Goal: Task Accomplishment & Management: Manage account settings

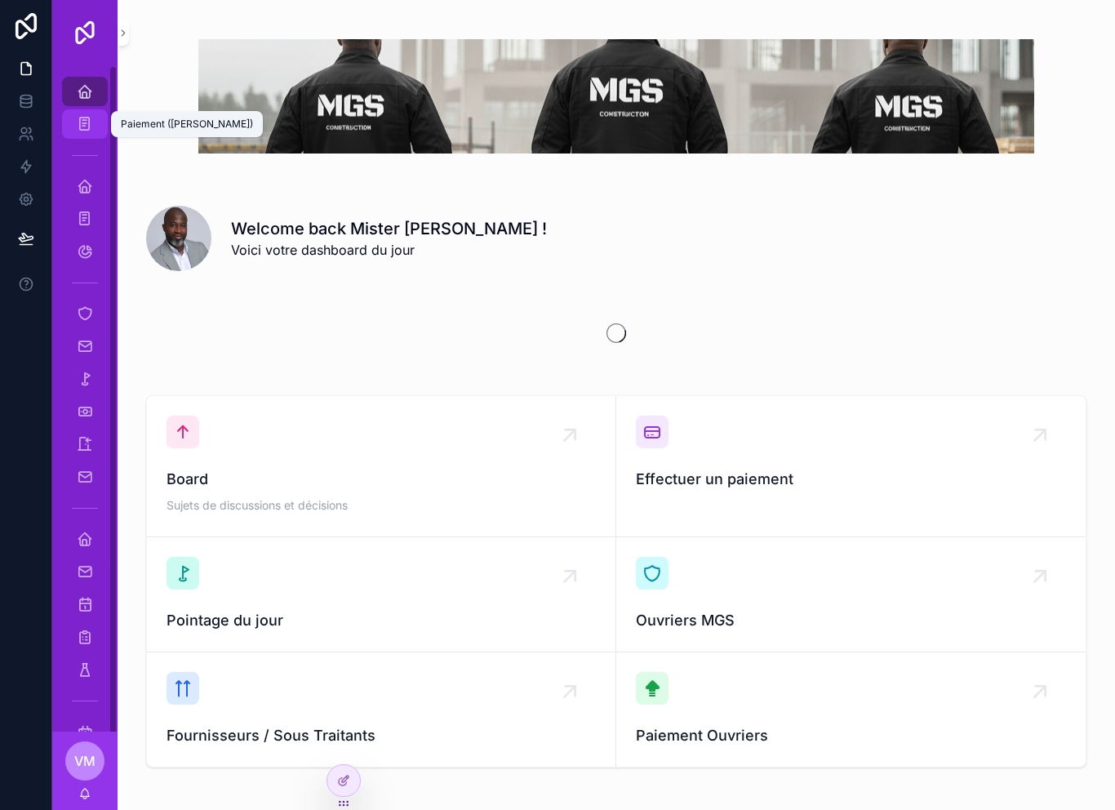
click at [90, 122] on icon "scrollable content" at bounding box center [85, 124] width 16 height 16
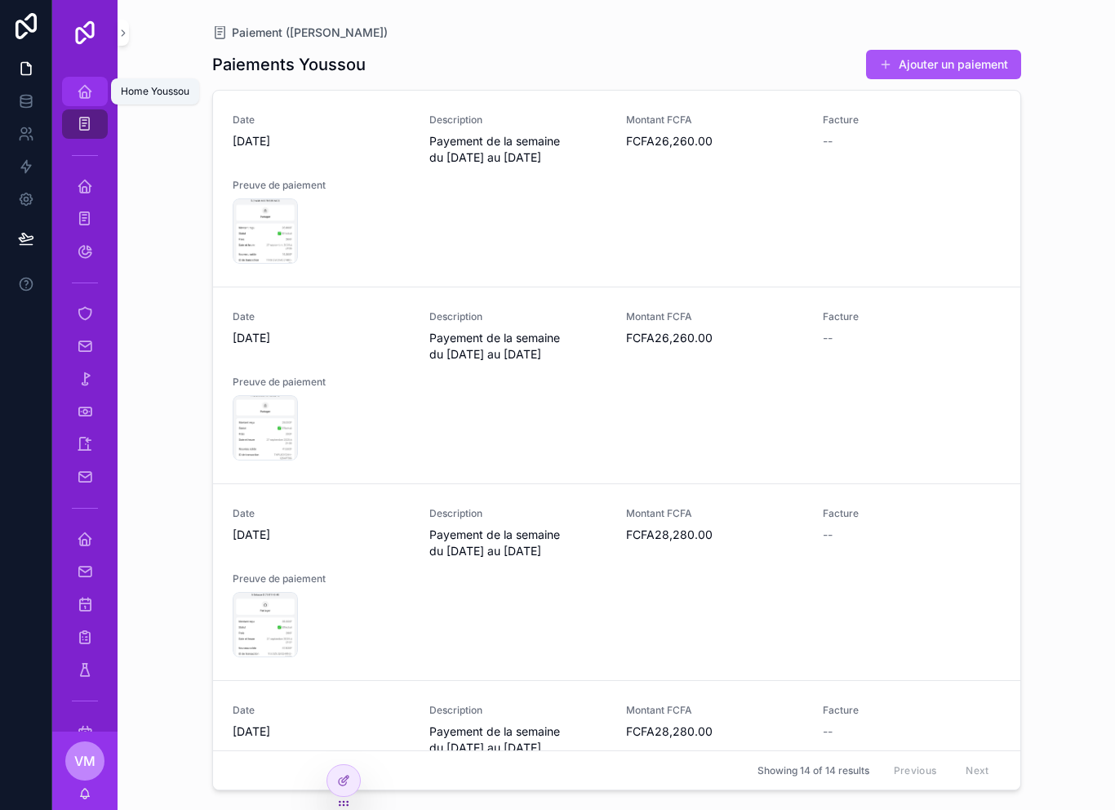
click at [83, 90] on icon "scrollable content" at bounding box center [85, 91] width 16 height 16
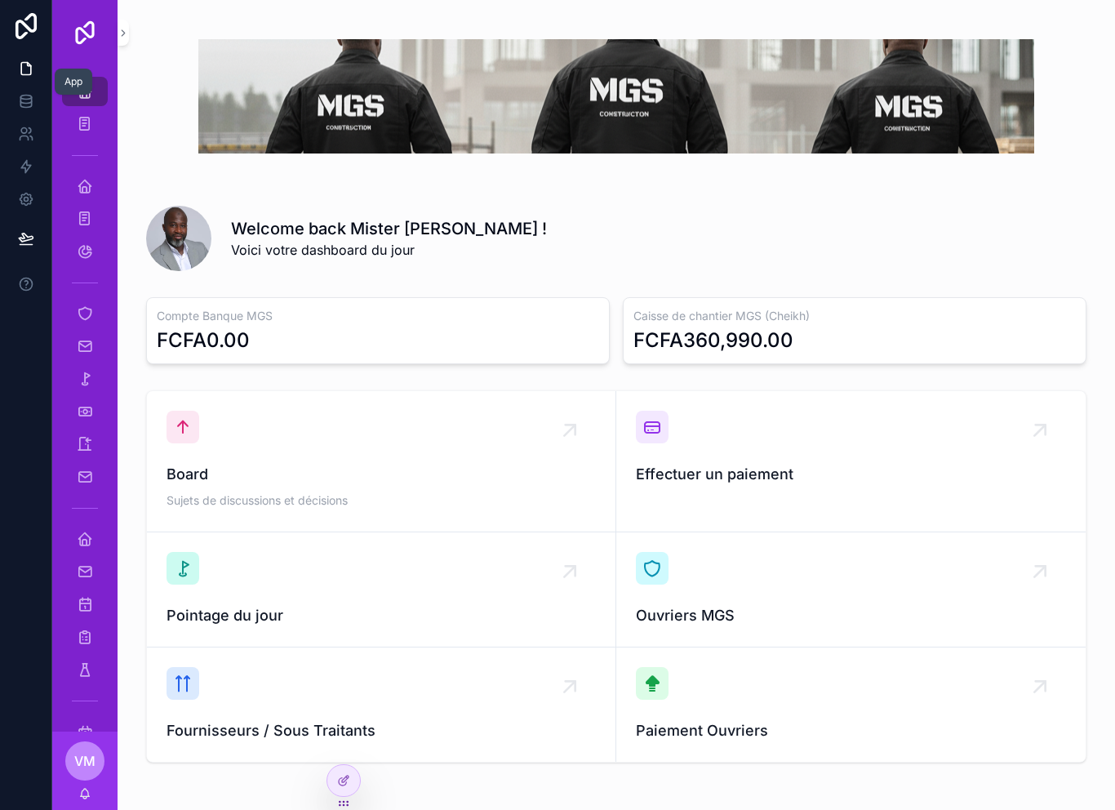
click at [32, 63] on icon at bounding box center [26, 68] width 16 height 16
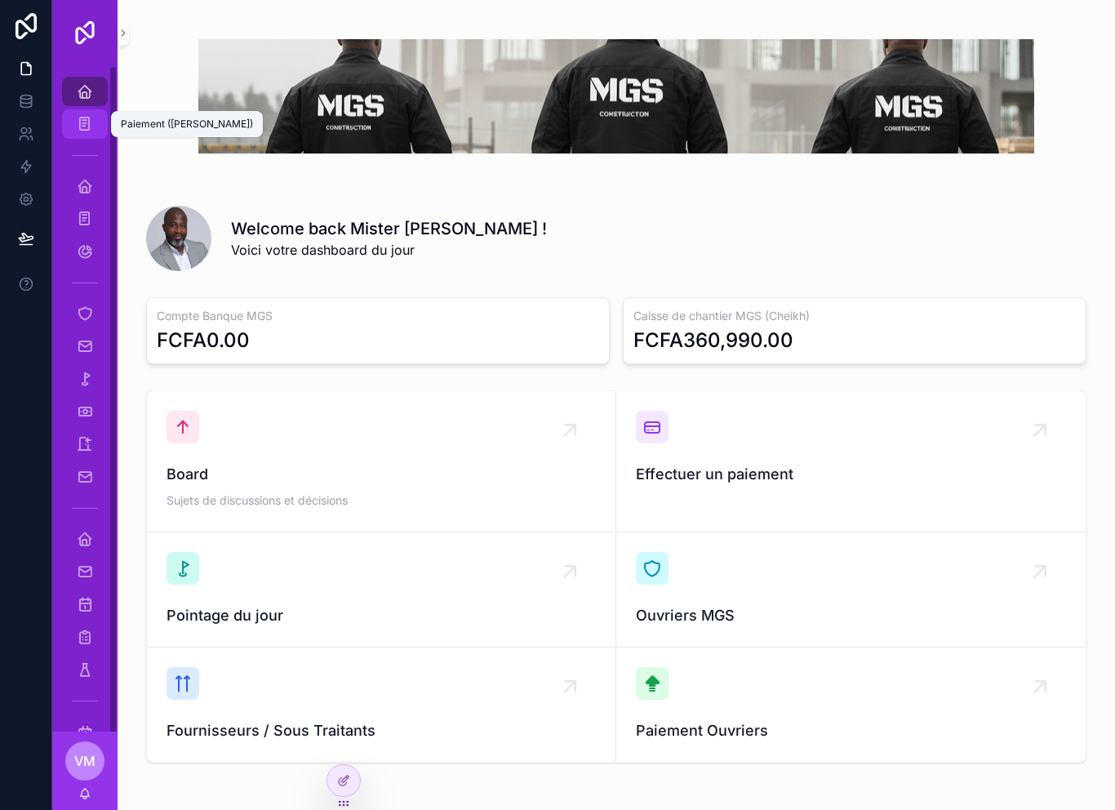
click at [85, 129] on icon "scrollable content" at bounding box center [85, 124] width 16 height 16
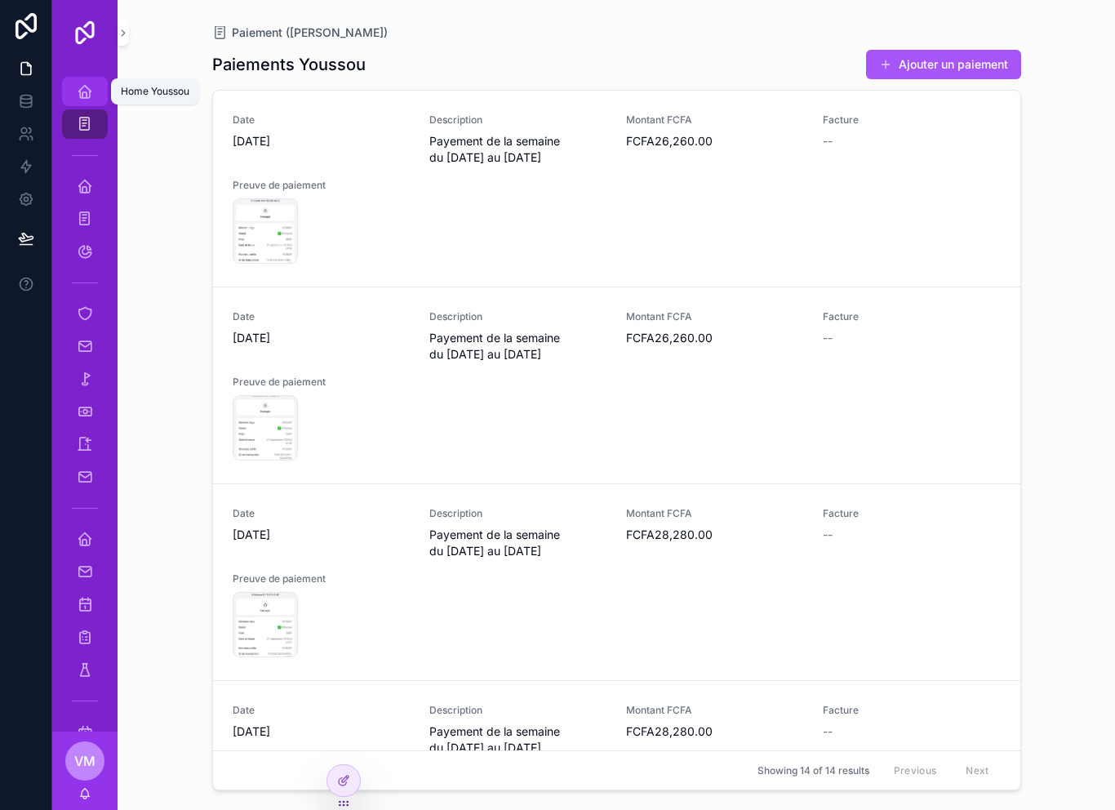
click at [87, 104] on link "Home Youssou" at bounding box center [85, 91] width 46 height 29
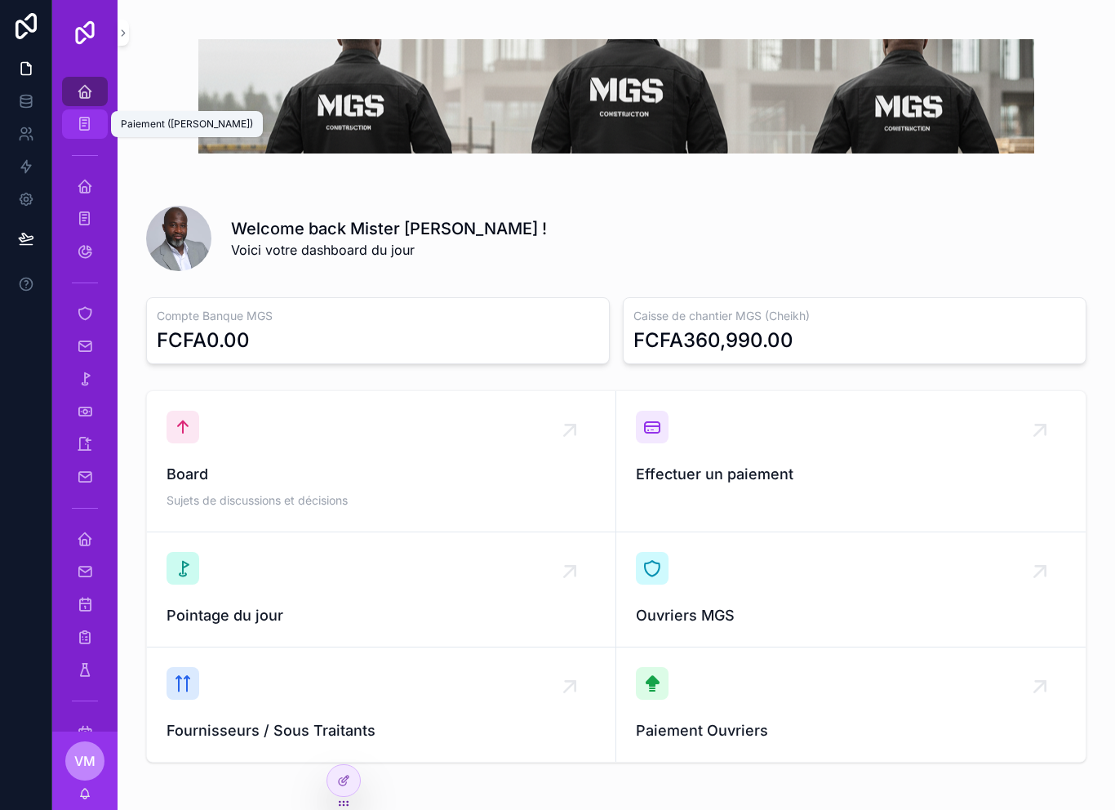
click at [84, 122] on icon "scrollable content" at bounding box center [85, 124] width 16 height 16
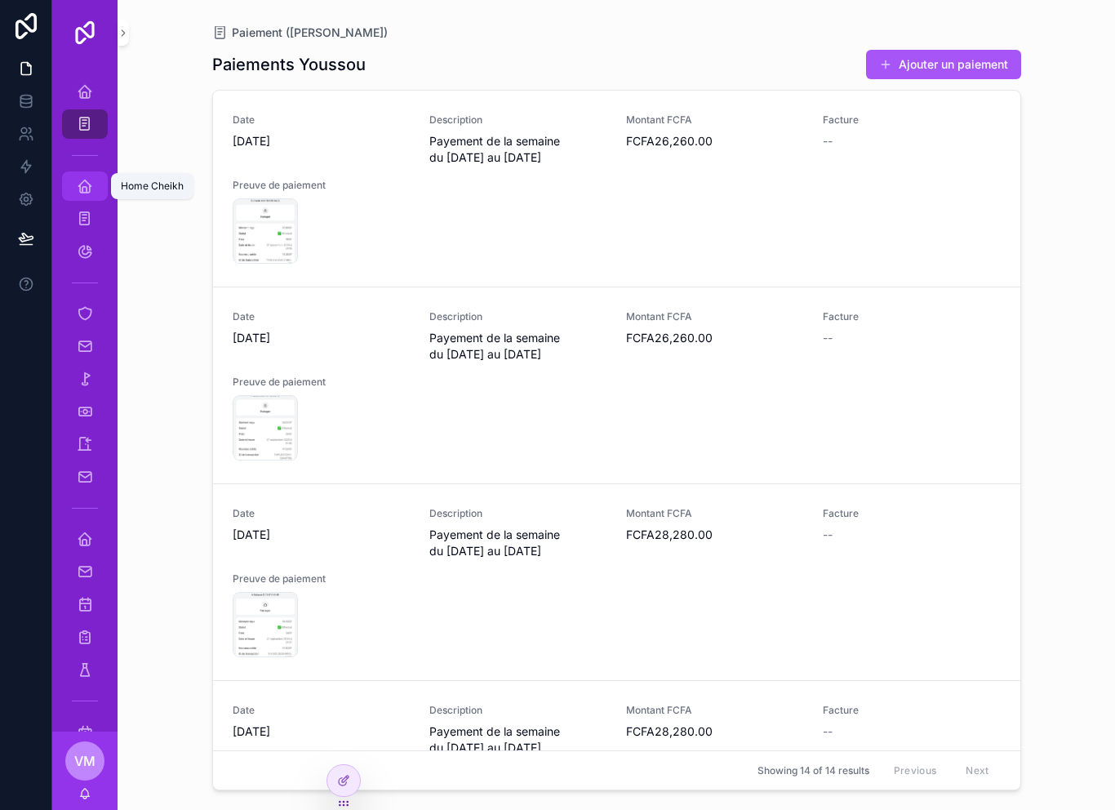
click at [82, 187] on icon "scrollable content" at bounding box center [85, 186] width 16 height 16
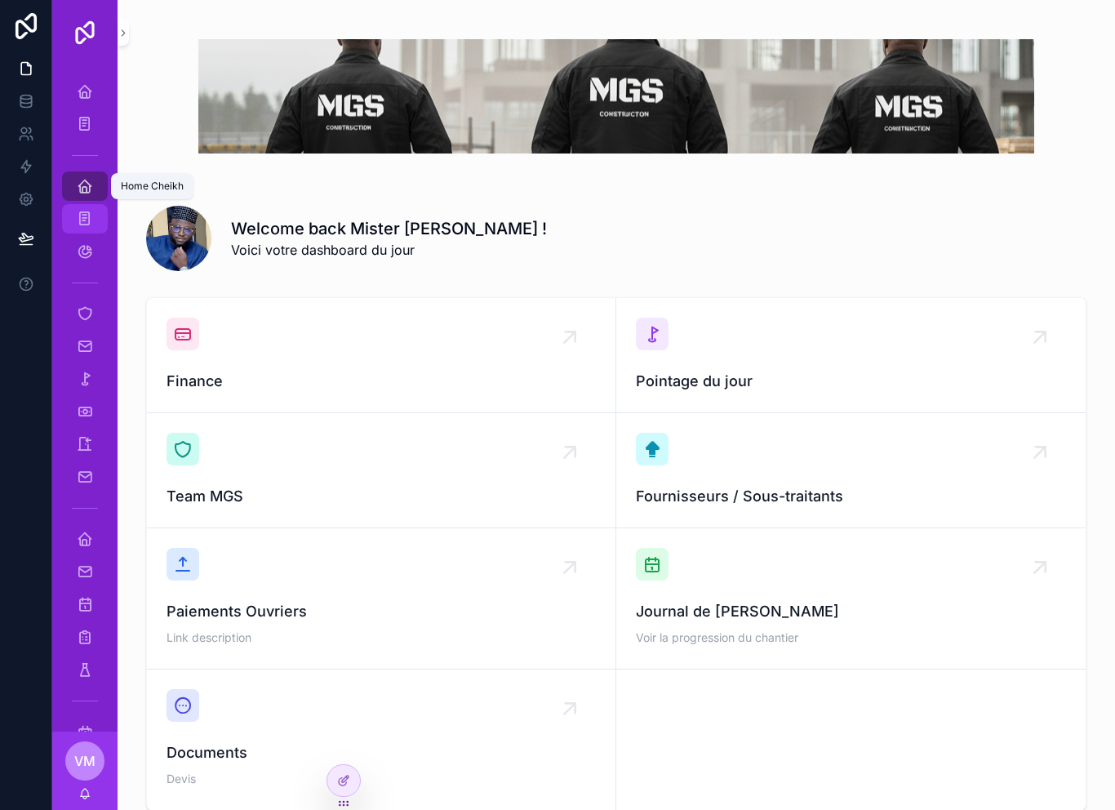
click at [83, 226] on icon "scrollable content" at bounding box center [85, 219] width 16 height 16
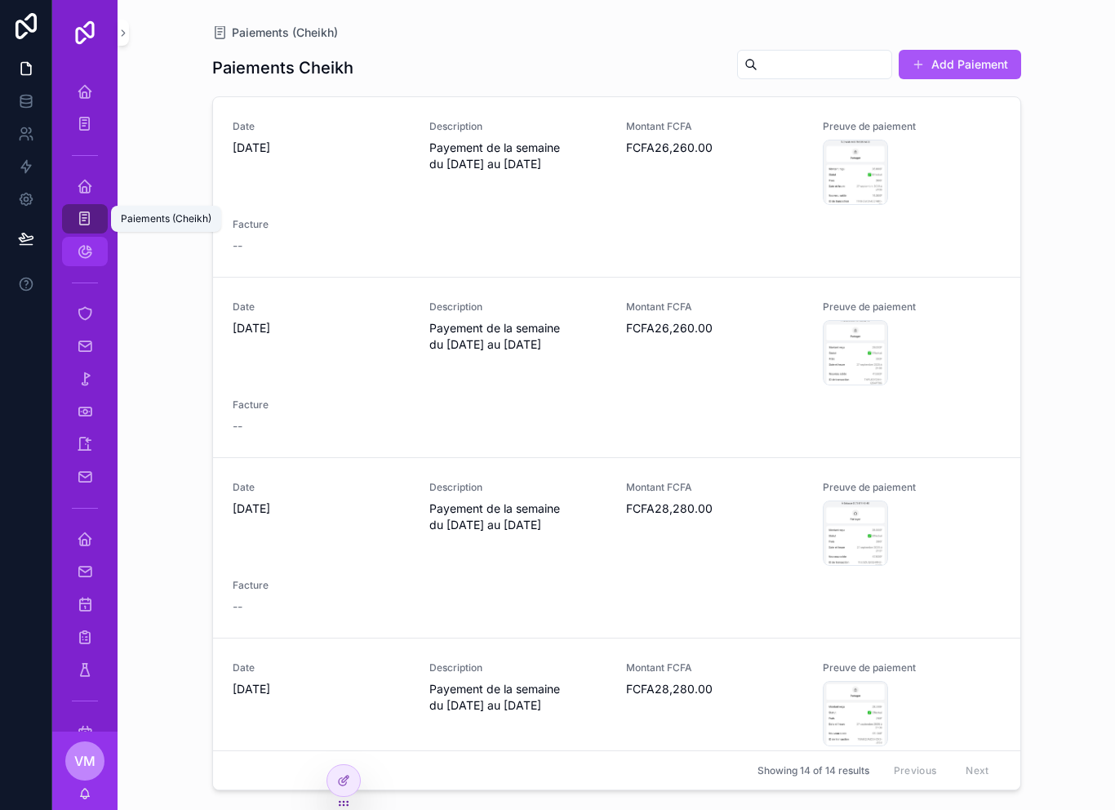
click at [86, 255] on icon "scrollable content" at bounding box center [85, 251] width 16 height 16
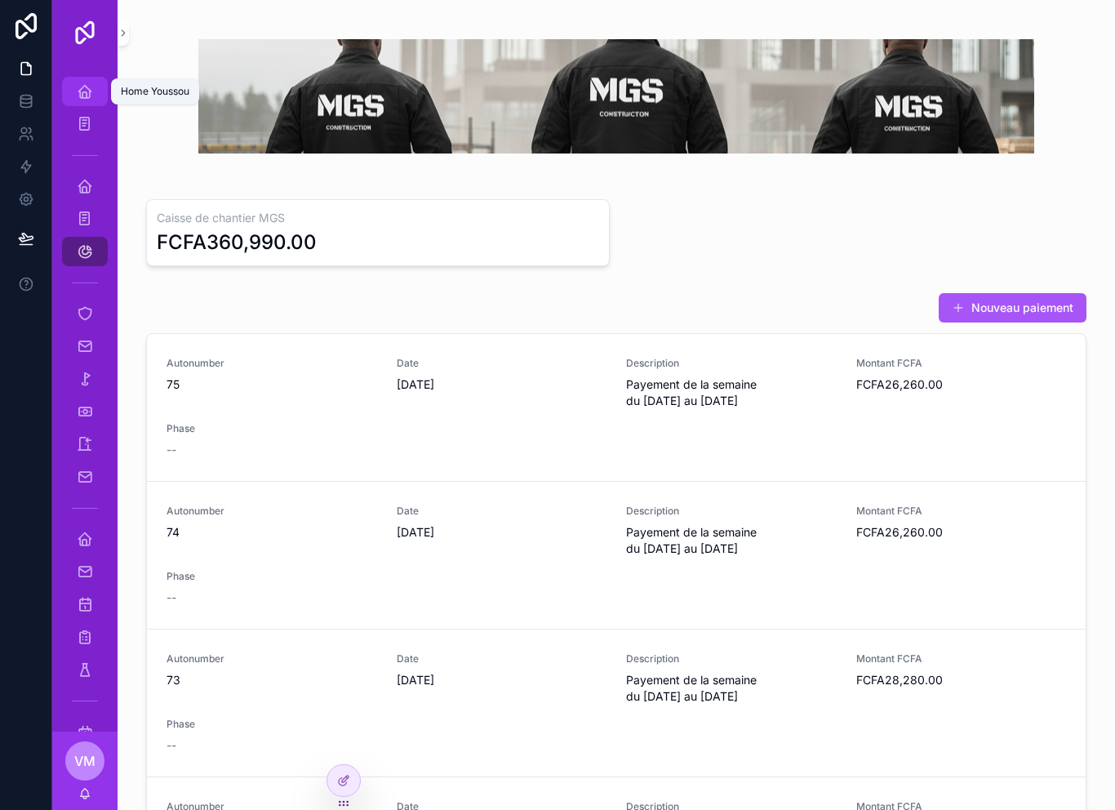
click at [83, 89] on icon "scrollable content" at bounding box center [85, 91] width 16 height 16
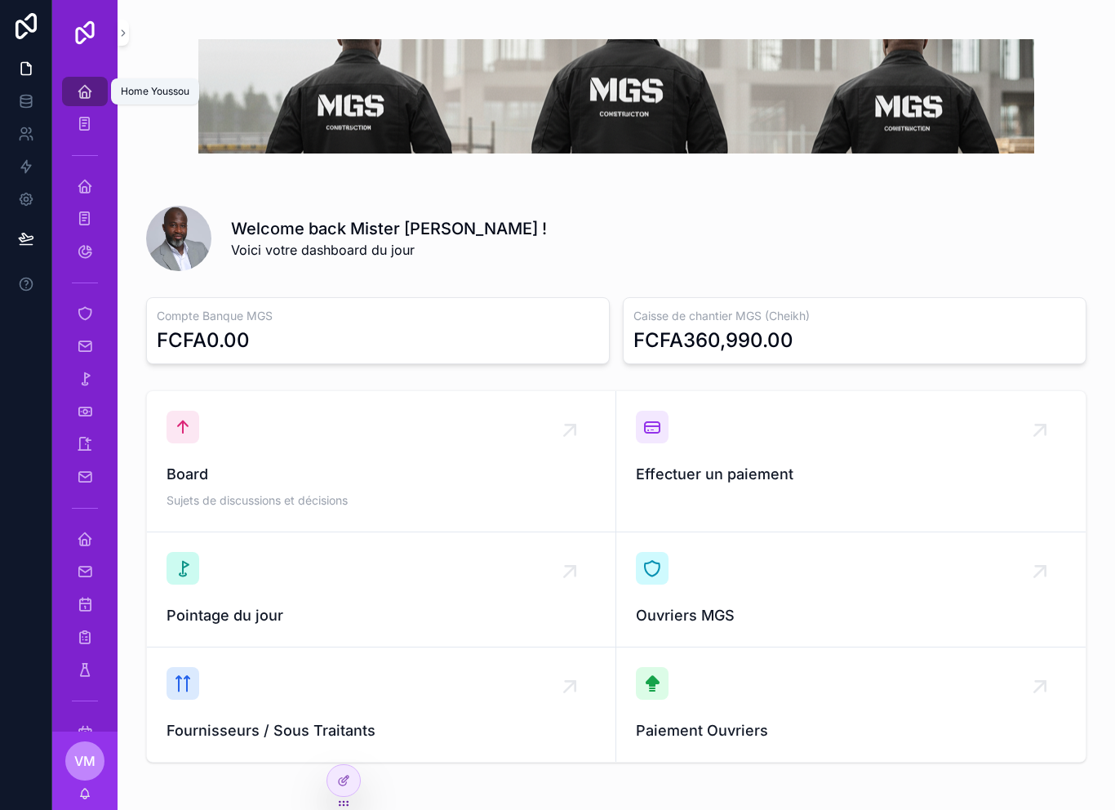
click at [88, 93] on icon "scrollable content" at bounding box center [85, 91] width 16 height 16
click at [79, 192] on icon "scrollable content" at bounding box center [85, 186] width 16 height 16
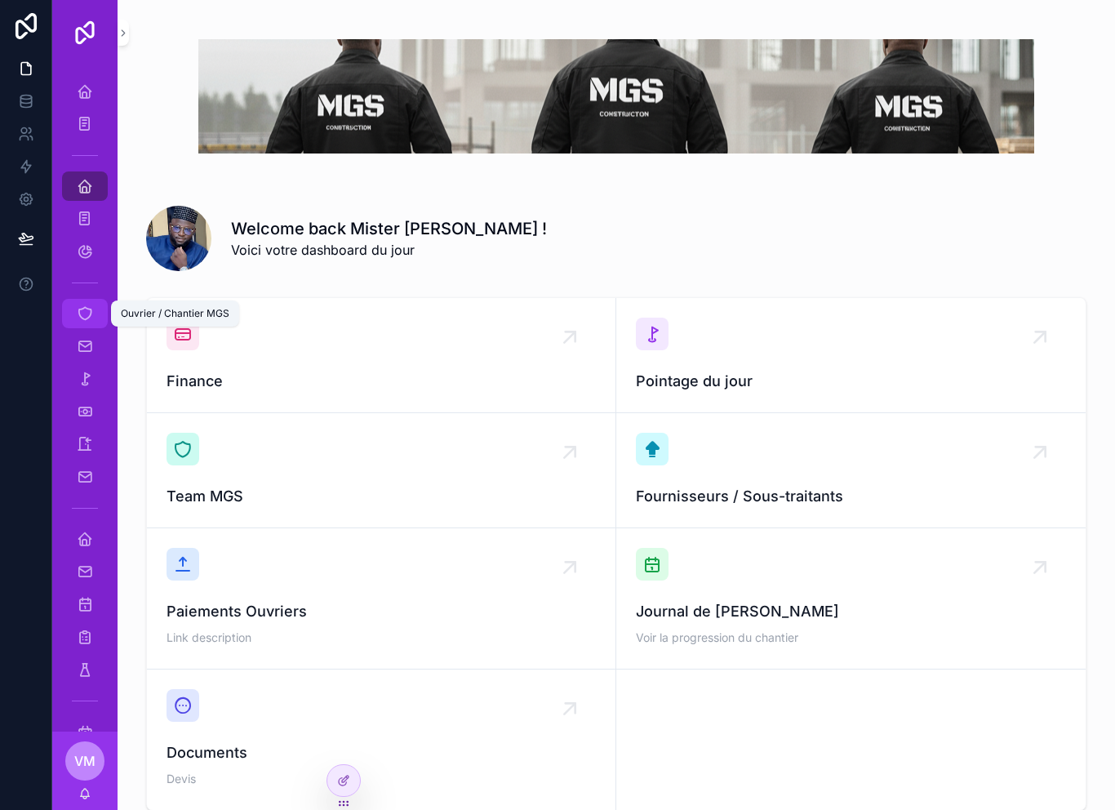
click at [87, 312] on icon "scrollable content" at bounding box center [85, 313] width 16 height 16
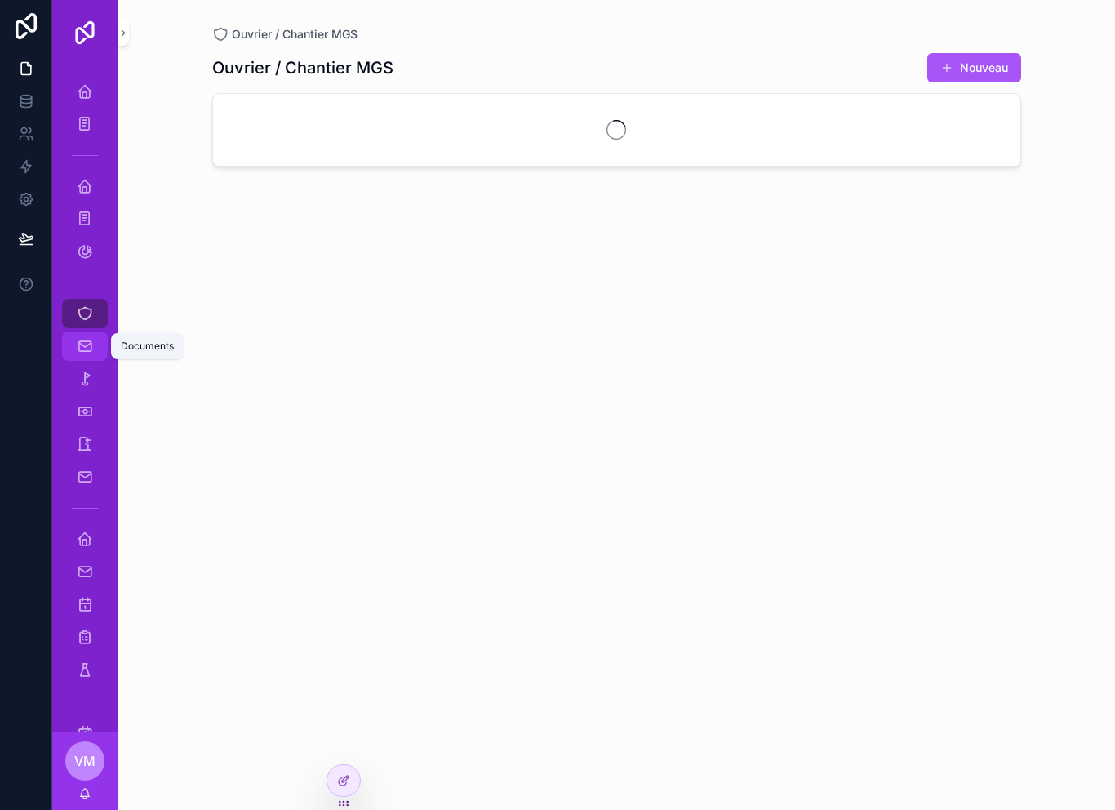
click at [84, 340] on icon "scrollable content" at bounding box center [85, 346] width 16 height 16
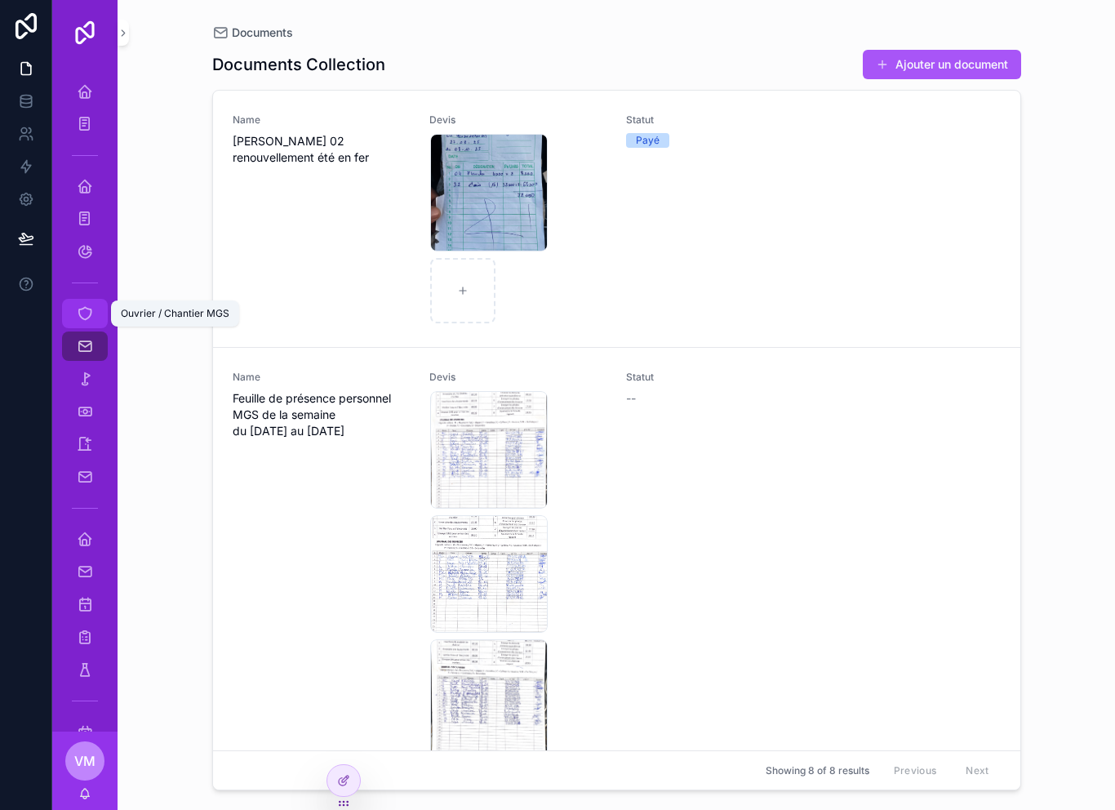
click at [87, 318] on icon "scrollable content" at bounding box center [85, 313] width 16 height 16
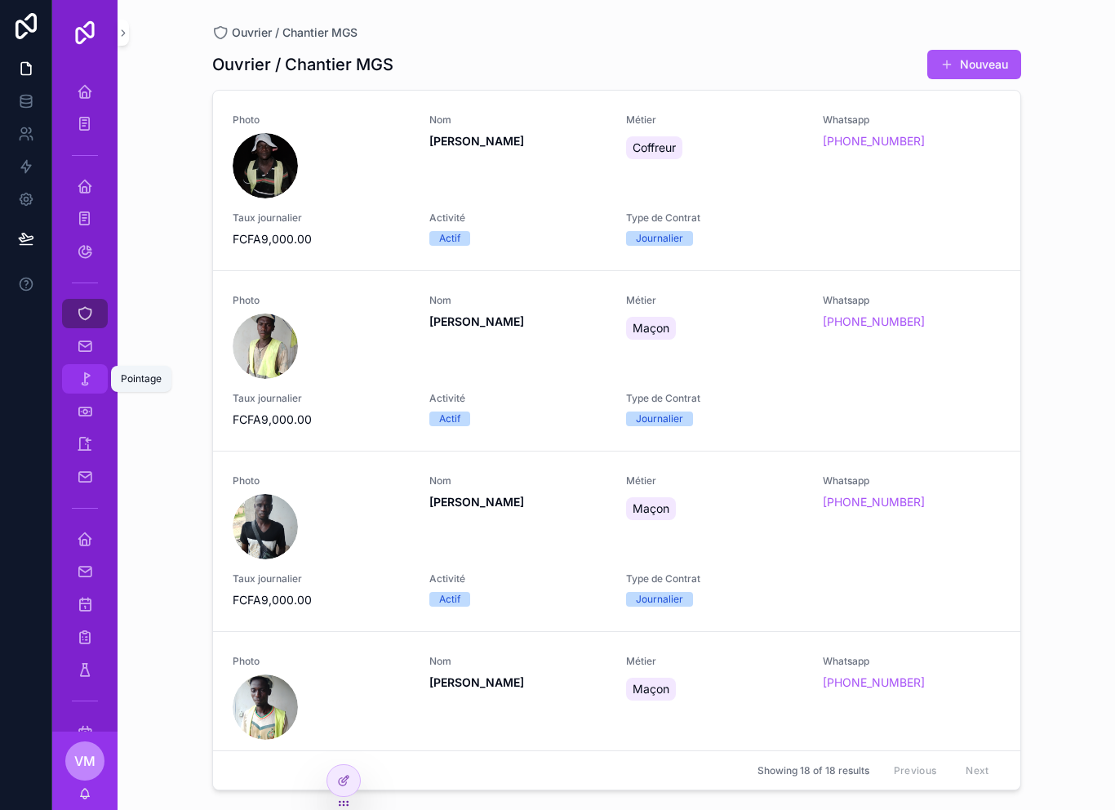
click at [82, 381] on icon "scrollable content" at bounding box center [85, 379] width 16 height 16
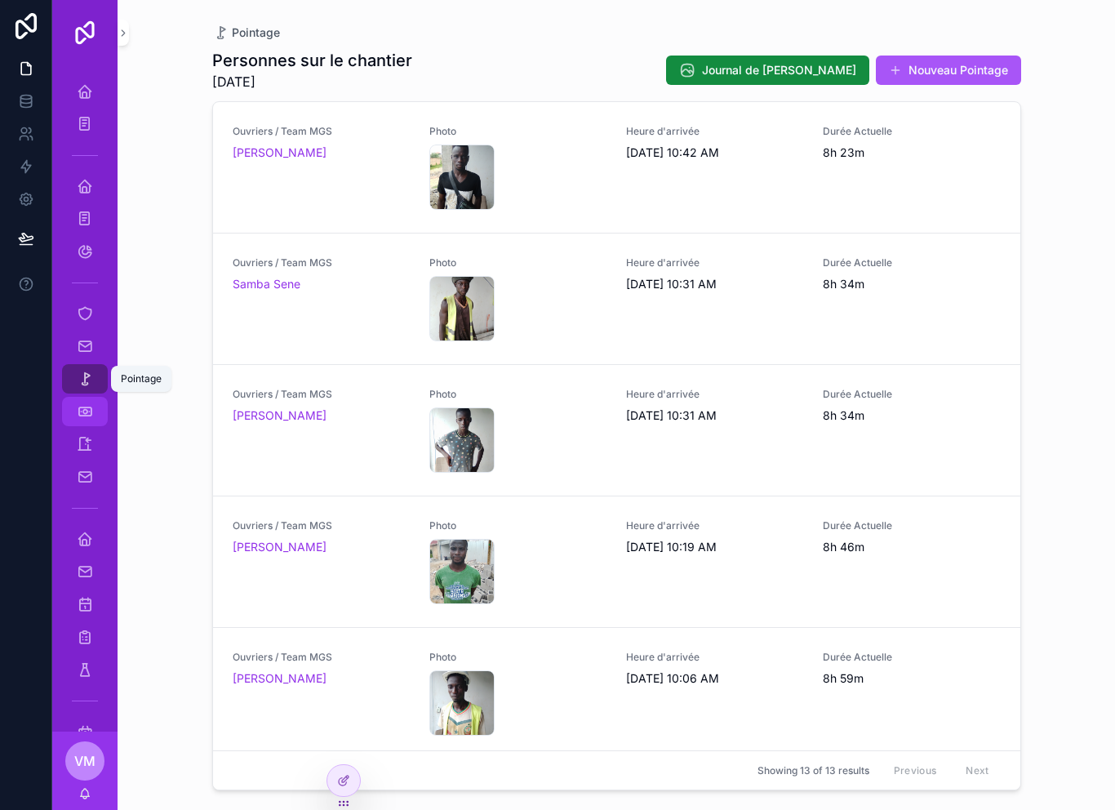
click at [78, 408] on icon "scrollable content" at bounding box center [85, 411] width 16 height 16
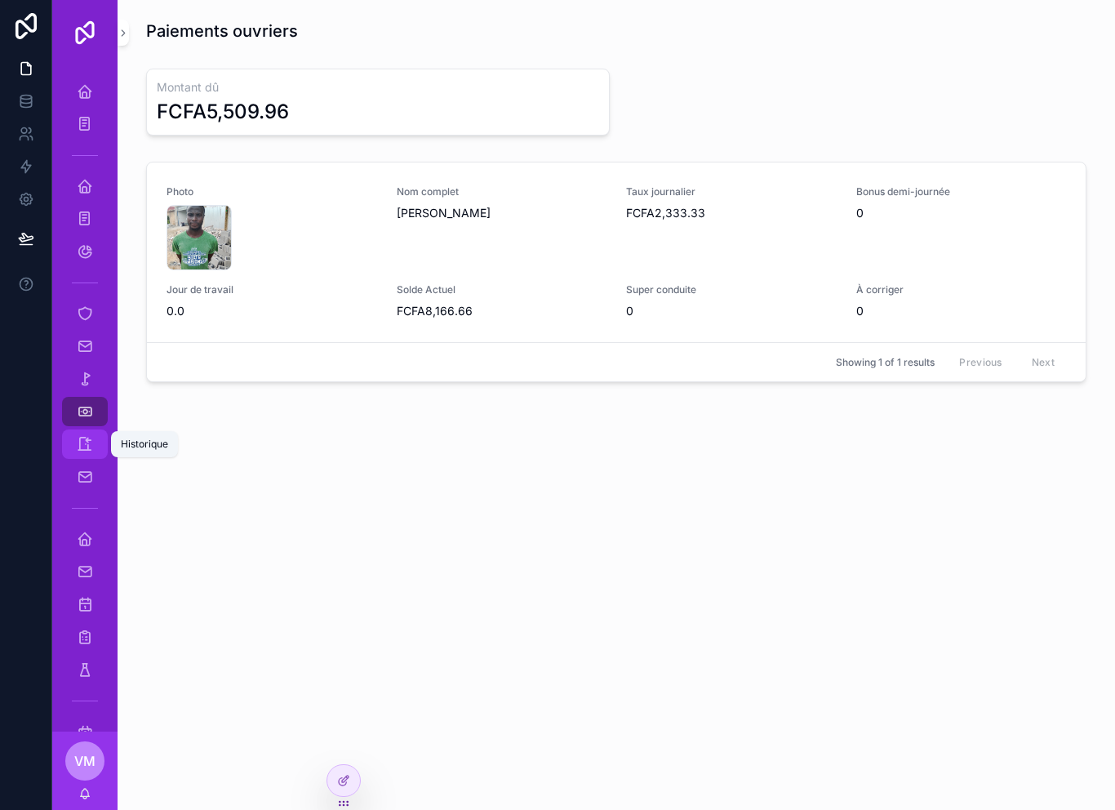
click at [89, 446] on icon "scrollable content" at bounding box center [85, 444] width 16 height 16
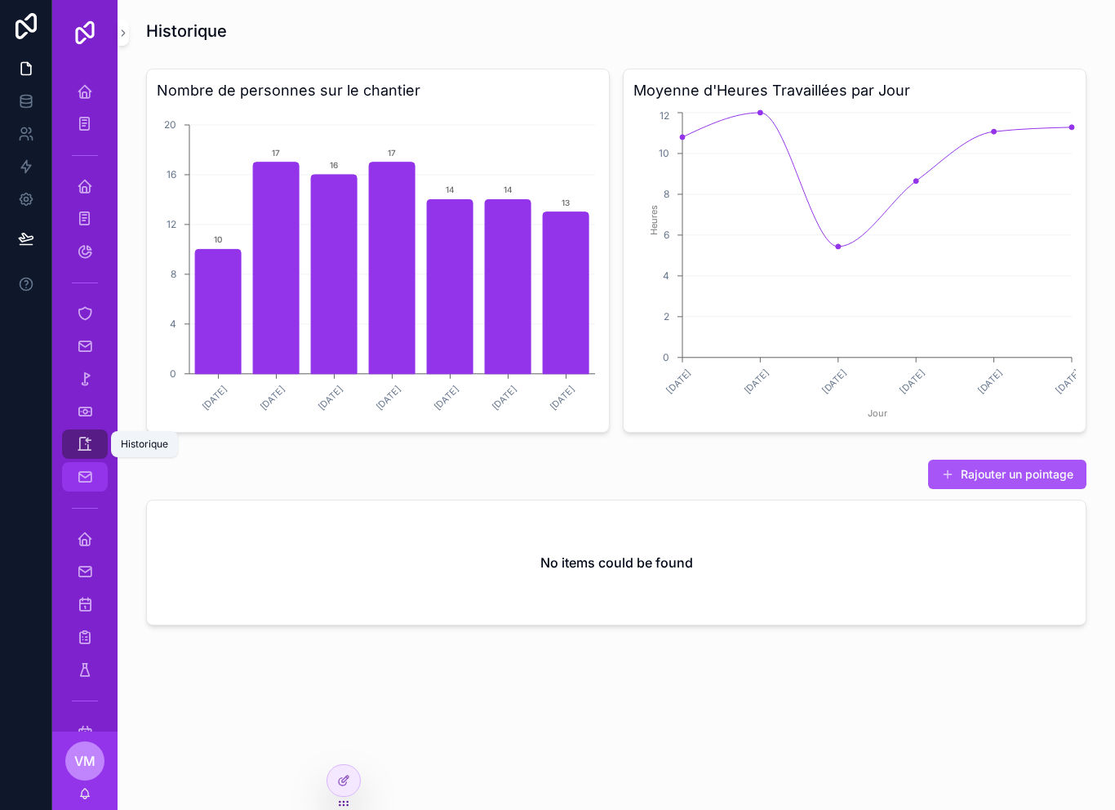
click at [86, 476] on icon "scrollable content" at bounding box center [85, 476] width 16 height 16
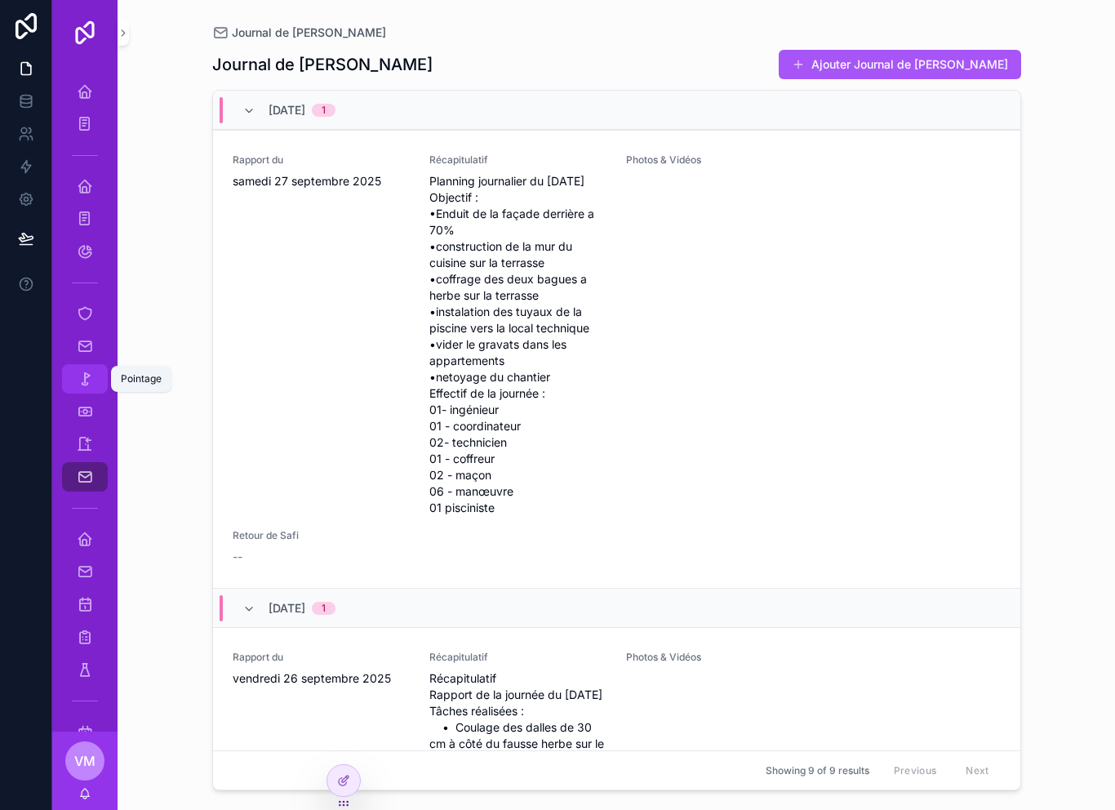
click at [82, 376] on icon "scrollable content" at bounding box center [85, 379] width 16 height 16
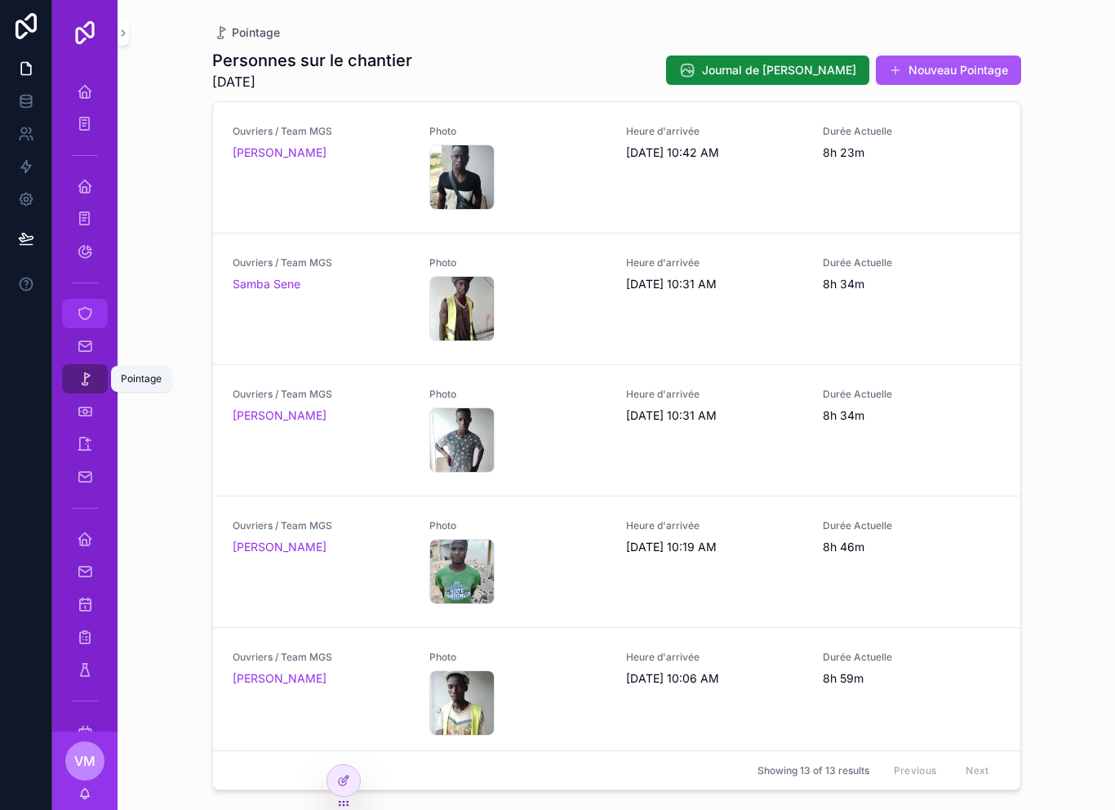
click at [70, 312] on link "Ouvrier / Chantier MGS" at bounding box center [85, 313] width 46 height 29
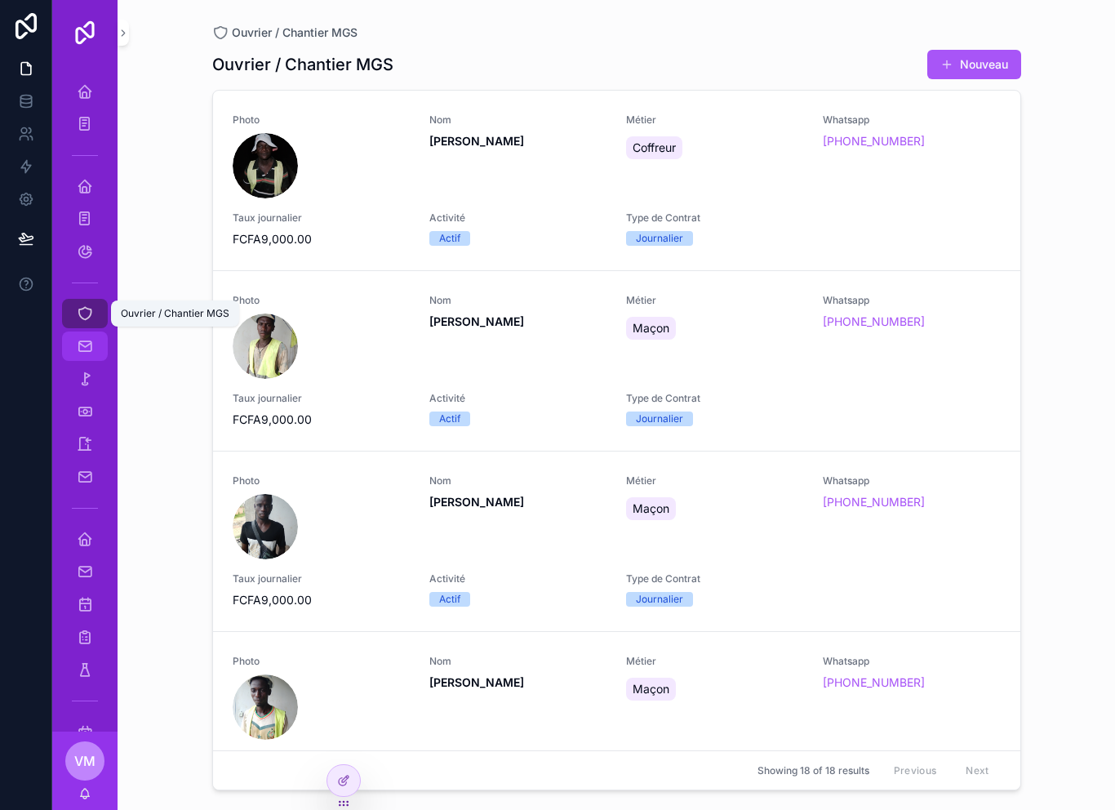
click at [92, 344] on icon "scrollable content" at bounding box center [85, 346] width 16 height 16
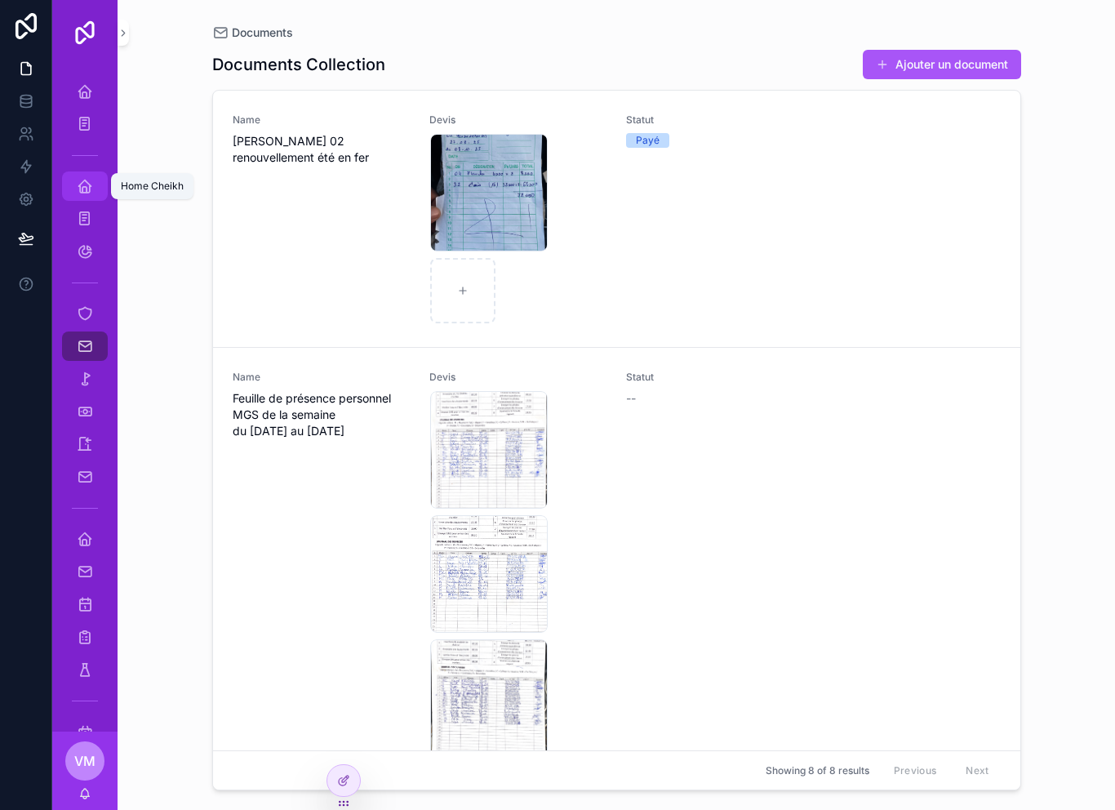
click at [85, 184] on icon "scrollable content" at bounding box center [85, 186] width 16 height 16
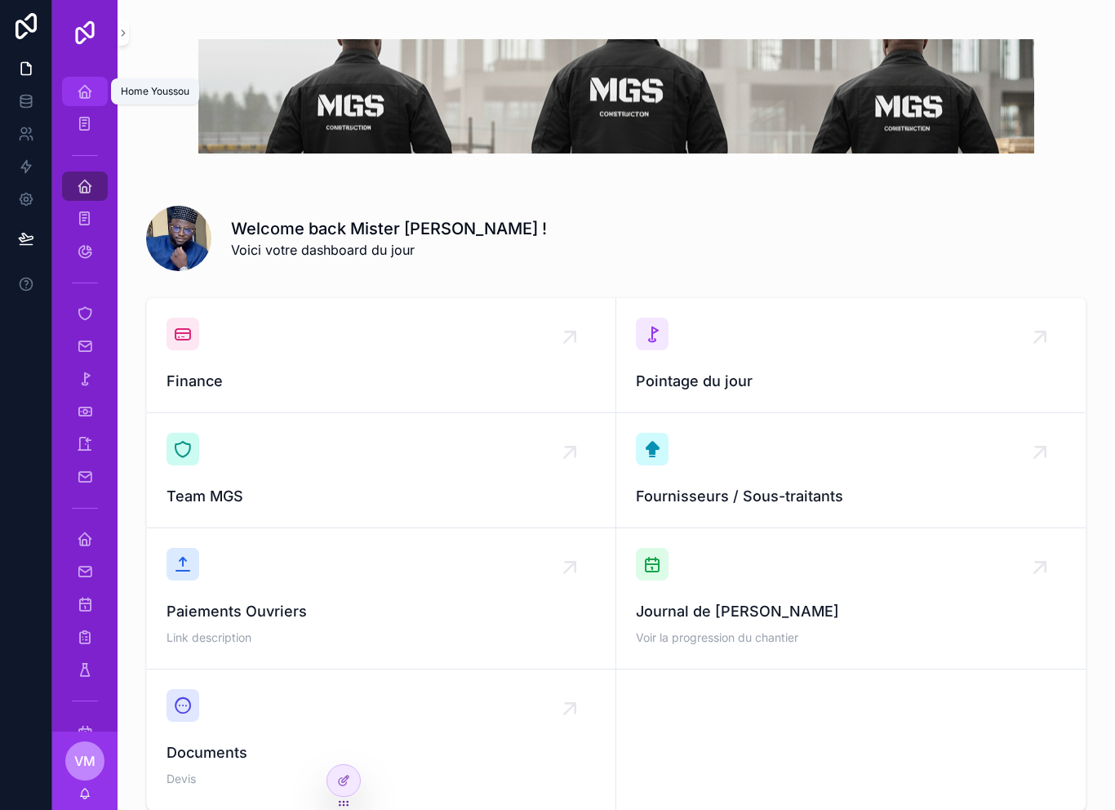
click at [84, 95] on icon "scrollable content" at bounding box center [85, 91] width 16 height 16
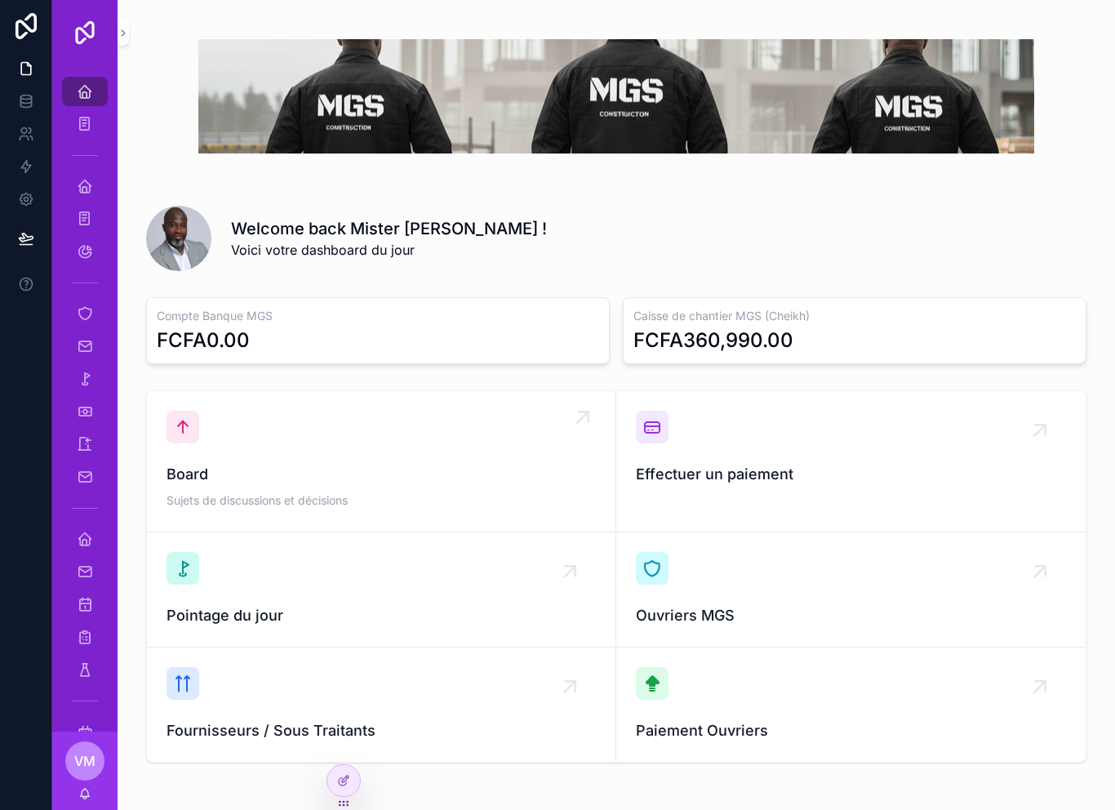
click at [193, 439] on div "scrollable content" at bounding box center [182, 426] width 33 height 33
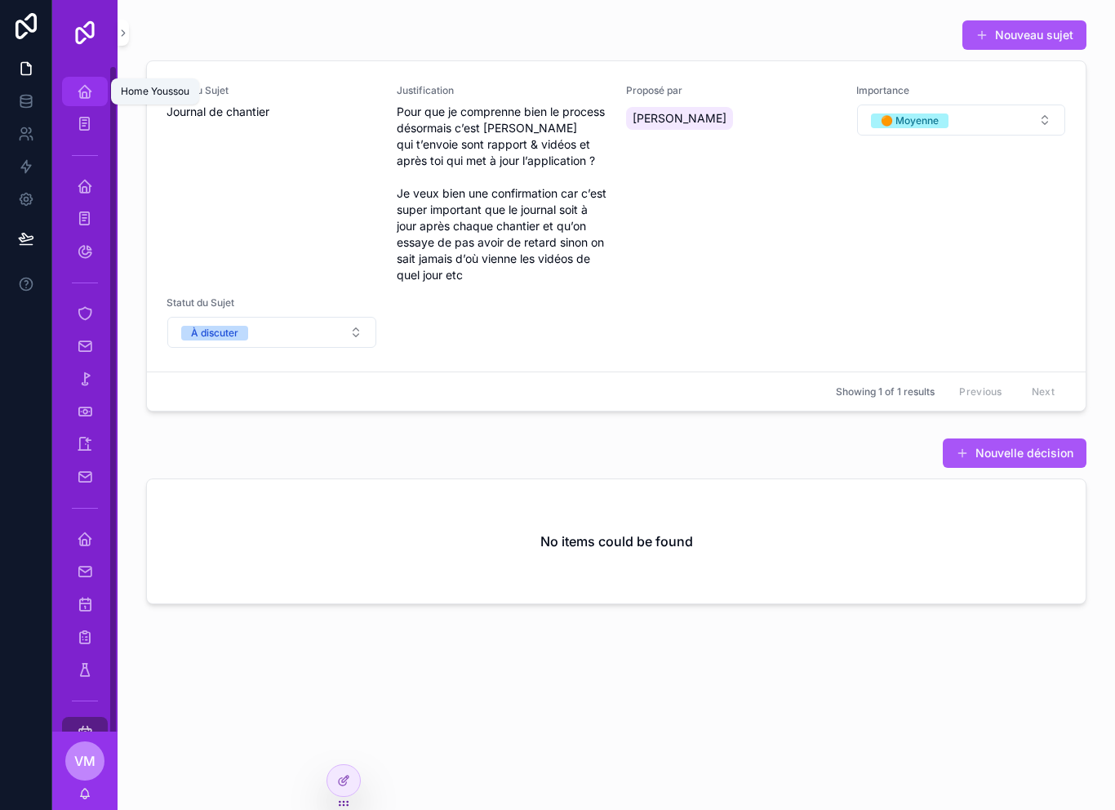
click at [71, 89] on link "Home Youssou" at bounding box center [85, 91] width 46 height 29
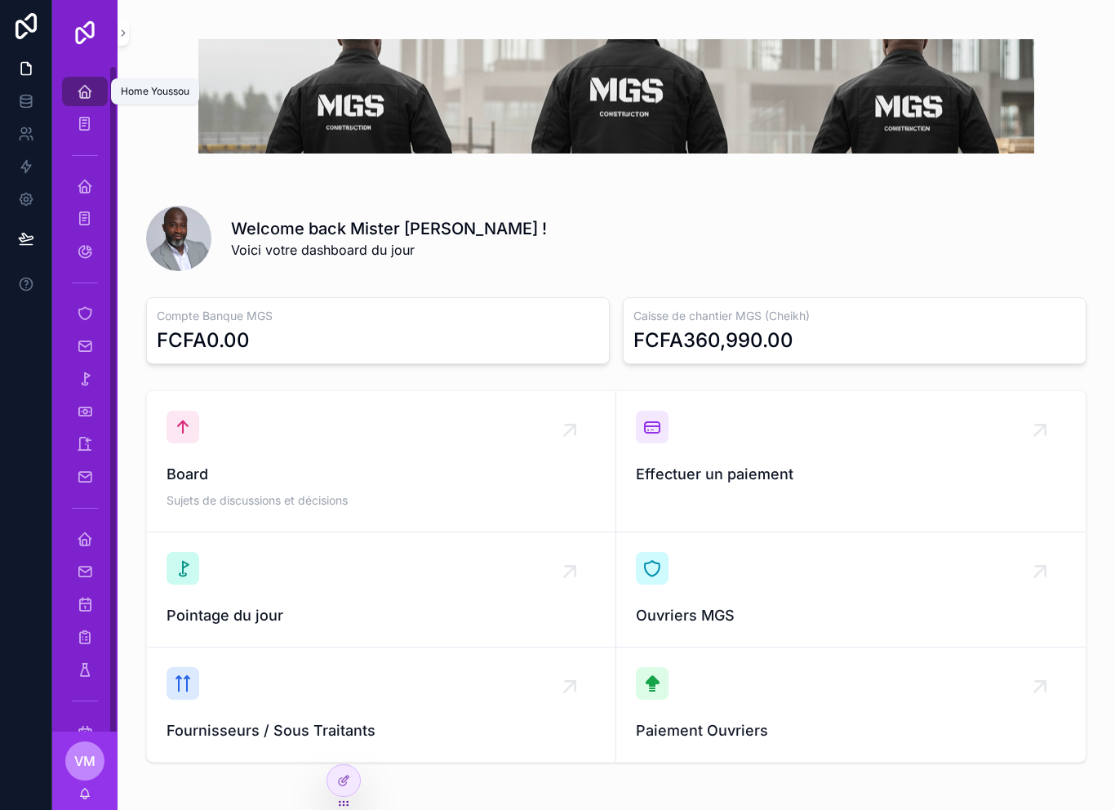
click at [82, 90] on icon "scrollable content" at bounding box center [85, 91] width 16 height 16
click at [672, 456] on div "Effectuer un paiement" at bounding box center [851, 447] width 430 height 75
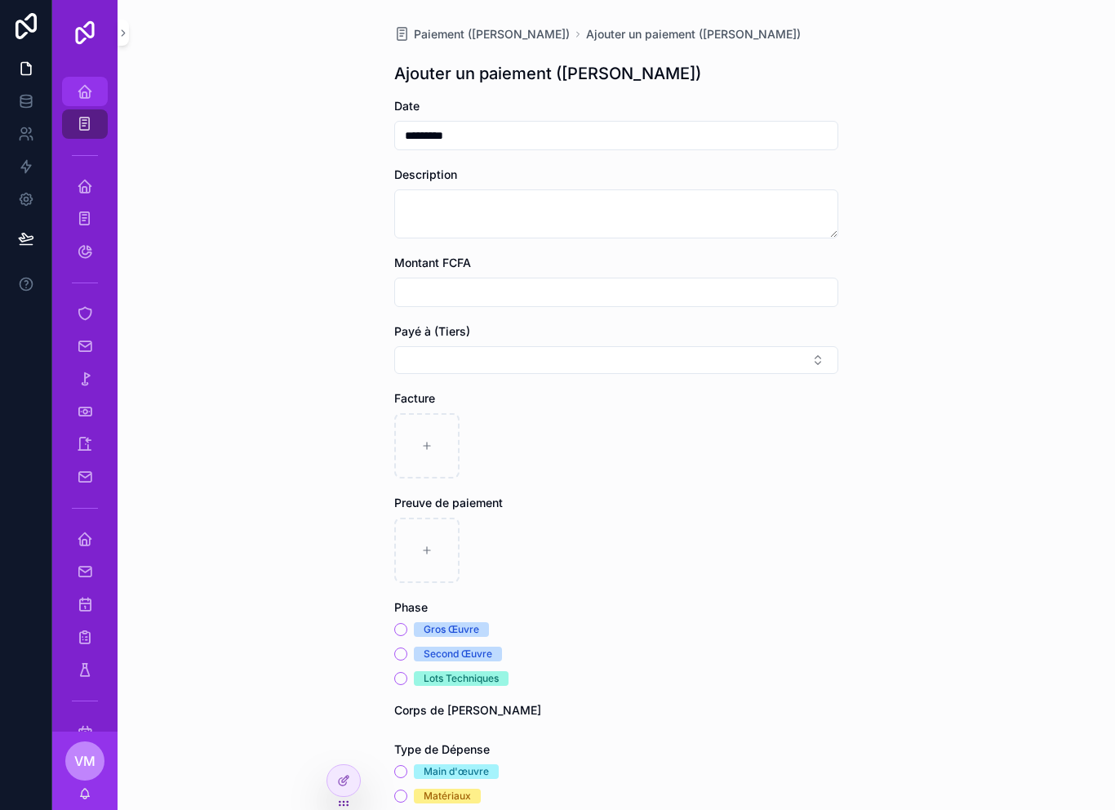
click at [78, 89] on icon "scrollable content" at bounding box center [85, 91] width 16 height 16
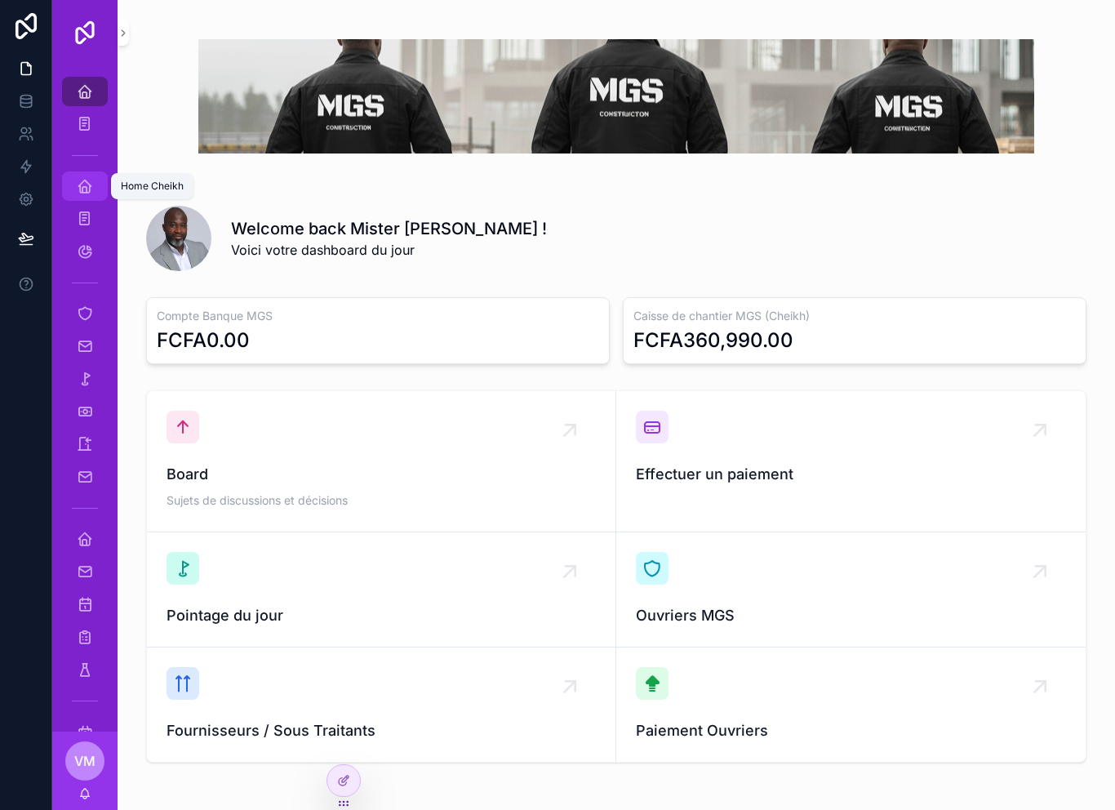
click at [87, 197] on div "Home Cheikh" at bounding box center [85, 186] width 26 height 26
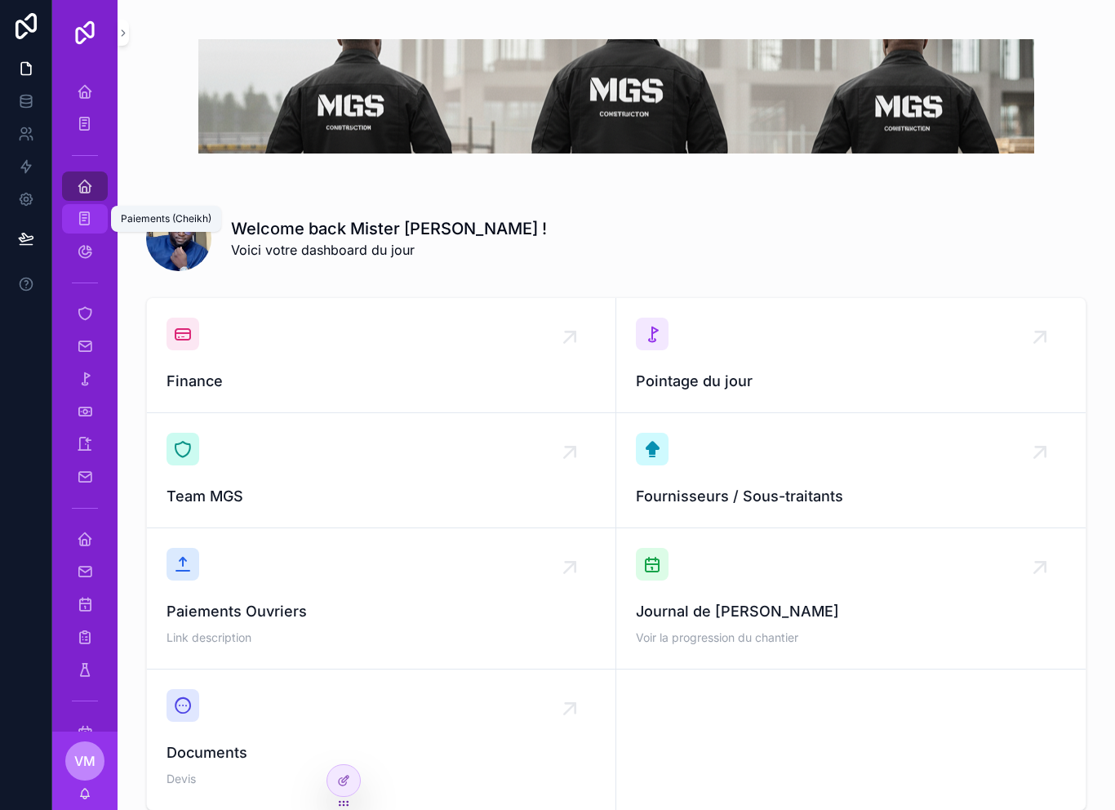
click at [80, 220] on icon "scrollable content" at bounding box center [85, 219] width 16 height 16
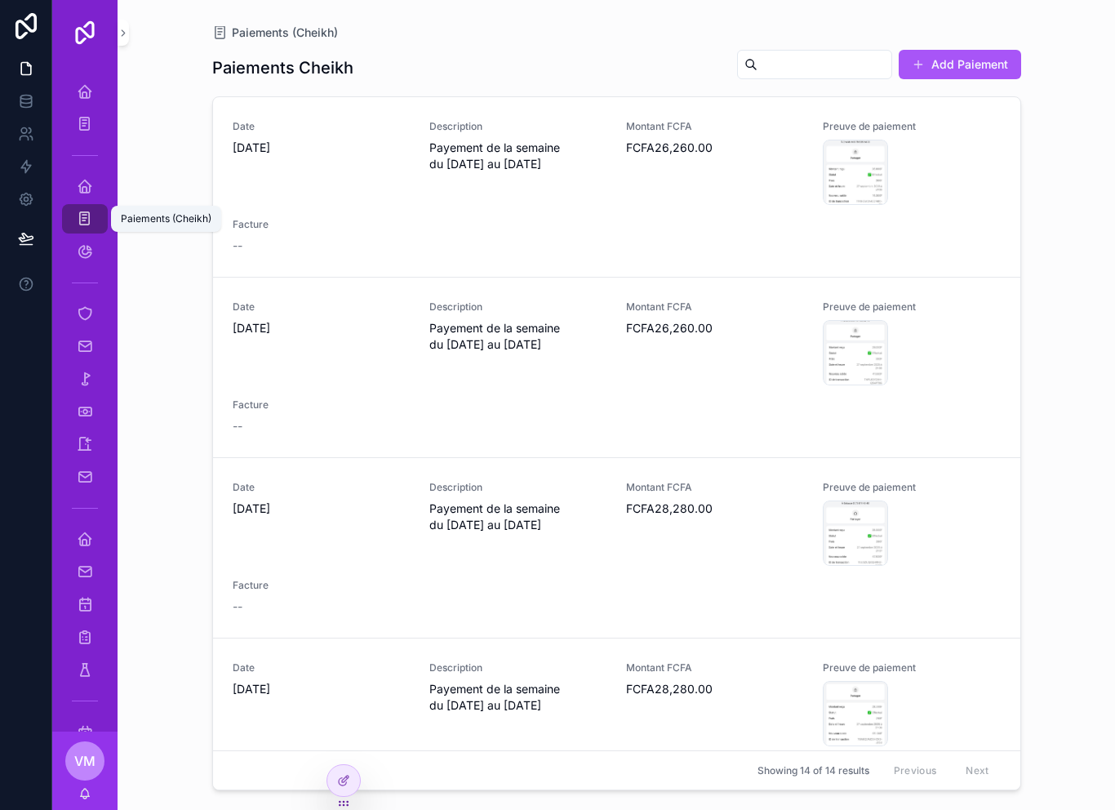
click at [87, 224] on icon "scrollable content" at bounding box center [85, 219] width 16 height 16
click at [95, 259] on div "Solde" at bounding box center [85, 251] width 26 height 26
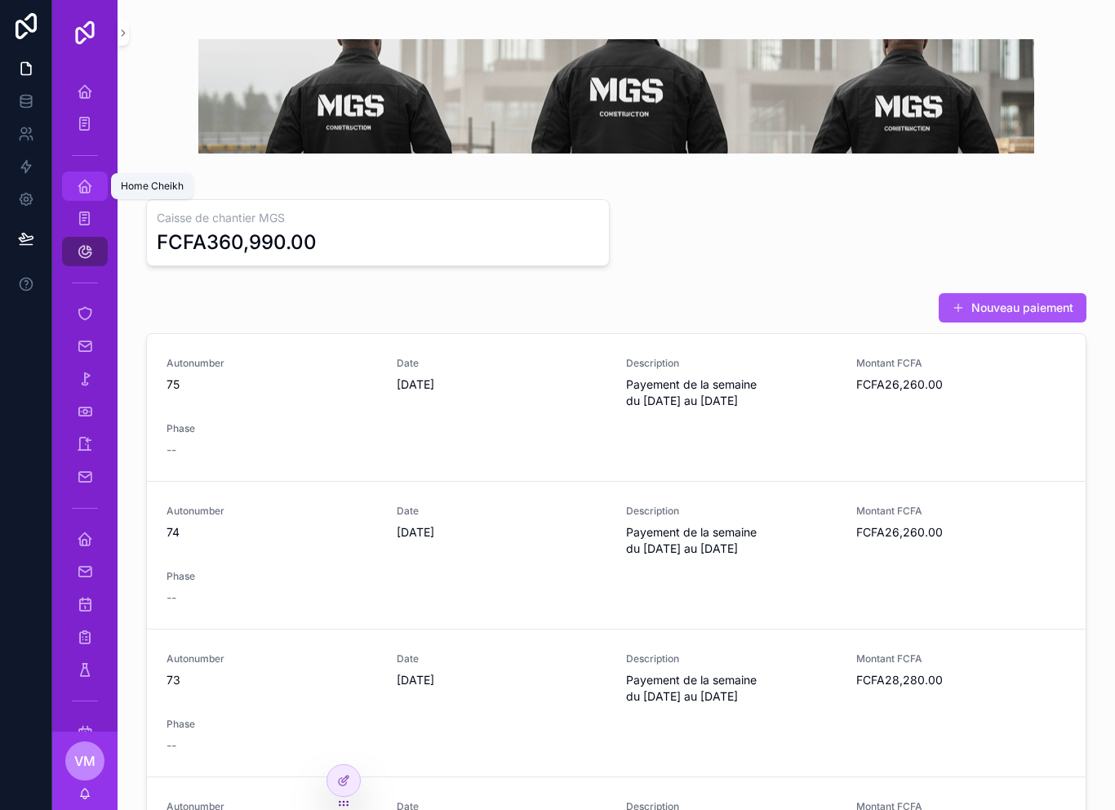
click at [97, 187] on div "Home Cheikh" at bounding box center [85, 186] width 26 height 26
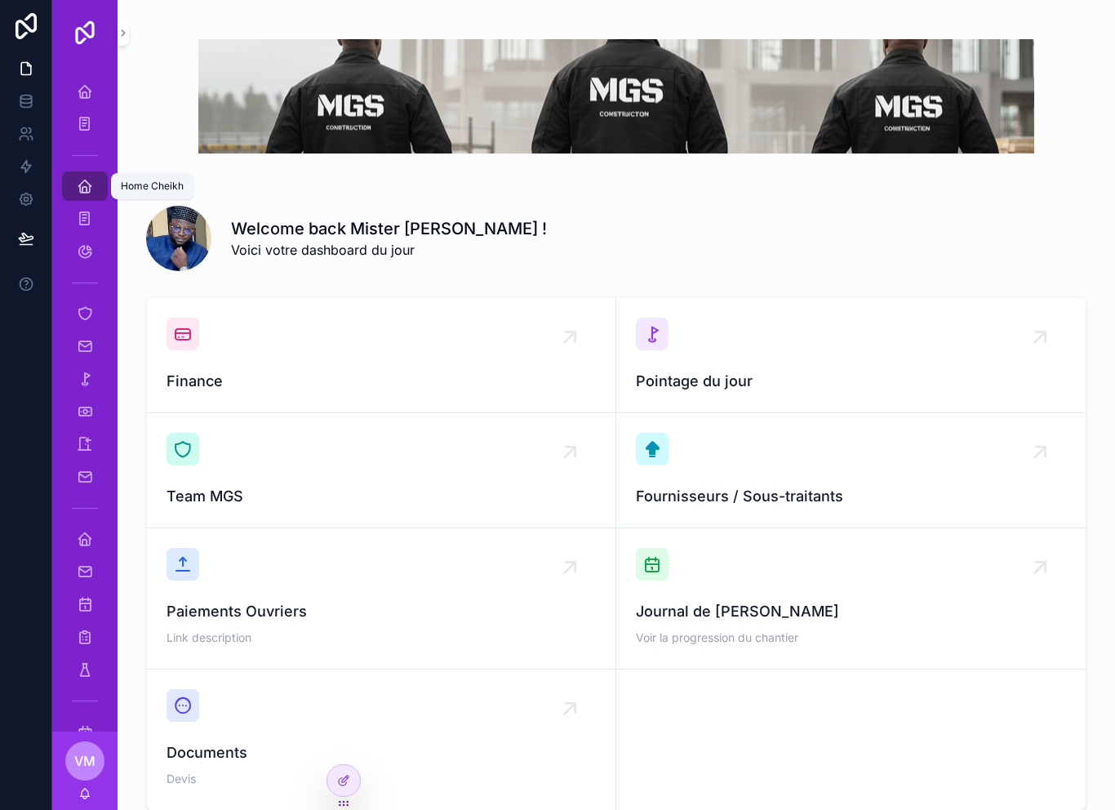
click at [95, 187] on div "Home Cheikh" at bounding box center [85, 186] width 26 height 26
click at [64, 306] on link "Ouvrier / Chantier MGS" at bounding box center [85, 313] width 46 height 29
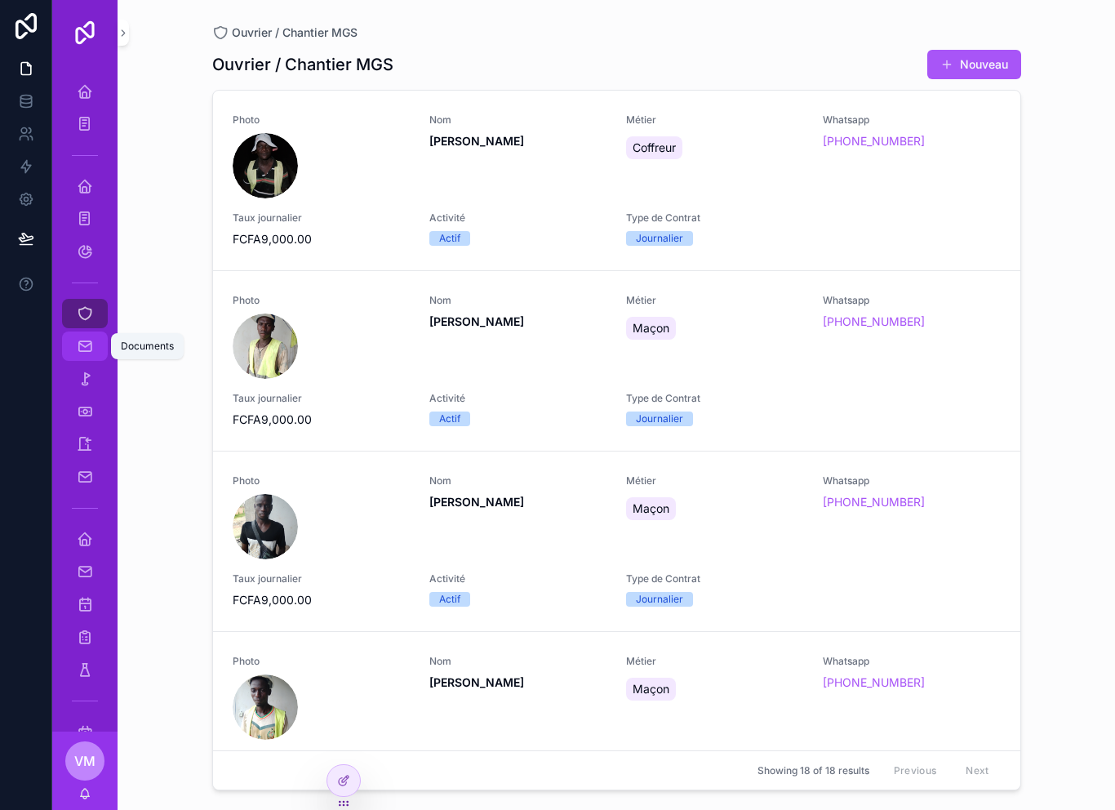
click at [80, 340] on icon "scrollable content" at bounding box center [85, 346] width 16 height 16
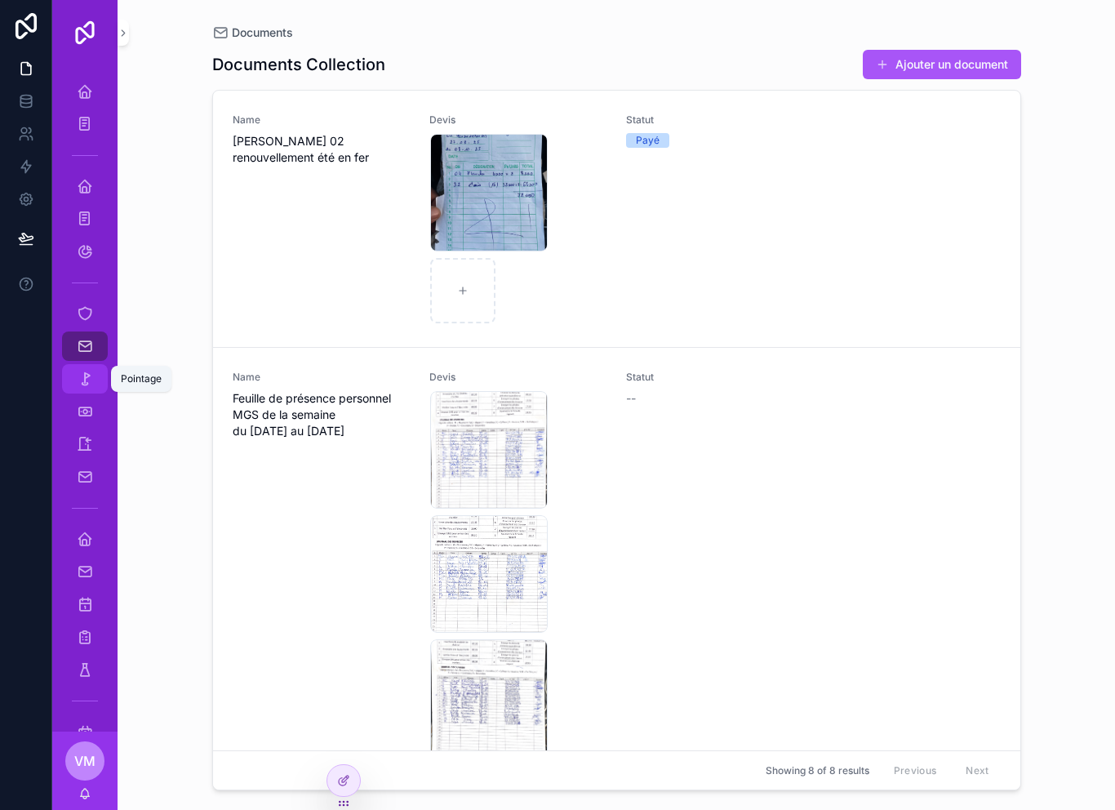
click at [87, 375] on icon "scrollable content" at bounding box center [85, 379] width 16 height 16
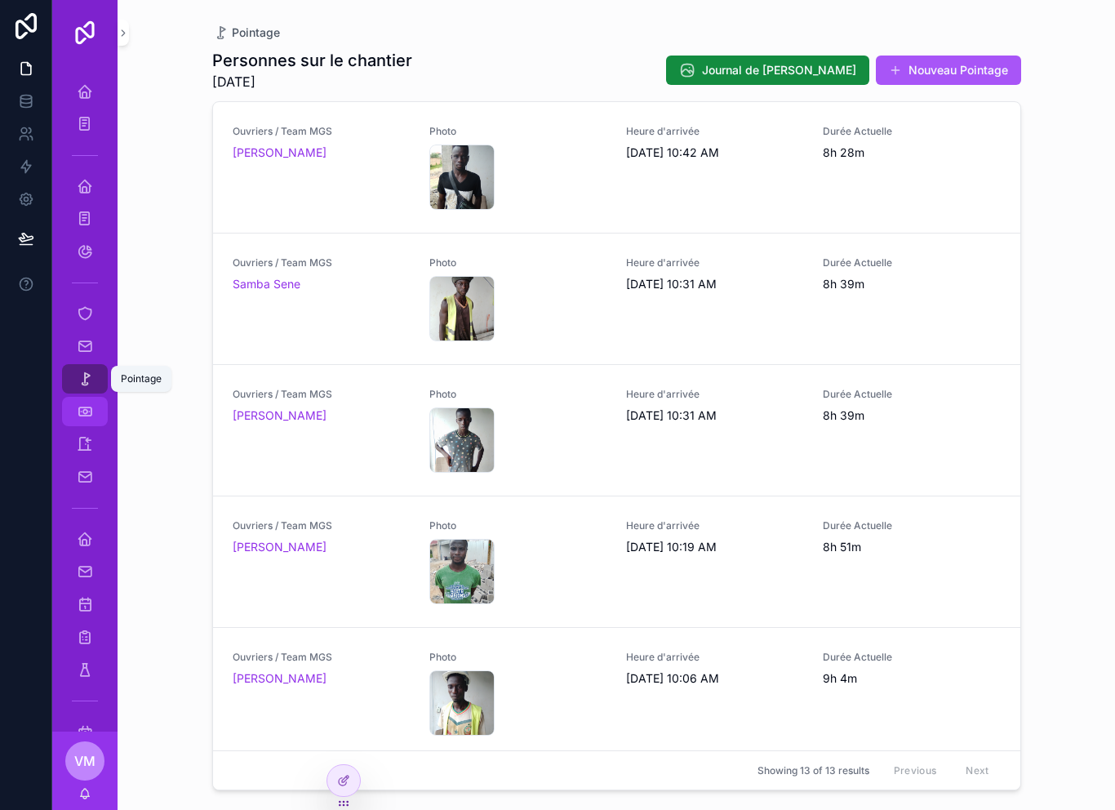
click at [69, 416] on link "Paiement ouvrier" at bounding box center [85, 411] width 46 height 29
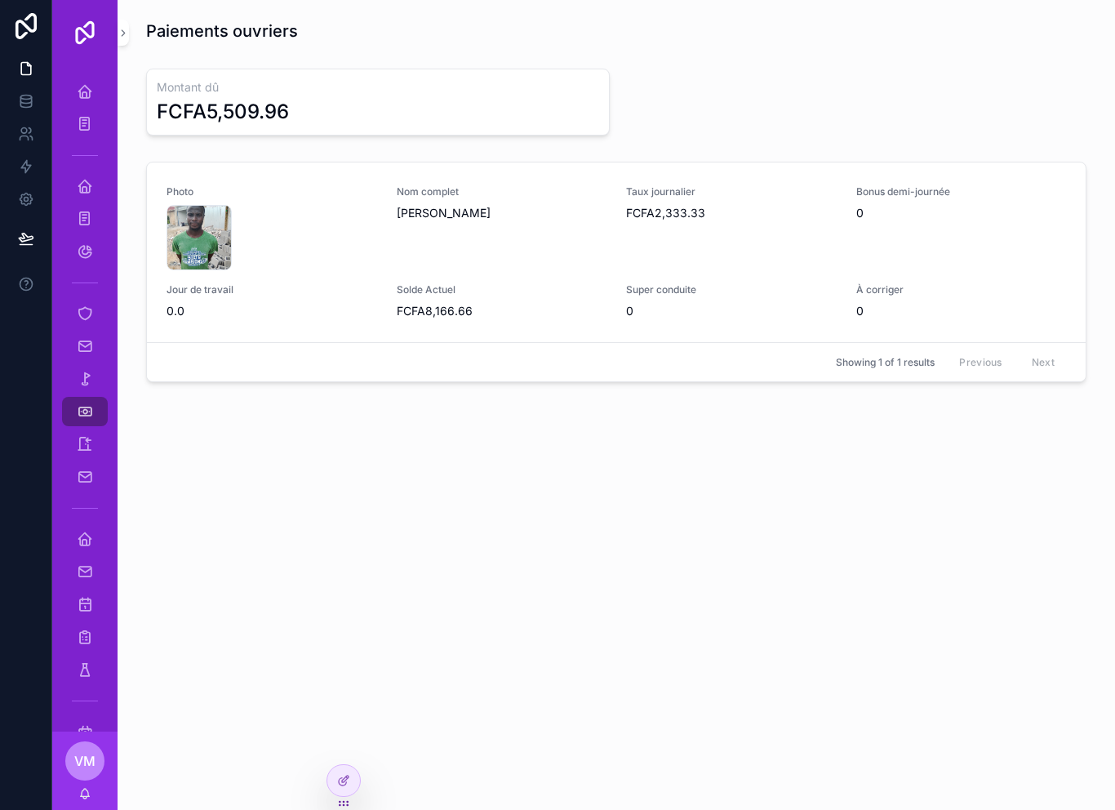
click at [27, 409] on div at bounding box center [26, 405] width 52 height 810
click at [78, 477] on icon "scrollable content" at bounding box center [85, 476] width 16 height 16
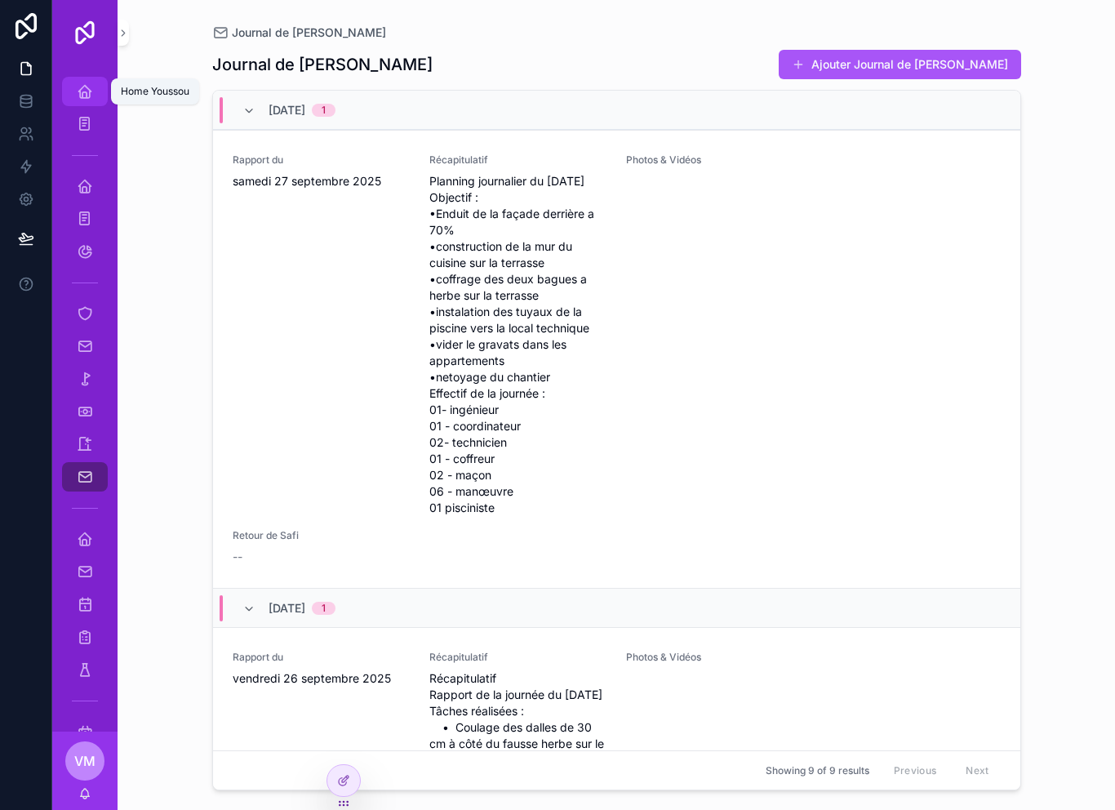
click at [103, 91] on link "Home Youssou" at bounding box center [85, 91] width 46 height 29
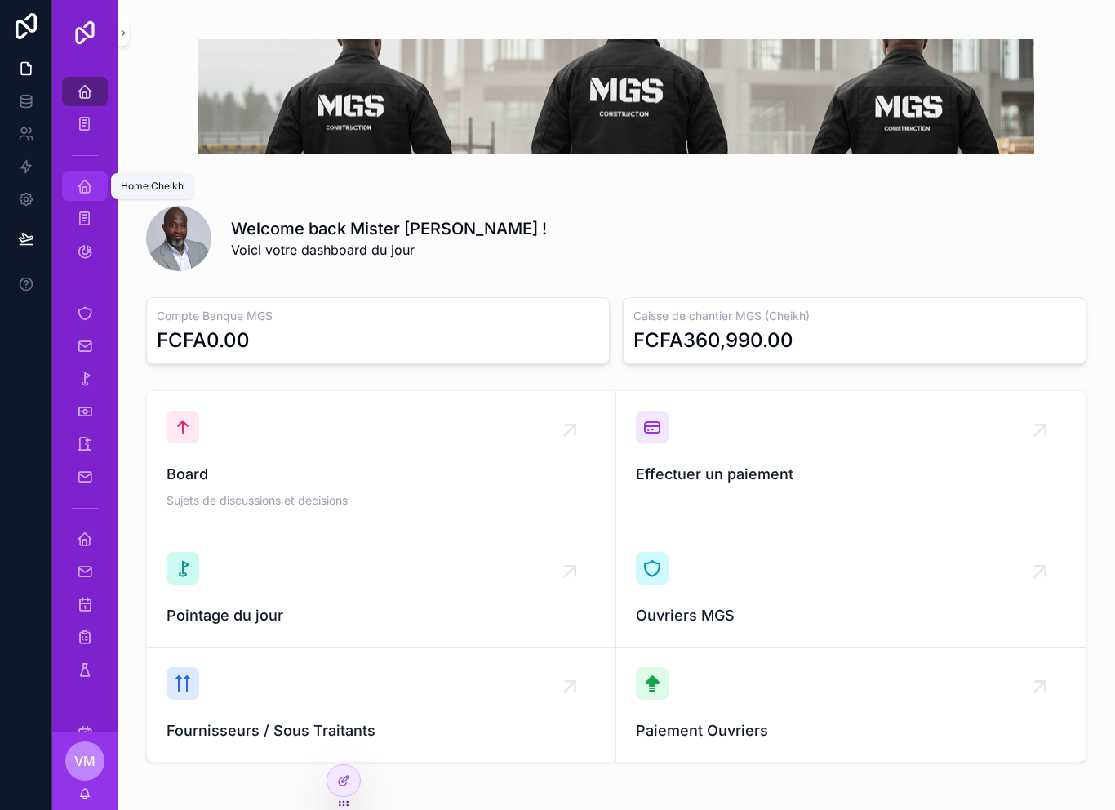
click at [89, 190] on icon "scrollable content" at bounding box center [85, 186] width 16 height 16
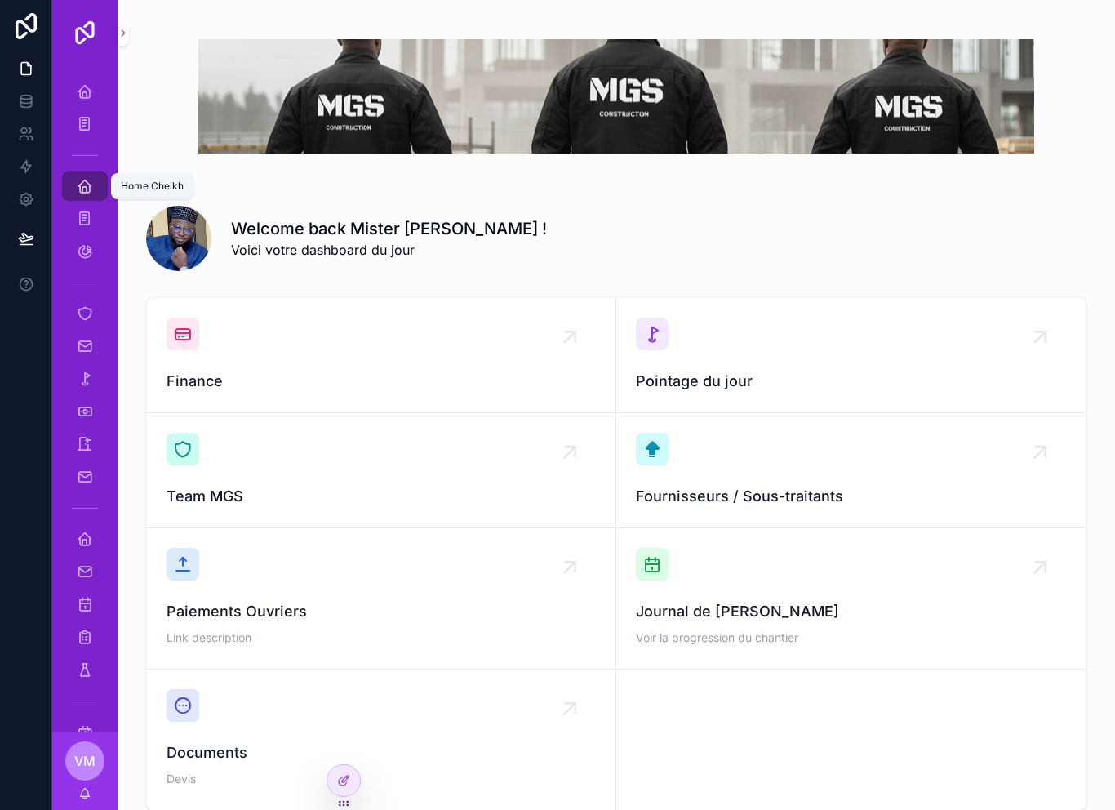
click at [92, 211] on icon "scrollable content" at bounding box center [85, 219] width 16 height 16
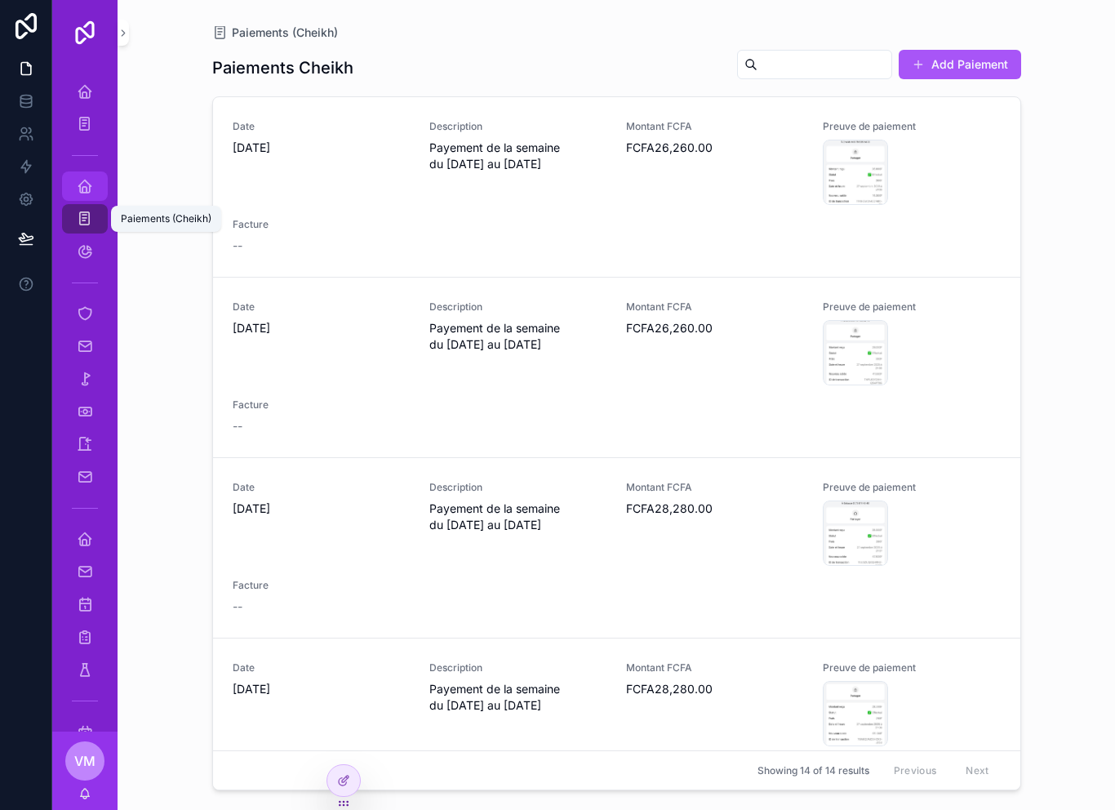
click at [93, 193] on div "Home Cheikh" at bounding box center [85, 186] width 26 height 26
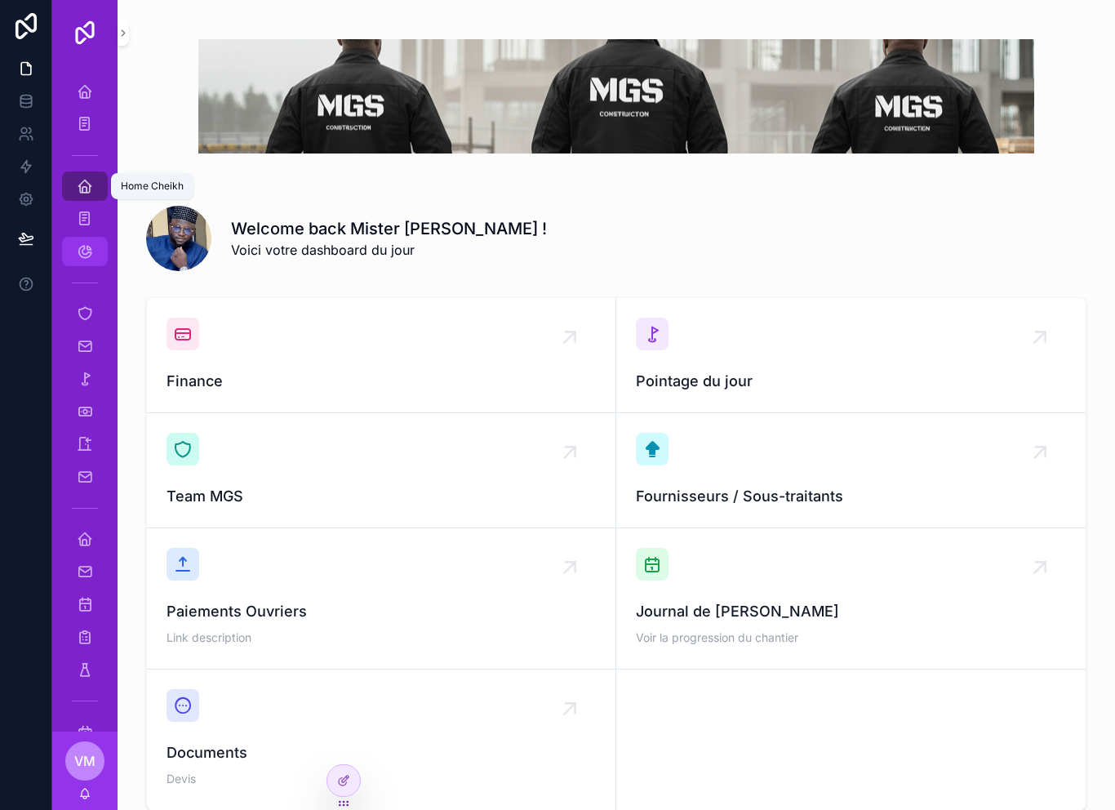
click at [88, 246] on icon "scrollable content" at bounding box center [85, 251] width 16 height 16
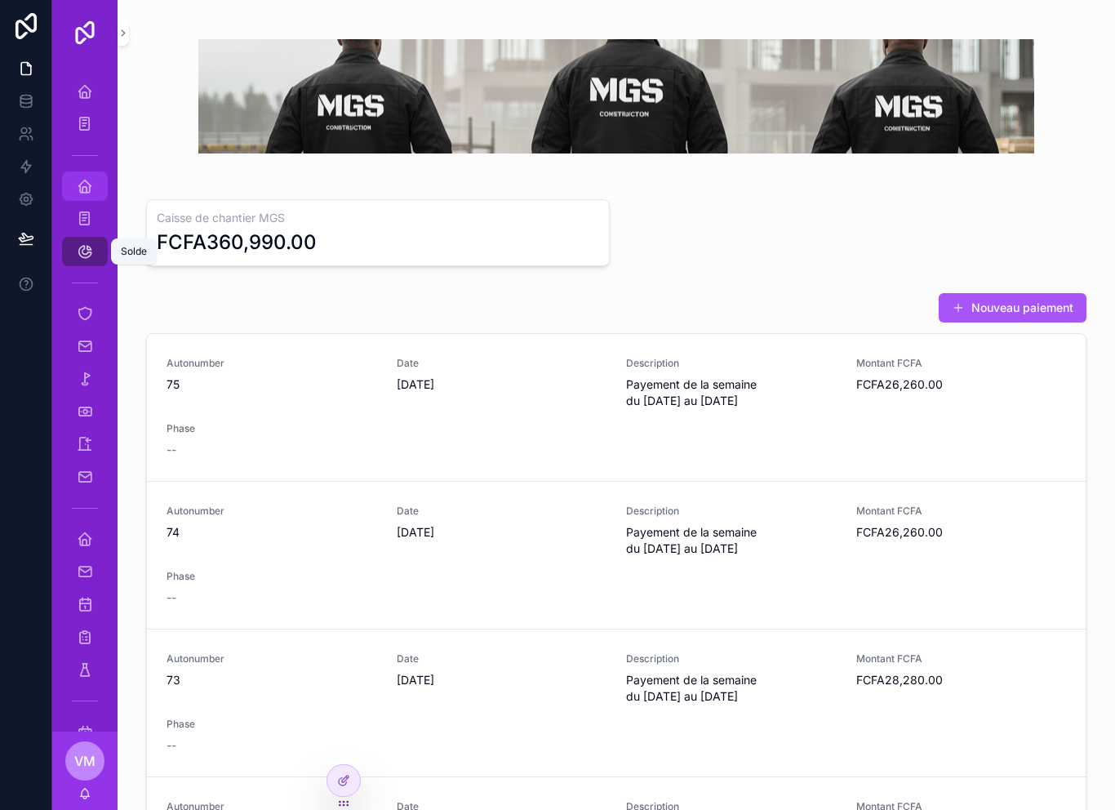
click at [92, 186] on icon "scrollable content" at bounding box center [85, 186] width 16 height 16
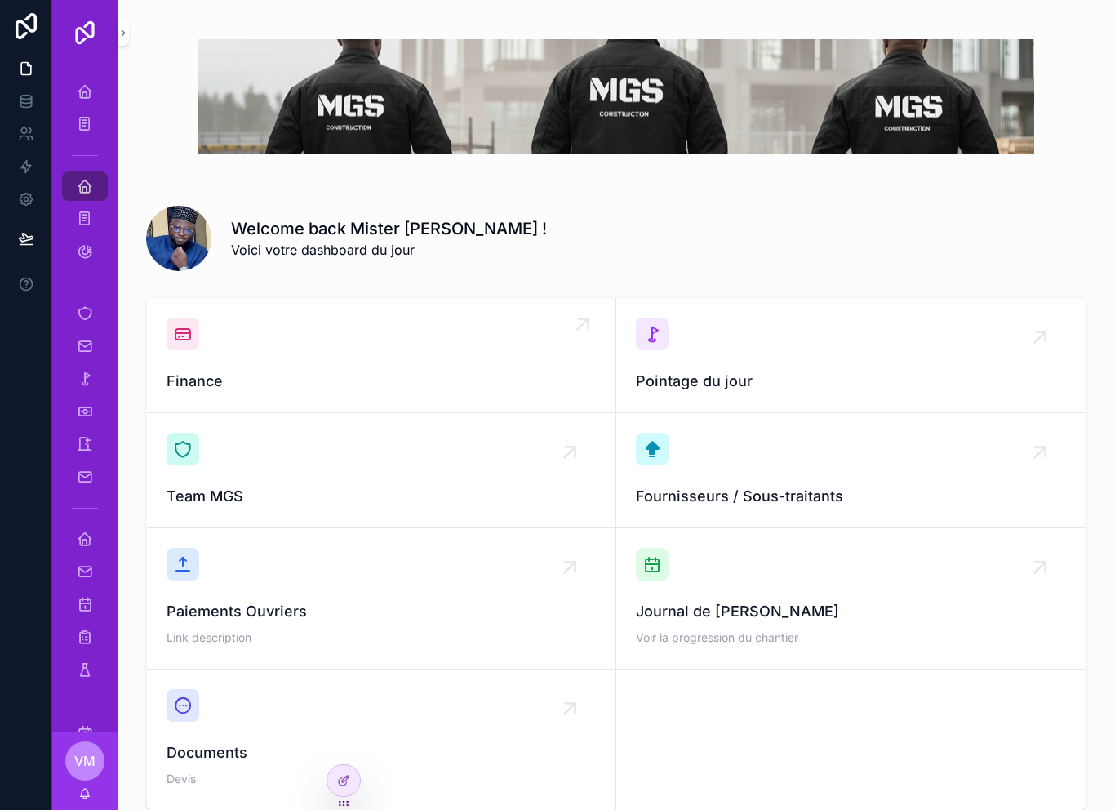
click at [233, 365] on div "Finance" at bounding box center [380, 354] width 429 height 75
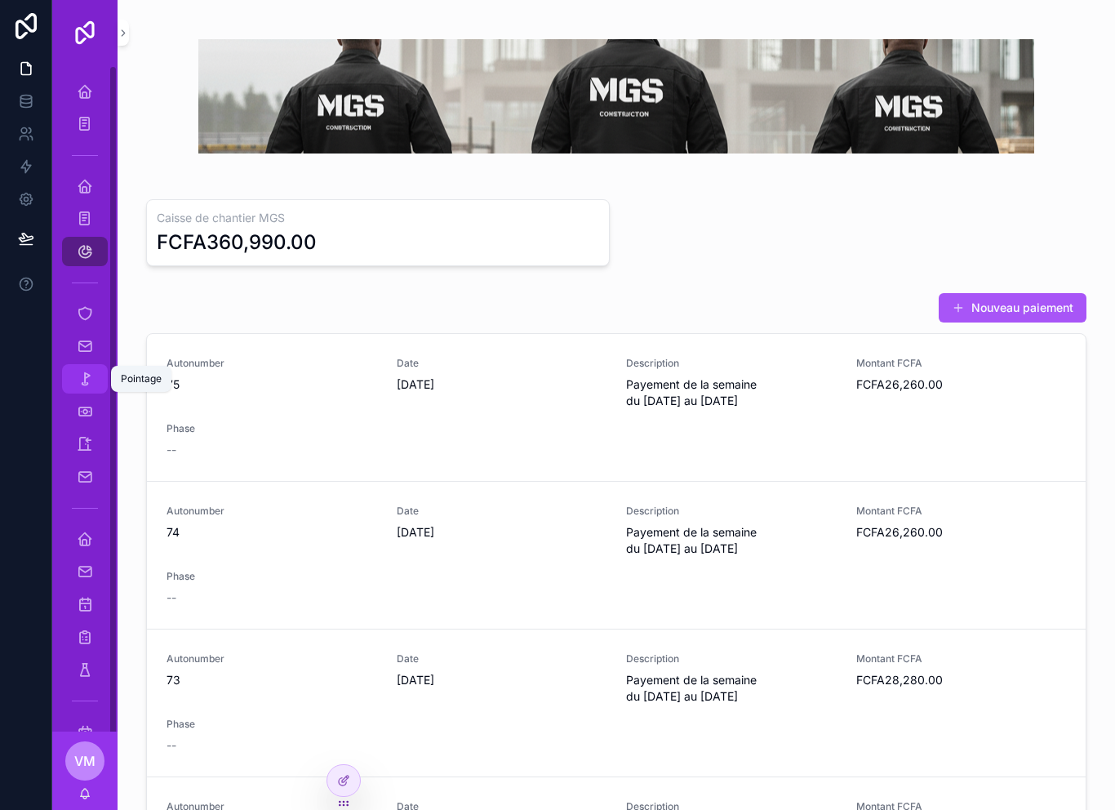
click at [83, 382] on icon "scrollable content" at bounding box center [85, 379] width 16 height 16
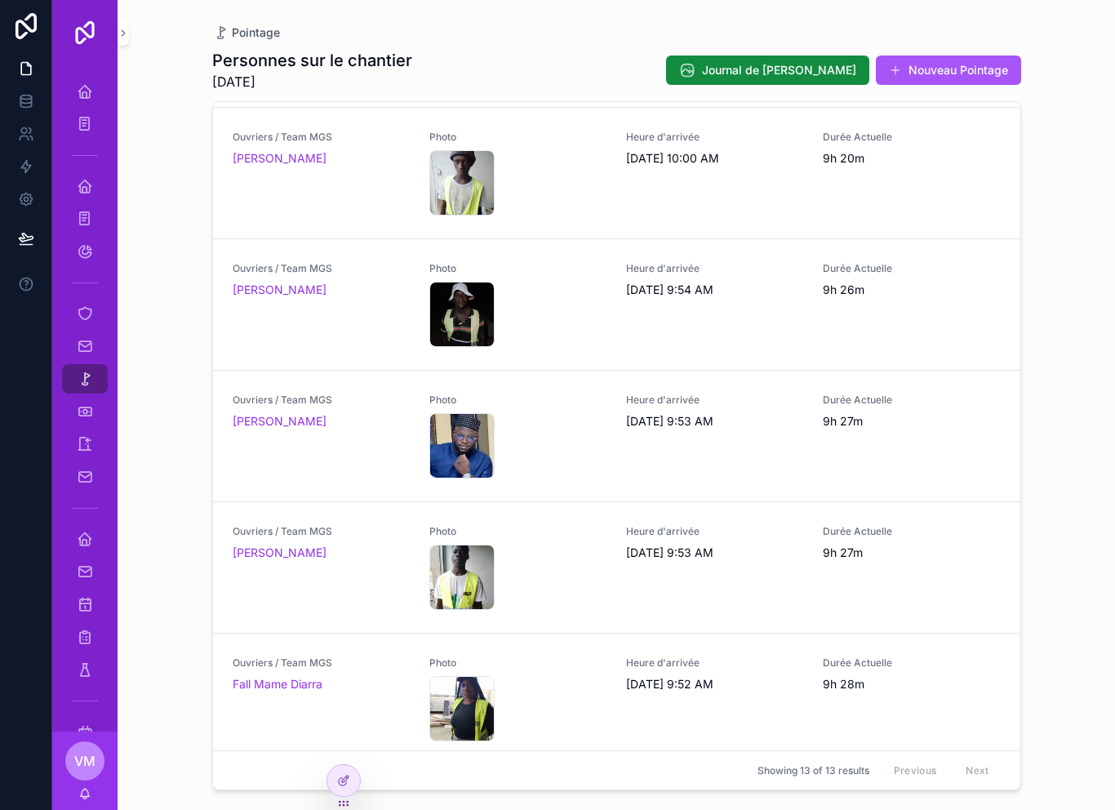
click at [201, 499] on div "Pointage Personnes sur le chantier 9/29/2025 Journal de Chantier Nouveau Pointa…" at bounding box center [616, 395] width 835 height 790
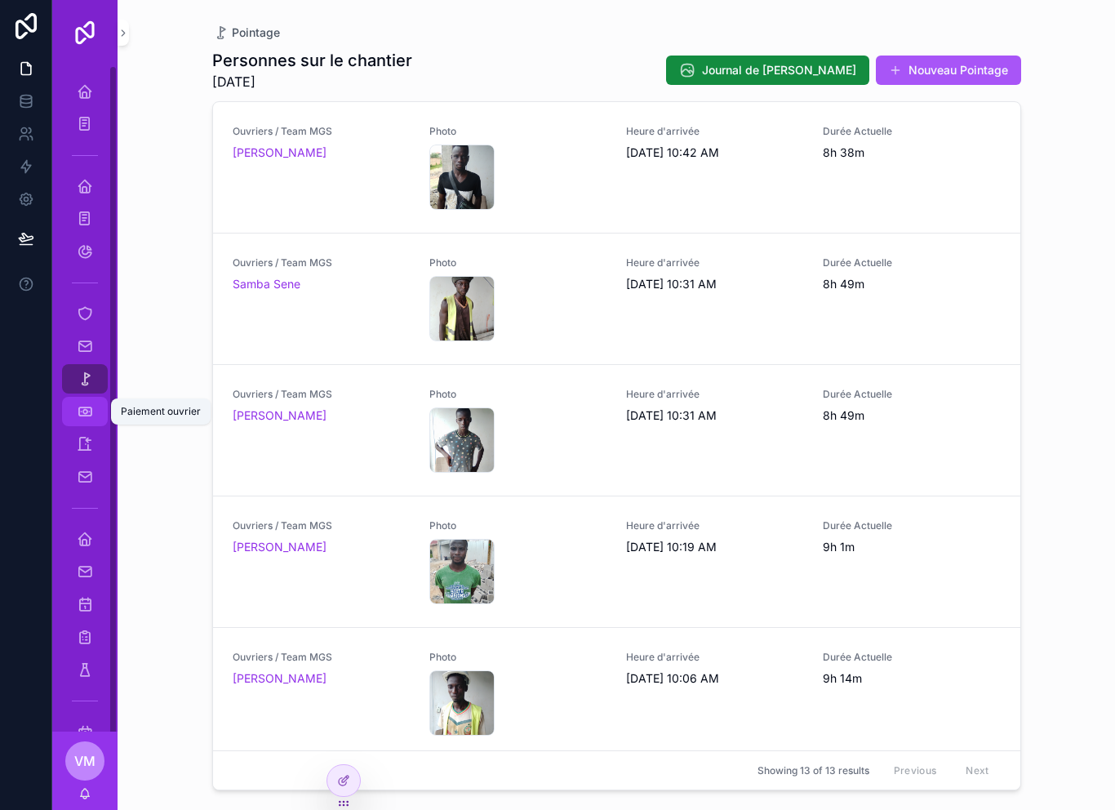
click at [82, 415] on icon "scrollable content" at bounding box center [85, 411] width 16 height 16
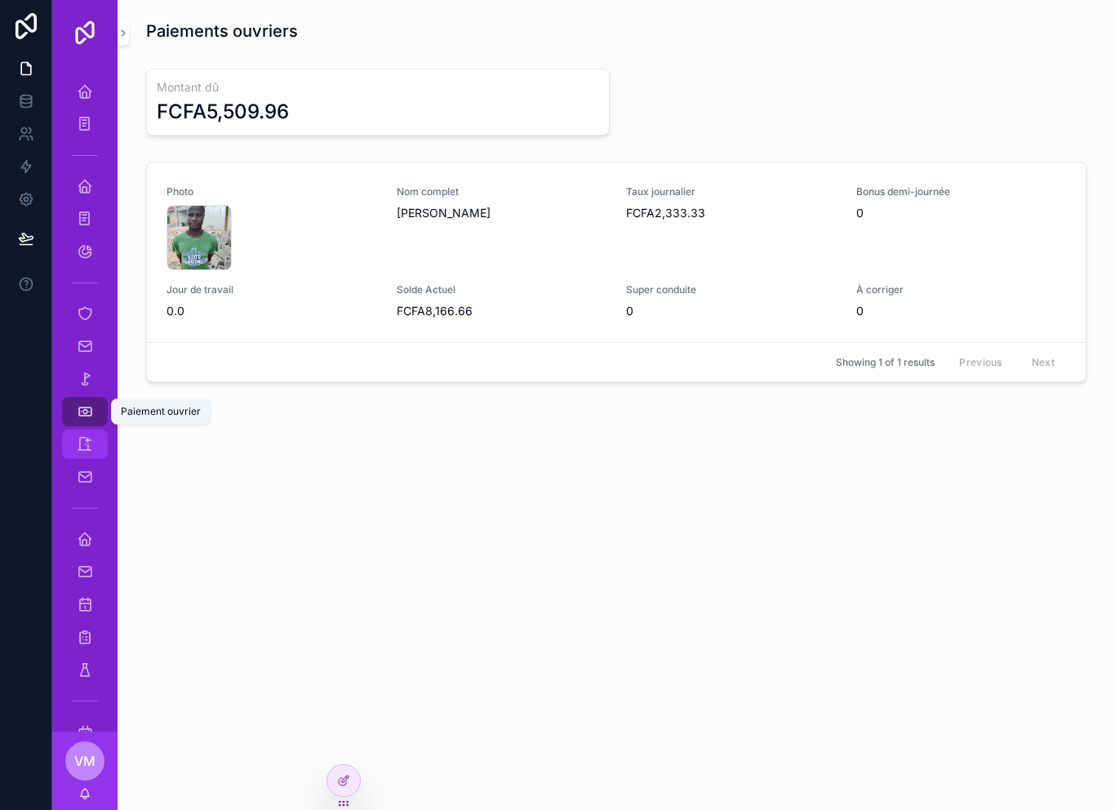
click at [86, 438] on icon "scrollable content" at bounding box center [85, 444] width 16 height 16
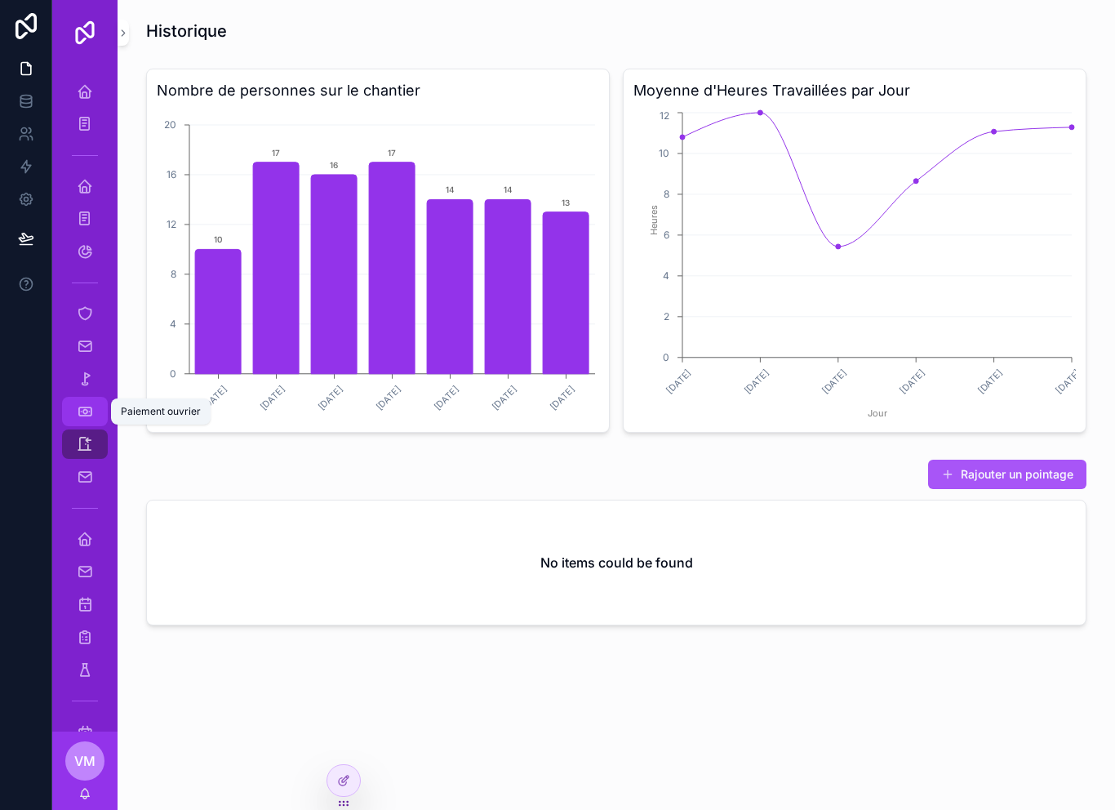
click at [82, 419] on icon "scrollable content" at bounding box center [85, 411] width 16 height 16
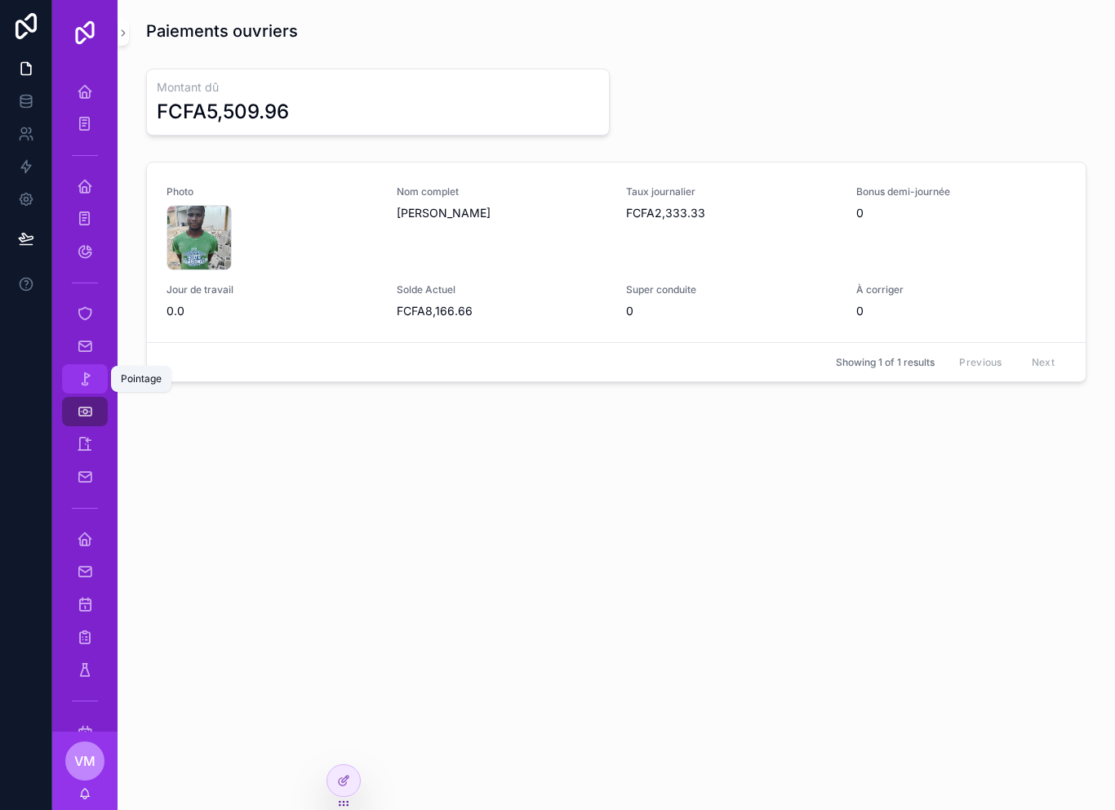
click at [65, 386] on link "Pointage" at bounding box center [85, 378] width 46 height 29
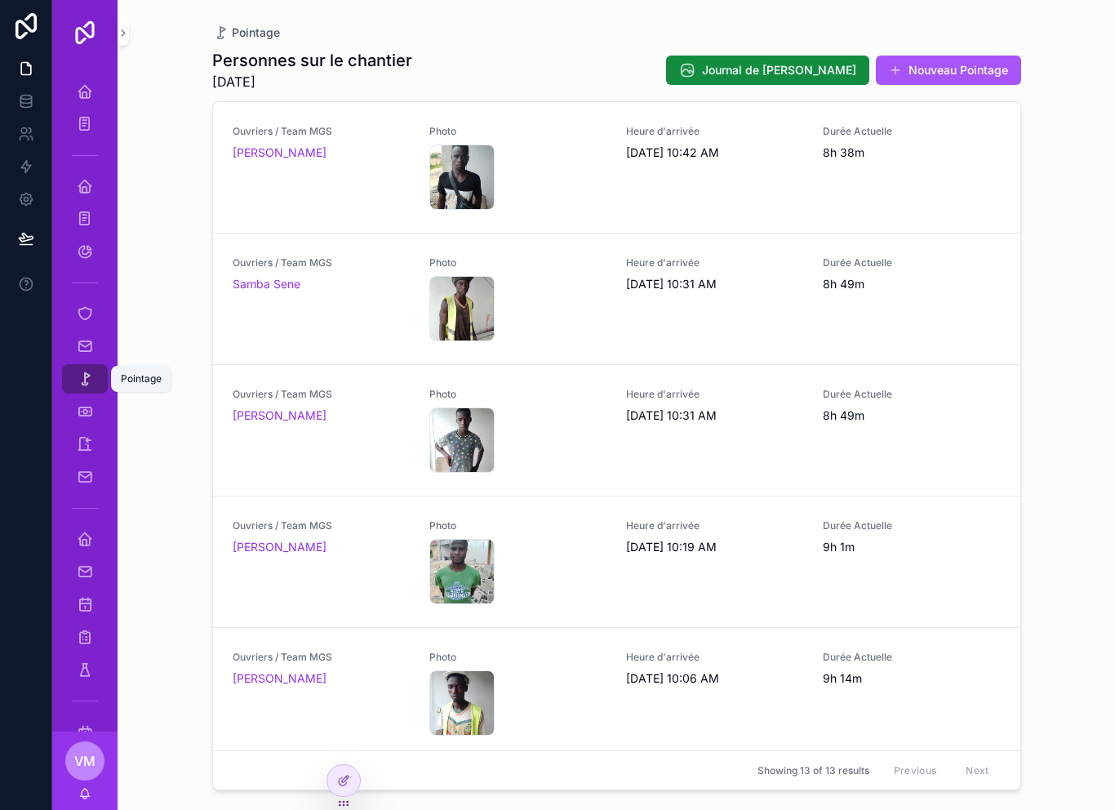
click at [74, 365] on link "Pointage" at bounding box center [85, 378] width 46 height 29
click at [77, 357] on div "Documents" at bounding box center [85, 346] width 26 height 26
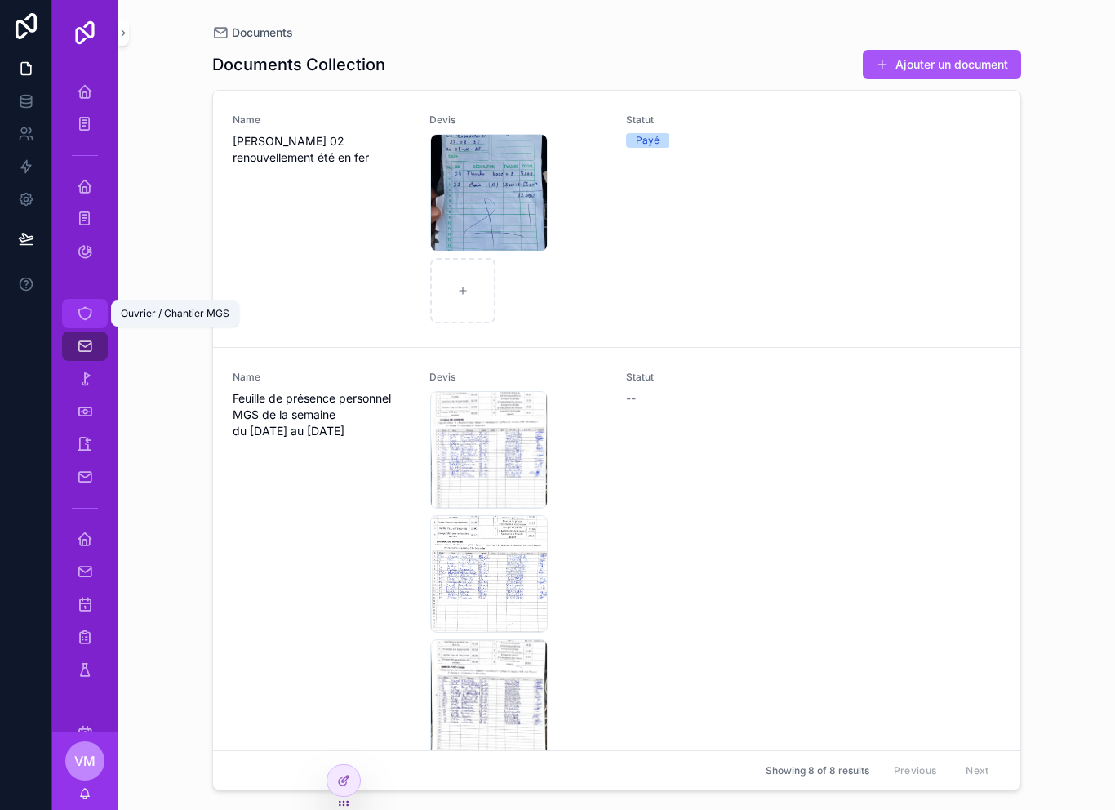
click at [81, 322] on div "Ouvrier / Chantier MGS" at bounding box center [85, 313] width 26 height 26
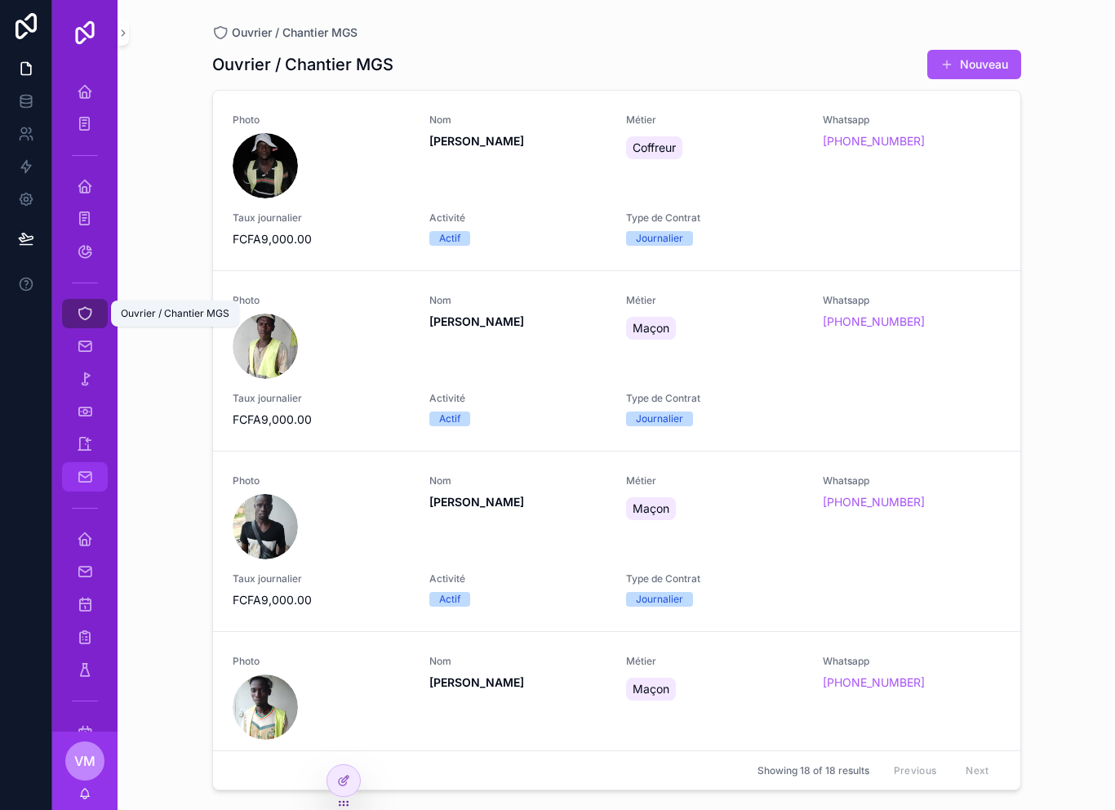
click at [80, 489] on div "Journal de [PERSON_NAME]" at bounding box center [85, 477] width 26 height 26
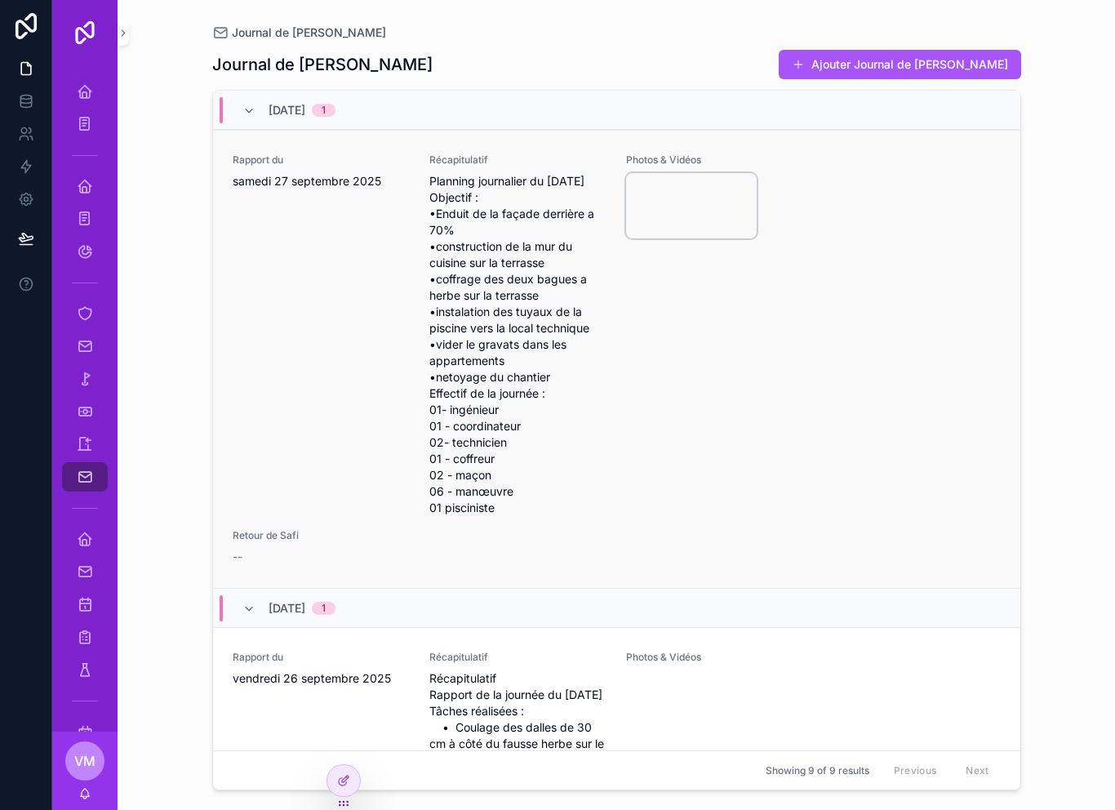
click at [685, 236] on video "scrollable content" at bounding box center [691, 205] width 131 height 65
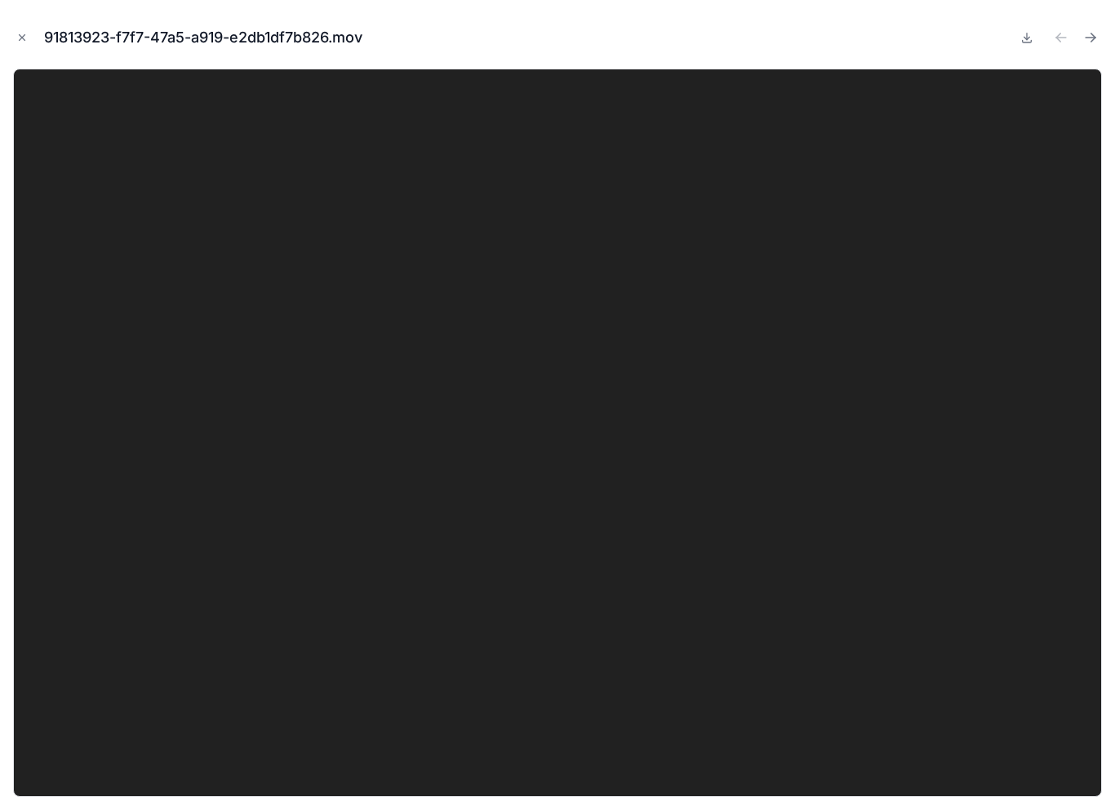
click at [442, 318] on video at bounding box center [557, 433] width 1089 height 728
click at [21, 55] on div "91813923-f7f7-47a5-a919-e2db1df7b826.mov" at bounding box center [557, 37] width 1089 height 49
click at [29, 31] on button "Close modal" at bounding box center [22, 38] width 18 height 18
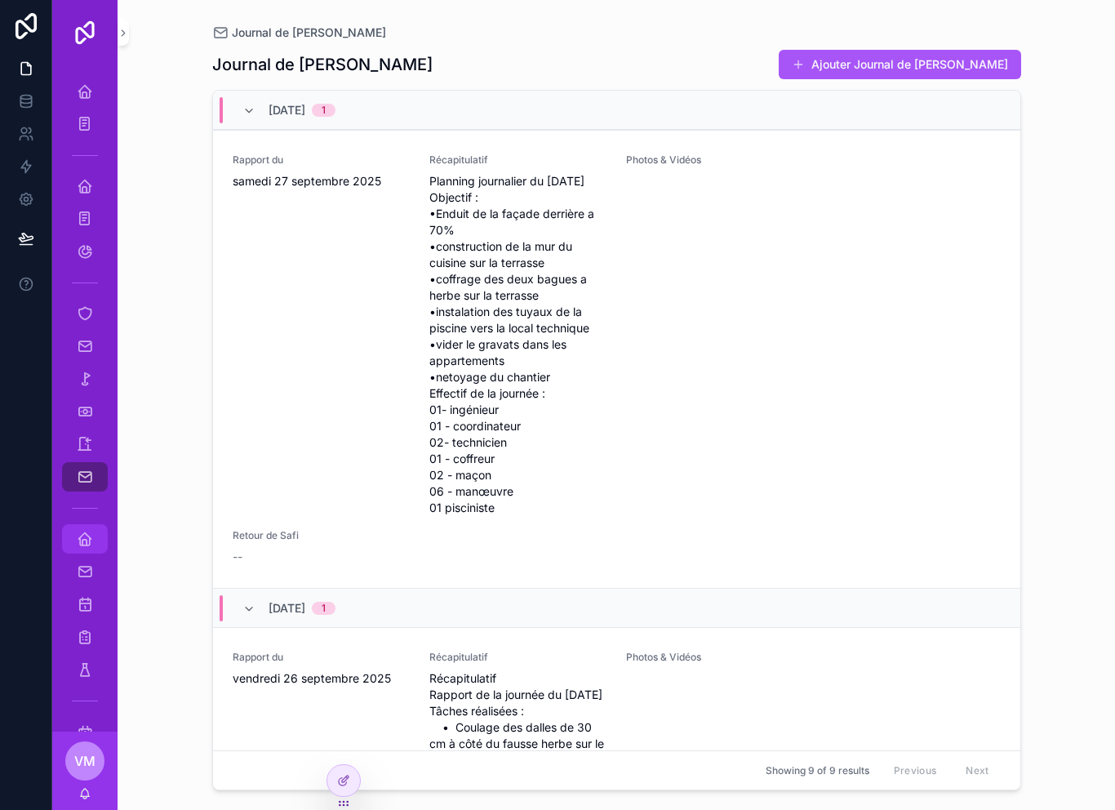
click at [83, 530] on icon "scrollable content" at bounding box center [85, 538] width 16 height 16
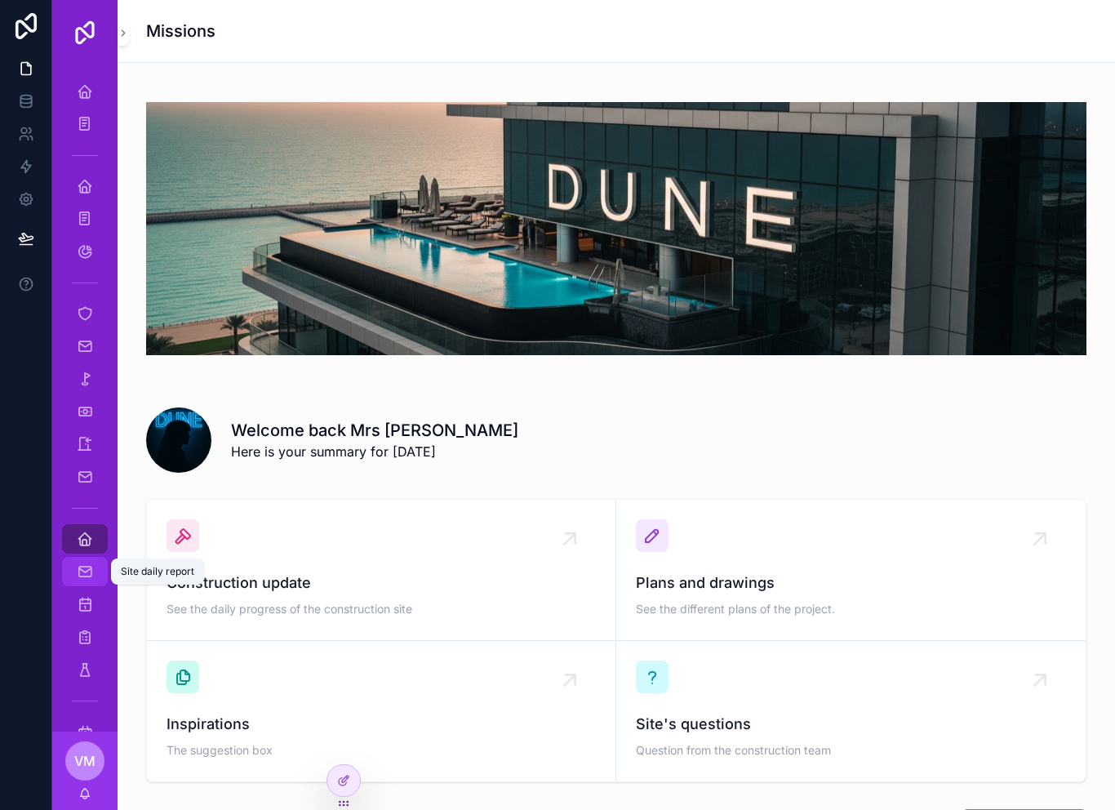
click at [80, 563] on icon "scrollable content" at bounding box center [85, 571] width 16 height 16
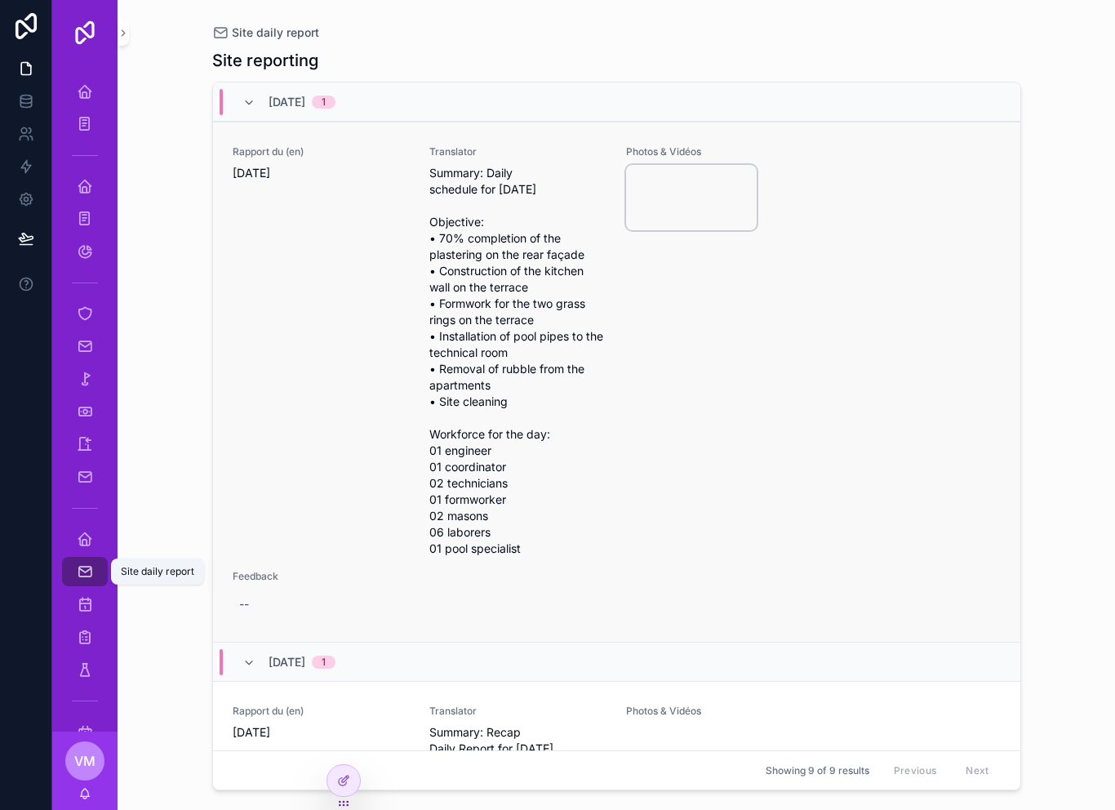
click at [687, 176] on video "scrollable content" at bounding box center [691, 197] width 131 height 65
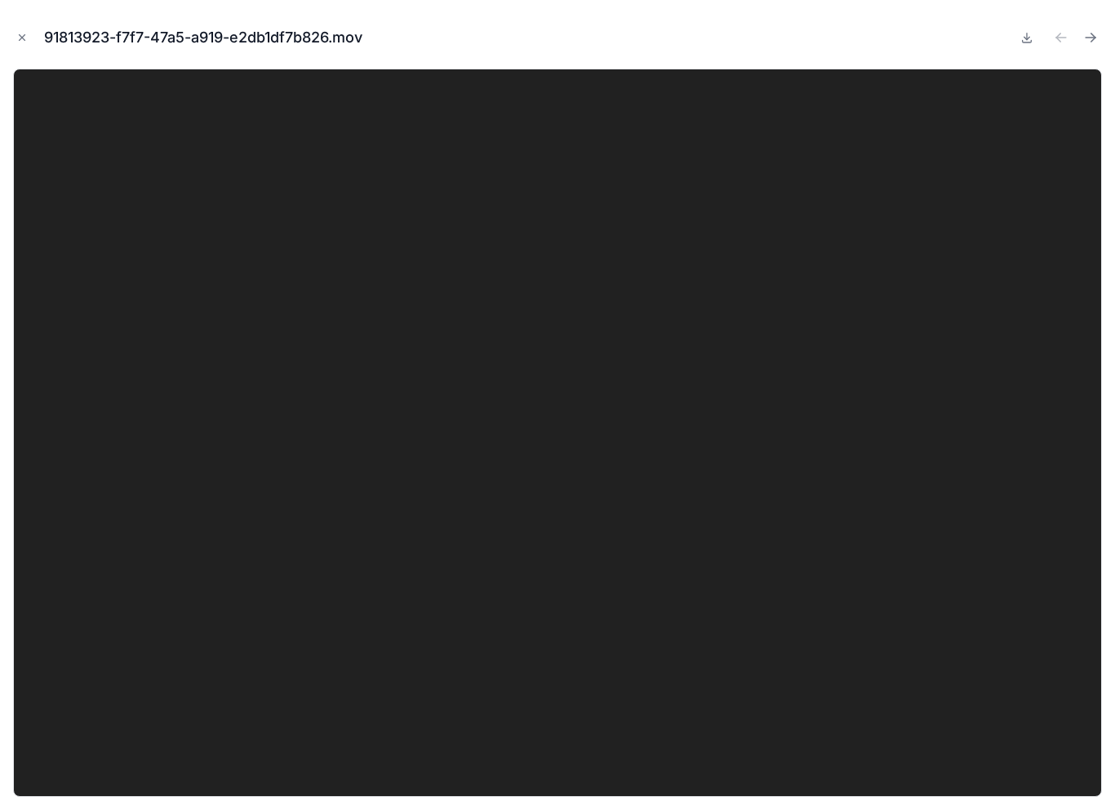
click at [686, 175] on video at bounding box center [557, 433] width 1089 height 728
click at [1096, 37] on icon "Next file" at bounding box center [1090, 37] width 16 height 16
click at [20, 33] on icon "Close modal" at bounding box center [21, 37] width 11 height 11
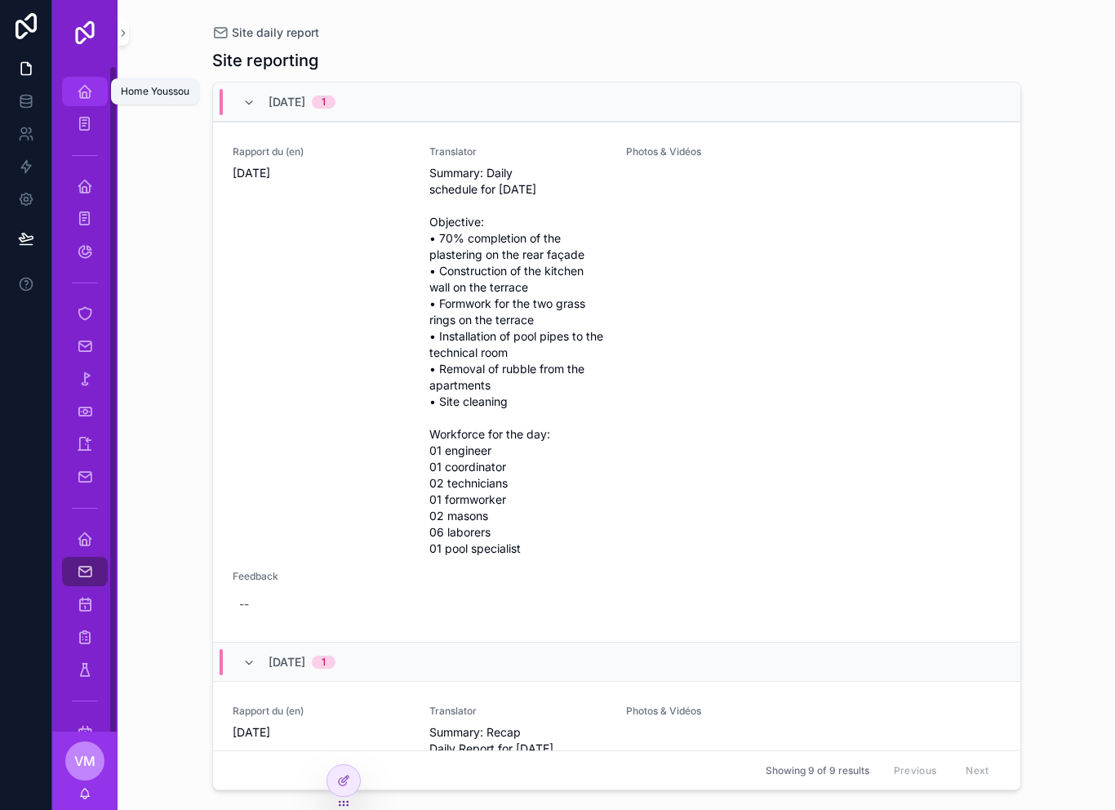
click at [99, 94] on link "Home Youssou" at bounding box center [85, 91] width 46 height 29
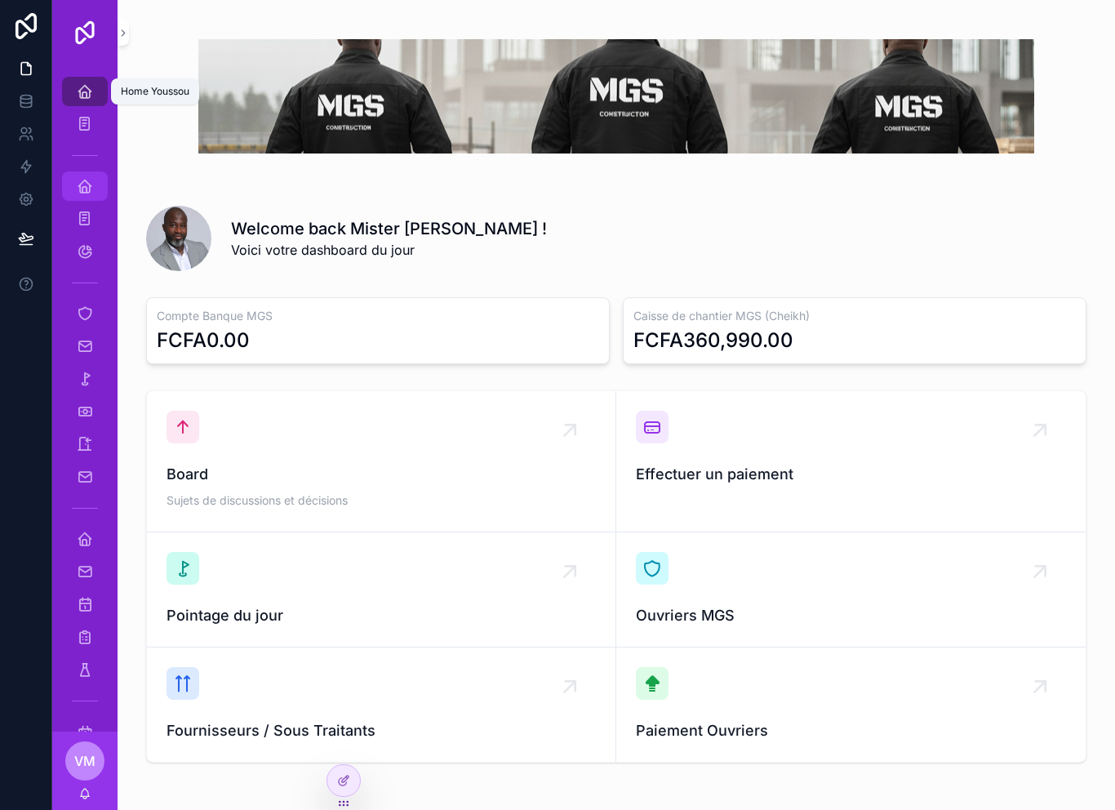
click at [100, 181] on link "Home Cheikh" at bounding box center [85, 185] width 46 height 29
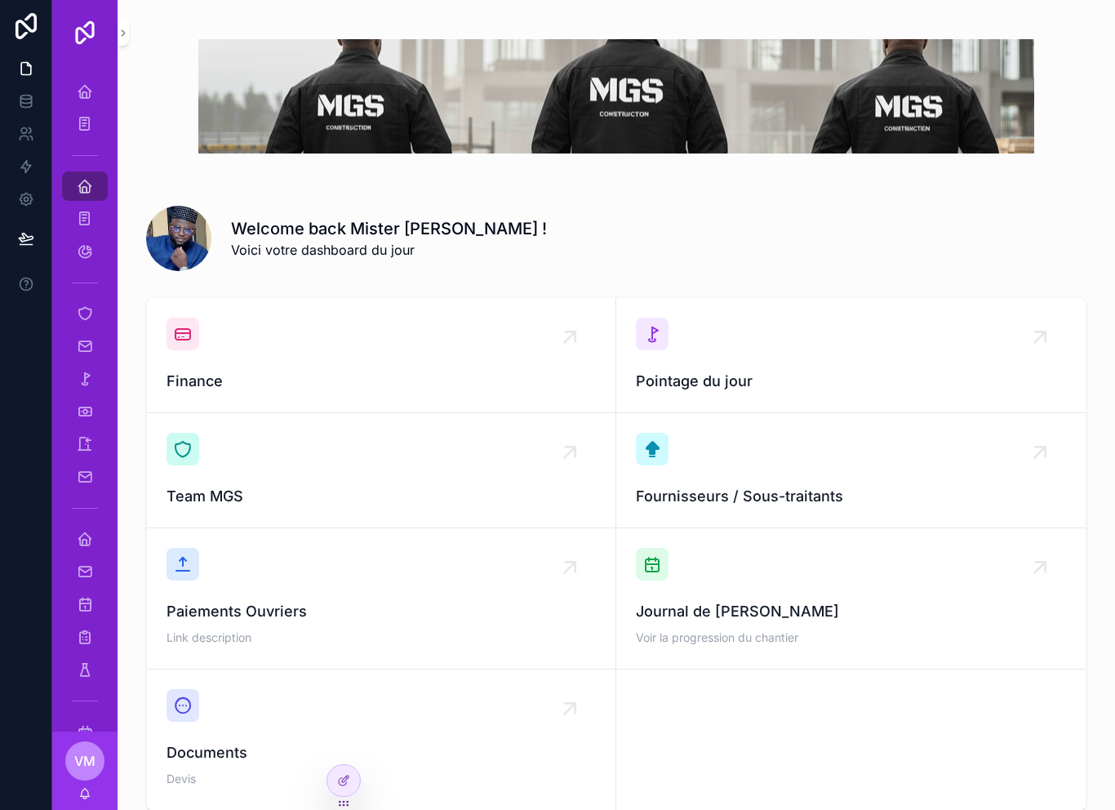
click at [91, 166] on div "scrollable content" at bounding box center [85, 155] width 46 height 26
click at [88, 548] on div "Home Safi" at bounding box center [85, 539] width 26 height 26
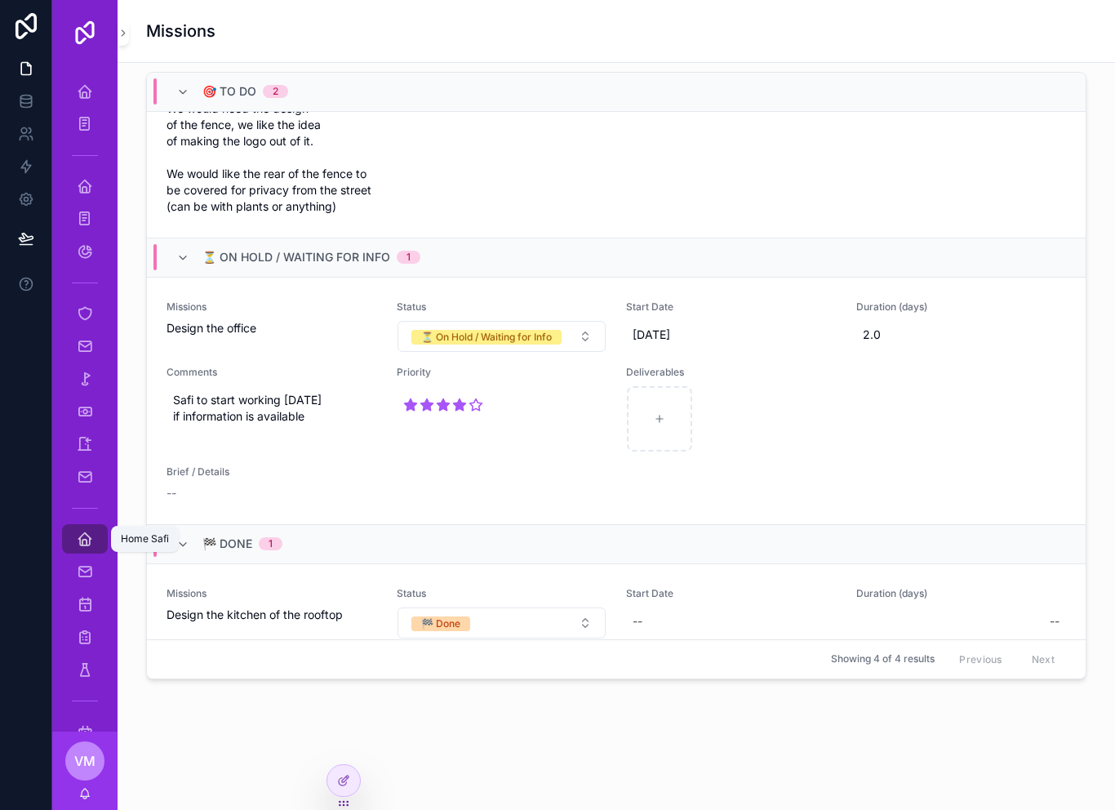
scroll to position [442, 0]
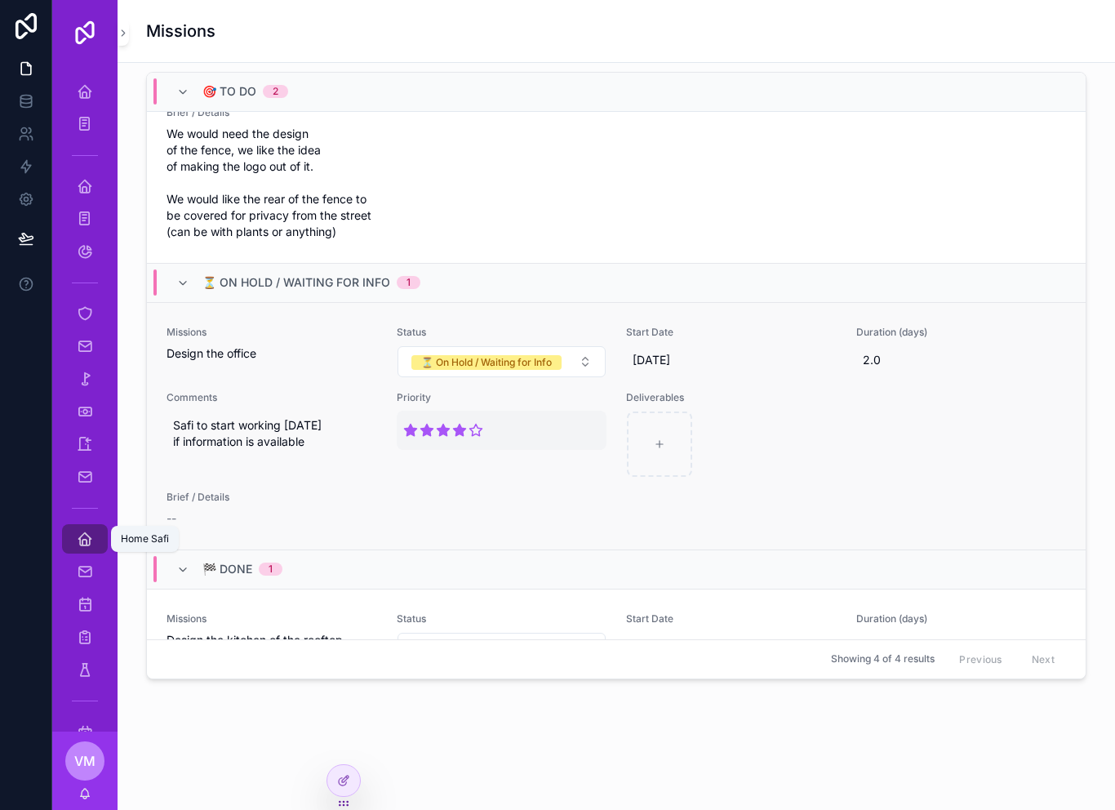
click at [482, 428] on icon "scrollable content" at bounding box center [475, 430] width 15 height 15
click at [481, 445] on icon "scrollable content" at bounding box center [478, 445] width 15 height 15
click at [511, 491] on div "Missions Design the office Status ⏳ On Hold / Waiting for Info Start Date 9/29/…" at bounding box center [615, 426] width 899 height 201
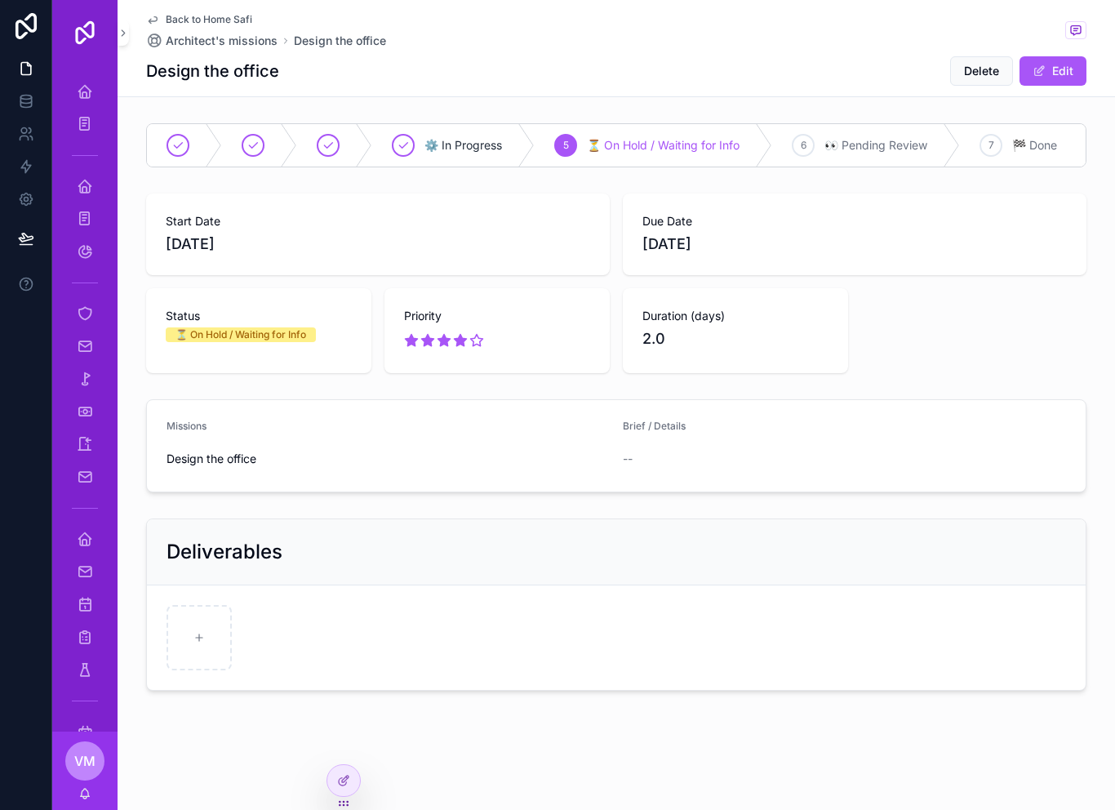
scroll to position [26, 0]
click at [814, 134] on div "6" at bounding box center [803, 145] width 23 height 23
click at [154, 14] on icon "scrollable content" at bounding box center [152, 19] width 13 height 13
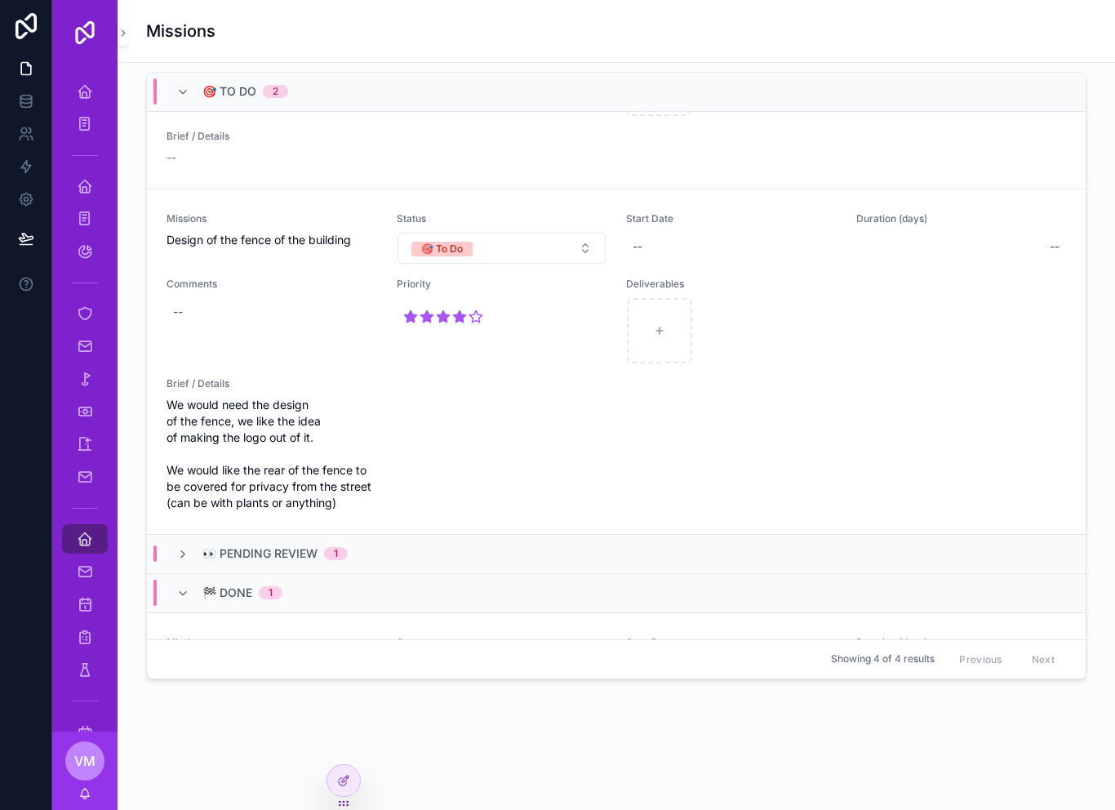
scroll to position [189, 0]
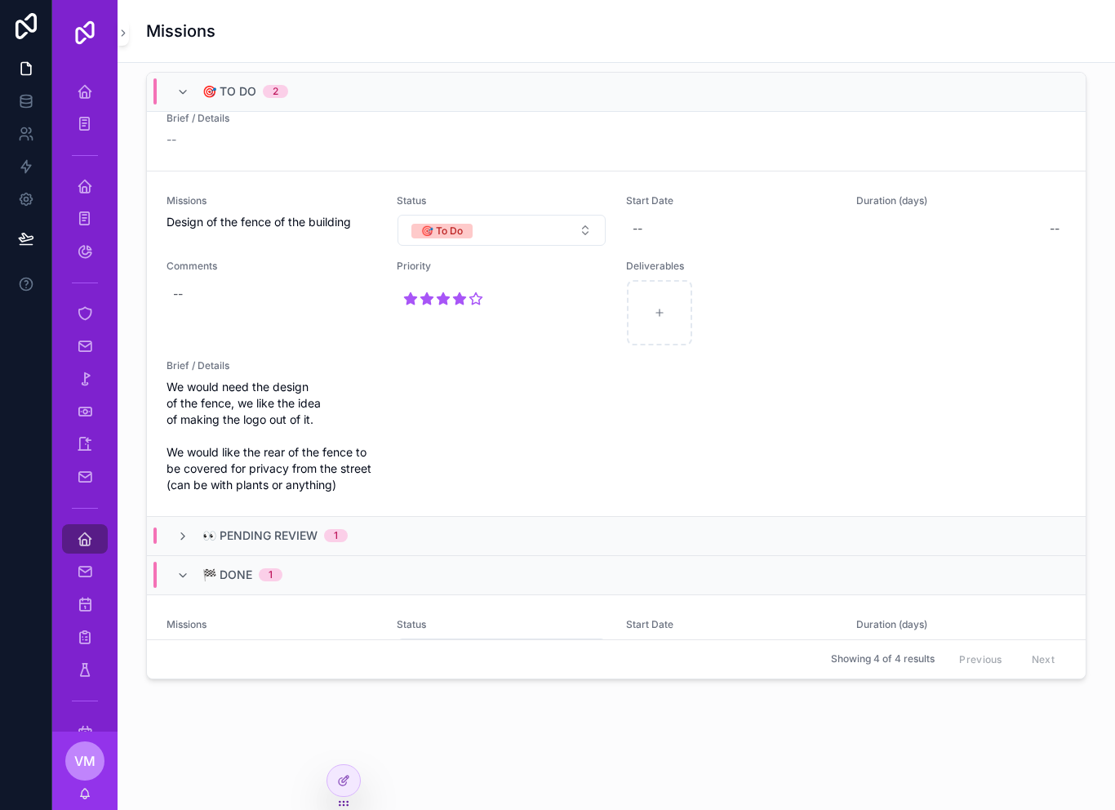
click at [273, 535] on span "👀 Pending Review" at bounding box center [259, 535] width 115 height 16
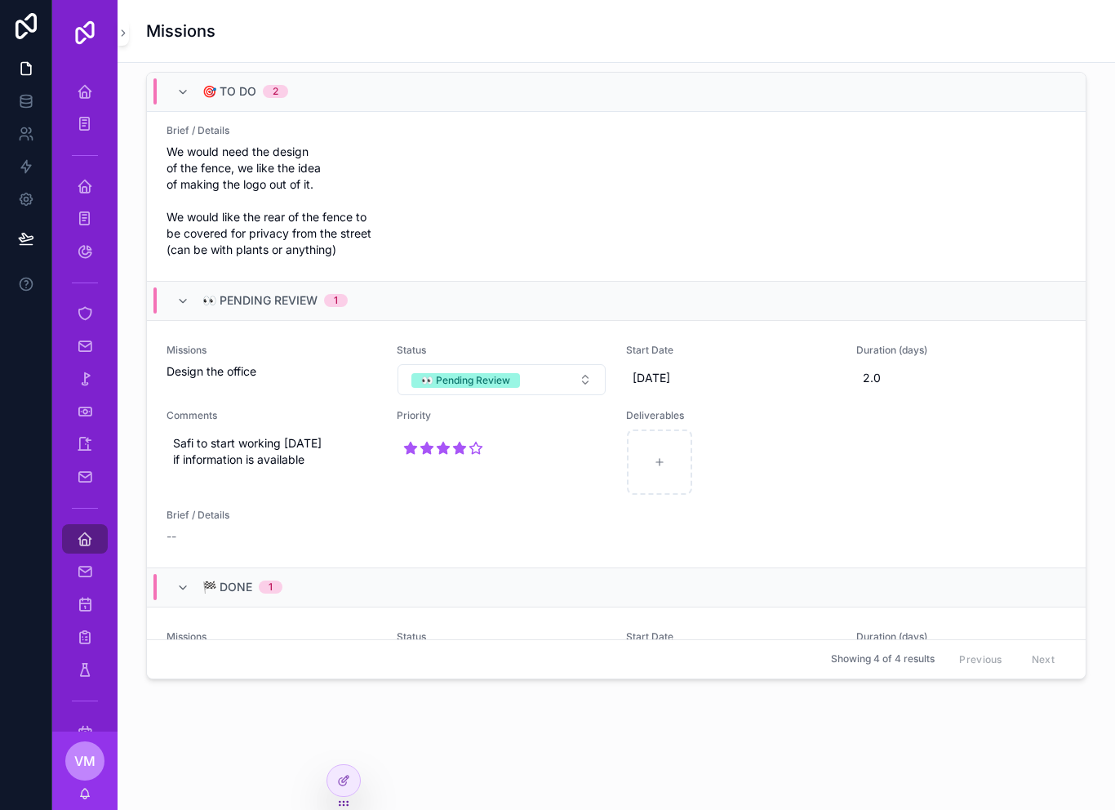
scroll to position [424, 0]
click at [538, 385] on button "👀 Pending Review" at bounding box center [501, 378] width 209 height 31
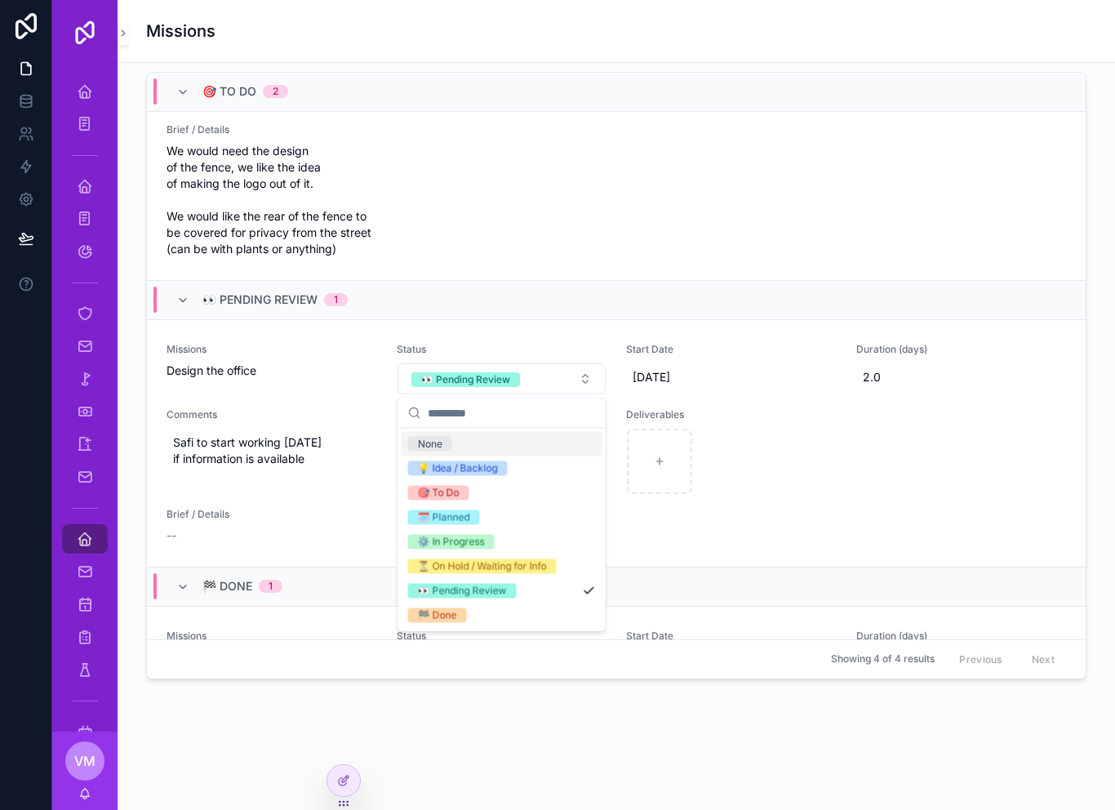
click at [503, 492] on div "🎯 To Do" at bounding box center [502, 493] width 201 height 24
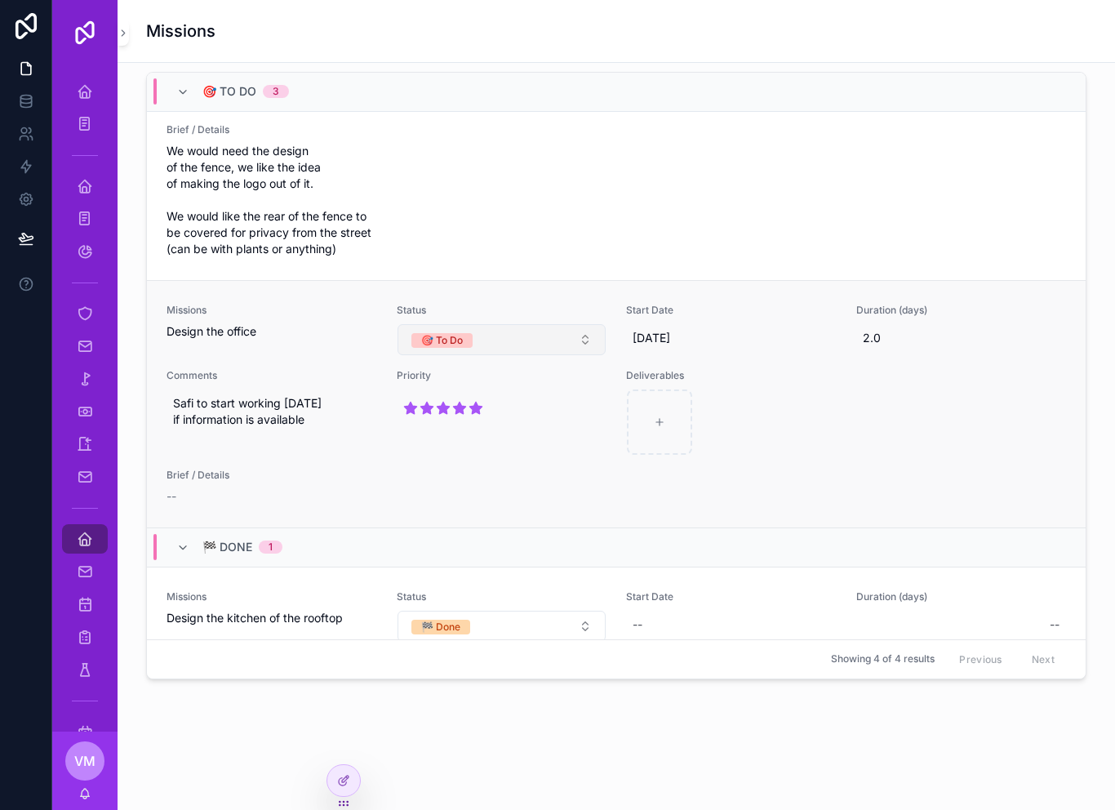
click at [561, 343] on button "🎯 To Do" at bounding box center [501, 339] width 209 height 31
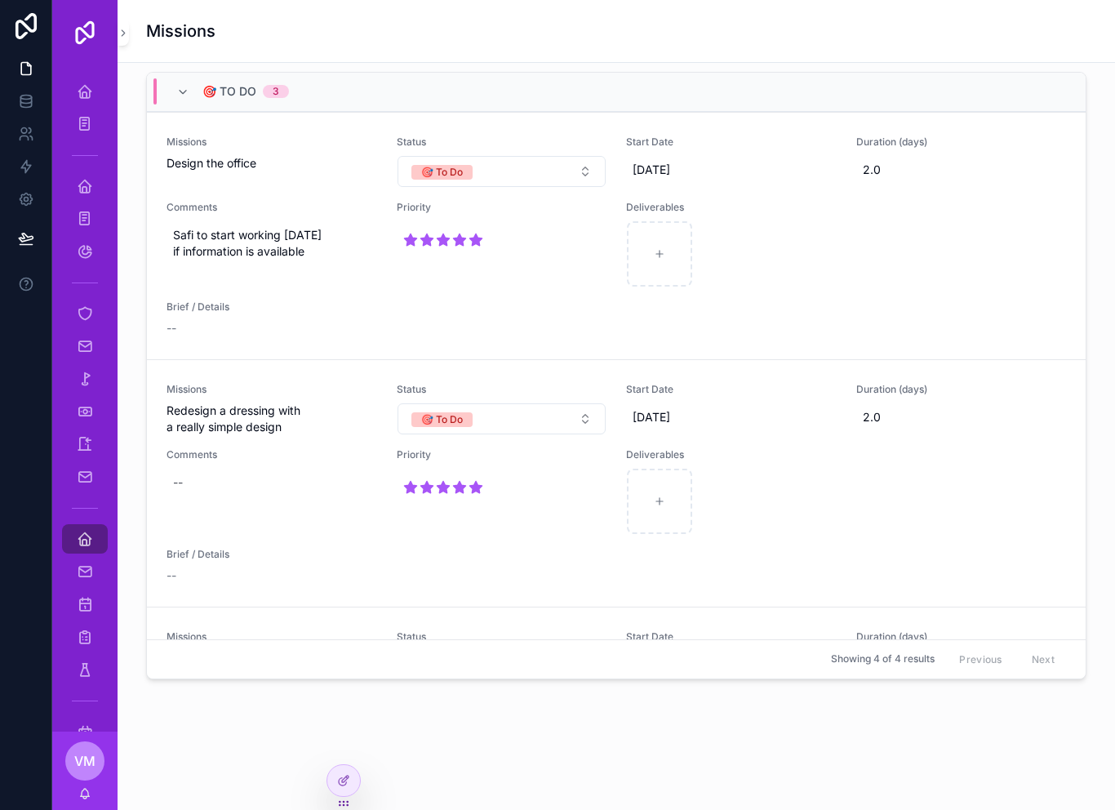
scroll to position [0, 0]
click at [514, 169] on button "🎯 To Do" at bounding box center [501, 171] width 209 height 31
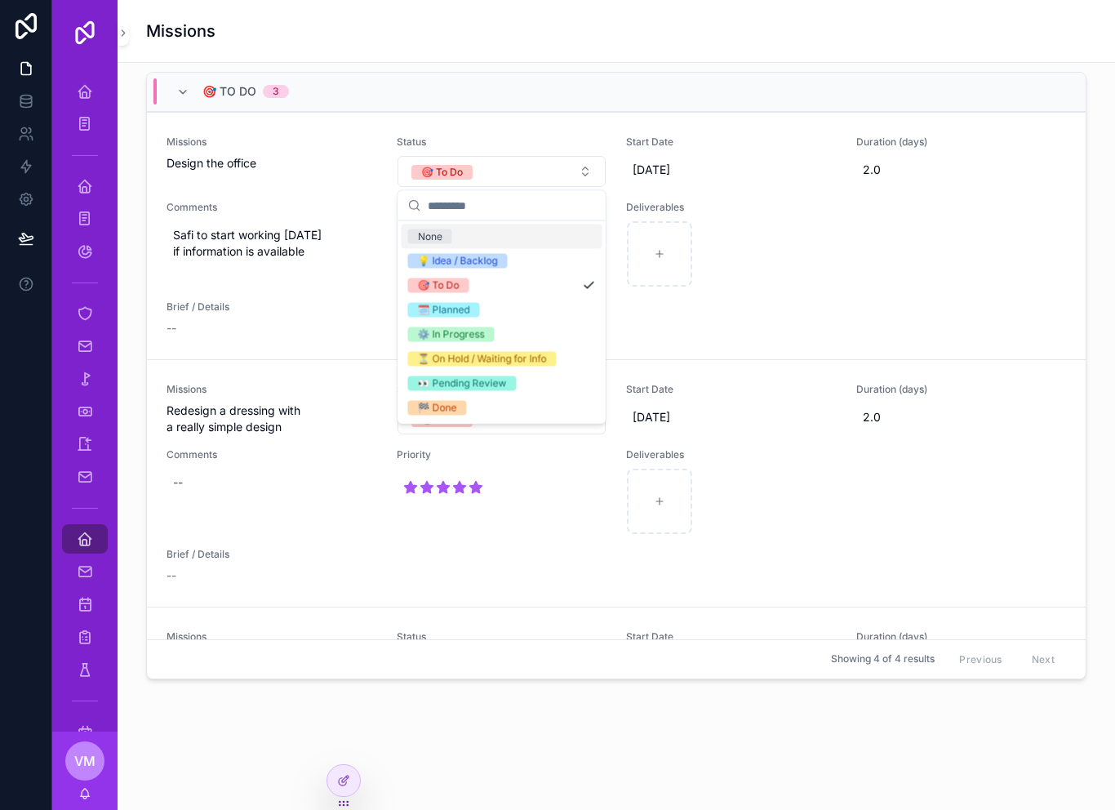
click at [509, 308] on div "🗓️ Planned" at bounding box center [502, 310] width 201 height 24
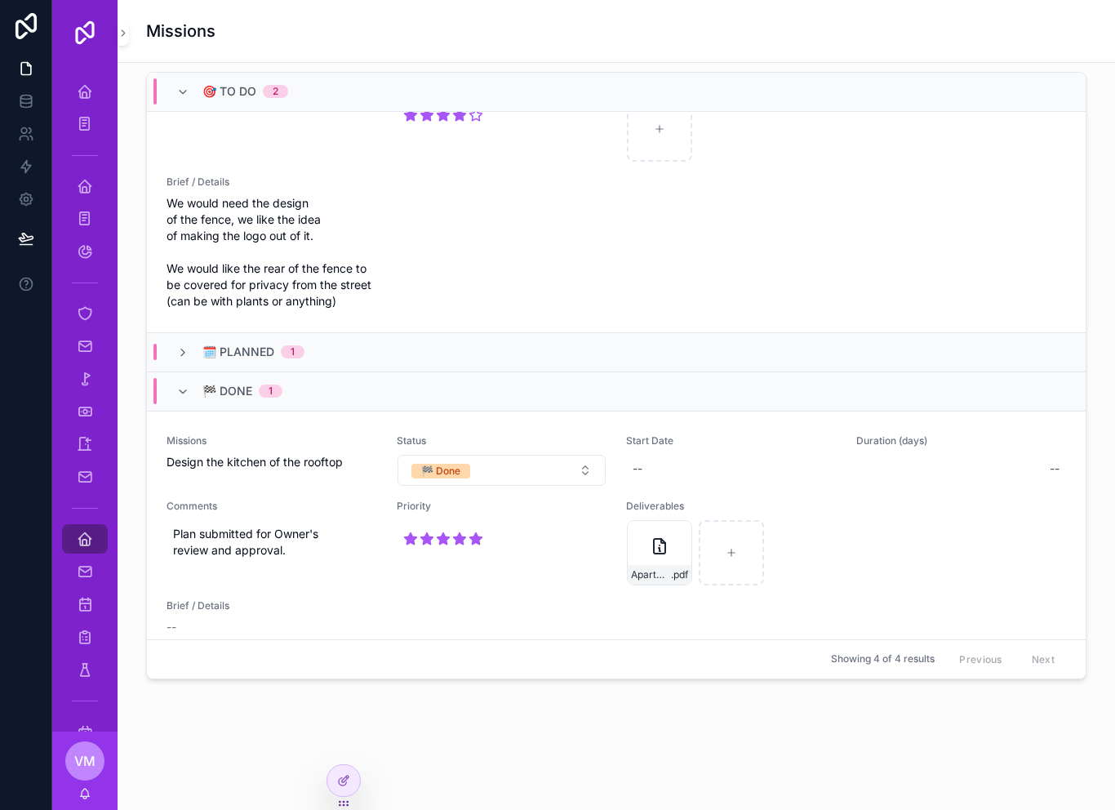
scroll to position [371, 0]
click at [245, 360] on span "🗓️ Planned" at bounding box center [238, 352] width 72 height 16
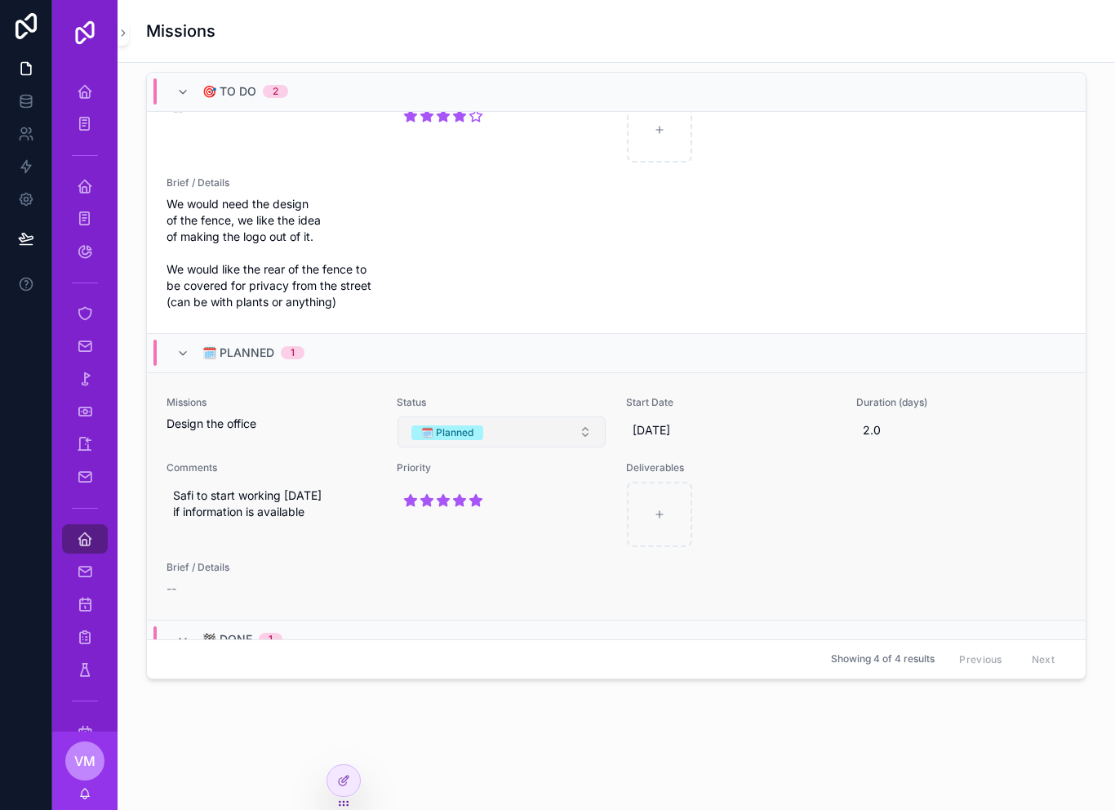
click at [539, 439] on button "🗓️ Planned" at bounding box center [501, 431] width 209 height 31
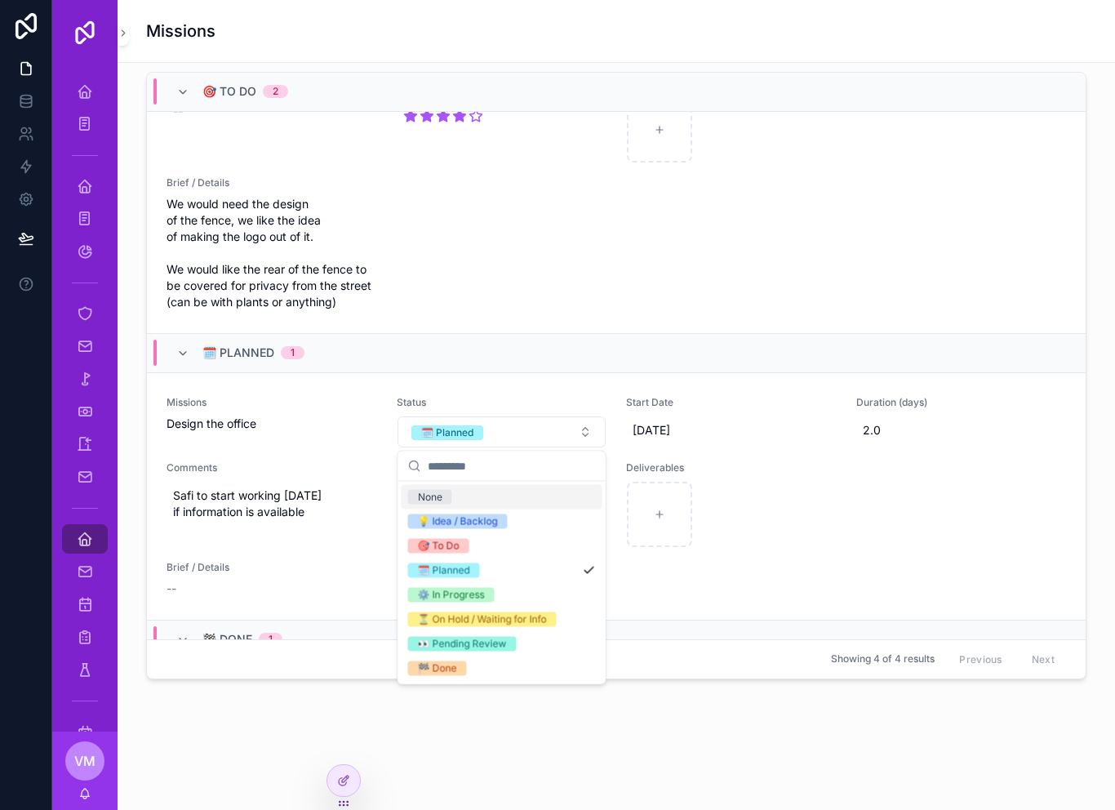
click at [491, 550] on div "🎯 To Do" at bounding box center [502, 546] width 201 height 24
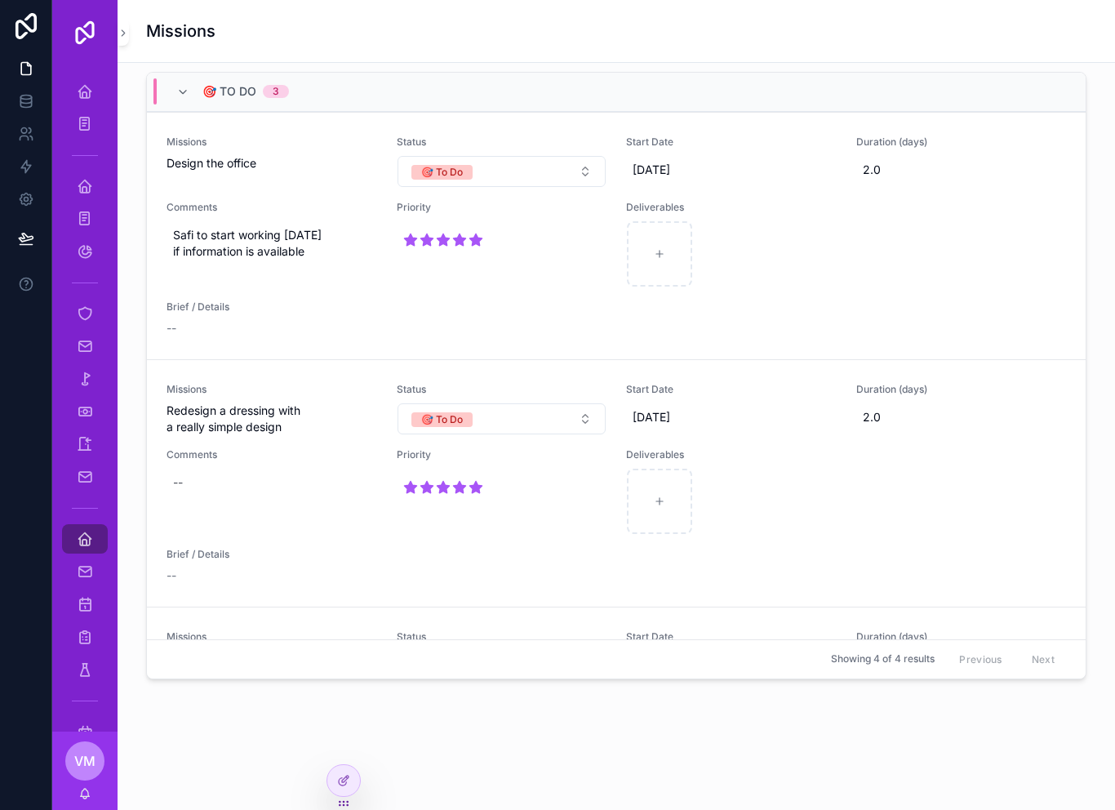
scroll to position [0, 0]
click at [457, 482] on icon "scrollable content" at bounding box center [459, 487] width 15 height 15
click at [463, 501] on icon "scrollable content" at bounding box center [461, 501] width 12 height 11
click at [605, 497] on icon "scrollable content" at bounding box center [603, 502] width 13 height 13
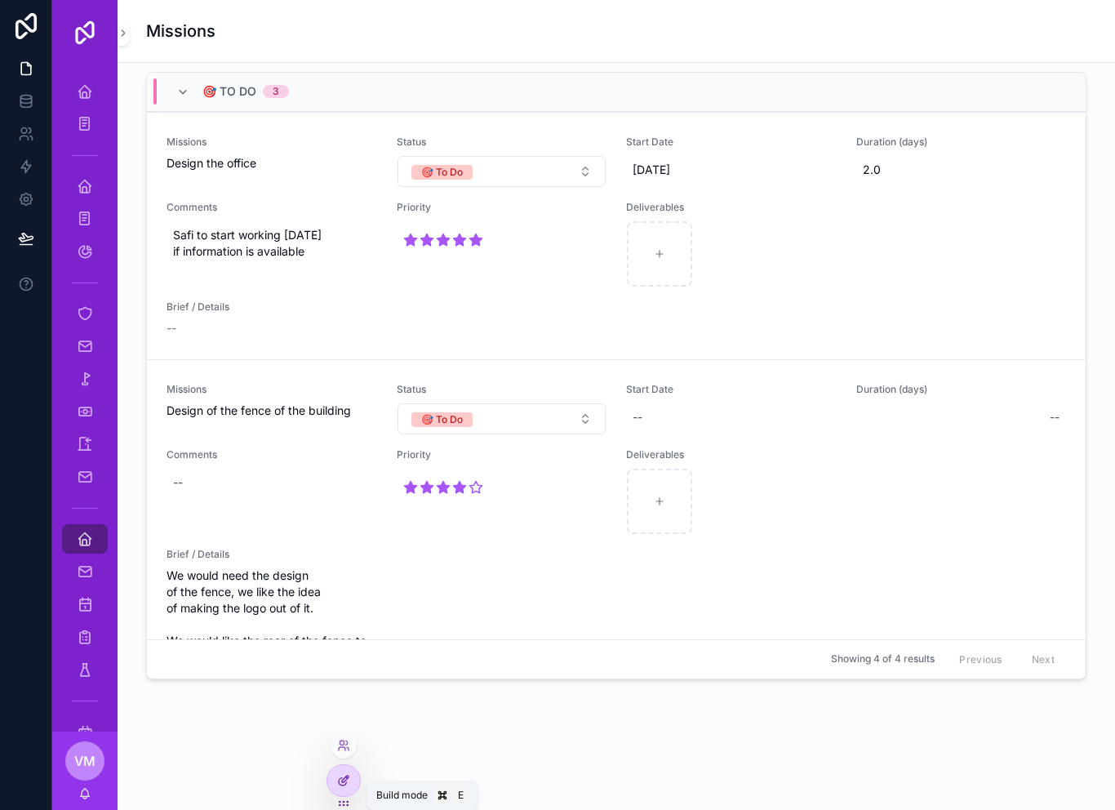
click at [340, 774] on icon at bounding box center [343, 780] width 13 height 13
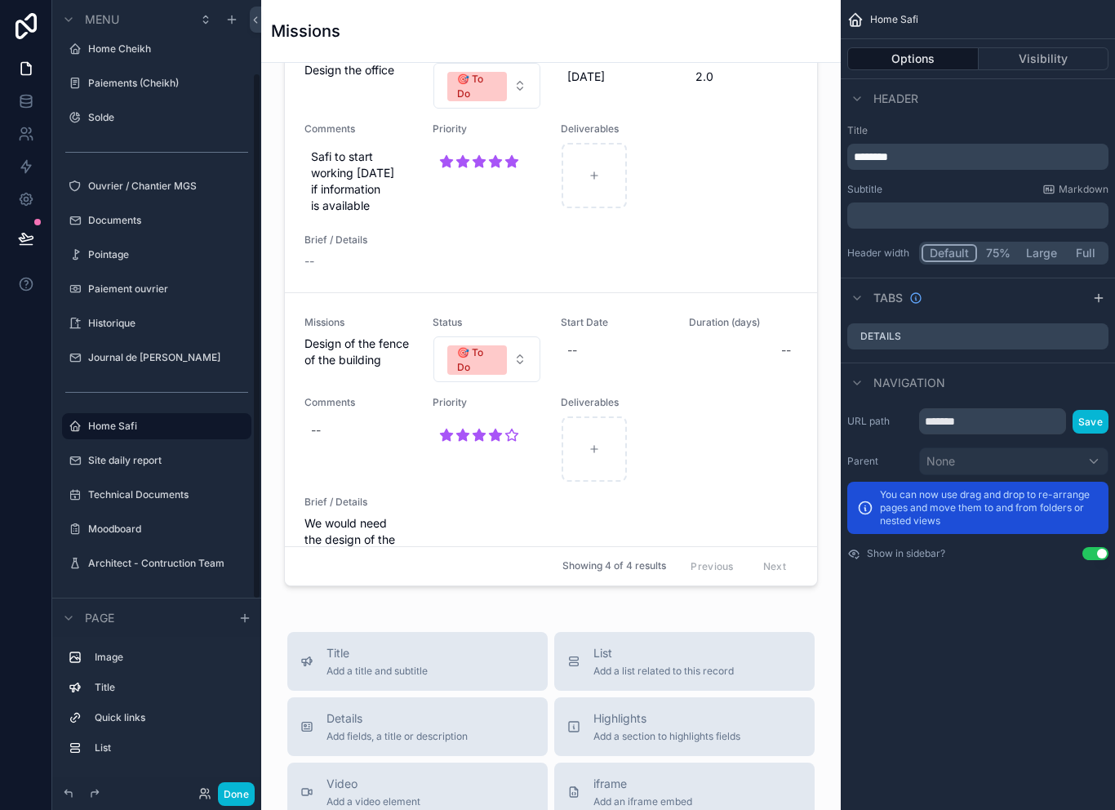
scroll to position [113, 0]
click at [1058, 52] on button "Visibility" at bounding box center [1043, 58] width 131 height 23
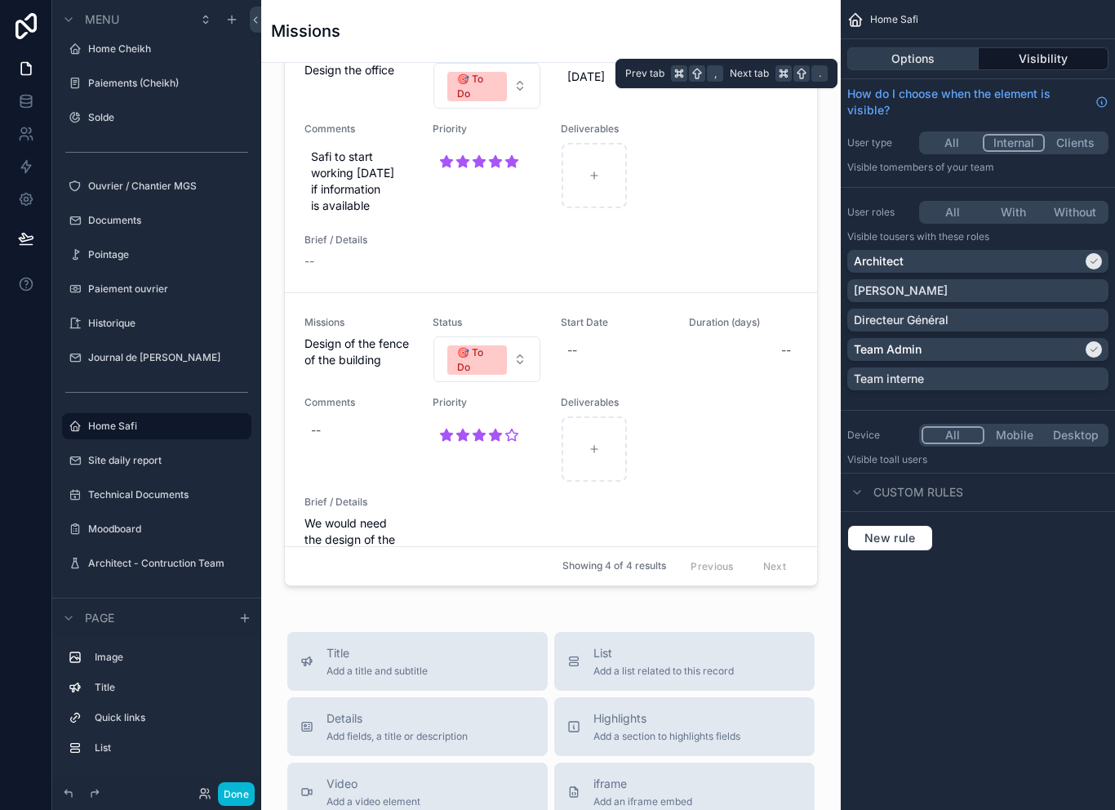
click at [947, 55] on button "Options" at bounding box center [912, 58] width 131 height 23
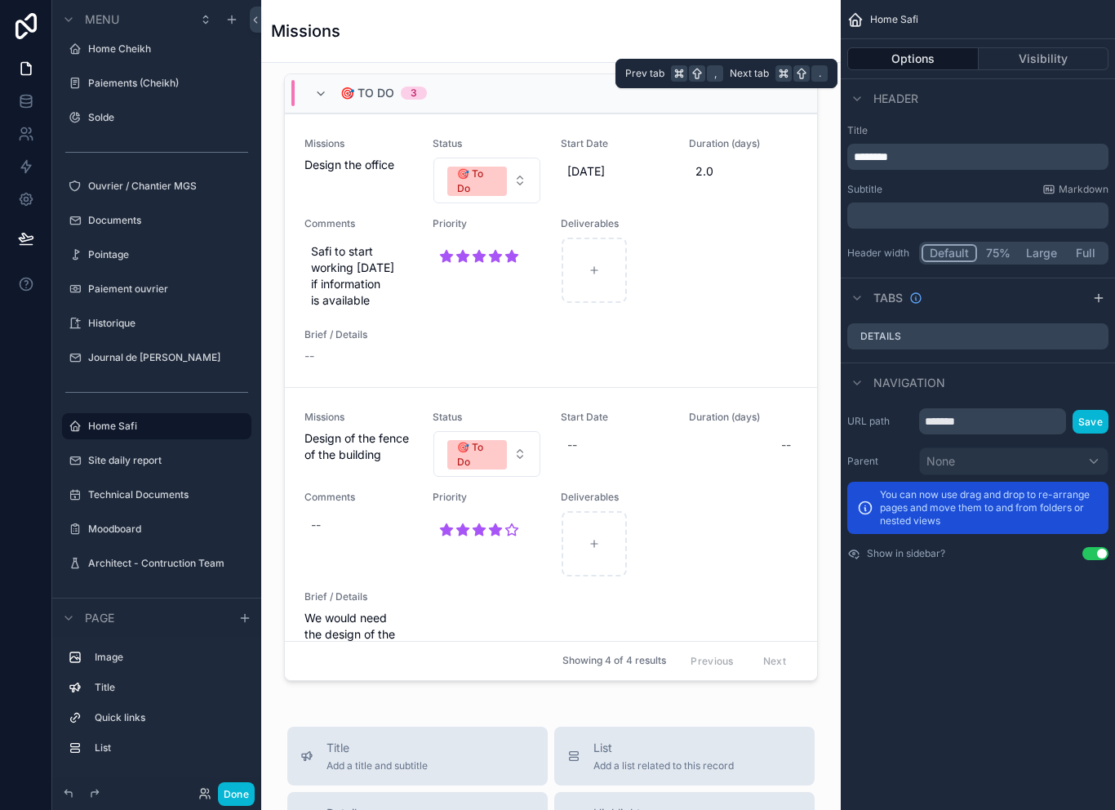
scroll to position [680, 0]
click at [235, 786] on button "Done" at bounding box center [236, 794] width 37 height 24
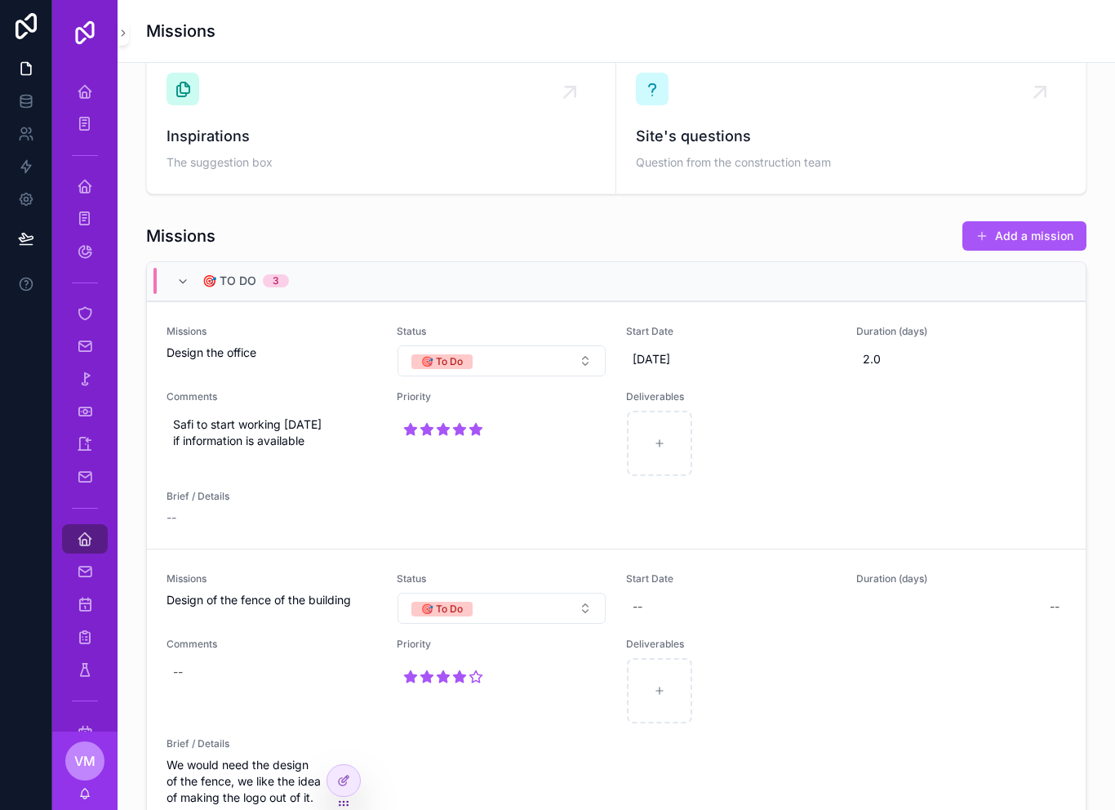
scroll to position [514, 0]
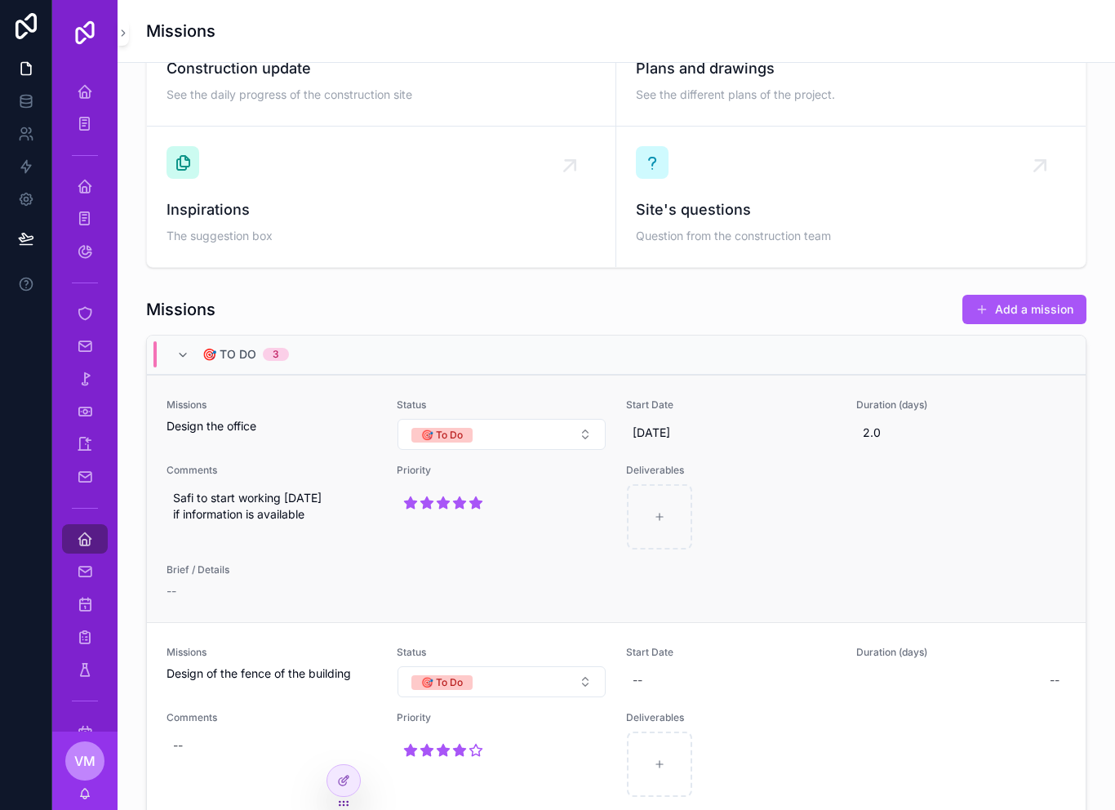
click at [454, 544] on div "Priority" at bounding box center [502, 507] width 211 height 87
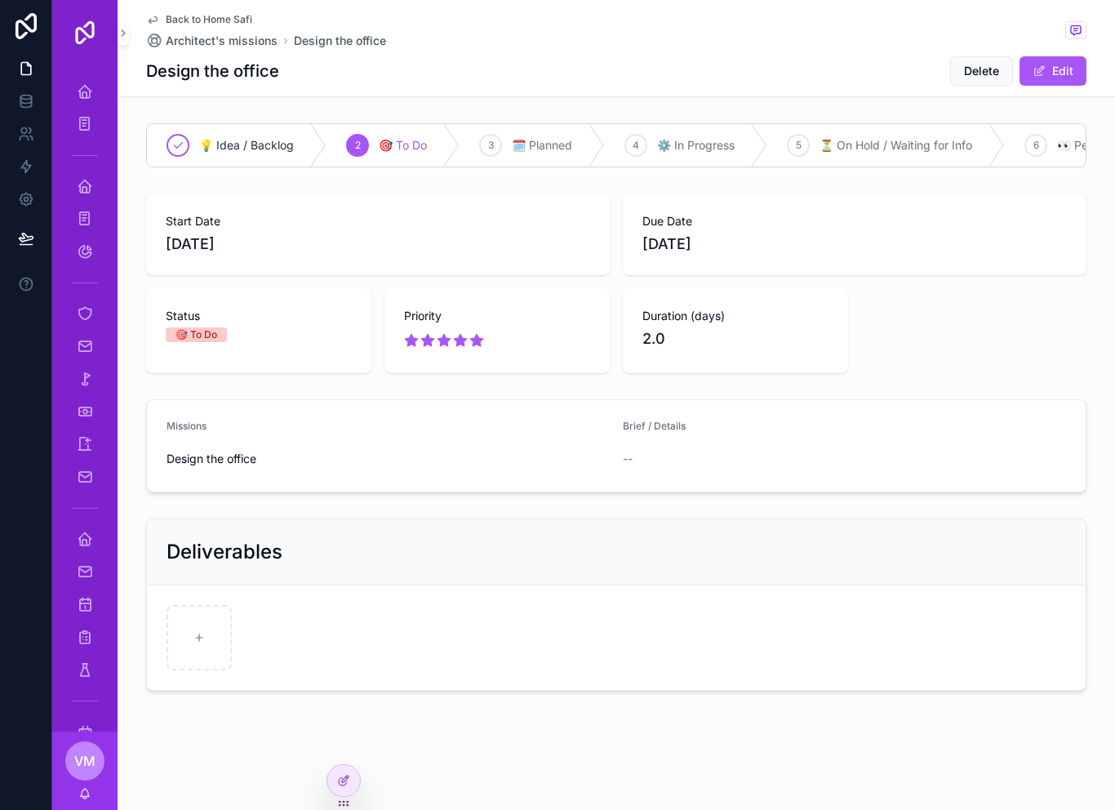
click at [152, 14] on icon "scrollable content" at bounding box center [152, 19] width 13 height 13
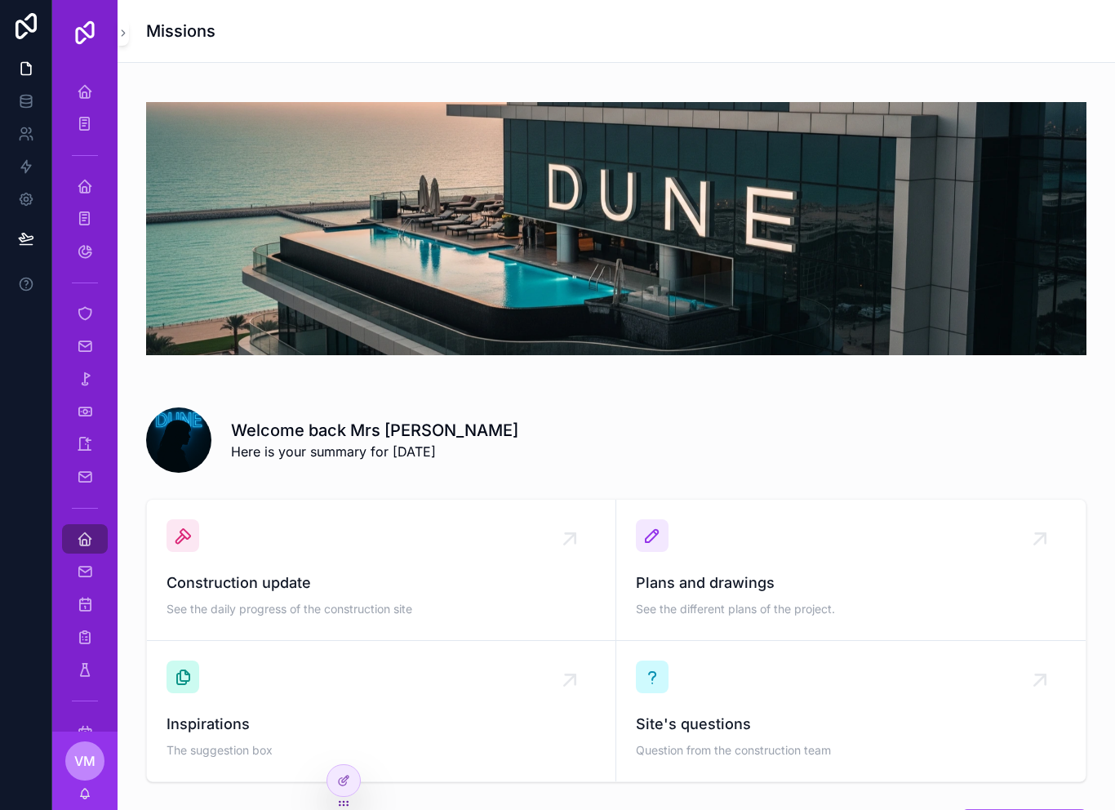
click at [168, 20] on h1 "Missions" at bounding box center [180, 31] width 69 height 23
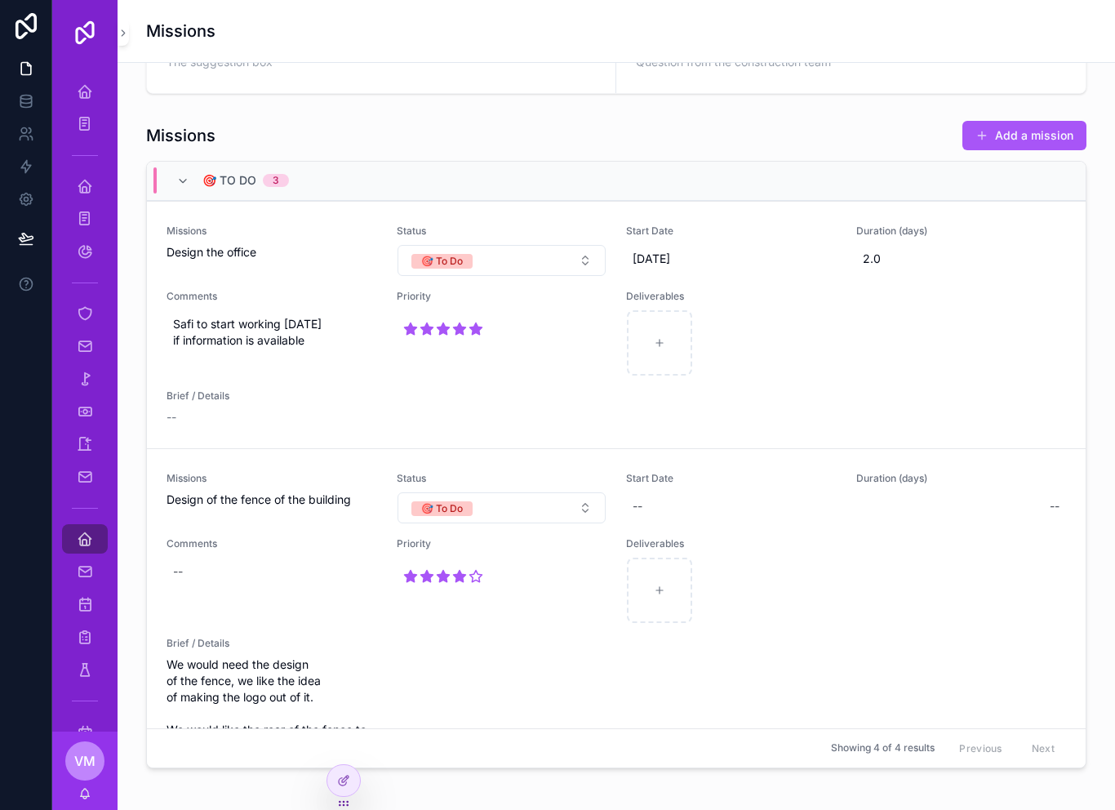
scroll to position [690, 0]
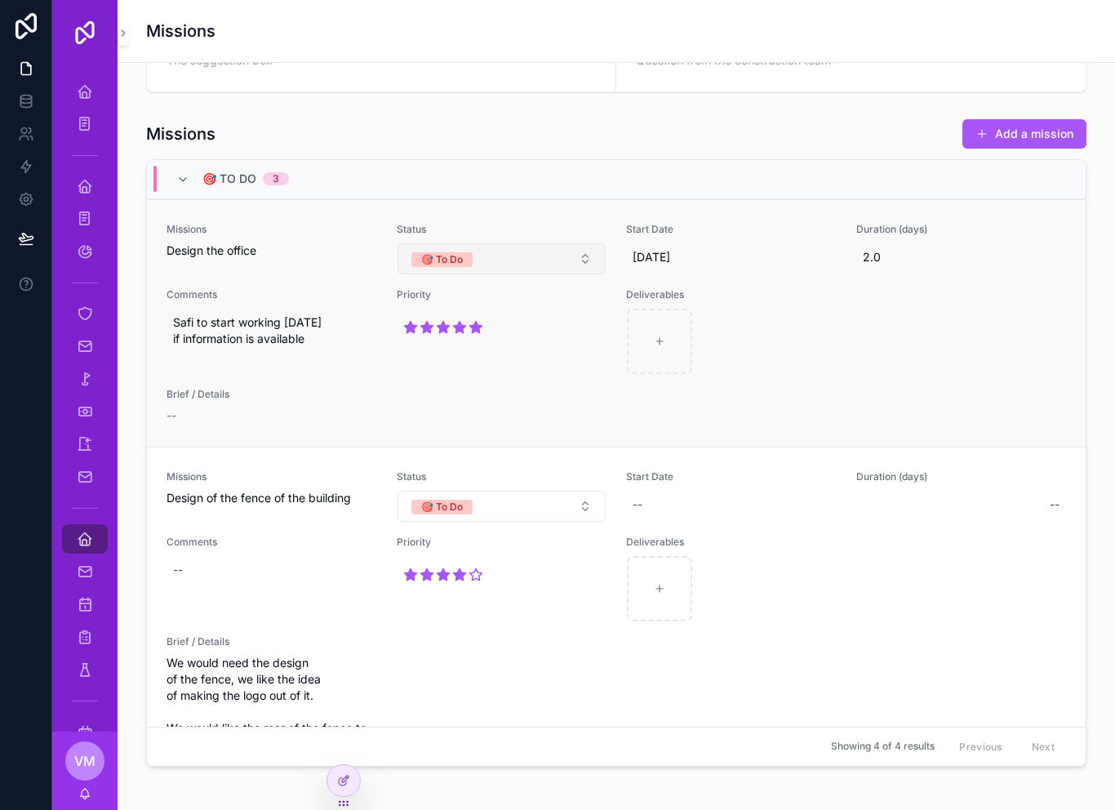
click at [516, 255] on button "🎯 To Do" at bounding box center [501, 258] width 209 height 31
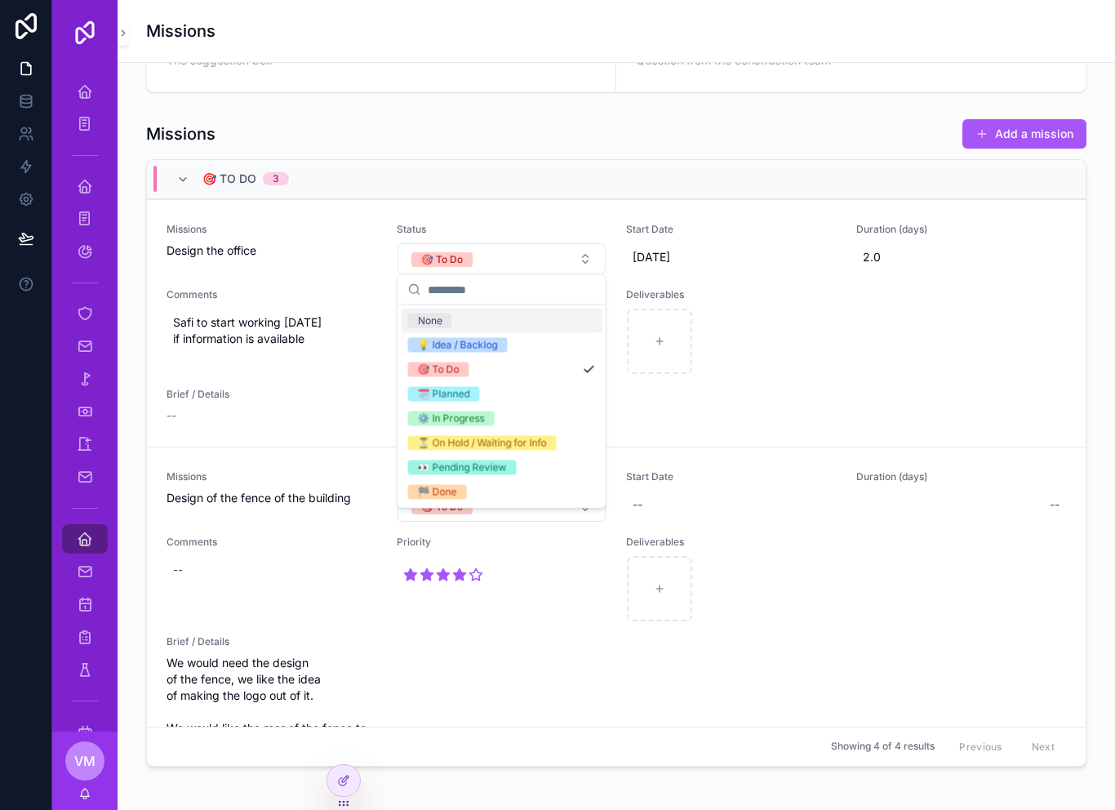
click at [498, 395] on div "🗓️ Planned" at bounding box center [502, 394] width 201 height 24
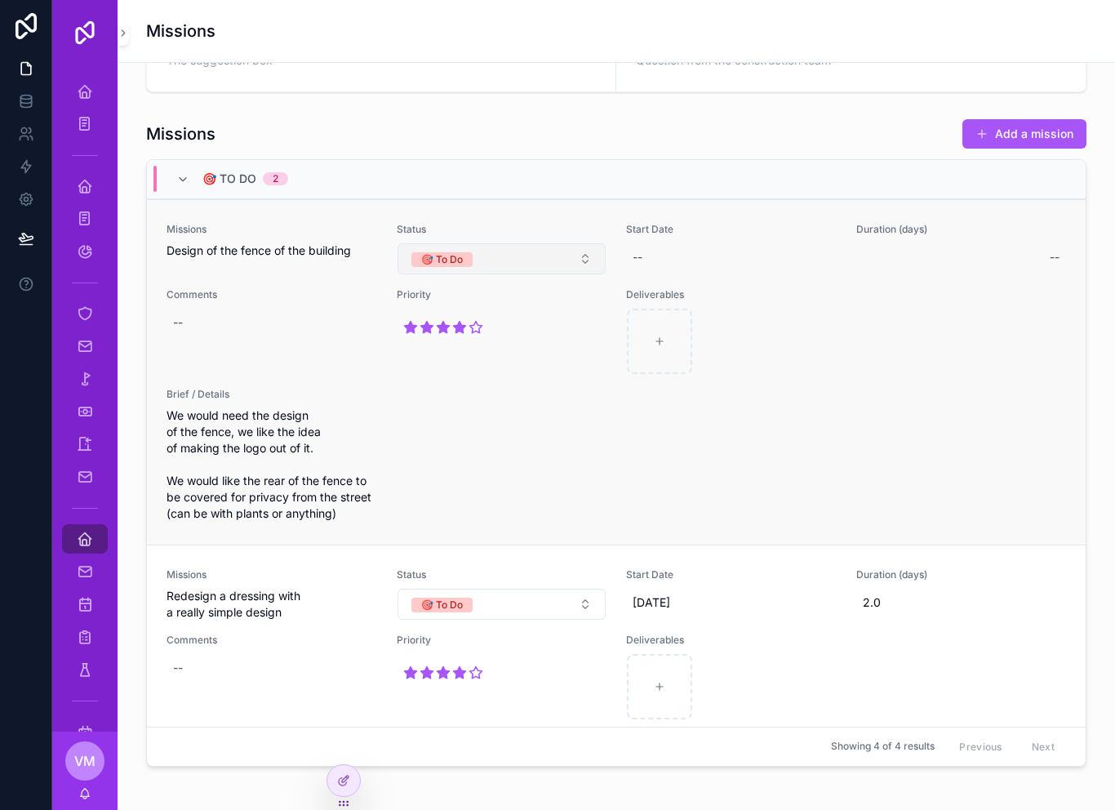
click at [556, 255] on button "🎯 To Do" at bounding box center [501, 258] width 209 height 31
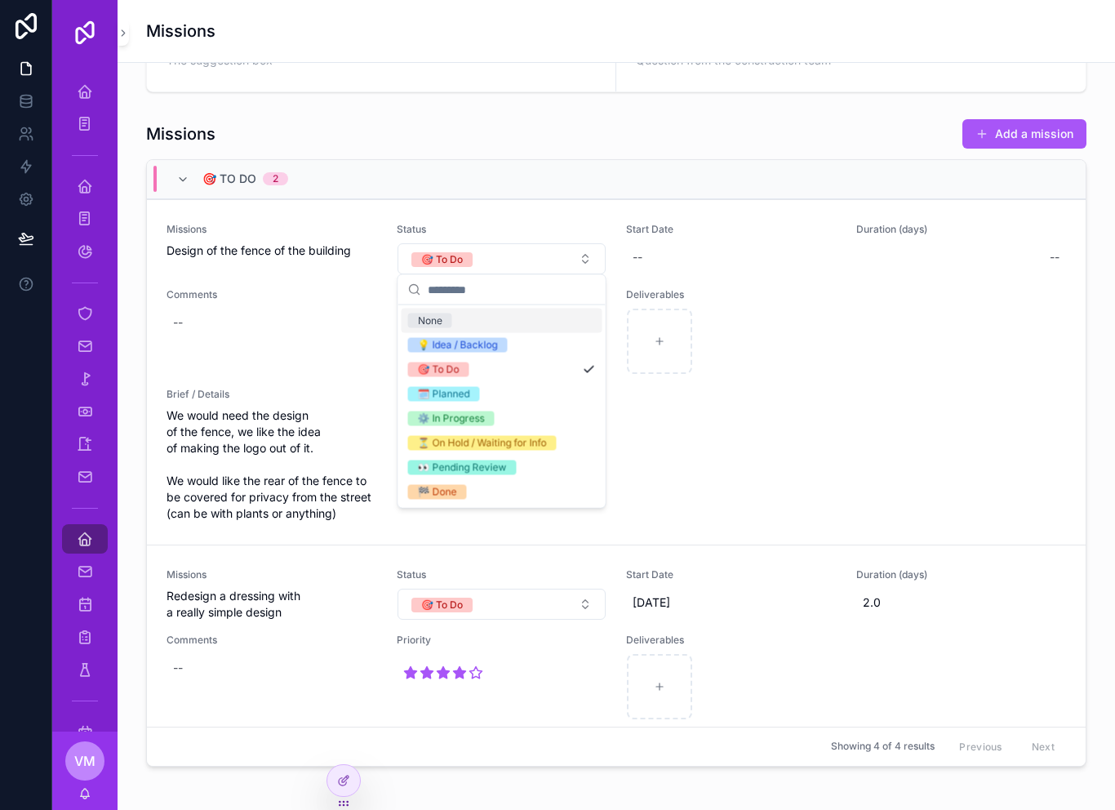
click at [482, 390] on div "🗓️ Planned" at bounding box center [502, 394] width 201 height 24
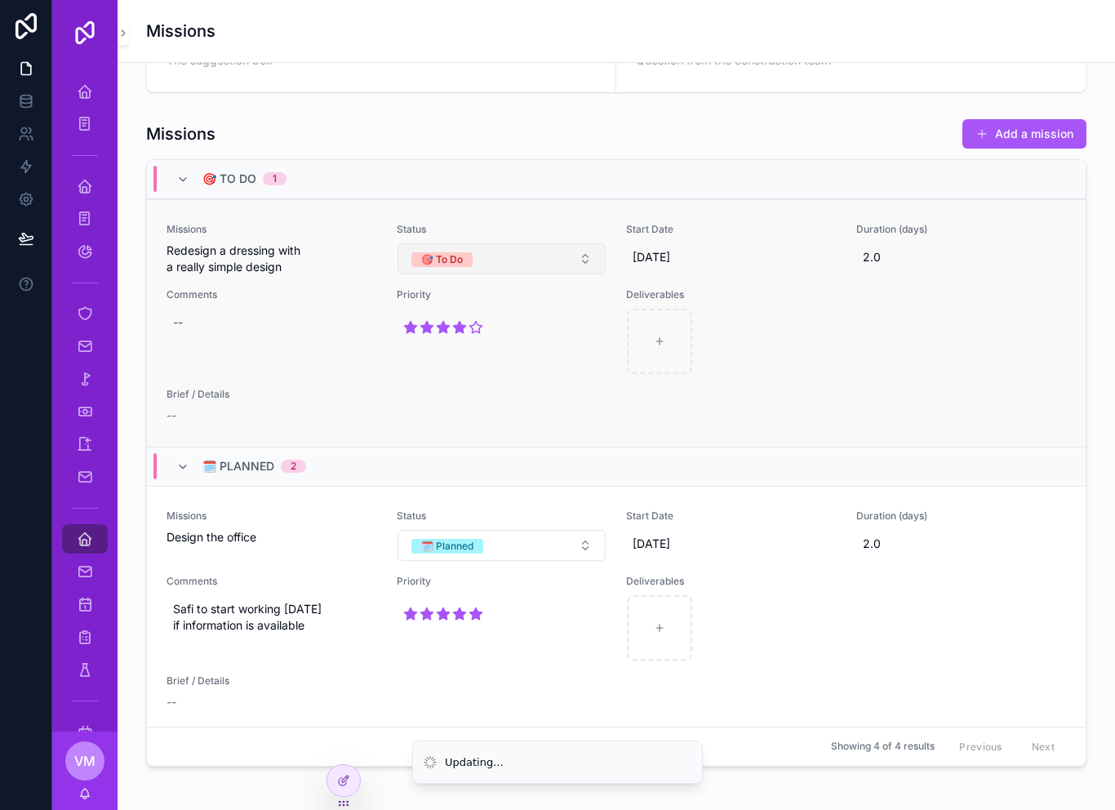
click at [539, 257] on button "🎯 To Do" at bounding box center [501, 258] width 209 height 31
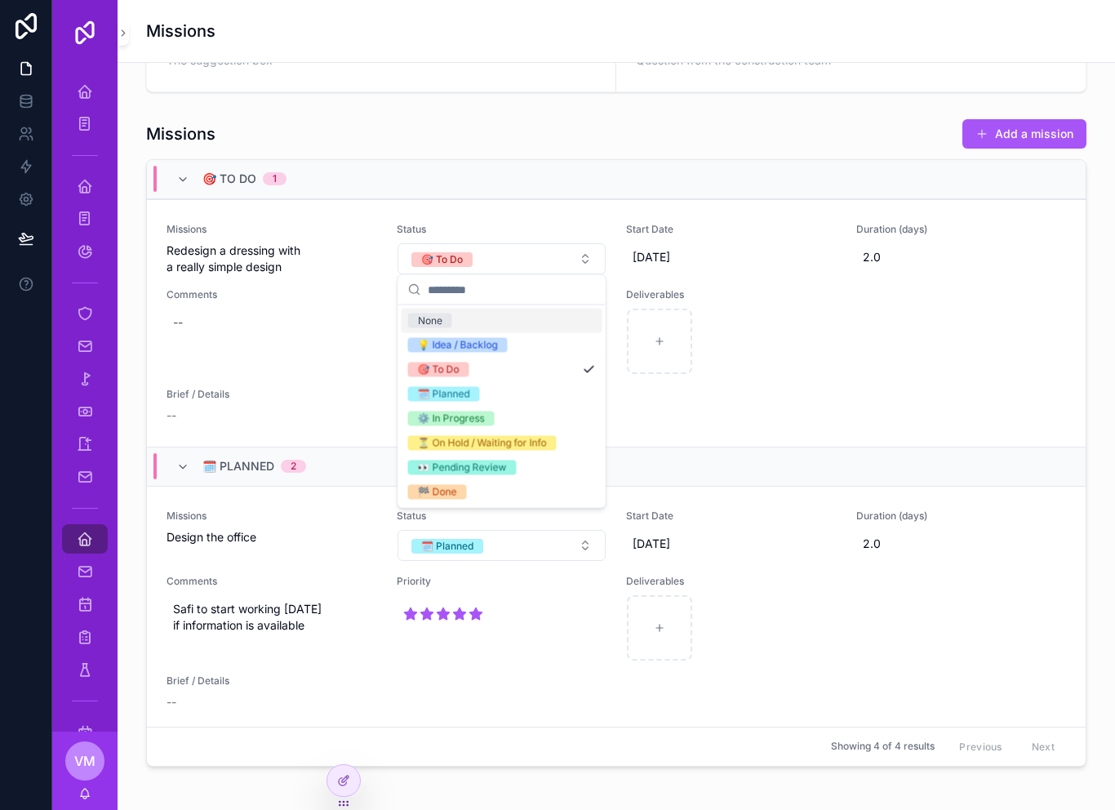
click at [489, 397] on div "🗓️ Planned" at bounding box center [502, 394] width 201 height 24
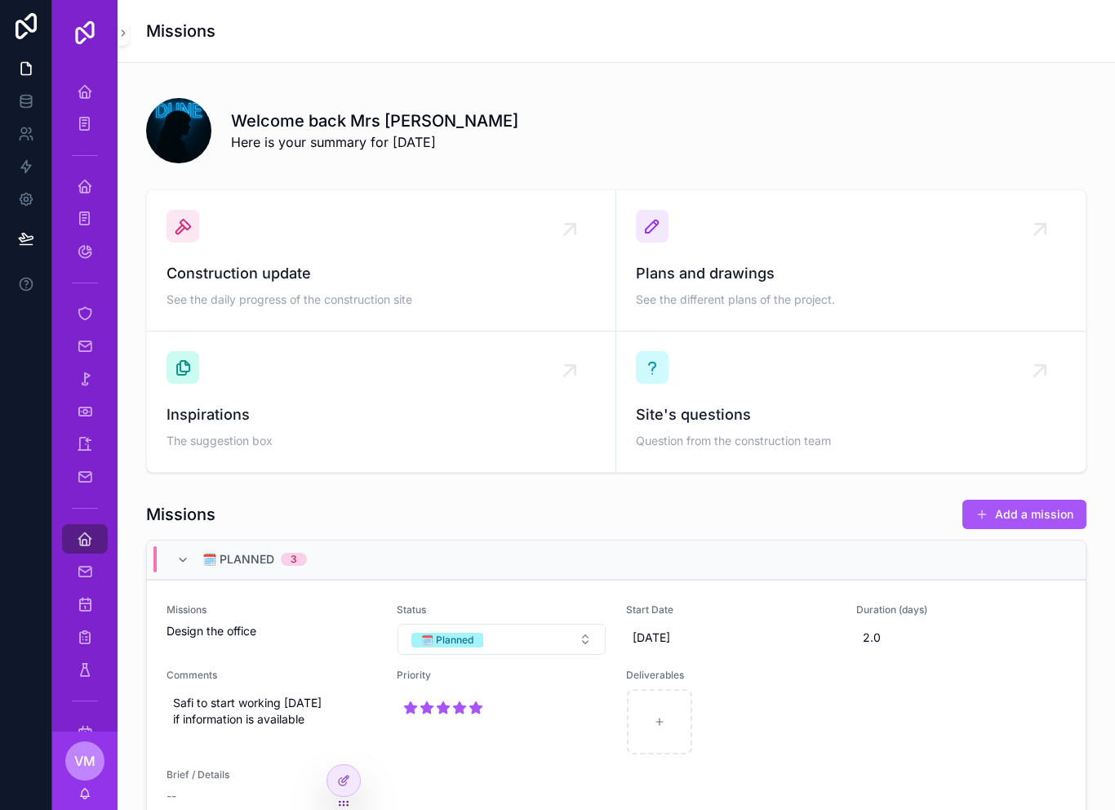
scroll to position [308, 0]
click at [792, 270] on span "Plans and drawings" at bounding box center [851, 275] width 430 height 23
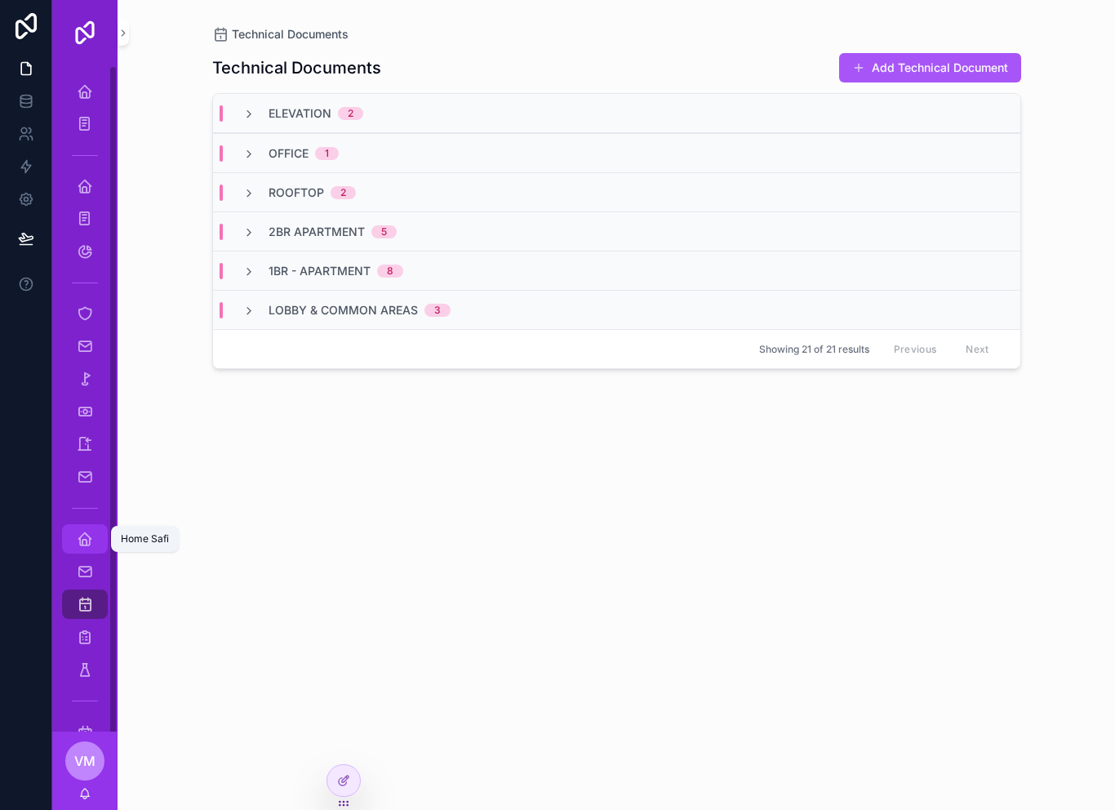
click at [87, 535] on icon "scrollable content" at bounding box center [85, 538] width 16 height 16
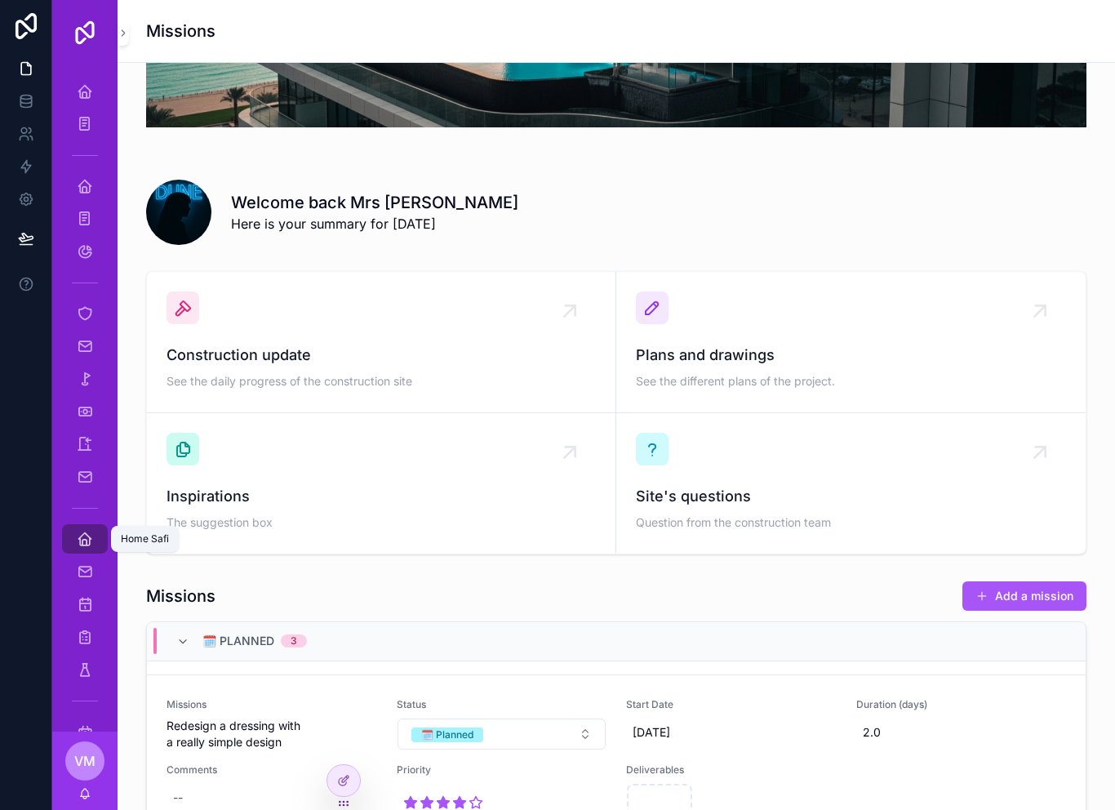
scroll to position [231, 0]
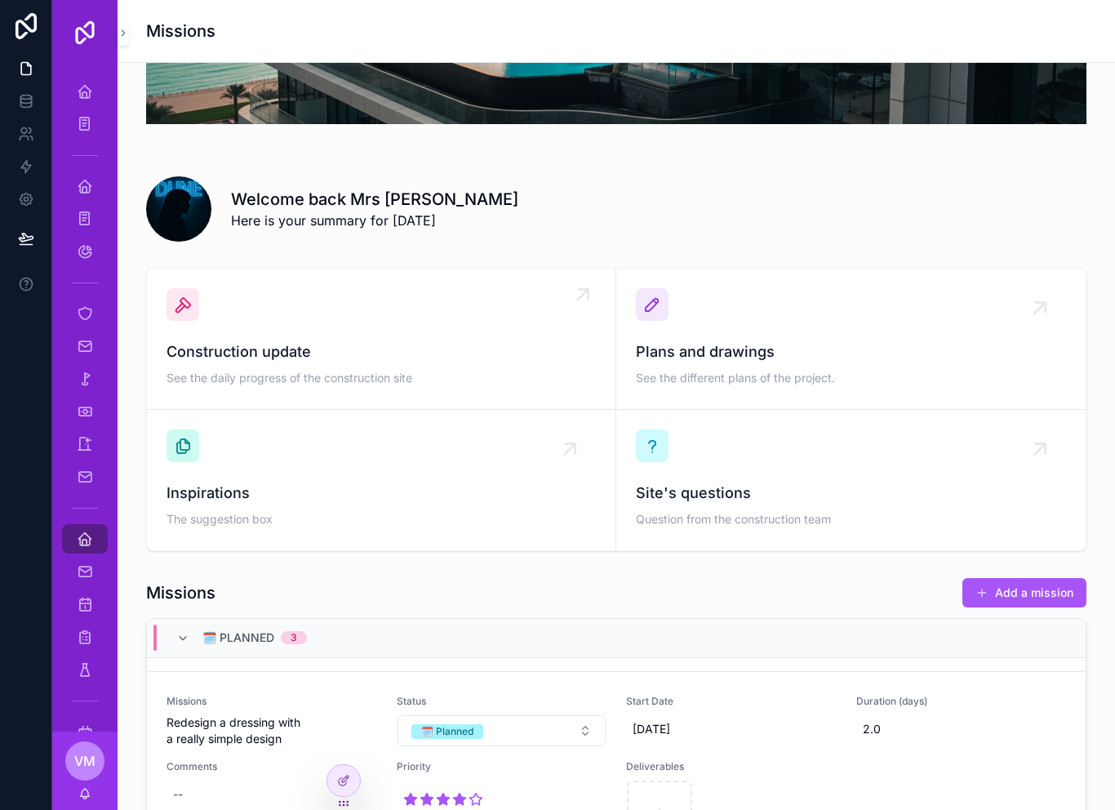
click at [454, 343] on span "Construction update" at bounding box center [380, 351] width 429 height 23
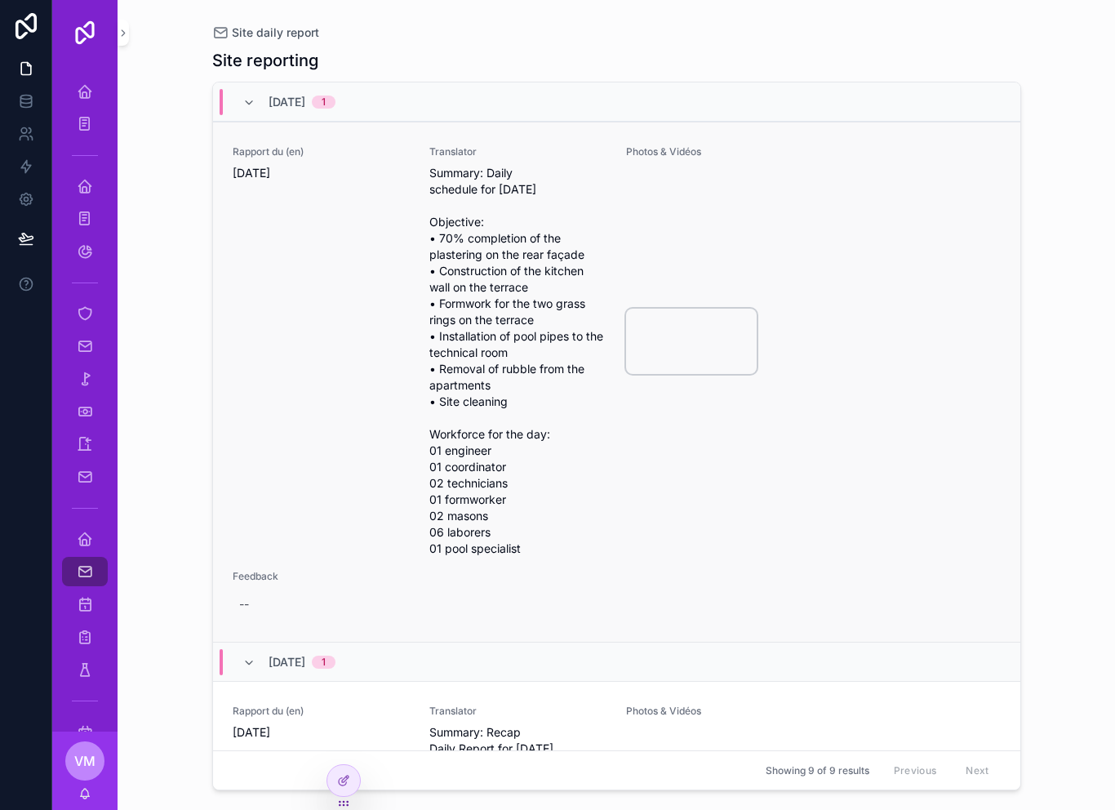
click at [730, 308] on video "scrollable content" at bounding box center [691, 340] width 131 height 65
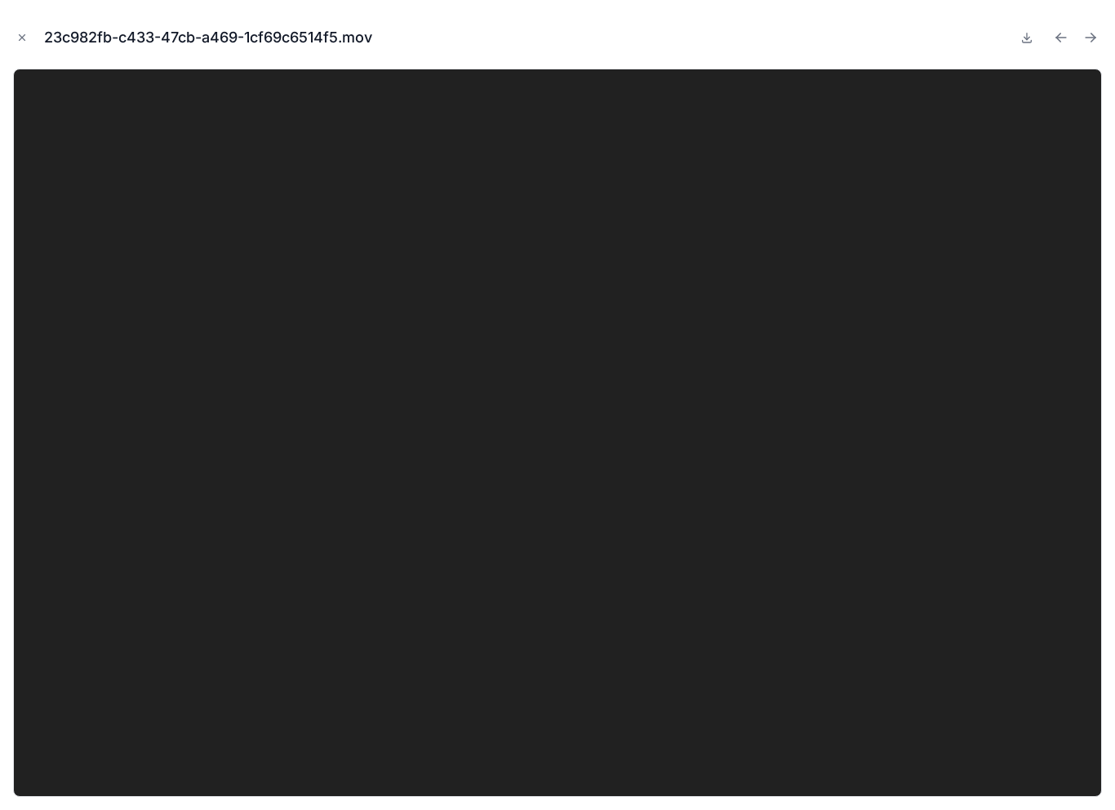
click at [721, 482] on video at bounding box center [557, 433] width 1089 height 728
click at [588, 560] on video at bounding box center [557, 433] width 1089 height 728
click at [500, 460] on video at bounding box center [557, 433] width 1089 height 728
click at [539, 467] on video at bounding box center [557, 433] width 1089 height 728
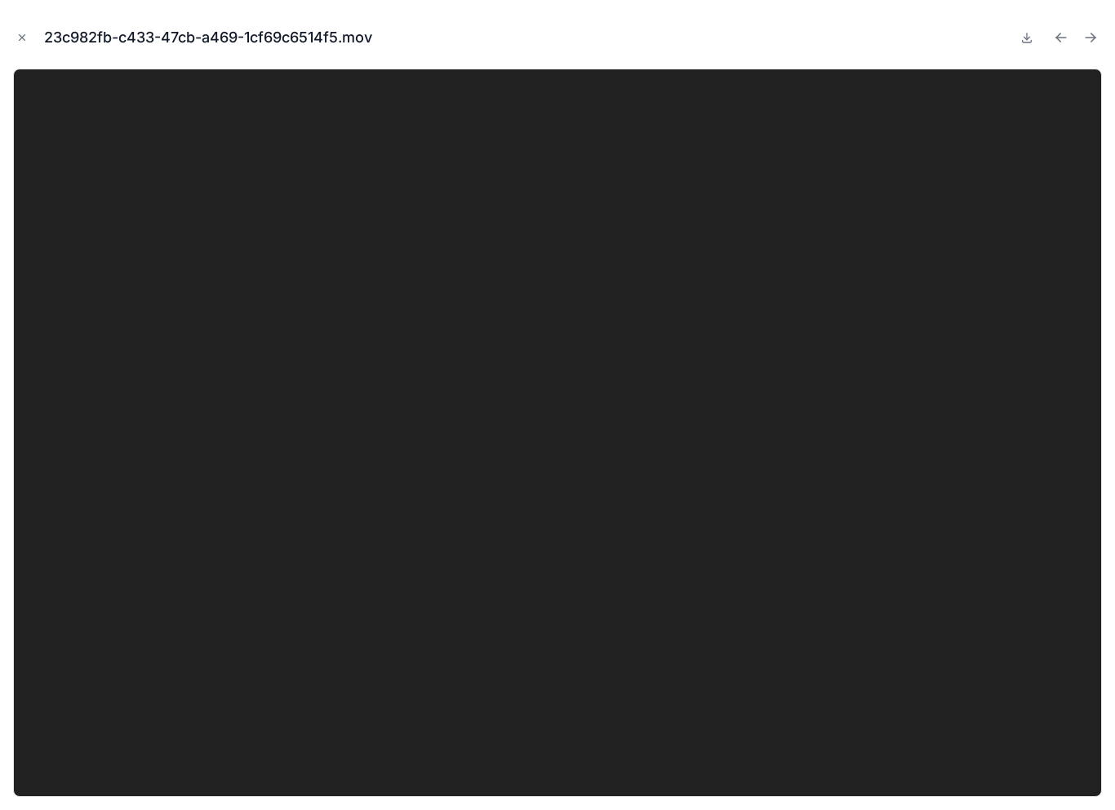
click at [522, 408] on video at bounding box center [557, 433] width 1089 height 728
click at [24, 31] on button "Close modal" at bounding box center [22, 38] width 18 height 18
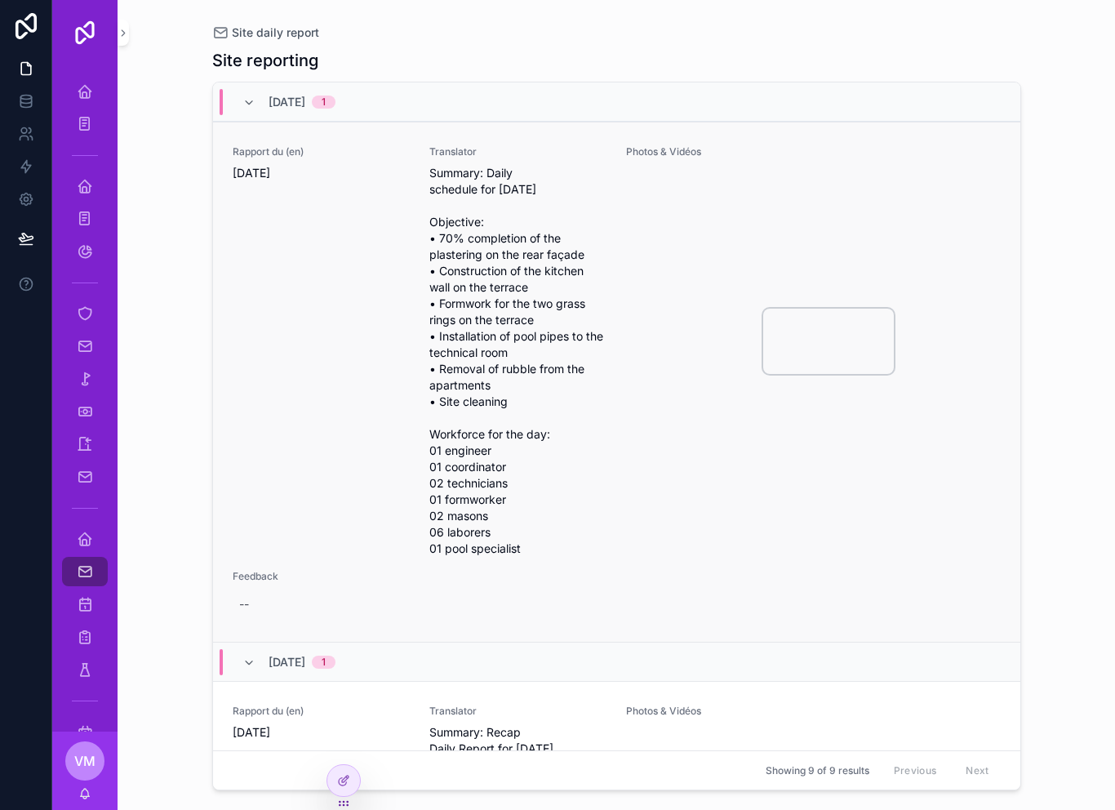
click at [841, 308] on video "scrollable content" at bounding box center [828, 340] width 131 height 65
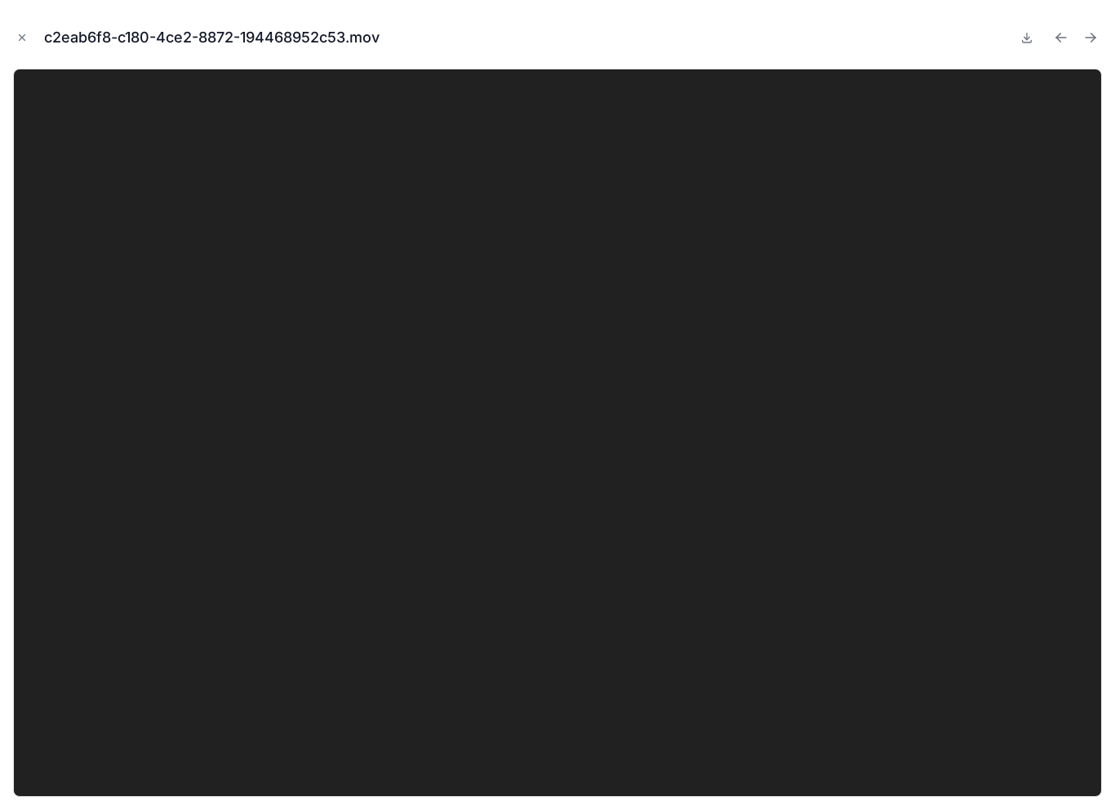
click at [554, 481] on video at bounding box center [557, 433] width 1089 height 728
click at [553, 481] on video at bounding box center [557, 433] width 1089 height 728
click at [32, 29] on div "c2eab6f8-c180-4ce2-8872-194468952c53.mov" at bounding box center [557, 37] width 1089 height 49
click at [628, 490] on video at bounding box center [557, 433] width 1089 height 728
click at [591, 525] on video at bounding box center [557, 433] width 1089 height 728
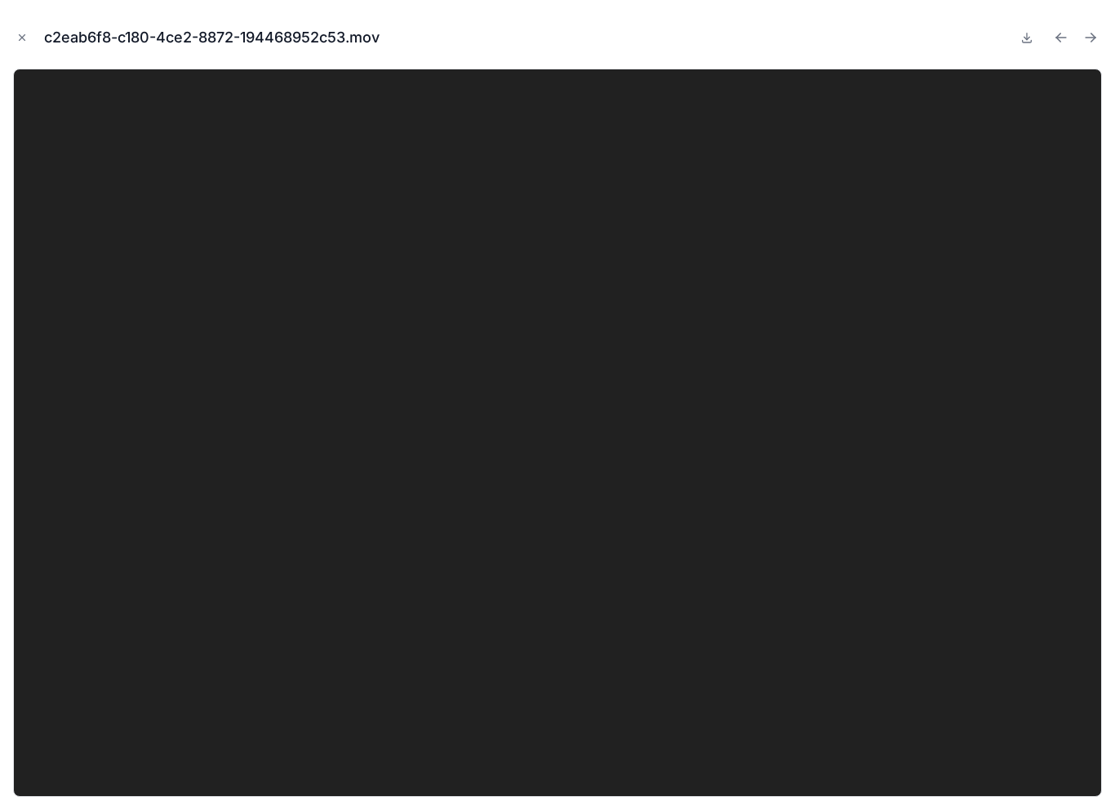
click at [1013, 38] on div "c2eab6f8-c180-4ce2-8872-194468952c53.mov" at bounding box center [557, 37] width 1089 height 49
click at [1032, 38] on icon at bounding box center [1026, 37] width 13 height 13
click at [29, 36] on button "Close modal" at bounding box center [22, 38] width 18 height 18
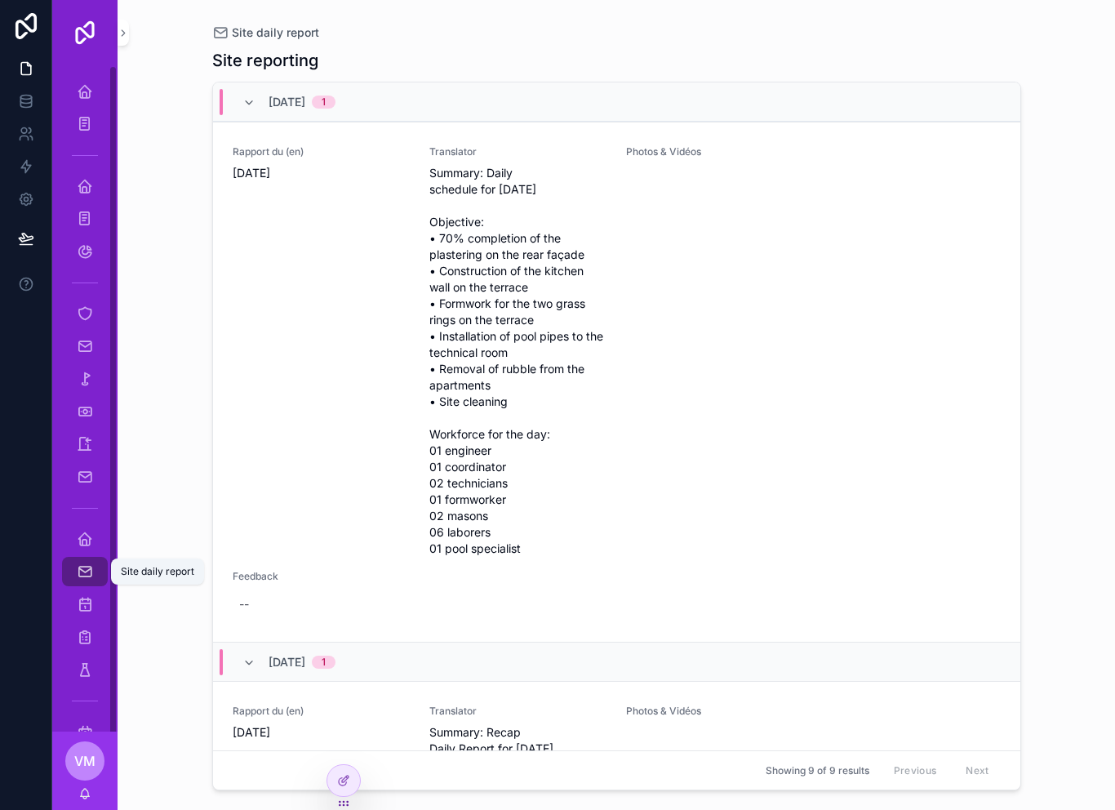
click at [108, 561] on div "Site daily report" at bounding box center [84, 571] width 65 height 33
click at [69, 575] on link "Site daily report" at bounding box center [85, 571] width 46 height 29
click at [86, 571] on icon "scrollable content" at bounding box center [85, 571] width 16 height 16
click at [87, 553] on div "Home Safi" at bounding box center [84, 538] width 65 height 33
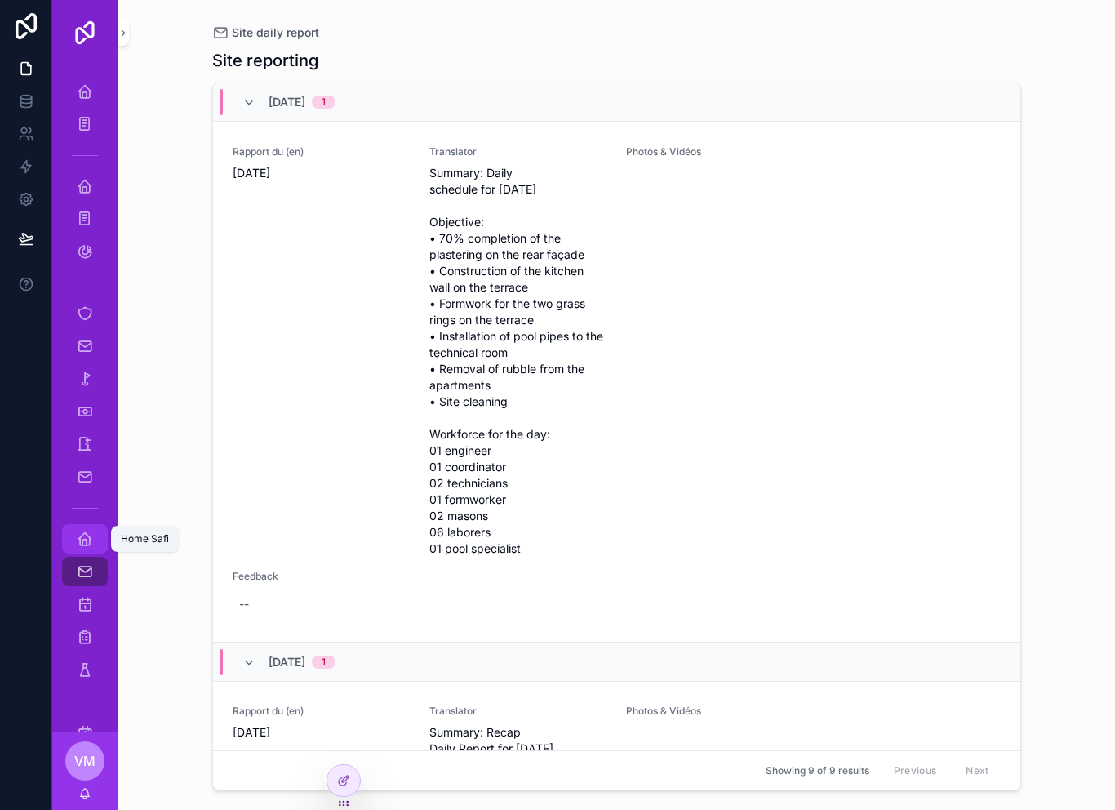
click at [87, 539] on icon "scrollable content" at bounding box center [85, 538] width 16 height 16
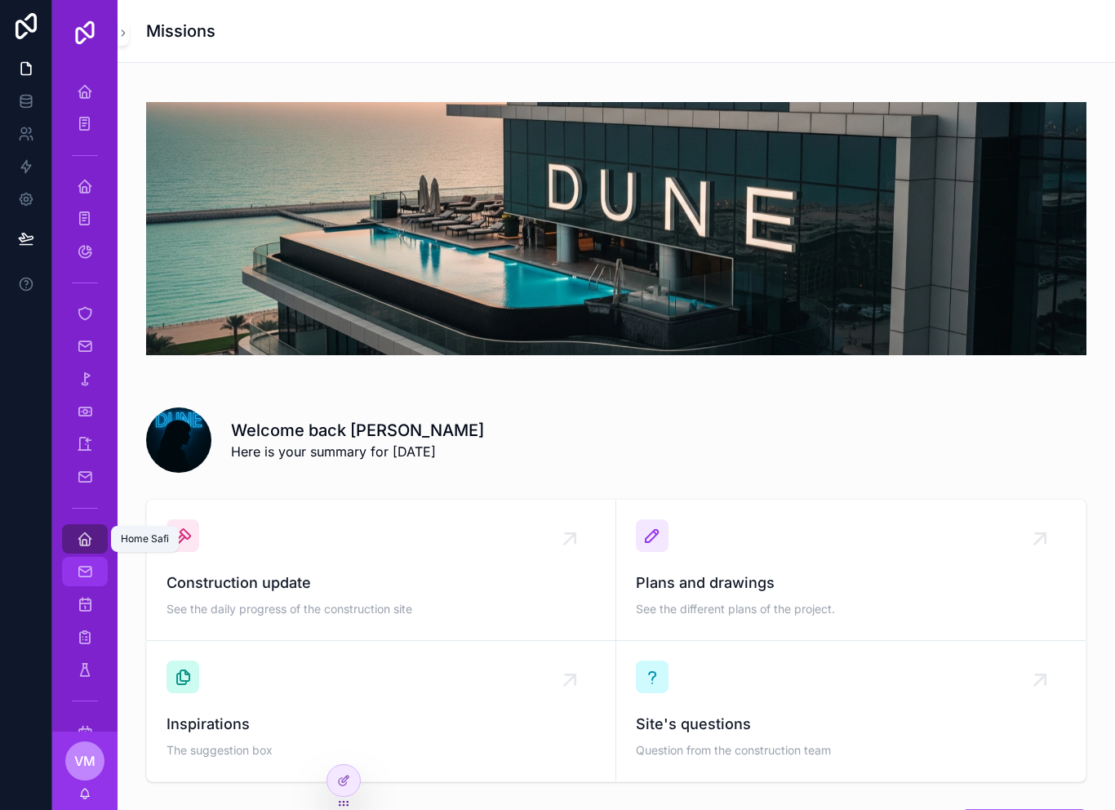
click at [90, 578] on icon "scrollable content" at bounding box center [85, 571] width 16 height 16
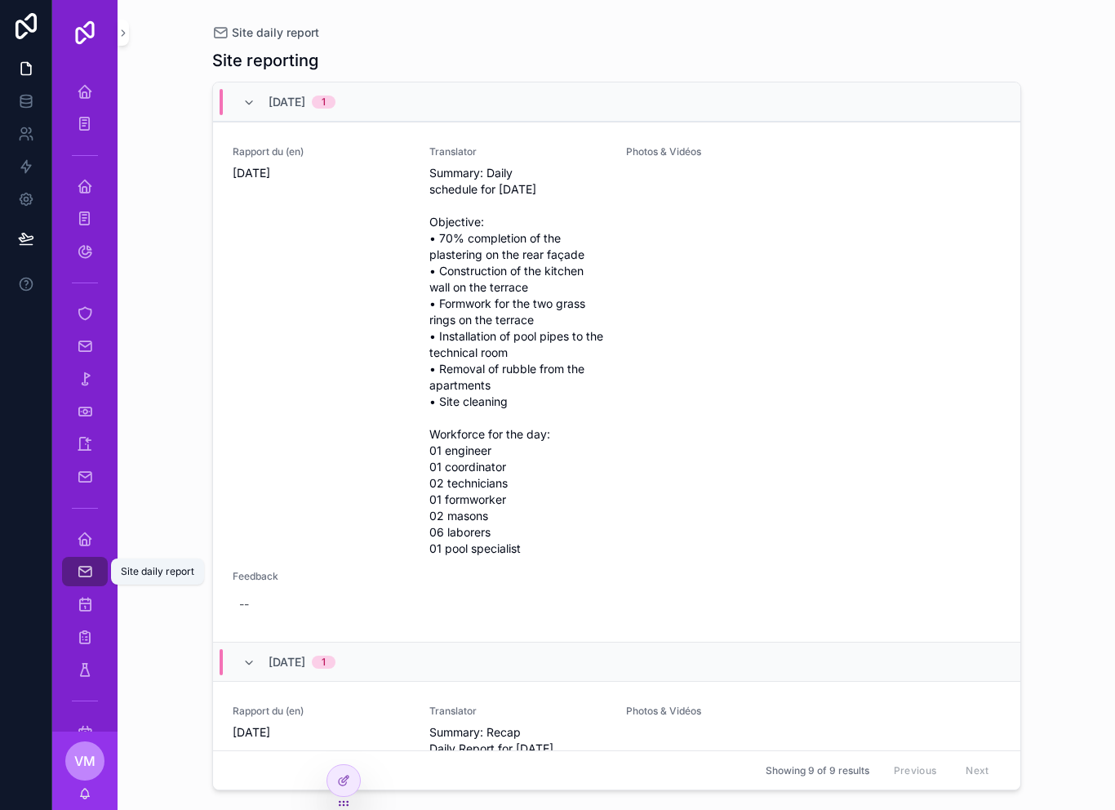
click at [91, 575] on icon "scrollable content" at bounding box center [85, 571] width 16 height 16
click at [646, 220] on video "scrollable content" at bounding box center [691, 197] width 131 height 65
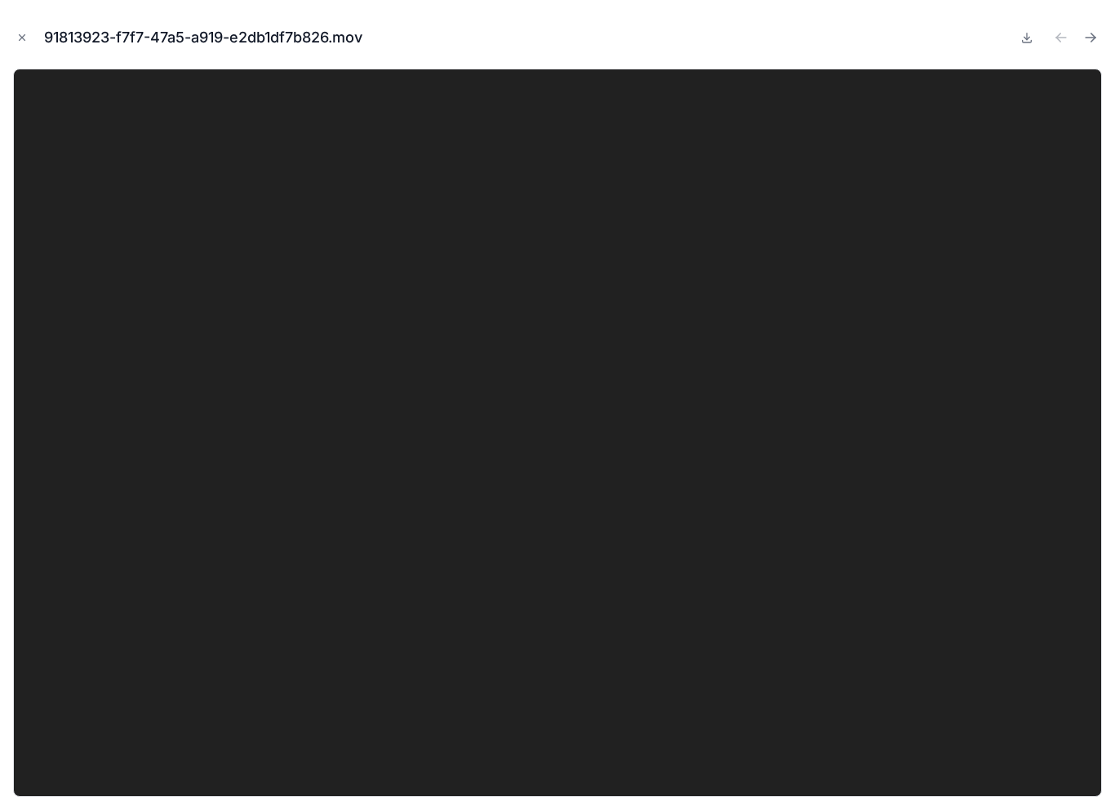
click at [675, 210] on video at bounding box center [557, 433] width 1089 height 728
click at [22, 36] on icon "Close modal" at bounding box center [21, 37] width 11 height 11
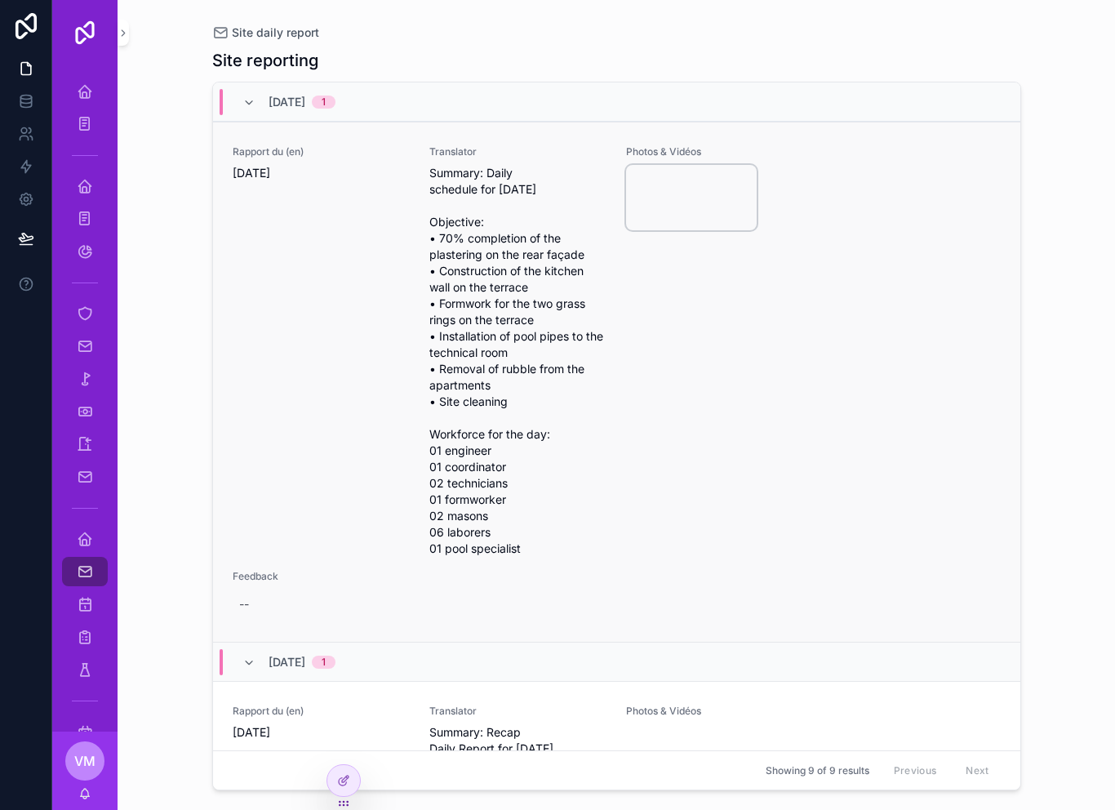
click at [685, 175] on video "scrollable content" at bounding box center [691, 197] width 131 height 65
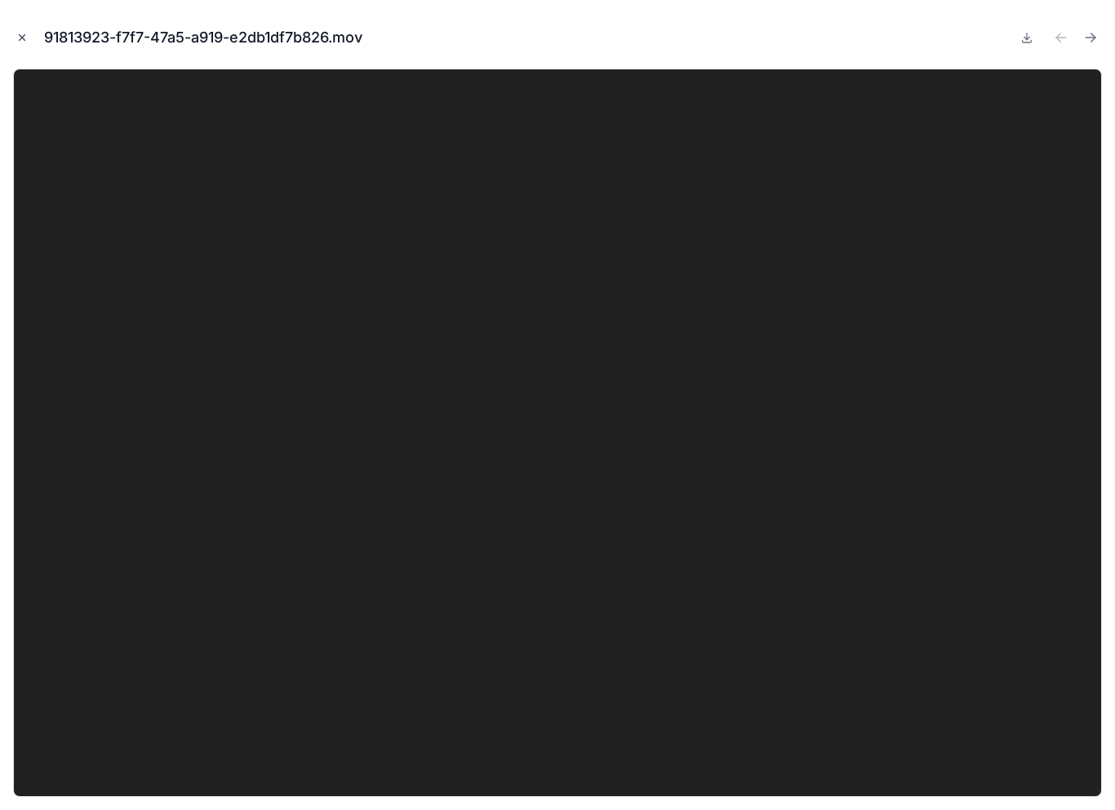
click at [28, 41] on button "Close modal" at bounding box center [22, 38] width 18 height 18
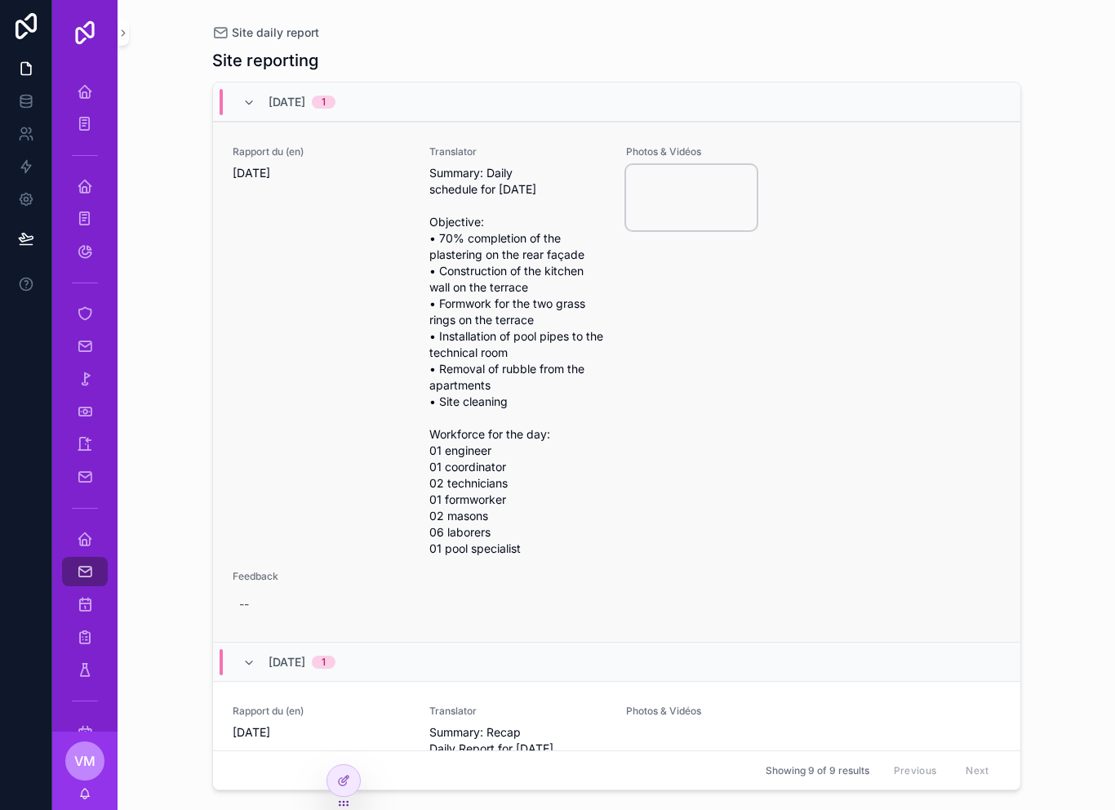
click at [698, 203] on video "scrollable content" at bounding box center [691, 197] width 131 height 65
click at [720, 203] on video "scrollable content" at bounding box center [691, 197] width 131 height 65
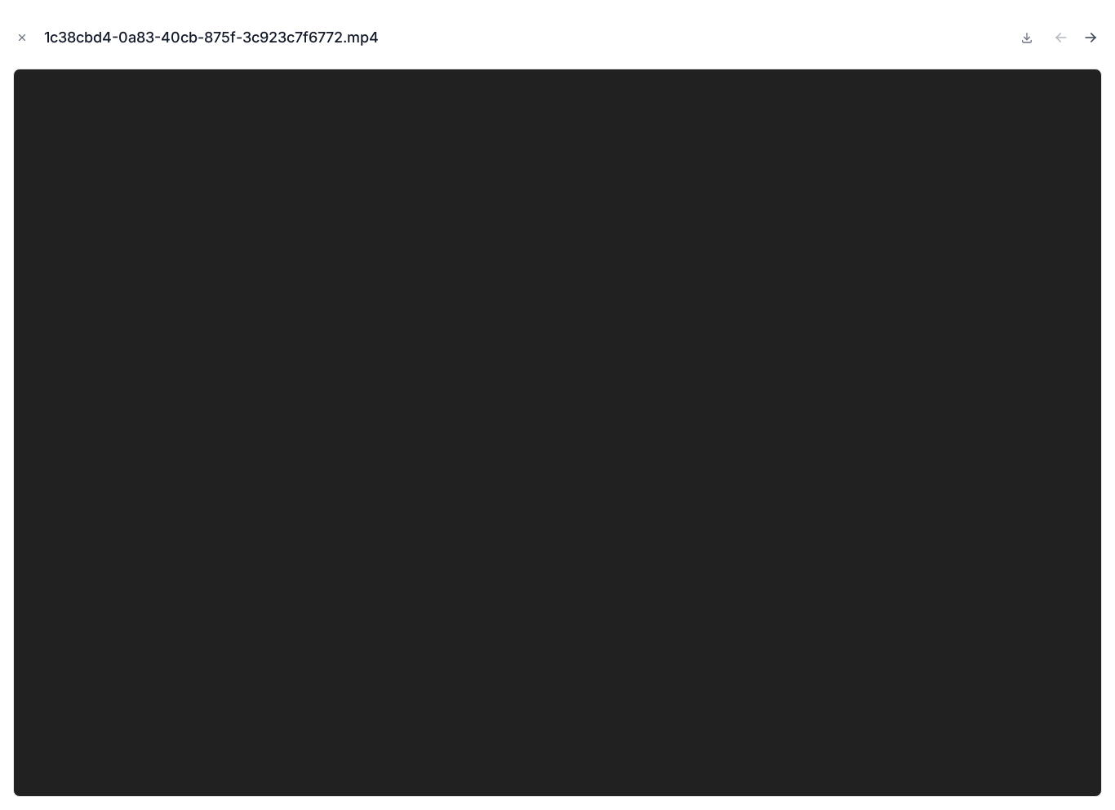
click at [1091, 42] on icon "Next file" at bounding box center [1093, 40] width 4 height 4
click at [22, 45] on button "Close modal" at bounding box center [22, 38] width 18 height 18
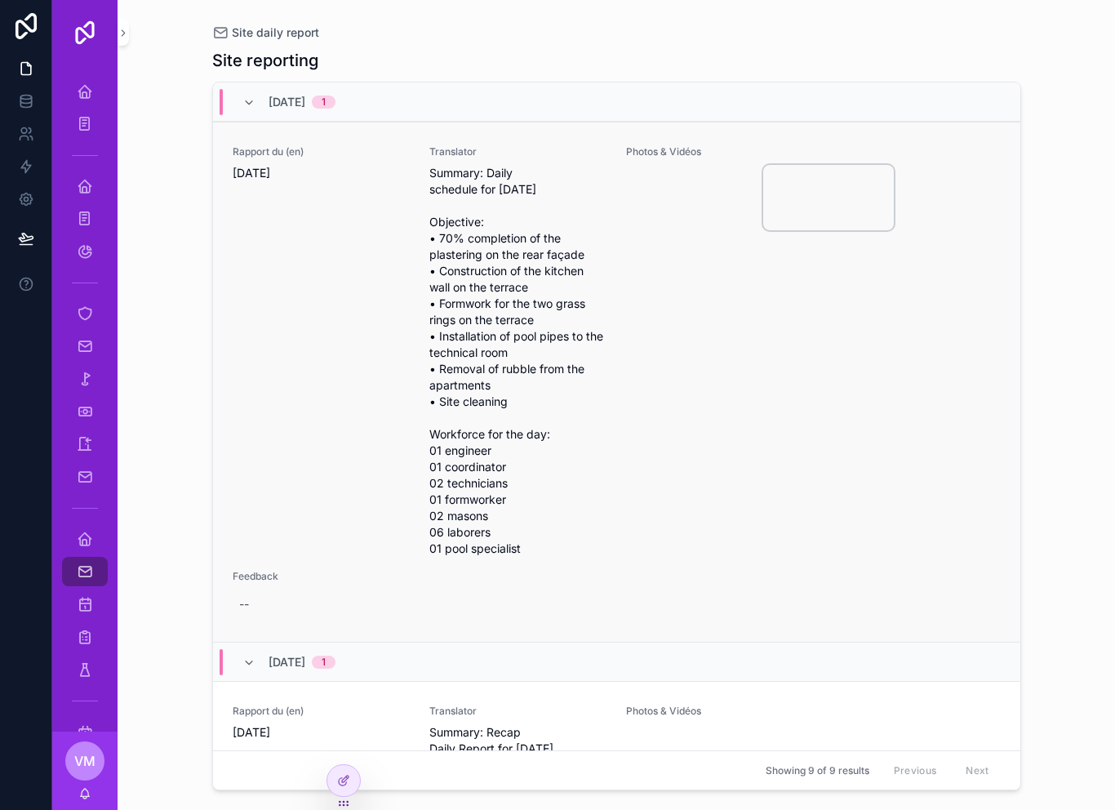
click at [893, 228] on video "scrollable content" at bounding box center [828, 197] width 131 height 65
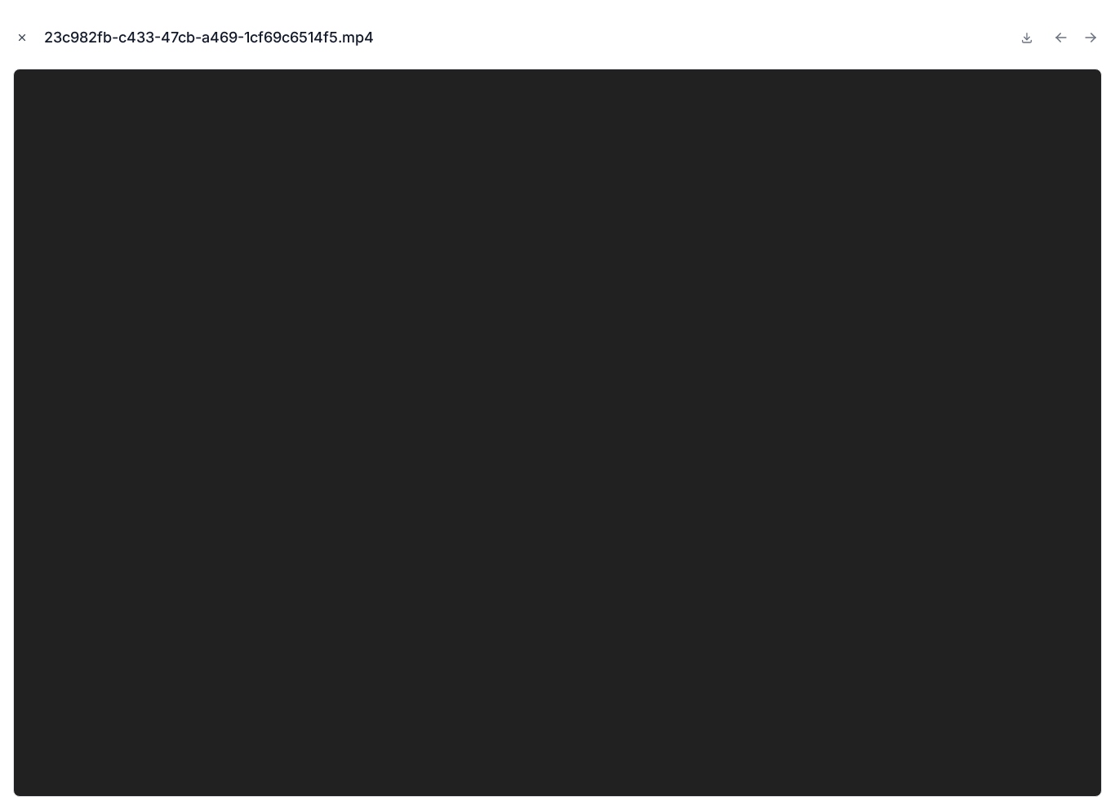
click at [24, 38] on icon "Close modal" at bounding box center [21, 37] width 11 height 11
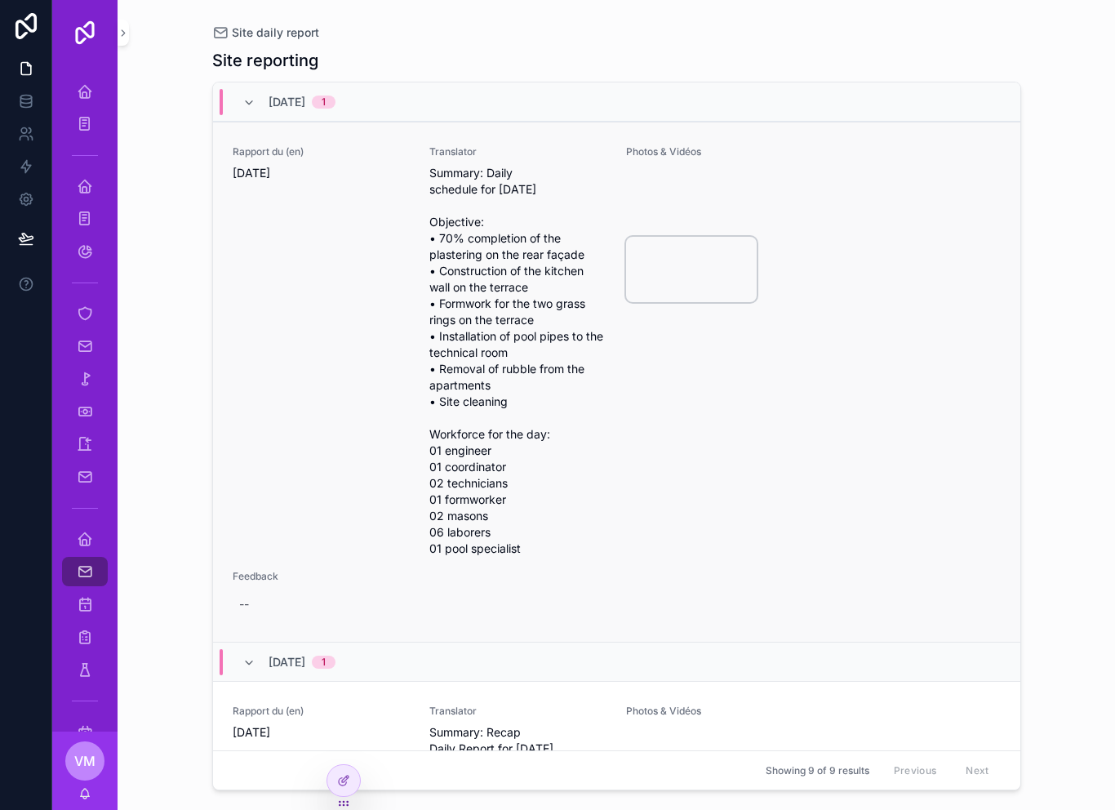
click at [731, 280] on video "scrollable content" at bounding box center [691, 269] width 131 height 65
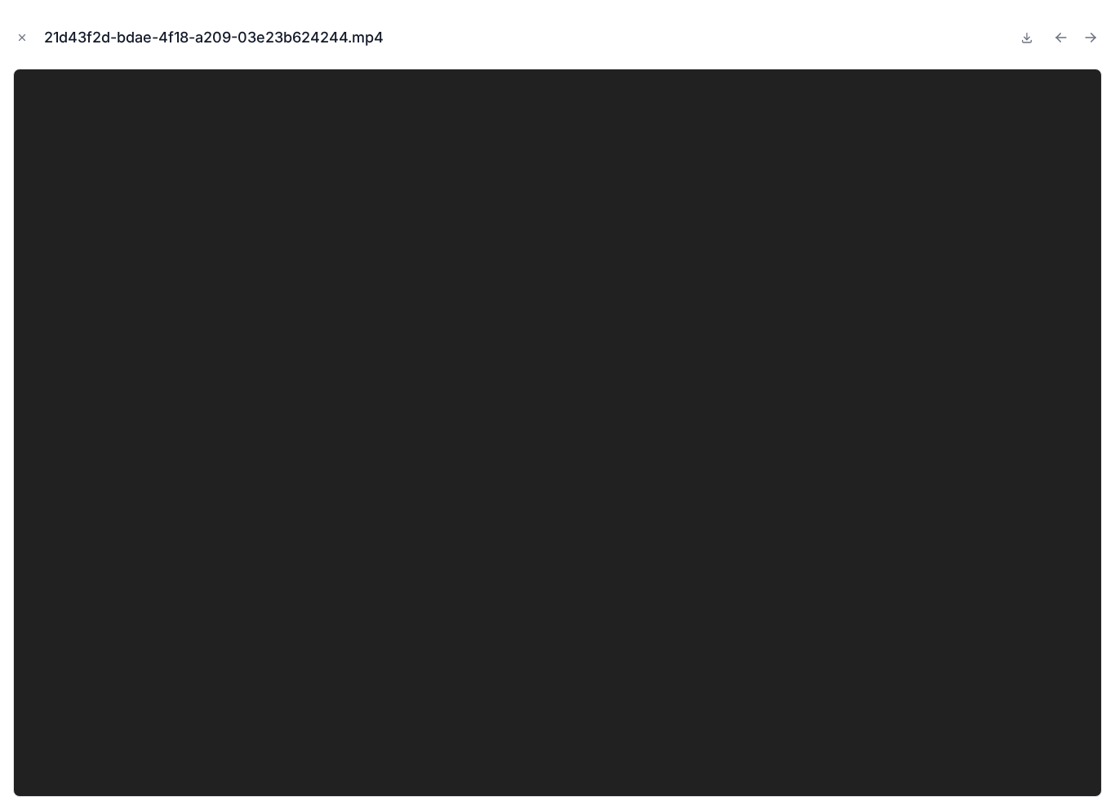
click at [31, 30] on div "21d43f2d-bdae-4f18-a209-03e23b624244.mp4" at bounding box center [557, 37] width 1089 height 49
click at [29, 46] on button "Close modal" at bounding box center [22, 38] width 18 height 18
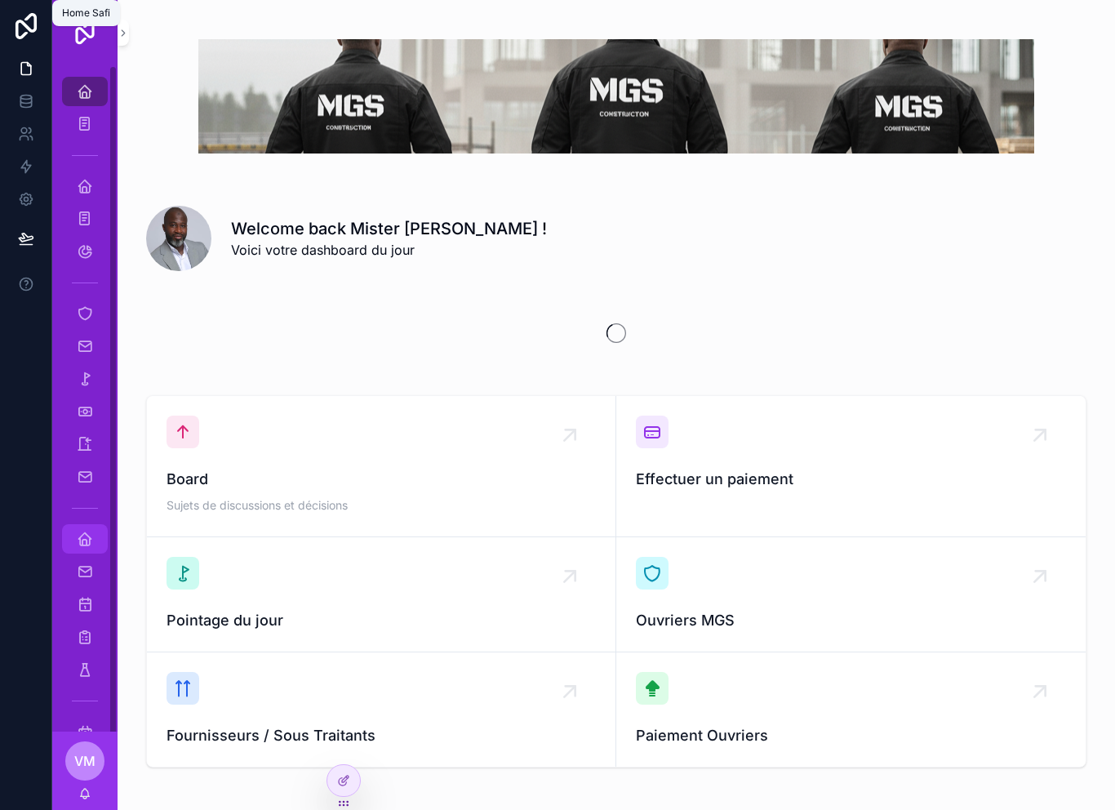
click at [78, 533] on icon "scrollable content" at bounding box center [85, 538] width 16 height 16
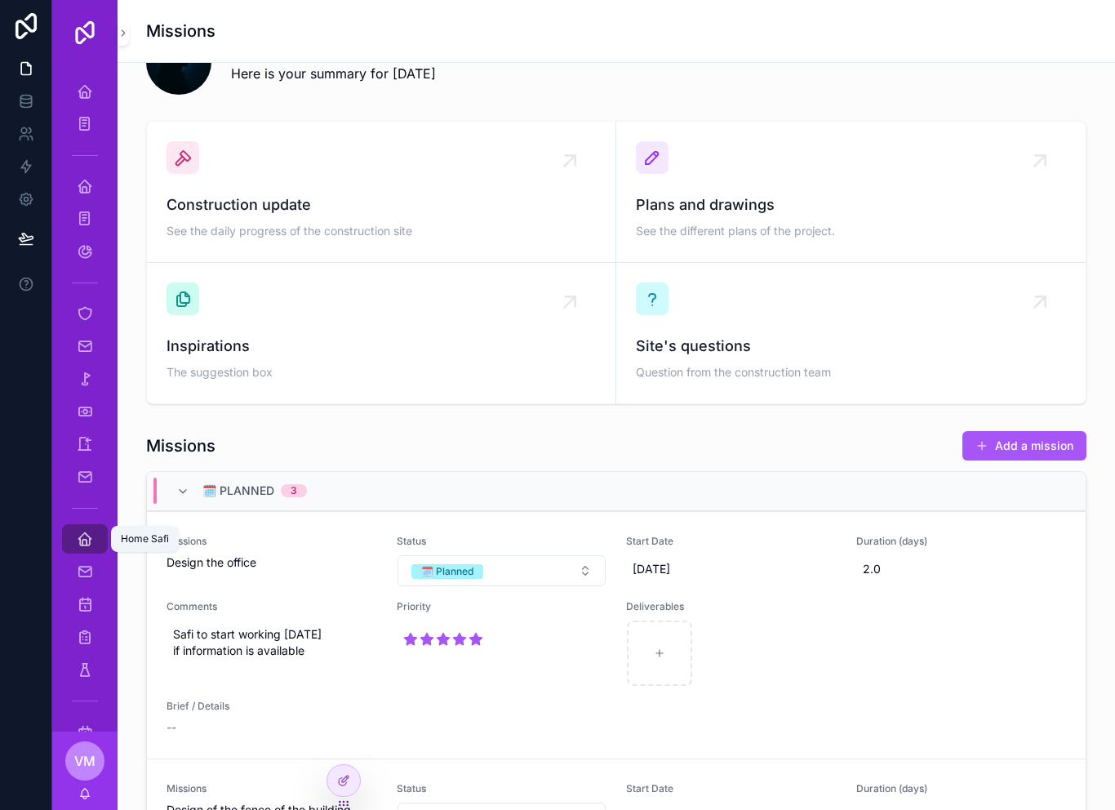
scroll to position [379, 0]
click at [454, 193] on span "Construction update" at bounding box center [380, 204] width 429 height 23
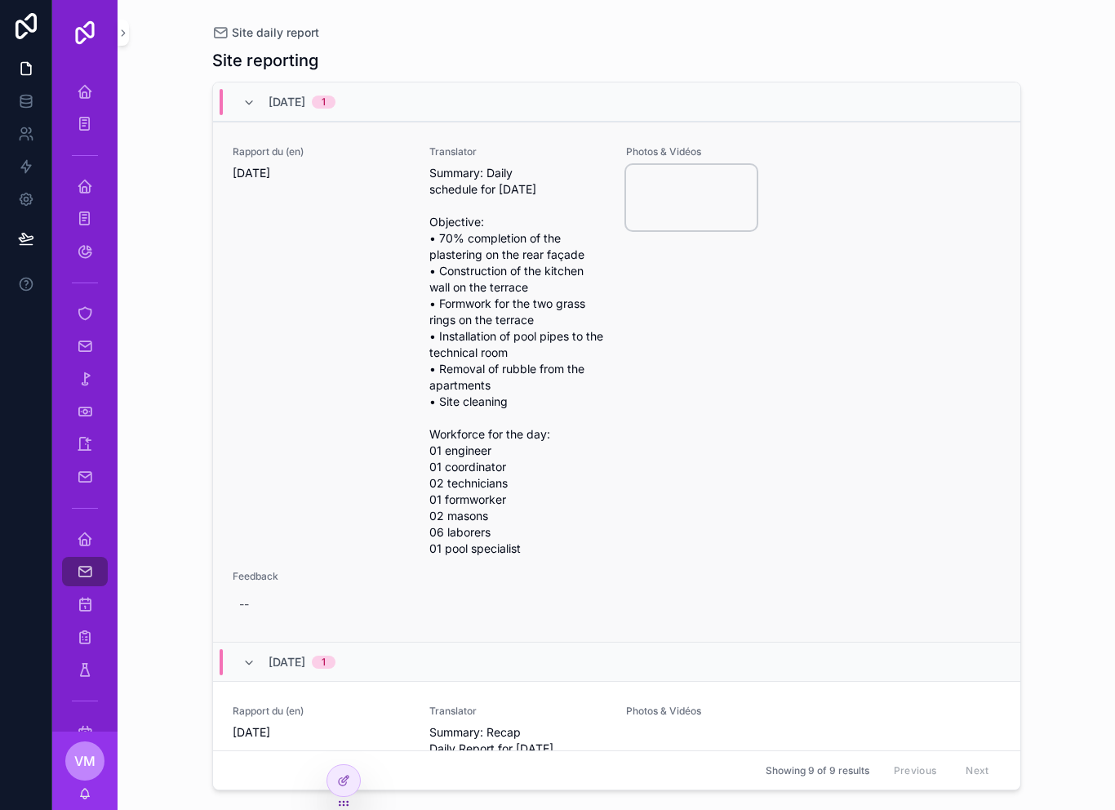
click at [699, 190] on video "scrollable content" at bounding box center [691, 197] width 131 height 65
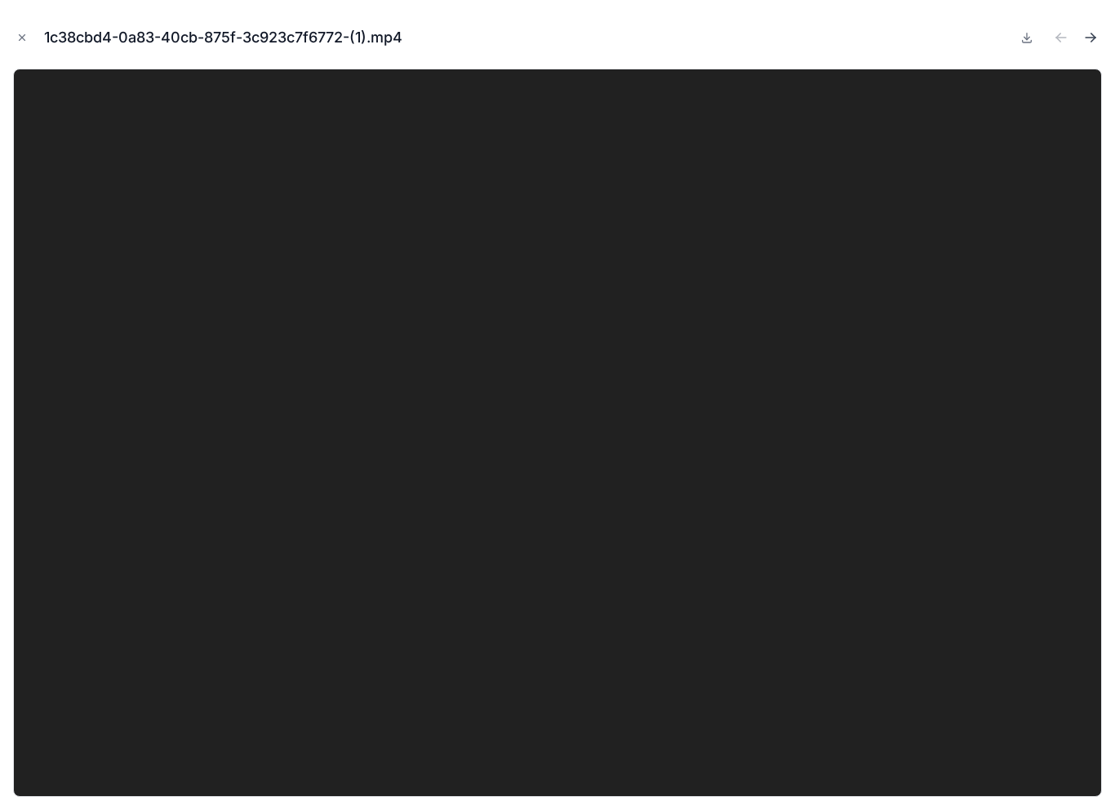
click at [1094, 42] on icon "Next file" at bounding box center [1090, 37] width 16 height 16
click at [1093, 42] on icon "Next file" at bounding box center [1090, 37] width 16 height 16
click at [1094, 38] on icon "Next file" at bounding box center [1090, 38] width 10 height 0
click at [1089, 38] on icon "Next file" at bounding box center [1090, 38] width 10 height 0
click at [1080, 47] on button "Next file" at bounding box center [1090, 37] width 23 height 23
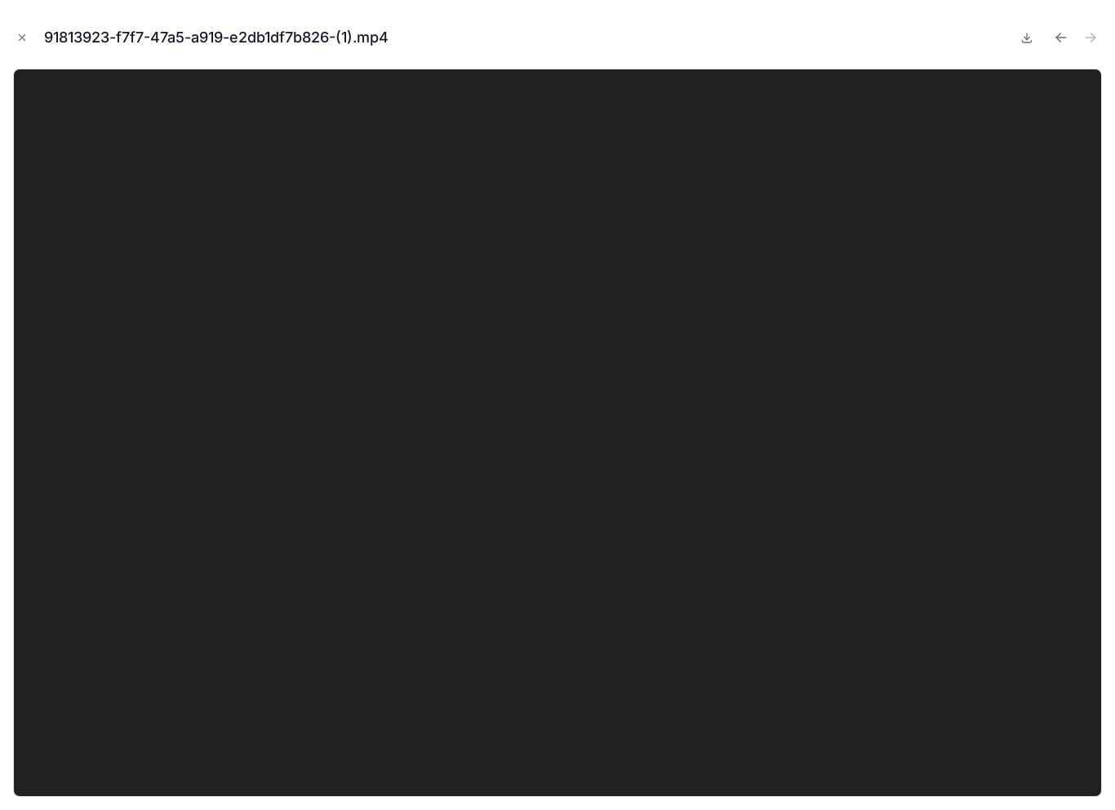
click at [1111, 41] on div "91813923-f7f7-47a5-a919-e2db1df7b826-(1).mp4" at bounding box center [557, 405] width 1115 height 810
click at [27, 38] on icon "Close modal" at bounding box center [21, 37] width 11 height 11
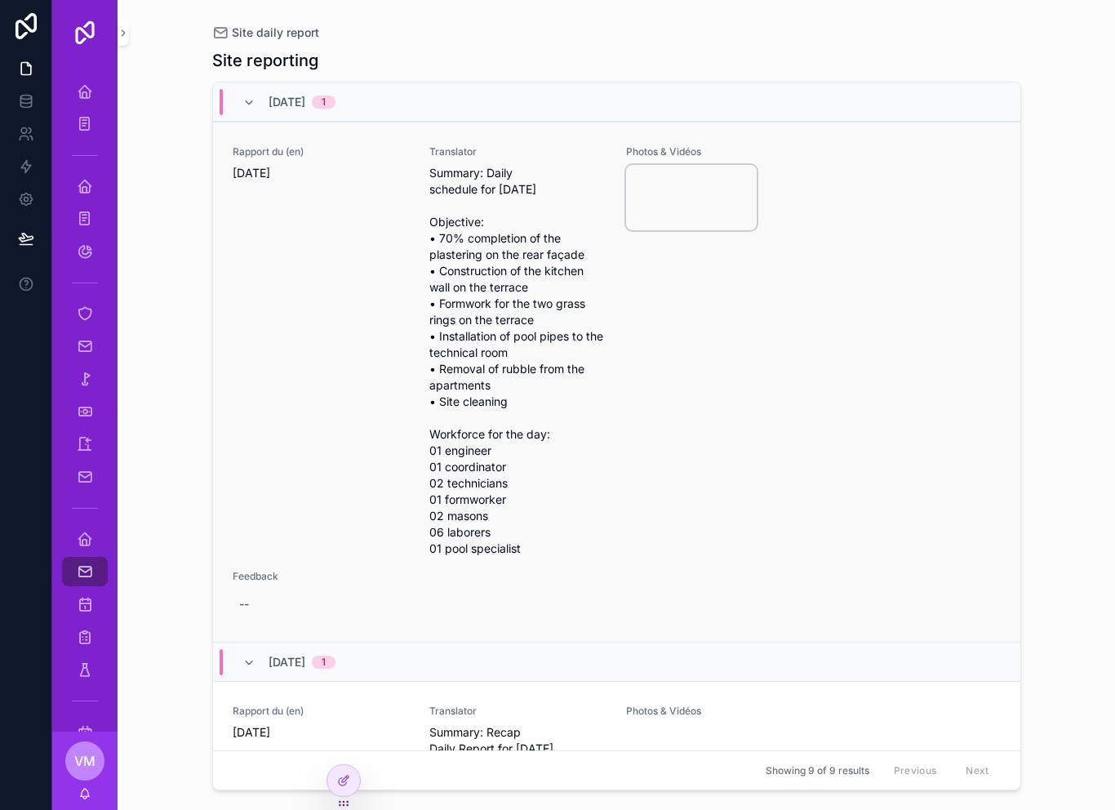
click at [686, 202] on video "scrollable content" at bounding box center [691, 197] width 131 height 65
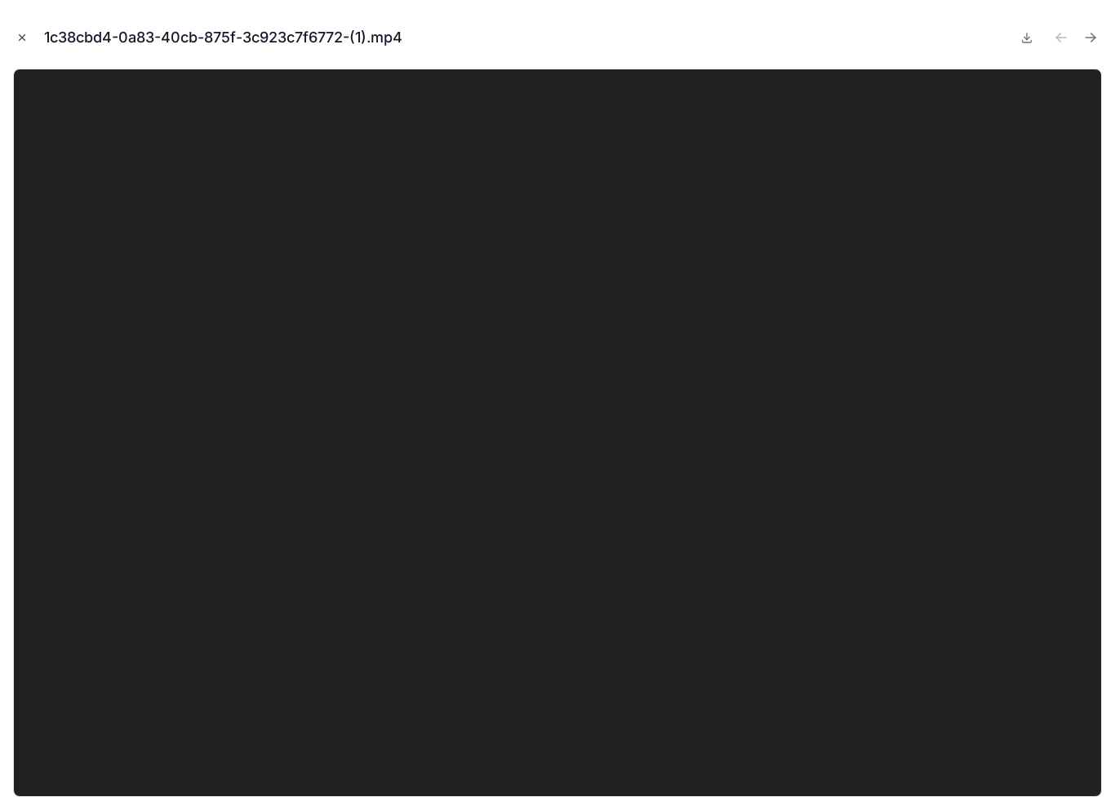
click at [29, 45] on button "Close modal" at bounding box center [22, 38] width 18 height 18
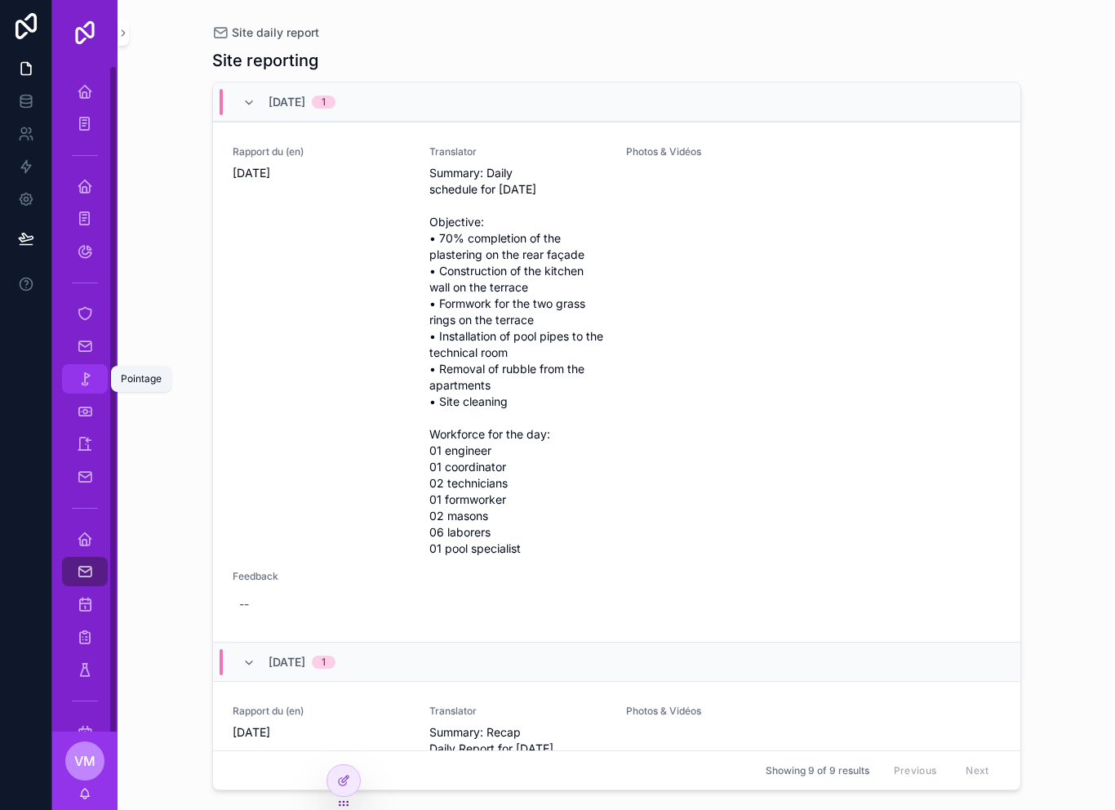
click at [74, 367] on div "Pointage" at bounding box center [85, 379] width 26 height 26
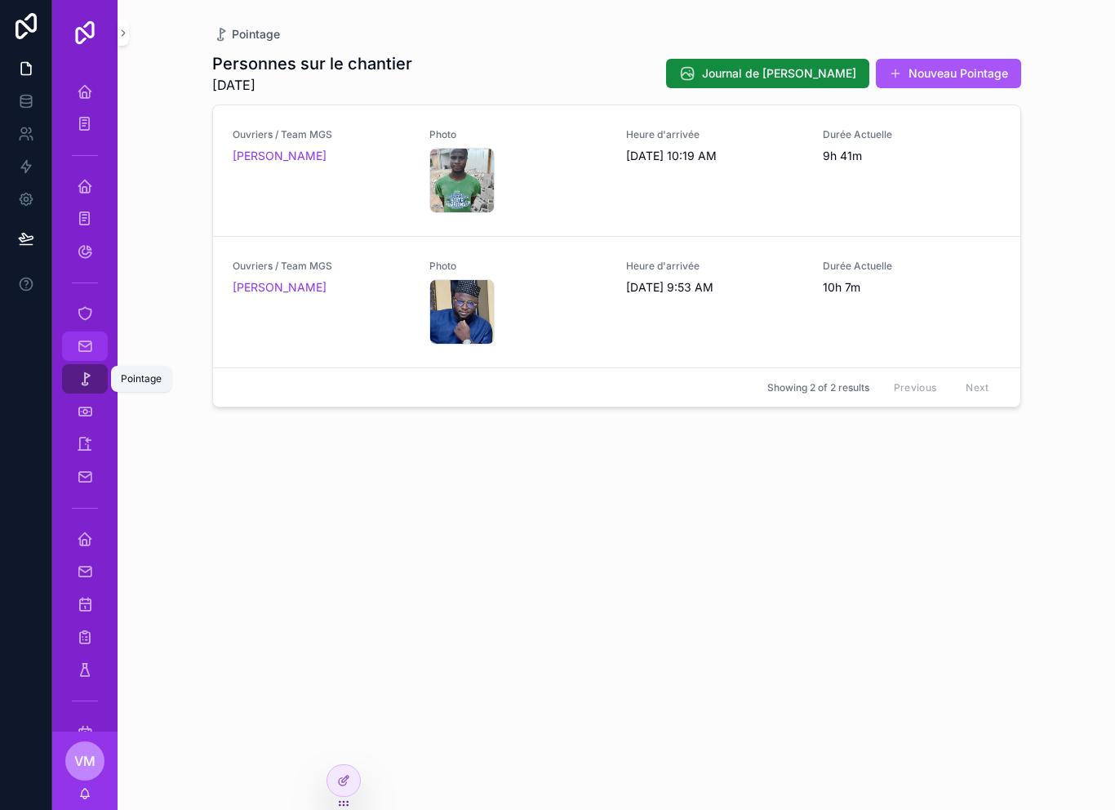
click at [86, 347] on icon "scrollable content" at bounding box center [85, 346] width 16 height 16
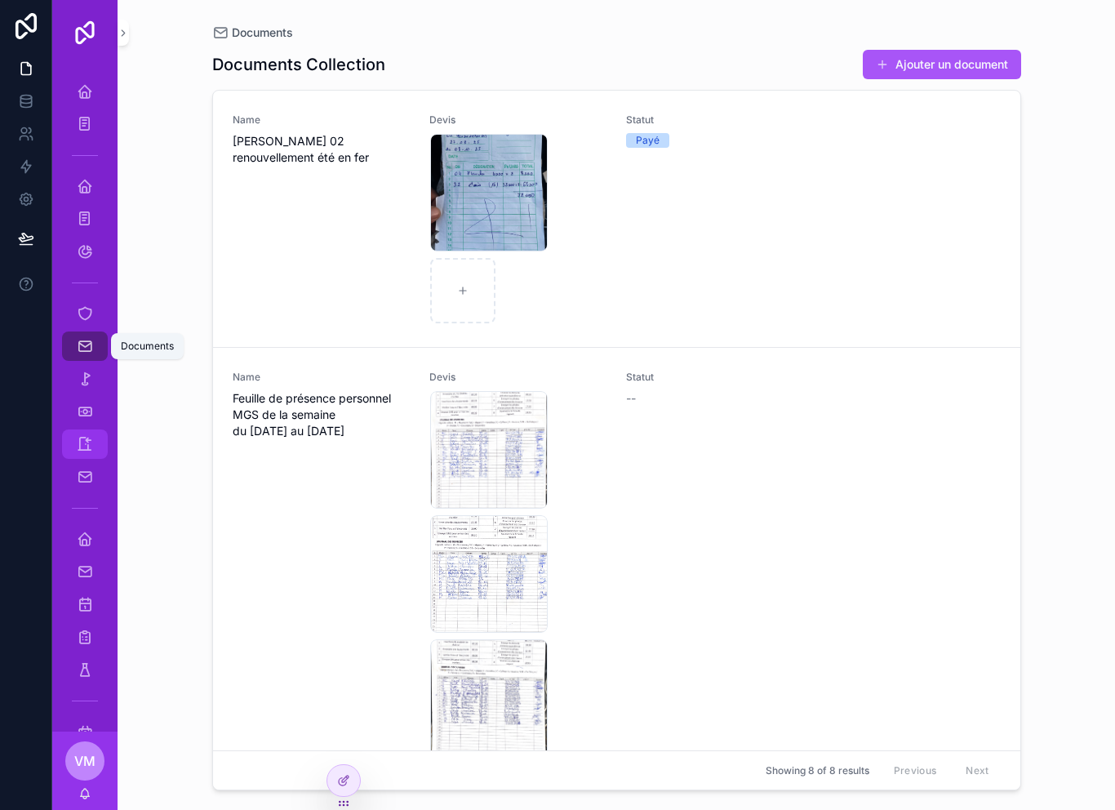
click at [85, 442] on icon "scrollable content" at bounding box center [85, 444] width 16 height 16
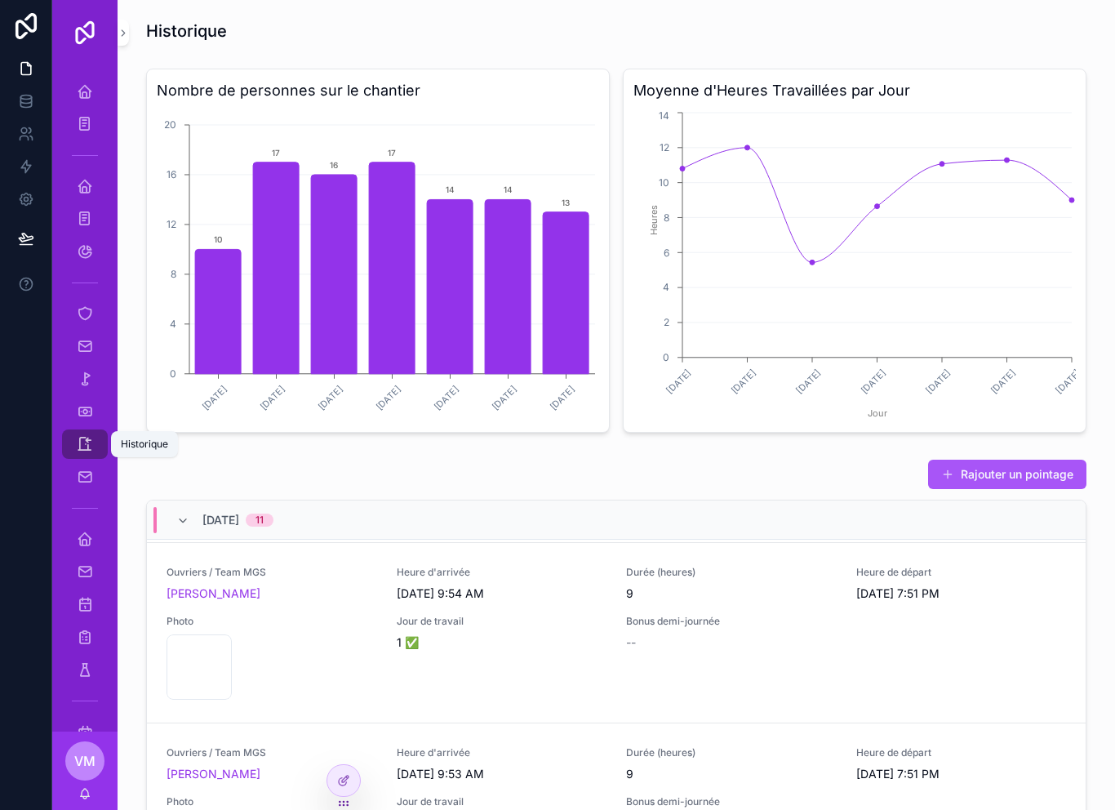
scroll to position [1437, 0]
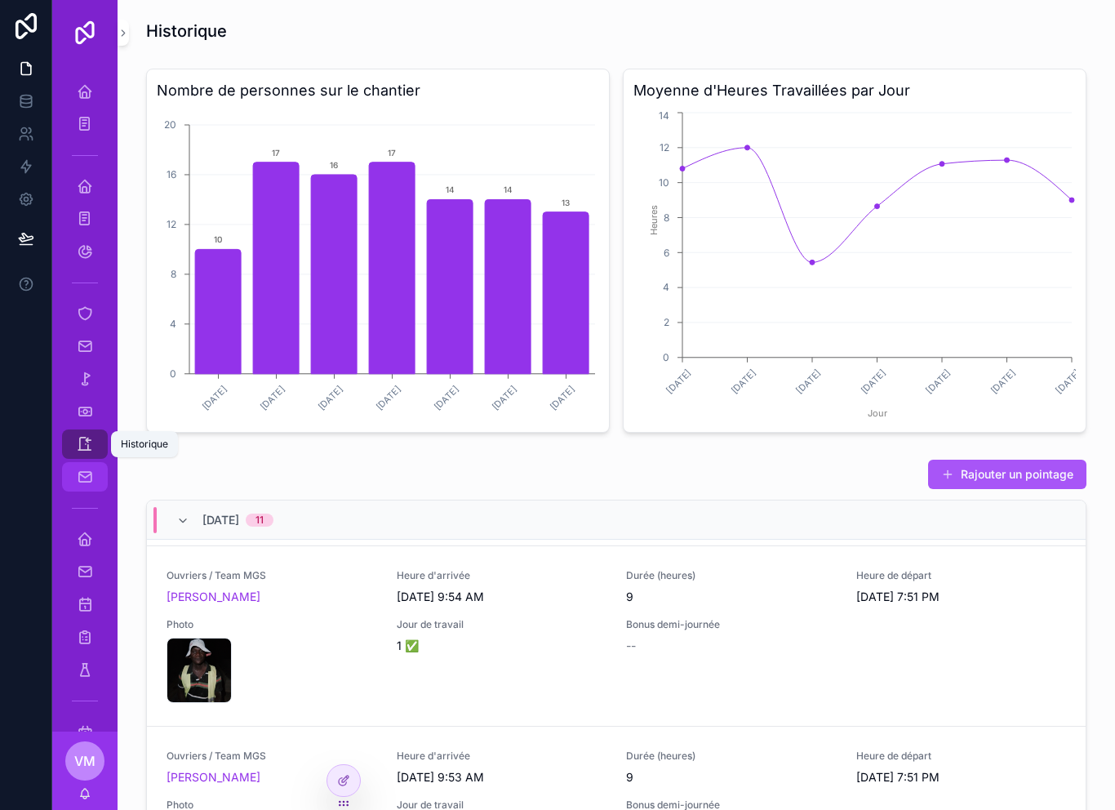
click at [81, 479] on icon "scrollable content" at bounding box center [85, 476] width 16 height 16
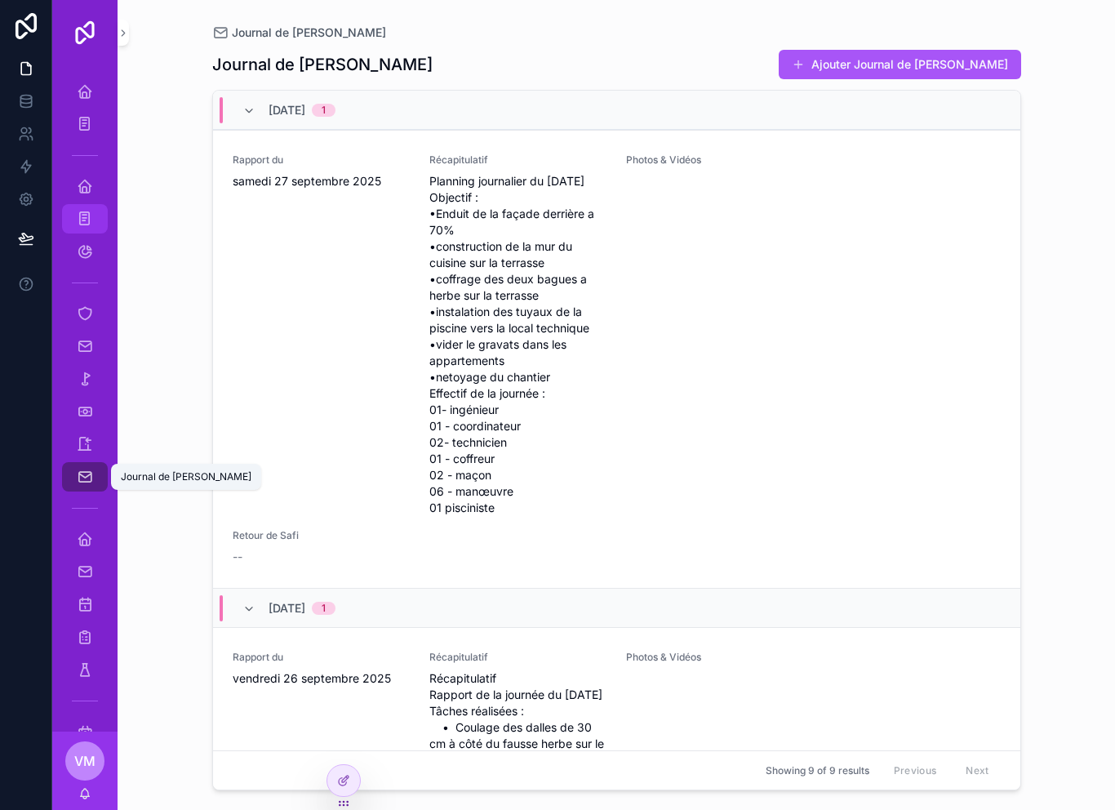
click at [87, 212] on icon "scrollable content" at bounding box center [85, 219] width 16 height 16
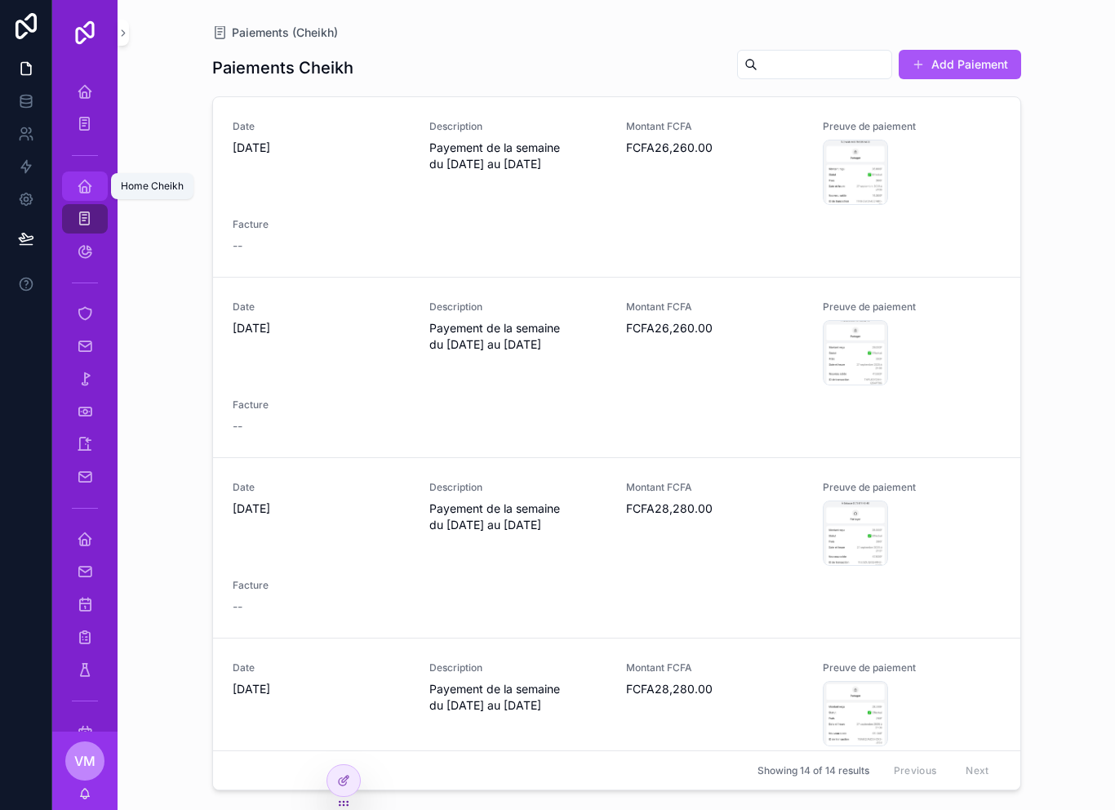
click at [83, 180] on icon "scrollable content" at bounding box center [85, 186] width 16 height 16
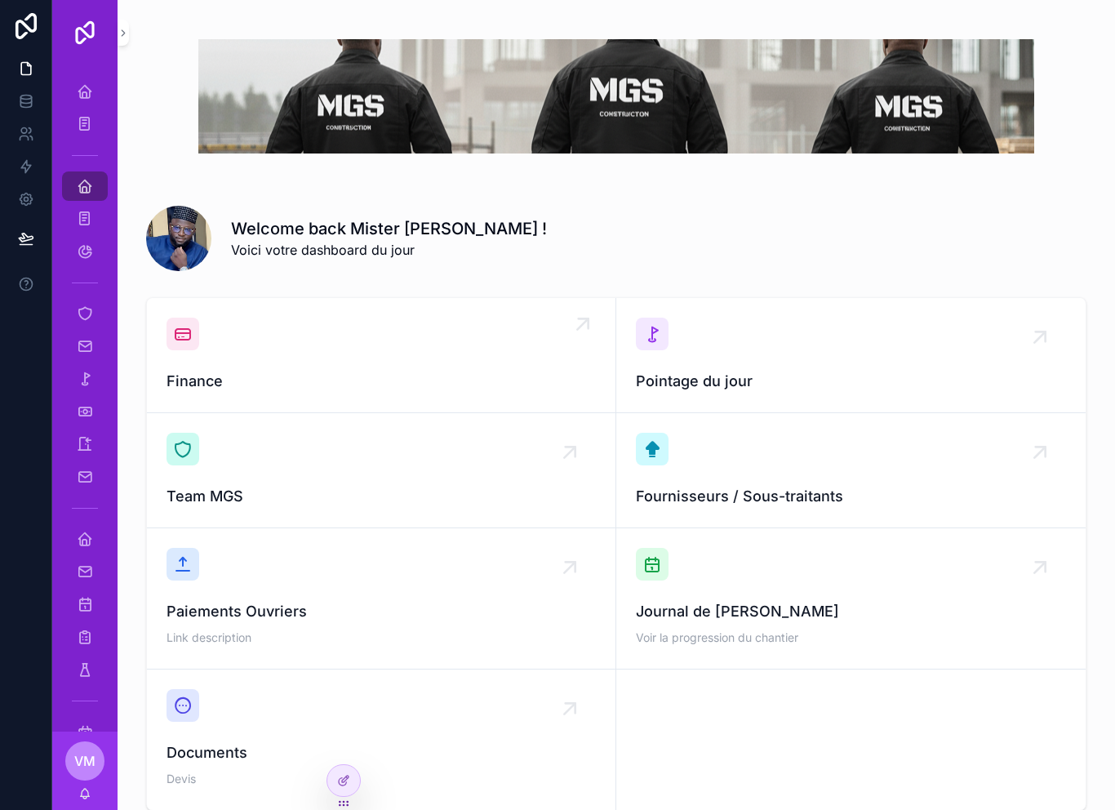
click at [248, 355] on div "Finance" at bounding box center [380, 354] width 429 height 75
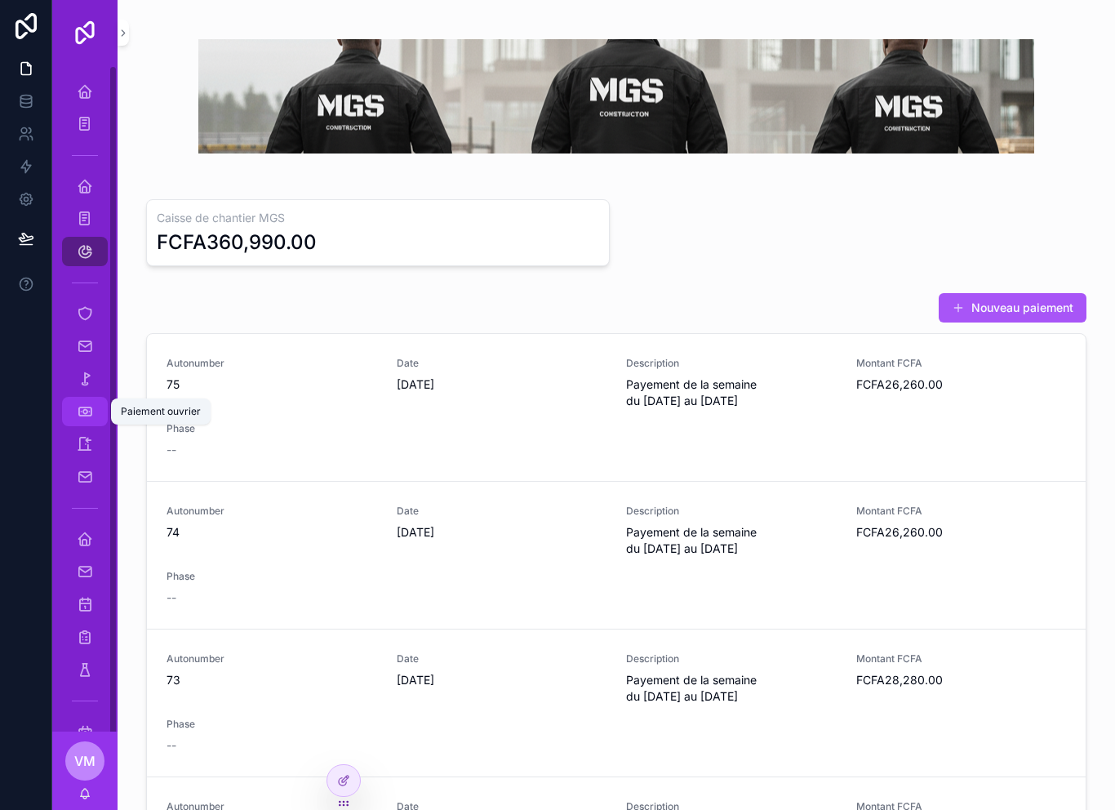
click at [82, 413] on icon "scrollable content" at bounding box center [85, 411] width 16 height 16
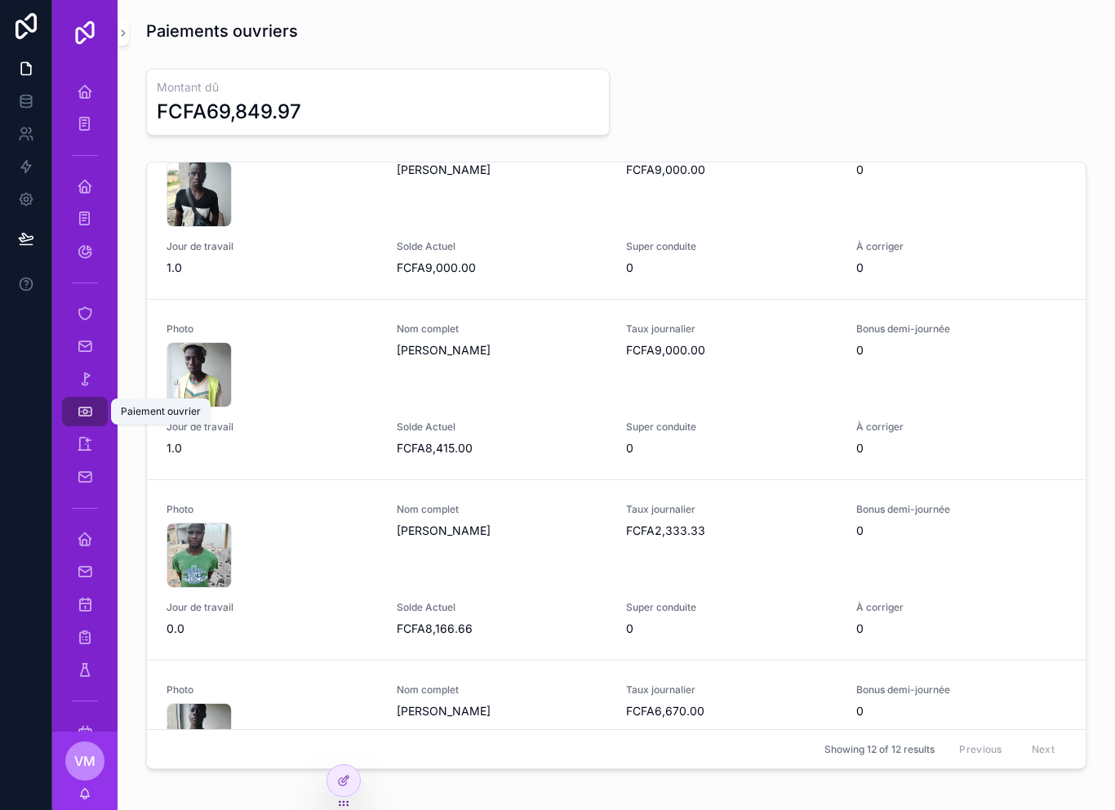
scroll to position [221, 0]
click at [91, 419] on icon "scrollable content" at bounding box center [85, 411] width 16 height 16
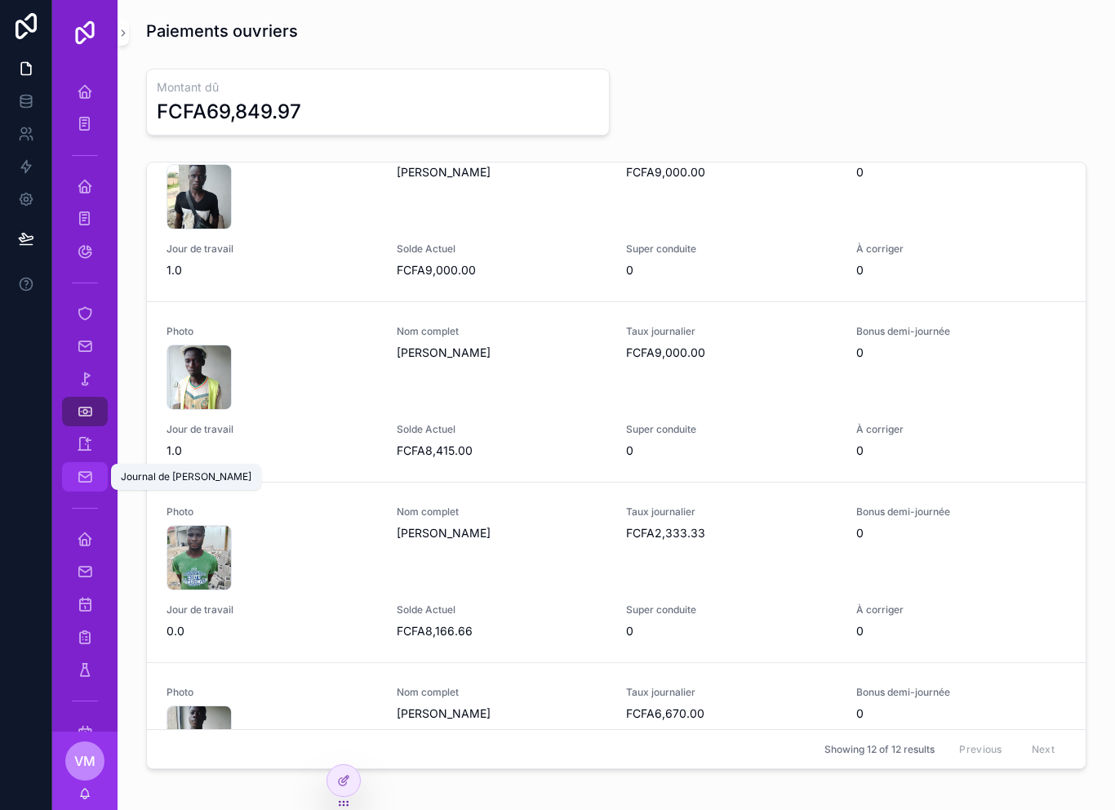
click at [89, 477] on icon "scrollable content" at bounding box center [85, 476] width 16 height 16
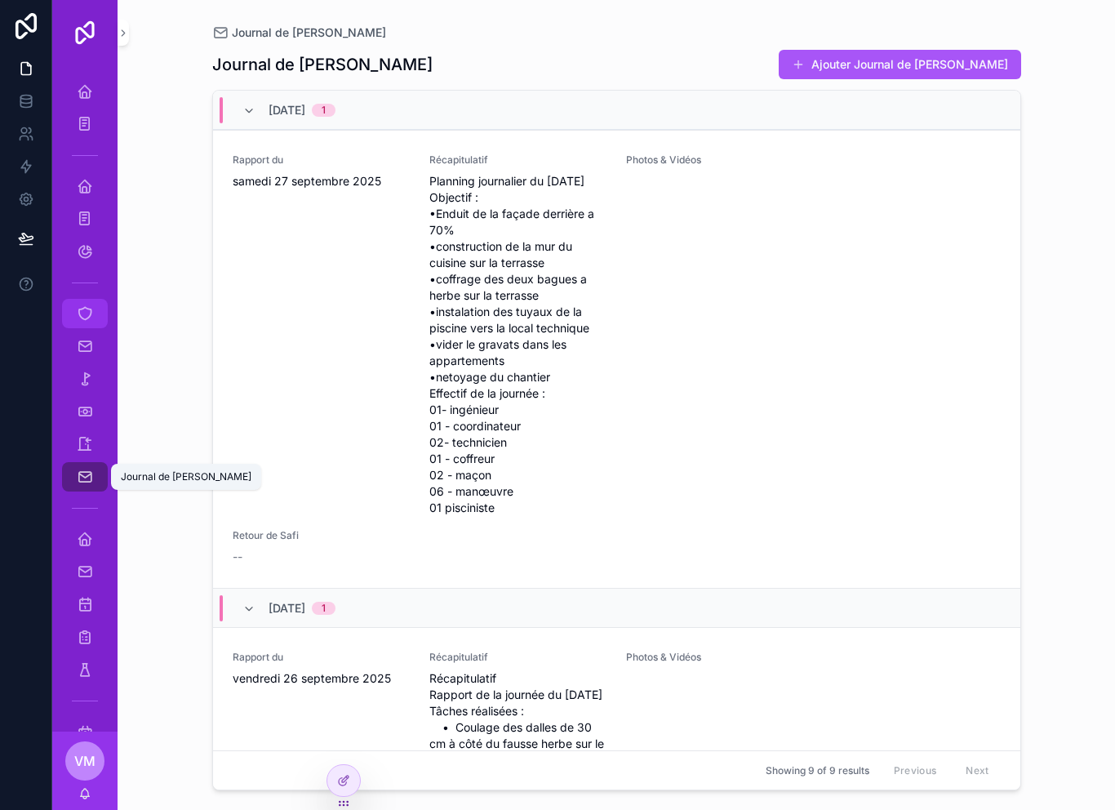
click at [92, 315] on icon "scrollable content" at bounding box center [85, 313] width 16 height 16
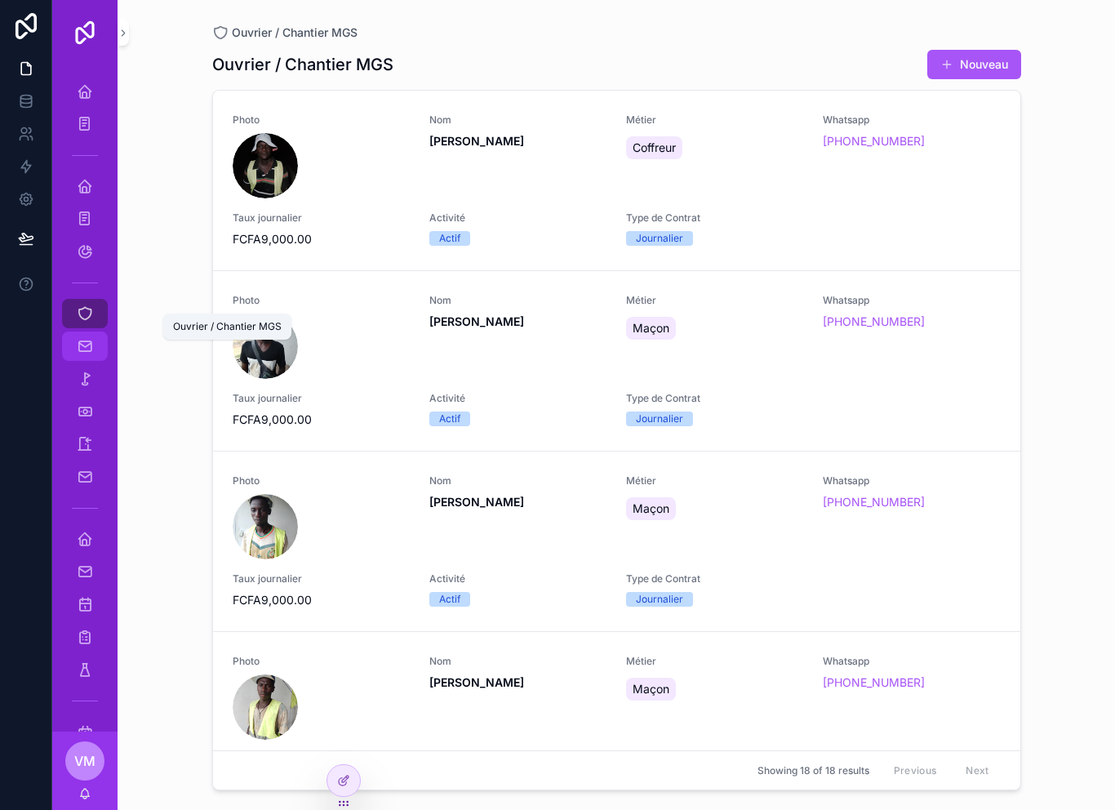
click at [95, 344] on div "Documents" at bounding box center [85, 346] width 26 height 26
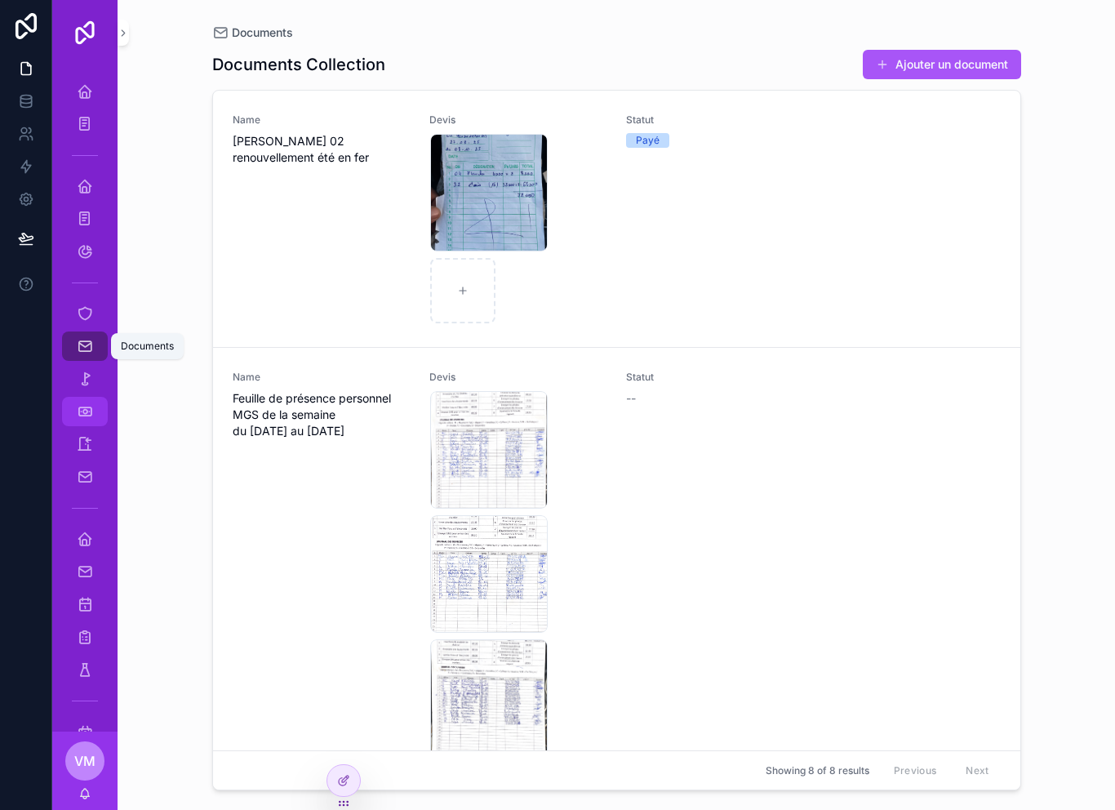
click at [90, 413] on icon "scrollable content" at bounding box center [85, 411] width 16 height 16
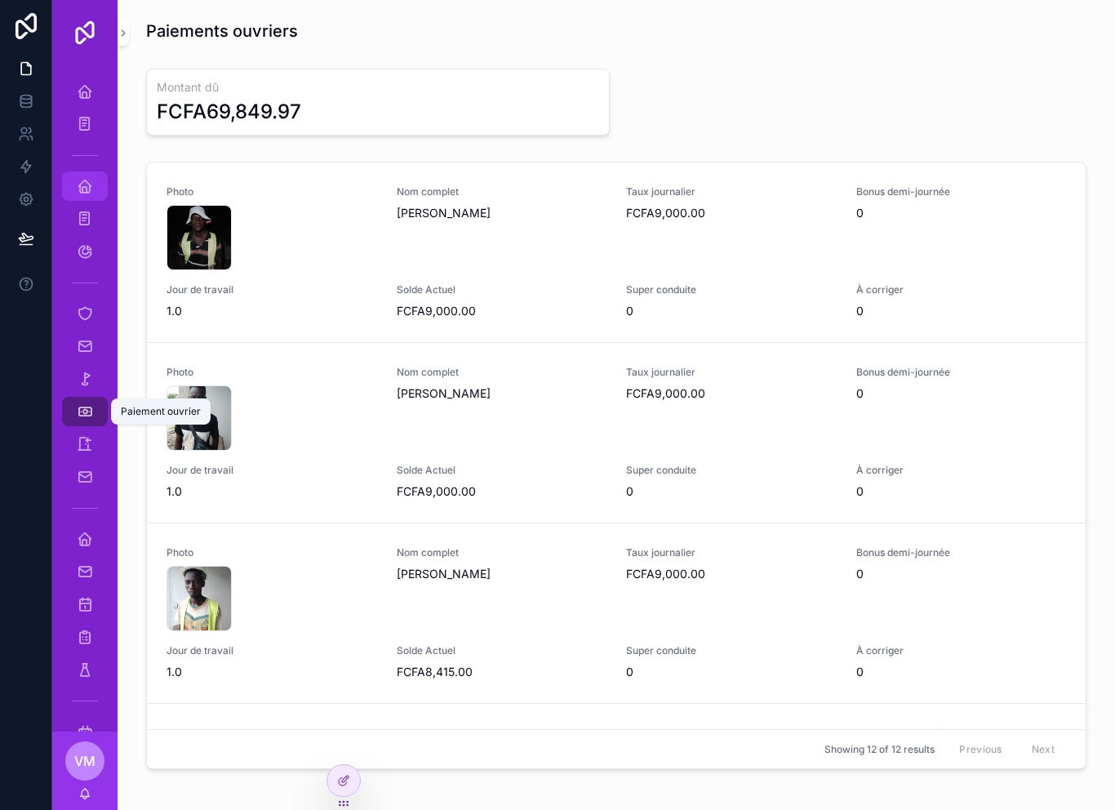
click at [83, 184] on icon "scrollable content" at bounding box center [85, 186] width 16 height 16
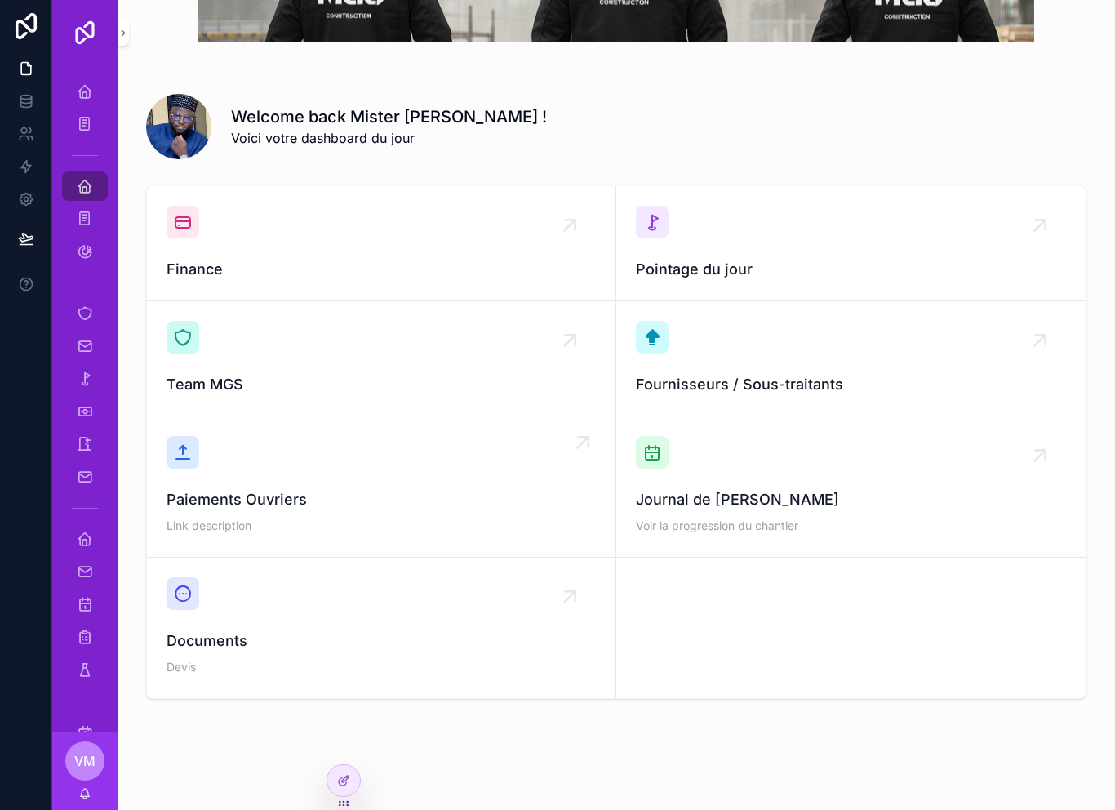
click at [457, 482] on div "Paiements Ouvriers Link description" at bounding box center [380, 486] width 429 height 101
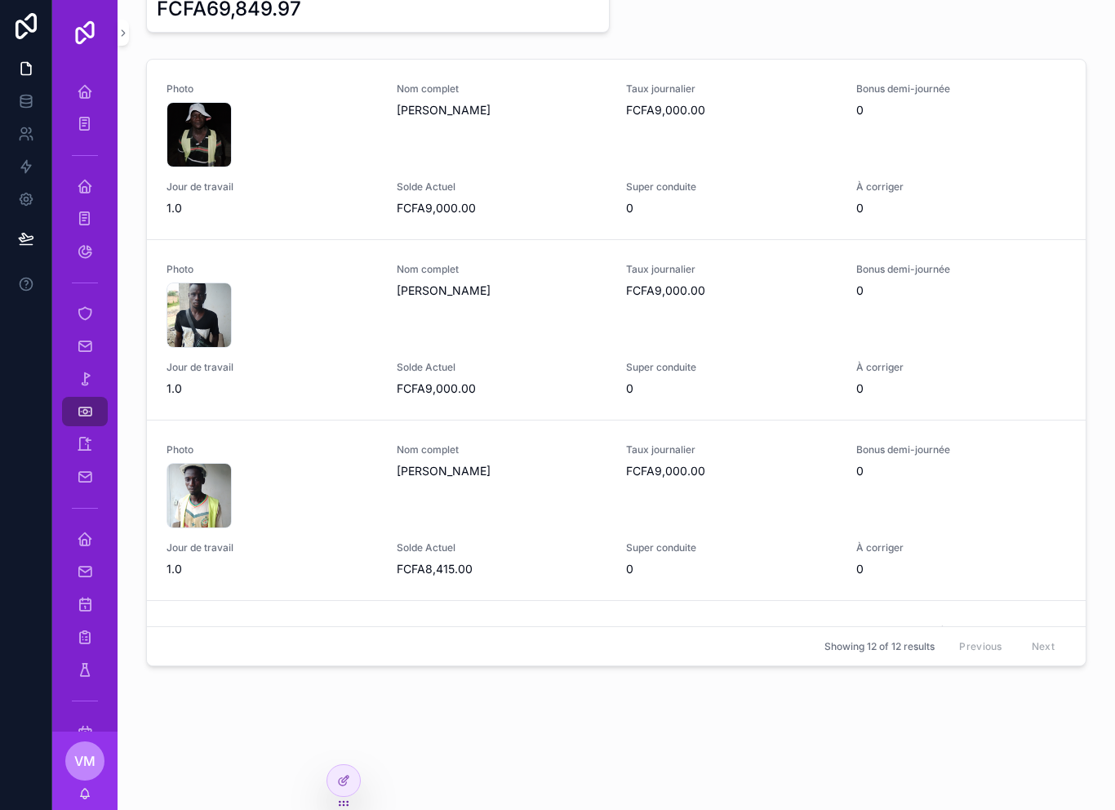
scroll to position [96, 0]
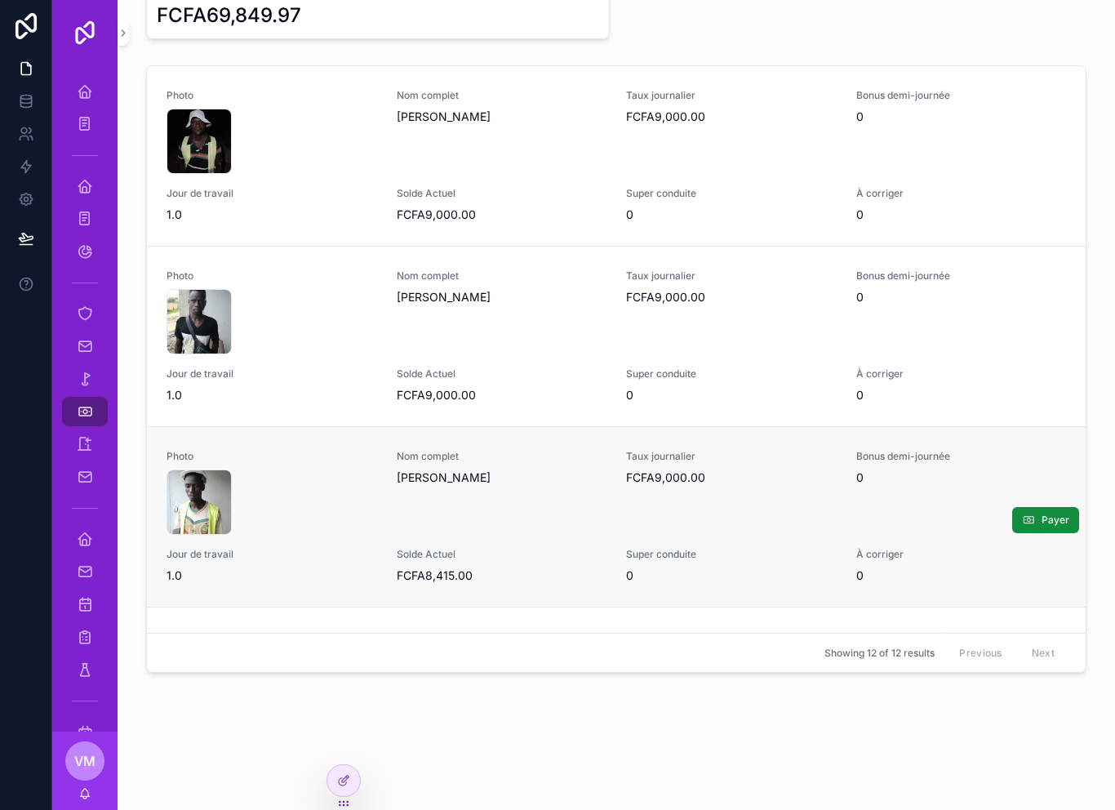
click at [444, 490] on div "Nom complet Konte Abdoulaye" at bounding box center [502, 492] width 211 height 85
click at [193, 149] on div "17585728196892922870069686241323 .jpg" at bounding box center [198, 141] width 65 height 65
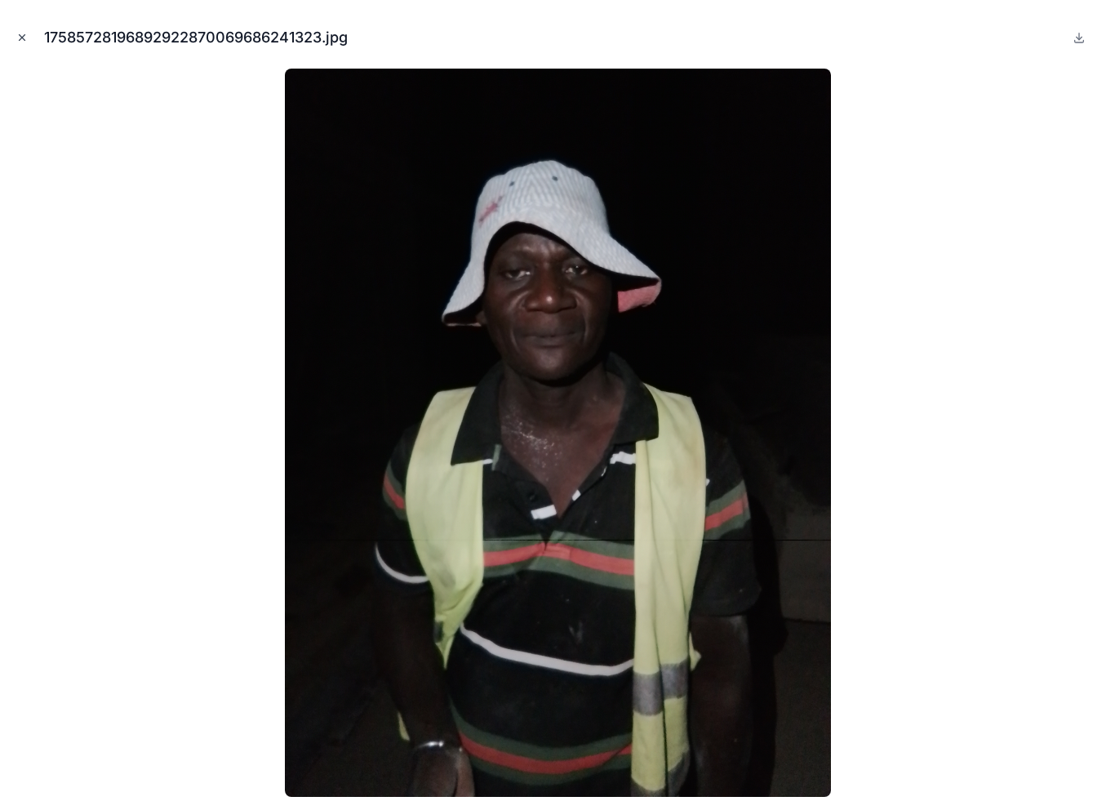
click at [29, 36] on button "Close modal" at bounding box center [22, 38] width 18 height 18
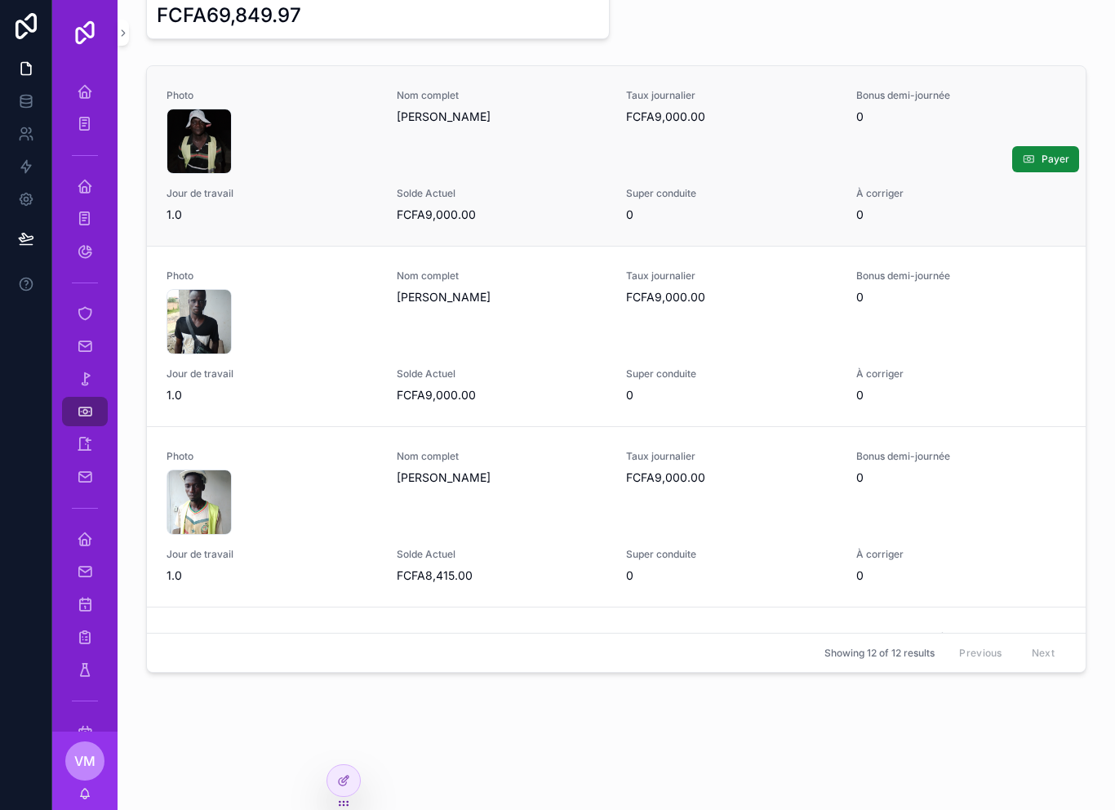
click at [492, 179] on div "Photo 17585728196892922870069686241323 .jpg Nom complet Mamadou Marigo Taux jou…" at bounding box center [615, 156] width 899 height 134
click at [321, 778] on div "Paiements ouvriers Montant dû FCFA69,849.97 Photo 17585728196892922870069686241…" at bounding box center [616, 347] width 997 height 886
click at [353, 776] on div at bounding box center [343, 780] width 33 height 31
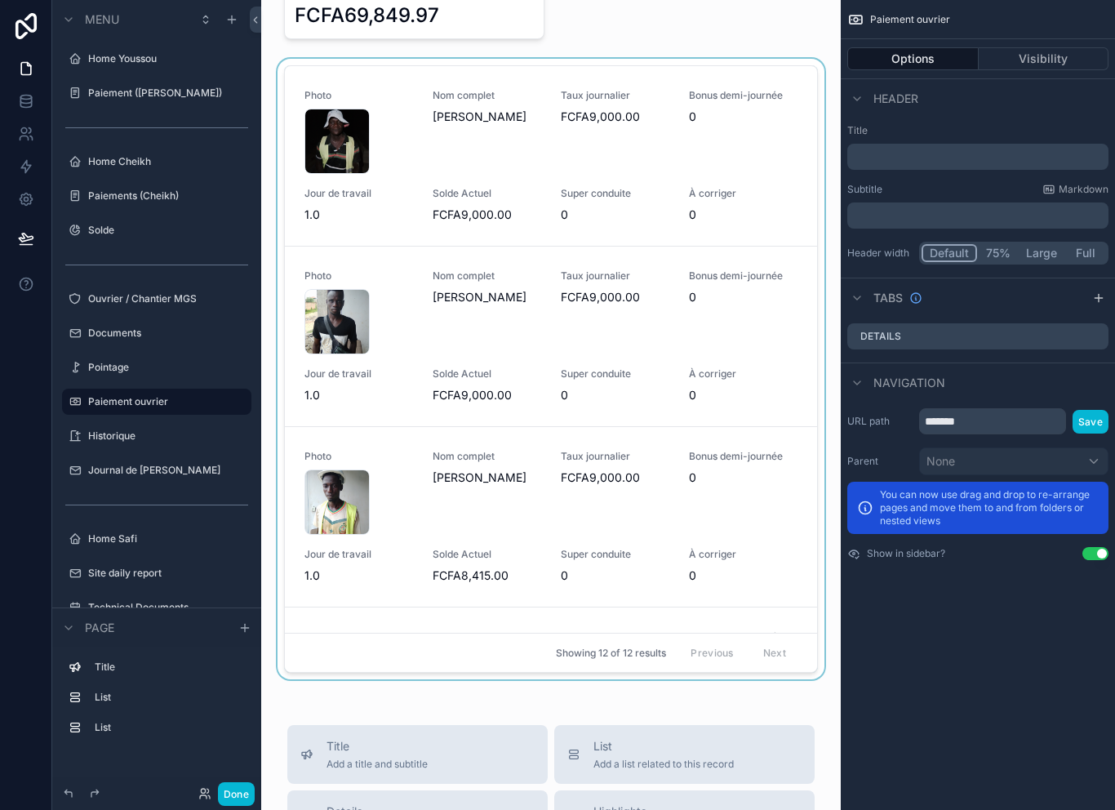
click at [504, 107] on div "scrollable content" at bounding box center [550, 372] width 553 height 627
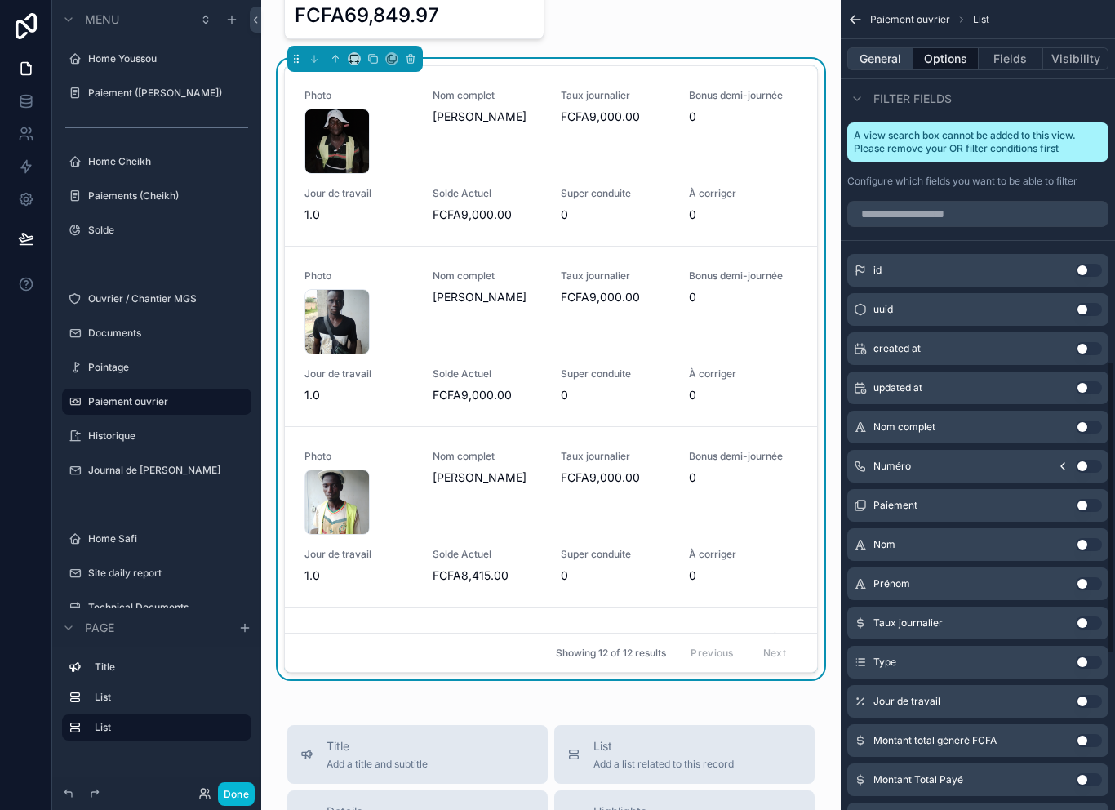
click at [890, 55] on button "General" at bounding box center [880, 58] width 66 height 23
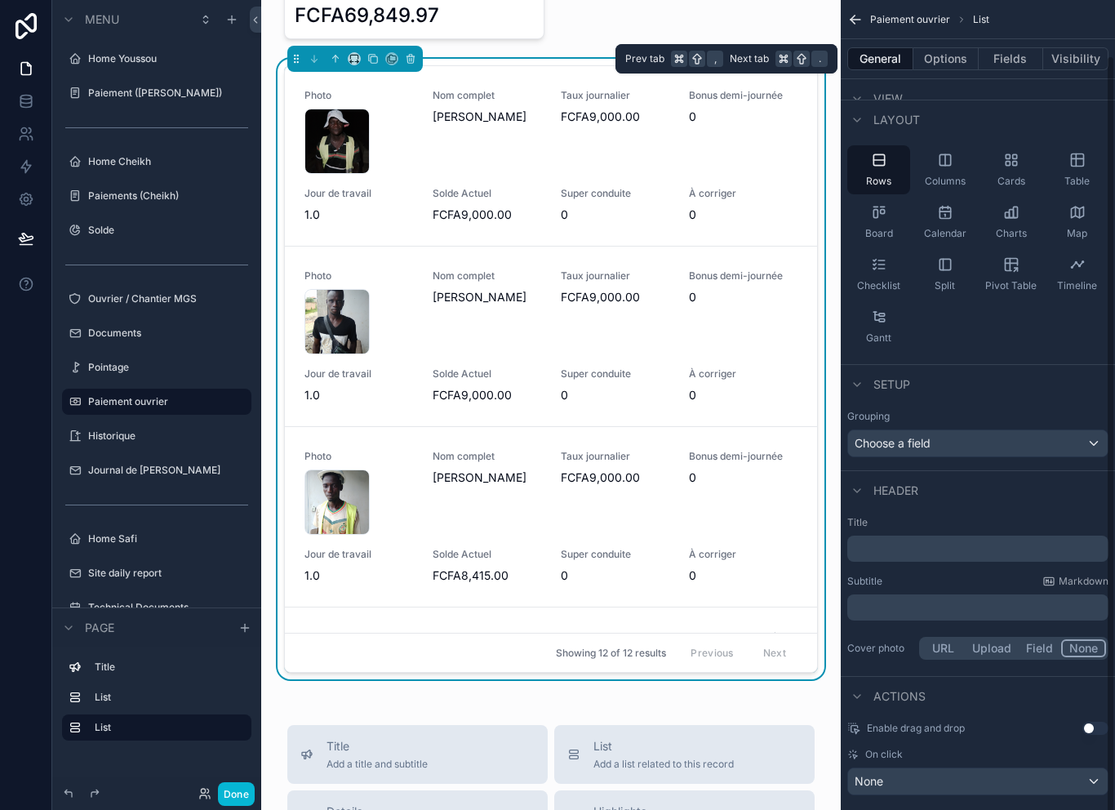
scroll to position [58, 0]
click at [1027, 780] on div "None" at bounding box center [978, 783] width 260 height 26
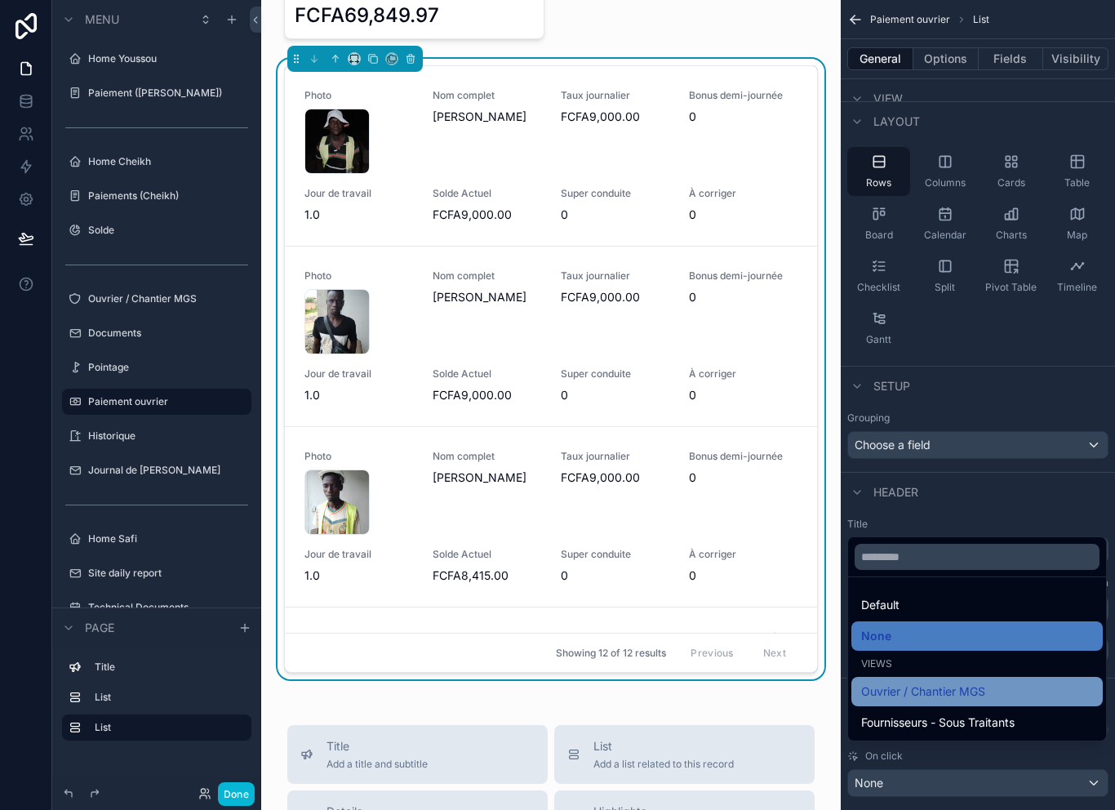
click at [1013, 701] on div "Ouvrier / Chantier MGS" at bounding box center [977, 691] width 232 height 20
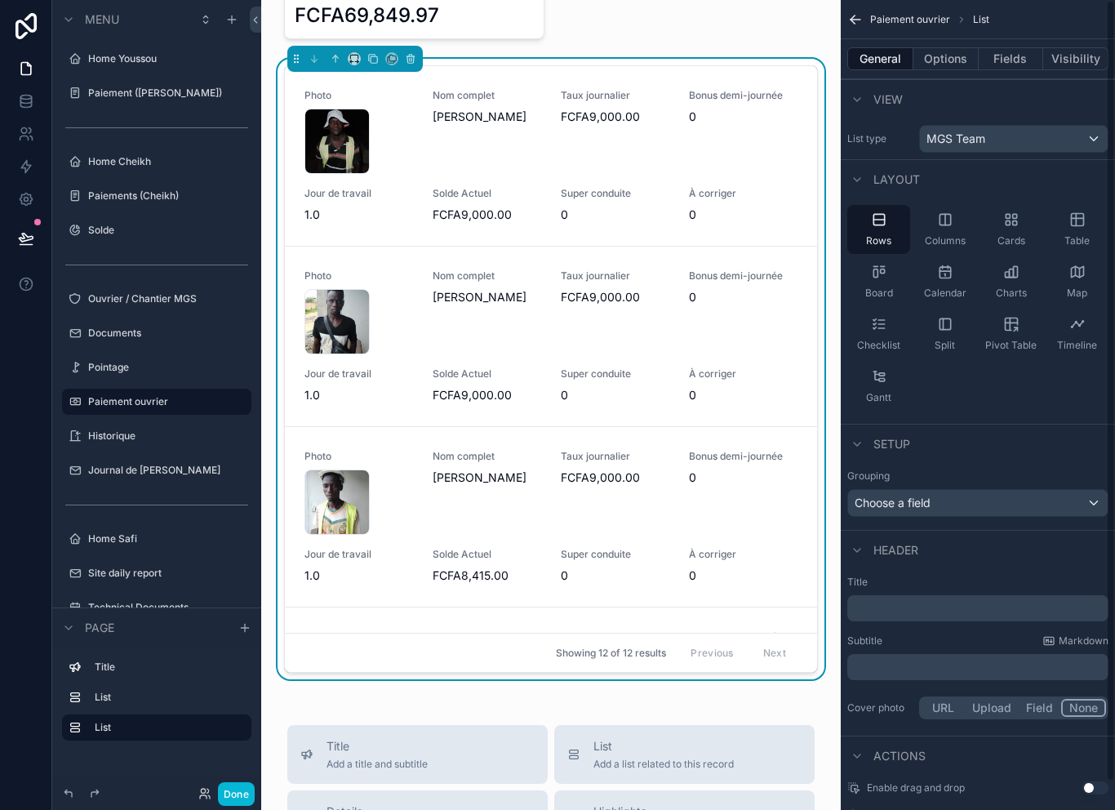
scroll to position [0, 0]
click at [1018, 47] on button "Fields" at bounding box center [1010, 58] width 65 height 23
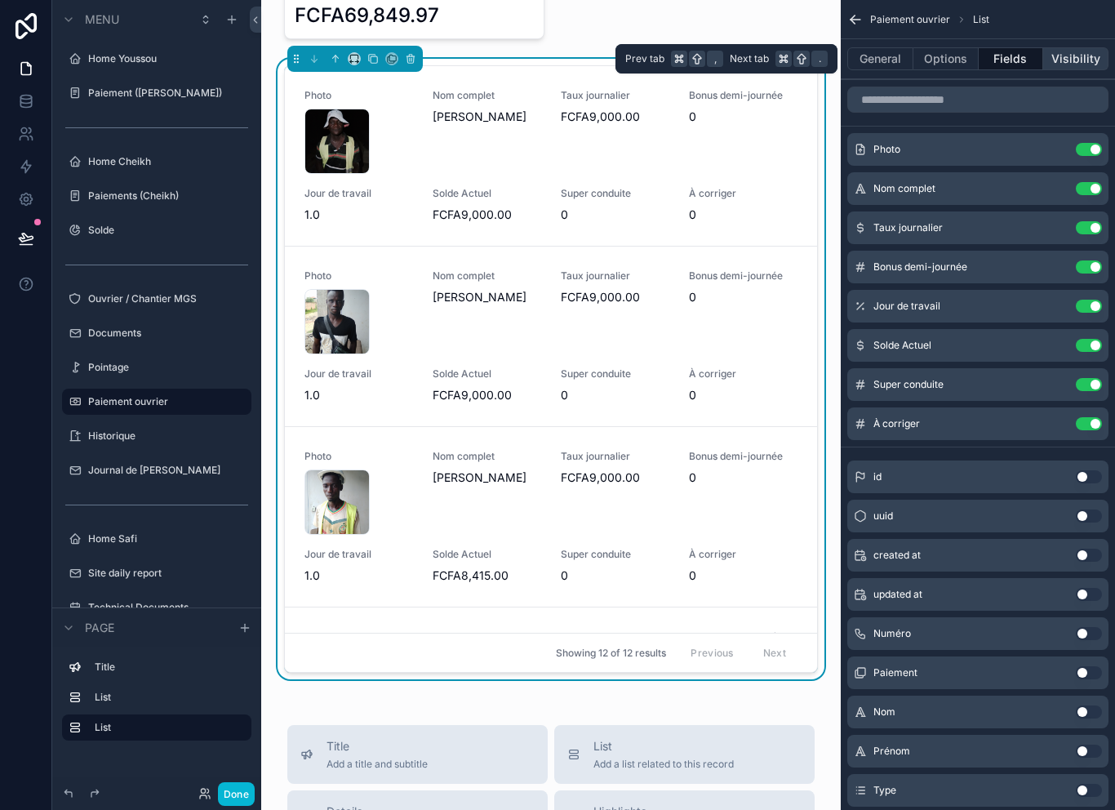
click at [1073, 47] on button "Visibility" at bounding box center [1075, 58] width 65 height 23
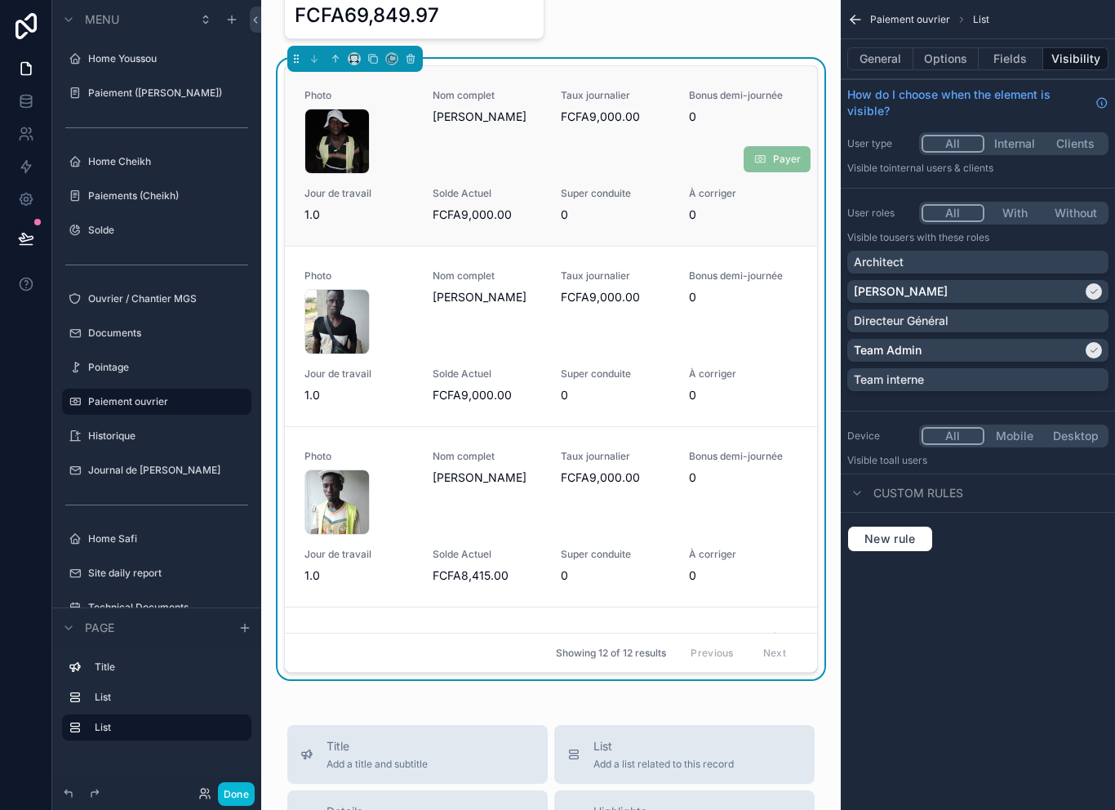
click at [443, 123] on div "Nom complet Mamadou Marigo" at bounding box center [487, 131] width 109 height 85
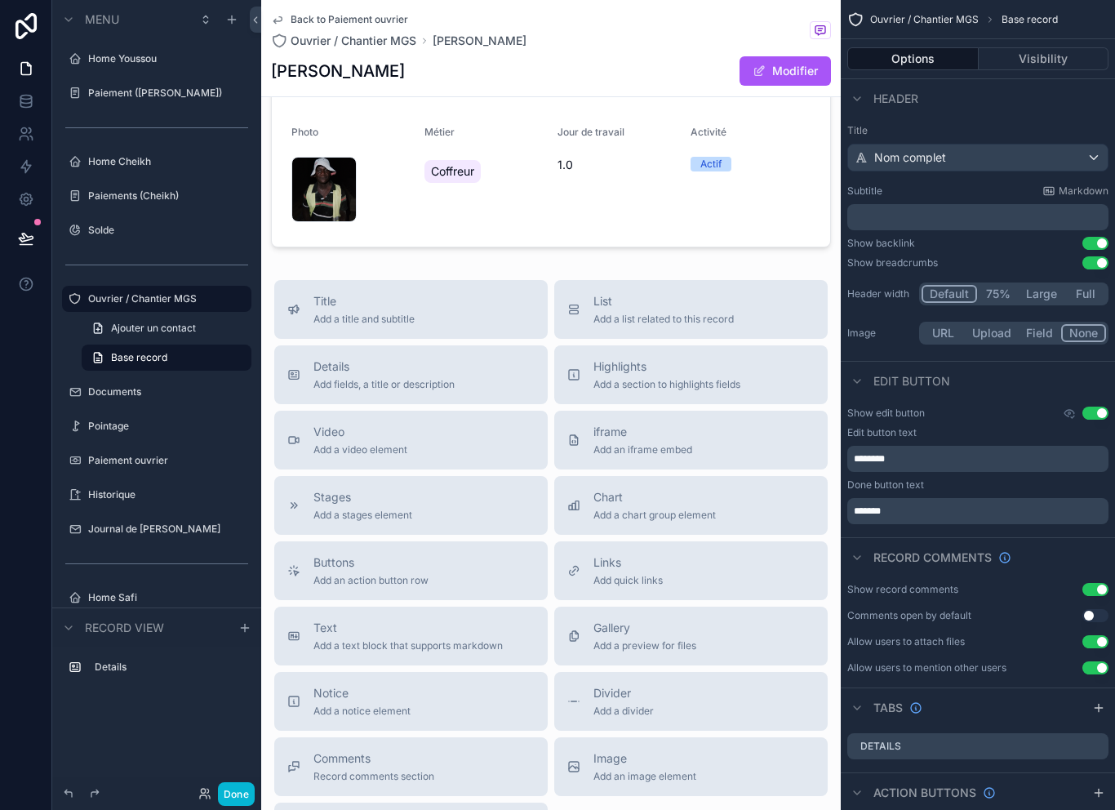
click at [277, 22] on icon "scrollable content" at bounding box center [277, 19] width 13 height 13
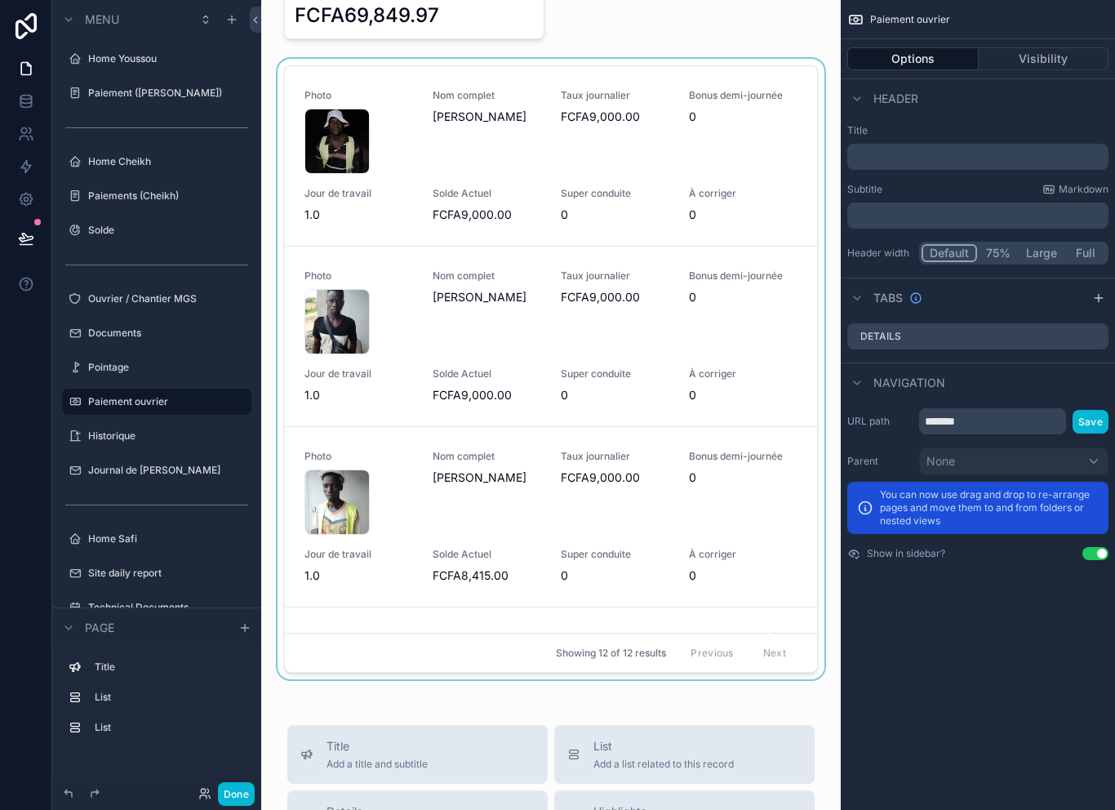
click at [418, 147] on div "scrollable content" at bounding box center [550, 372] width 553 height 627
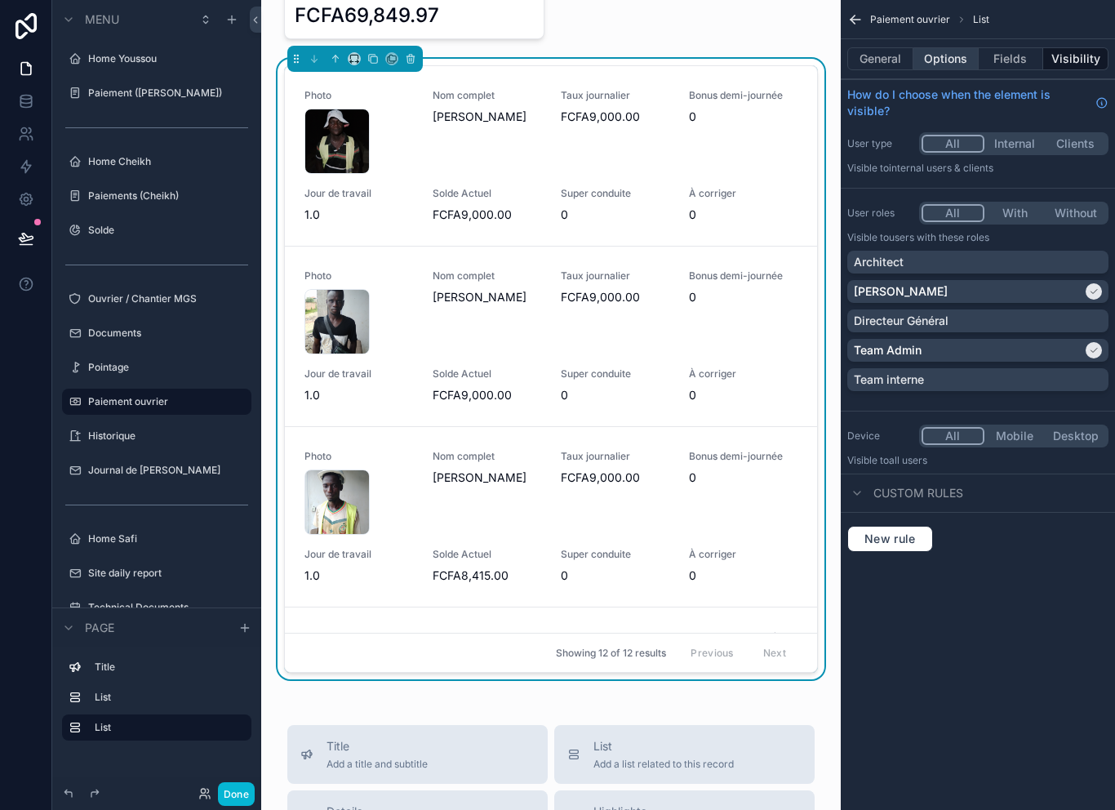
click at [947, 58] on button "Options" at bounding box center [945, 58] width 65 height 23
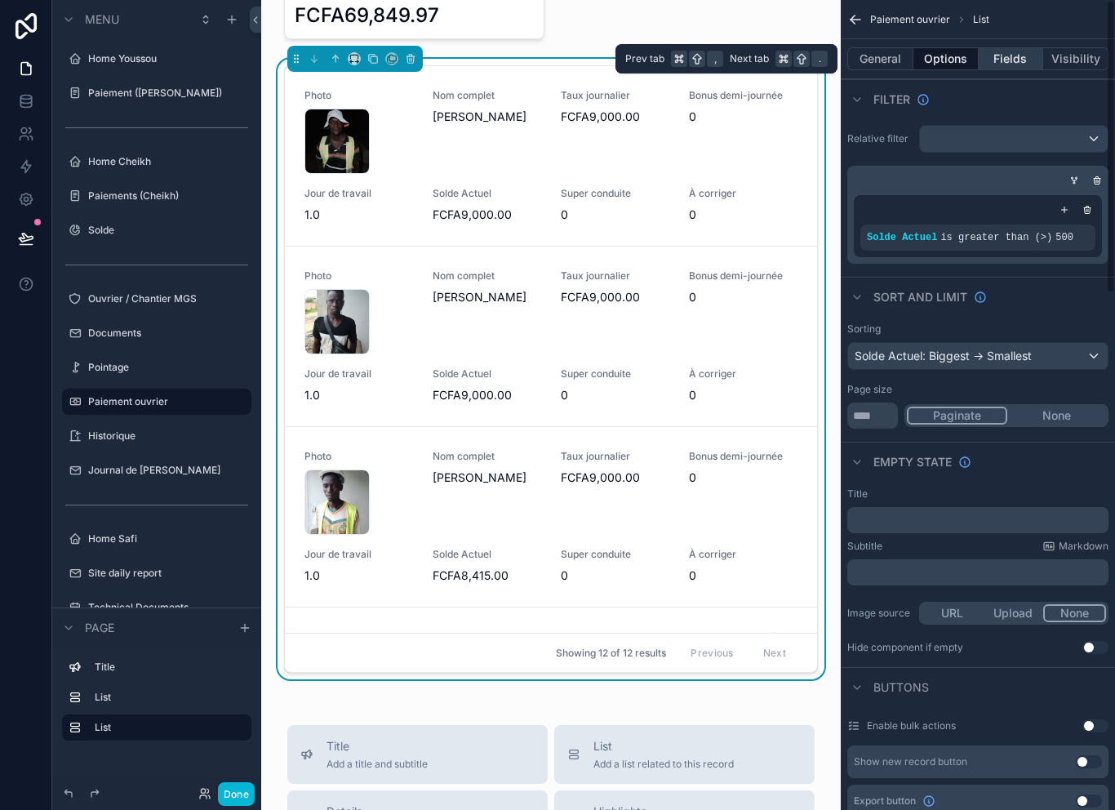
click at [1018, 52] on button "Fields" at bounding box center [1010, 58] width 65 height 23
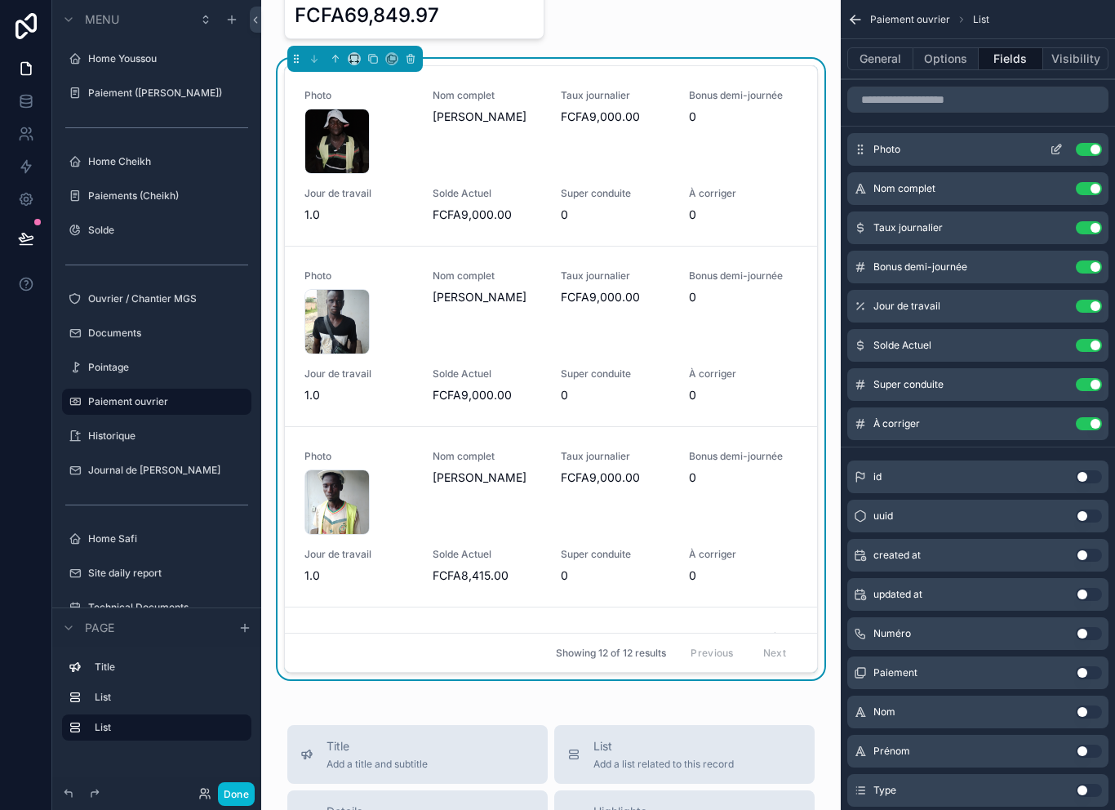
click at [1053, 147] on icon "scrollable content" at bounding box center [1055, 150] width 7 height 7
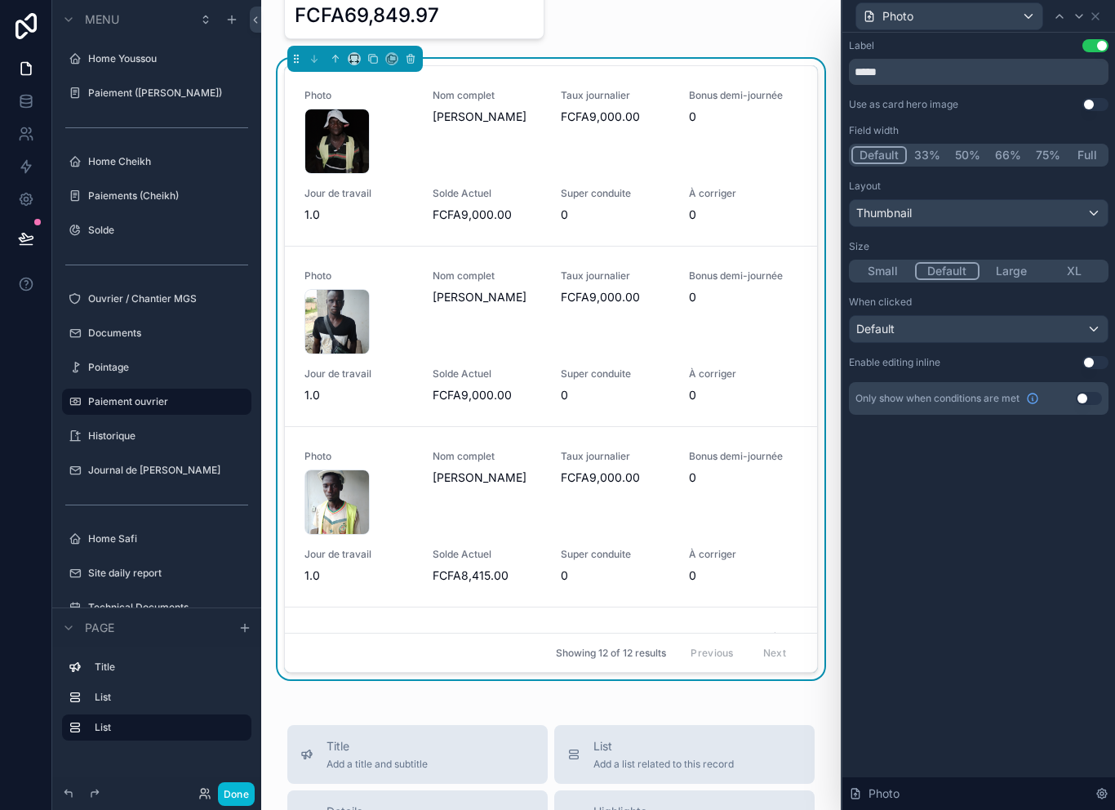
click at [987, 325] on div "Default" at bounding box center [979, 329] width 258 height 26
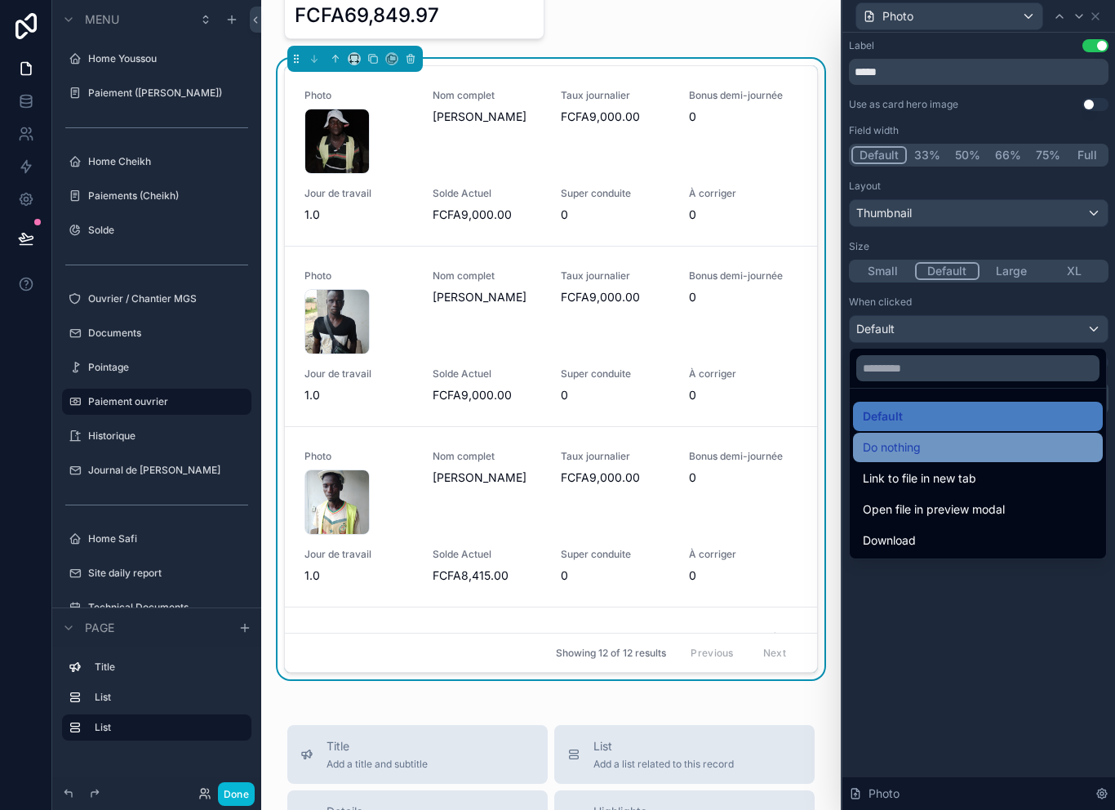
click at [979, 453] on div "Do nothing" at bounding box center [978, 447] width 230 height 20
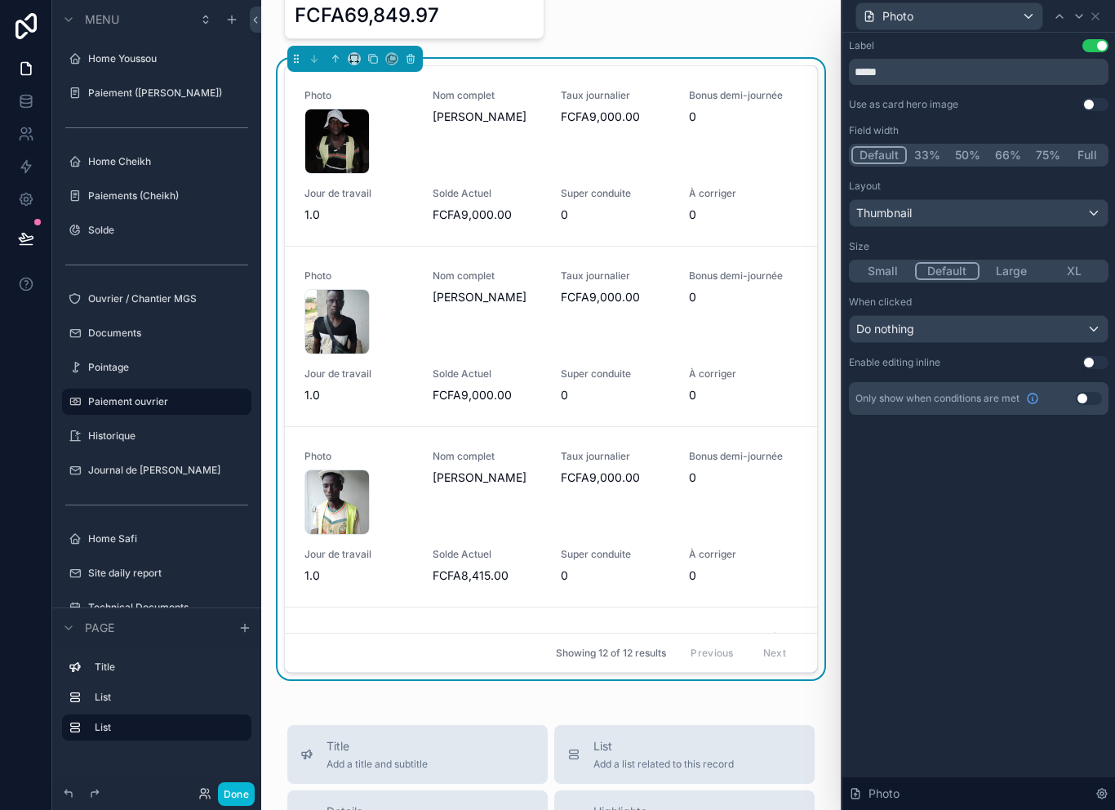
click at [945, 530] on div "Label Use setting ***** Use as card hero image Use setting Field width Default …" at bounding box center [978, 421] width 273 height 777
click at [947, 335] on div "Do nothing" at bounding box center [979, 329] width 258 height 26
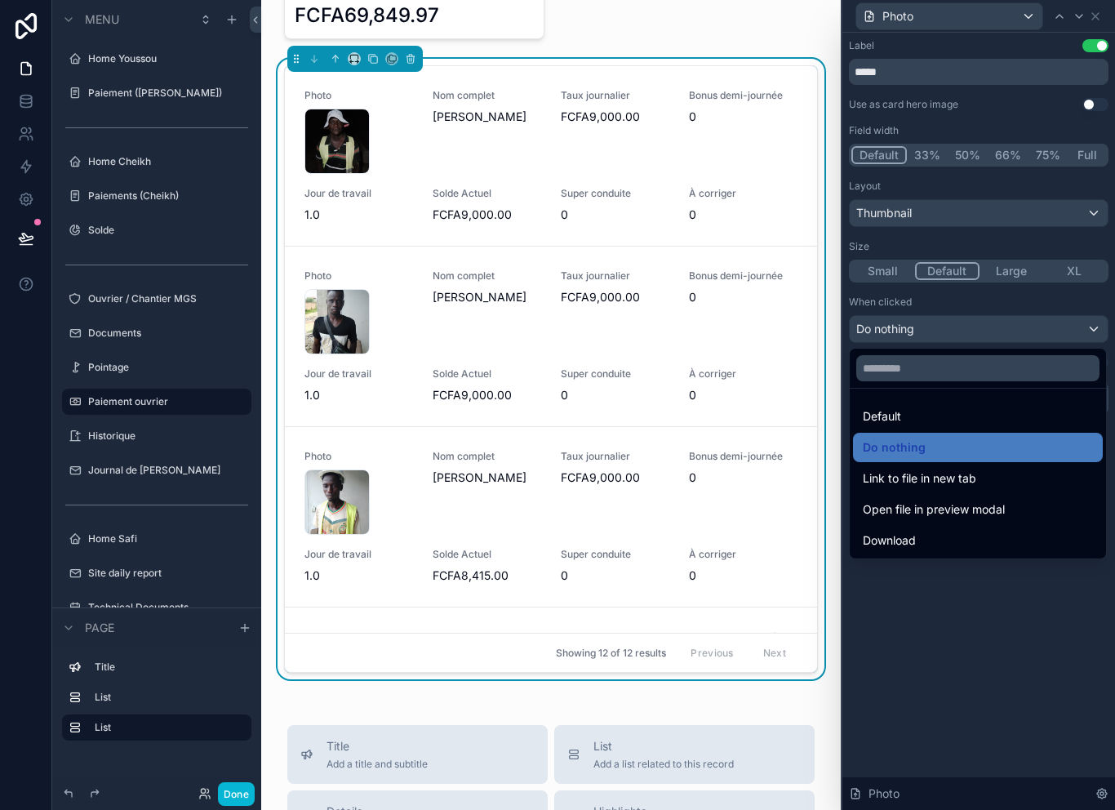
click at [1093, 14] on div at bounding box center [978, 405] width 273 height 810
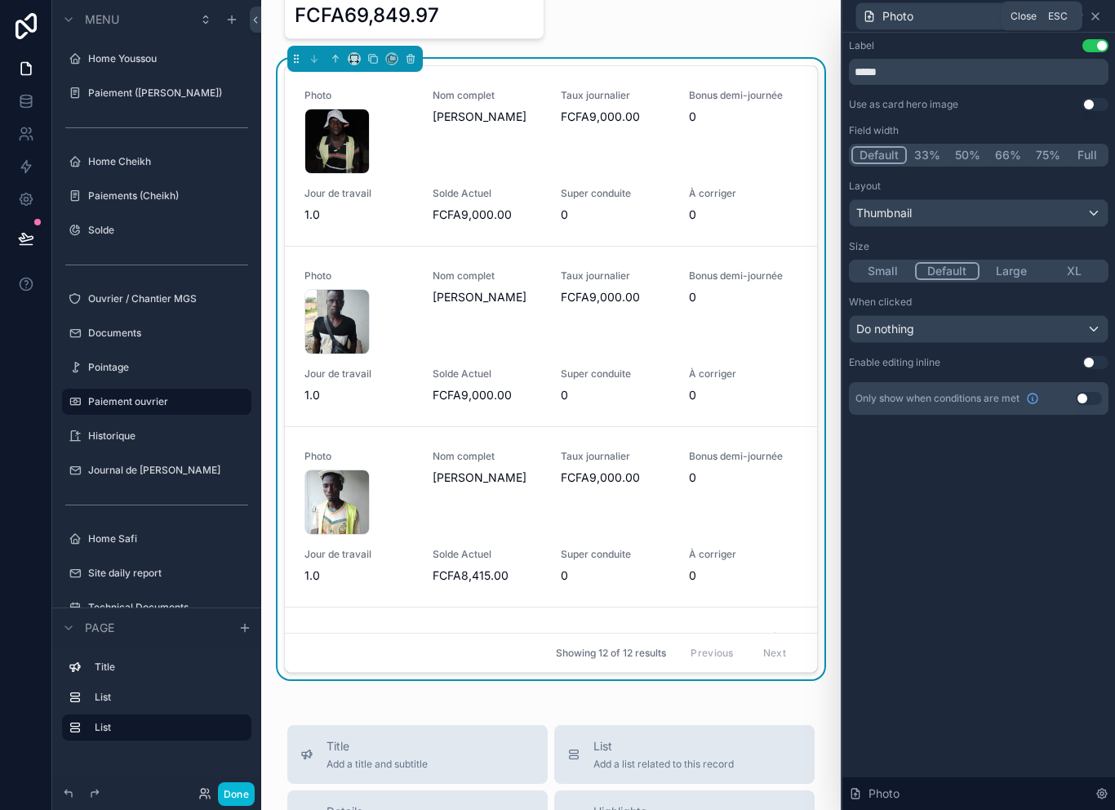
click at [1094, 12] on icon at bounding box center [1095, 16] width 13 height 13
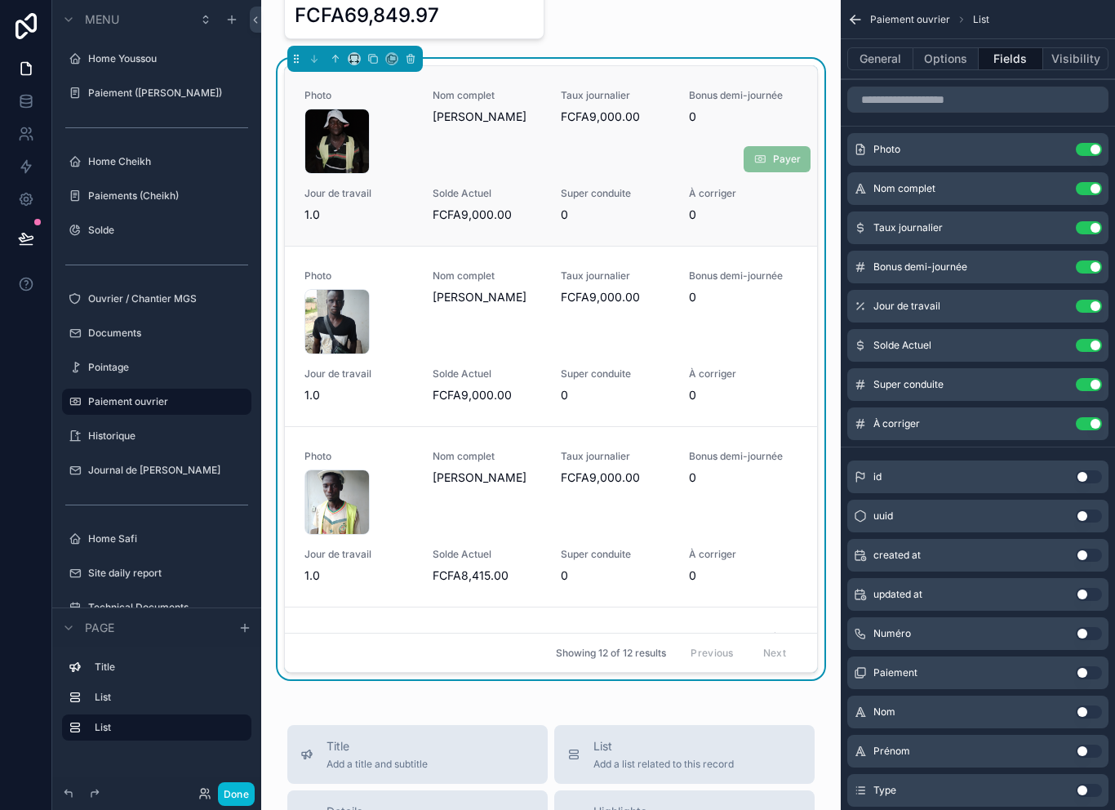
click at [419, 159] on div "Photo 17585728196892922870069686241323 .jpg Nom complet Mamadou Marigo Taux jou…" at bounding box center [550, 156] width 493 height 134
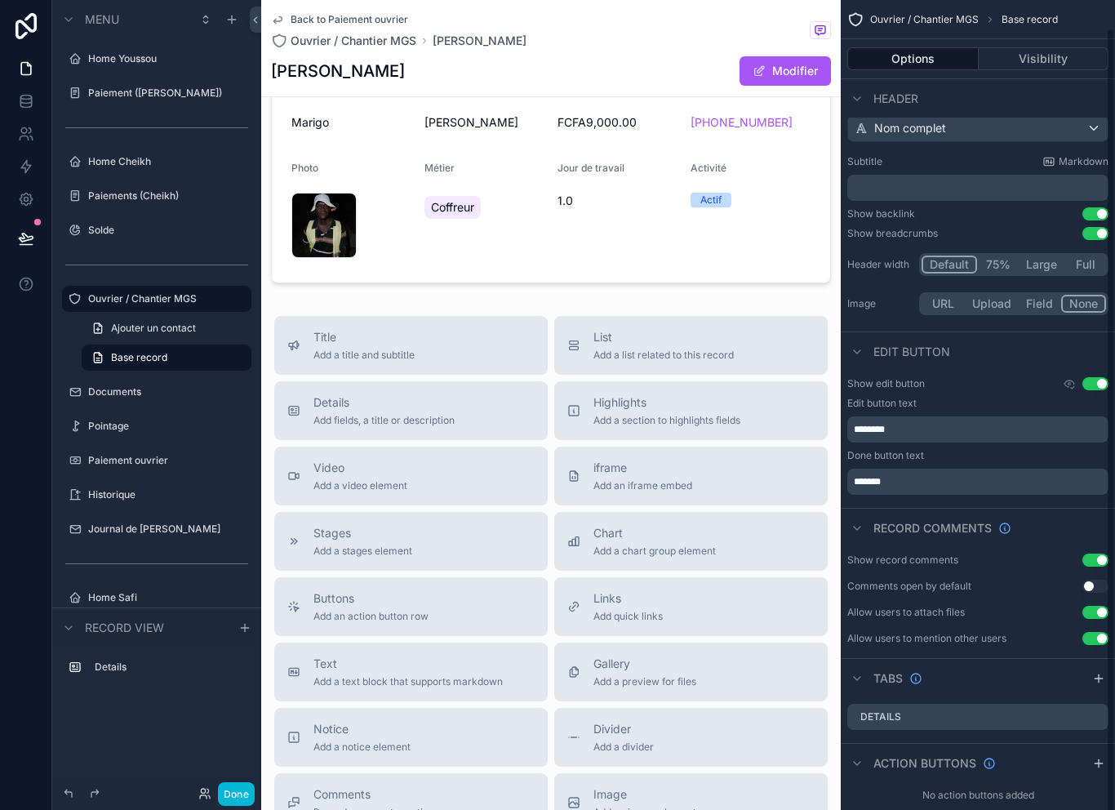
scroll to position [28, 0]
click at [1042, 720] on div "Details" at bounding box center [977, 718] width 261 height 26
click at [1092, 776] on div "Action buttons" at bounding box center [978, 763] width 274 height 39
click at [1093, 759] on icon "scrollable content" at bounding box center [1098, 764] width 13 height 13
click at [689, 63] on span "Action #1" at bounding box center [694, 70] width 78 height 29
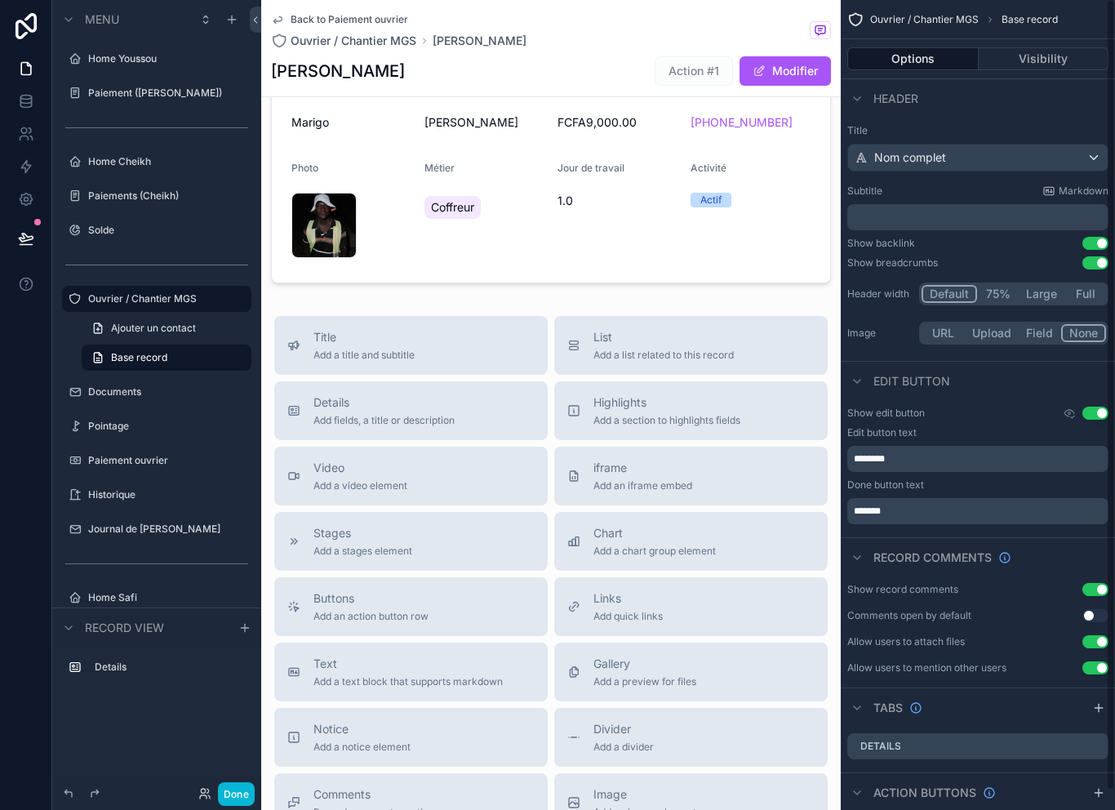
scroll to position [0, 0]
click at [1053, 64] on button "Visibility" at bounding box center [1043, 58] width 131 height 23
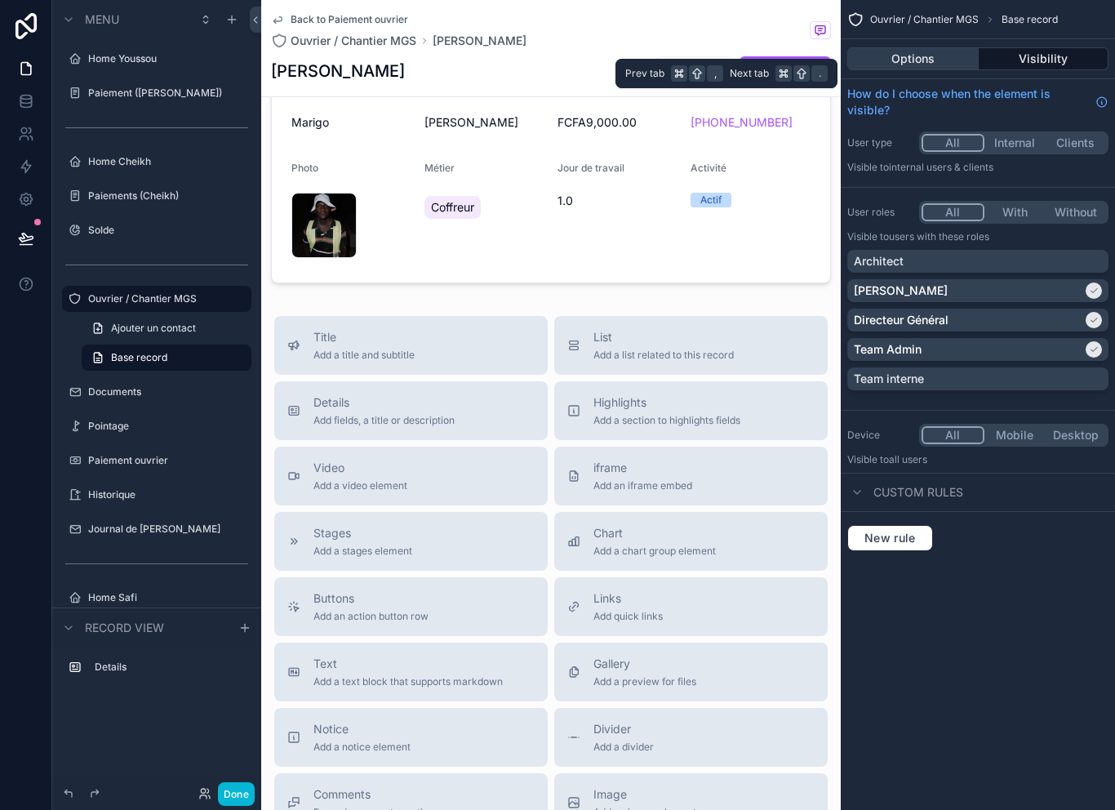
click at [940, 65] on button "Options" at bounding box center [912, 58] width 131 height 23
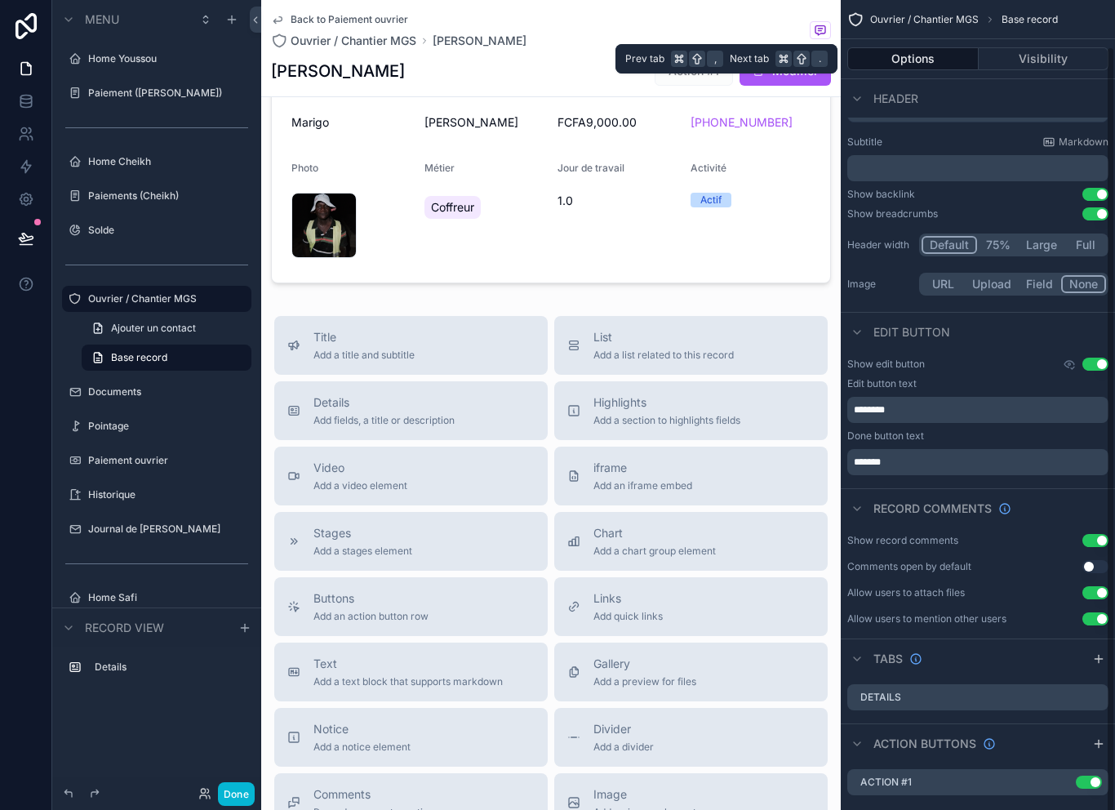
scroll to position [47, 0]
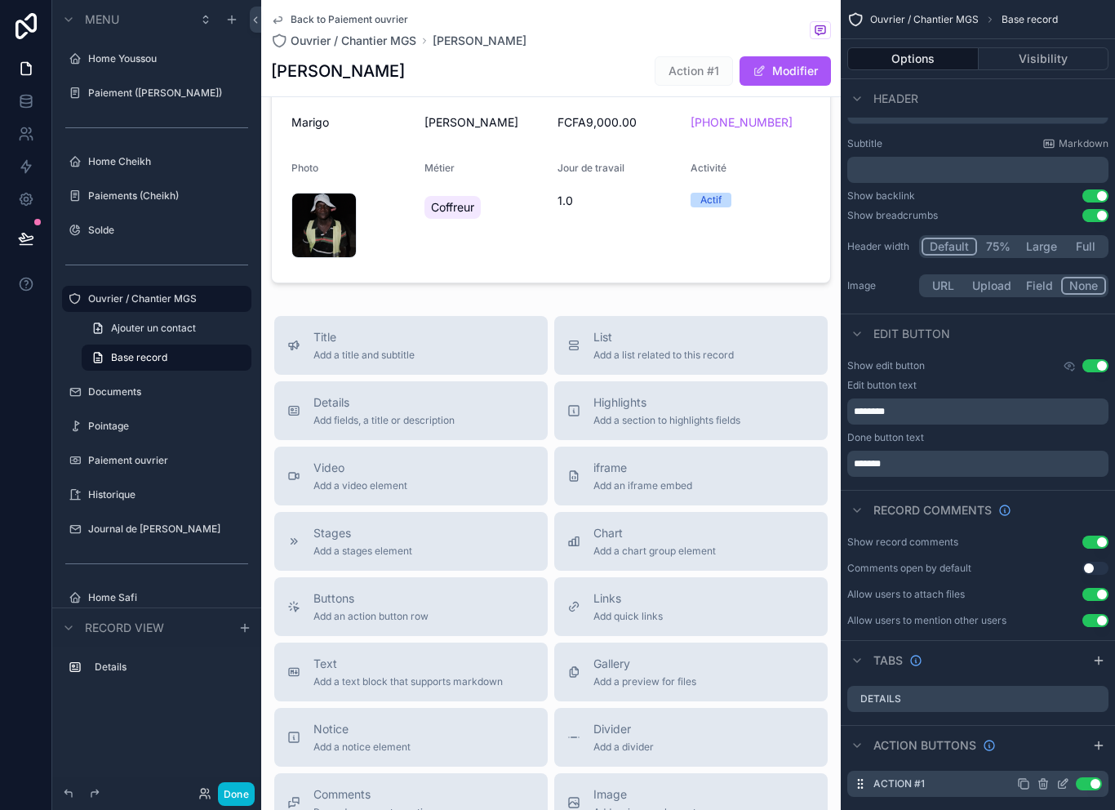
click at [1059, 779] on icon "scrollable content" at bounding box center [1062, 783] width 13 height 13
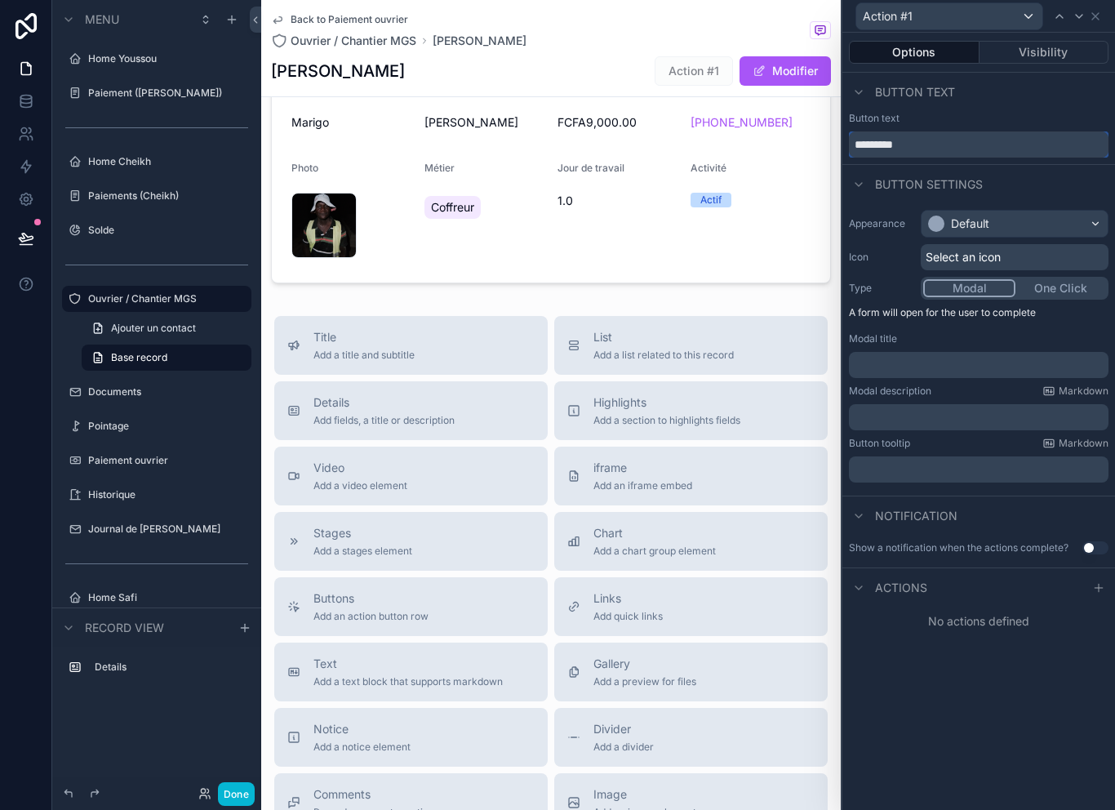
click at [1024, 157] on input "*********" at bounding box center [979, 144] width 260 height 26
click at [1044, 149] on input "*********" at bounding box center [979, 144] width 260 height 26
click at [938, 137] on input "**********" at bounding box center [979, 144] width 260 height 26
click at [927, 144] on input "**********" at bounding box center [979, 144] width 260 height 26
type input "**********"
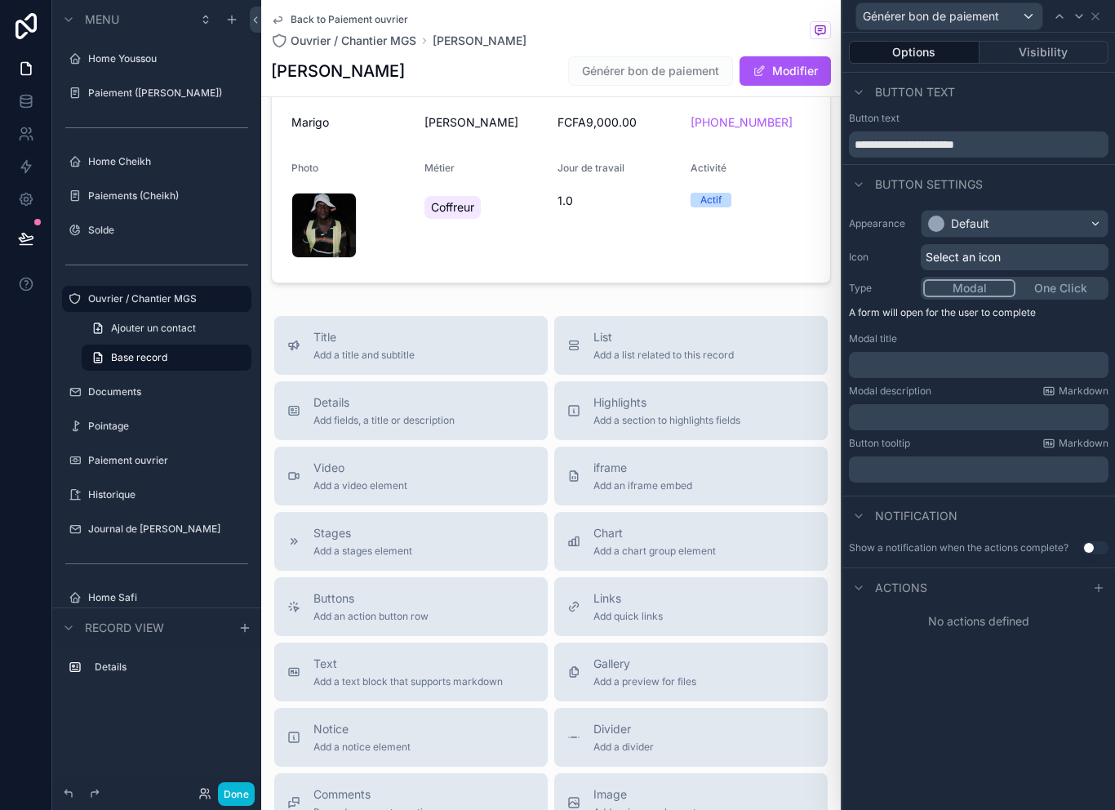
click at [1066, 220] on div "Default" at bounding box center [1014, 224] width 186 height 26
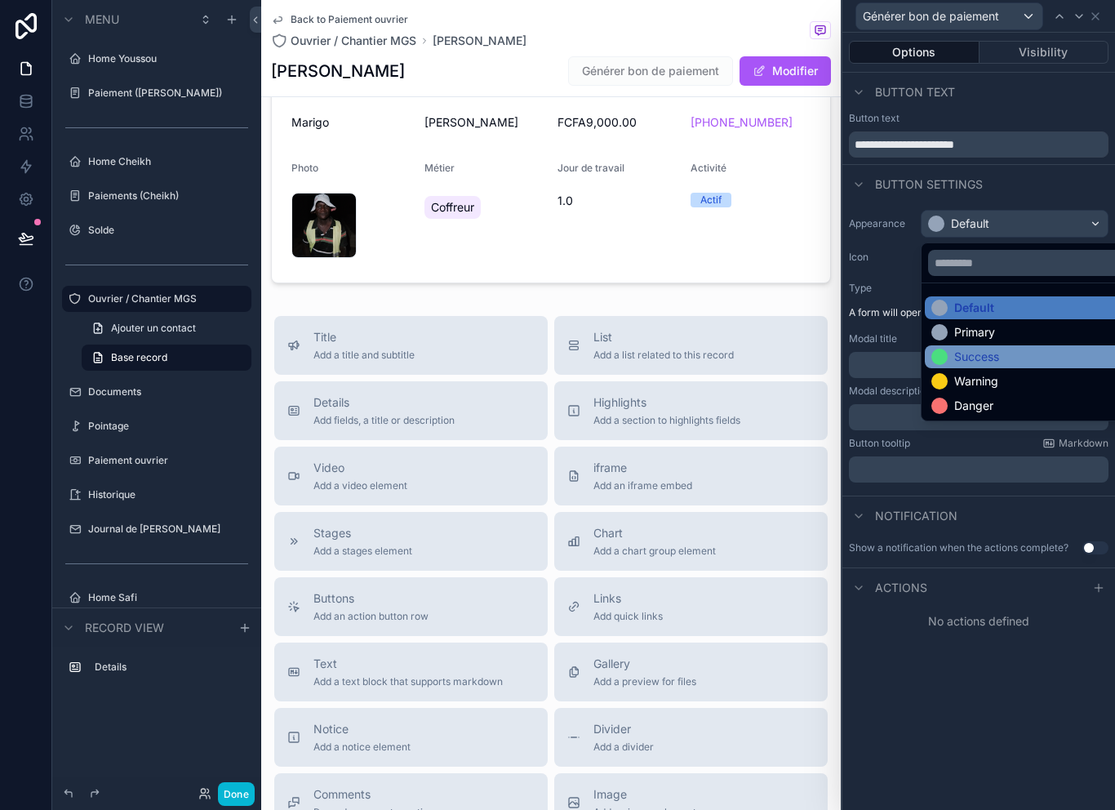
click at [1003, 360] on div "Success" at bounding box center [1033, 356] width 204 height 16
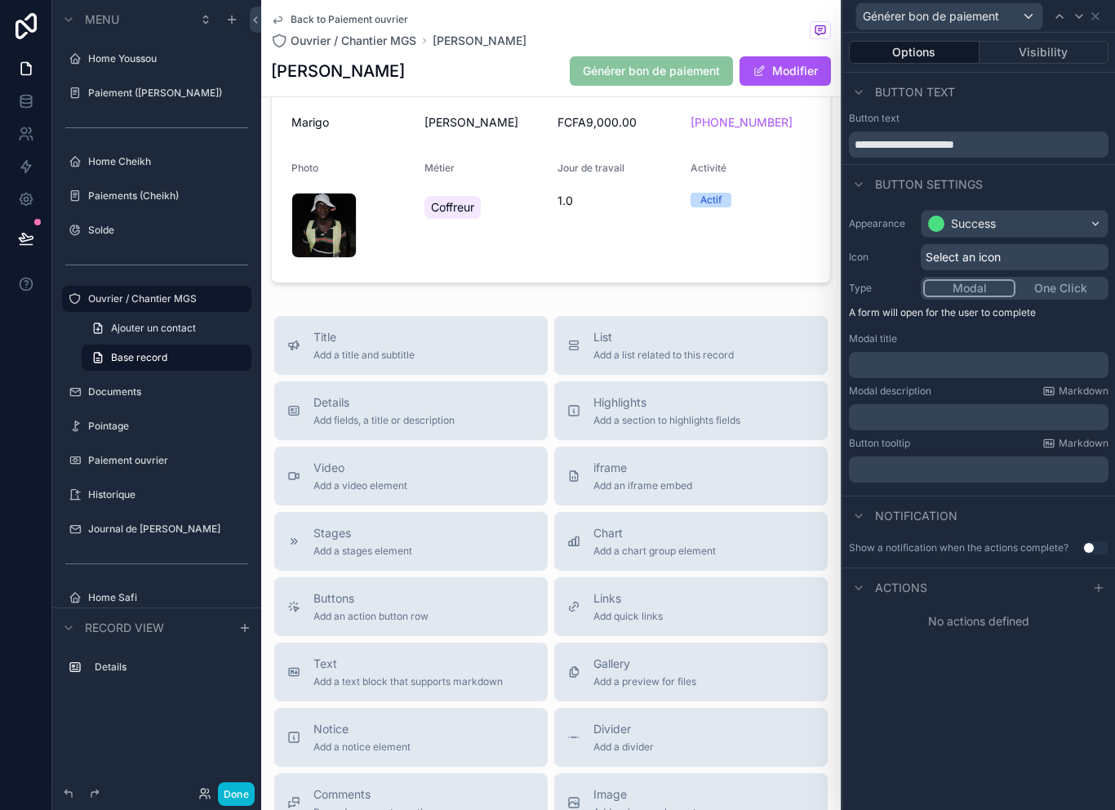
click at [1063, 291] on button "One Click" at bounding box center [1060, 288] width 91 height 18
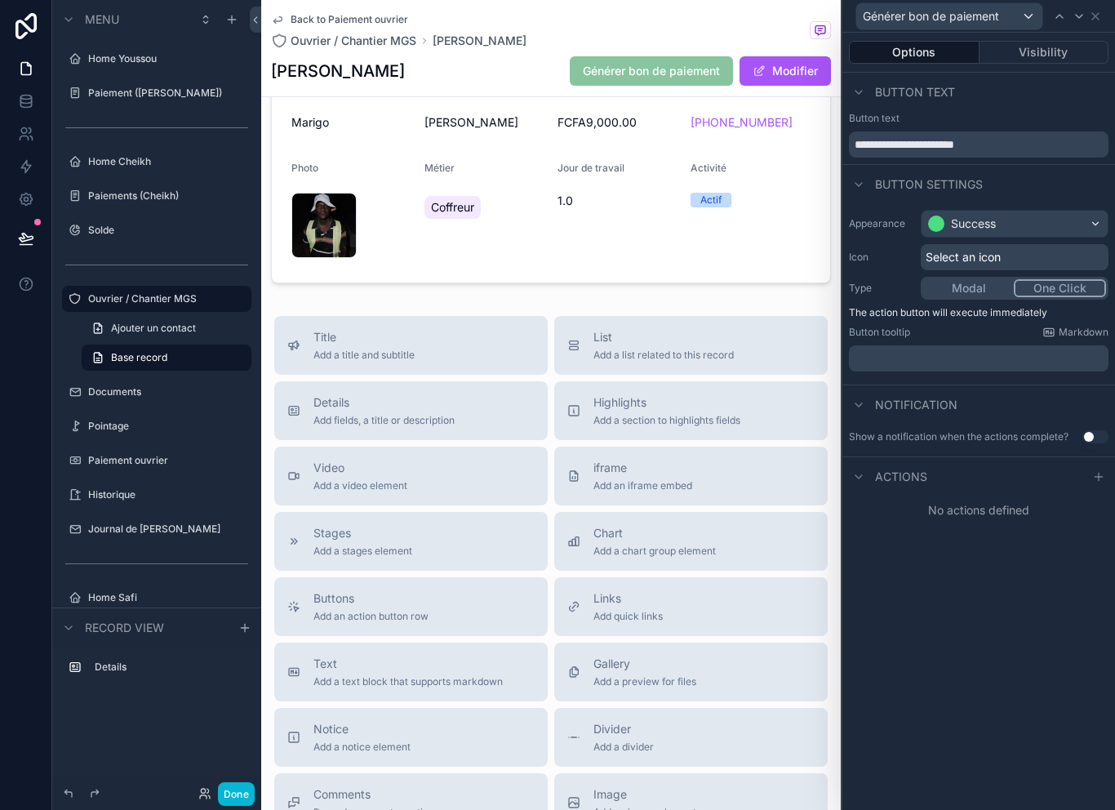
click at [918, 485] on div "Actions" at bounding box center [888, 477] width 78 height 20
click at [960, 479] on div "Actions" at bounding box center [978, 475] width 273 height 39
click at [899, 483] on span "Actions" at bounding box center [901, 476] width 52 height 16
click at [1093, 482] on icon at bounding box center [1098, 476] width 13 height 13
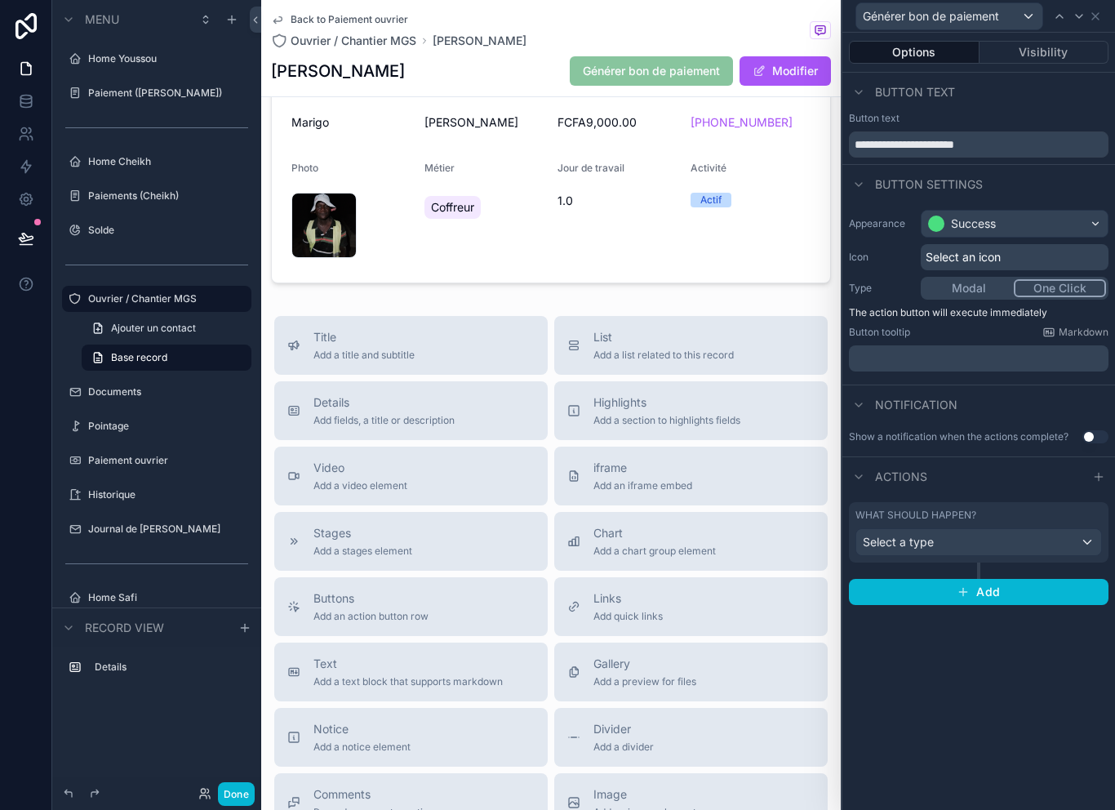
click at [1046, 543] on div "Select a type" at bounding box center [978, 542] width 245 height 26
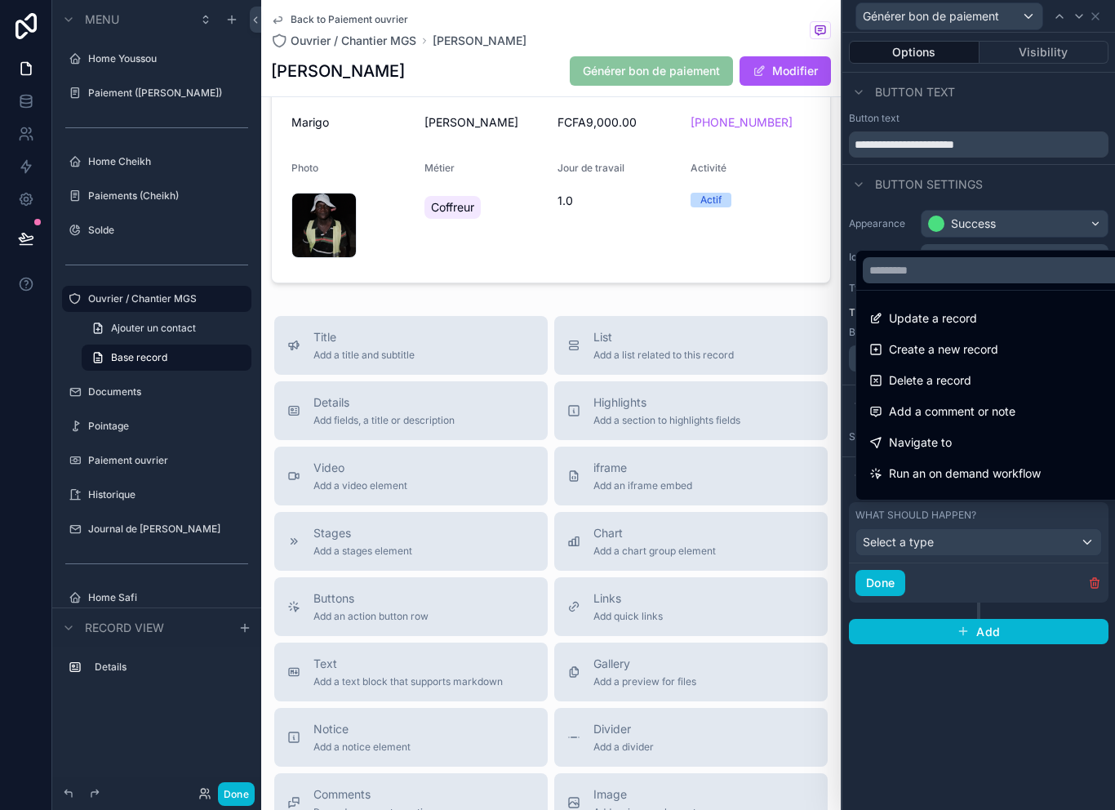
scroll to position [0, 0]
click at [1011, 328] on div "Update a record" at bounding box center [997, 318] width 256 height 20
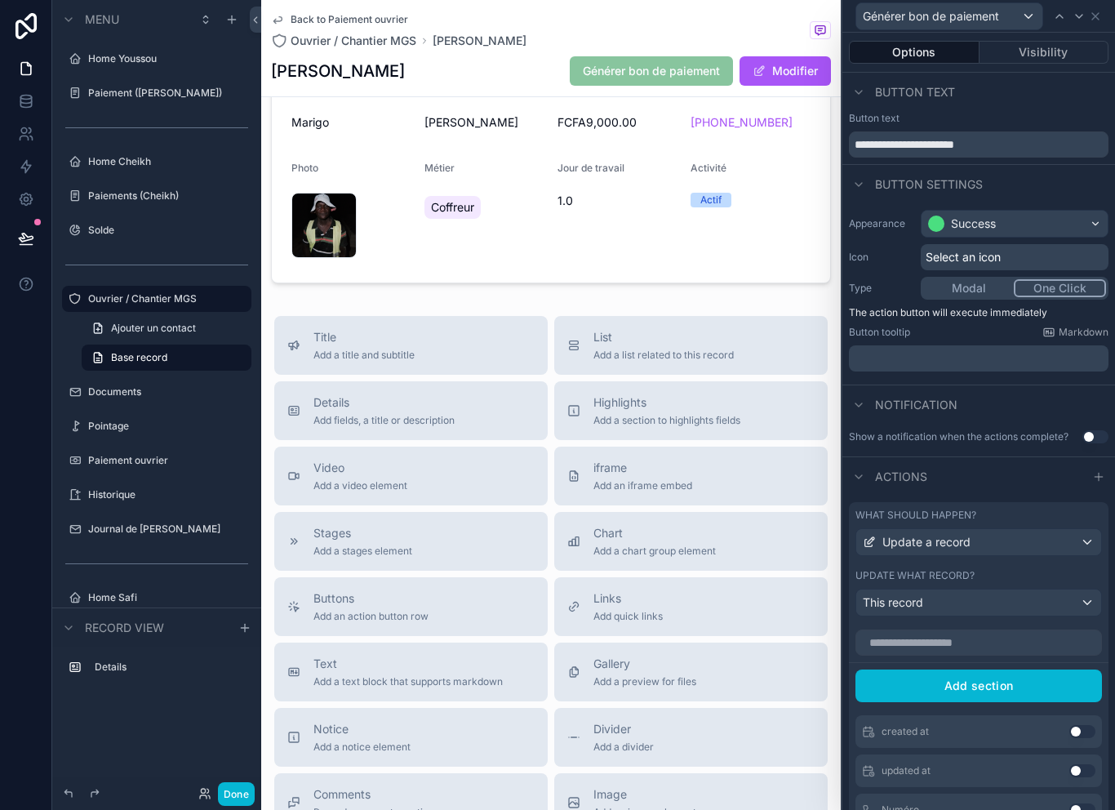
click at [1038, 599] on div "This record" at bounding box center [978, 602] width 245 height 26
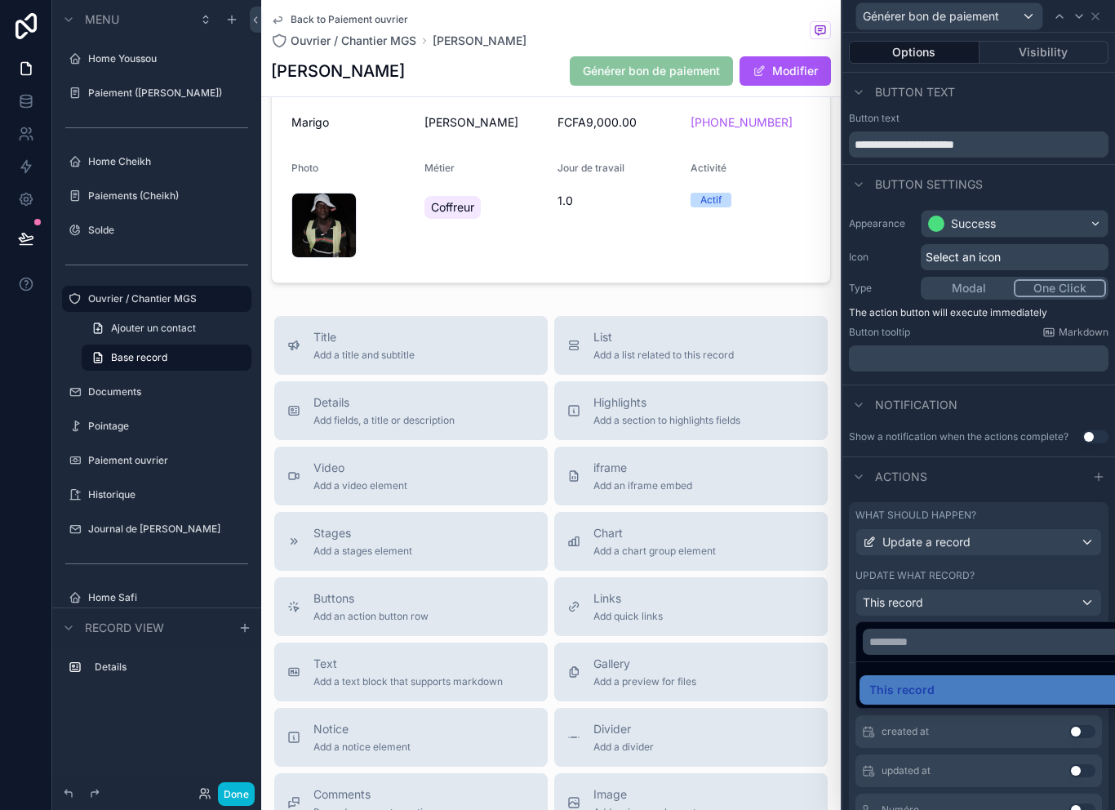
scroll to position [26, 0]
click at [954, 680] on div "This record" at bounding box center [997, 690] width 256 height 20
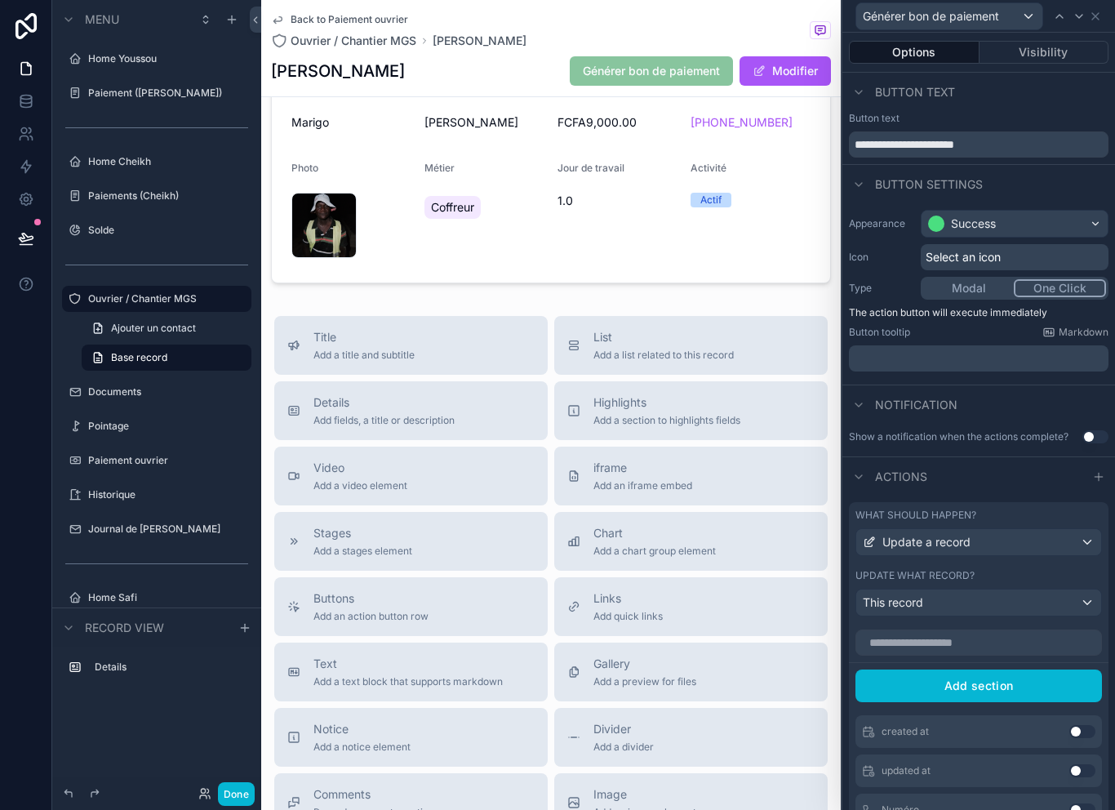
click at [1053, 606] on div "This record" at bounding box center [978, 602] width 245 height 26
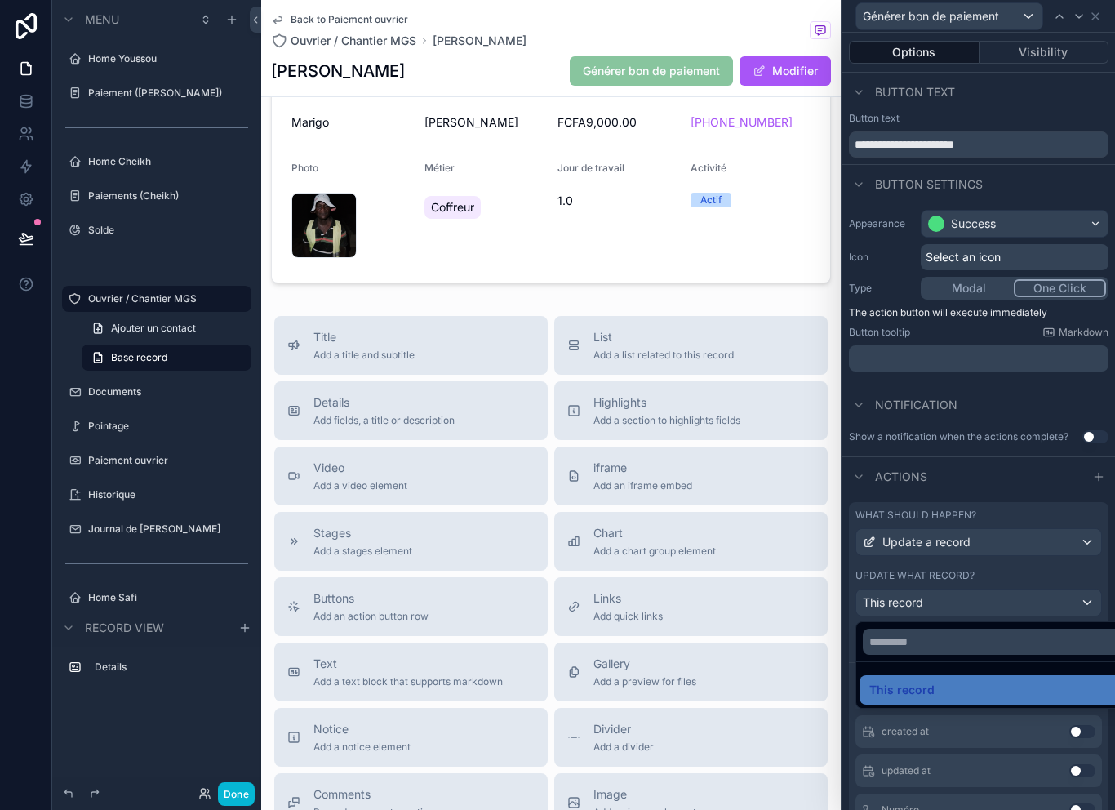
click at [1083, 588] on div at bounding box center [978, 405] width 273 height 810
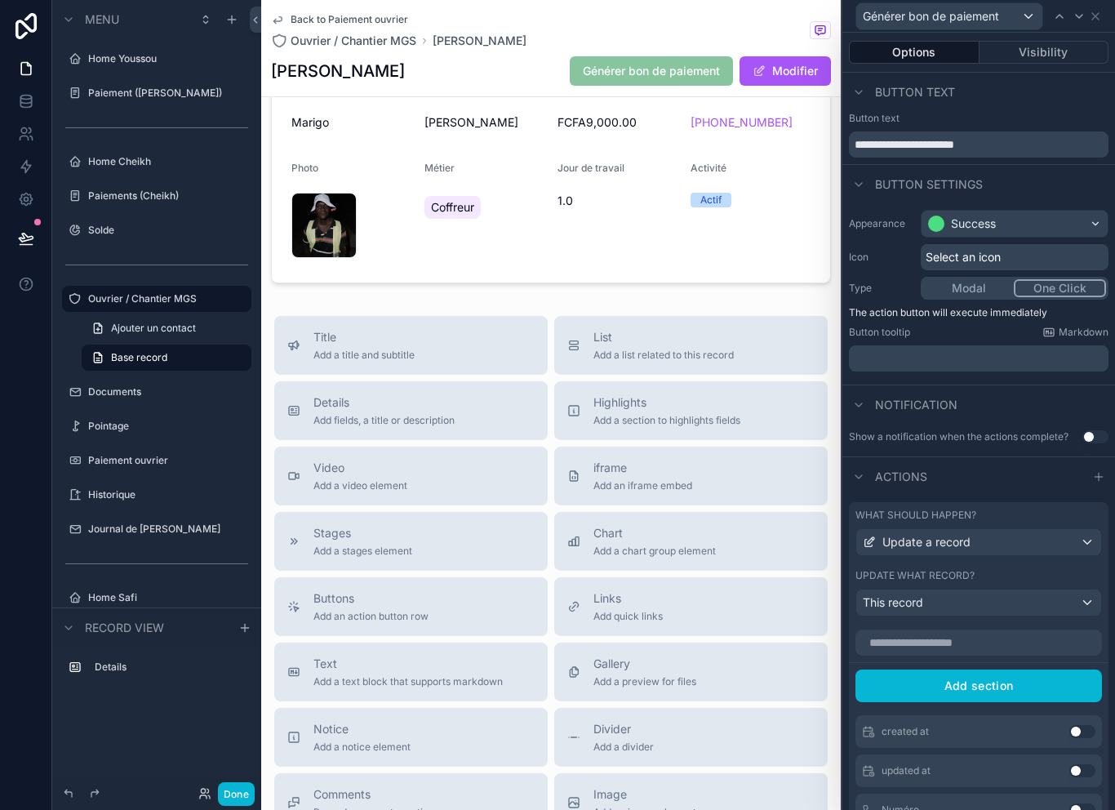
click at [1091, 602] on div "This record" at bounding box center [978, 602] width 245 height 26
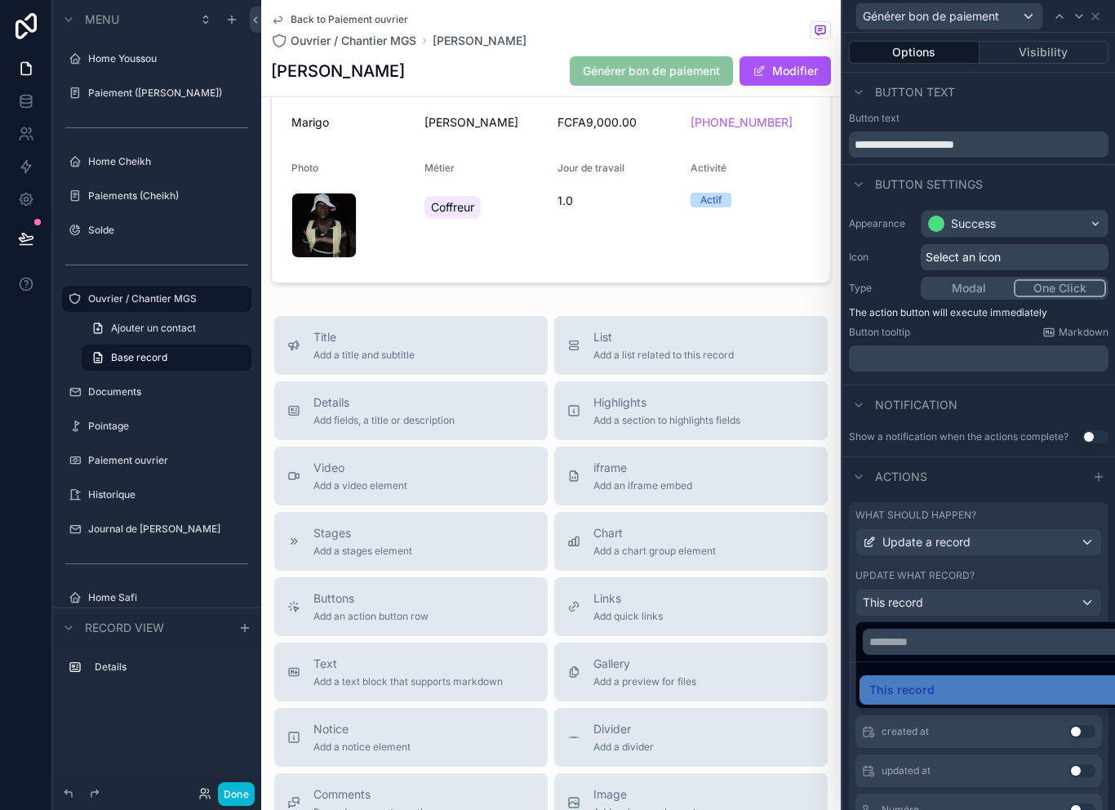
click at [1080, 597] on div at bounding box center [978, 405] width 273 height 810
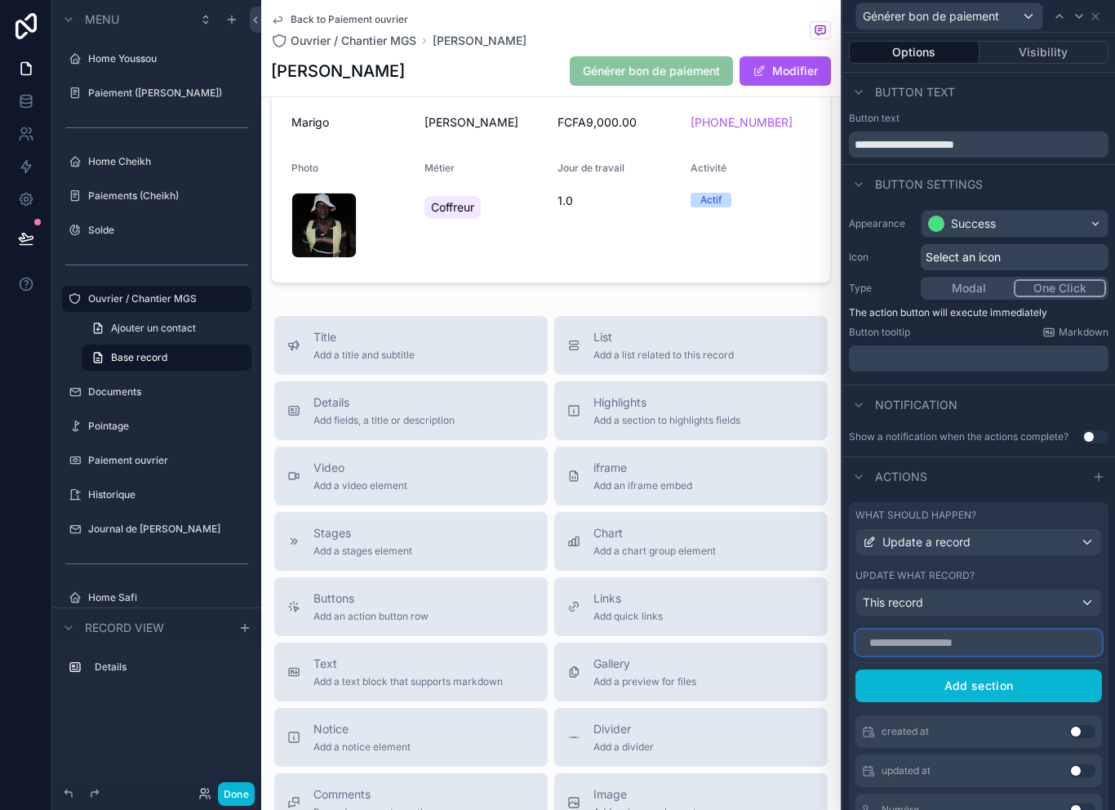
click at [990, 637] on input "text" at bounding box center [978, 642] width 246 height 26
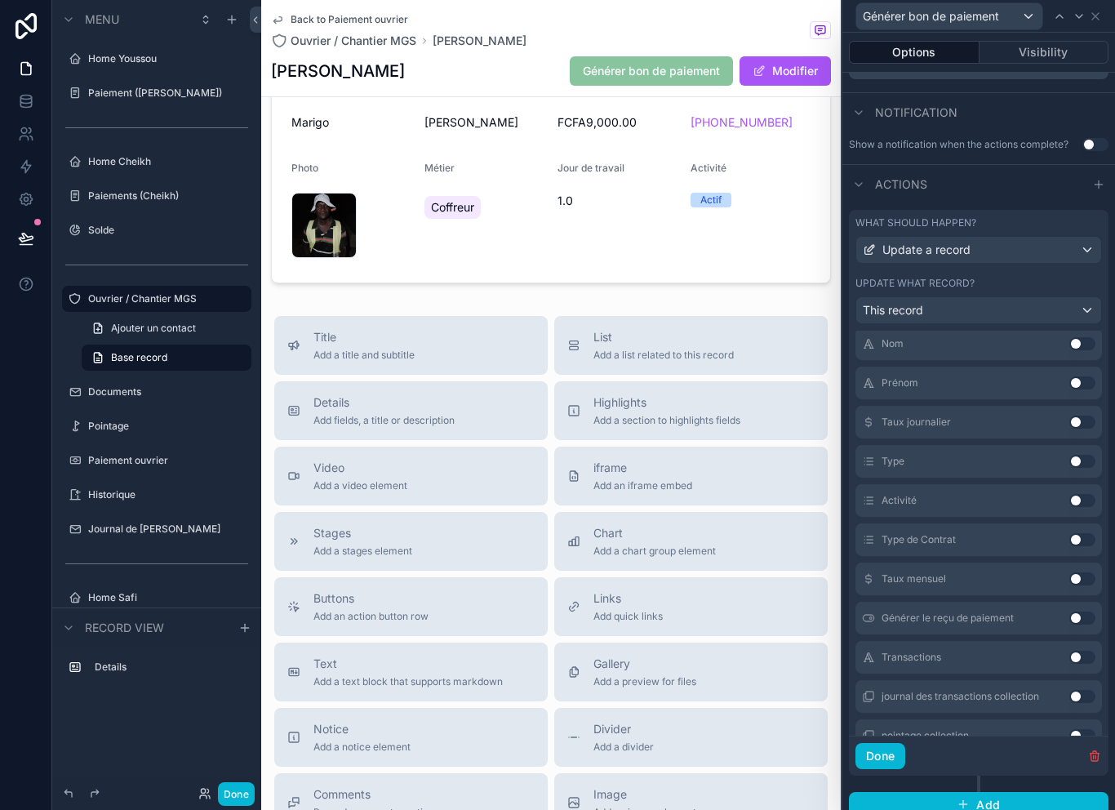
scroll to position [253, 0]
click at [1008, 613] on span "Générer le reçu de paiement" at bounding box center [947, 616] width 132 height 13
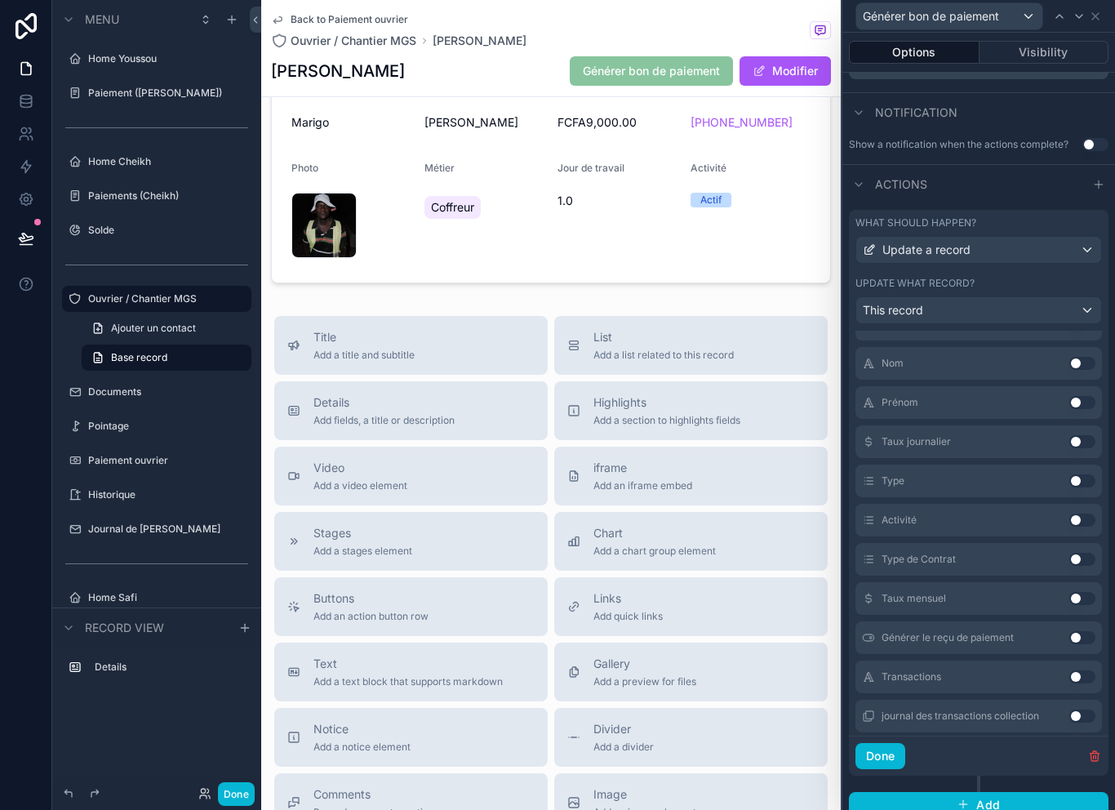
scroll to position [278, 0]
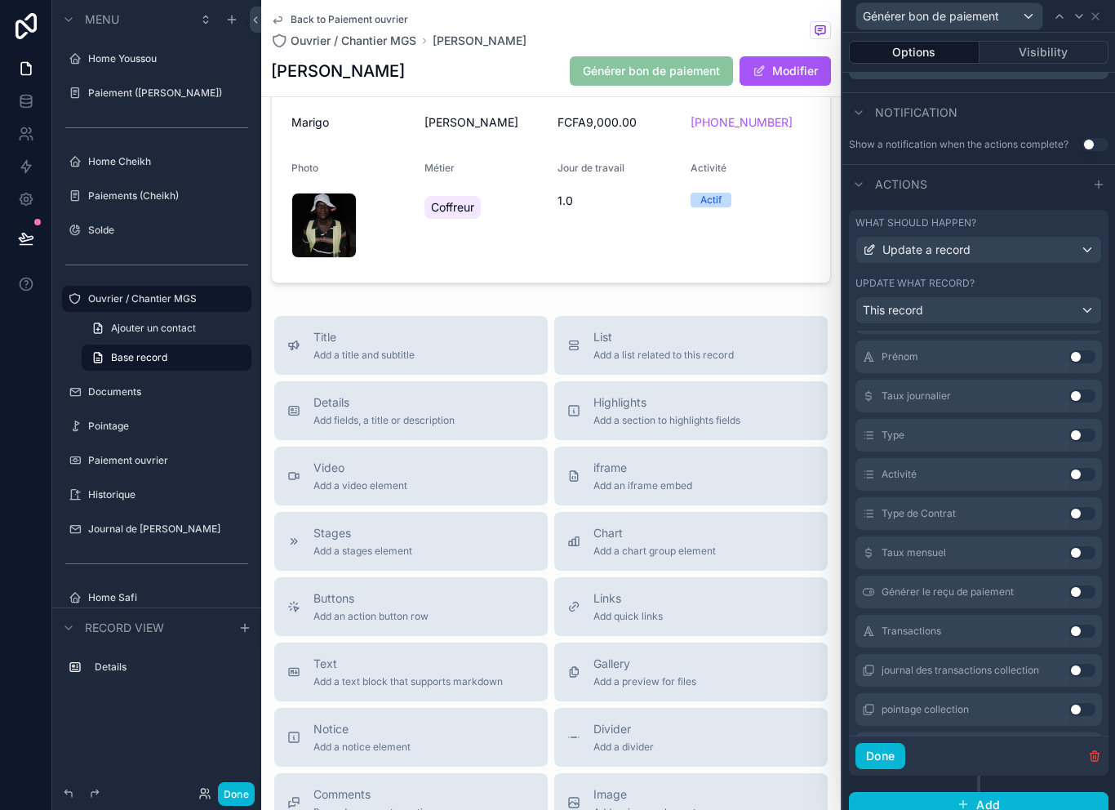
click at [993, 596] on span "Générer le reçu de paiement" at bounding box center [947, 591] width 132 height 13
click at [1015, 595] on div "Générer le bon de paiement Use setting" at bounding box center [978, 591] width 246 height 33
click at [1077, 590] on button "Use setting" at bounding box center [1082, 591] width 26 height 13
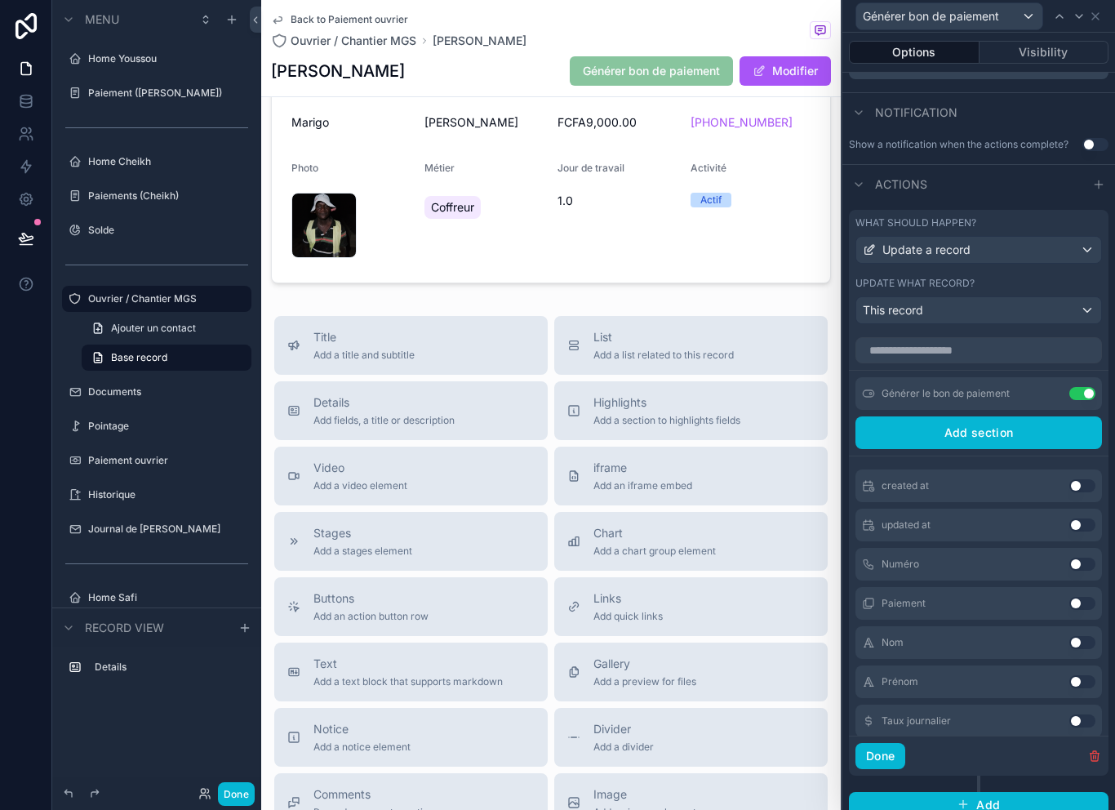
scroll to position [0, 0]
click at [1036, 393] on button at bounding box center [1049, 393] width 26 height 13
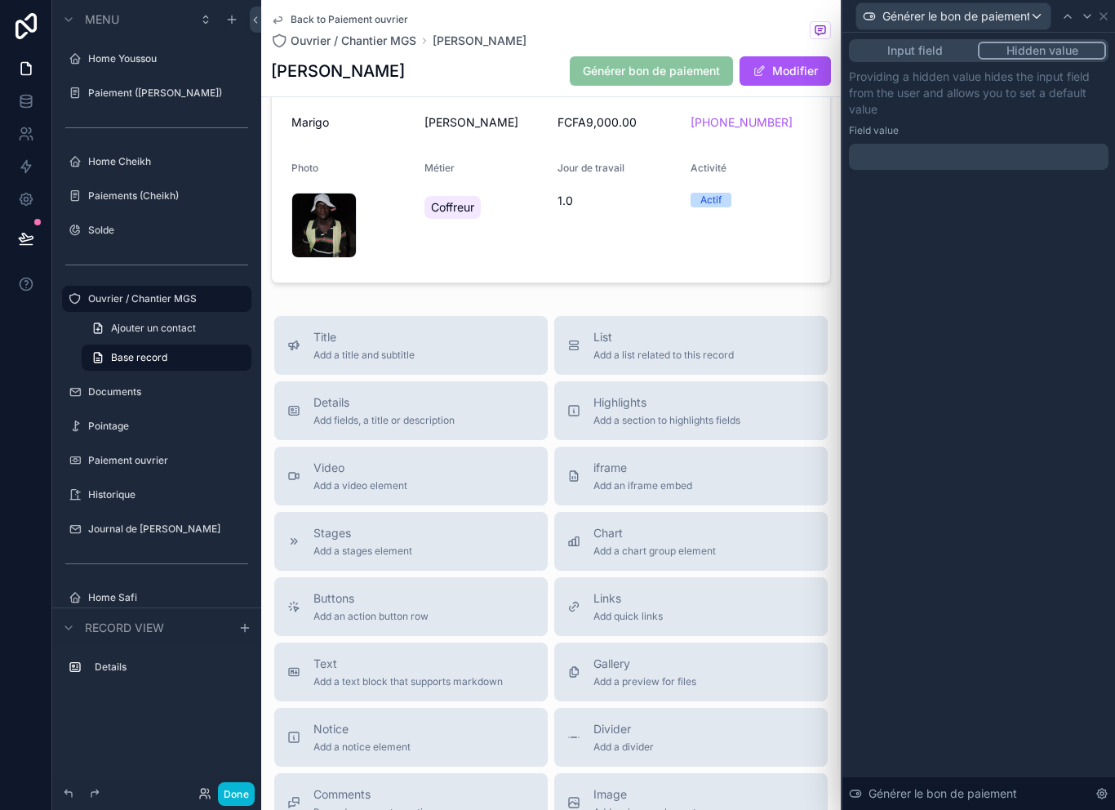
click at [999, 162] on div at bounding box center [979, 157] width 260 height 26
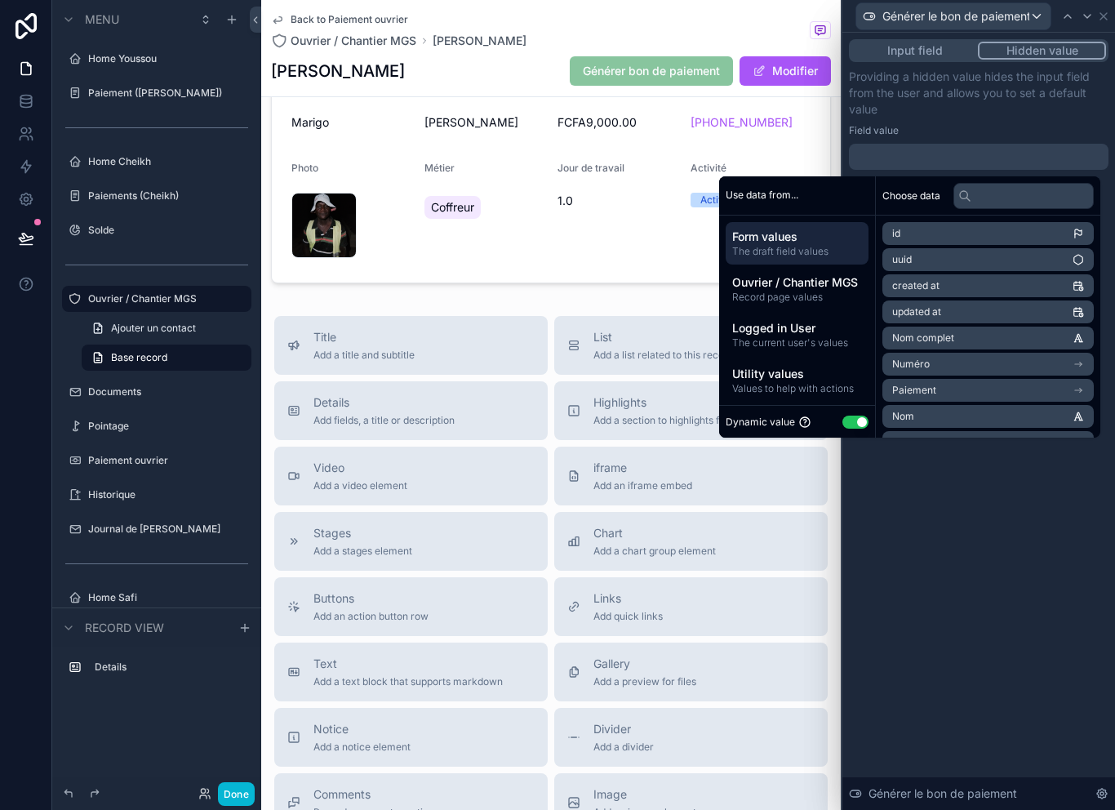
click at [934, 51] on button "Input field" at bounding box center [914, 51] width 126 height 18
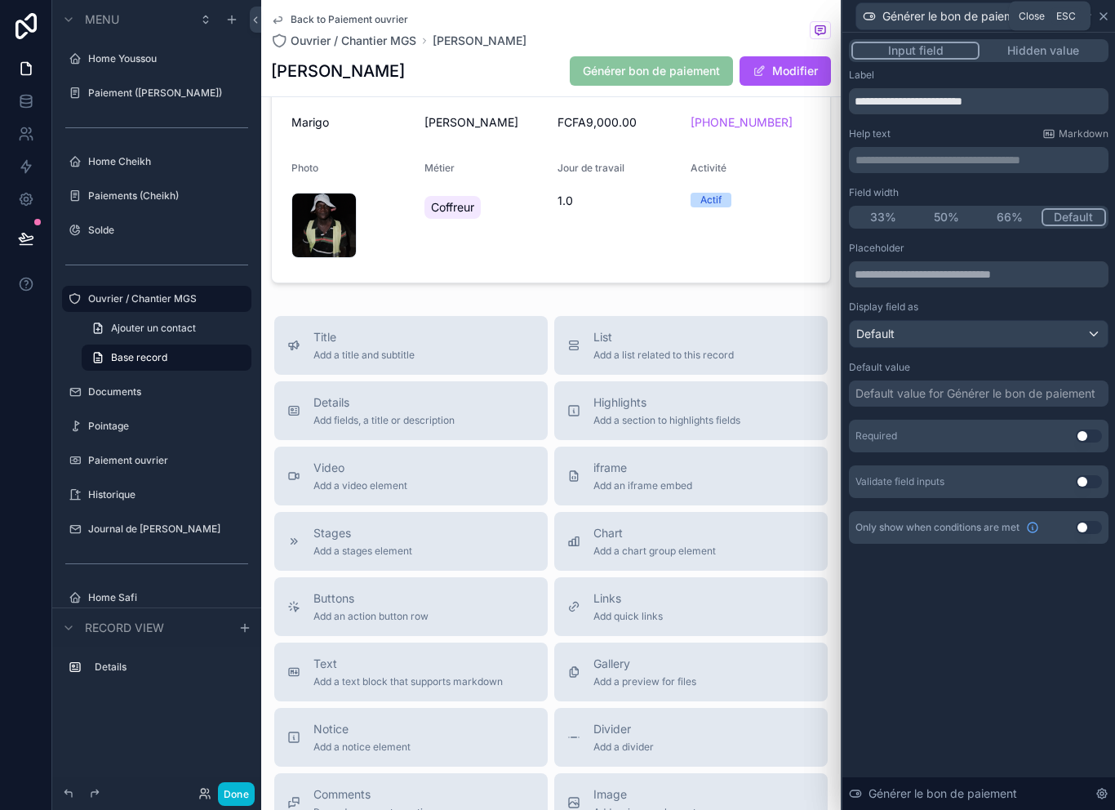
click at [1107, 14] on icon at bounding box center [1103, 16] width 13 height 13
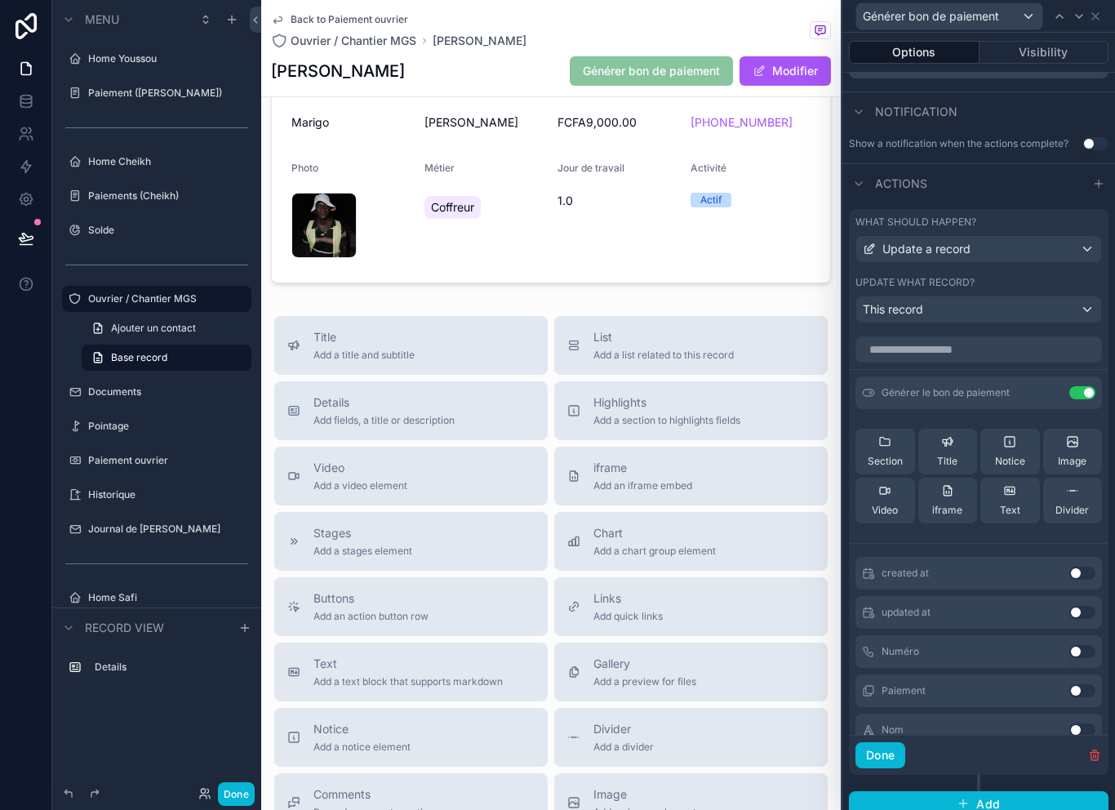
scroll to position [403, 0]
click at [1041, 388] on button at bounding box center [1049, 393] width 26 height 13
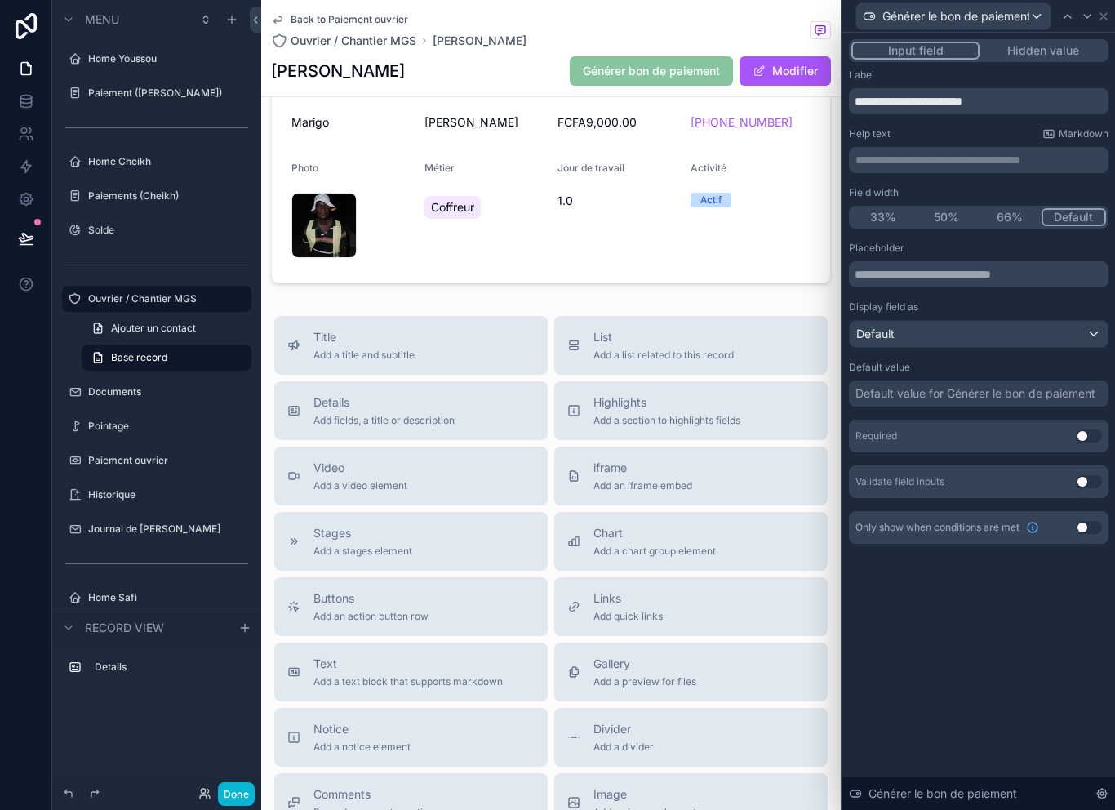
click at [1051, 50] on button "Hidden value" at bounding box center [1042, 51] width 126 height 18
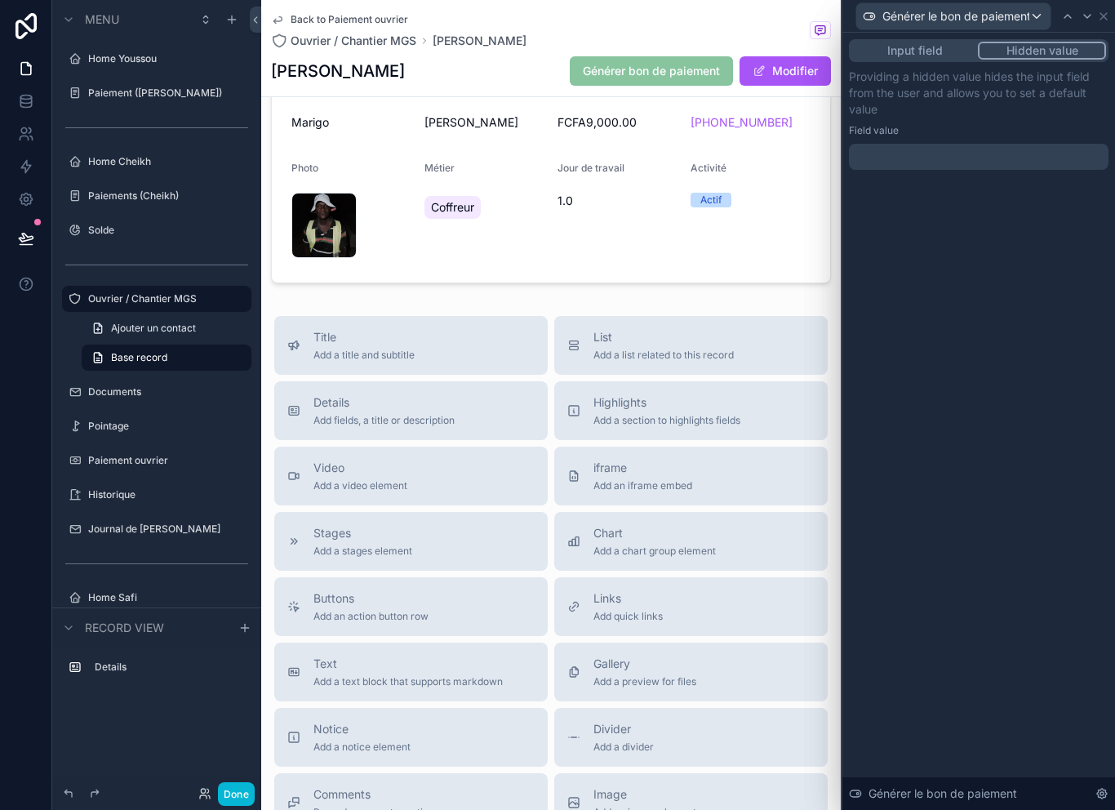
click at [922, 50] on button "Input field" at bounding box center [914, 51] width 126 height 18
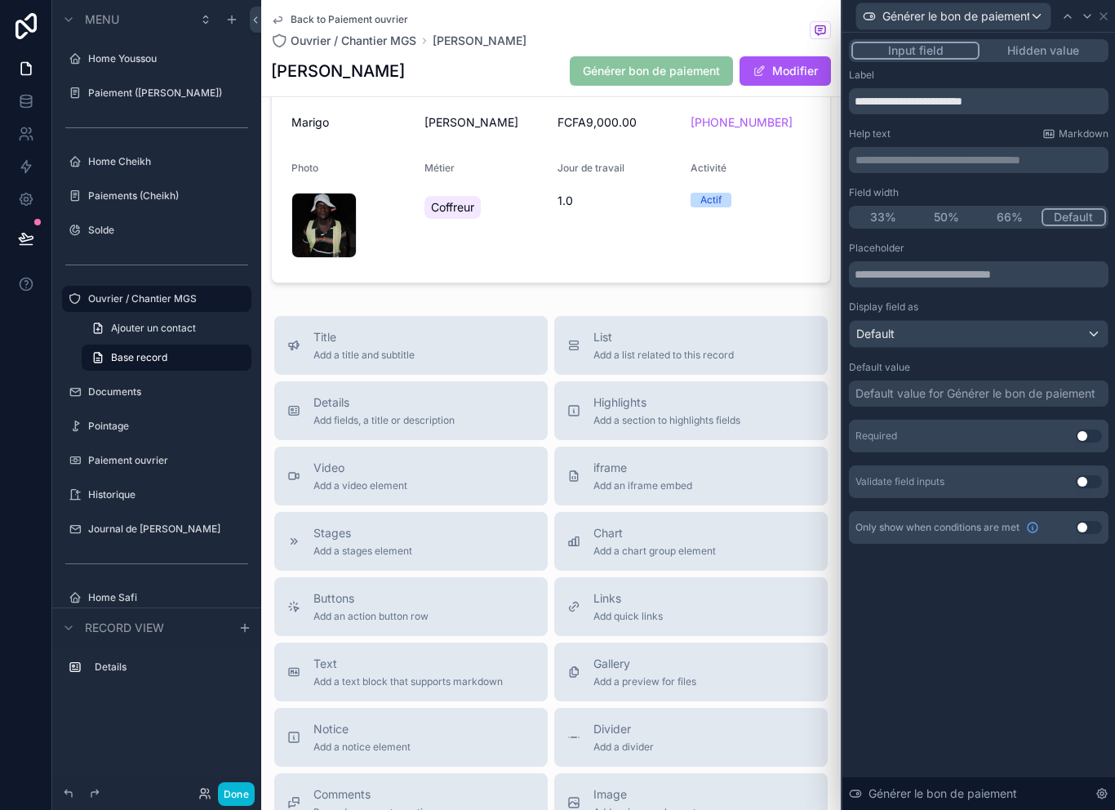
click at [1081, 486] on button "Use setting" at bounding box center [1089, 481] width 26 height 13
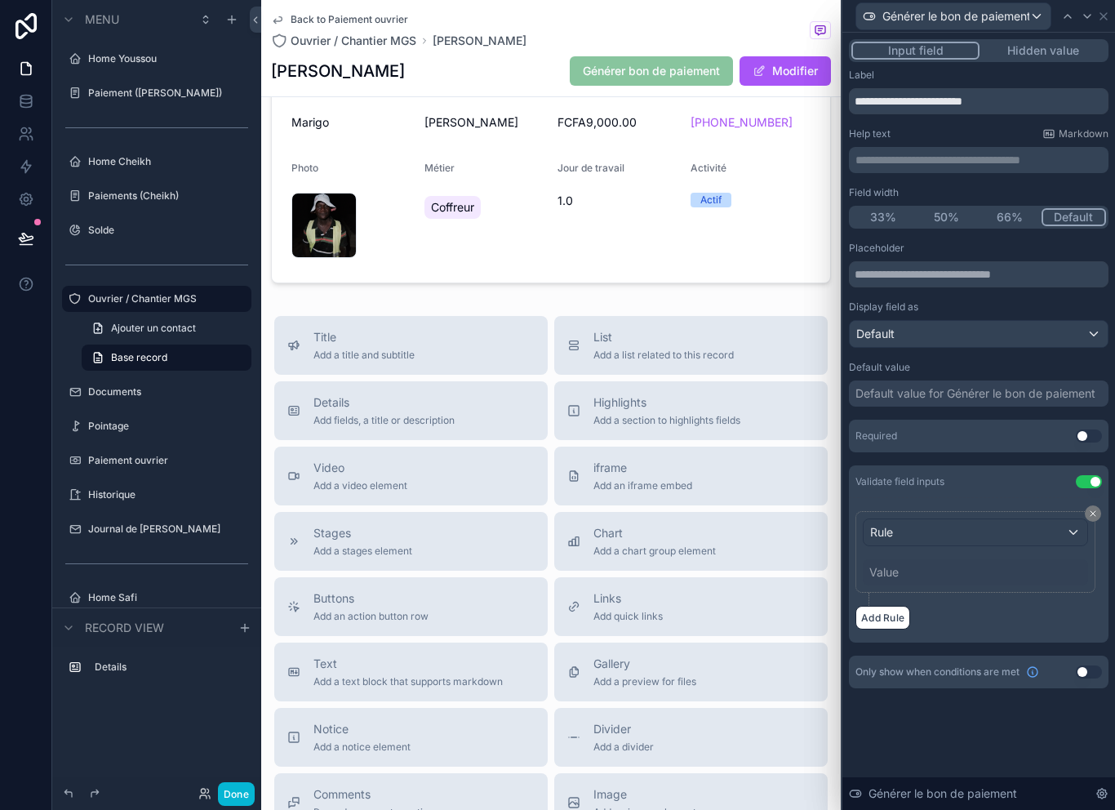
click at [1087, 483] on button "Use setting" at bounding box center [1089, 481] width 26 height 13
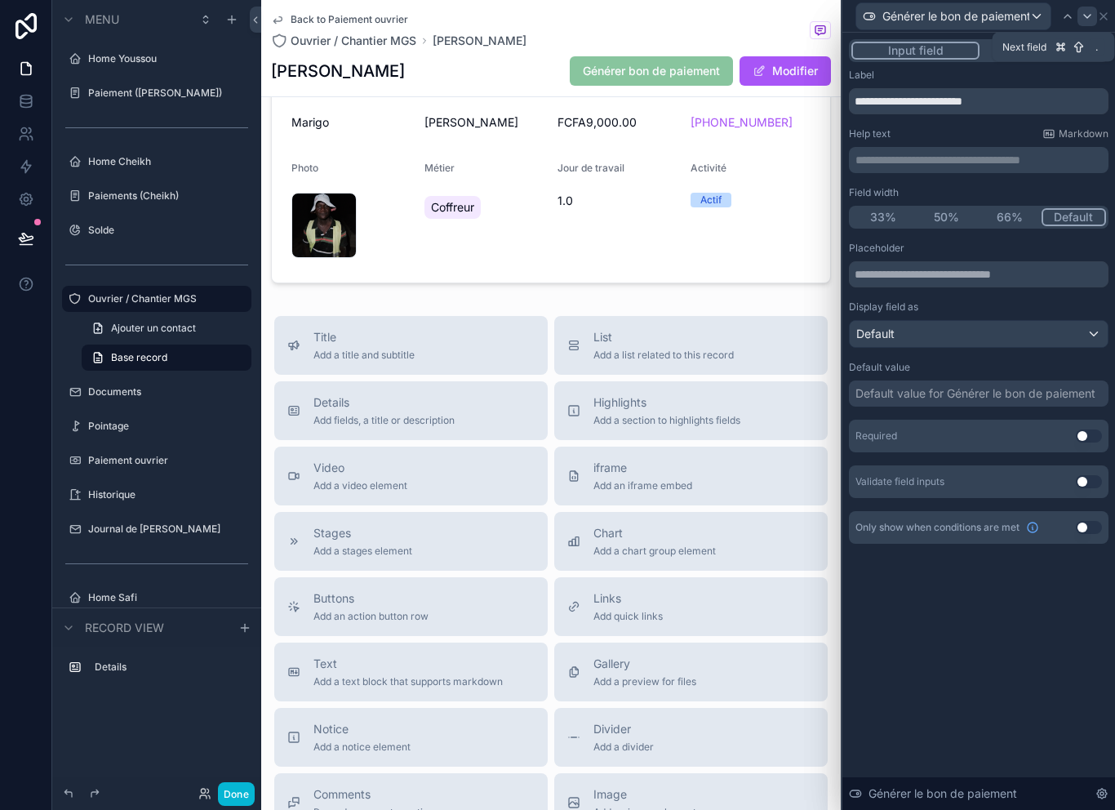
click at [1095, 15] on div at bounding box center [1087, 17] width 20 height 20
click at [1096, 12] on div at bounding box center [1087, 17] width 20 height 20
click at [1101, 17] on icon at bounding box center [1103, 16] width 13 height 13
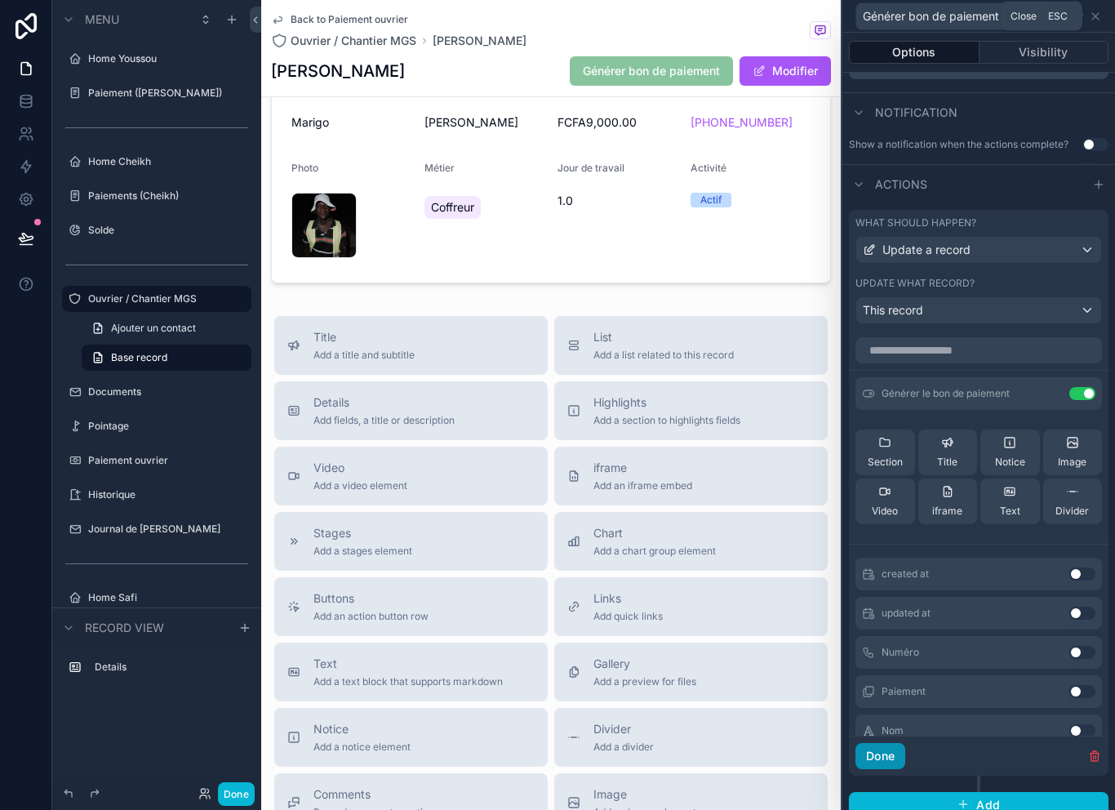
click at [894, 765] on button "Done" at bounding box center [880, 756] width 50 height 26
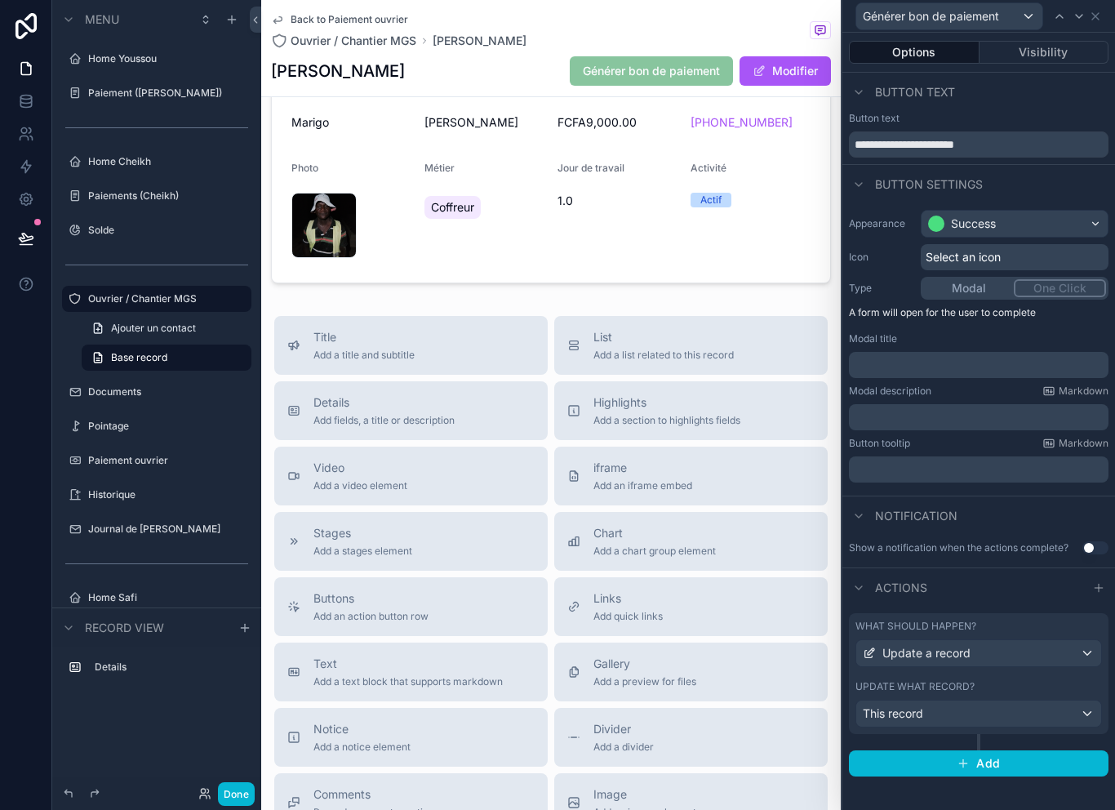
scroll to position [26, 0]
click at [1057, 571] on div "Actions" at bounding box center [978, 586] width 273 height 39
click at [1023, 567] on div "Actions" at bounding box center [978, 586] width 273 height 39
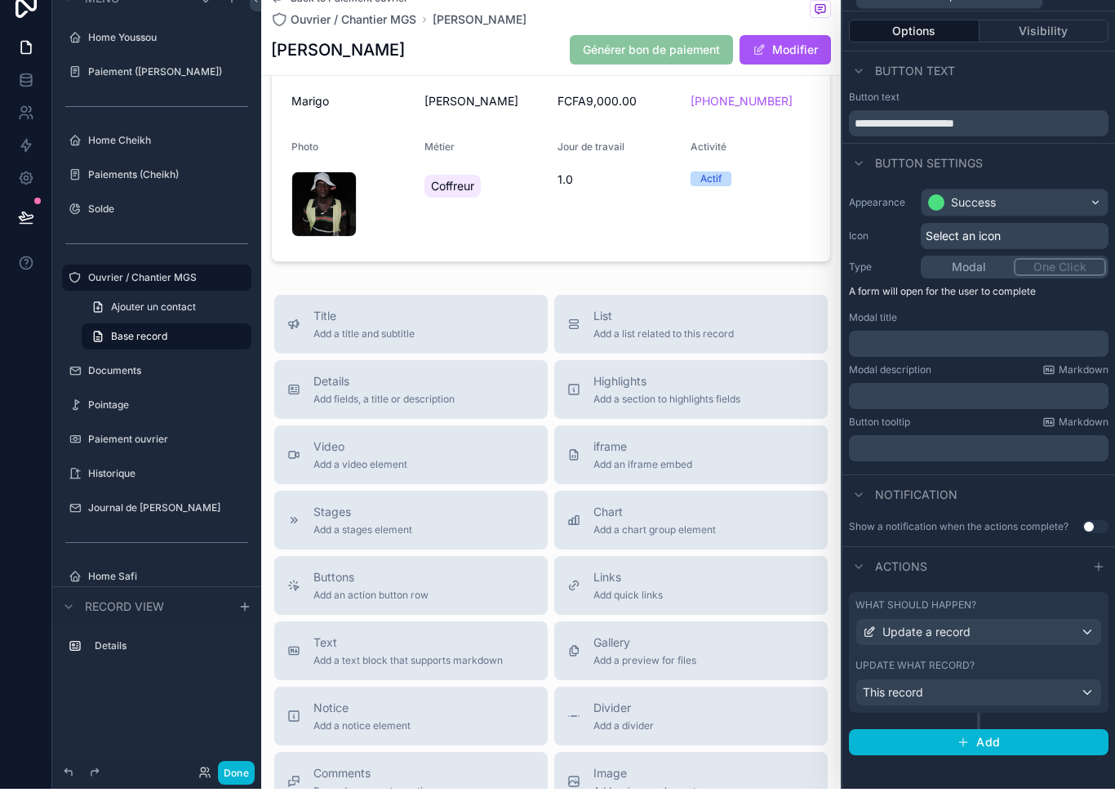
scroll to position [0, 0]
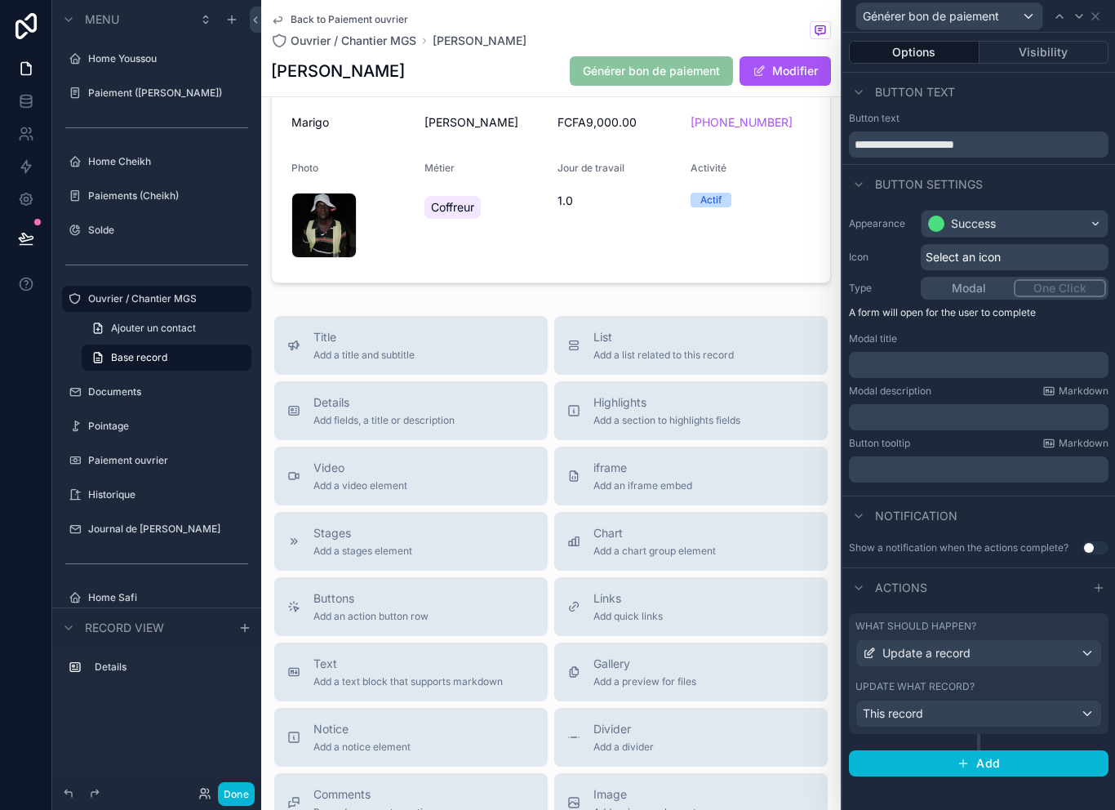
click at [1057, 253] on div "Select an icon" at bounding box center [1015, 257] width 188 height 26
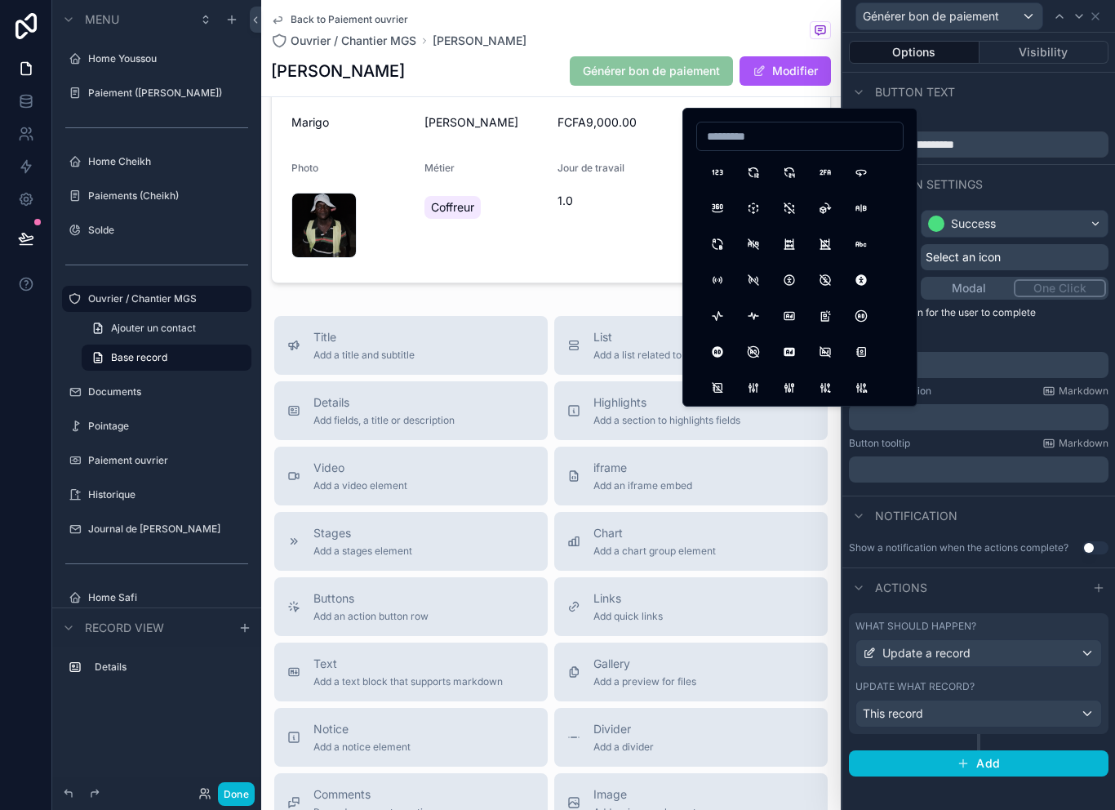
click at [981, 292] on button "Modal" at bounding box center [968, 288] width 91 height 18
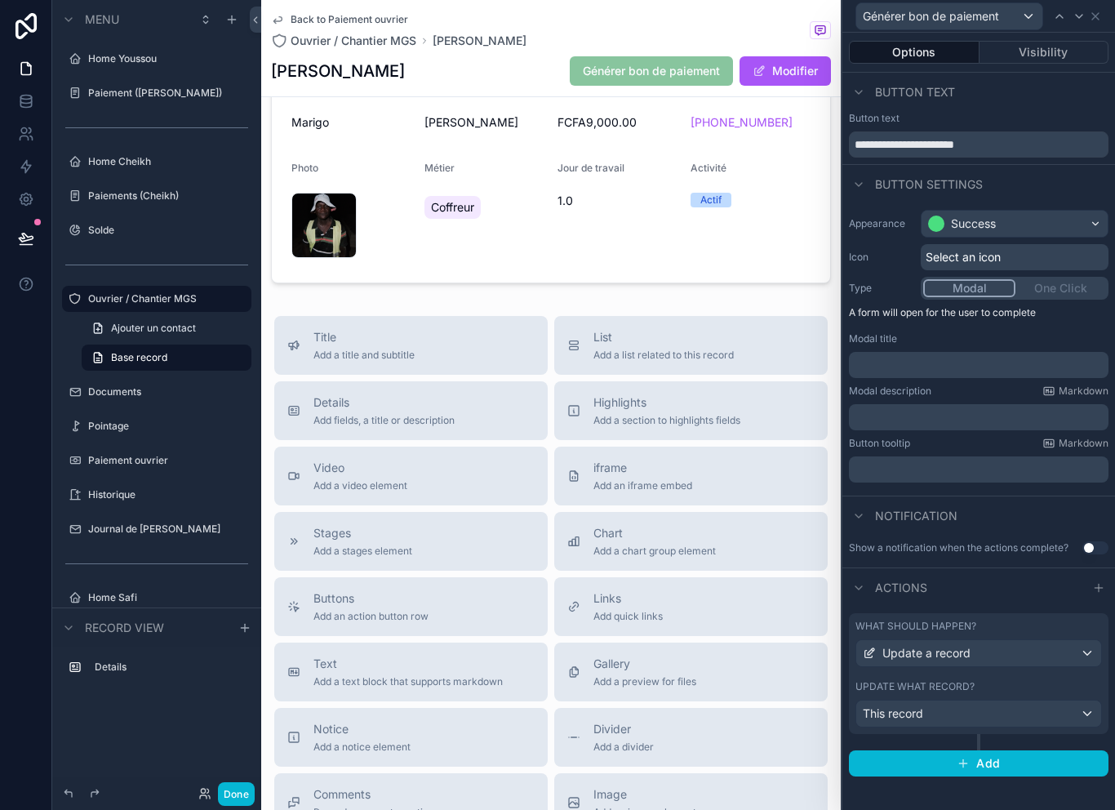
click at [979, 287] on button "Modal" at bounding box center [969, 288] width 92 height 18
click at [1049, 316] on p "A form will open for the user to complete" at bounding box center [979, 316] width 260 height 20
click at [990, 358] on p "﻿" at bounding box center [980, 365] width 250 height 16
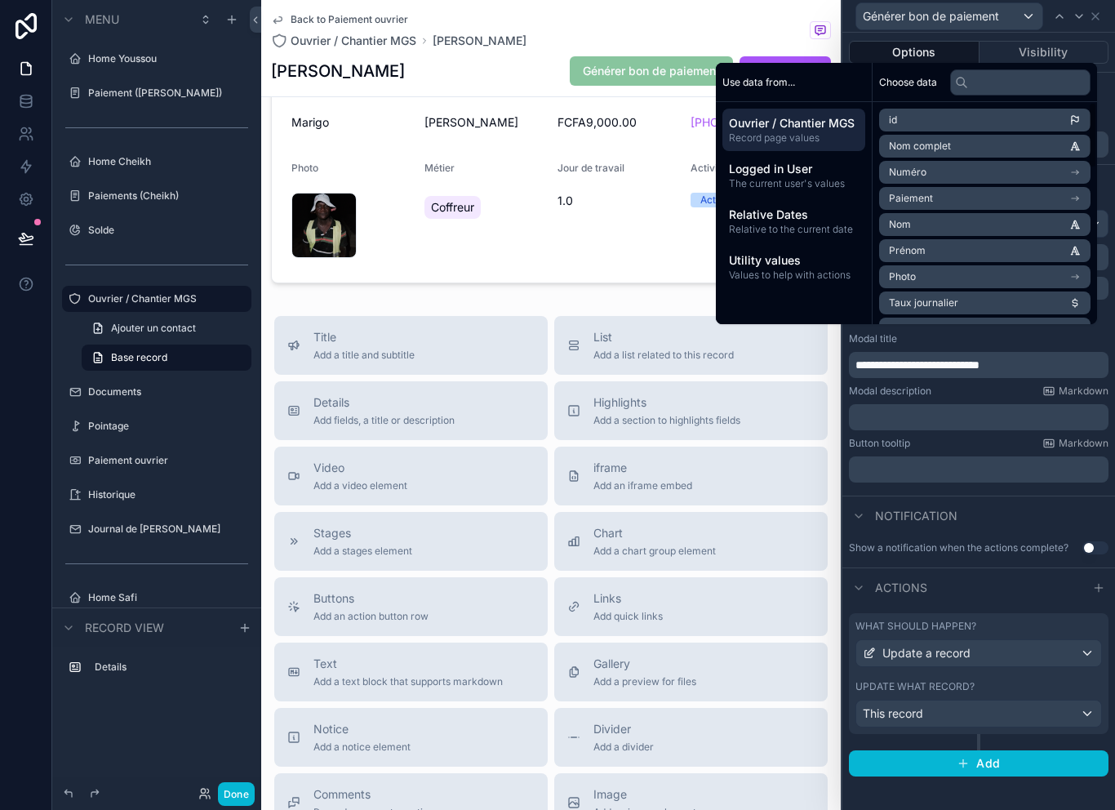
click at [949, 158] on li "Nom complet" at bounding box center [984, 146] width 211 height 23
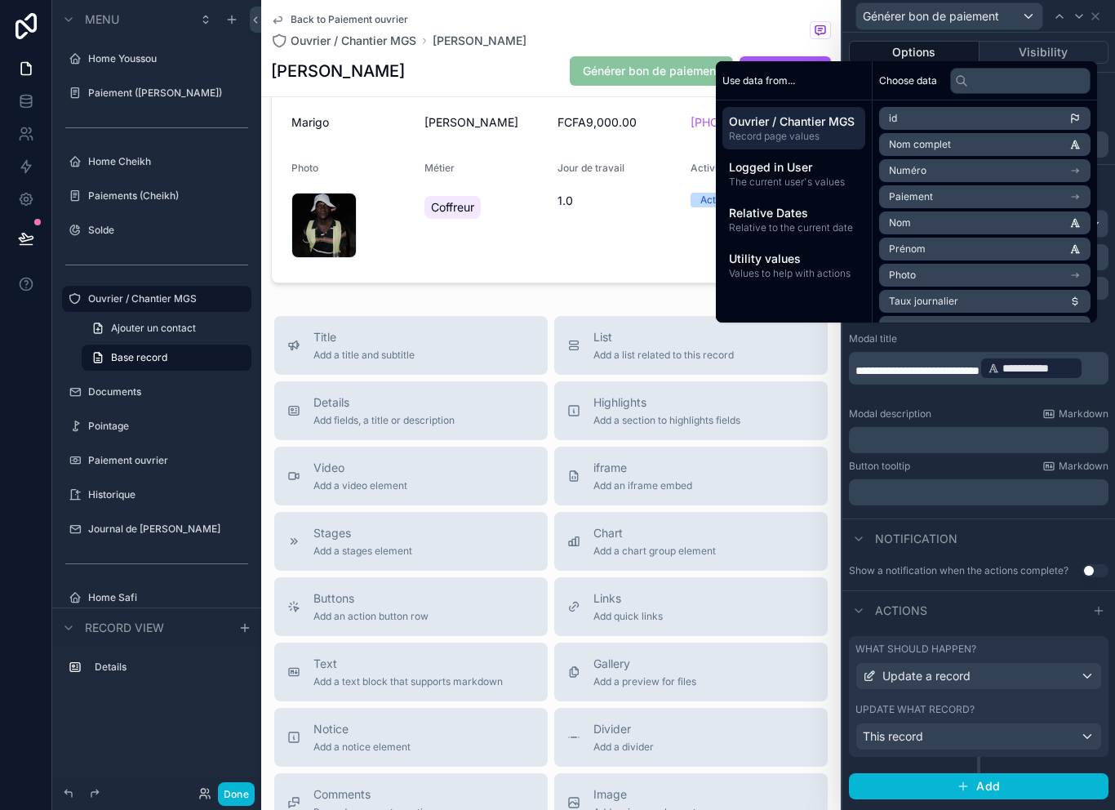
click at [950, 435] on p "﻿" at bounding box center [980, 440] width 250 height 16
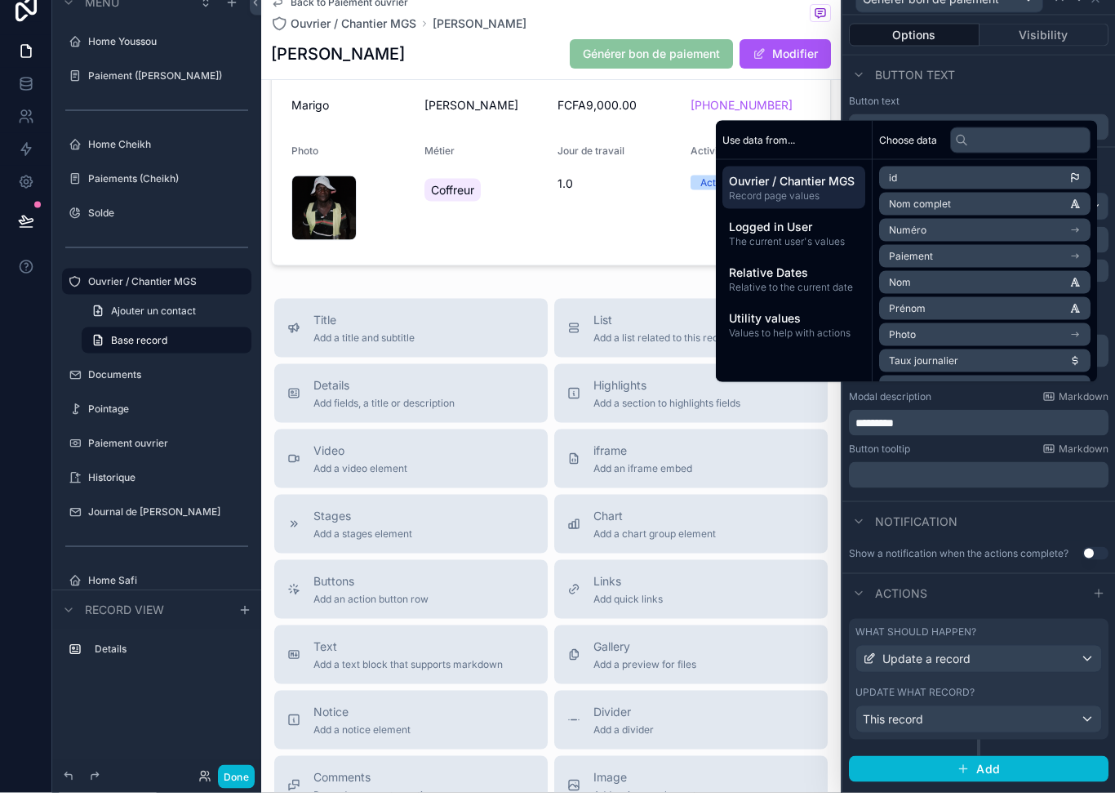
scroll to position [26, 0]
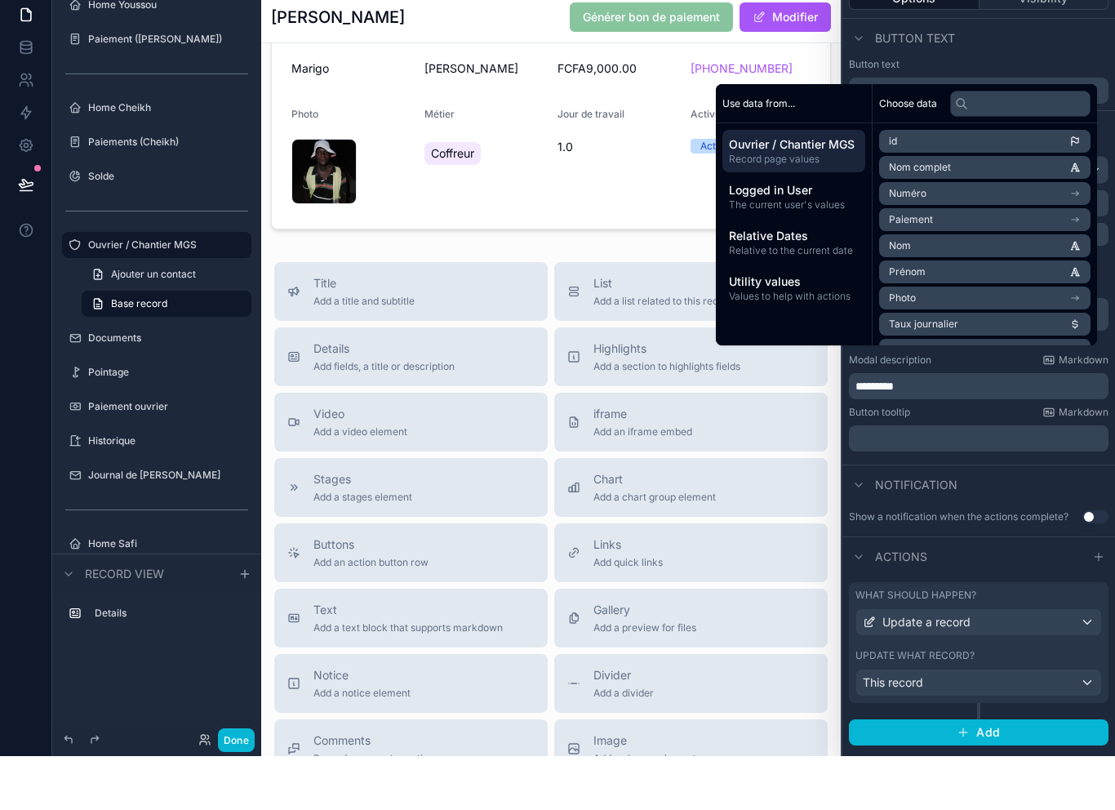
click at [1054, 73] on div "Button text" at bounding box center [978, 92] width 273 height 39
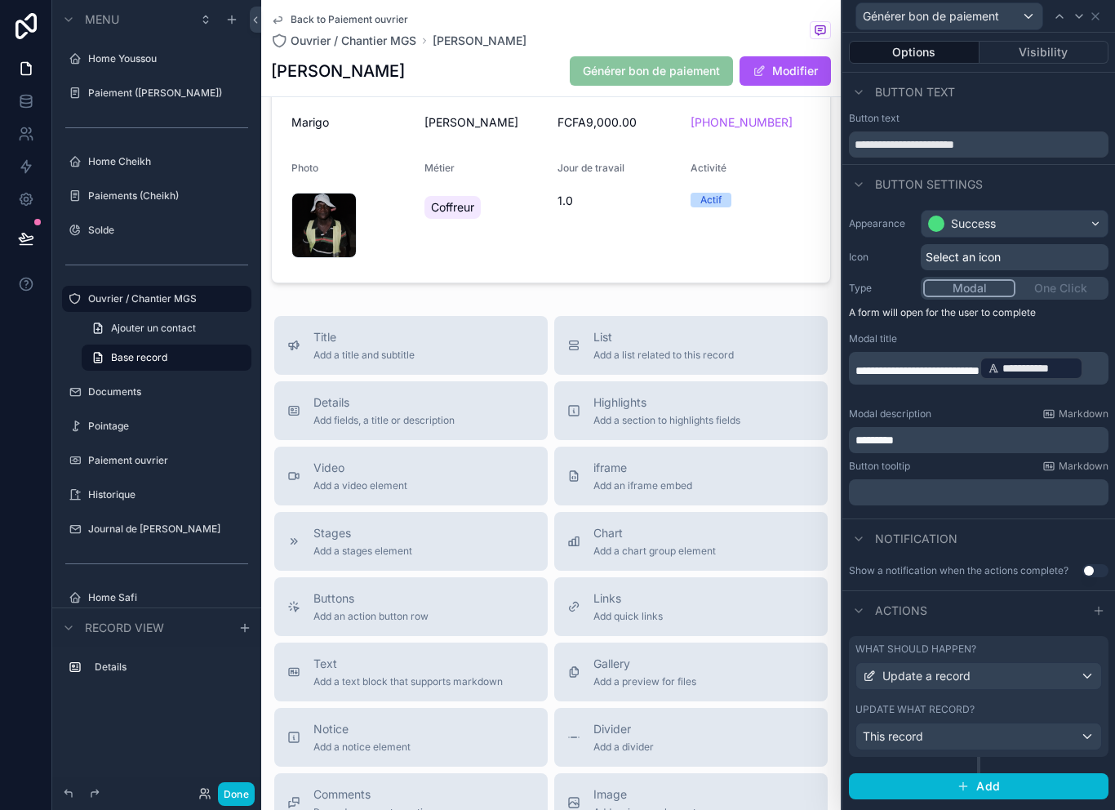
scroll to position [0, 0]
click at [1092, 21] on icon at bounding box center [1095, 16] width 13 height 13
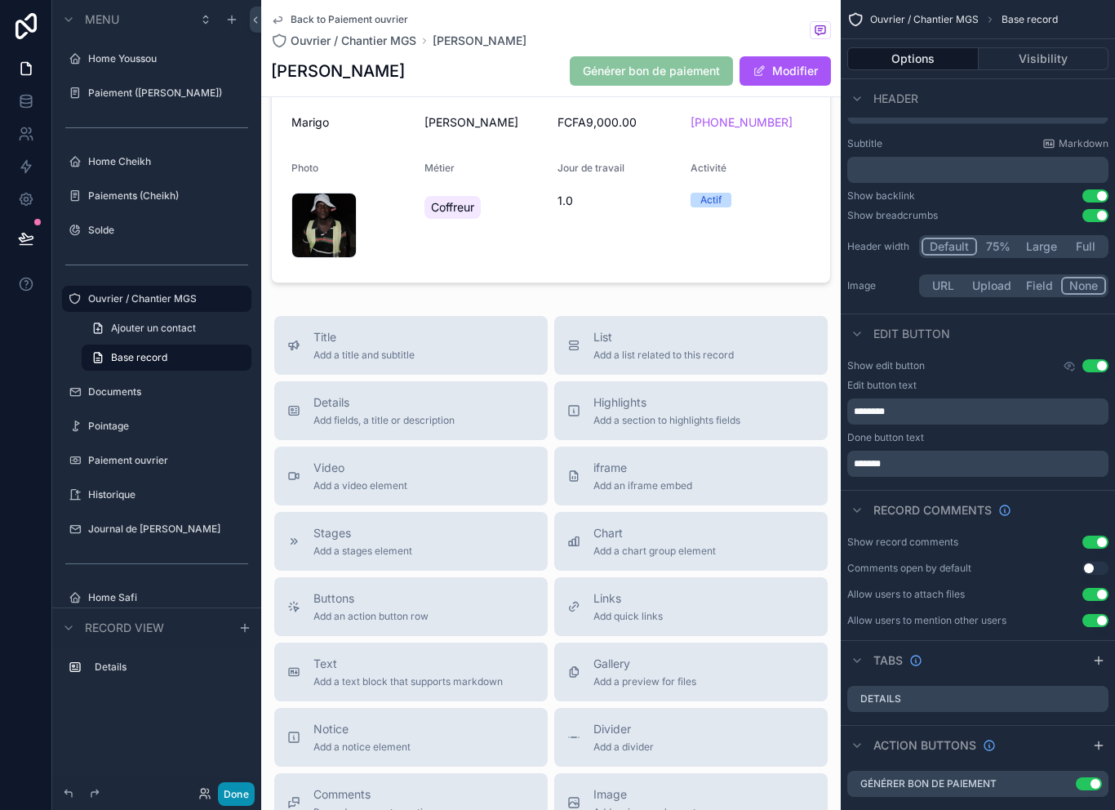
click at [250, 798] on button "Done" at bounding box center [236, 794] width 37 height 24
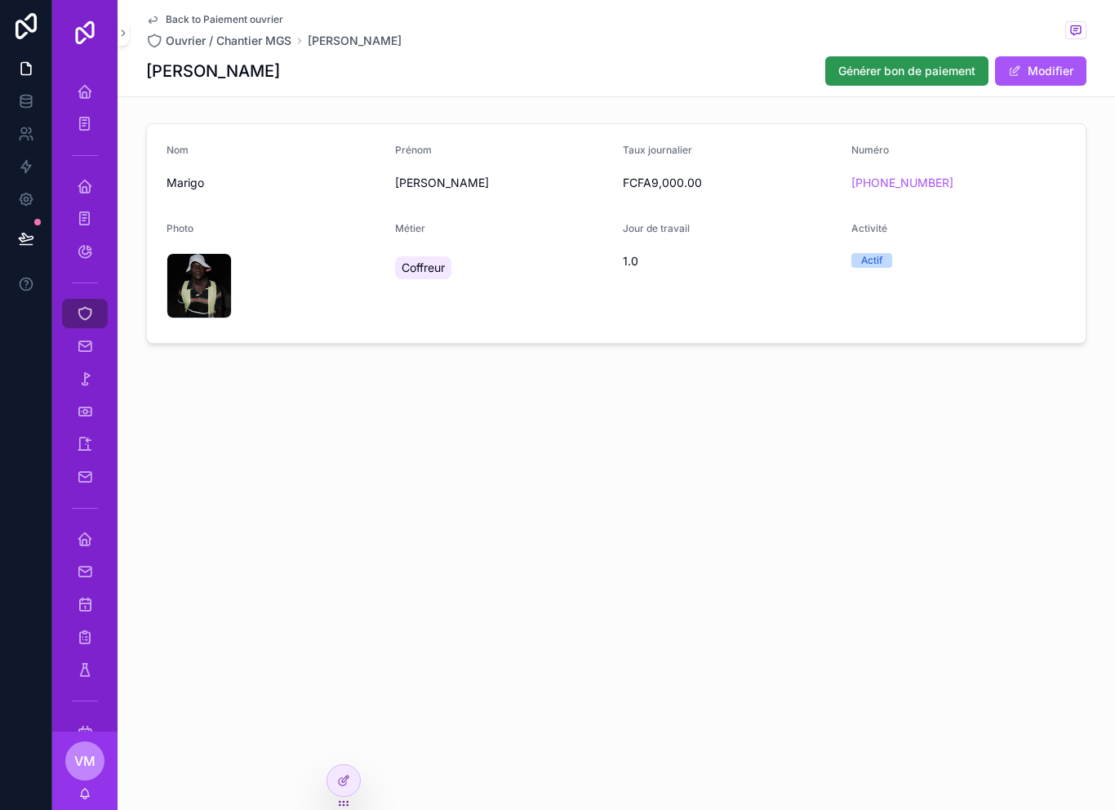
click at [902, 61] on button "Générer bon de paiement" at bounding box center [906, 70] width 163 height 29
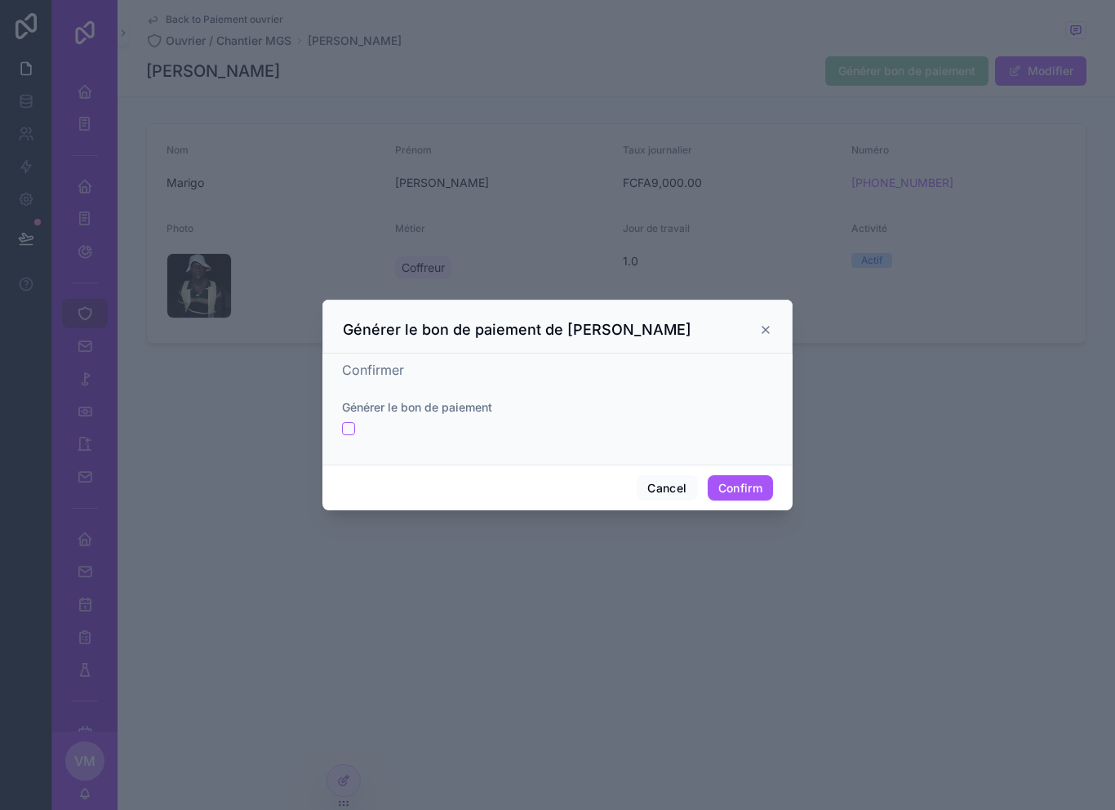
click at [437, 593] on div at bounding box center [557, 405] width 1115 height 810
click at [663, 475] on button "Cancel" at bounding box center [667, 488] width 60 height 26
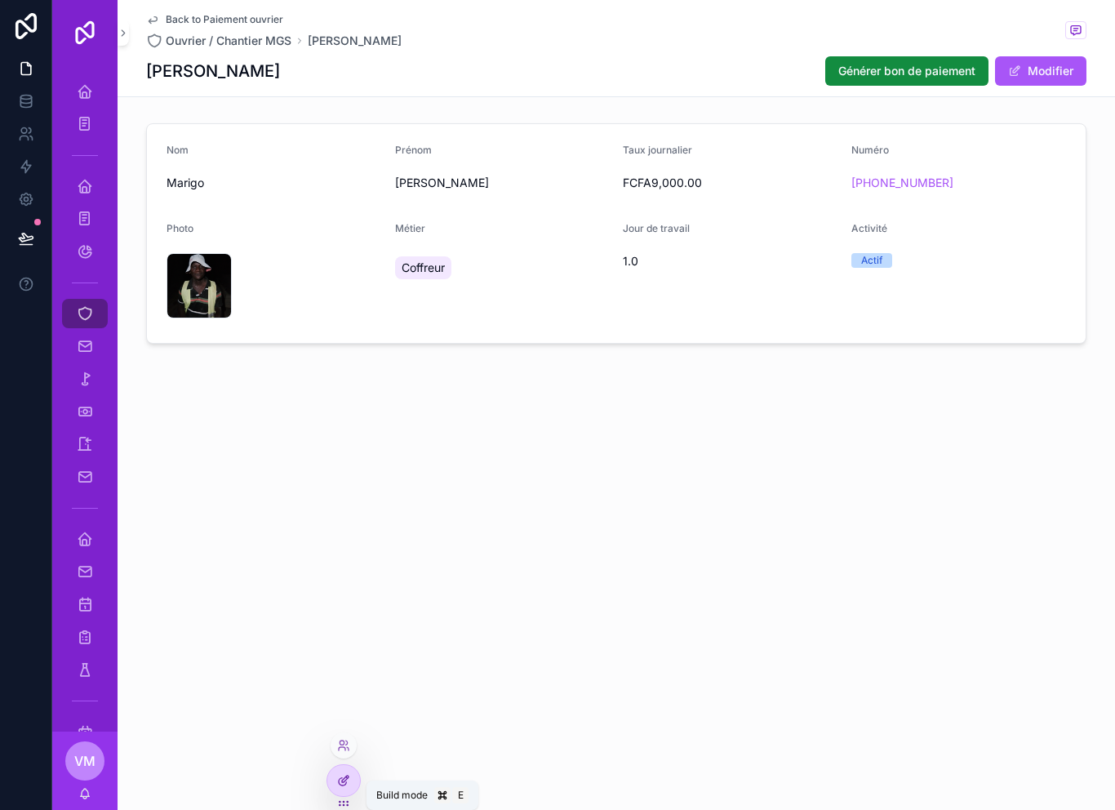
click at [343, 780] on icon at bounding box center [343, 780] width 13 height 13
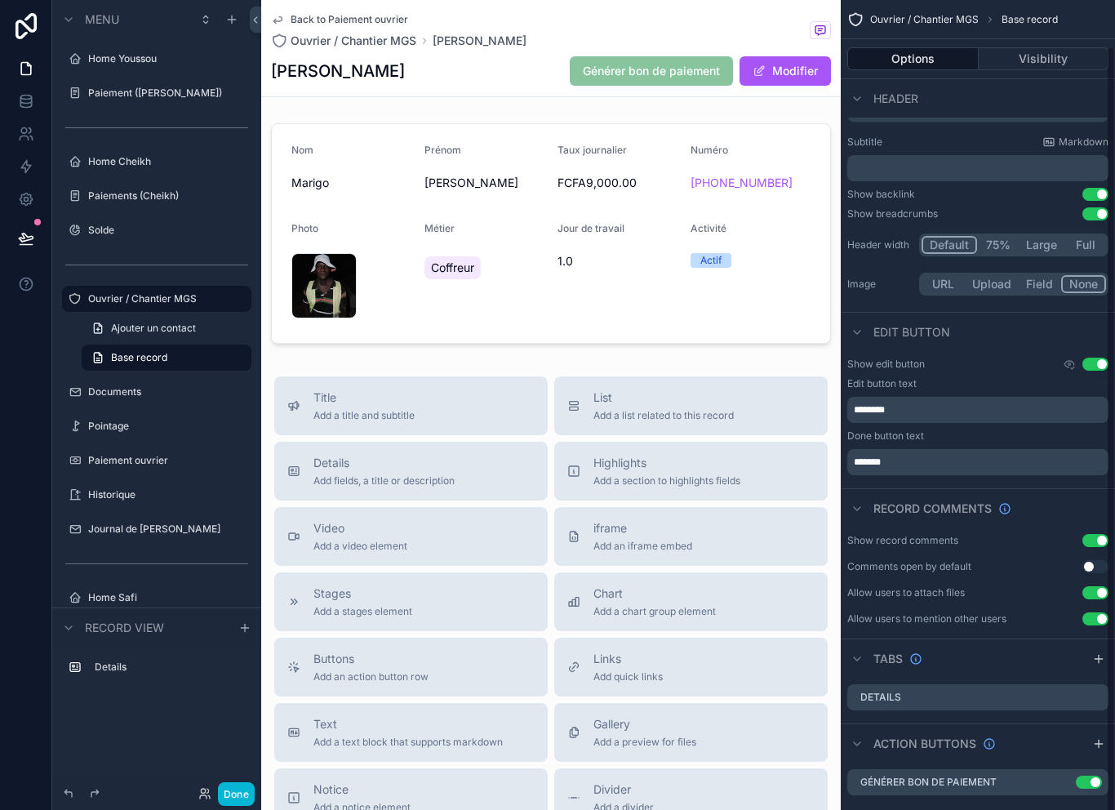
scroll to position [47, 0]
click at [1061, 777] on icon "scrollable content" at bounding box center [1062, 783] width 13 height 13
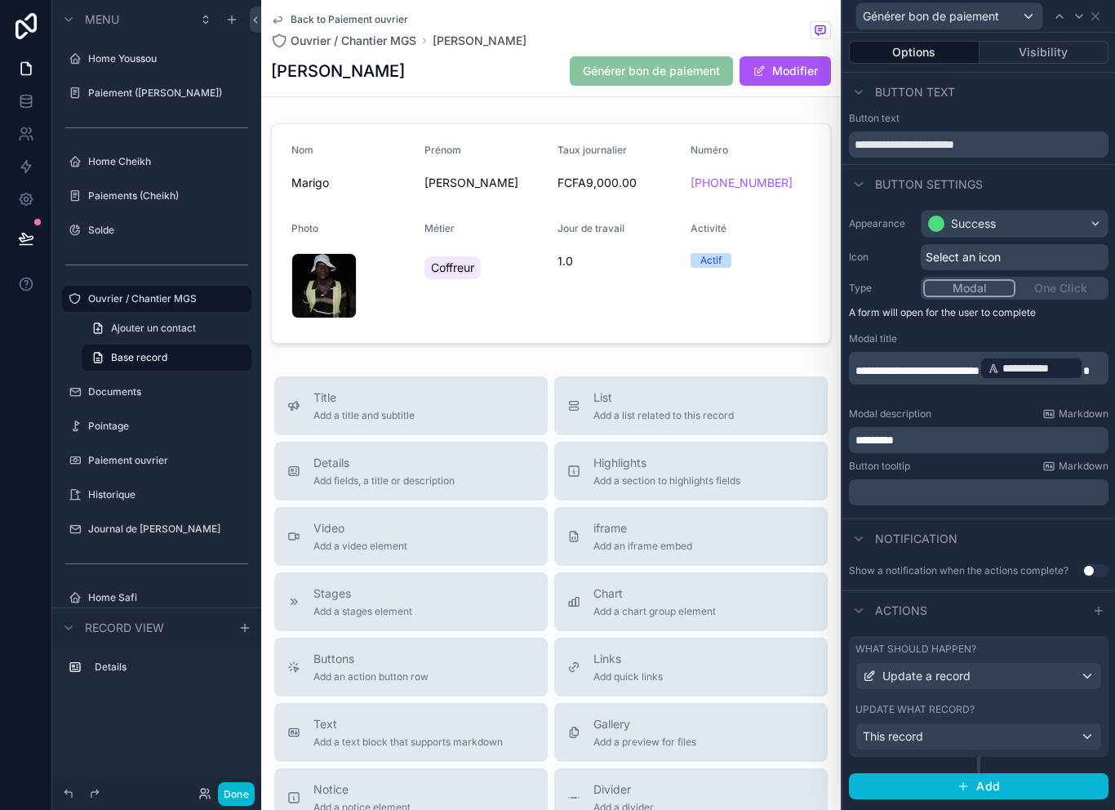
click at [1069, 298] on div "Modal One Click" at bounding box center [1015, 288] width 188 height 23
click at [1068, 288] on div "Modal One Click" at bounding box center [1015, 288] width 188 height 23
click at [1054, 296] on div "Modal One Click" at bounding box center [1015, 288] width 188 height 23
click at [1051, 292] on div "Modal One Click" at bounding box center [1015, 288] width 188 height 23
click at [1051, 291] on div "Modal One Click" at bounding box center [1015, 288] width 188 height 23
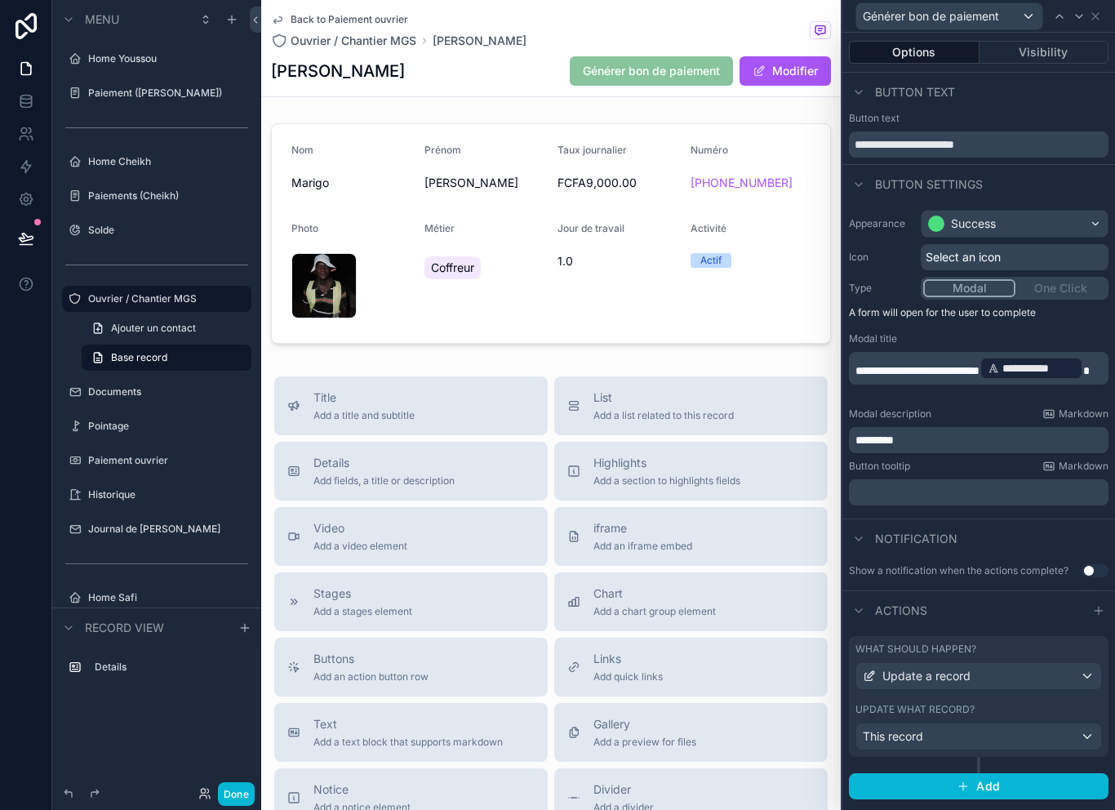
click at [1056, 291] on div "Modal One Click" at bounding box center [1015, 288] width 188 height 23
click at [1056, 290] on div "Modal One Click" at bounding box center [1015, 288] width 188 height 23
click at [1067, 292] on div "Modal One Click" at bounding box center [1015, 288] width 188 height 23
click at [1045, 291] on div "Modal One Click" at bounding box center [1015, 288] width 188 height 23
click at [975, 381] on p "**********" at bounding box center [980, 368] width 250 height 26
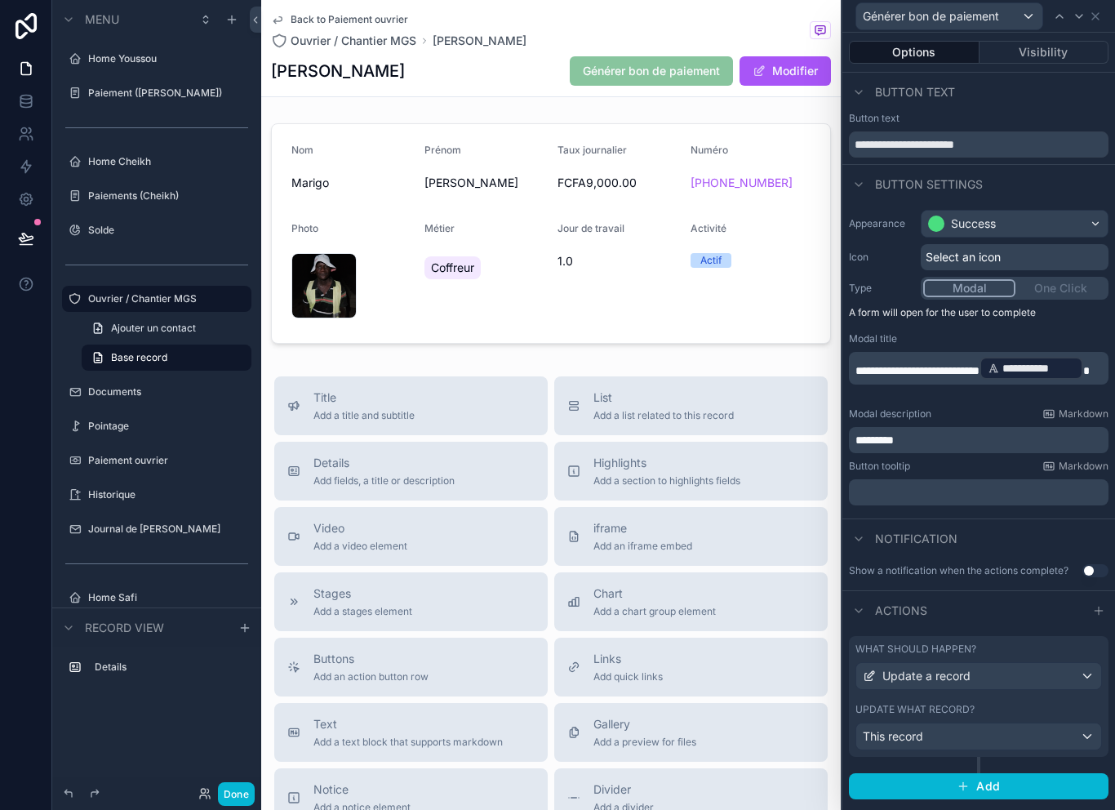
click at [975, 381] on p "**********" at bounding box center [980, 368] width 250 height 26
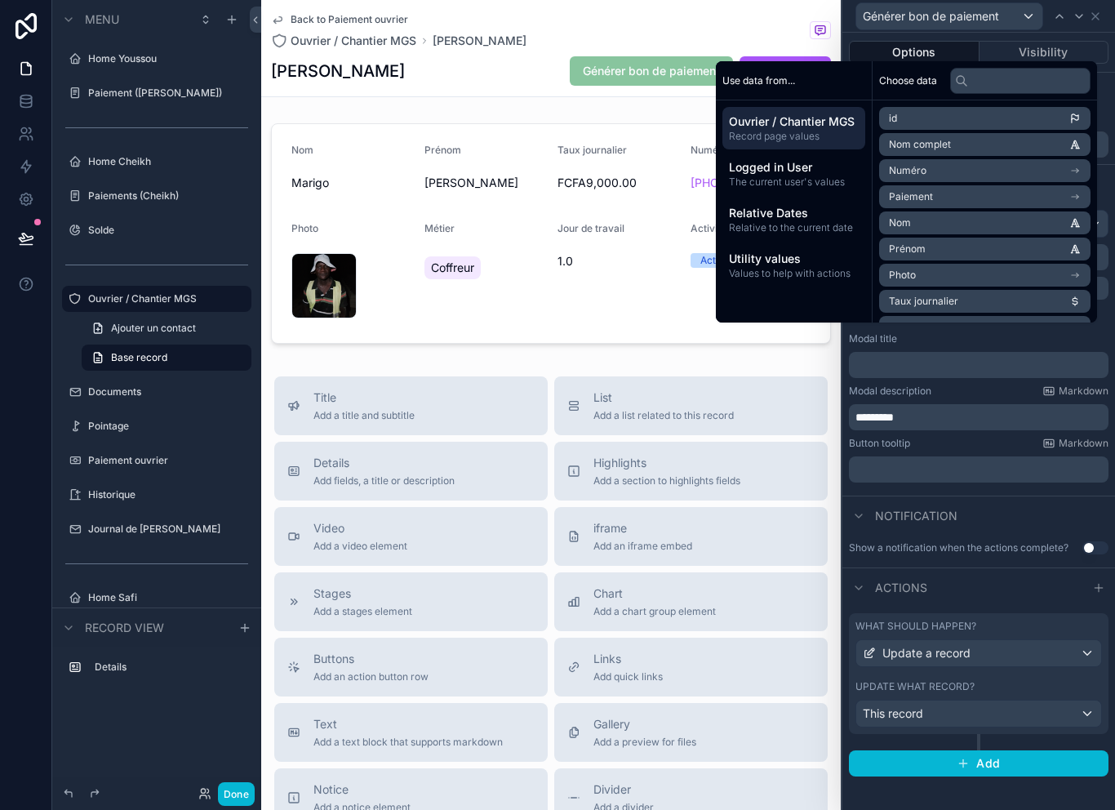
click at [975, 416] on p "*********" at bounding box center [980, 417] width 250 height 16
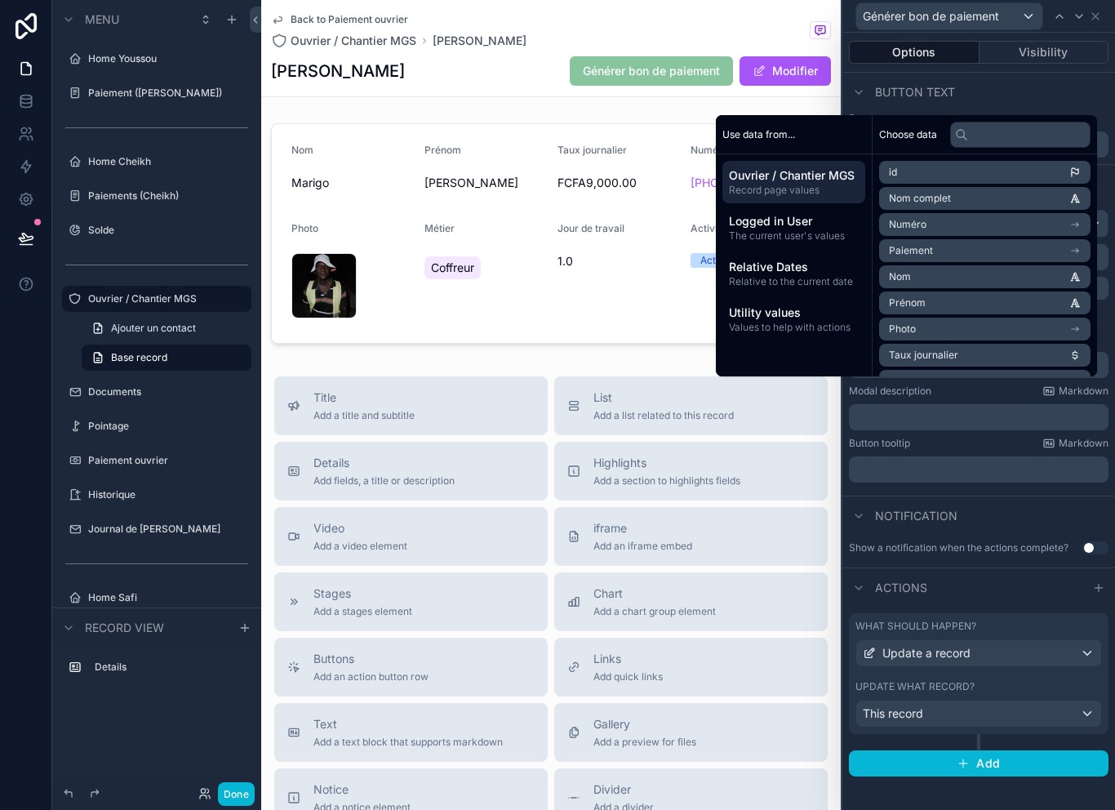
click at [979, 446] on div "Button tooltip Markdown" at bounding box center [979, 443] width 260 height 13
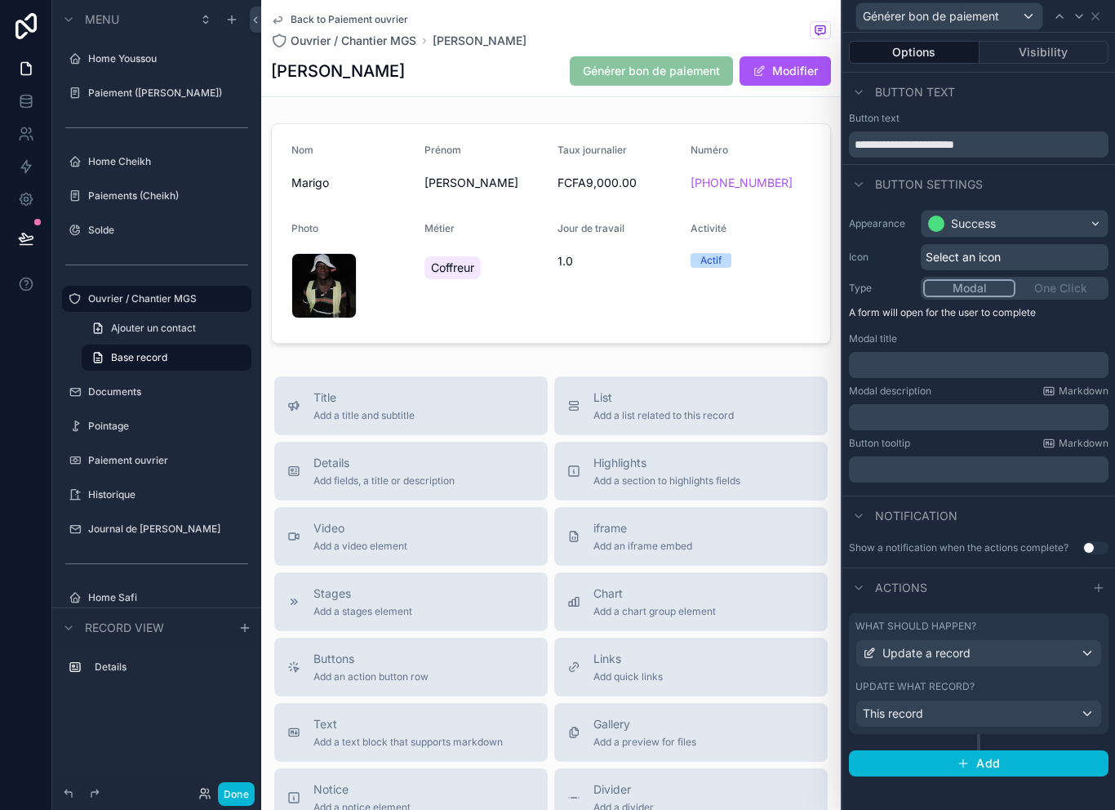
click at [1047, 286] on div "Modal One Click" at bounding box center [1015, 288] width 188 height 23
click at [987, 285] on button "Modal" at bounding box center [969, 288] width 92 height 18
click at [1040, 285] on div "Modal One Click" at bounding box center [1015, 288] width 188 height 23
click at [1000, 258] on span "Select an icon" at bounding box center [962, 257] width 75 height 16
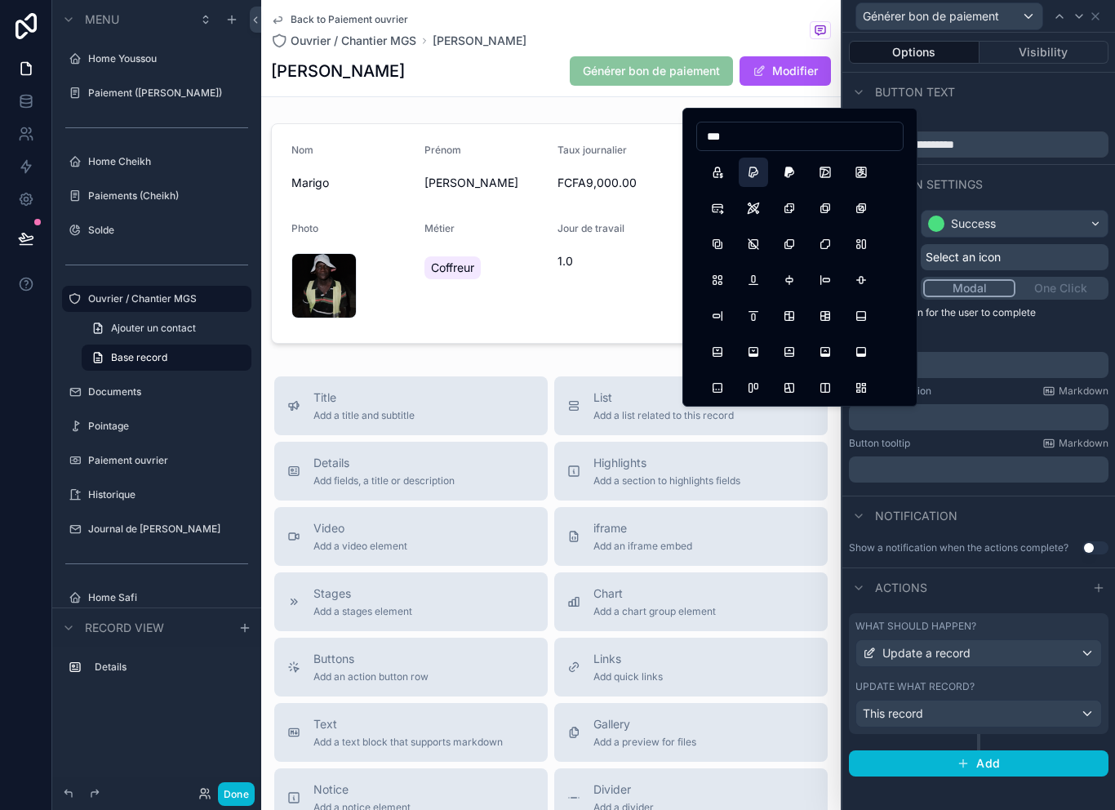
type input "***"
click at [757, 172] on button "BrandPaypal" at bounding box center [753, 172] width 29 height 29
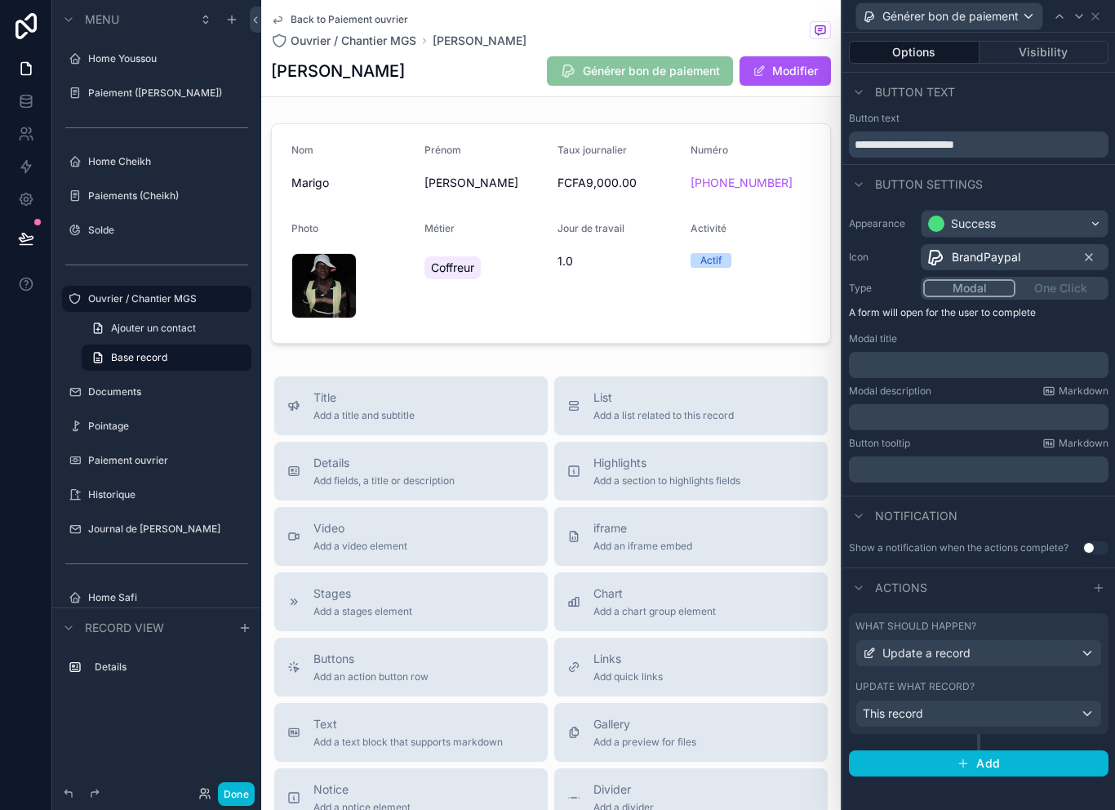
click at [1073, 286] on div "Modal One Click" at bounding box center [1015, 288] width 188 height 23
click at [970, 705] on div "This record" at bounding box center [978, 713] width 245 height 26
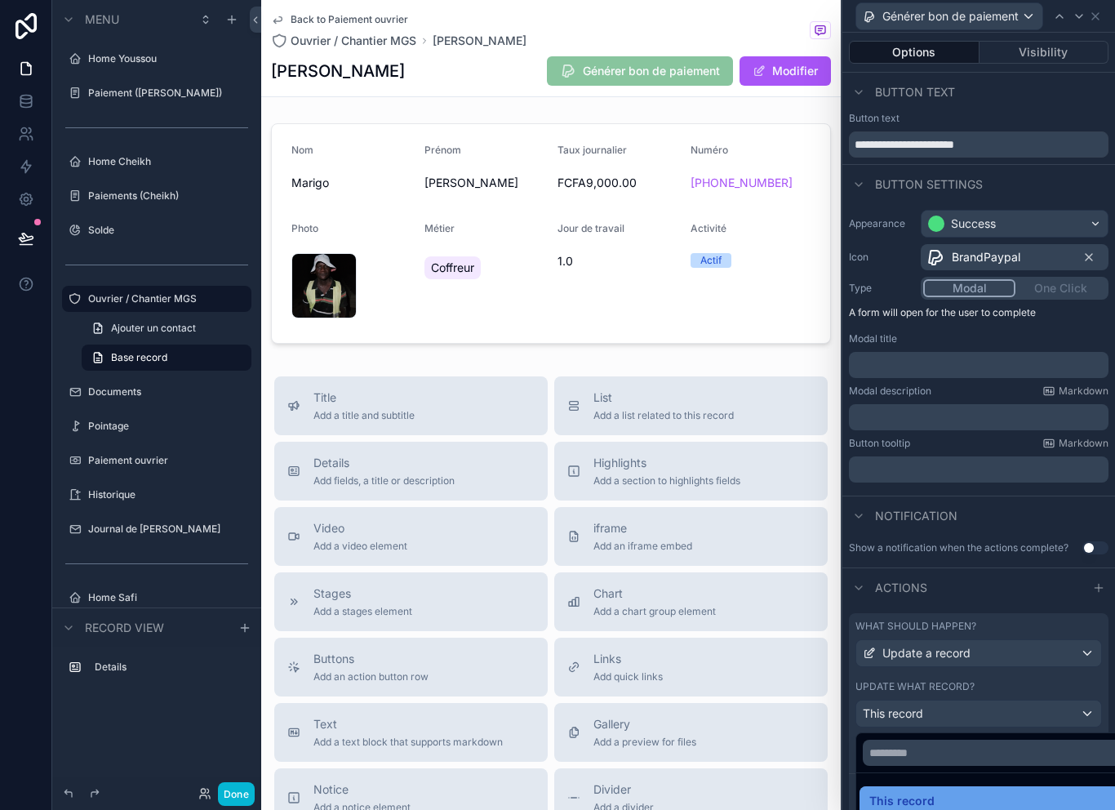
click at [958, 791] on div "This record" at bounding box center [997, 801] width 256 height 20
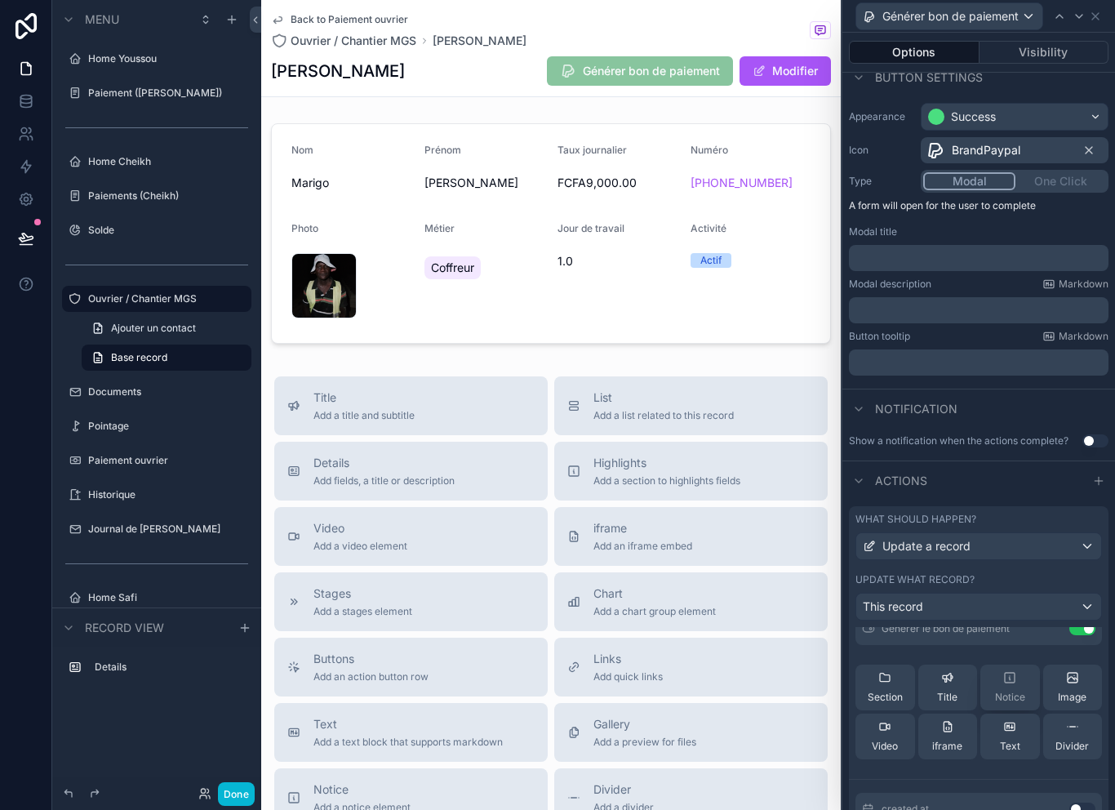
scroll to position [33, 0]
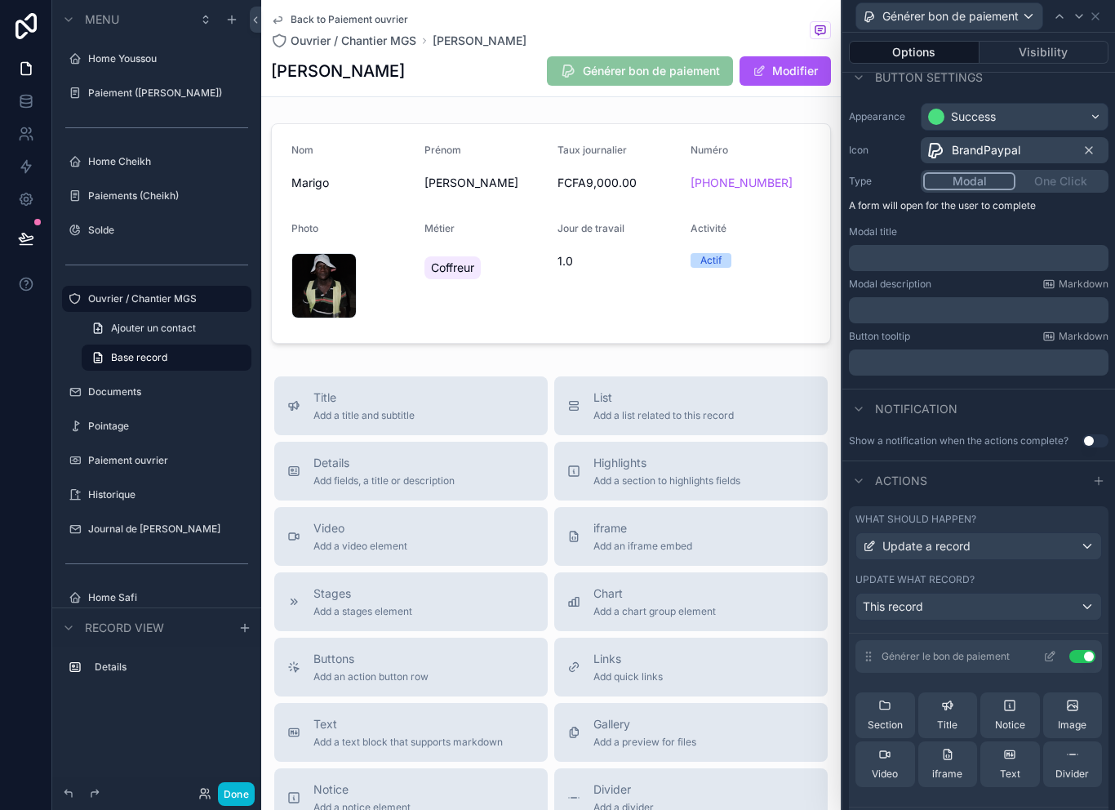
click at [1050, 657] on icon at bounding box center [1051, 654] width 7 height 7
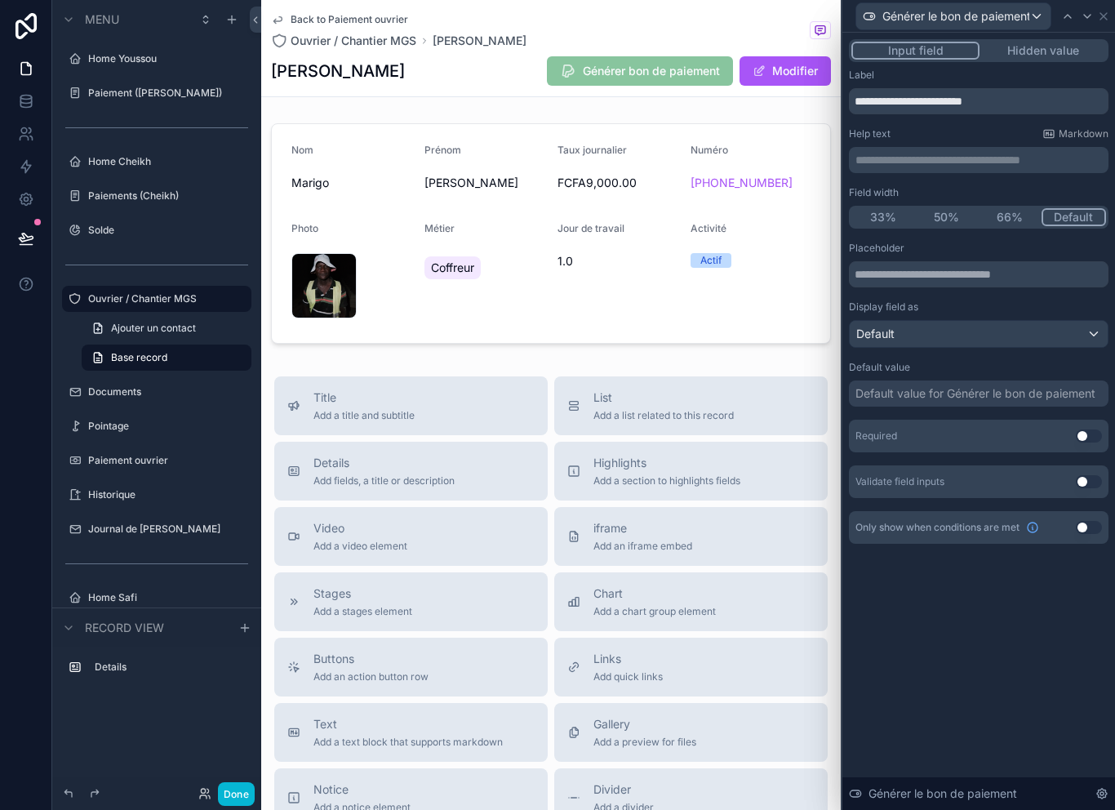
click at [1018, 391] on div "Default value for Générer le bon de paiement" at bounding box center [975, 393] width 240 height 16
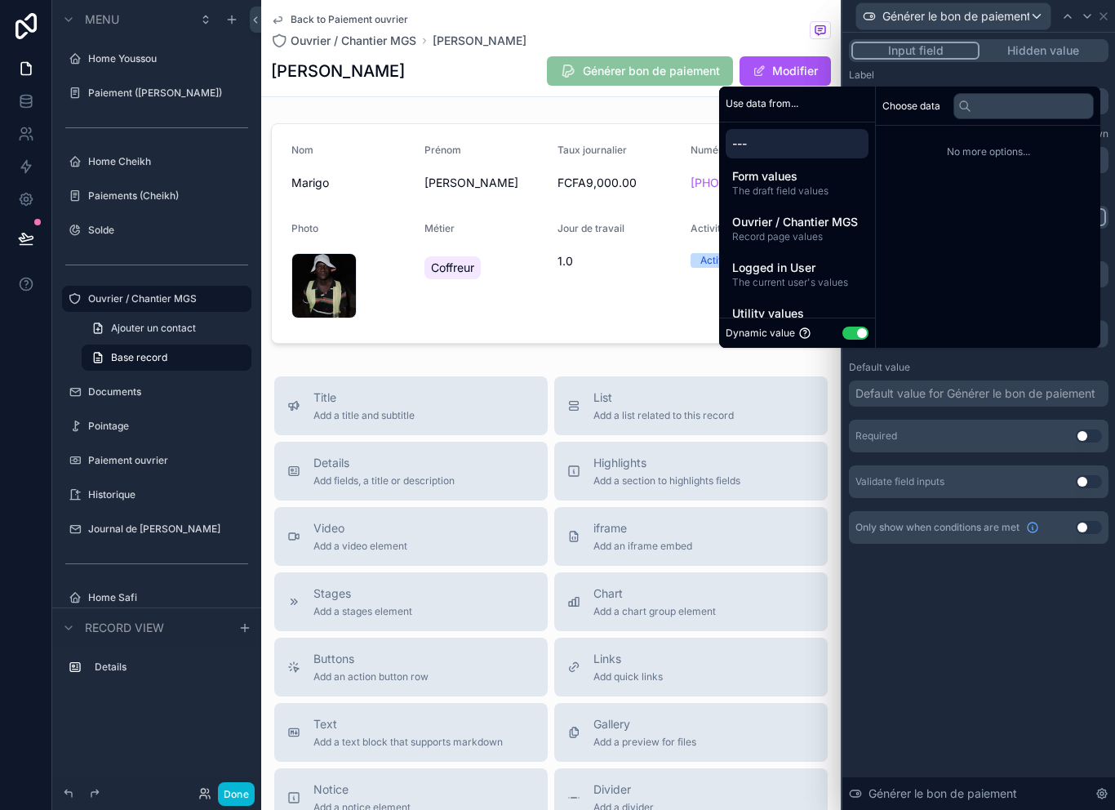
click at [853, 339] on button "Use setting" at bounding box center [855, 332] width 26 height 13
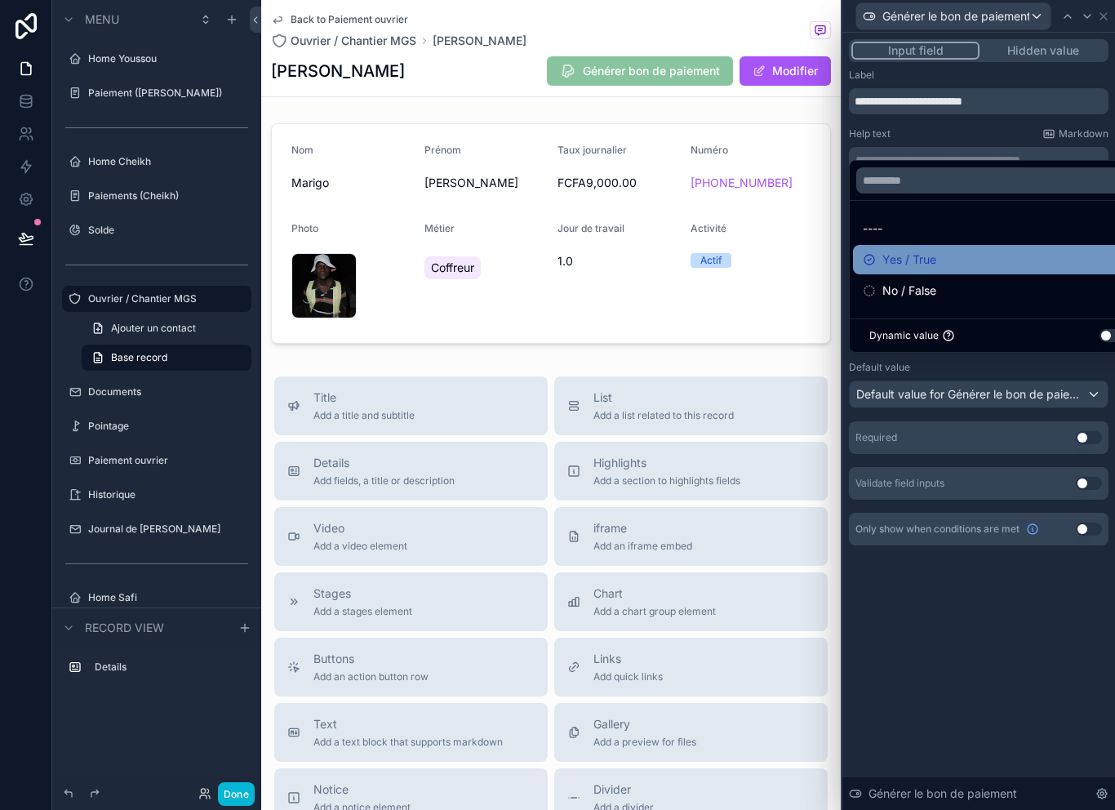
click at [929, 269] on span "Yes / True" at bounding box center [909, 260] width 54 height 20
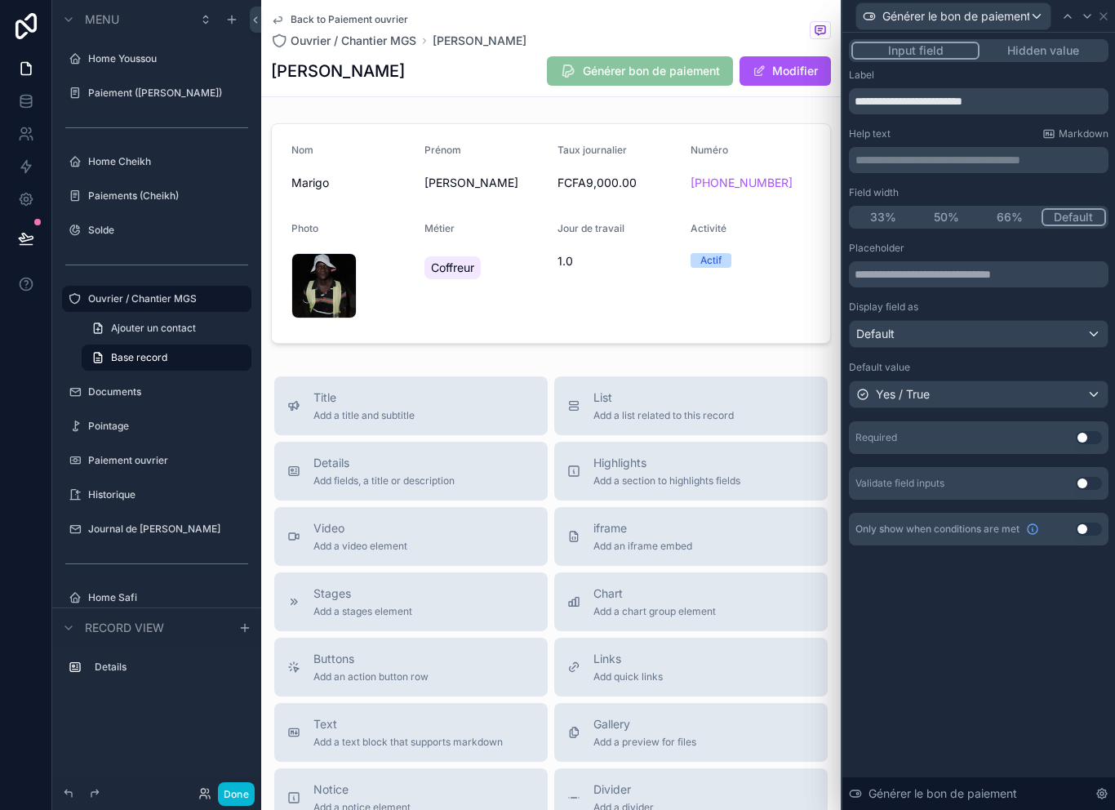
click at [933, 669] on div "**********" at bounding box center [978, 421] width 273 height 777
click at [1058, 51] on button "Hidden value" at bounding box center [1042, 51] width 126 height 18
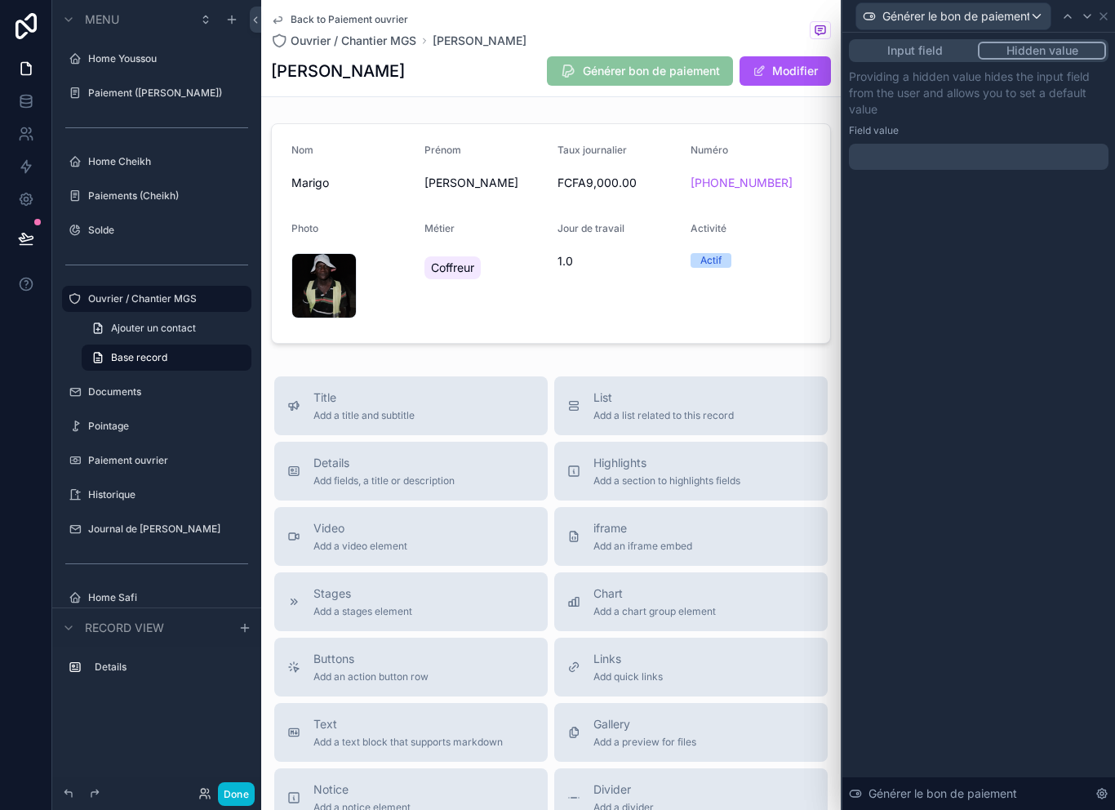
click at [927, 155] on div at bounding box center [979, 157] width 260 height 26
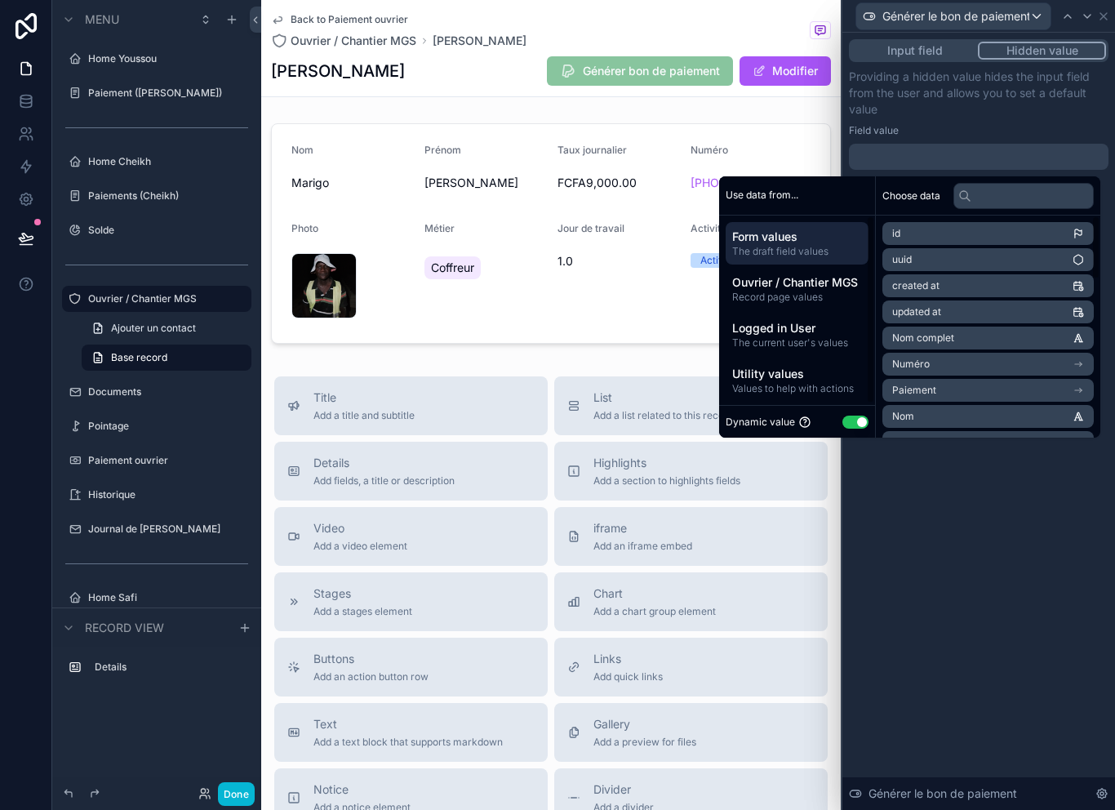
click at [849, 421] on button "Use setting" at bounding box center [855, 421] width 26 height 13
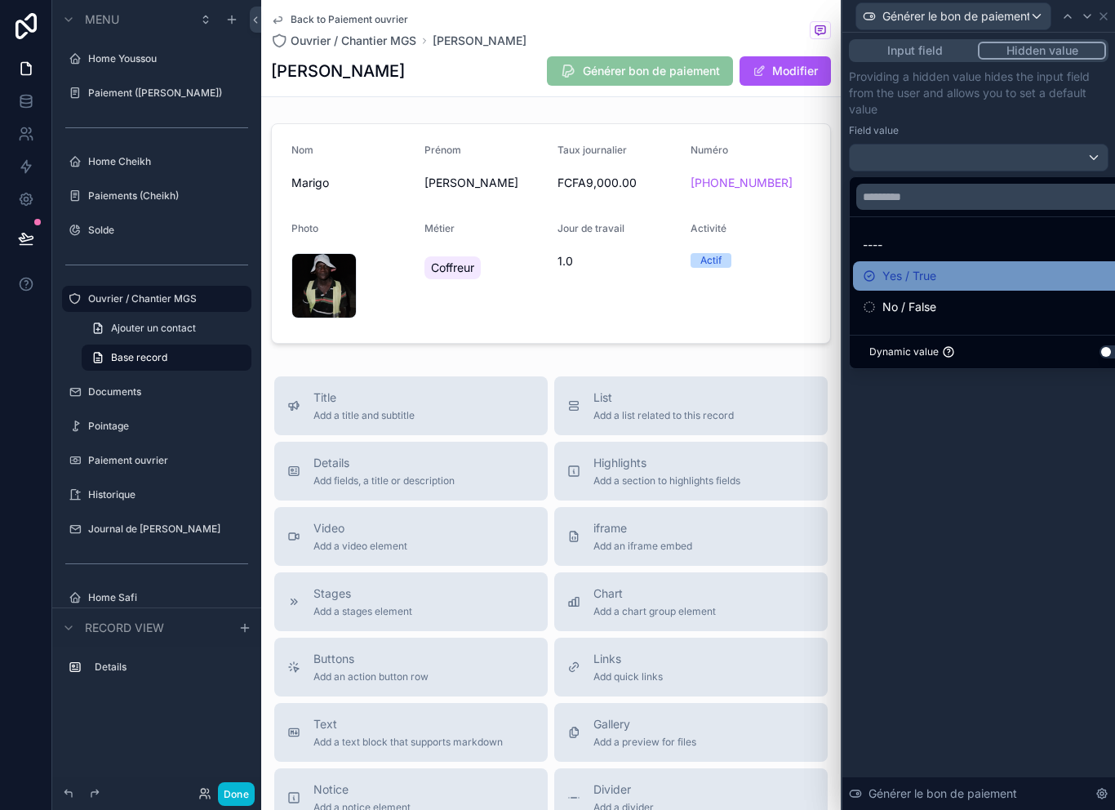
click at [934, 274] on span "Yes / True" at bounding box center [909, 276] width 54 height 20
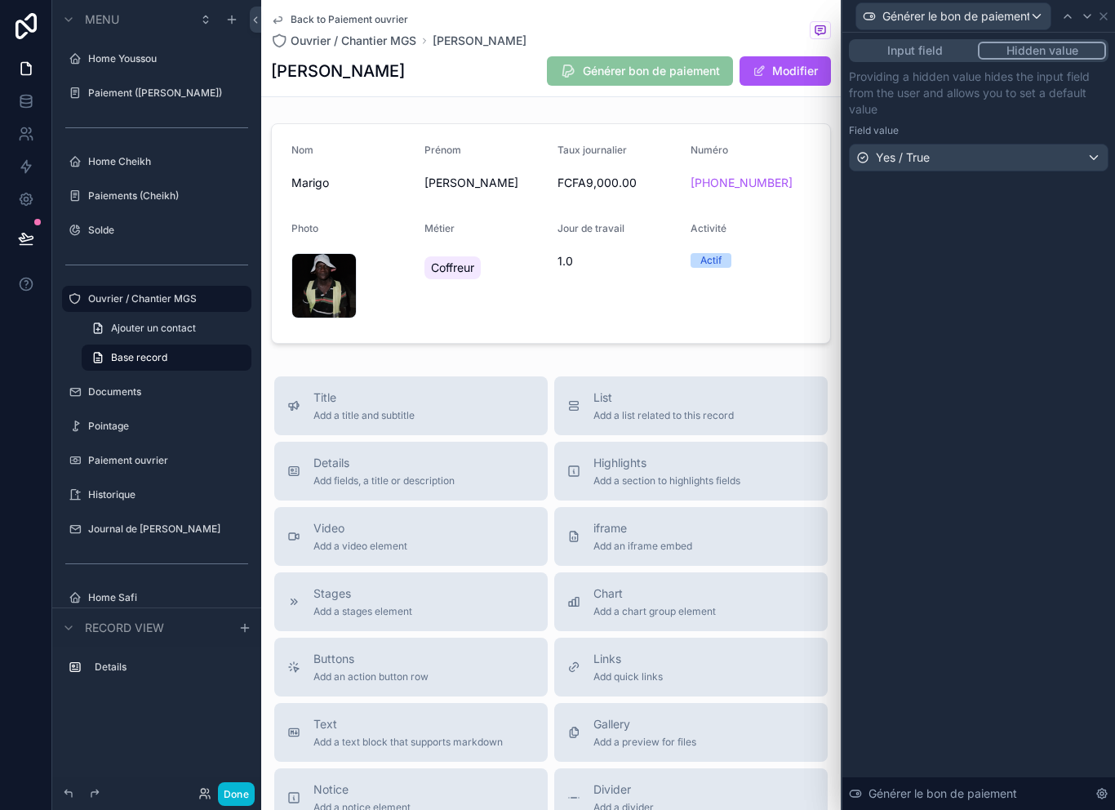
click at [930, 446] on div "Input field Hidden value Providing a hidden value hides the input field from th…" at bounding box center [978, 421] width 273 height 777
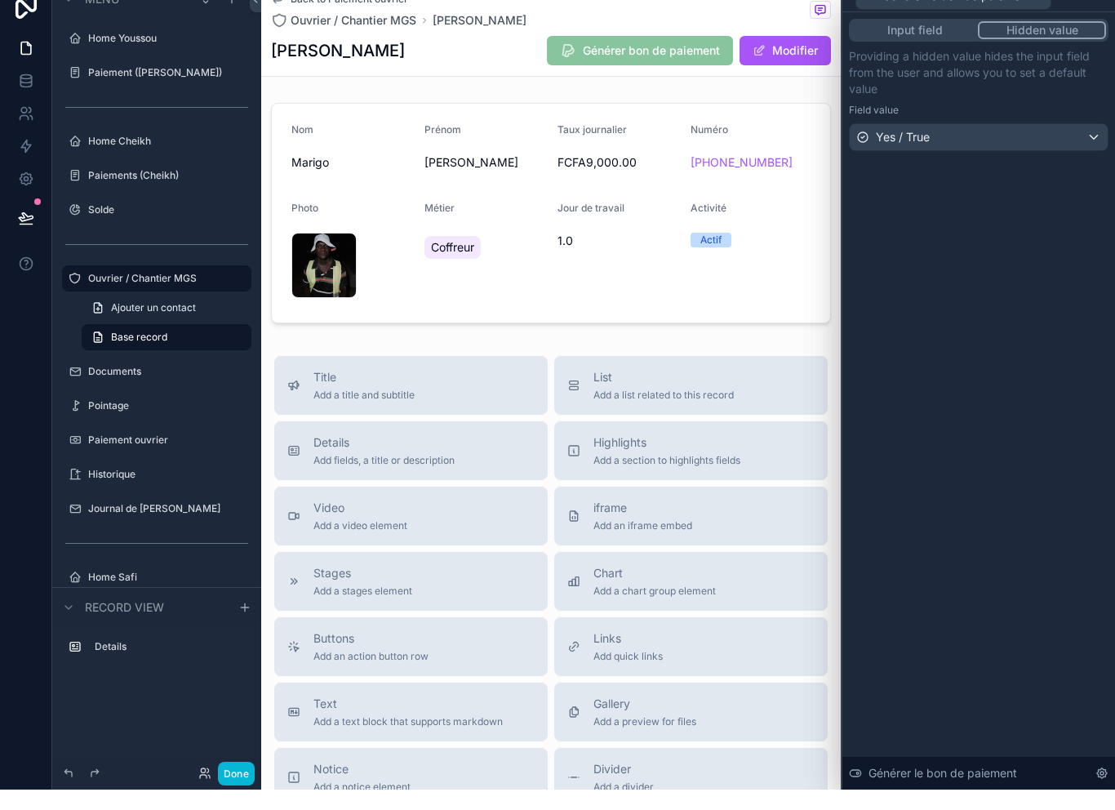
click at [1107, 6] on div "Générer le bon de paiement" at bounding box center [979, 16] width 260 height 32
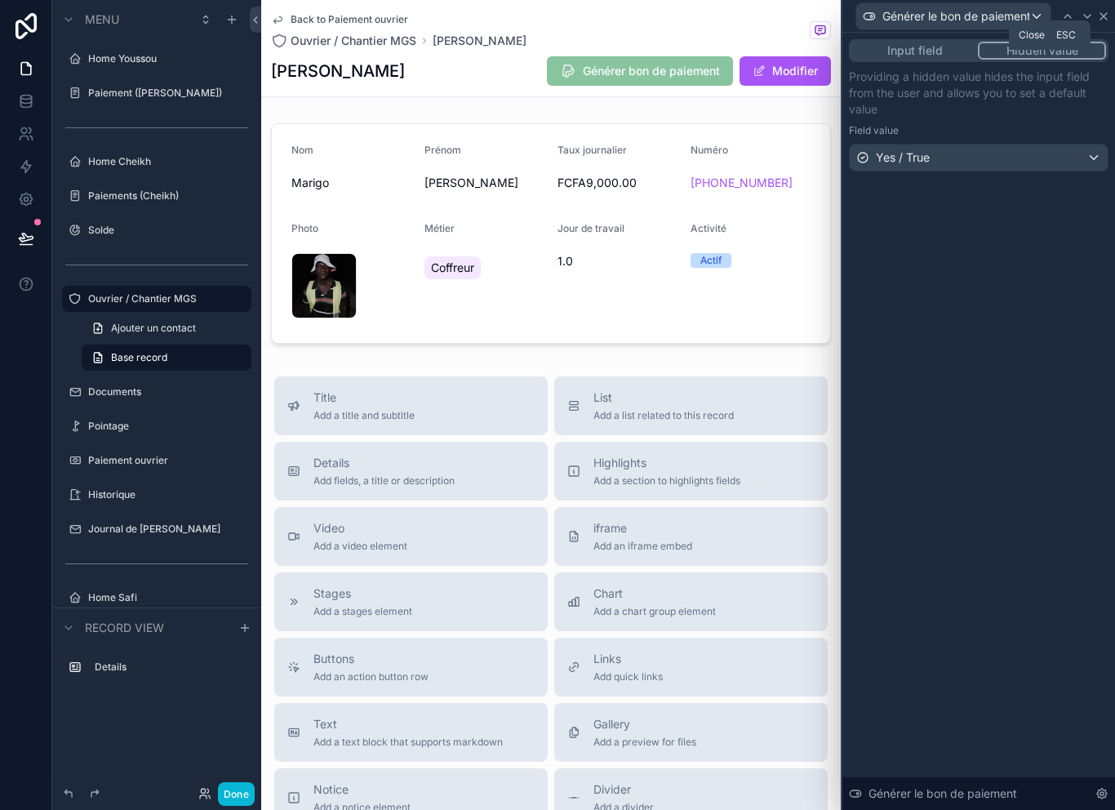
click at [1107, 10] on icon at bounding box center [1103, 16] width 13 height 13
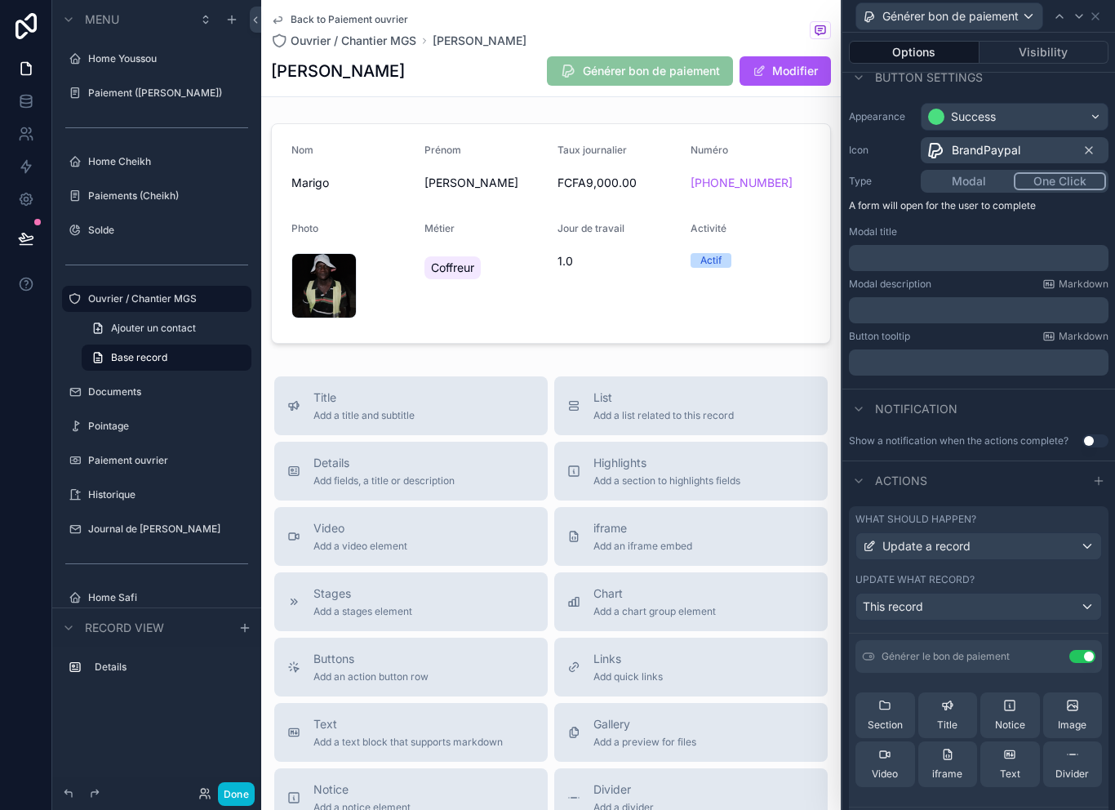
click at [1041, 172] on button "One Click" at bounding box center [1060, 181] width 92 height 18
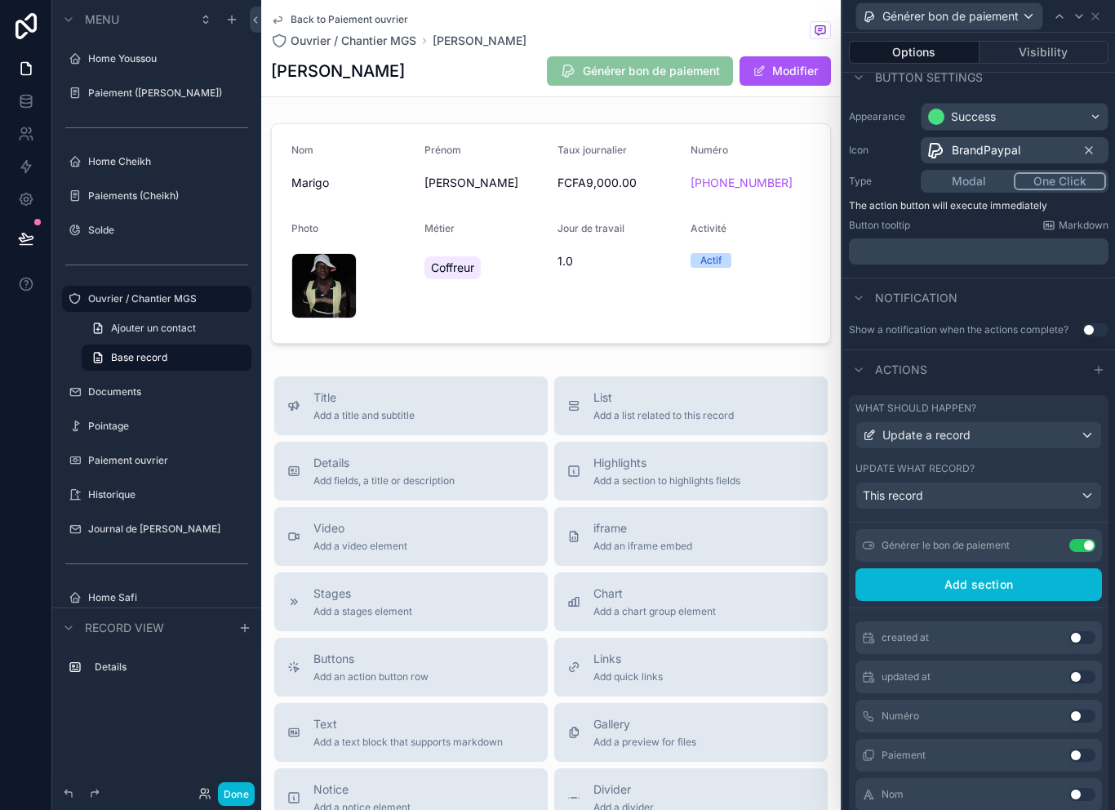
scroll to position [144, 0]
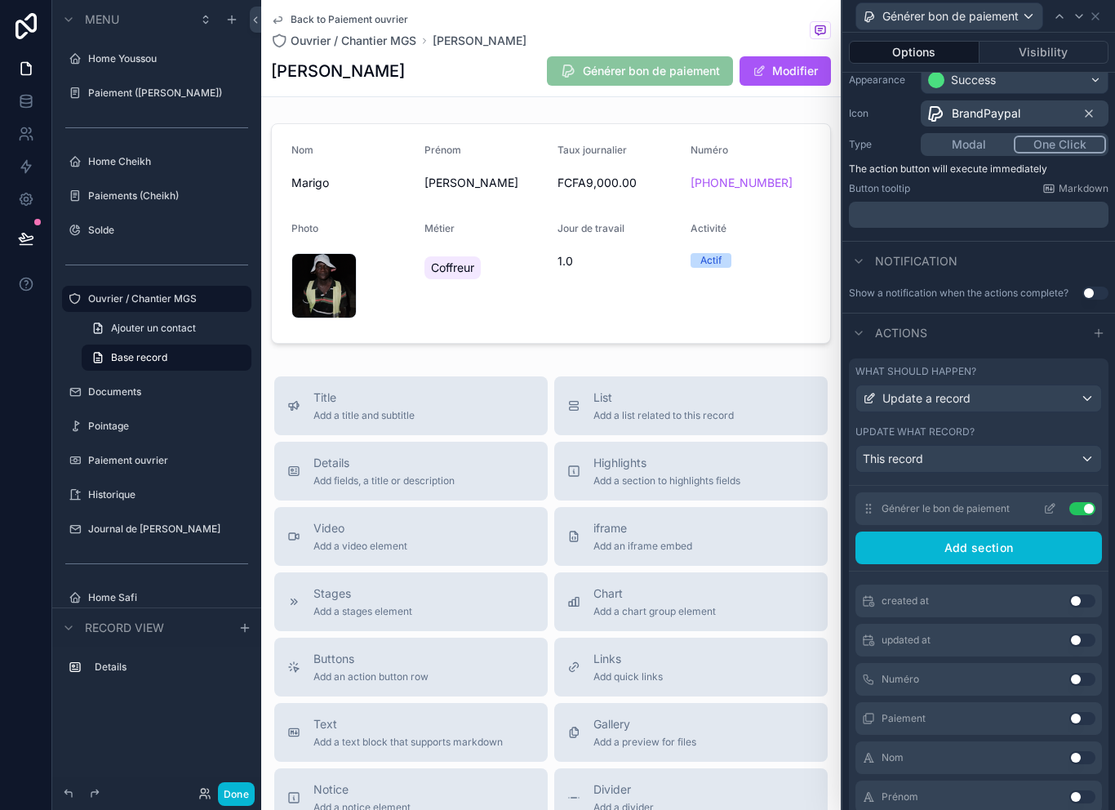
click at [1049, 510] on icon at bounding box center [1051, 507] width 7 height 7
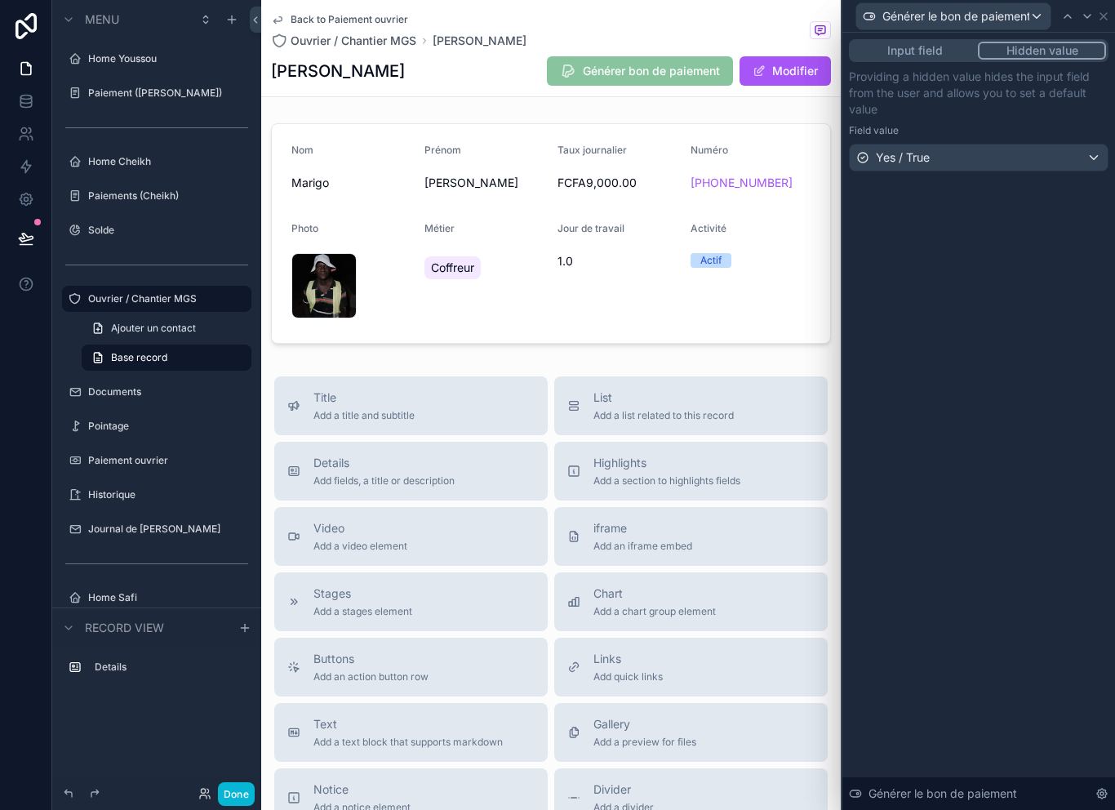
click at [813, 364] on div "Back to Paiement ouvrier Ouvrier / Chantier MGS Mamadou Marigo Mamadou Marigo G…" at bounding box center [550, 550] width 579 height 1101
drag, startPoint x: 236, startPoint y: 809, endPoint x: 235, endPoint y: 818, distance: 9.0
click at [235, 809] on html "**********" at bounding box center [557, 405] width 1115 height 810
click at [238, 809] on html "**********" at bounding box center [557, 405] width 1115 height 810
click at [237, 809] on div "Done" at bounding box center [156, 793] width 209 height 33
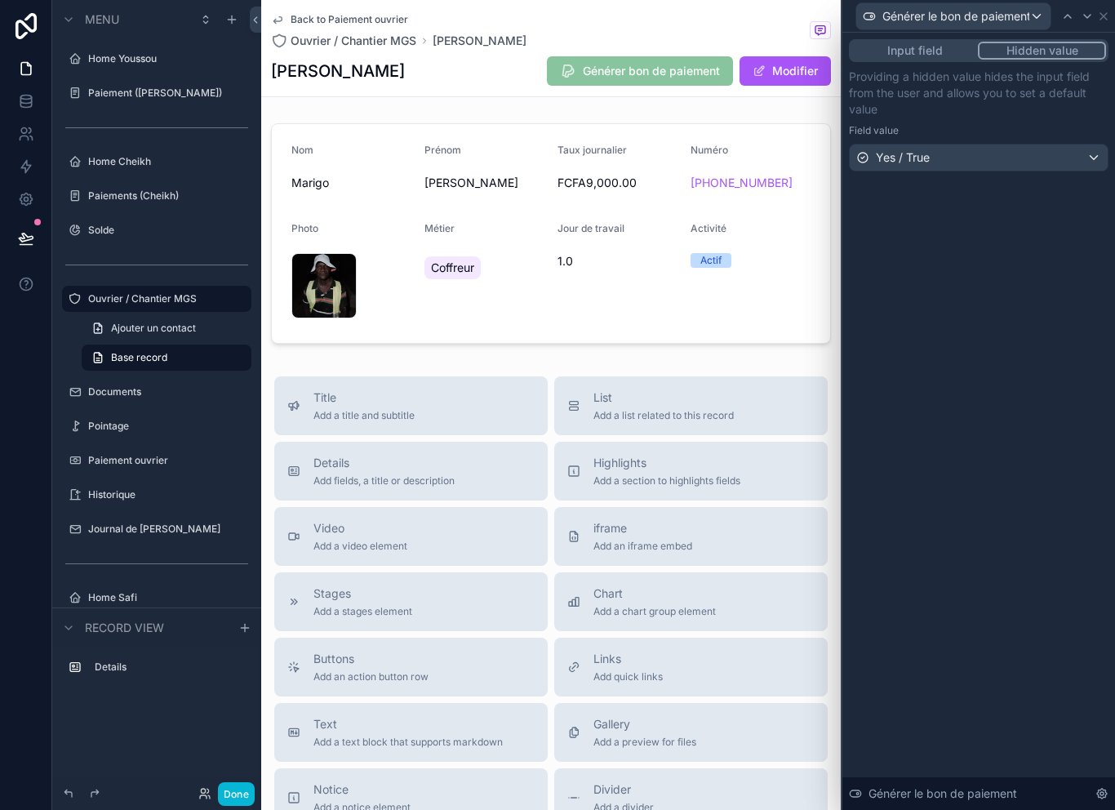
click at [1100, 24] on div "Générer le bon de paiement" at bounding box center [979, 16] width 260 height 32
click at [1107, 25] on div "Générer le bon de paiement" at bounding box center [979, 16] width 260 height 32
click at [1087, 20] on icon at bounding box center [1086, 16] width 13 height 13
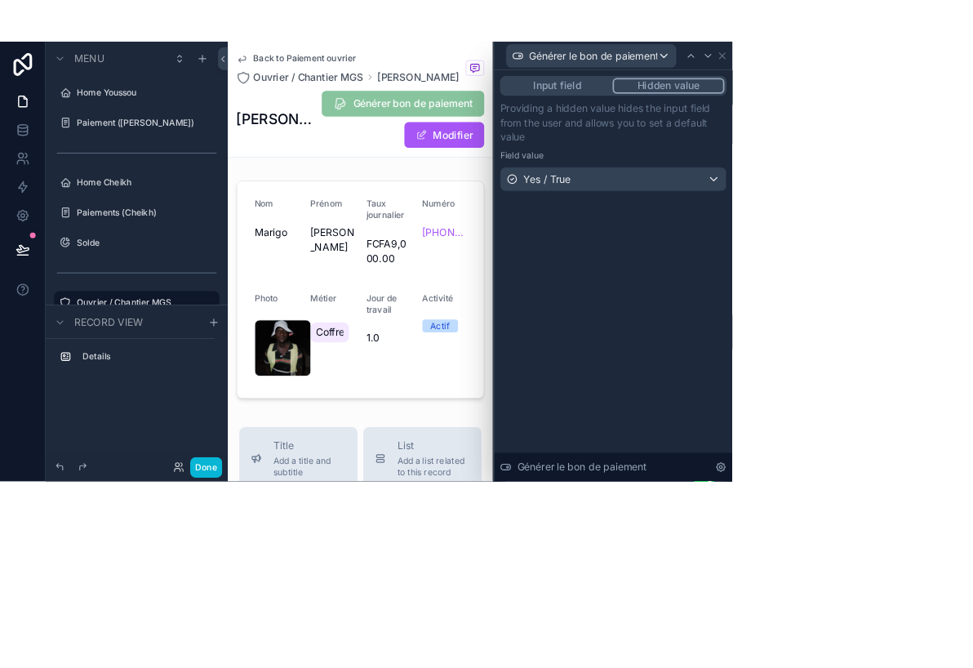
scroll to position [2, 0]
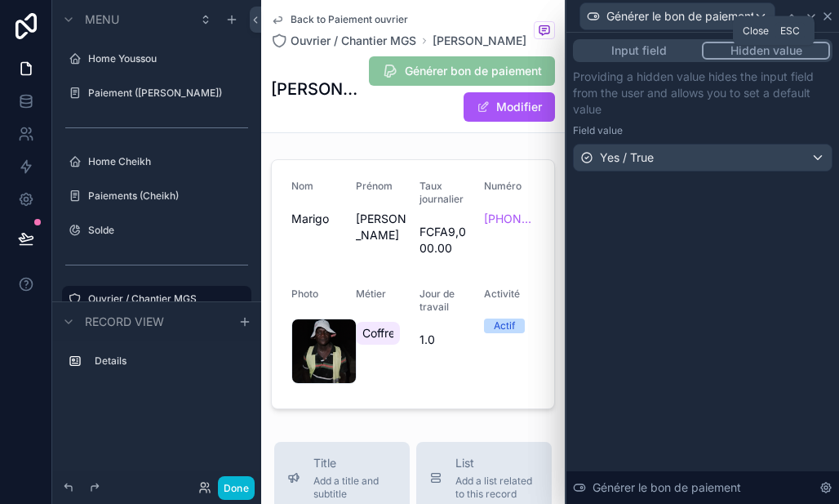
click at [828, 12] on icon at bounding box center [827, 16] width 13 height 13
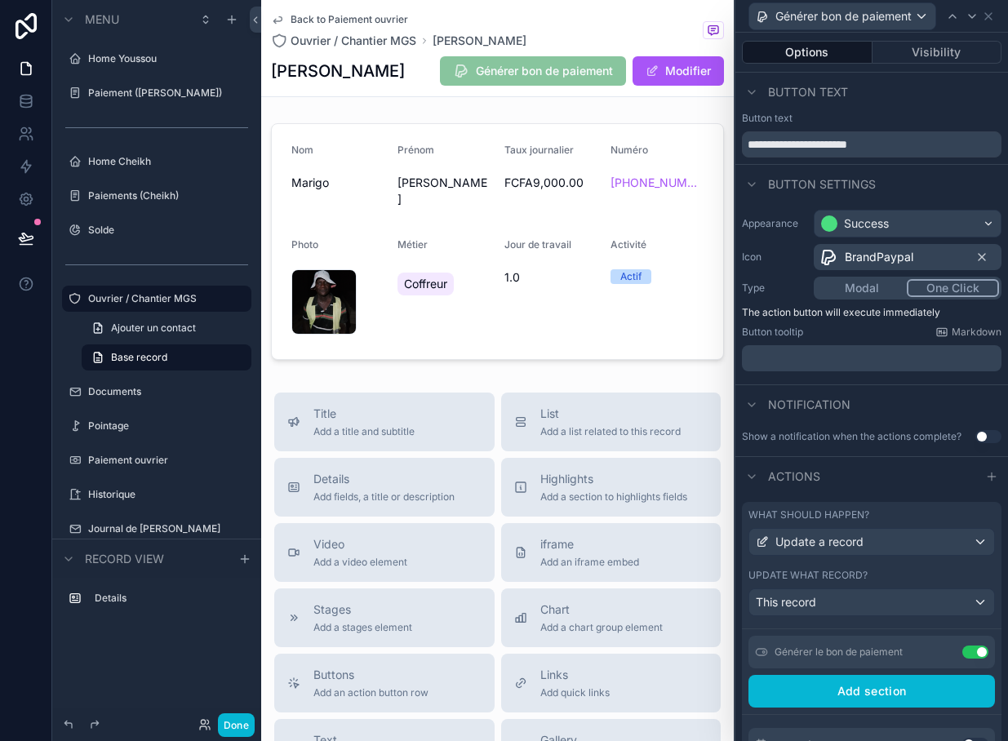
scroll to position [0, 0]
click at [991, 16] on icon at bounding box center [988, 16] width 13 height 13
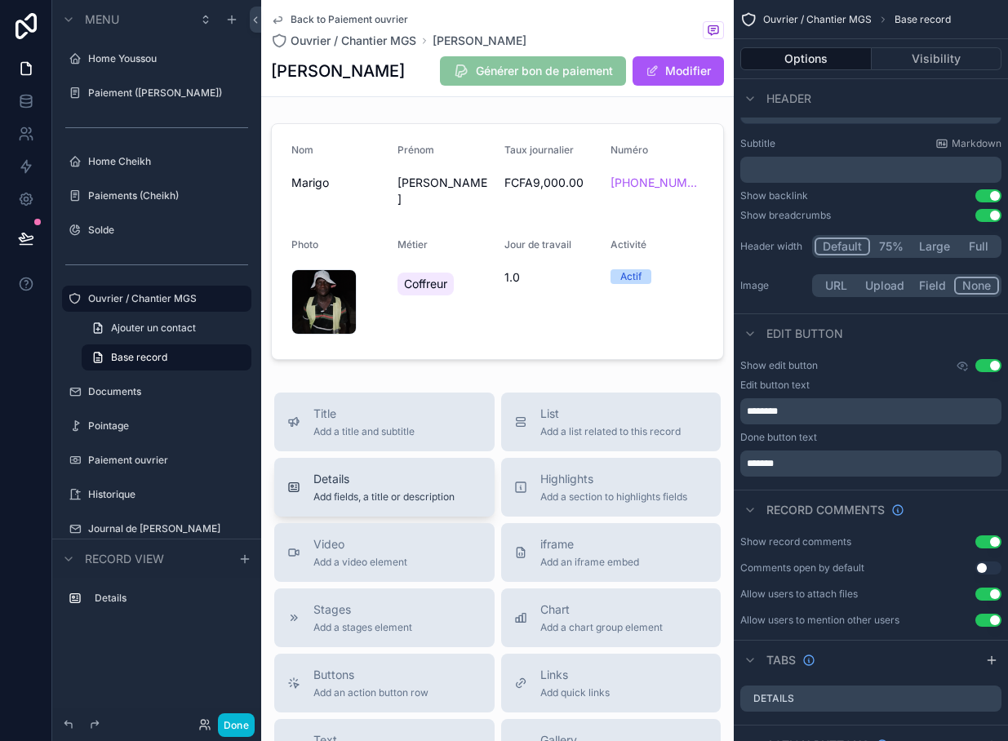
click at [362, 490] on span "Add fields, a title or description" at bounding box center [383, 496] width 141 height 13
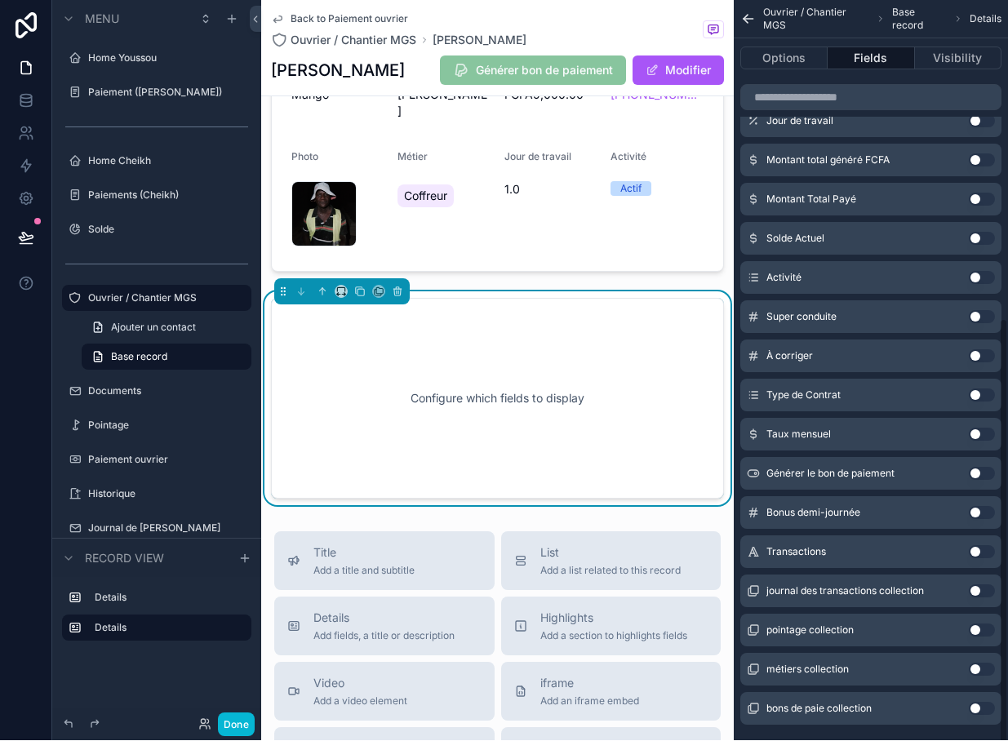
scroll to position [12, 0]
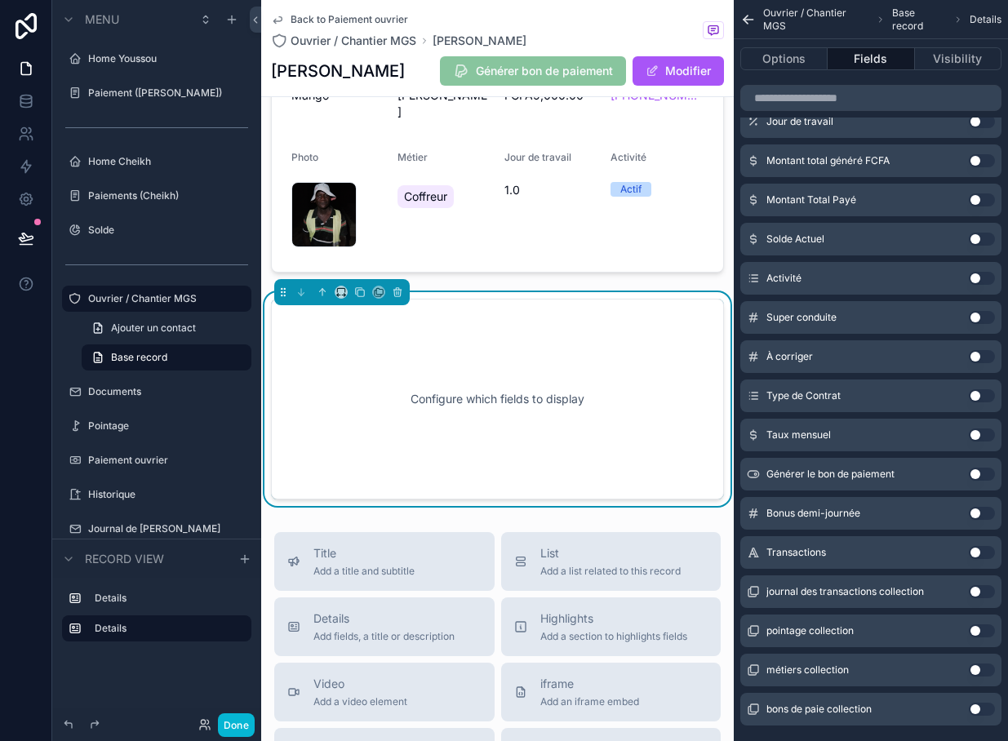
click at [979, 703] on button "Use setting" at bounding box center [982, 709] width 26 height 13
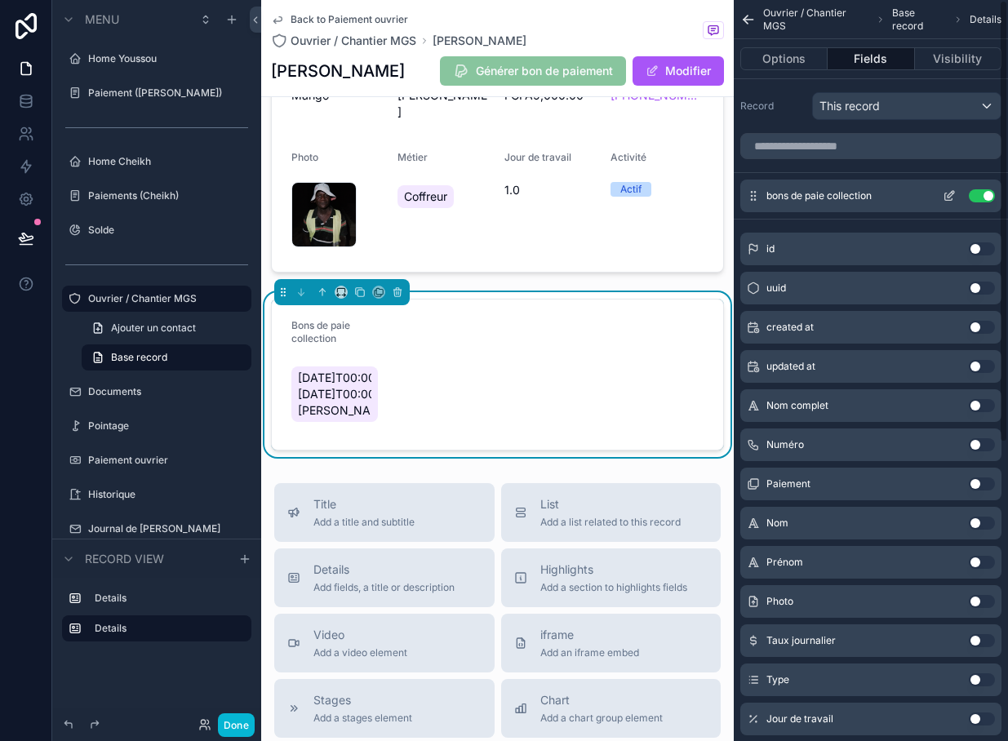
scroll to position [0, 0]
click at [983, 197] on button "Use setting" at bounding box center [982, 195] width 26 height 13
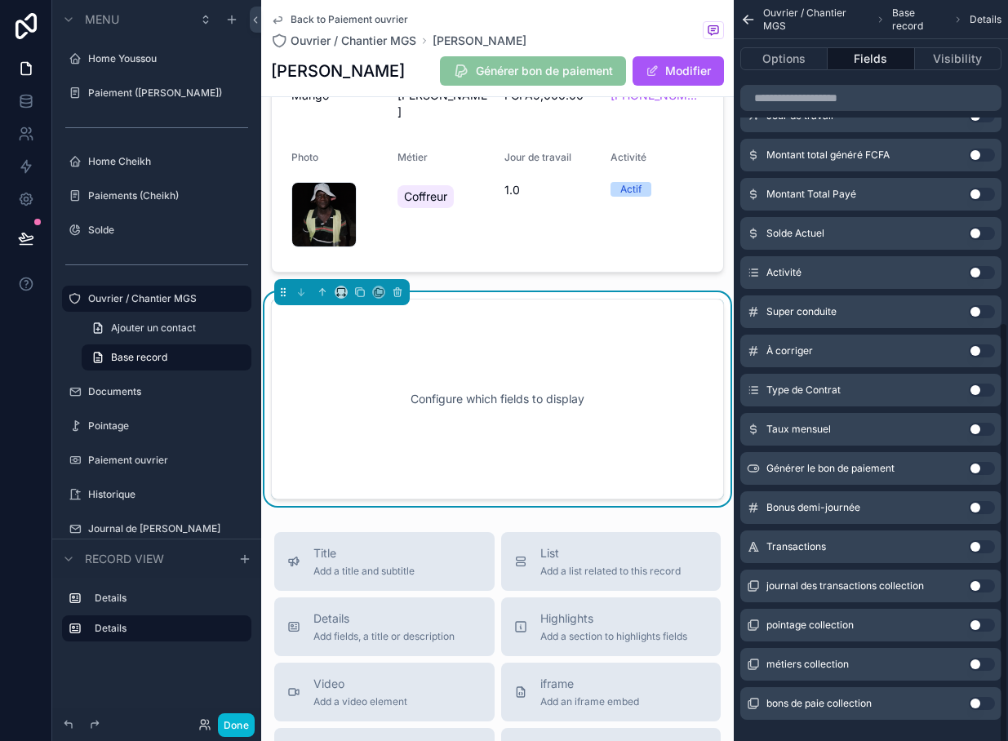
scroll to position [555, 0]
click at [983, 473] on button "Use setting" at bounding box center [982, 470] width 26 height 13
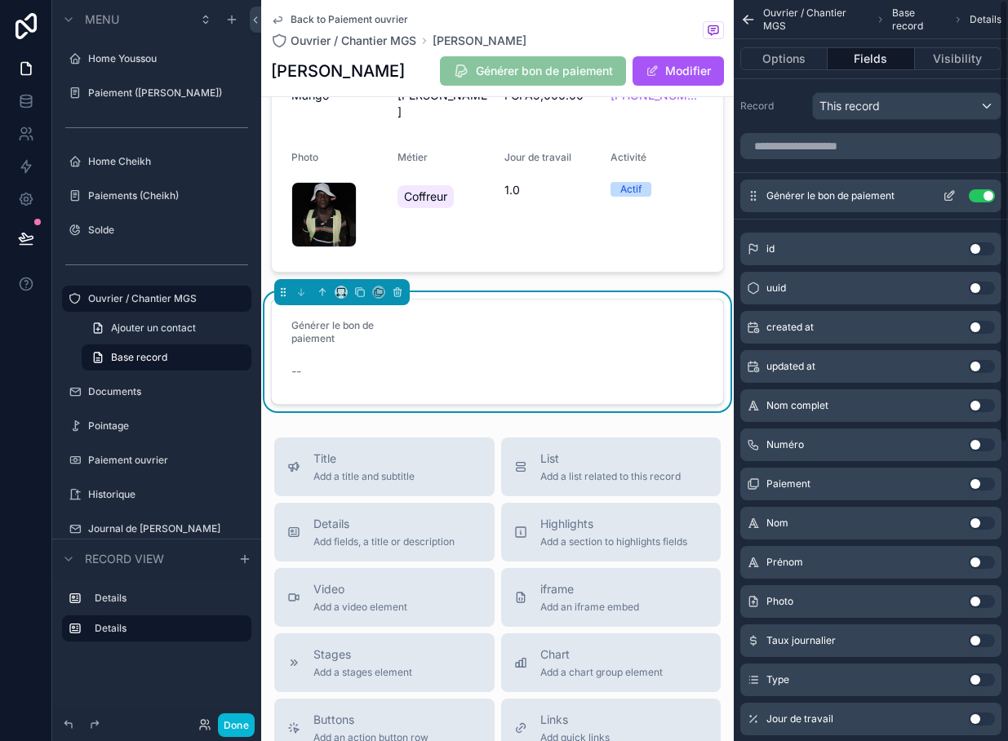
scroll to position [0, 0]
click at [947, 196] on icon "scrollable content" at bounding box center [950, 194] width 7 height 7
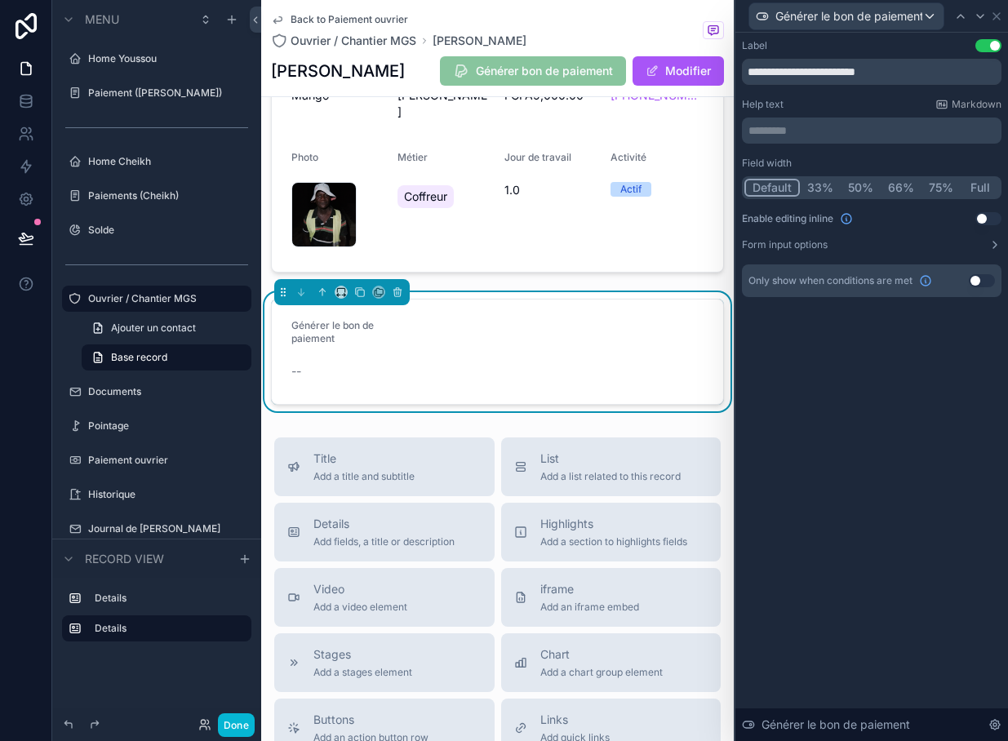
click at [984, 217] on button "Use setting" at bounding box center [988, 218] width 26 height 13
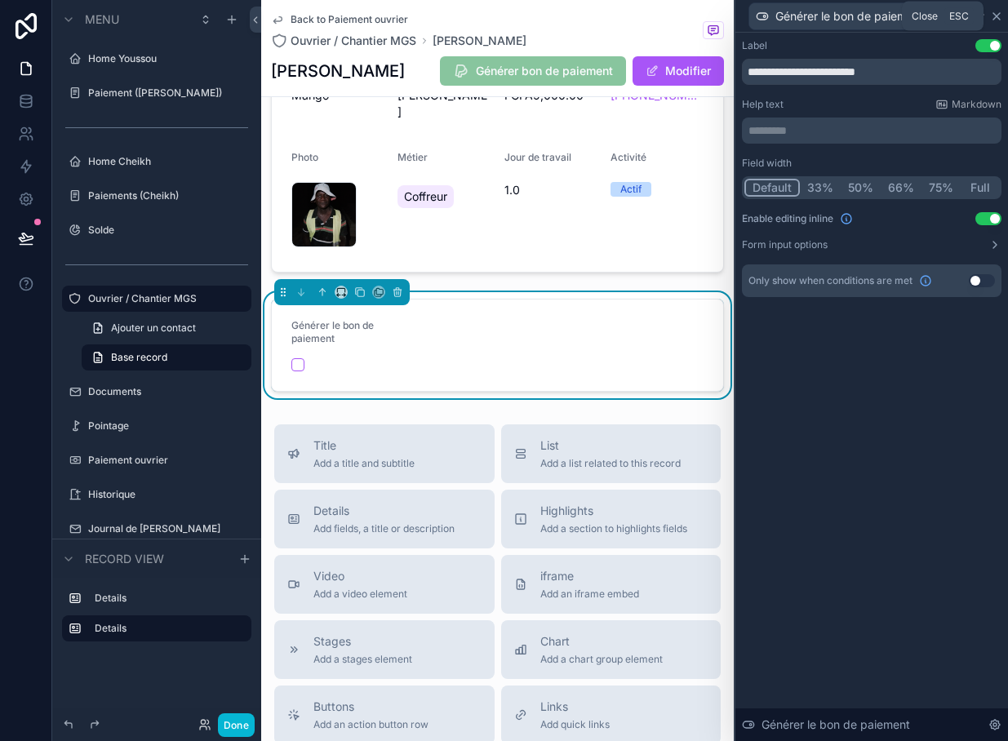
click at [1001, 19] on icon at bounding box center [996, 16] width 13 height 13
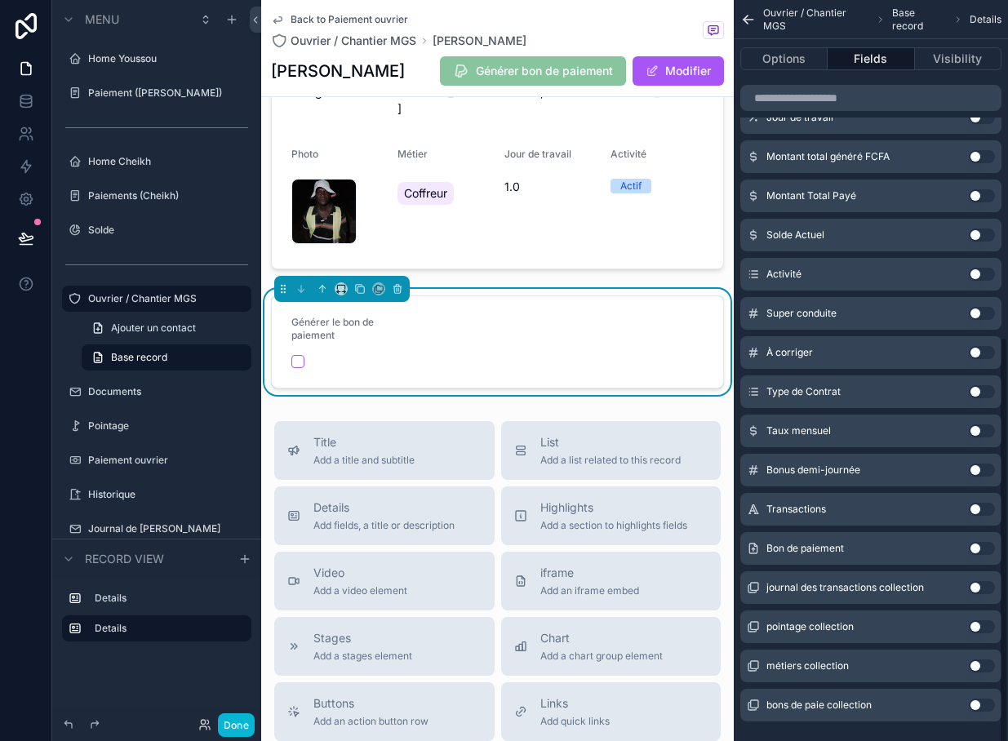
scroll to position [601, 0]
click at [976, 563] on div "Bon de paiement Use setting" at bounding box center [870, 548] width 261 height 33
click at [984, 549] on button "Use setting" at bounding box center [982, 548] width 26 height 13
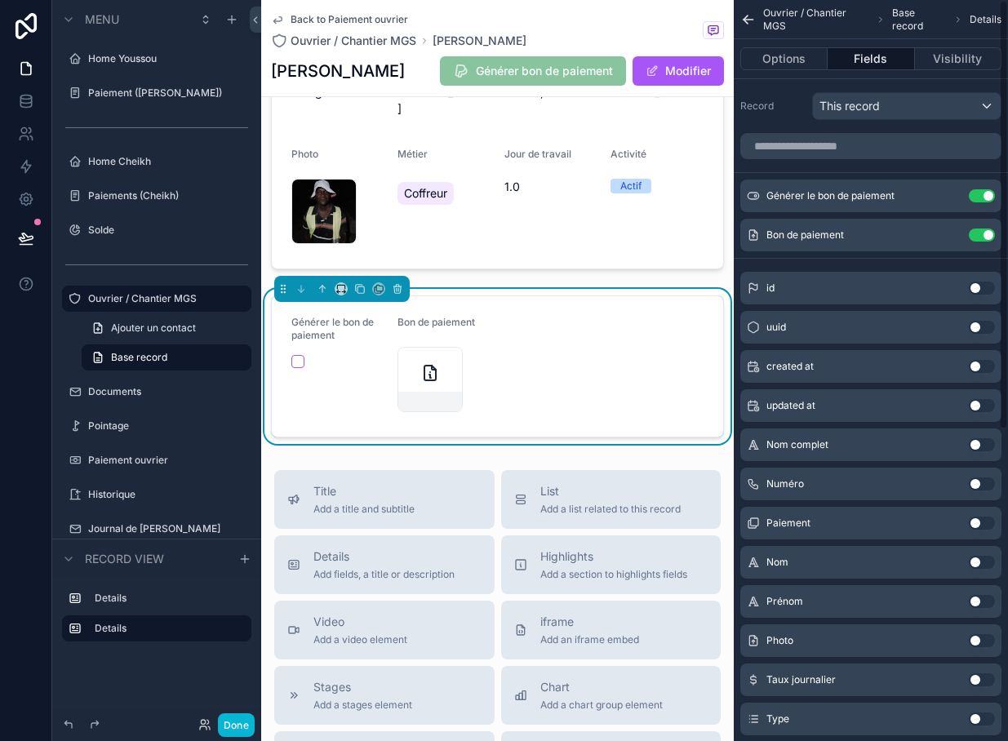
scroll to position [26, 0]
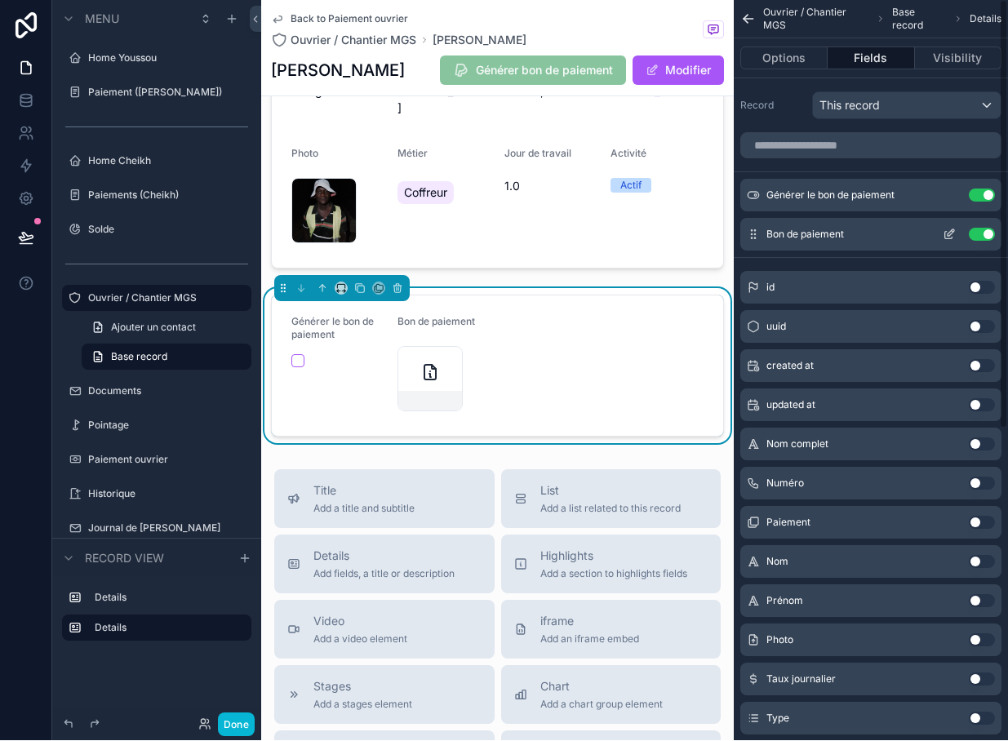
click at [953, 229] on icon "scrollable content" at bounding box center [949, 235] width 13 height 13
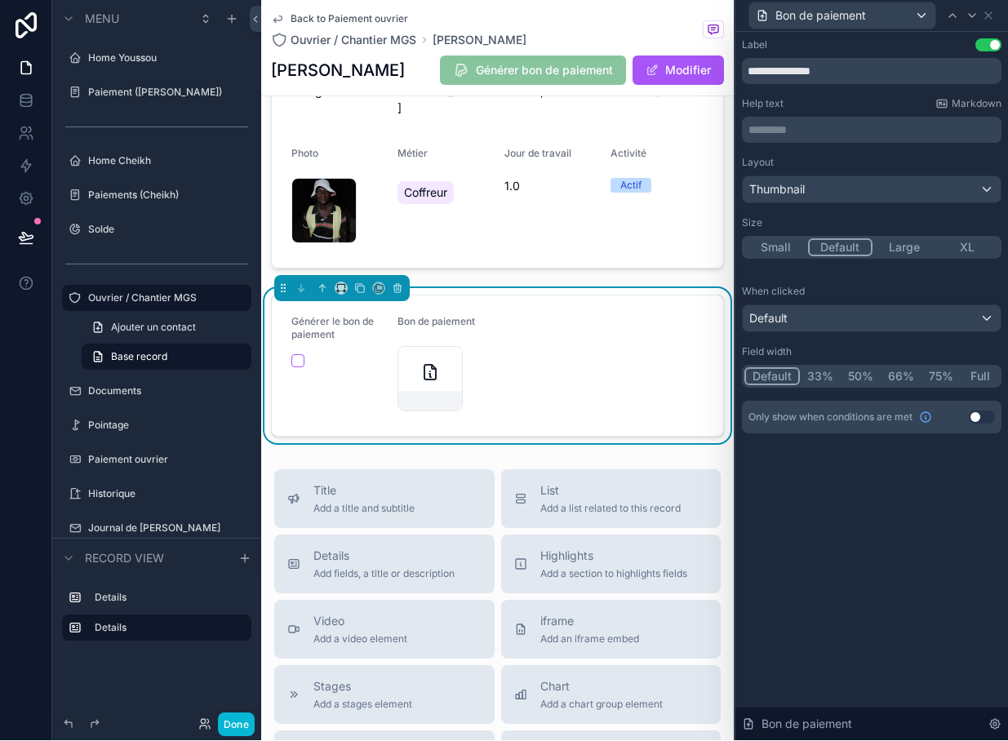
click at [978, 411] on button "Use setting" at bounding box center [982, 417] width 26 height 13
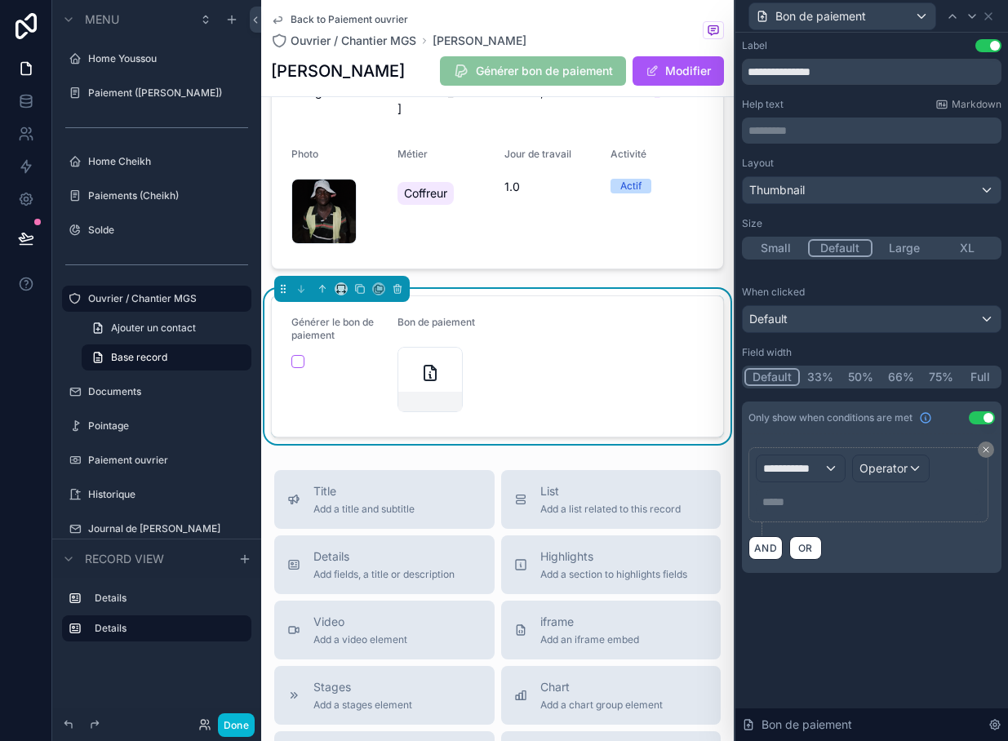
click at [828, 479] on div "**********" at bounding box center [801, 468] width 88 height 26
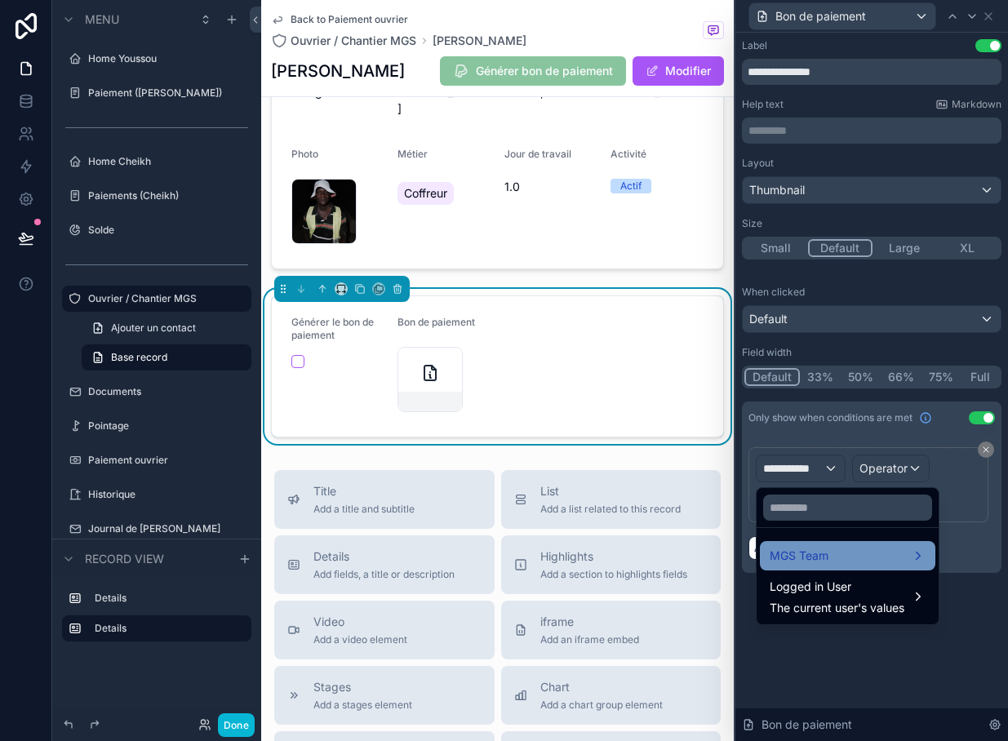
click at [905, 561] on div "MGS Team" at bounding box center [848, 556] width 156 height 20
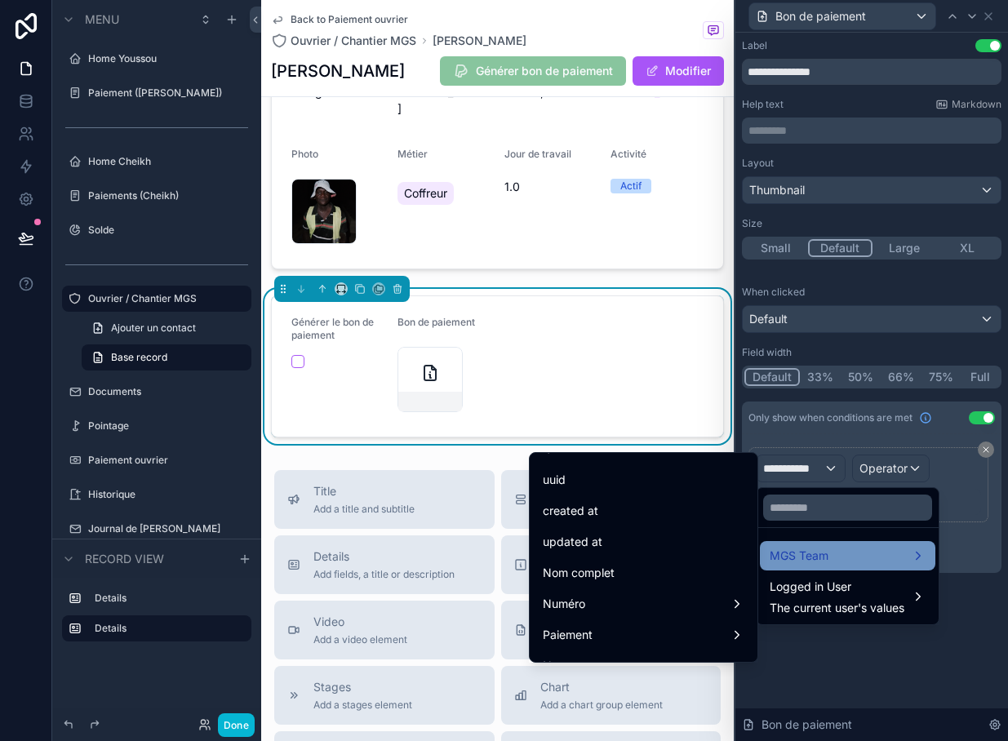
scroll to position [14, 0]
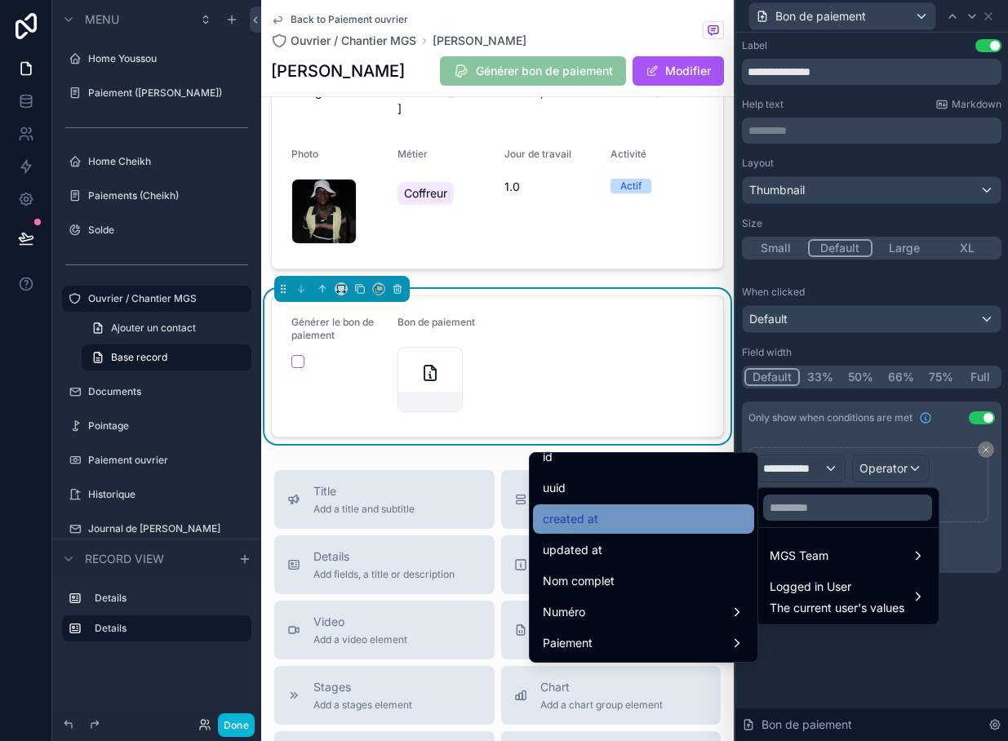
click at [671, 526] on div "created at" at bounding box center [644, 519] width 202 height 20
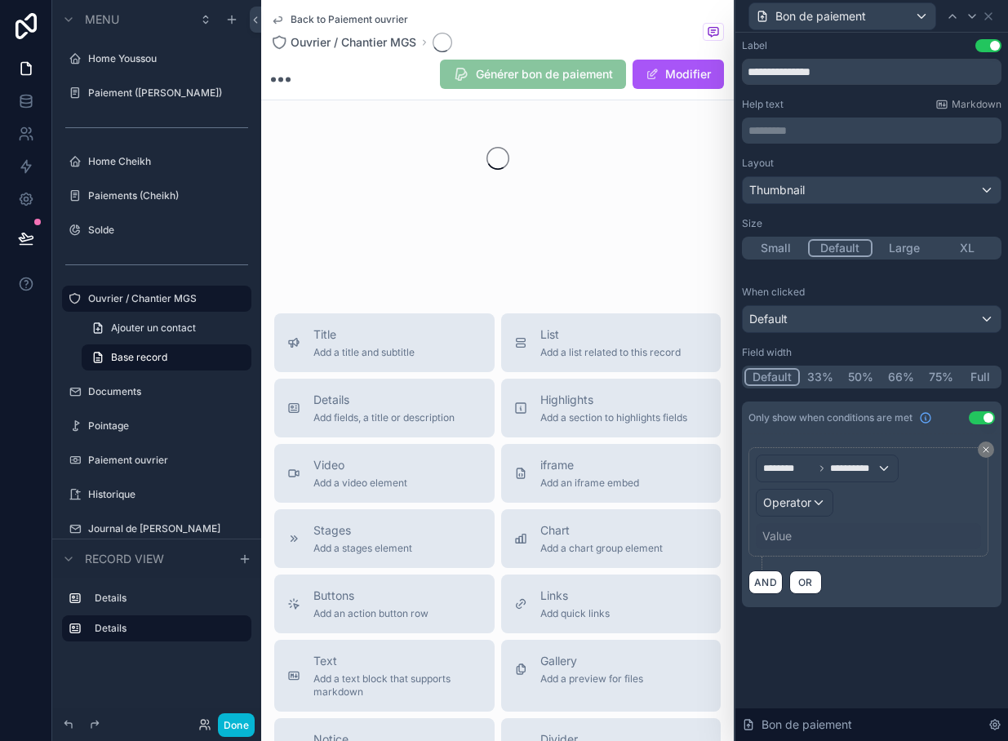
click at [805, 510] on span "Operator" at bounding box center [787, 503] width 48 height 16
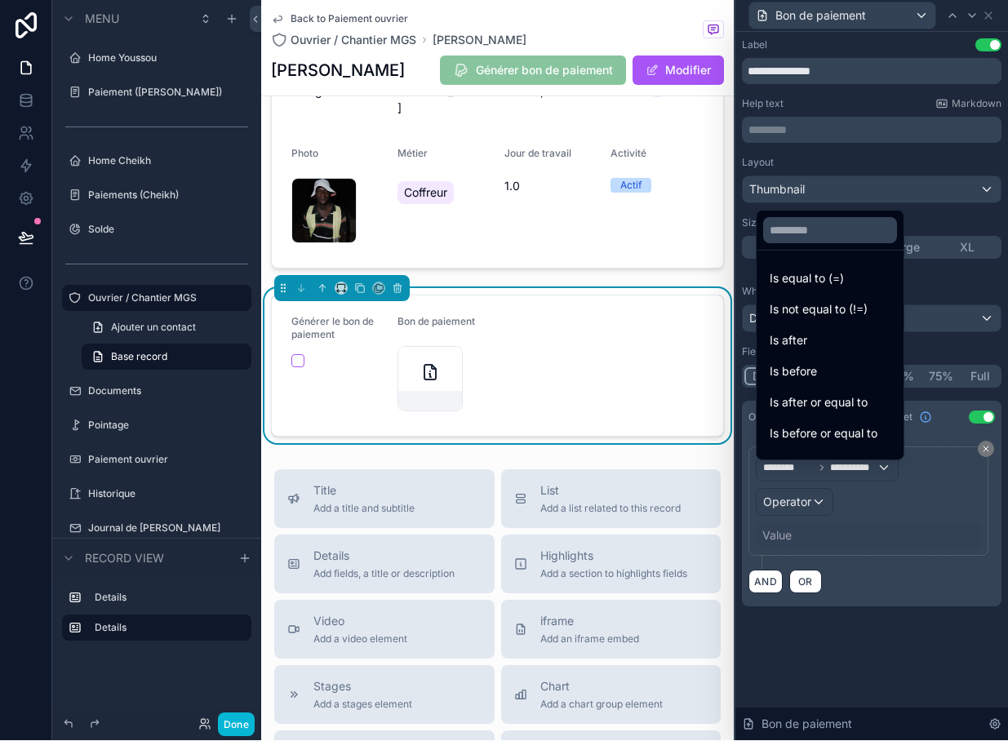
scroll to position [0, 0]
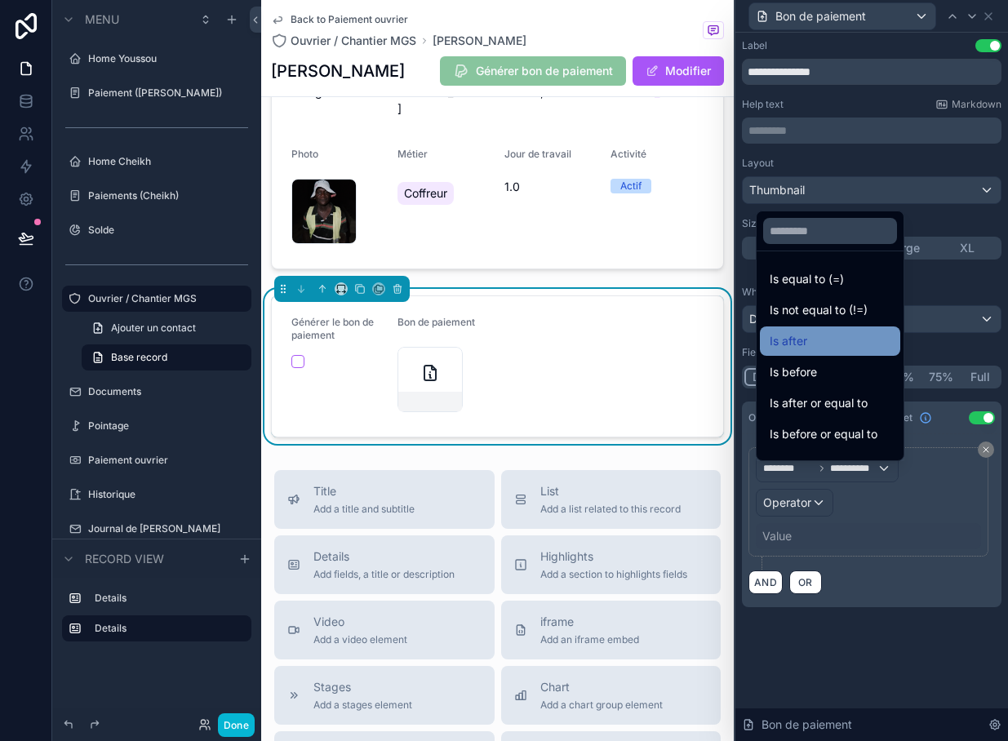
click at [866, 351] on div "Is after" at bounding box center [830, 341] width 121 height 20
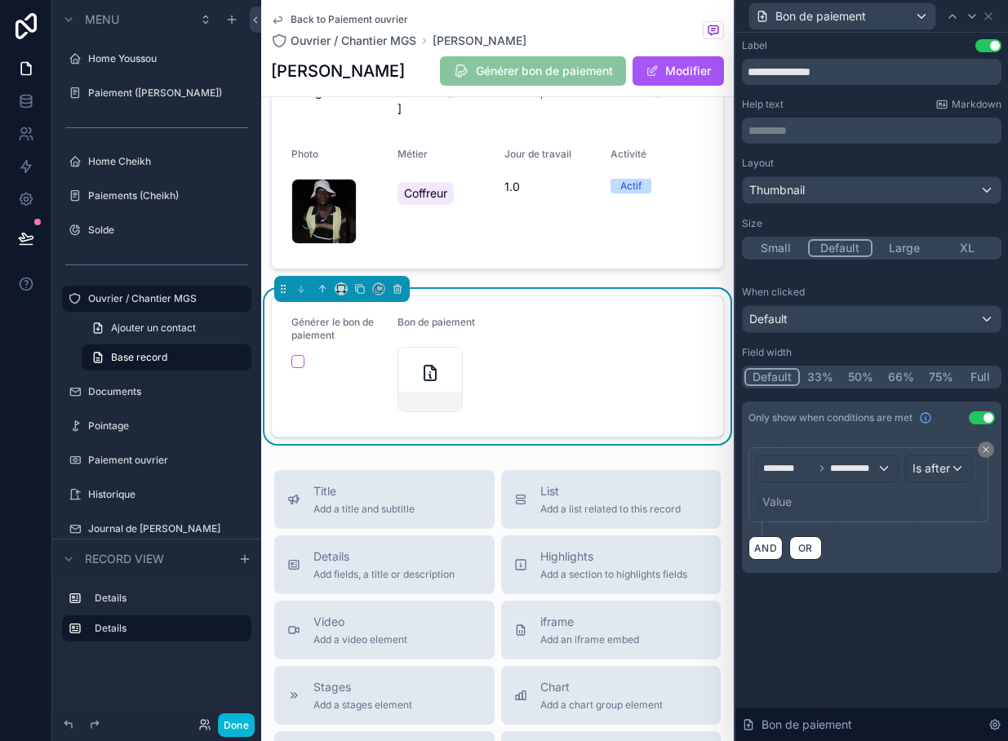
click at [865, 500] on div "Value" at bounding box center [868, 502] width 225 height 26
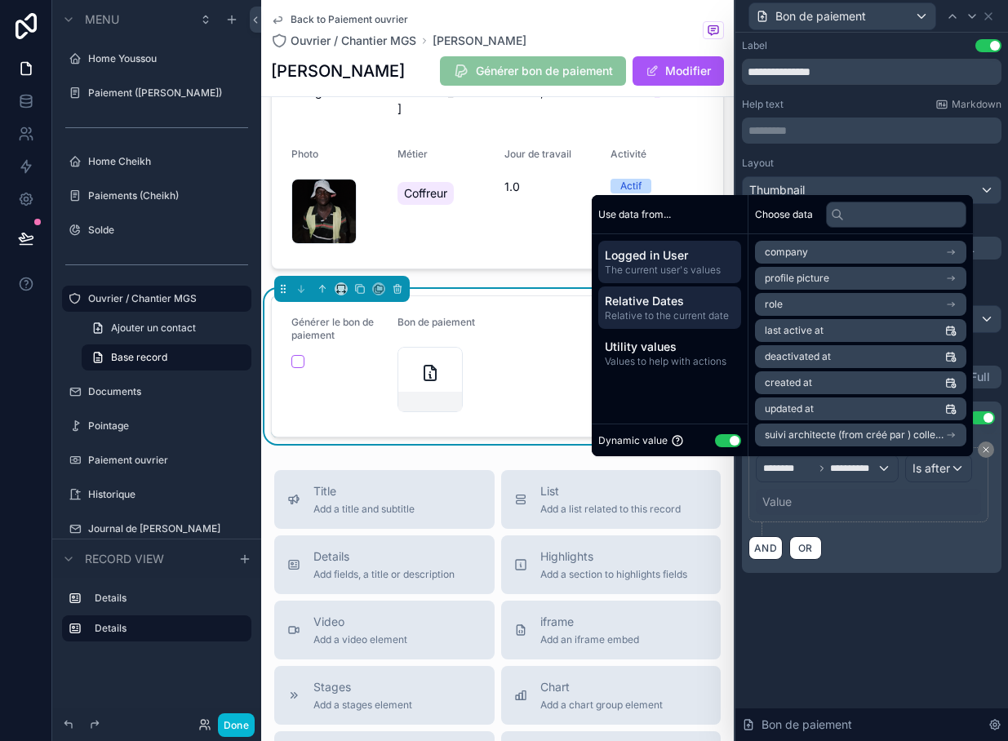
click at [663, 309] on span "Relative Dates" at bounding box center [670, 301] width 130 height 16
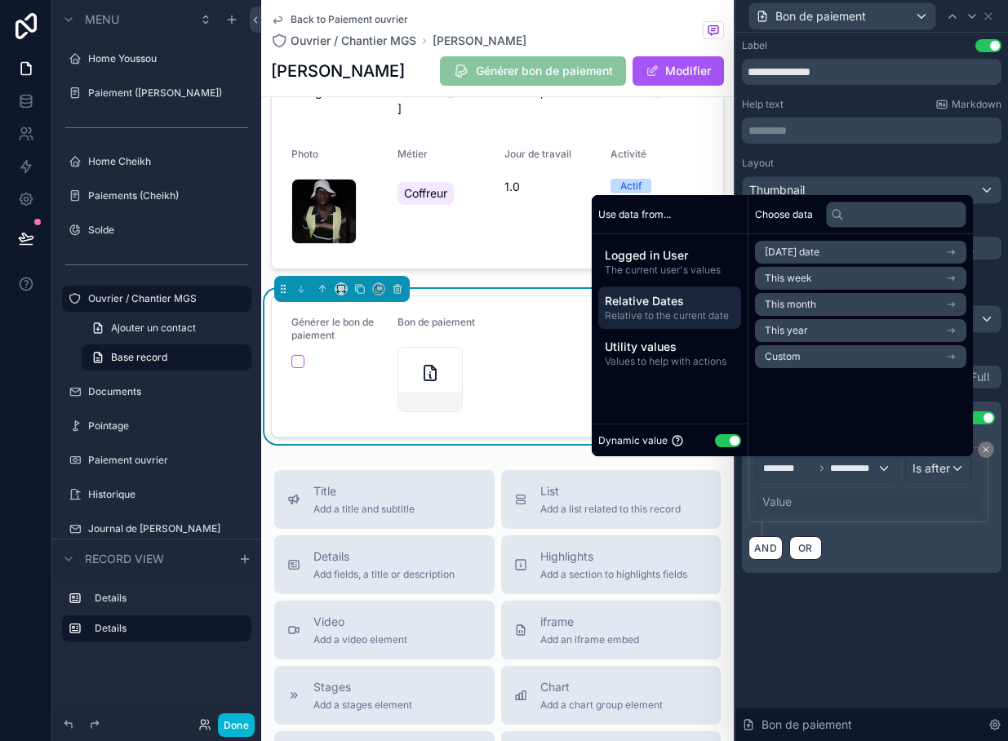
click at [829, 511] on div "Value" at bounding box center [868, 502] width 225 height 26
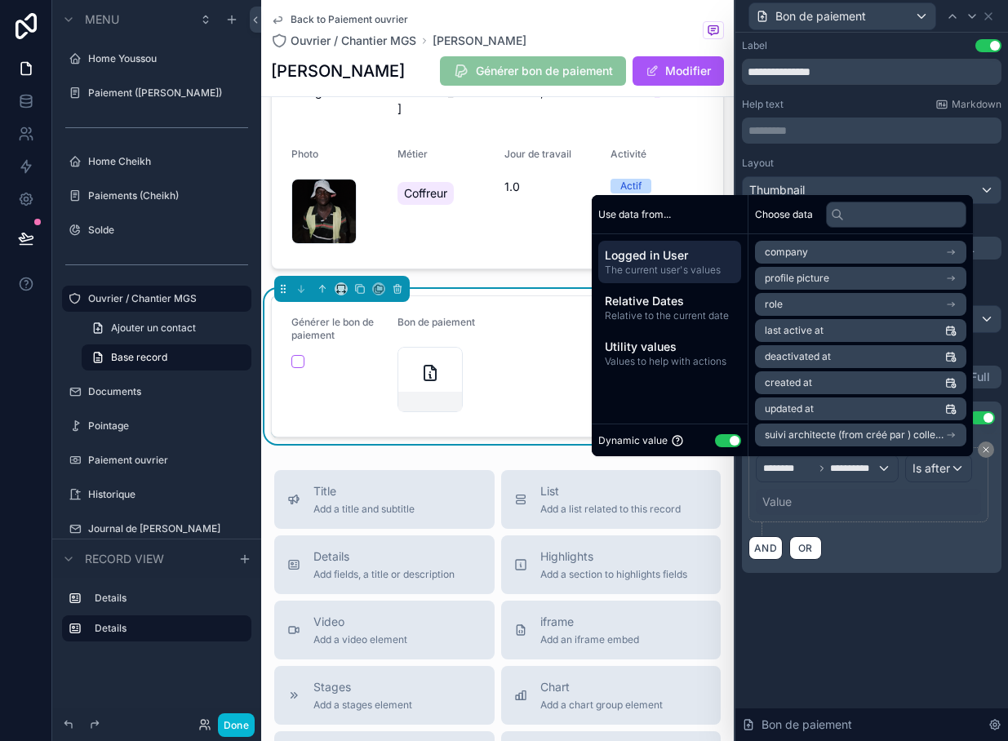
click at [884, 570] on div "**********" at bounding box center [872, 503] width 260 height 139
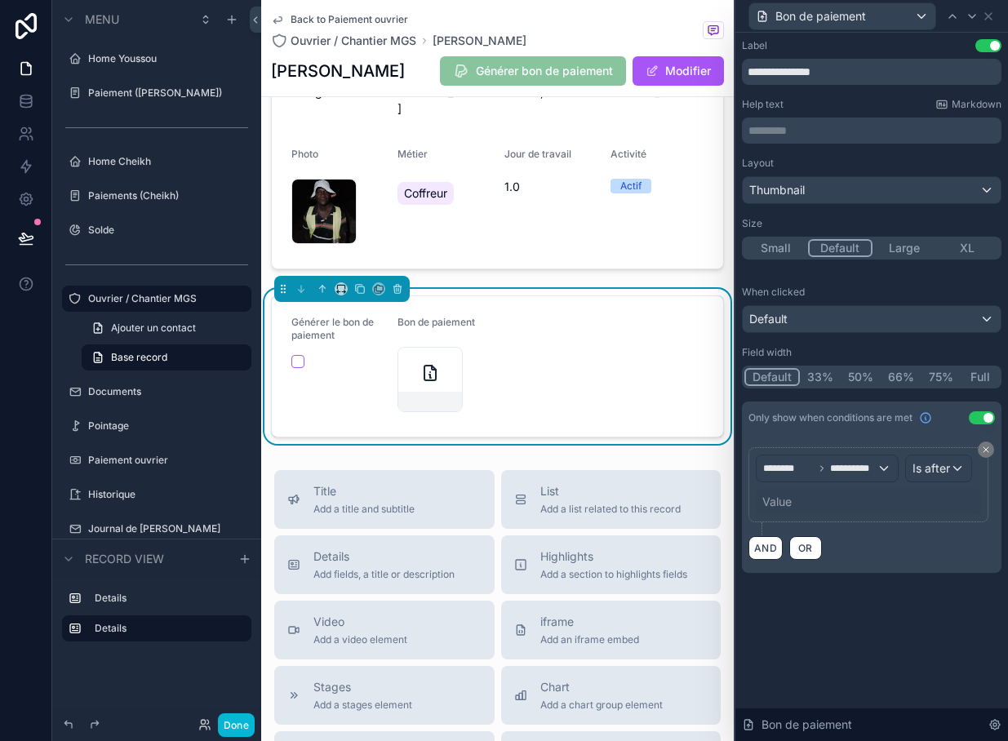
click at [948, 468] on span "Is after" at bounding box center [931, 468] width 38 height 16
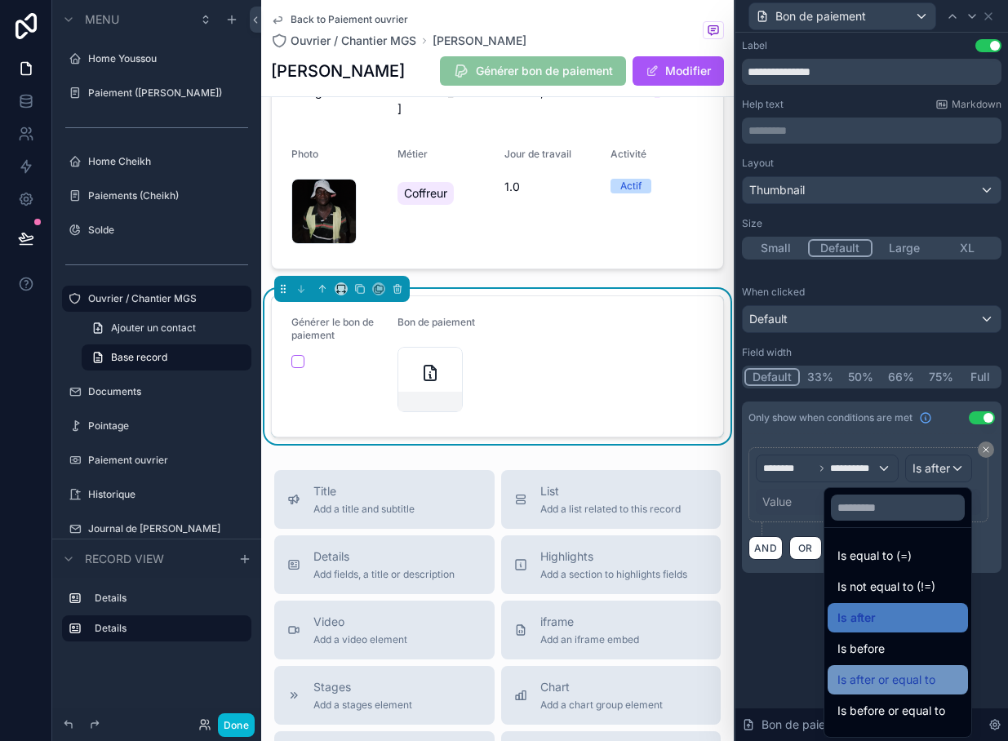
click at [900, 680] on span "Is after or equal to" at bounding box center [886, 680] width 98 height 20
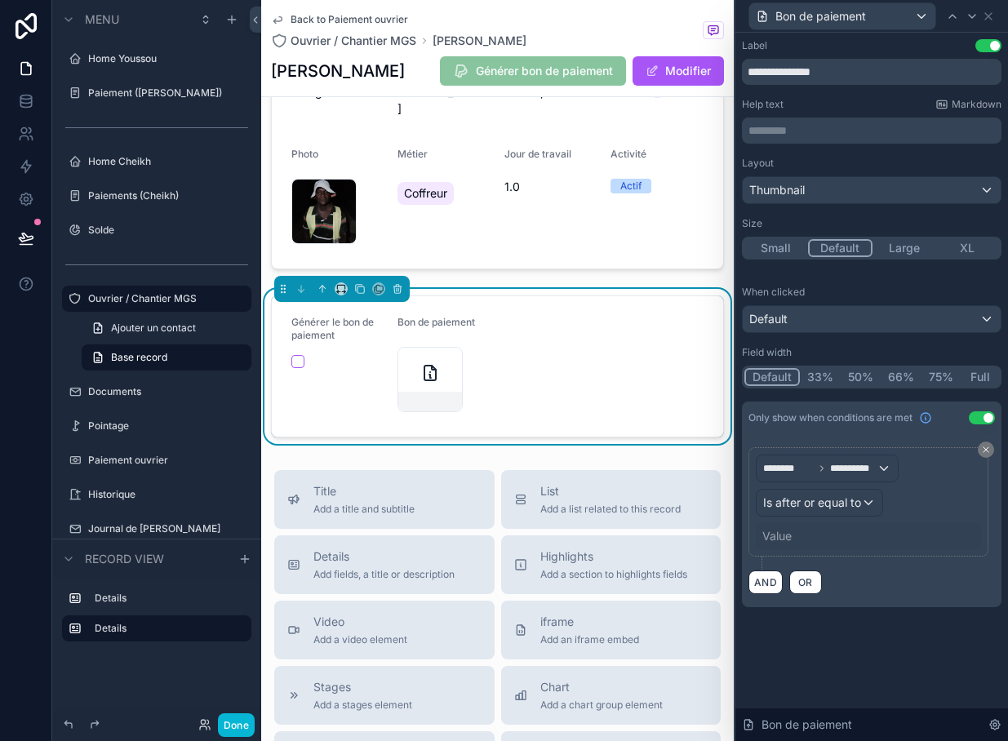
click at [802, 532] on div "Value" at bounding box center [868, 536] width 225 height 26
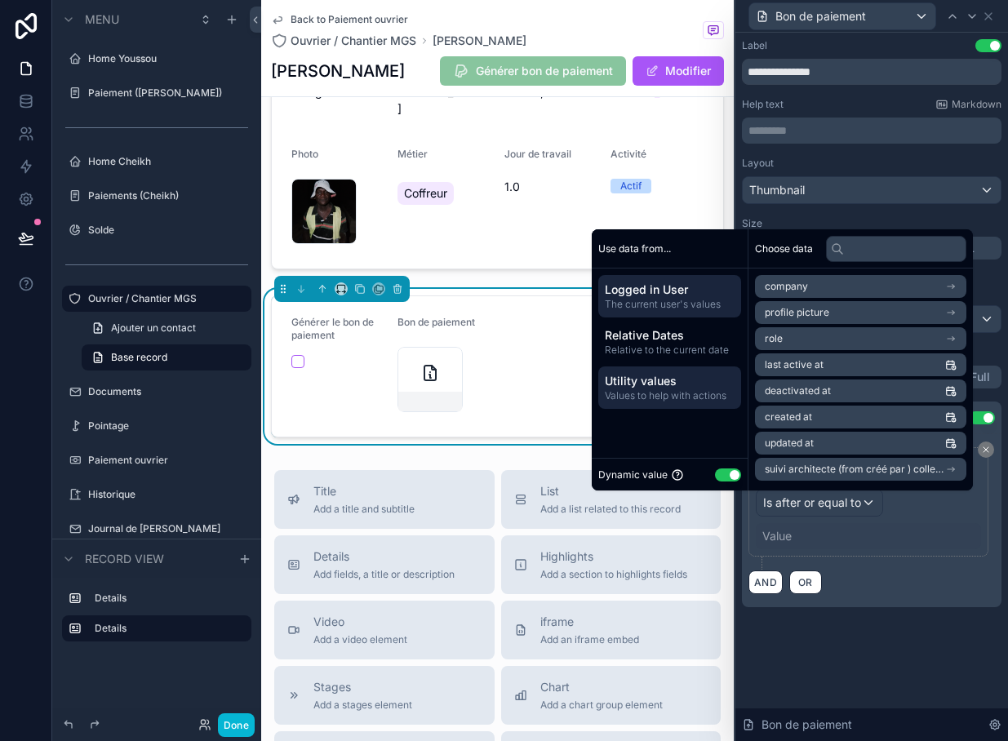
click at [673, 389] on span "Utility values" at bounding box center [670, 381] width 130 height 16
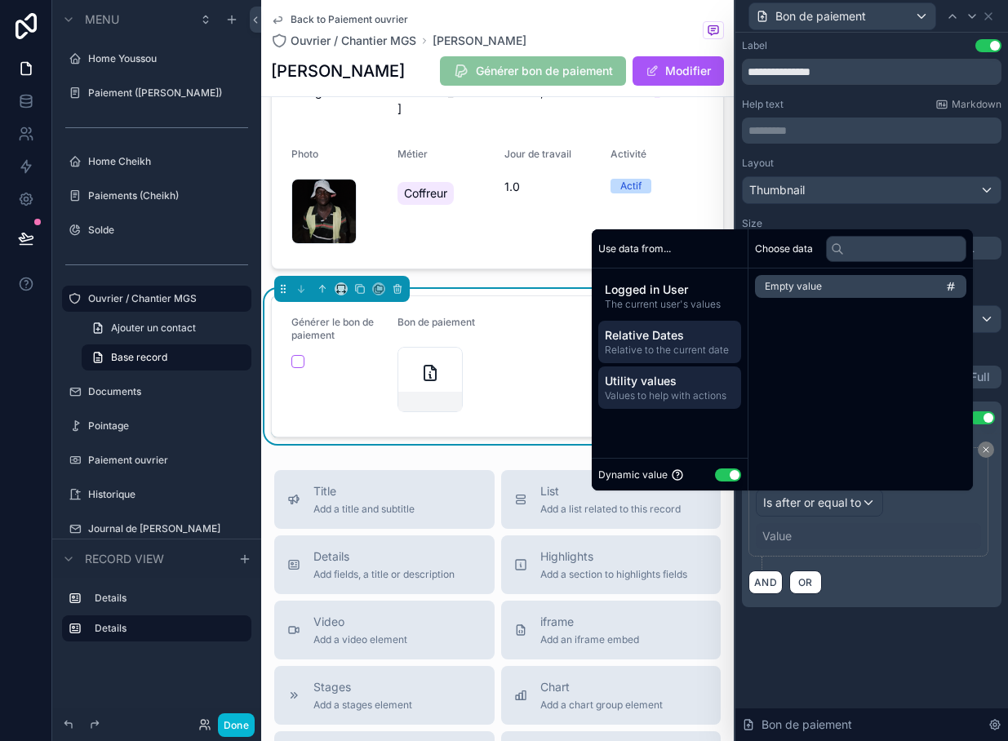
click at [673, 344] on span "Relative Dates" at bounding box center [670, 335] width 130 height 16
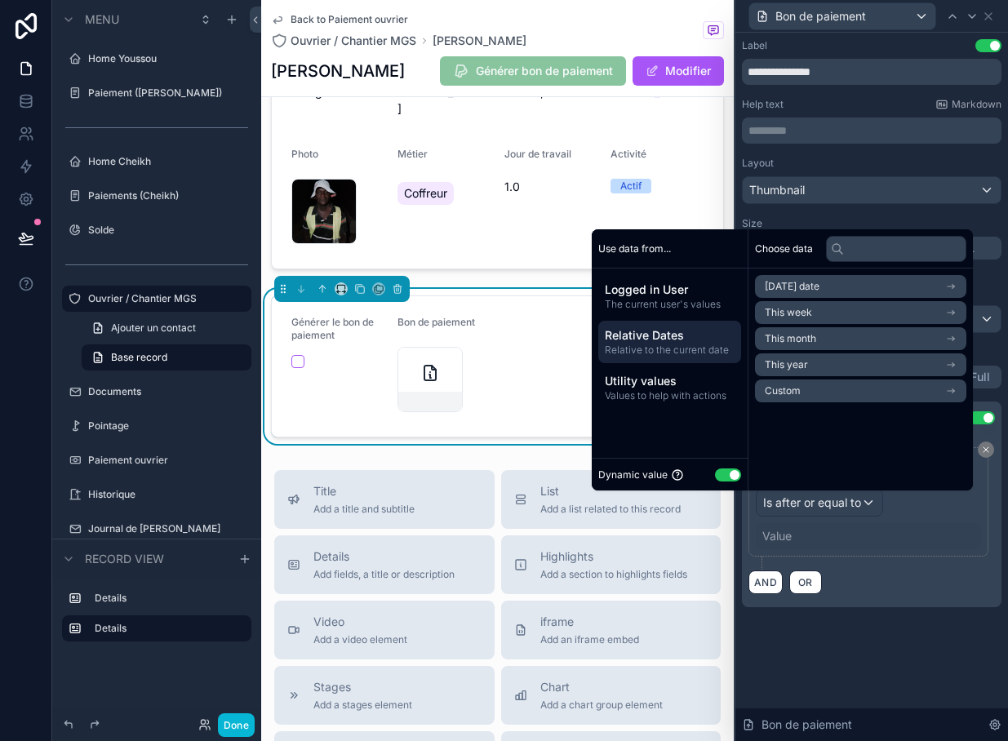
click at [846, 298] on li "Today's date" at bounding box center [860, 286] width 211 height 23
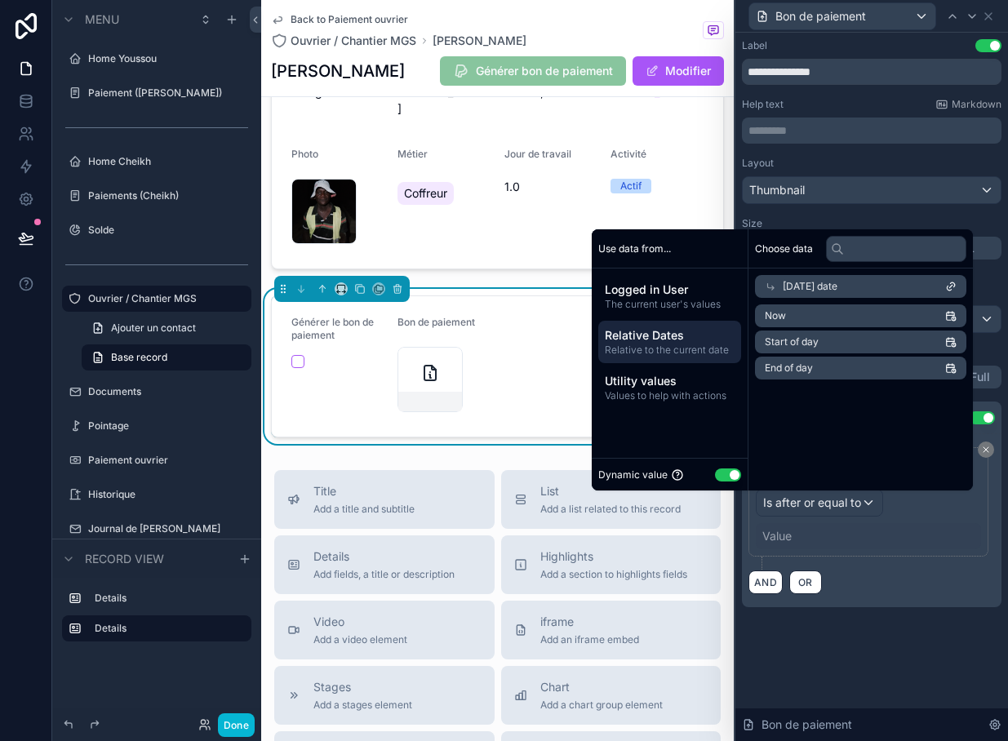
click at [821, 327] on li "Now" at bounding box center [860, 315] width 211 height 23
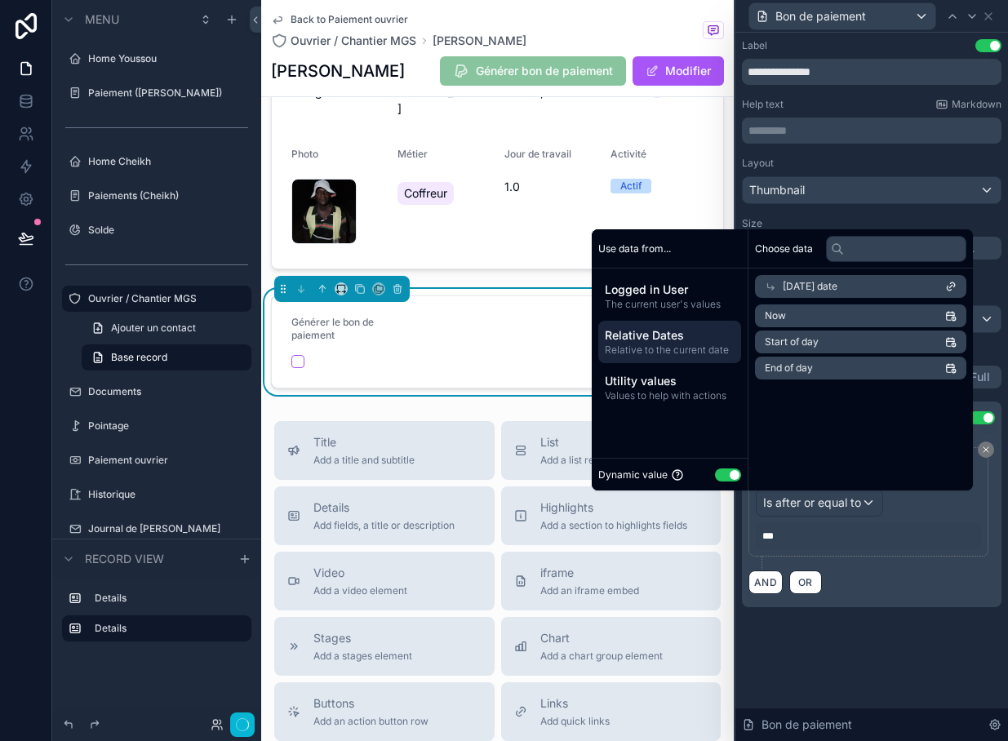
click at [825, 327] on li "Now" at bounding box center [860, 315] width 211 height 23
click at [874, 690] on div "**********" at bounding box center [871, 387] width 273 height 708
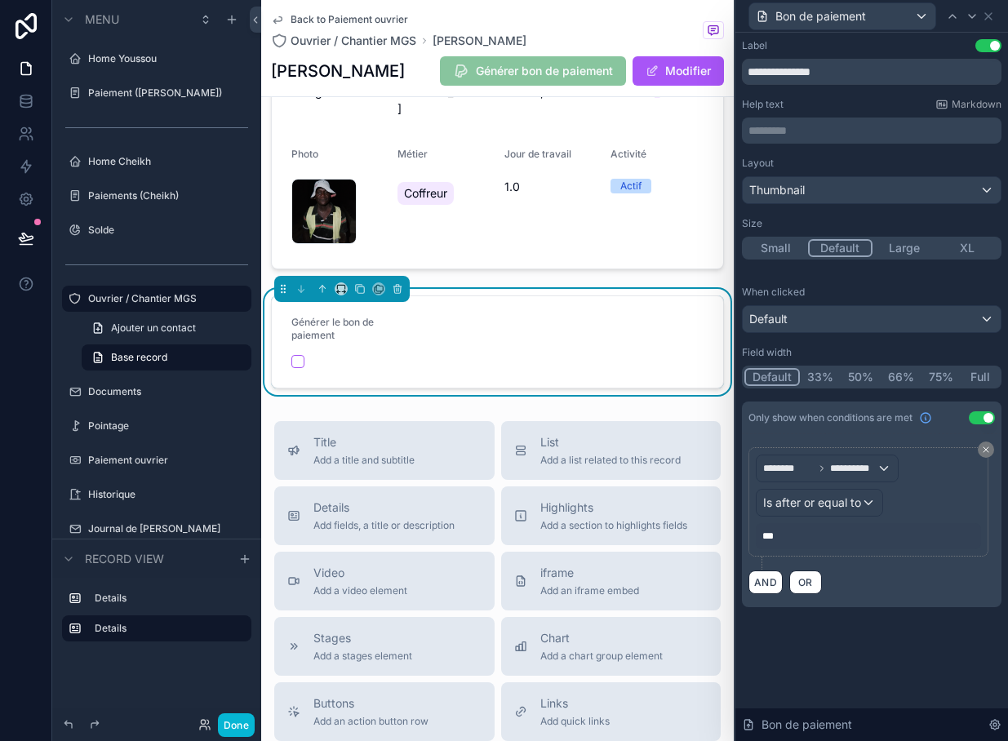
click at [874, 690] on div "**********" at bounding box center [871, 387] width 273 height 708
click at [1001, 16] on div "Bon de paiement" at bounding box center [872, 16] width 260 height 32
click at [930, 189] on div "Thumbnail" at bounding box center [872, 190] width 258 height 26
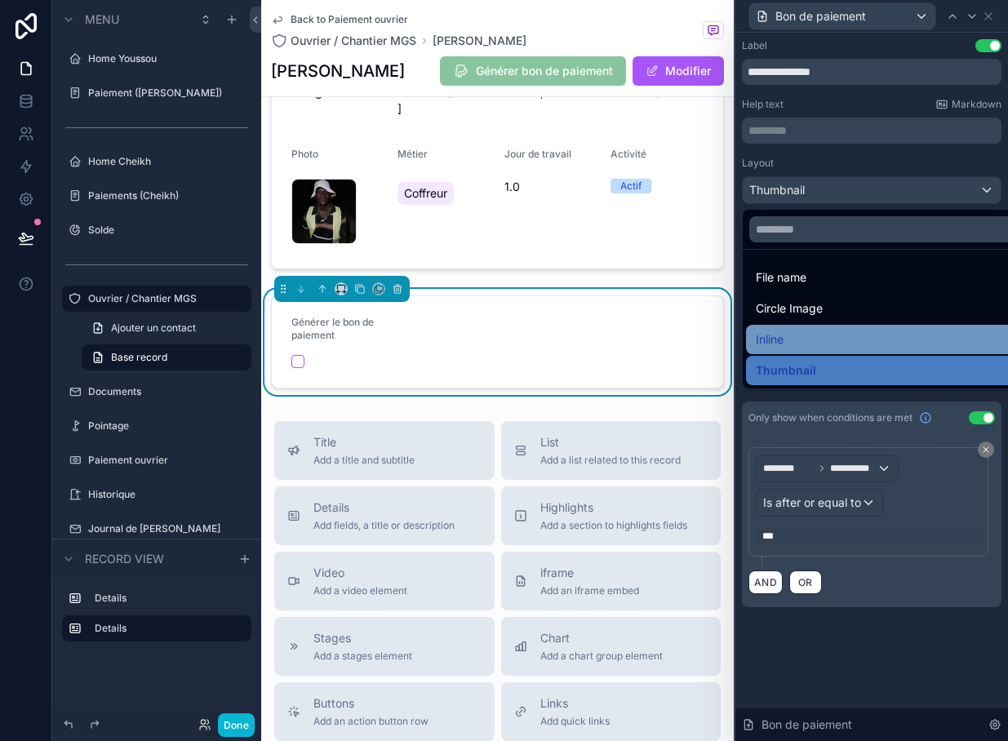
click at [833, 331] on div "Inline" at bounding box center [890, 340] width 269 height 20
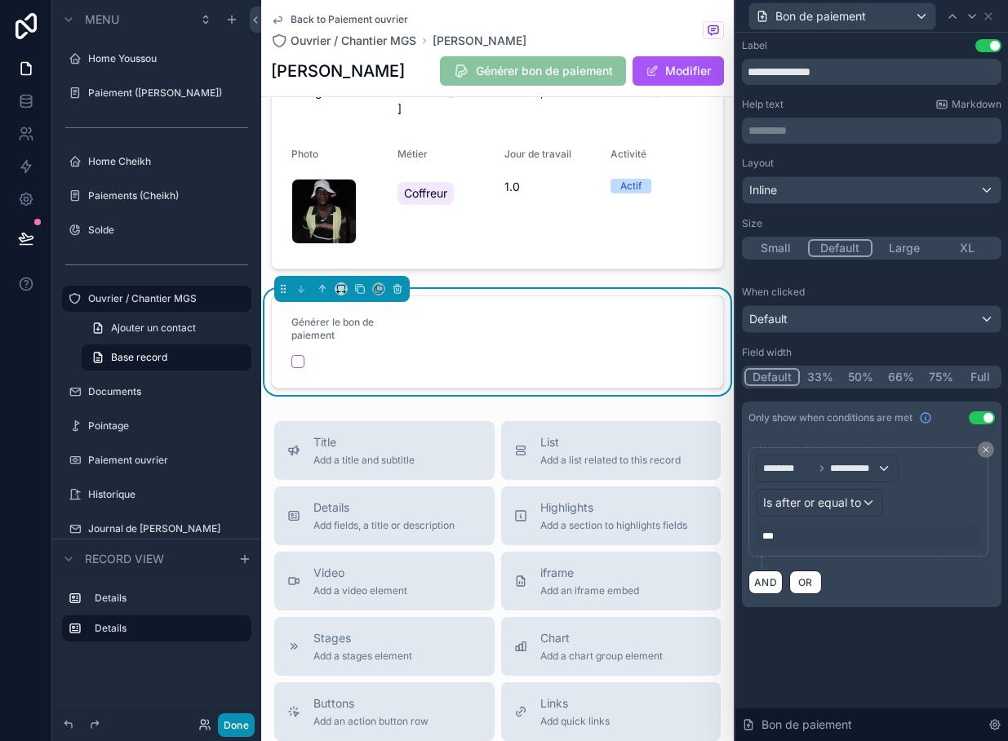
click at [247, 736] on button "Done" at bounding box center [236, 725] width 37 height 24
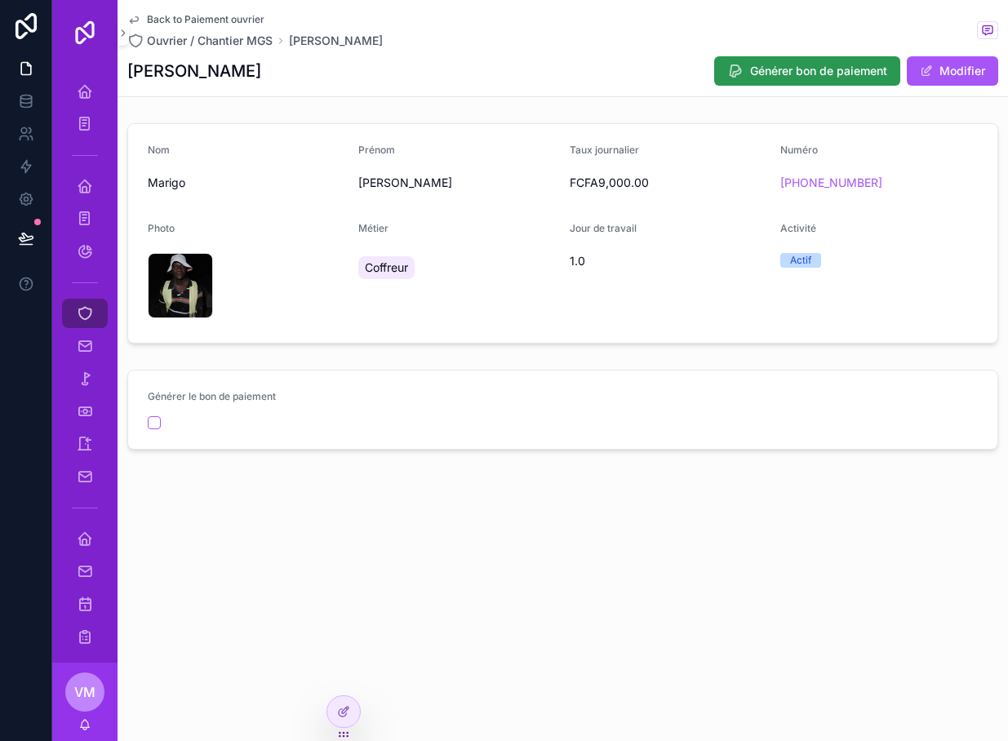
click at [796, 58] on button "Générer bon de paiement" at bounding box center [807, 70] width 186 height 29
click at [337, 719] on div at bounding box center [343, 711] width 33 height 31
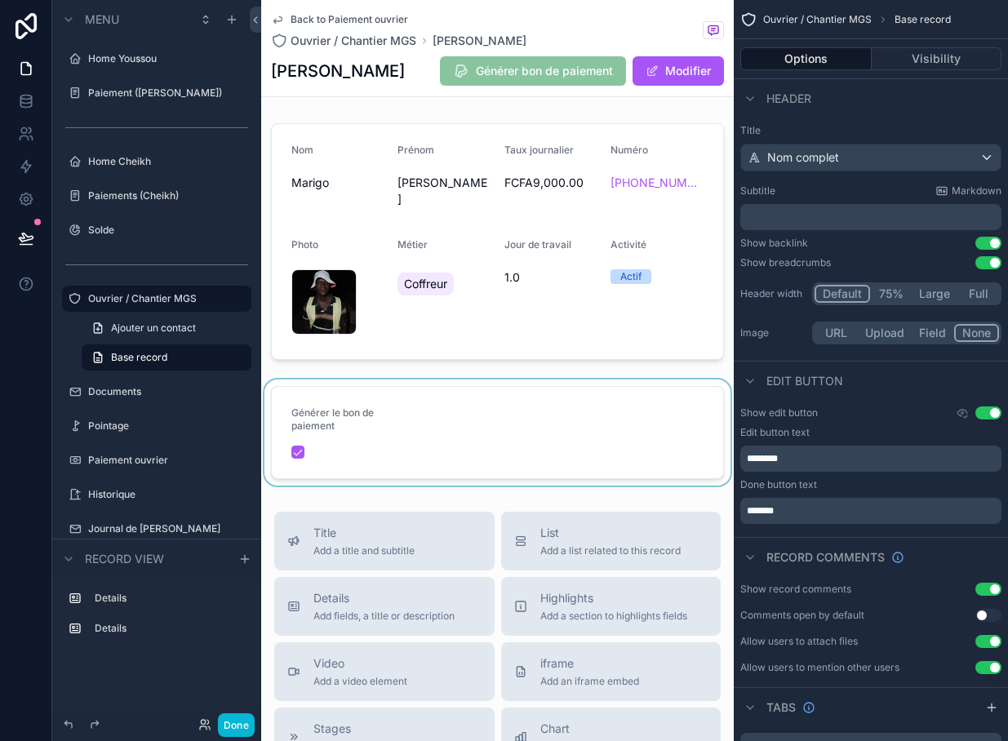
click at [584, 406] on div "scrollable content" at bounding box center [497, 432] width 473 height 106
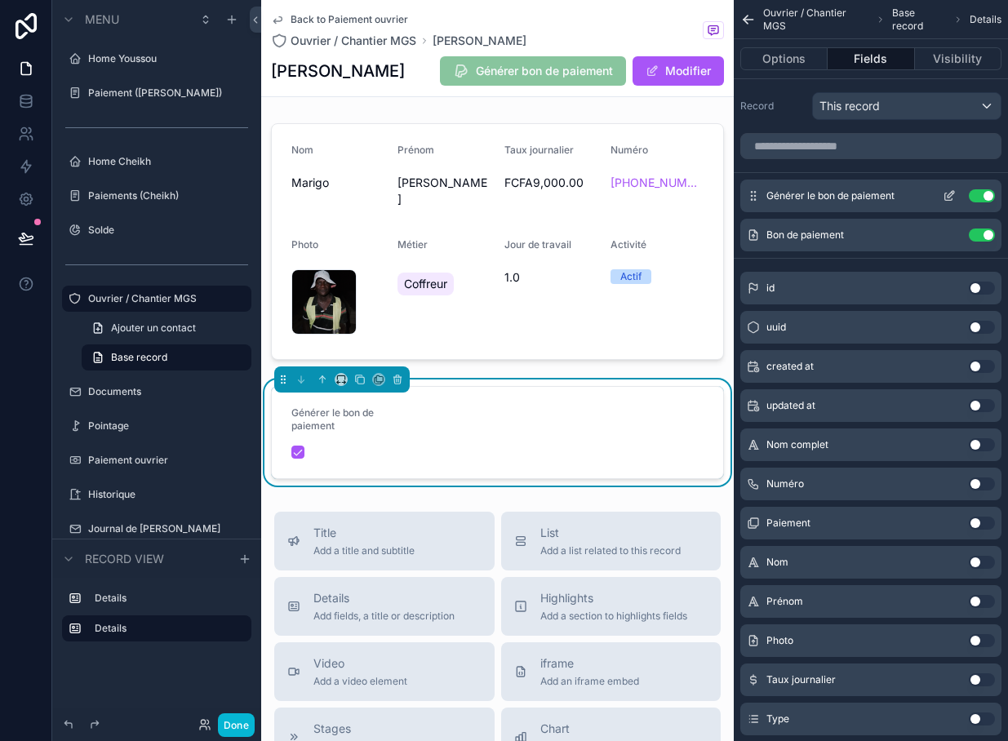
click at [975, 193] on button "Use setting" at bounding box center [982, 195] width 26 height 13
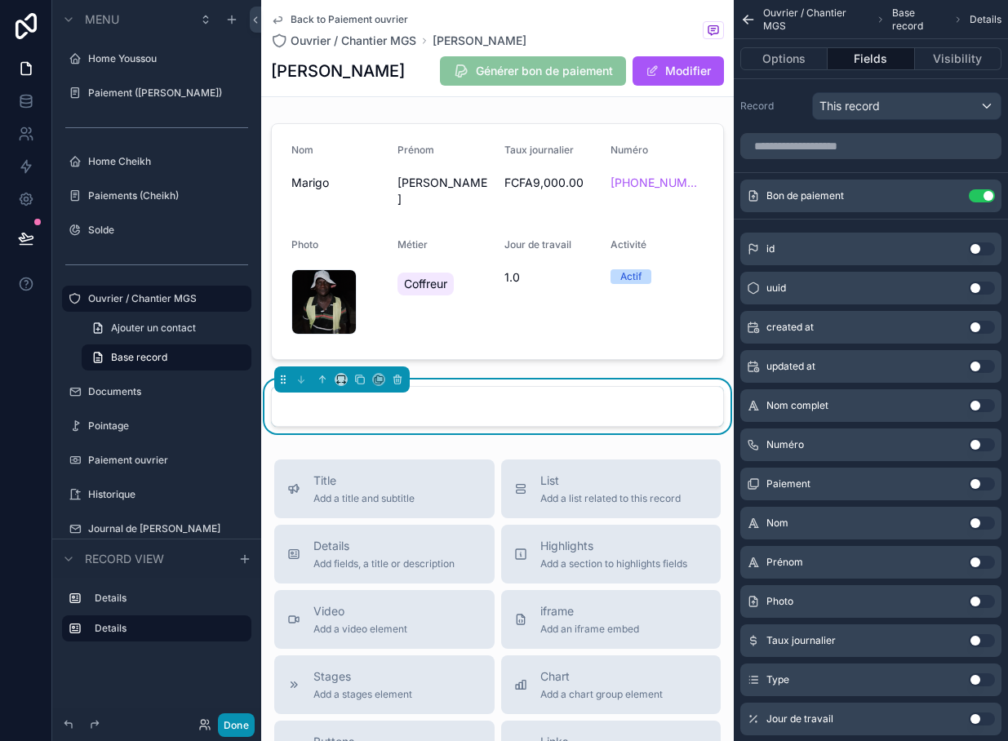
click at [239, 721] on button "Done" at bounding box center [236, 725] width 37 height 24
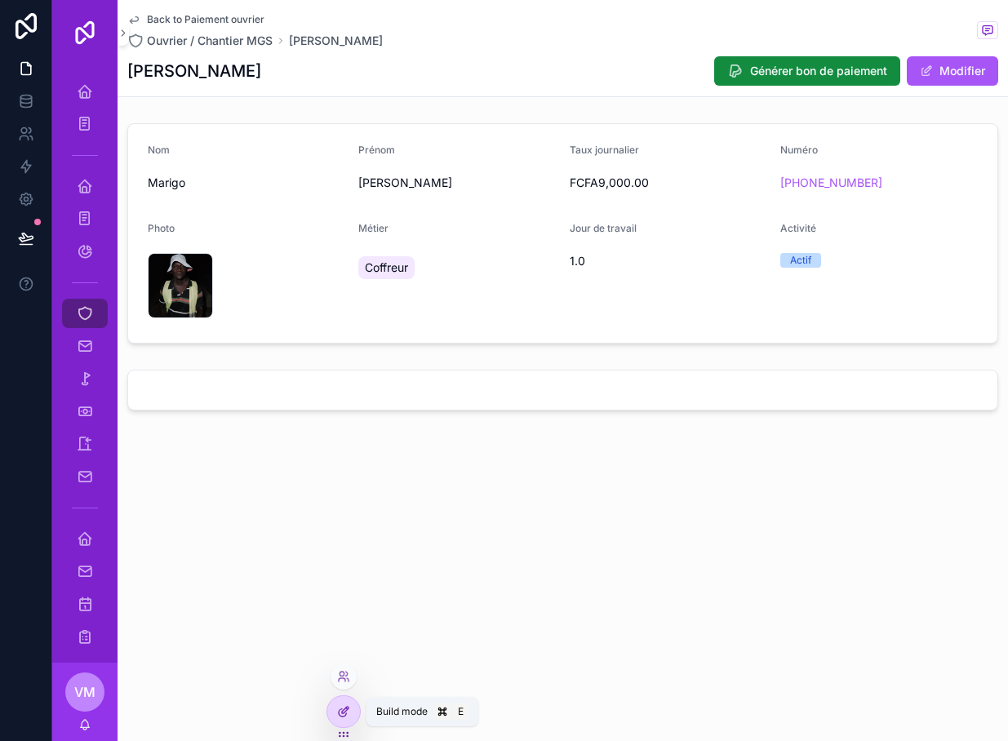
click at [349, 714] on icon at bounding box center [343, 711] width 13 height 13
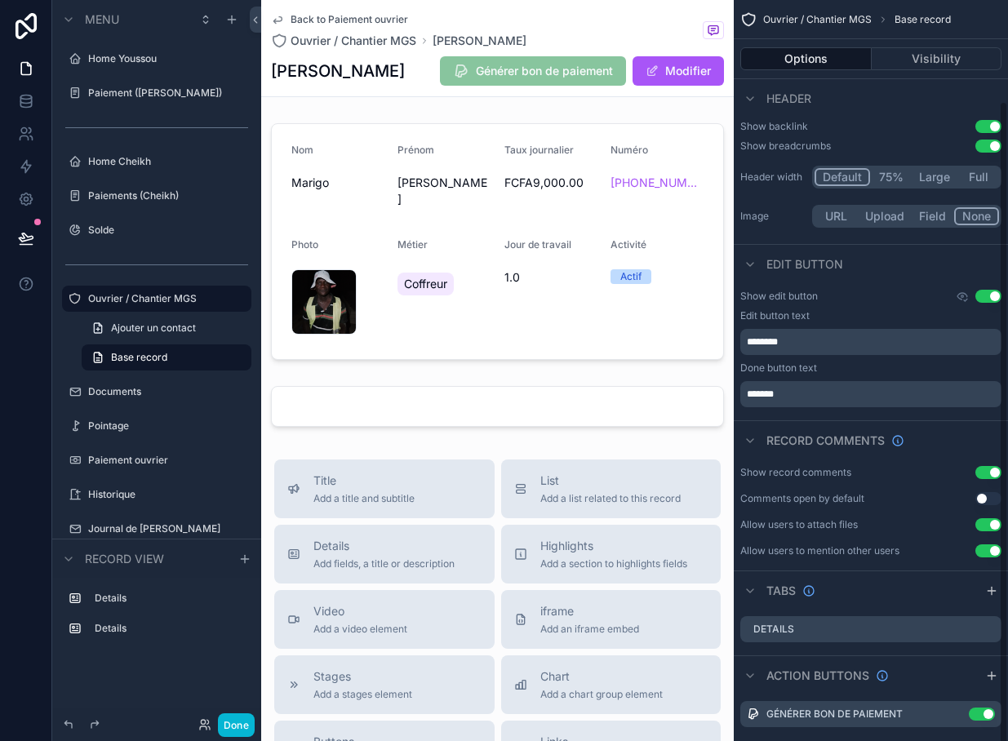
scroll to position [116, 0]
click at [952, 718] on icon "scrollable content" at bounding box center [955, 715] width 7 height 7
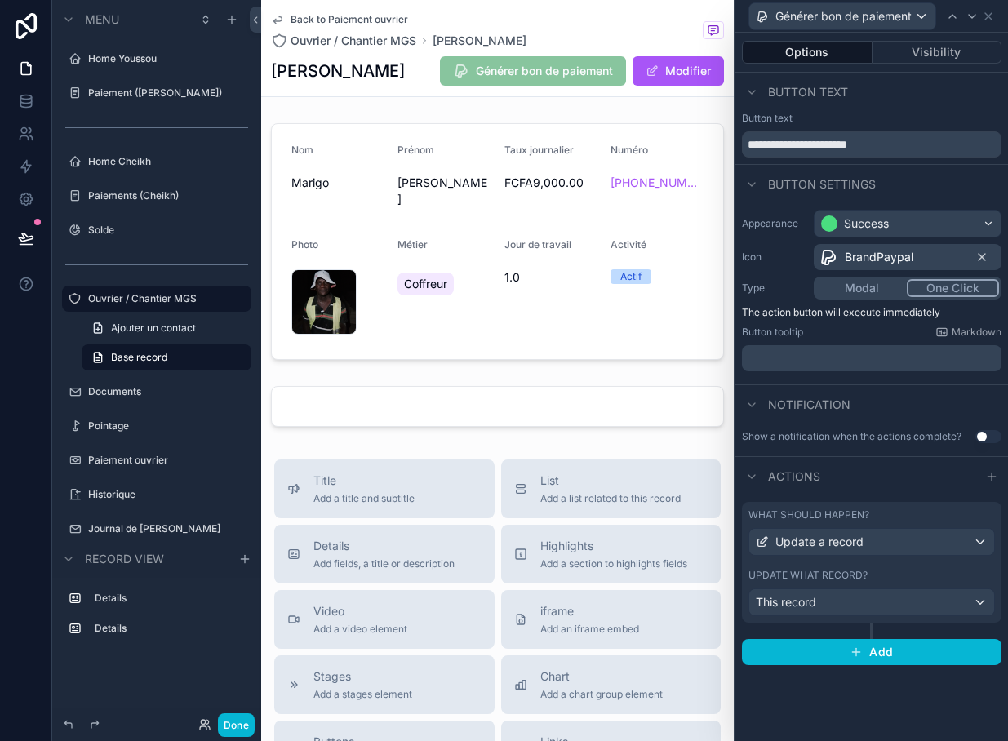
click at [951, 545] on div "Update a record" at bounding box center [871, 542] width 245 height 26
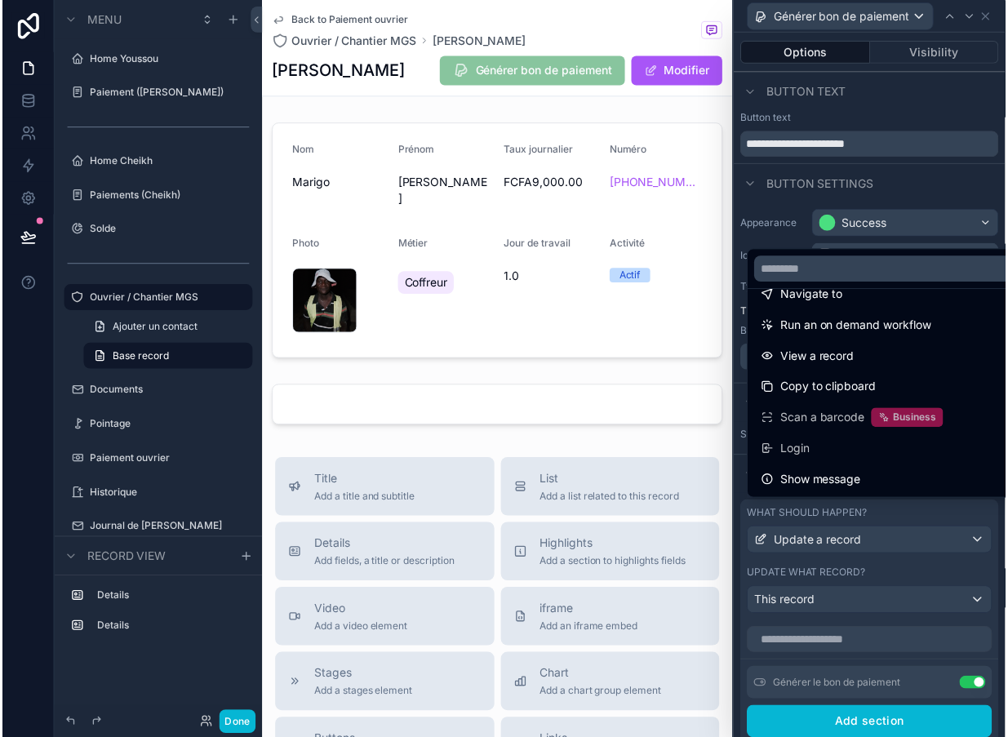
scroll to position [147, 0]
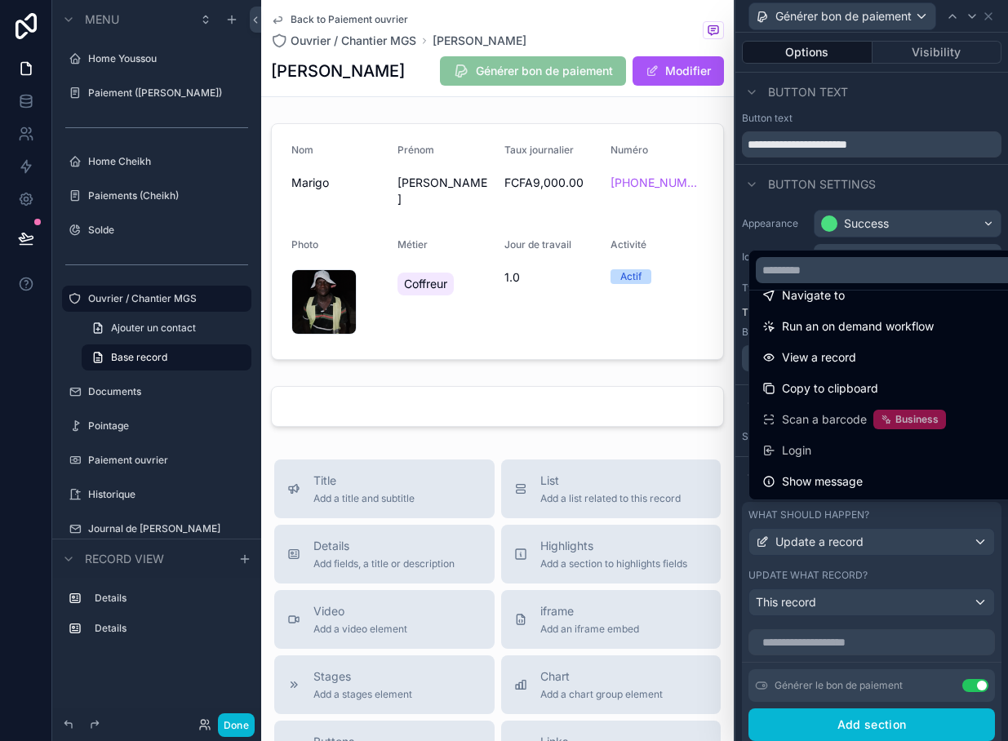
click at [924, 575] on div at bounding box center [871, 370] width 273 height 741
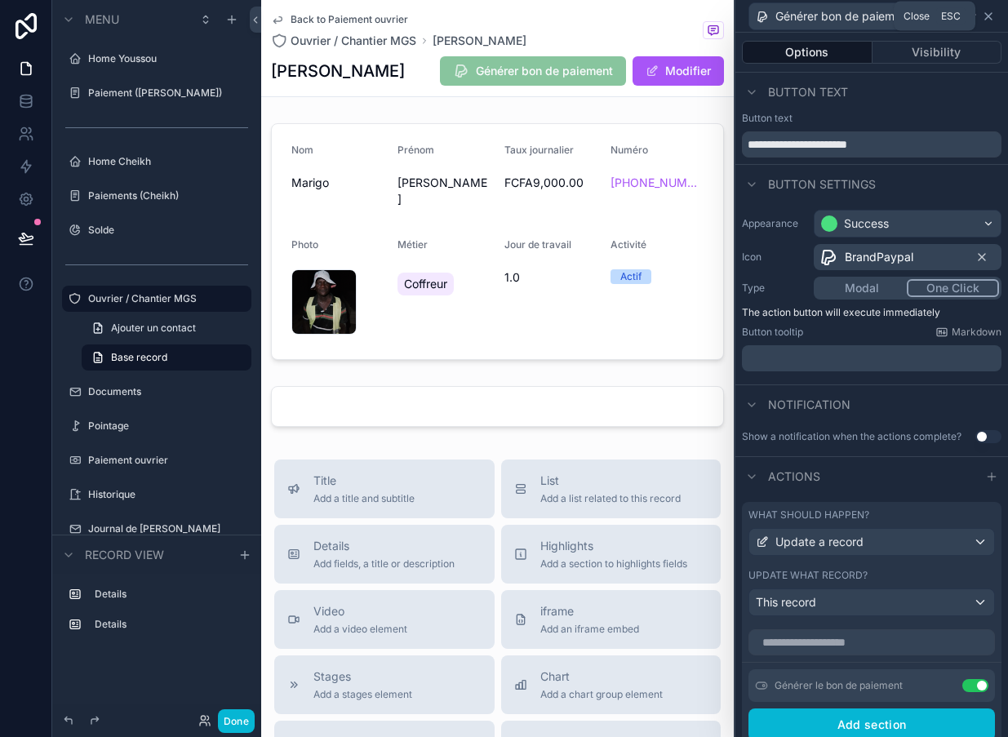
click at [992, 10] on icon at bounding box center [988, 16] width 13 height 13
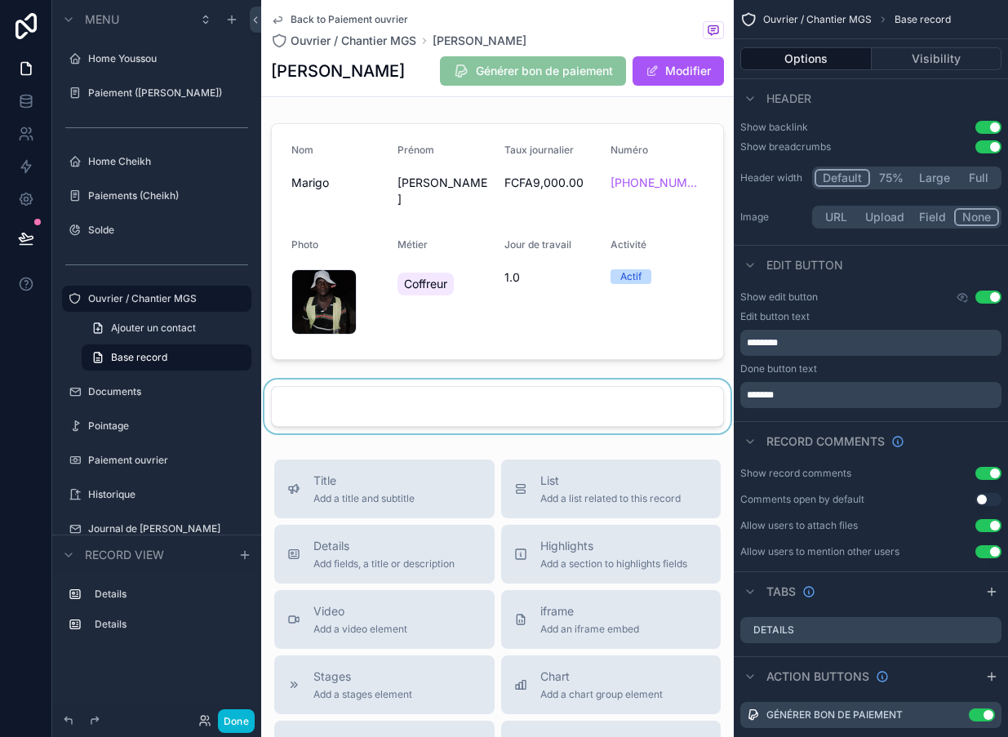
click at [697, 408] on div "scrollable content" at bounding box center [497, 406] width 473 height 54
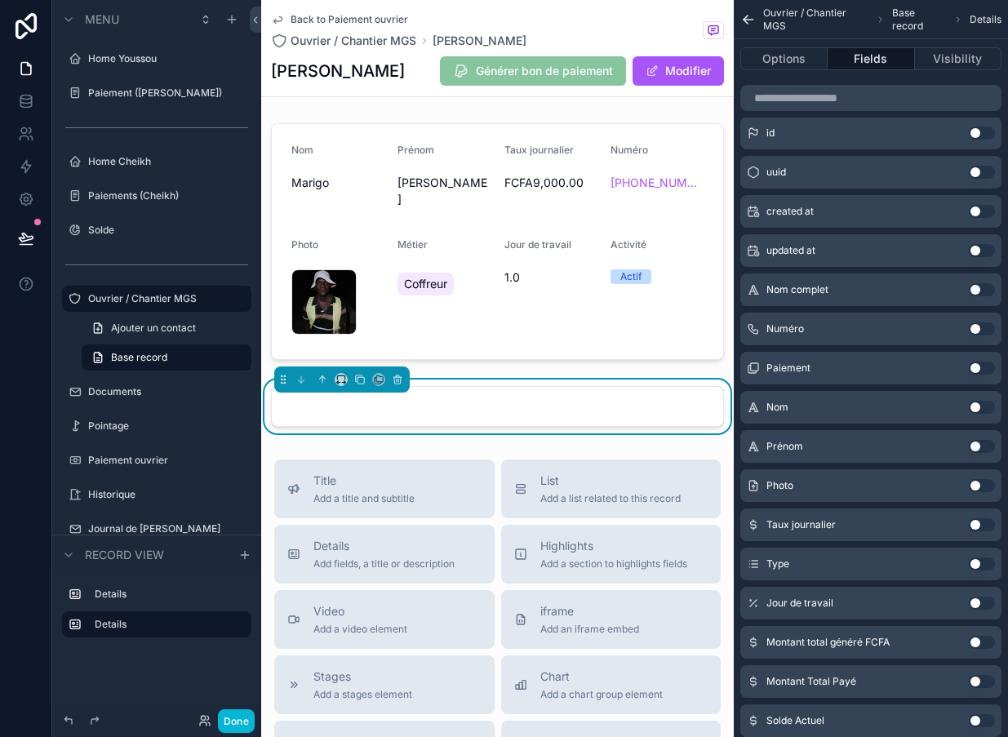
click at [693, 428] on div "Back to Paiement ouvrier Ouvrier / Chantier MGS Mamadou Marigo Mamadou Marigo G…" at bounding box center [497, 598] width 473 height 1197
click at [239, 729] on button "Done" at bounding box center [236, 721] width 37 height 24
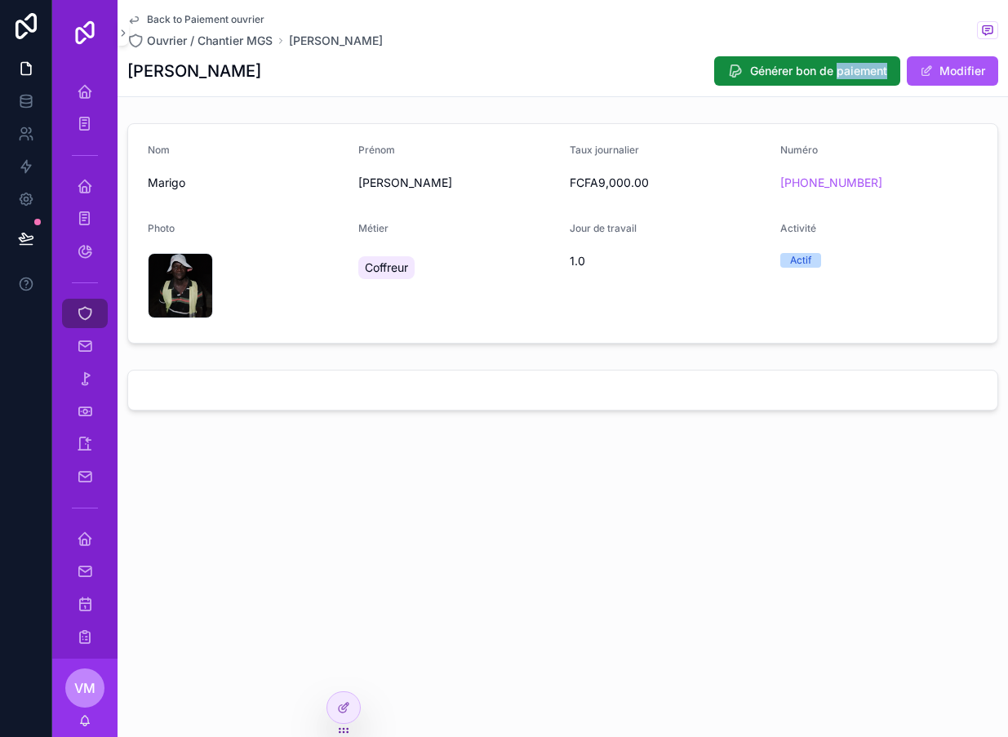
click at [530, 533] on div "Back to Paiement ouvrier Ouvrier / Chantier MGS Mamadou Marigo Mamadou Marigo G…" at bounding box center [563, 368] width 890 height 737
click at [354, 716] on div at bounding box center [343, 707] width 33 height 31
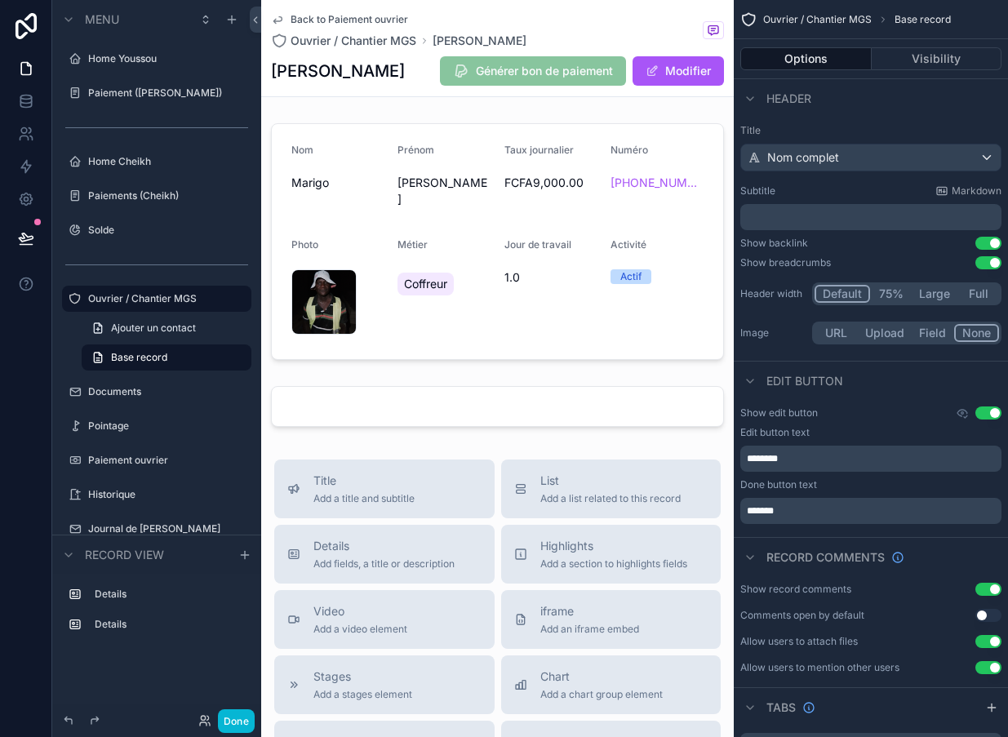
click at [574, 66] on span "Générer bon de paiement" at bounding box center [533, 70] width 186 height 29
click at [557, 64] on span "Générer bon de paiement" at bounding box center [533, 70] width 186 height 29
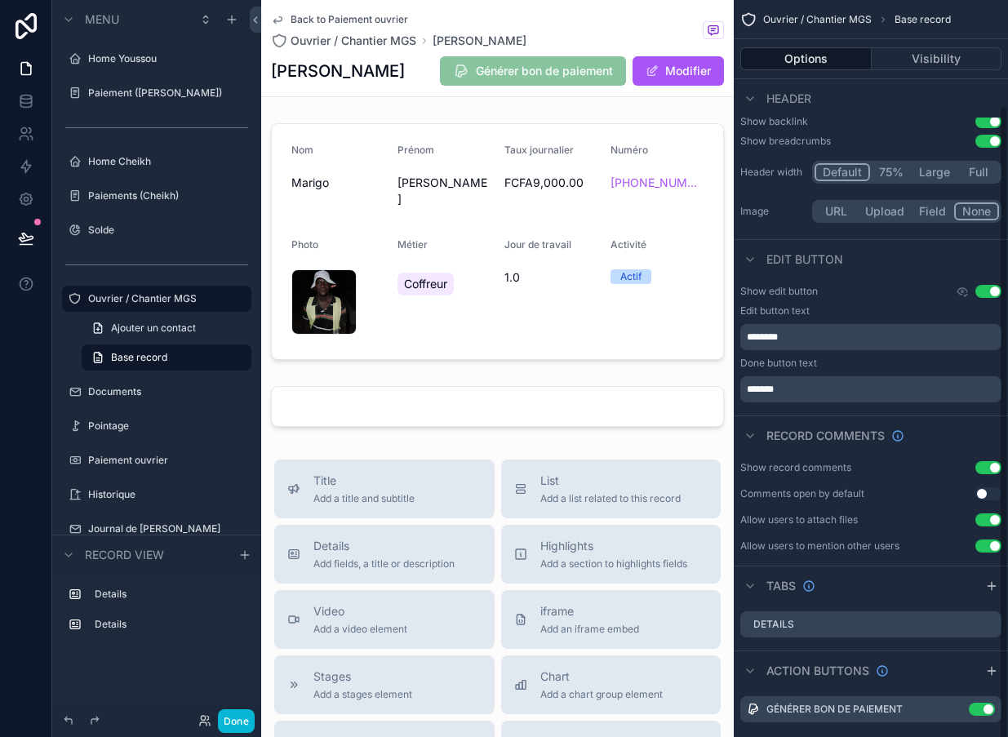
scroll to position [120, 0]
click at [958, 712] on icon "scrollable content" at bounding box center [955, 710] width 13 height 13
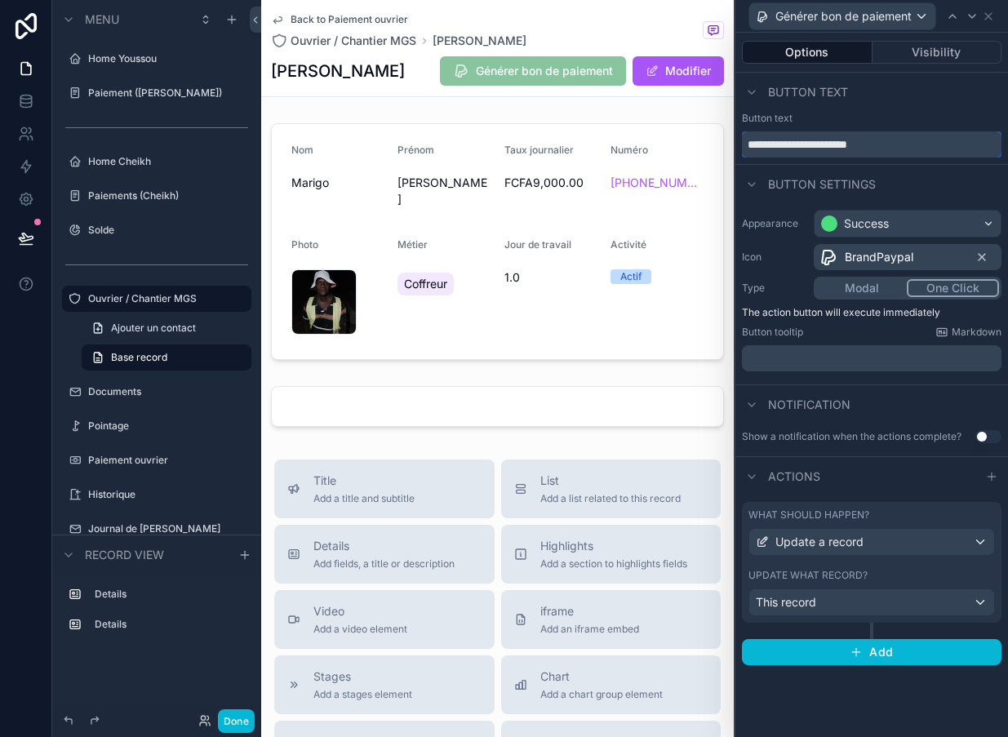
click at [863, 145] on input "**********" at bounding box center [872, 144] width 260 height 26
type input "**********"
click at [237, 722] on button "Done" at bounding box center [236, 721] width 37 height 24
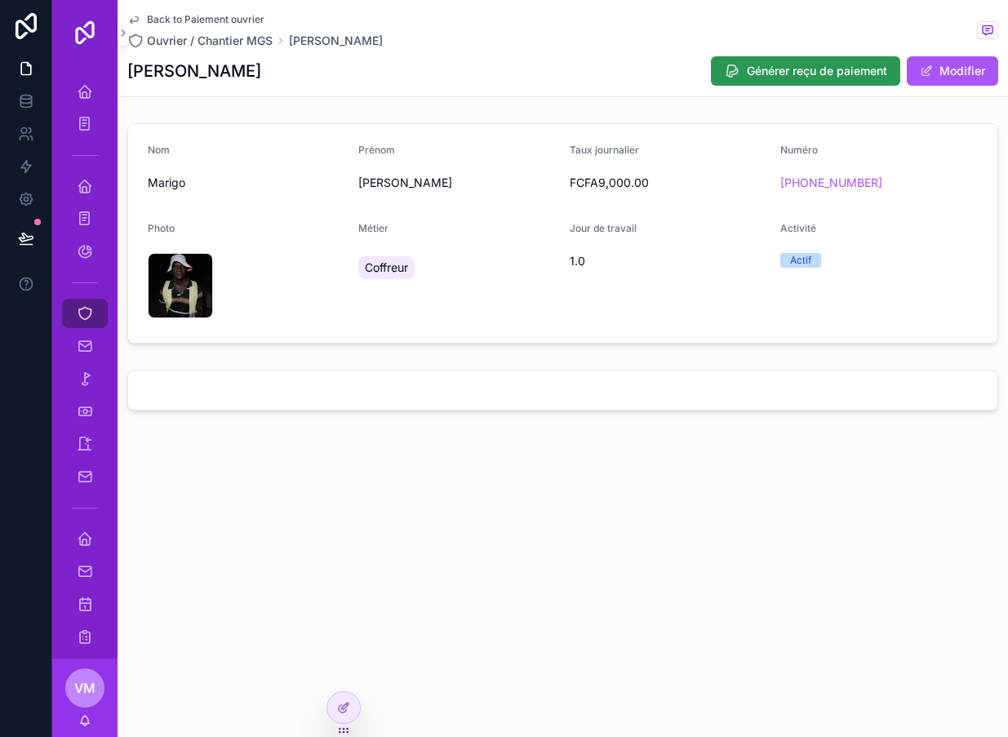
click at [757, 74] on span "Générer reçu de paiement" at bounding box center [817, 71] width 140 height 16
click at [361, 719] on div "Back to Paiement ouvrier Ouvrier / Chantier MGS Mamadou Marigo Mamadou Marigo G…" at bounding box center [563, 368] width 890 height 737
click at [353, 700] on div at bounding box center [343, 707] width 33 height 31
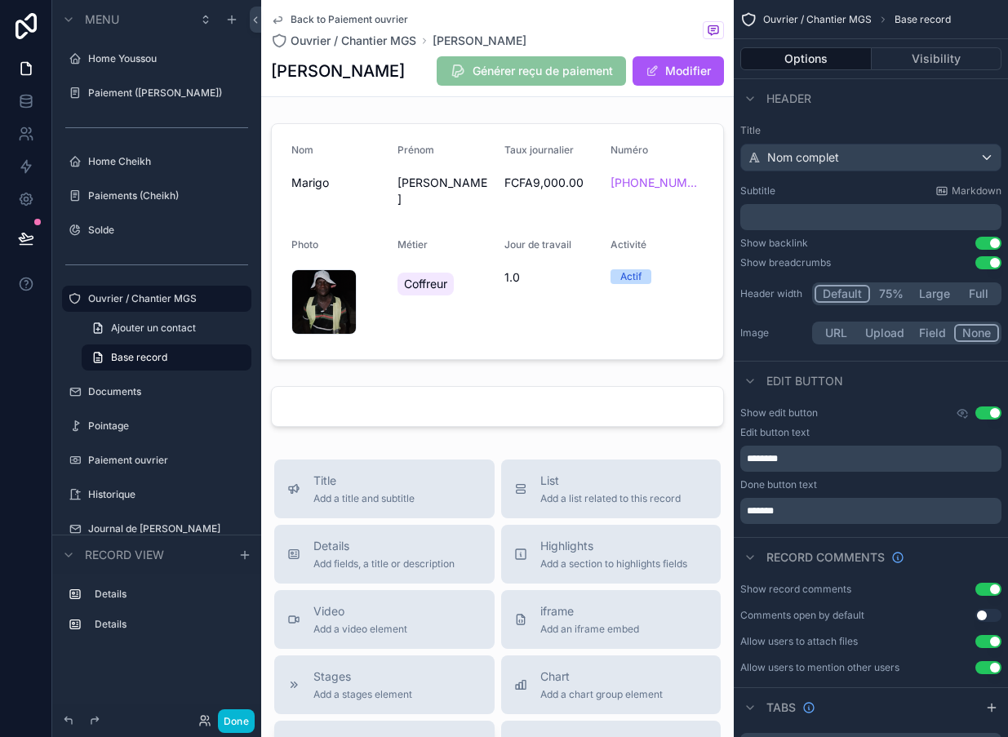
click at [342, 721] on button "Buttons Add an action button row" at bounding box center [384, 750] width 220 height 59
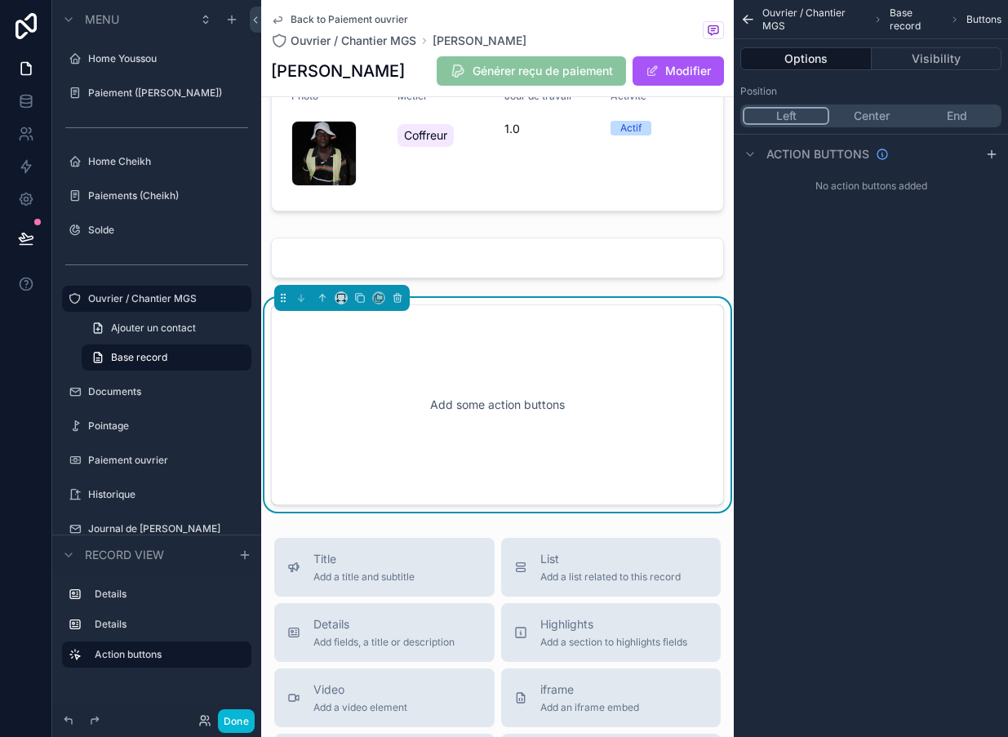
scroll to position [13, 0]
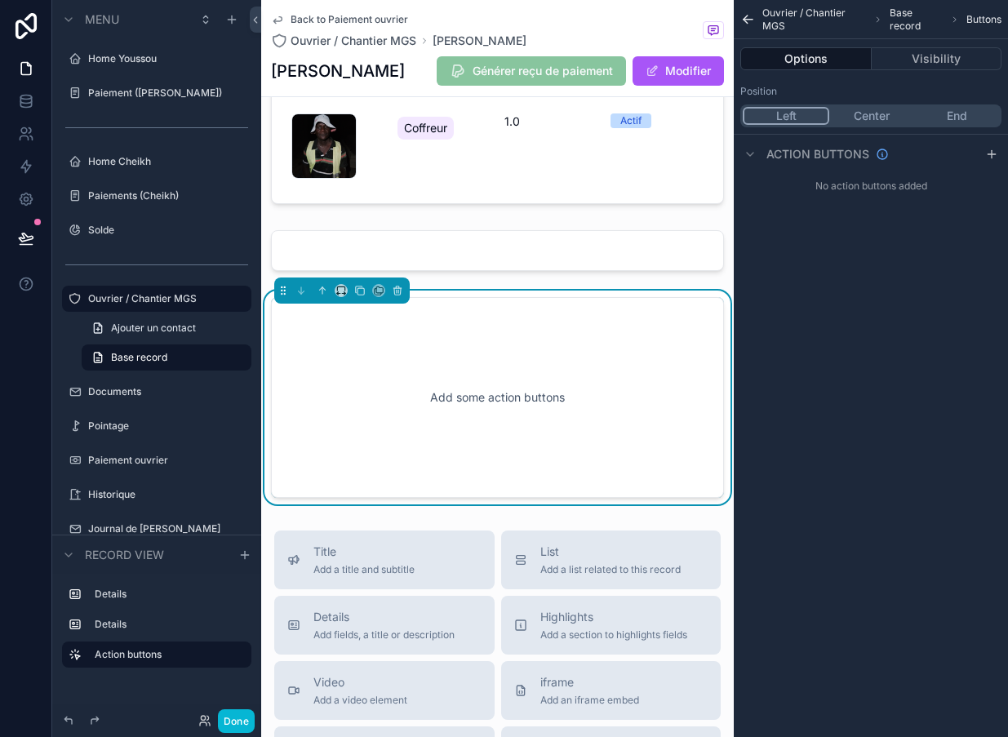
click at [590, 334] on div "Add some action buttons" at bounding box center [497, 397] width 399 height 147
click at [593, 399] on div "Add some action buttons" at bounding box center [497, 397] width 399 height 147
click at [535, 258] on div "scrollable content" at bounding box center [497, 251] width 473 height 54
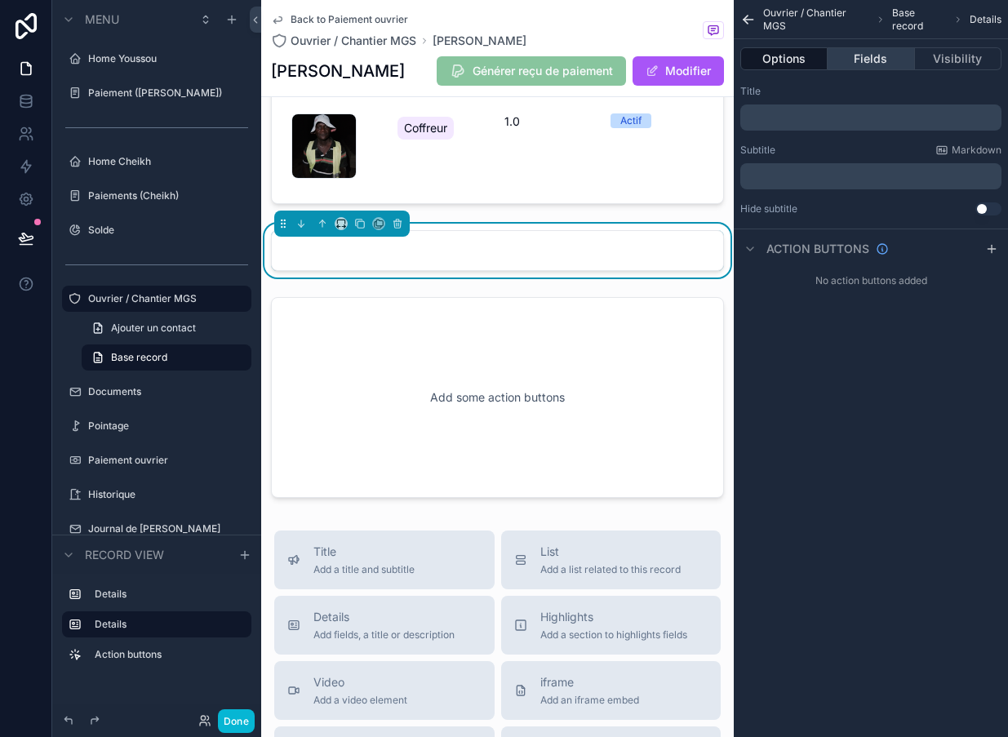
click at [880, 56] on button "Fields" at bounding box center [871, 58] width 87 height 23
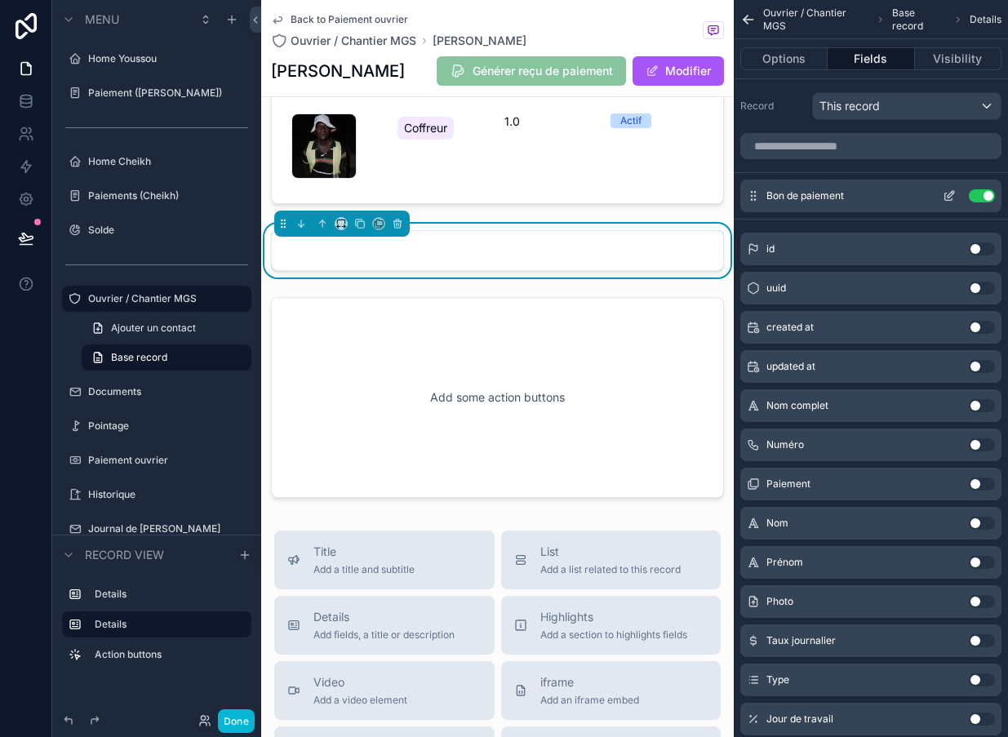
click at [942, 197] on button "scrollable content" at bounding box center [949, 195] width 26 height 13
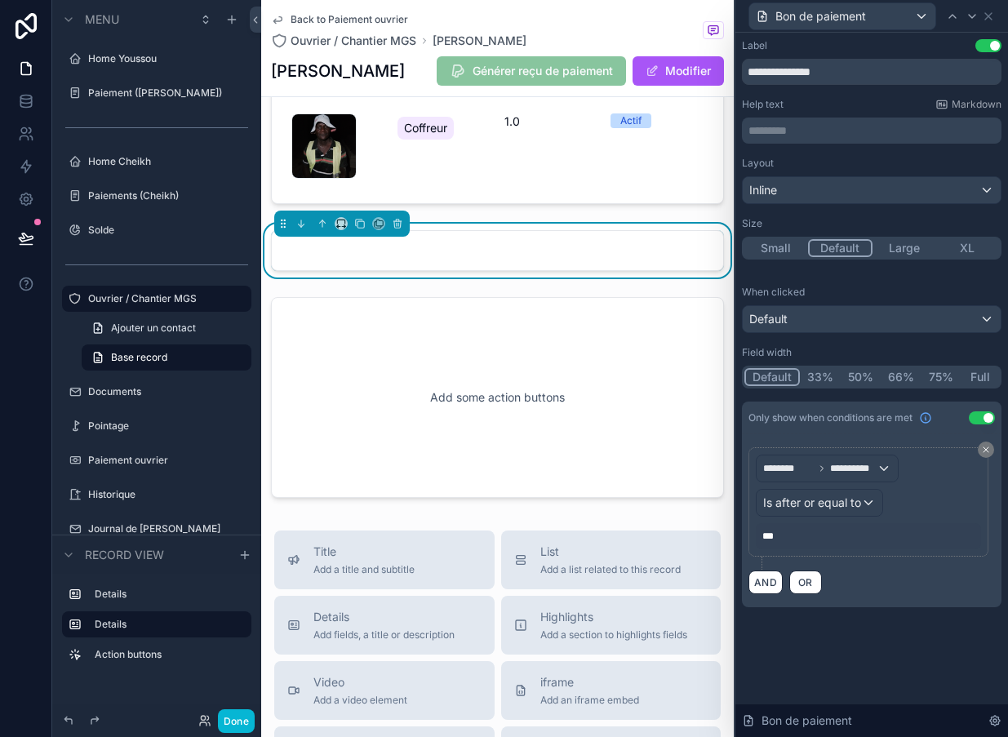
click at [980, 419] on button "Use setting" at bounding box center [982, 417] width 26 height 13
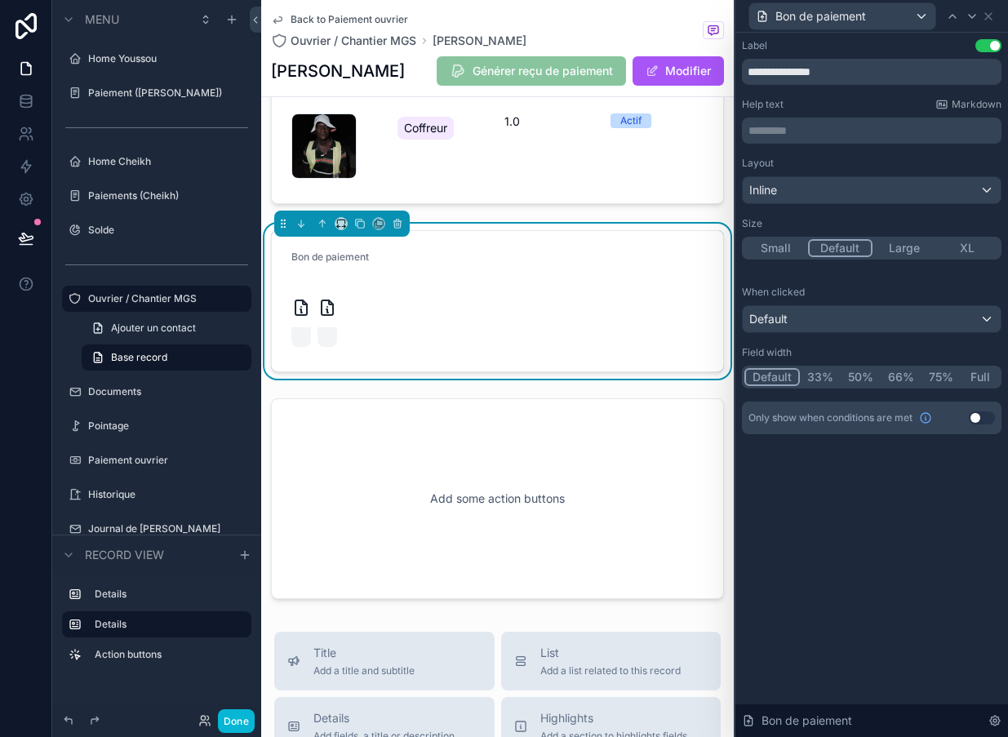
click at [937, 191] on div "Inline" at bounding box center [872, 190] width 258 height 26
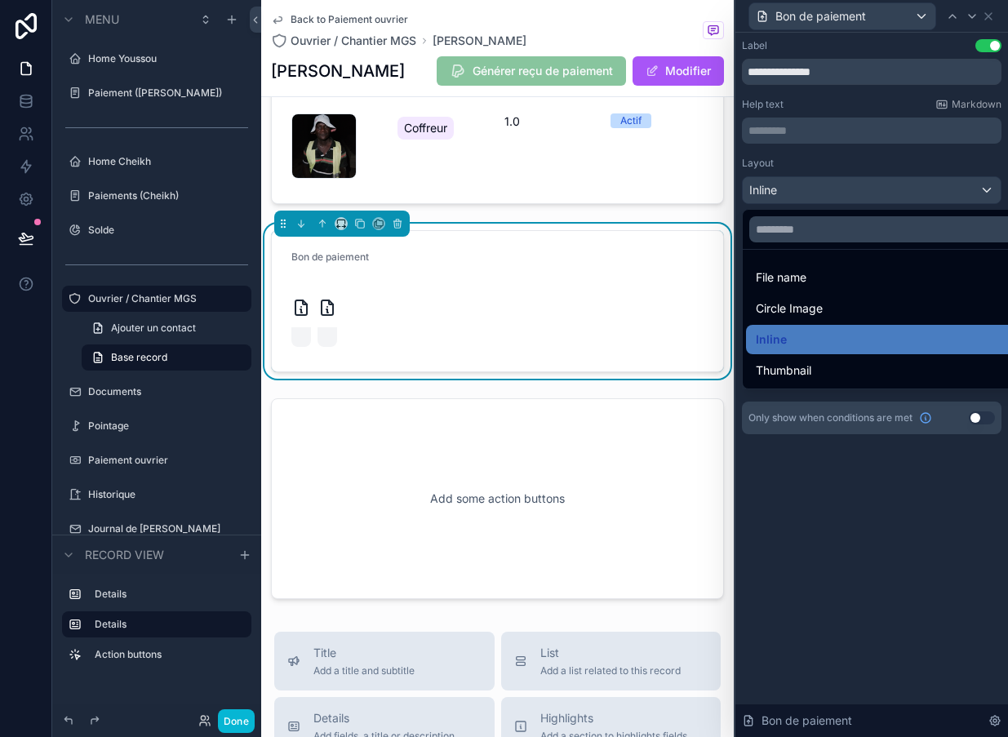
click at [952, 192] on div at bounding box center [871, 368] width 273 height 737
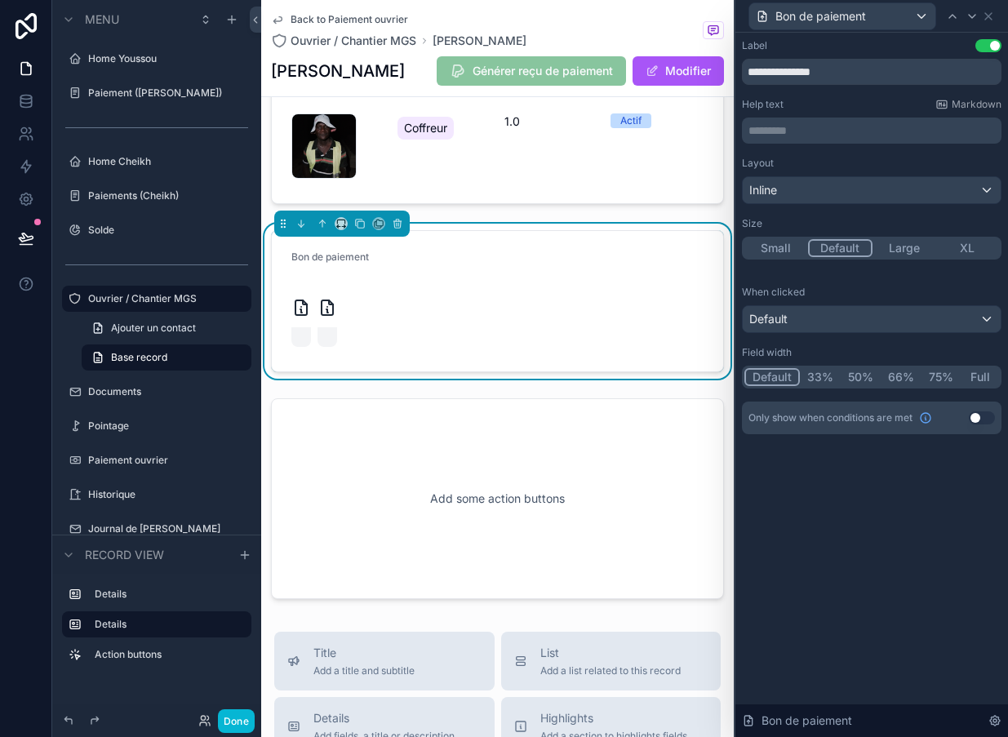
click at [924, 201] on div "Inline" at bounding box center [872, 190] width 258 height 26
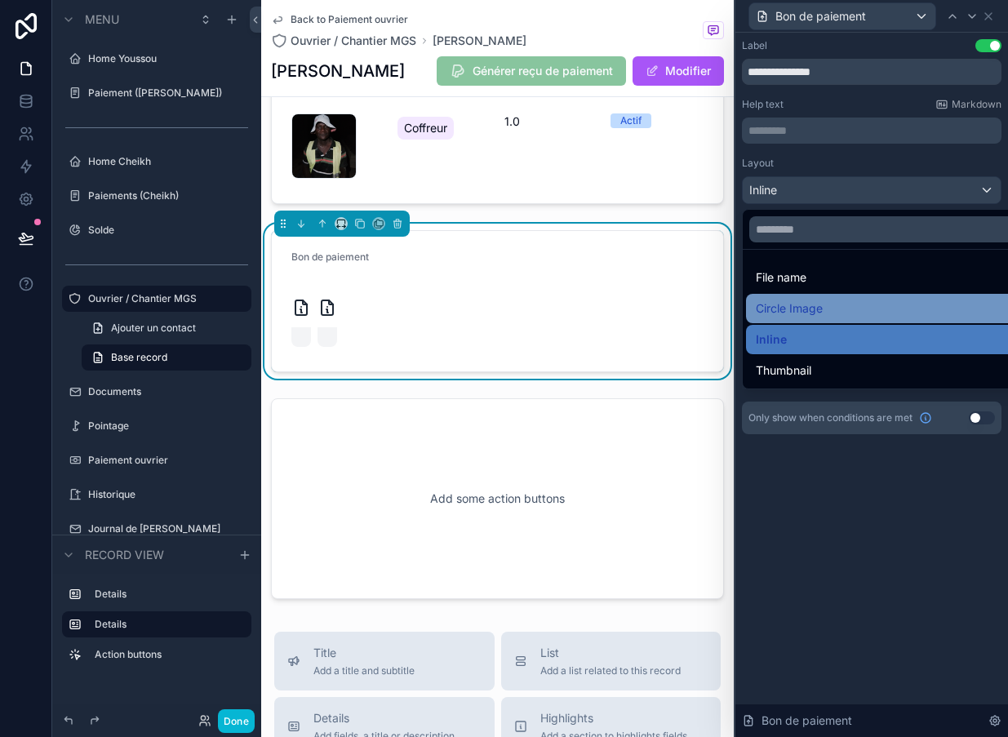
click at [841, 302] on div "Circle Image" at bounding box center [890, 309] width 269 height 20
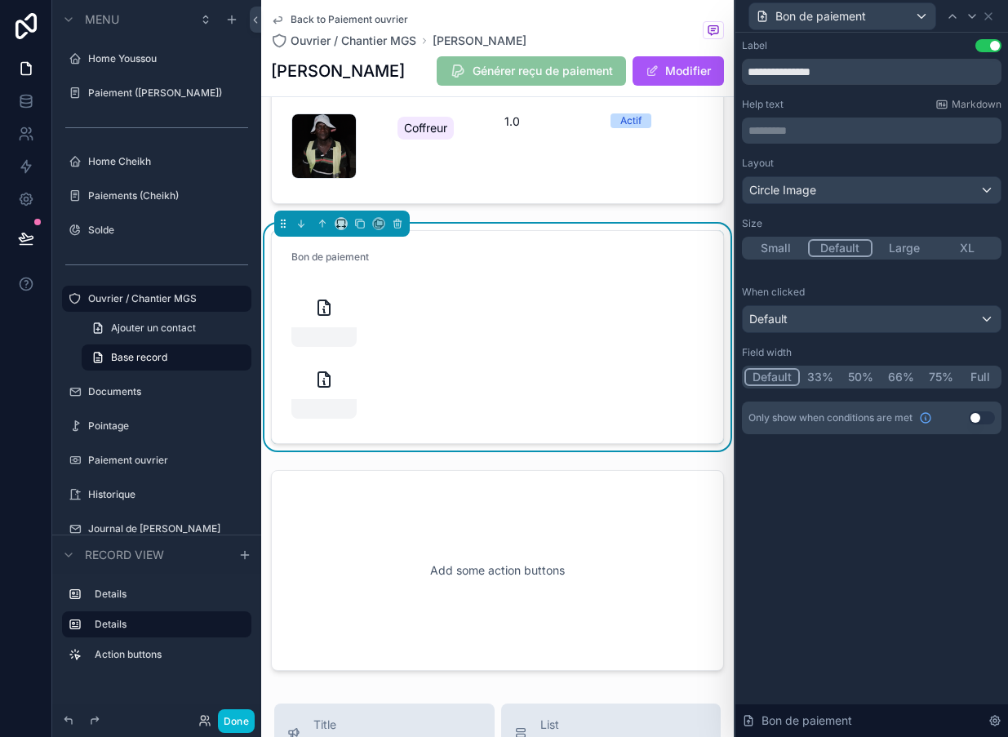
click at [921, 184] on div "Circle Image" at bounding box center [872, 190] width 258 height 26
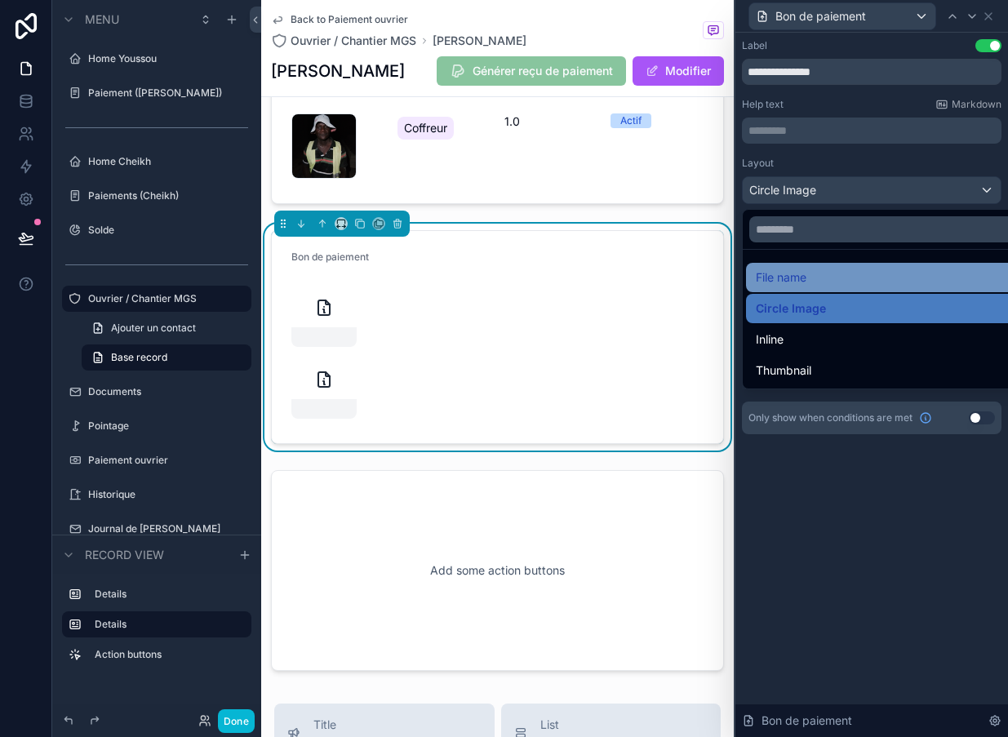
click at [849, 279] on div "File name" at bounding box center [890, 278] width 269 height 20
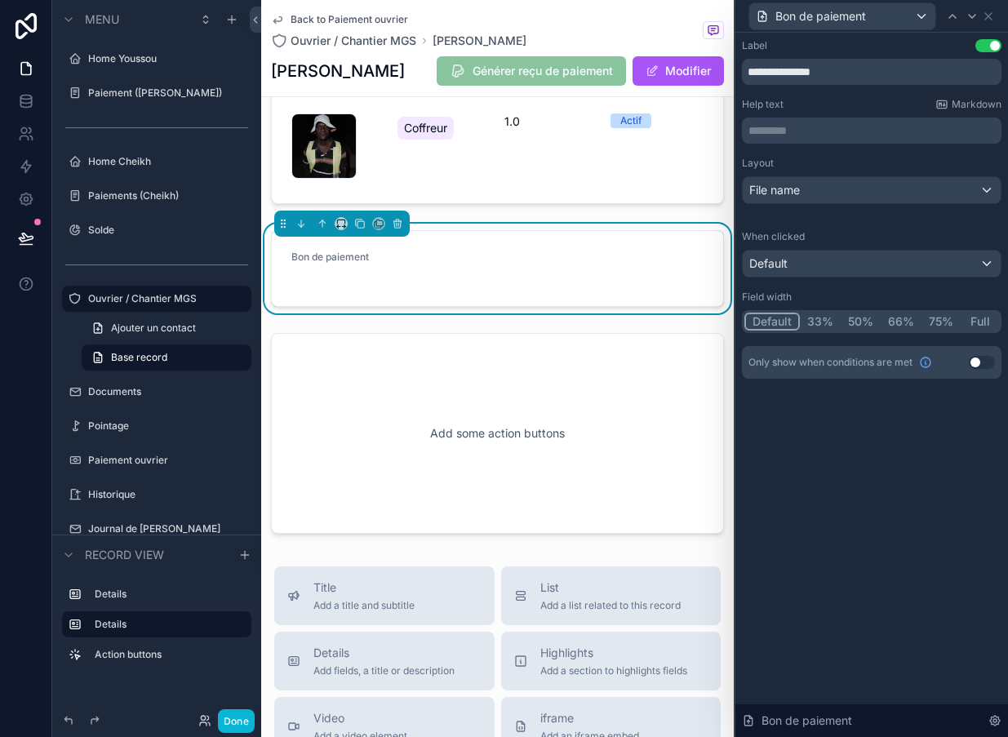
click at [915, 189] on div "File name" at bounding box center [872, 190] width 258 height 26
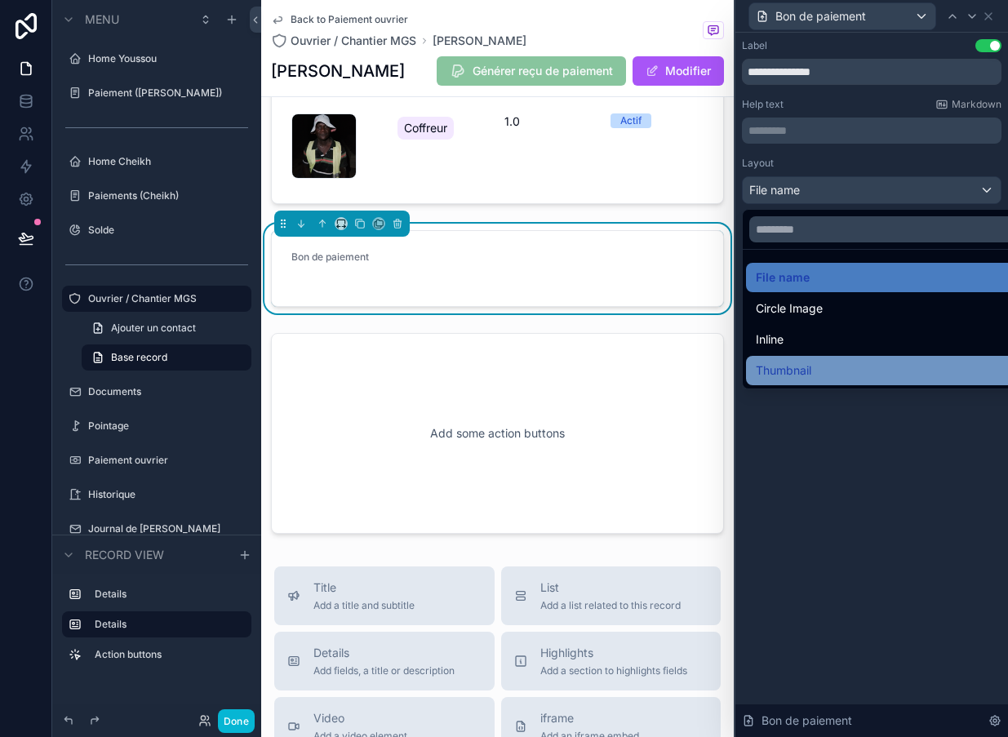
click at [852, 371] on div "Thumbnail" at bounding box center [890, 371] width 269 height 20
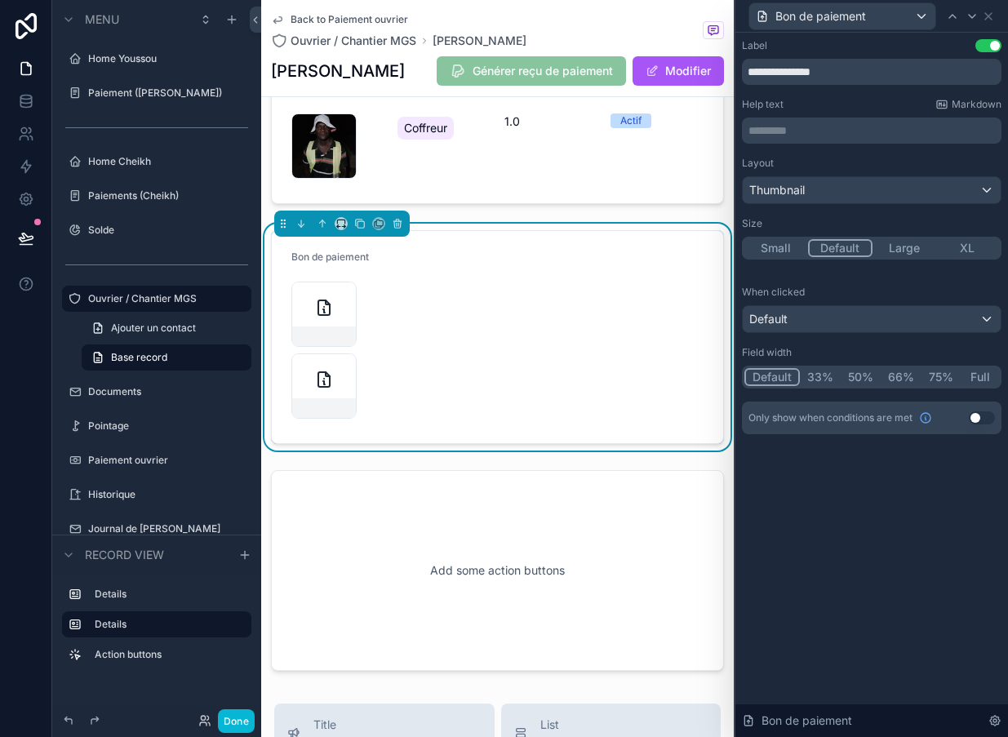
click at [918, 202] on div "Thumbnail" at bounding box center [872, 190] width 258 height 26
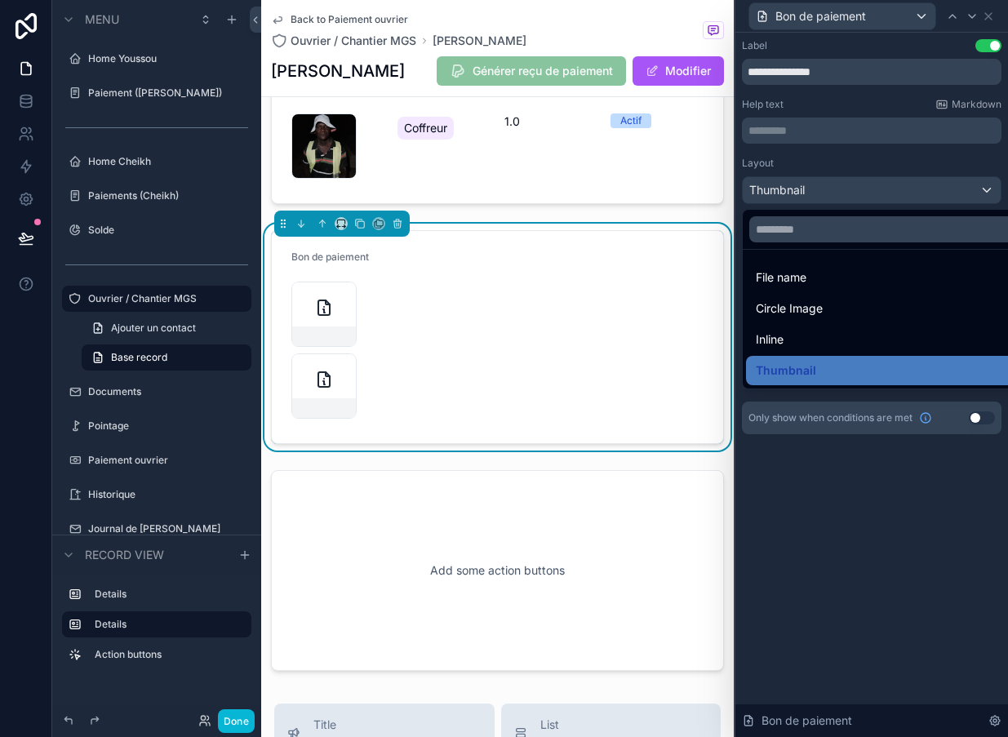
click at [954, 171] on div at bounding box center [871, 368] width 273 height 737
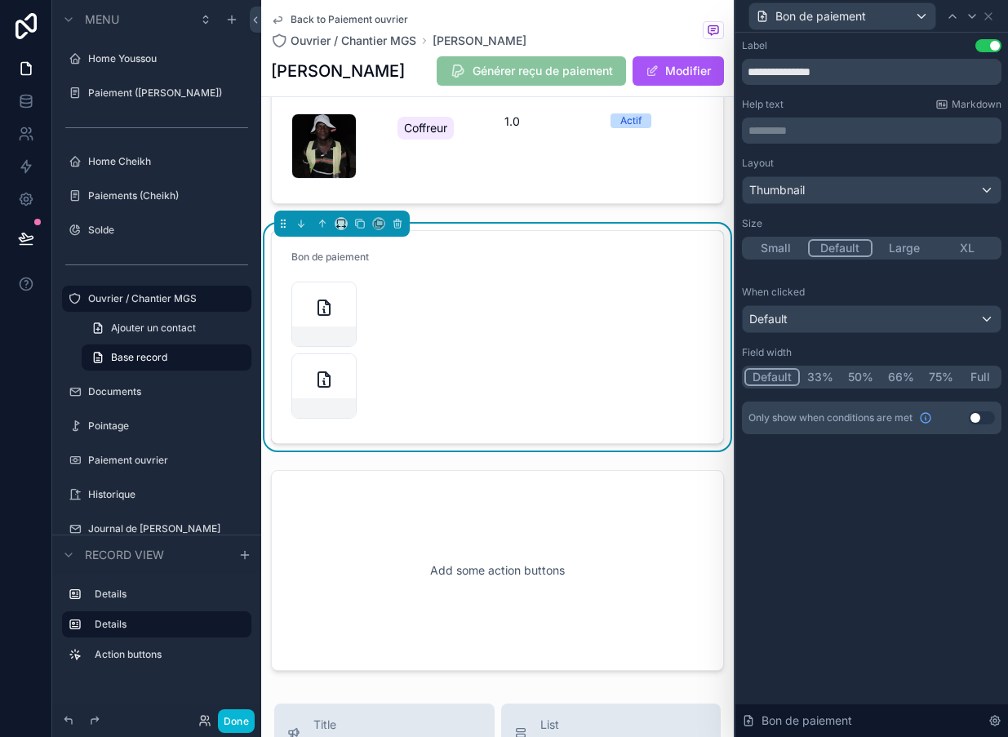
click at [907, 242] on button "Large" at bounding box center [904, 248] width 64 height 18
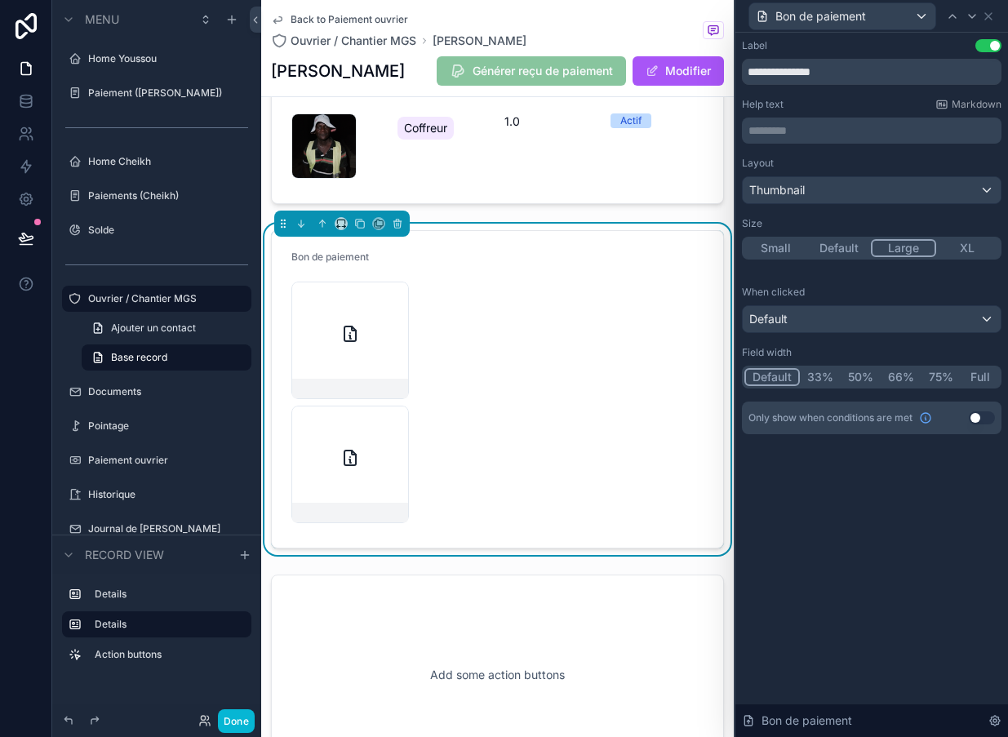
click at [948, 197] on div "Thumbnail" at bounding box center [872, 190] width 258 height 26
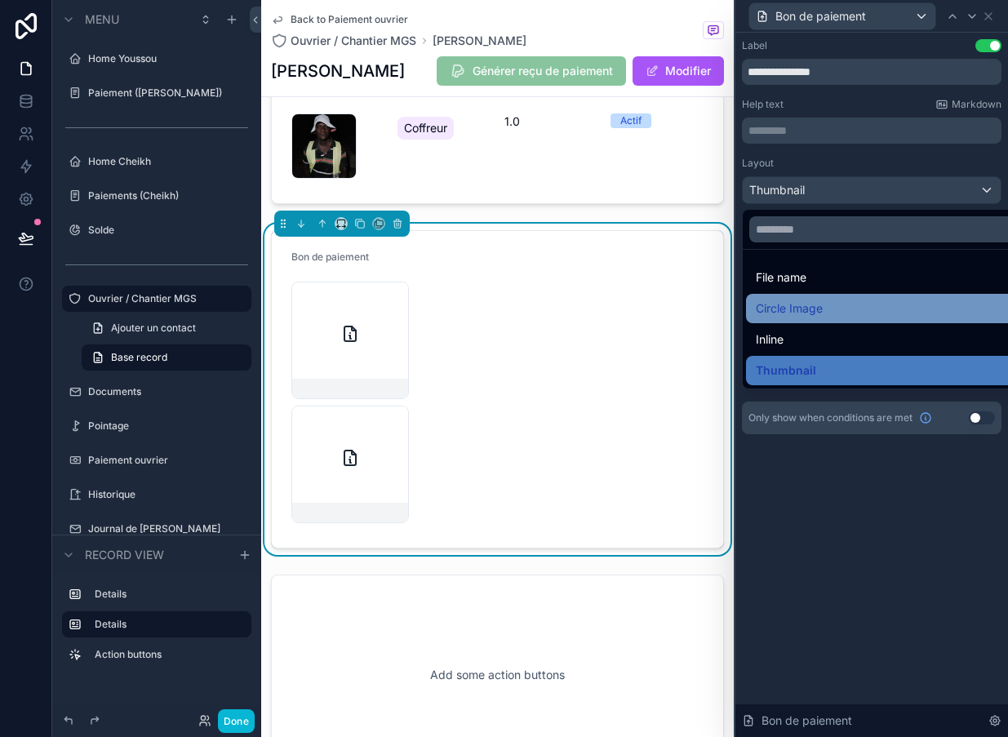
click at [848, 308] on div "Circle Image" at bounding box center [890, 309] width 269 height 20
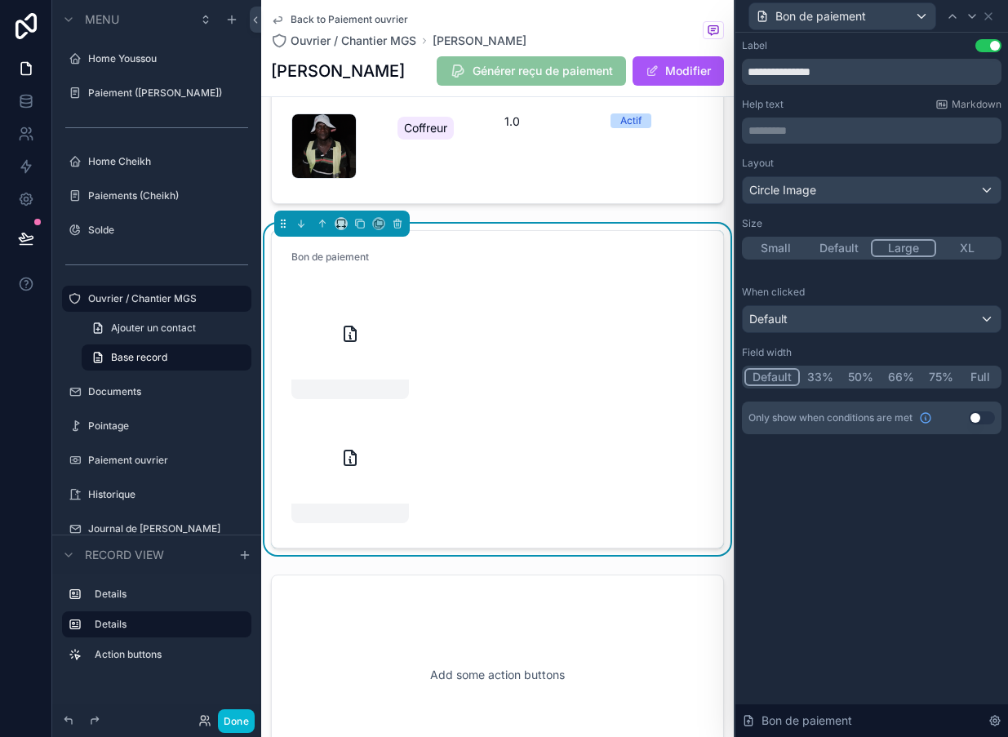
click at [921, 199] on div "Circle Image" at bounding box center [872, 190] width 258 height 26
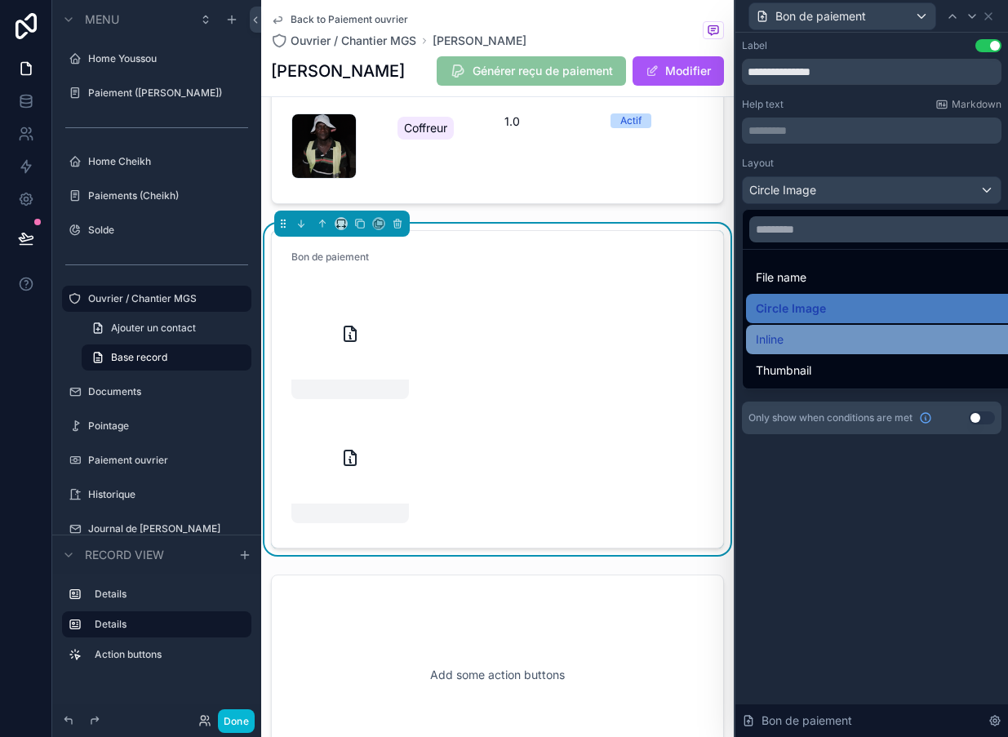
click at [841, 334] on div "Inline" at bounding box center [890, 340] width 269 height 20
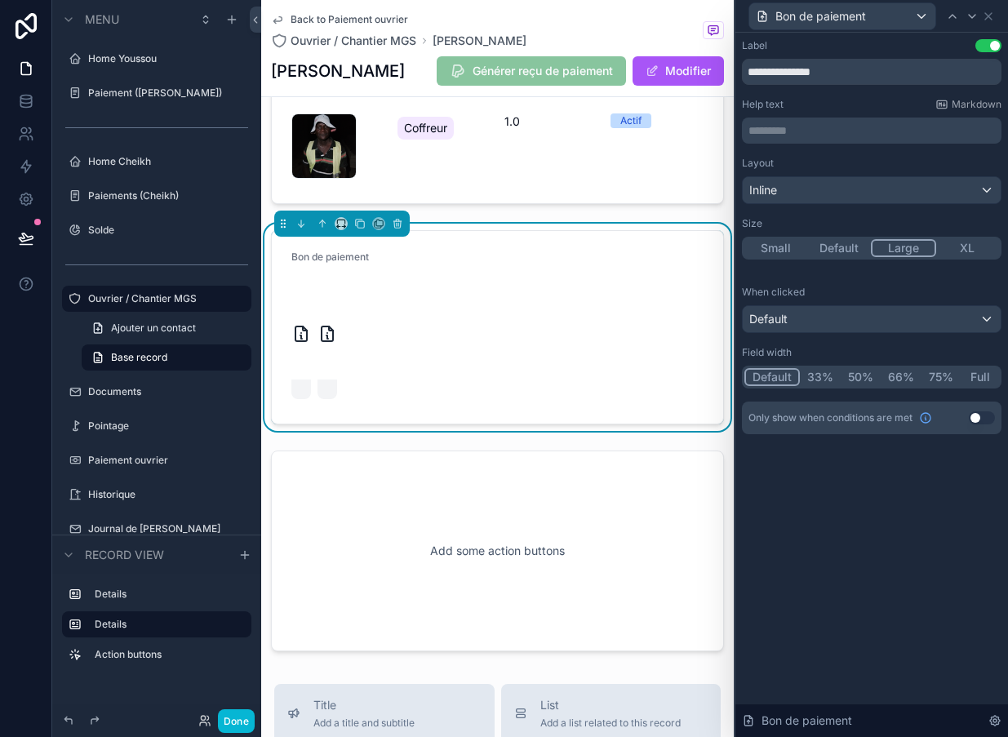
click at [923, 202] on div "Inline" at bounding box center [872, 190] width 258 height 26
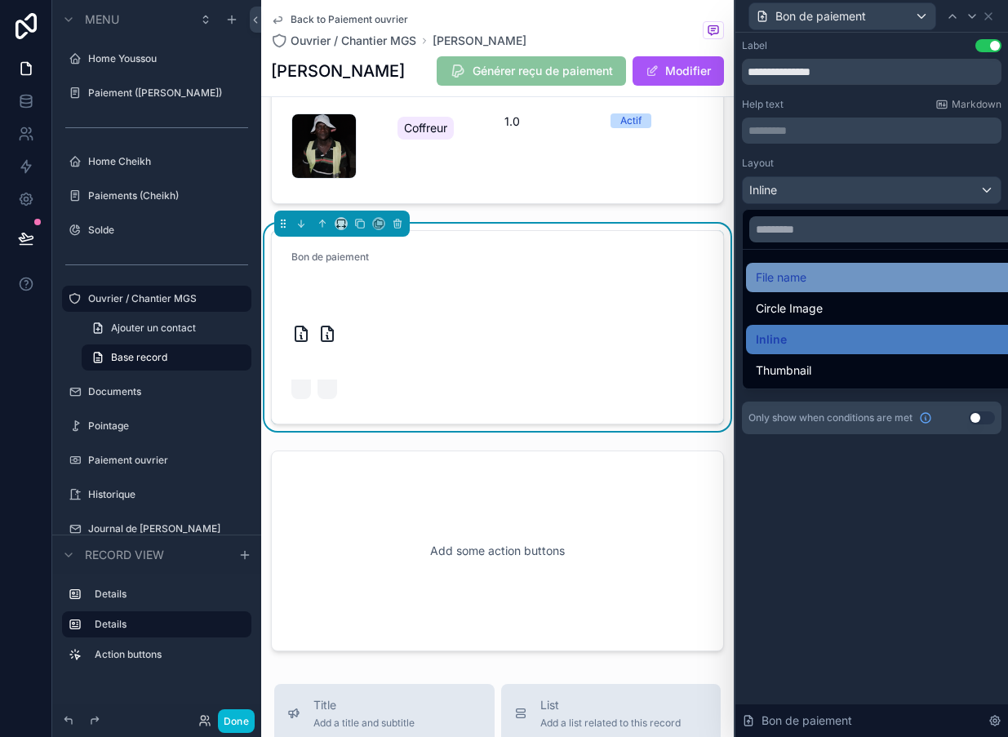
click at [871, 272] on div "File name" at bounding box center [890, 278] width 269 height 20
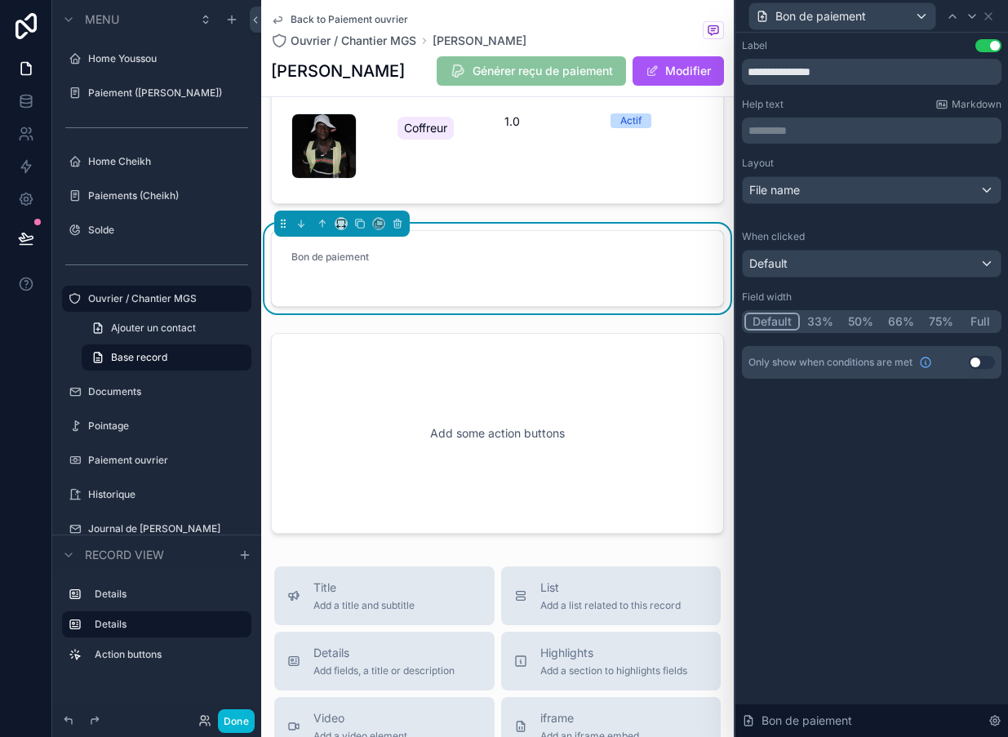
click at [956, 179] on div "File name" at bounding box center [872, 190] width 258 height 26
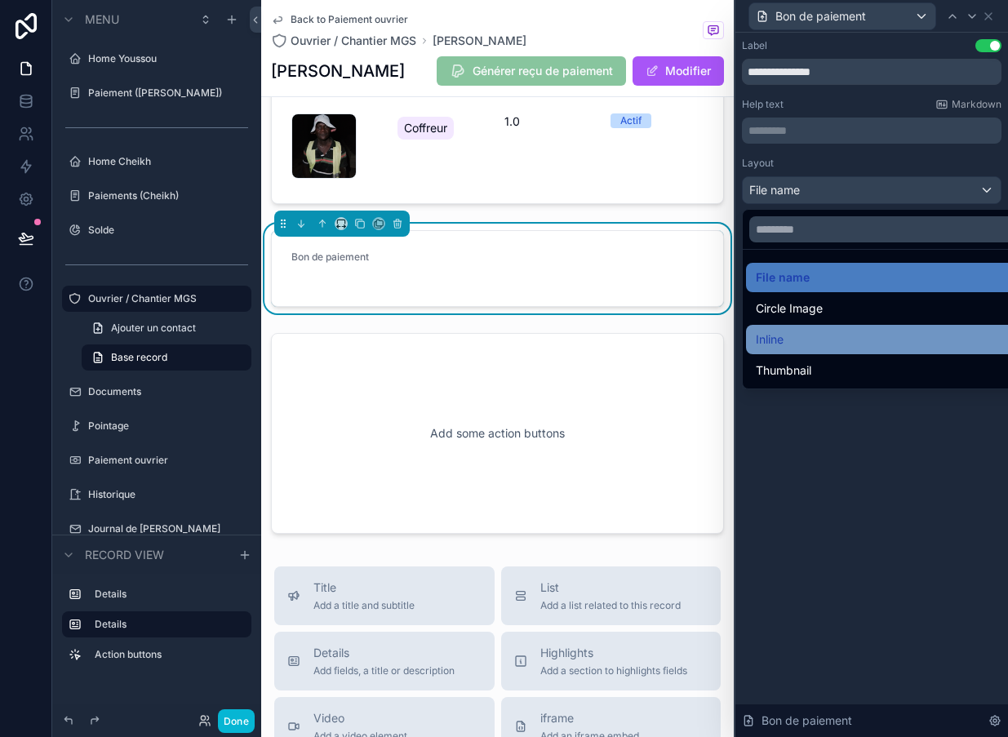
click at [853, 343] on div "Inline" at bounding box center [890, 340] width 269 height 20
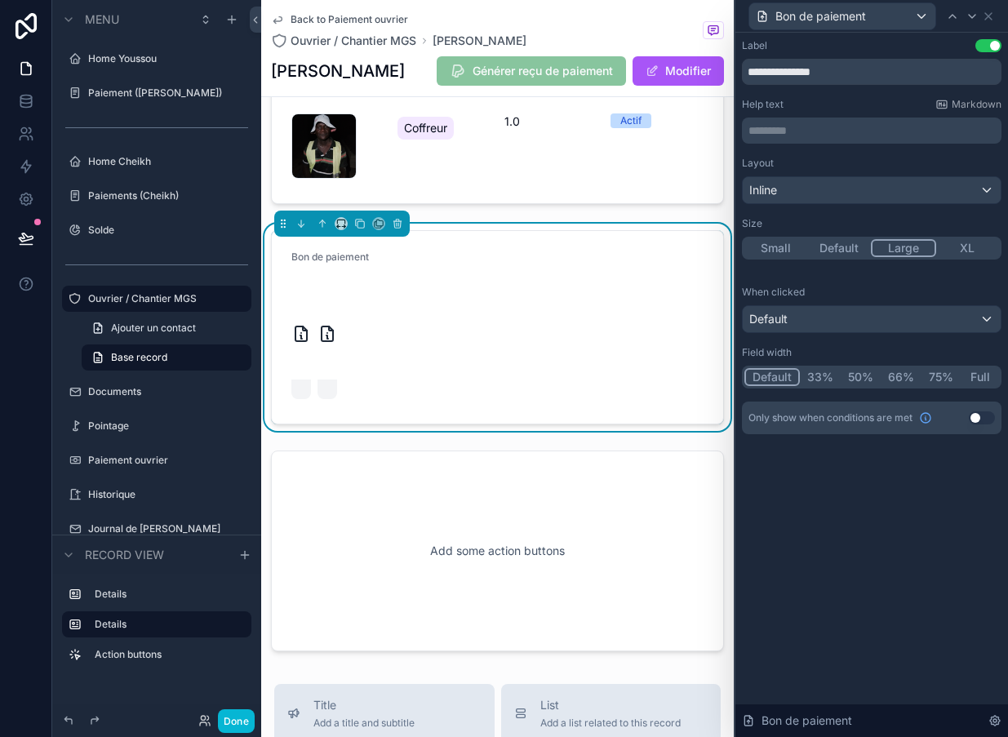
click at [939, 184] on div "Inline" at bounding box center [872, 190] width 258 height 26
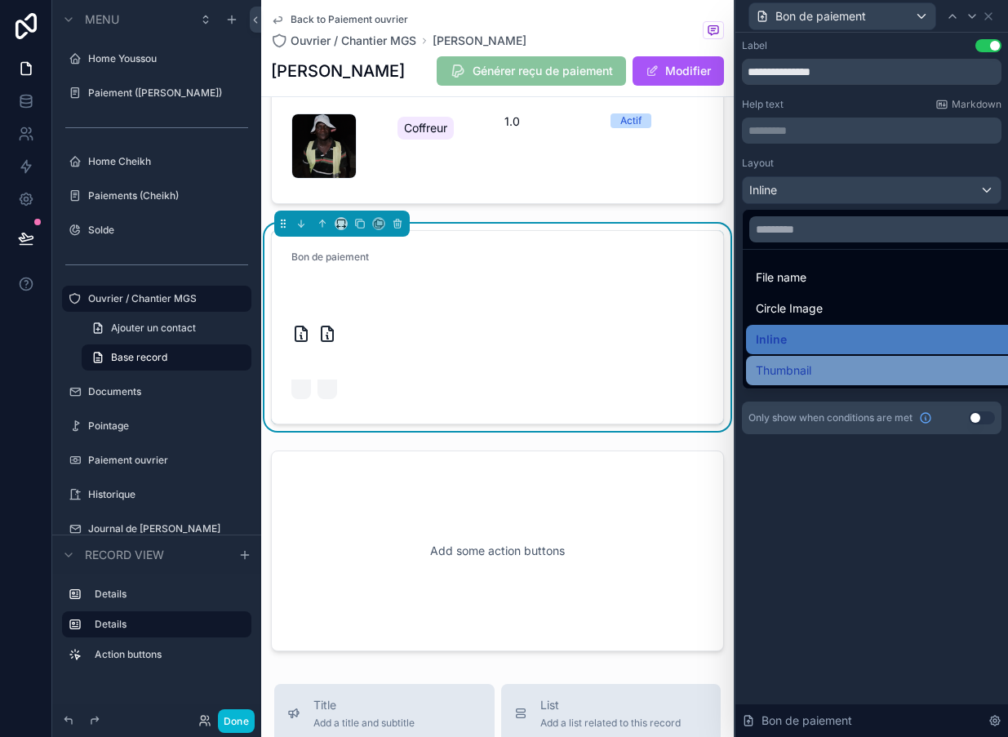
click at [867, 374] on div "Thumbnail" at bounding box center [890, 371] width 269 height 20
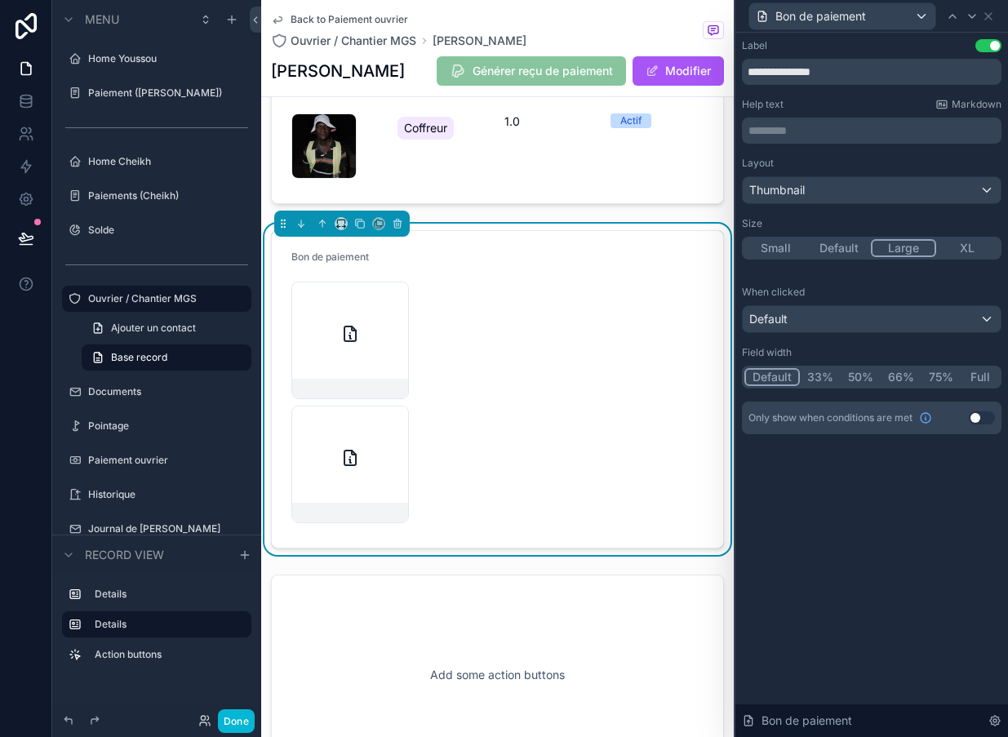
click at [821, 379] on button "33%" at bounding box center [820, 377] width 41 height 18
click at [769, 379] on button "Default" at bounding box center [771, 377] width 54 height 18
click at [976, 430] on div "Only show when conditions are met Use setting" at bounding box center [872, 418] width 260 height 33
click at [981, 417] on button "Use setting" at bounding box center [982, 417] width 26 height 13
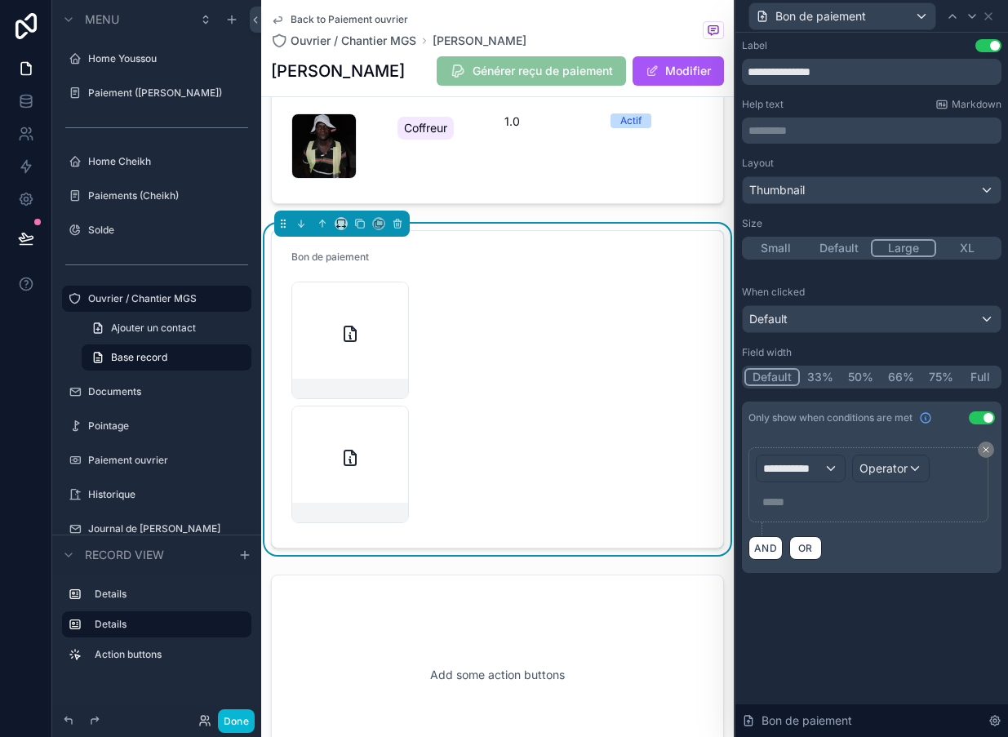
click at [896, 481] on button "Operator" at bounding box center [891, 469] width 78 height 28
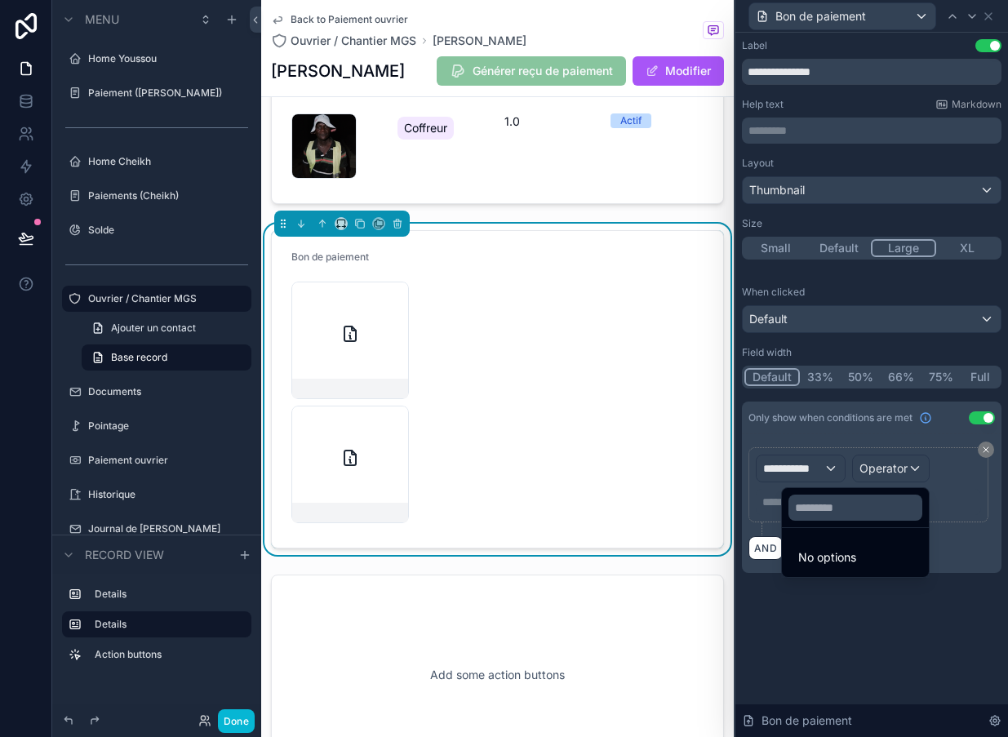
click at [819, 472] on div at bounding box center [871, 368] width 273 height 737
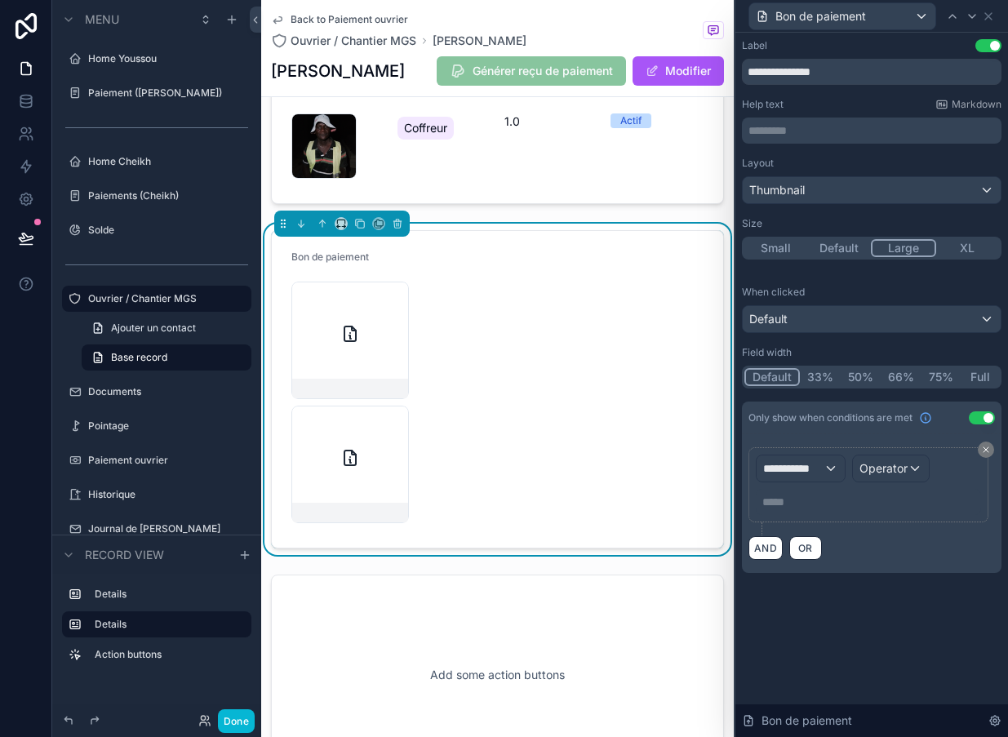
click at [818, 465] on span "**********" at bounding box center [793, 468] width 60 height 16
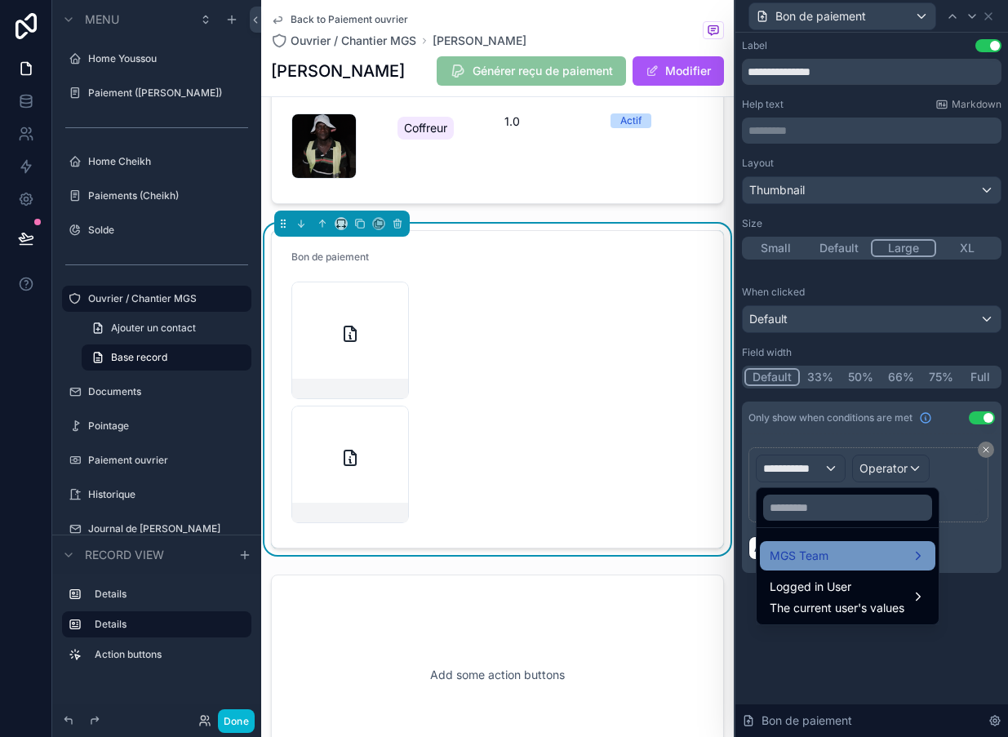
click at [861, 550] on div "MGS Team" at bounding box center [848, 556] width 156 height 20
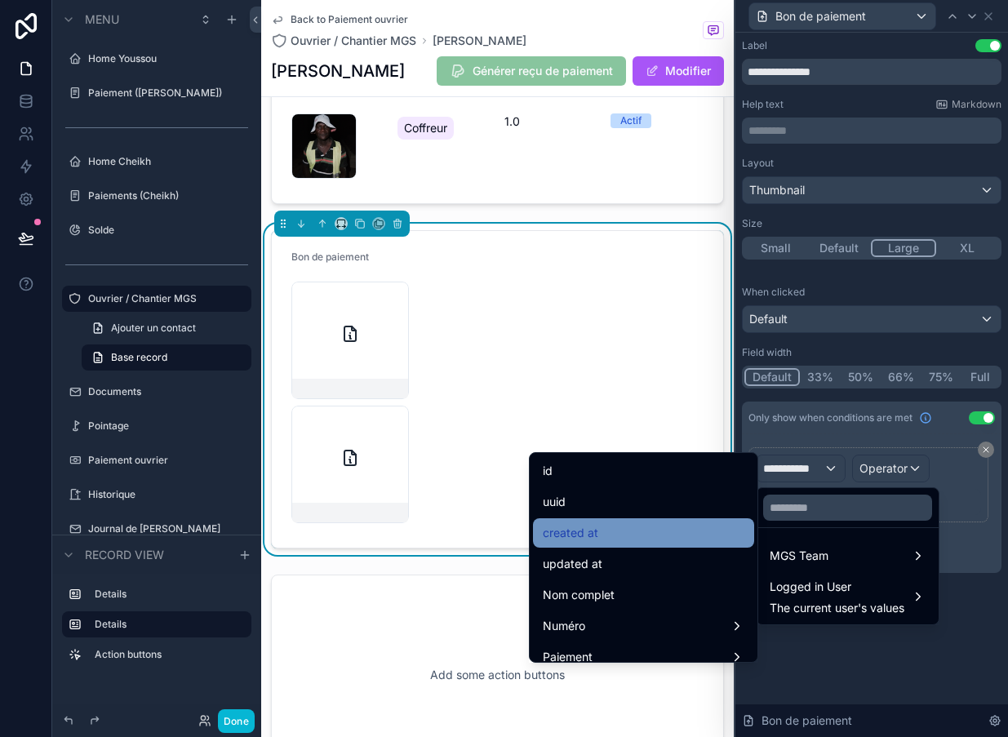
click at [655, 536] on div "created at" at bounding box center [644, 533] width 202 height 20
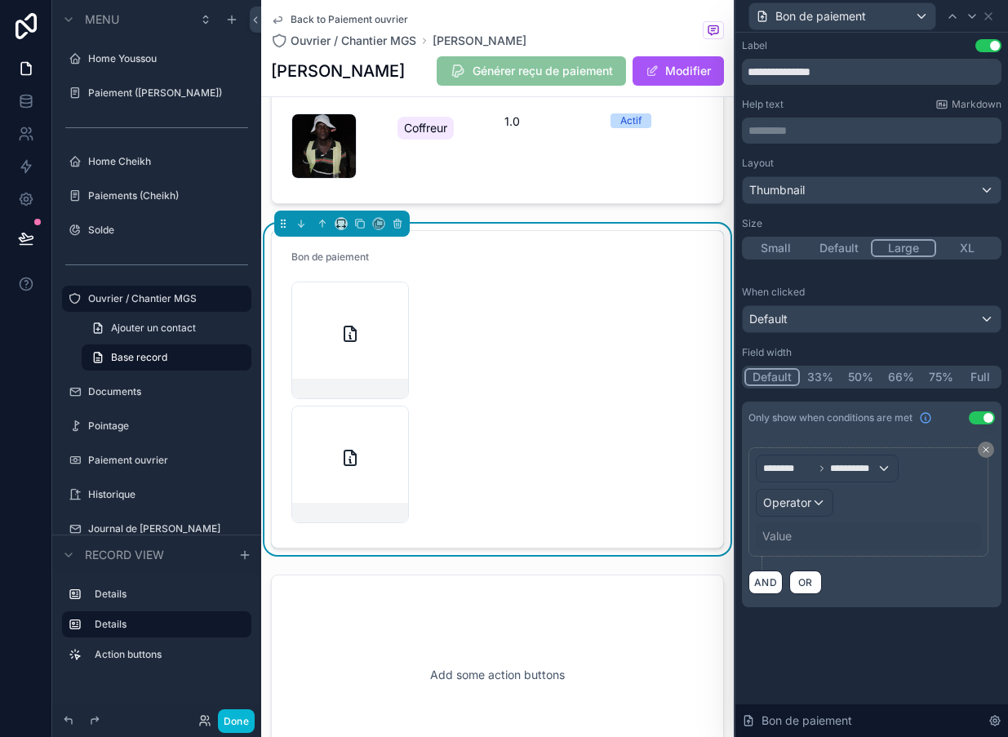
click at [817, 510] on div "Operator" at bounding box center [795, 503] width 76 height 26
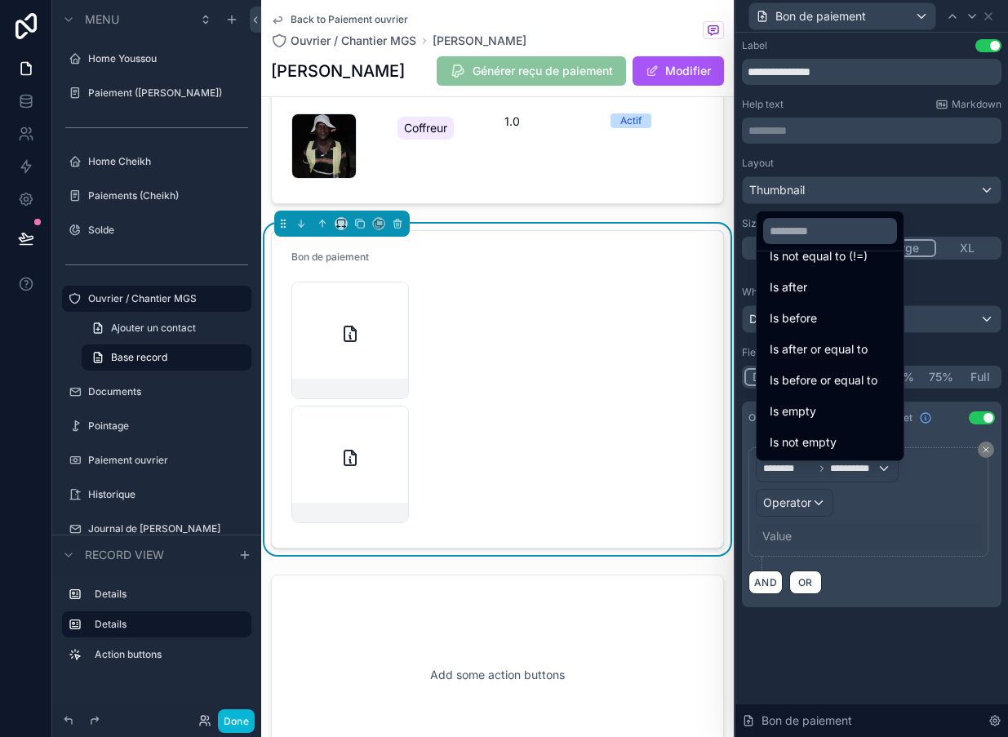
scroll to position [54, 0]
click at [977, 304] on div at bounding box center [871, 368] width 273 height 737
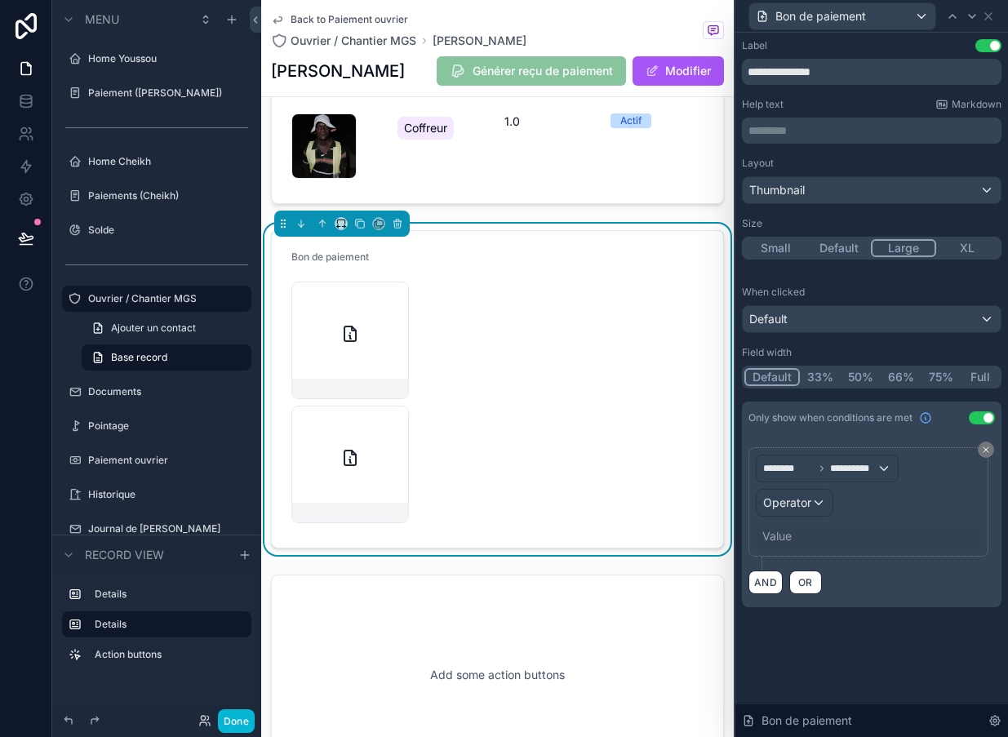
click at [982, 459] on div "**********" at bounding box center [868, 501] width 240 height 109
click at [982, 451] on icon at bounding box center [986, 450] width 10 height 10
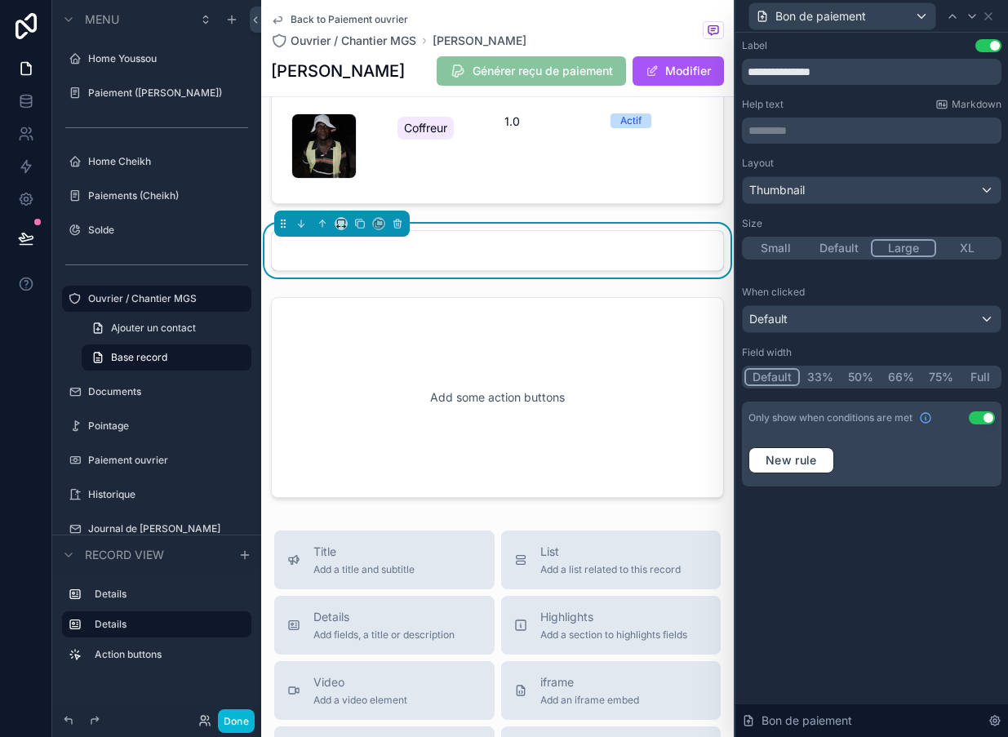
click at [889, 439] on div "New rule" at bounding box center [872, 460] width 260 height 52
click at [980, 416] on button "Use setting" at bounding box center [982, 417] width 26 height 13
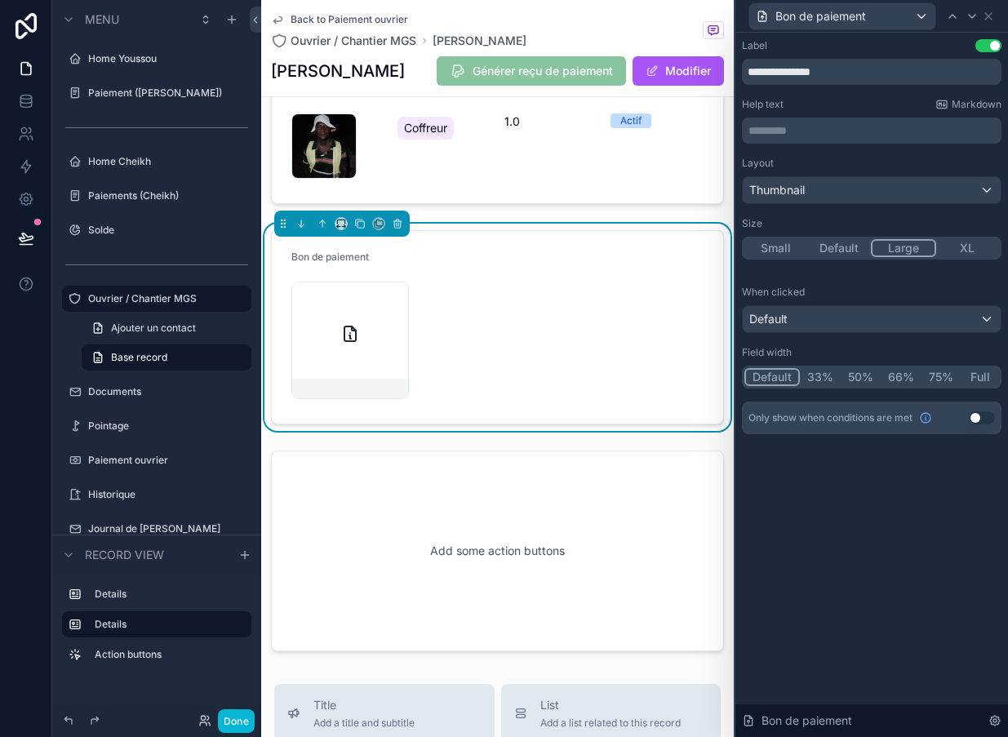
click at [919, 426] on div "Only show when conditions are met Use setting" at bounding box center [872, 418] width 260 height 33
click at [899, 507] on div "**********" at bounding box center [871, 385] width 273 height 704
click at [961, 16] on span "Esc" at bounding box center [951, 16] width 26 height 13
click at [922, 13] on span "Close" at bounding box center [916, 16] width 26 height 13
click at [912, 16] on span "Close" at bounding box center [916, 16] width 26 height 13
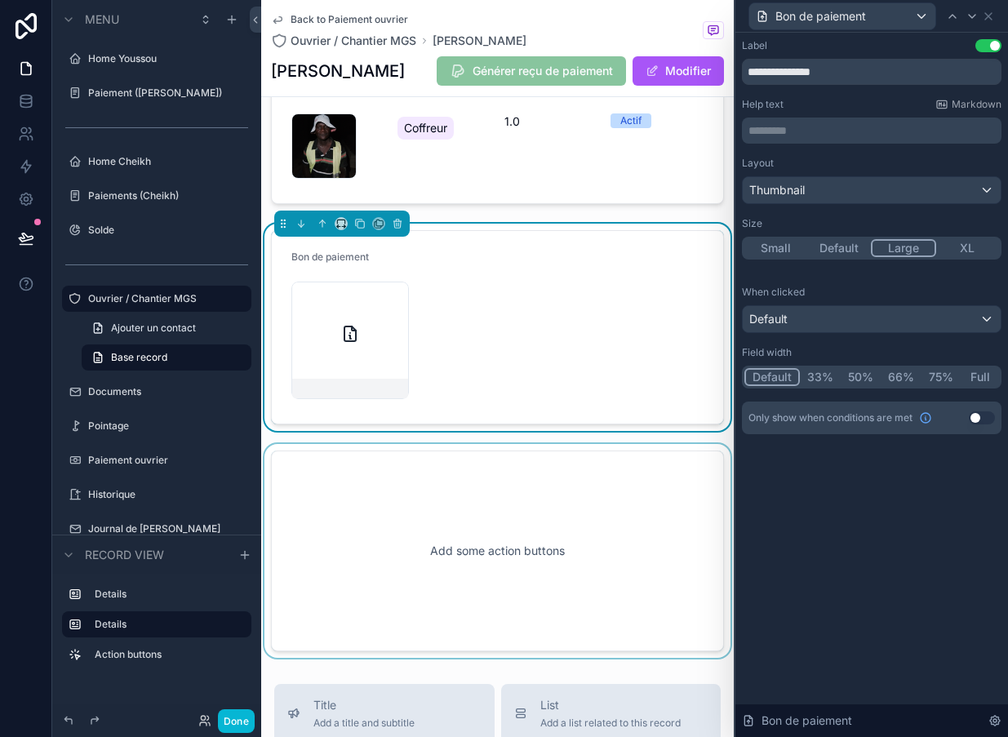
click at [669, 459] on div "scrollable content" at bounding box center [497, 551] width 473 height 214
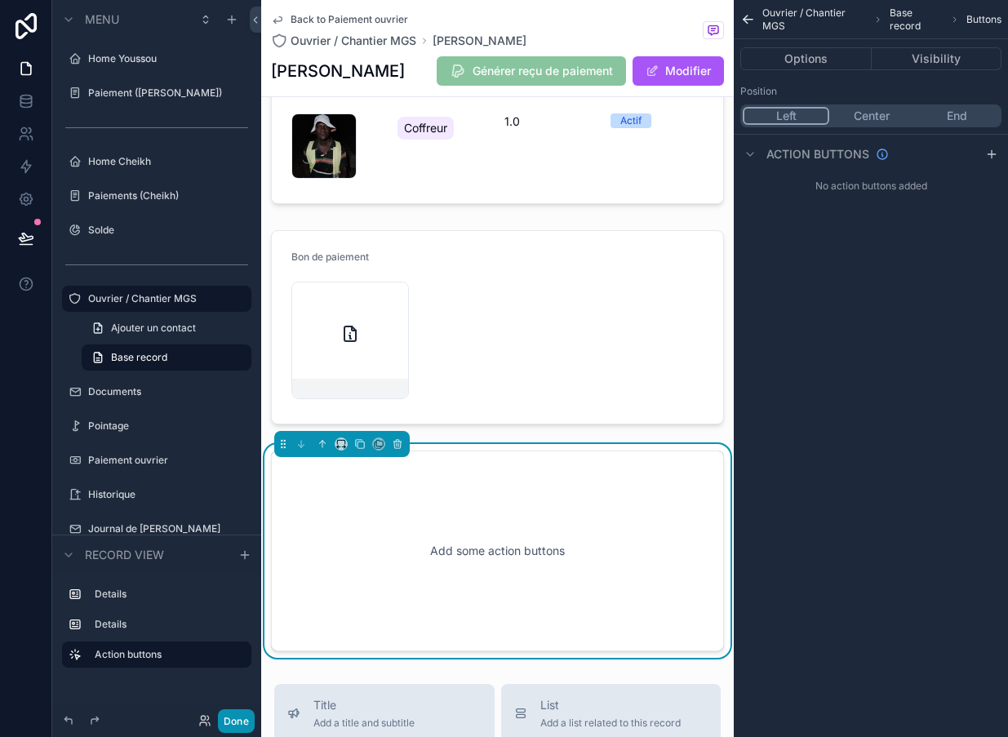
click at [237, 726] on button "Done" at bounding box center [236, 721] width 37 height 24
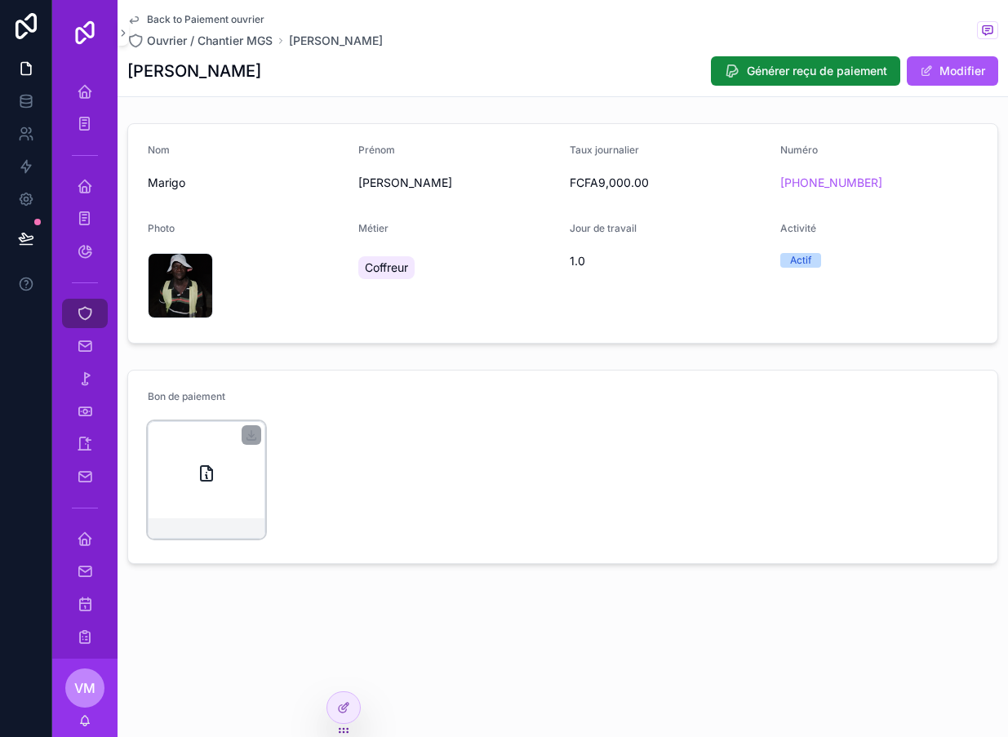
click at [210, 499] on div "scrollable content" at bounding box center [207, 480] width 118 height 118
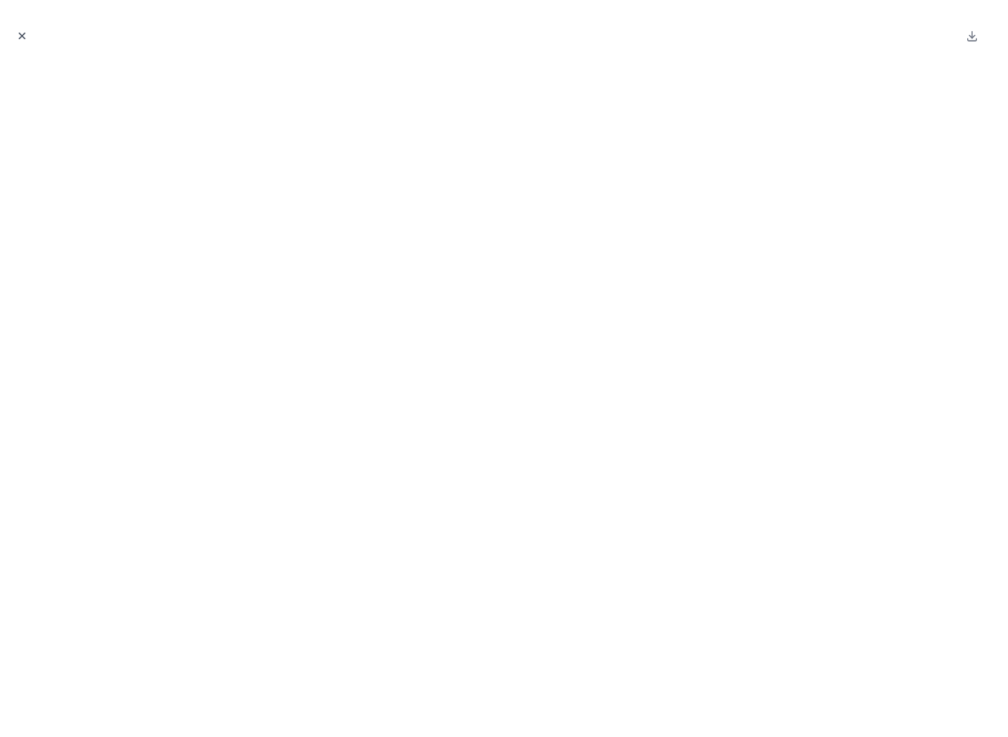
click at [30, 40] on button "Close modal" at bounding box center [22, 36] width 18 height 18
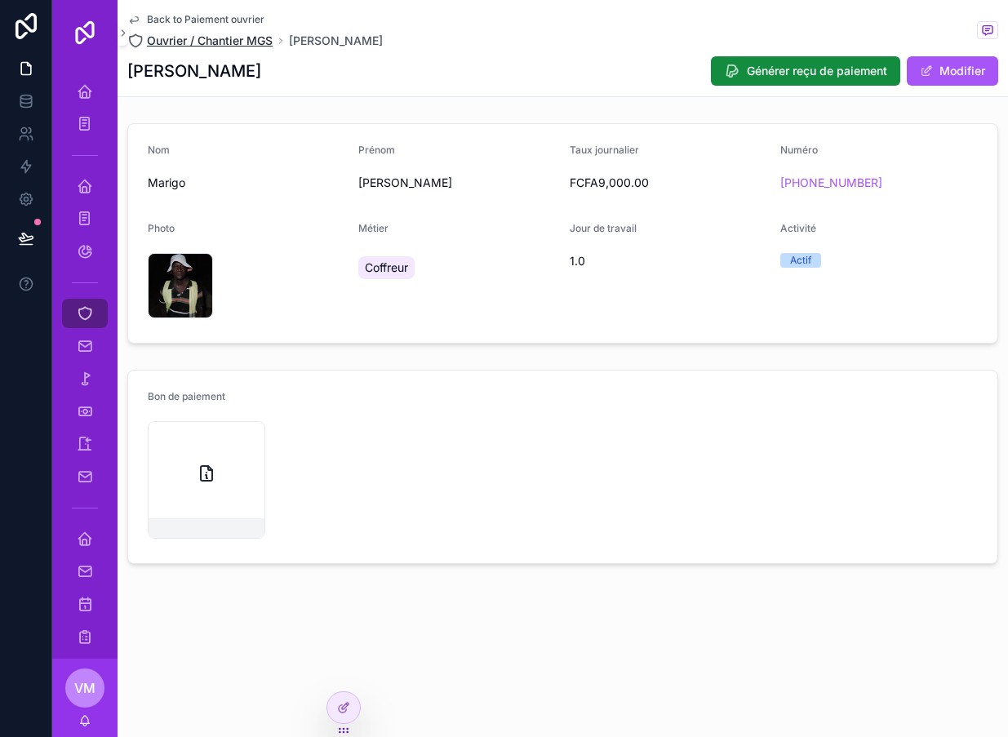
click at [241, 34] on span "Ouvrier / Chantier MGS" at bounding box center [210, 41] width 126 height 16
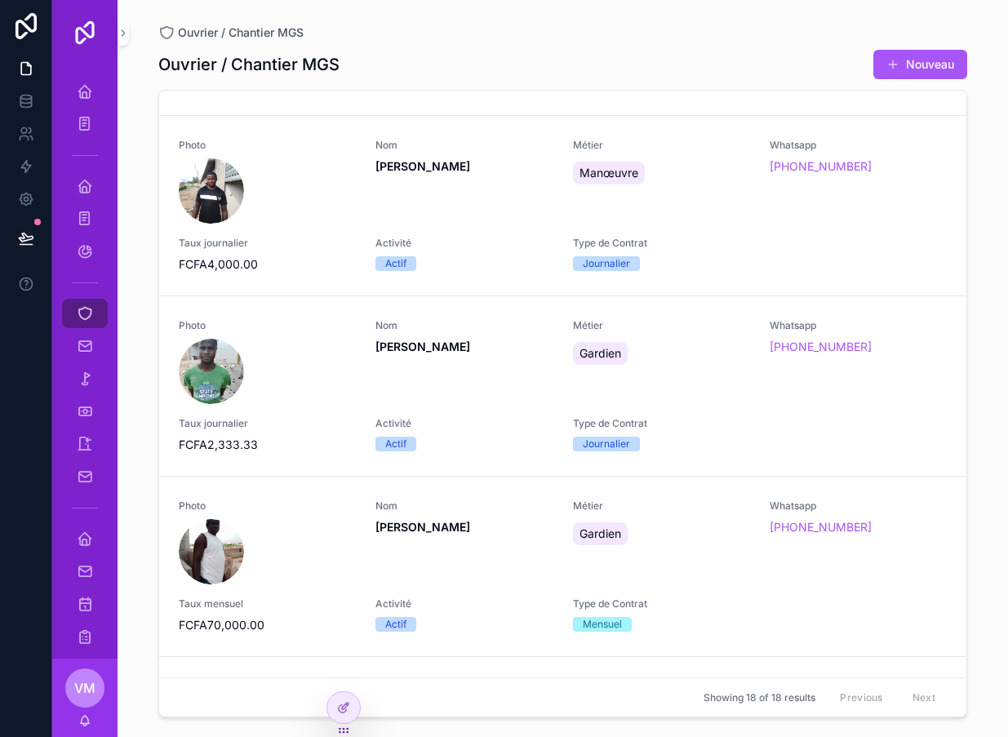
scroll to position [2313, 0]
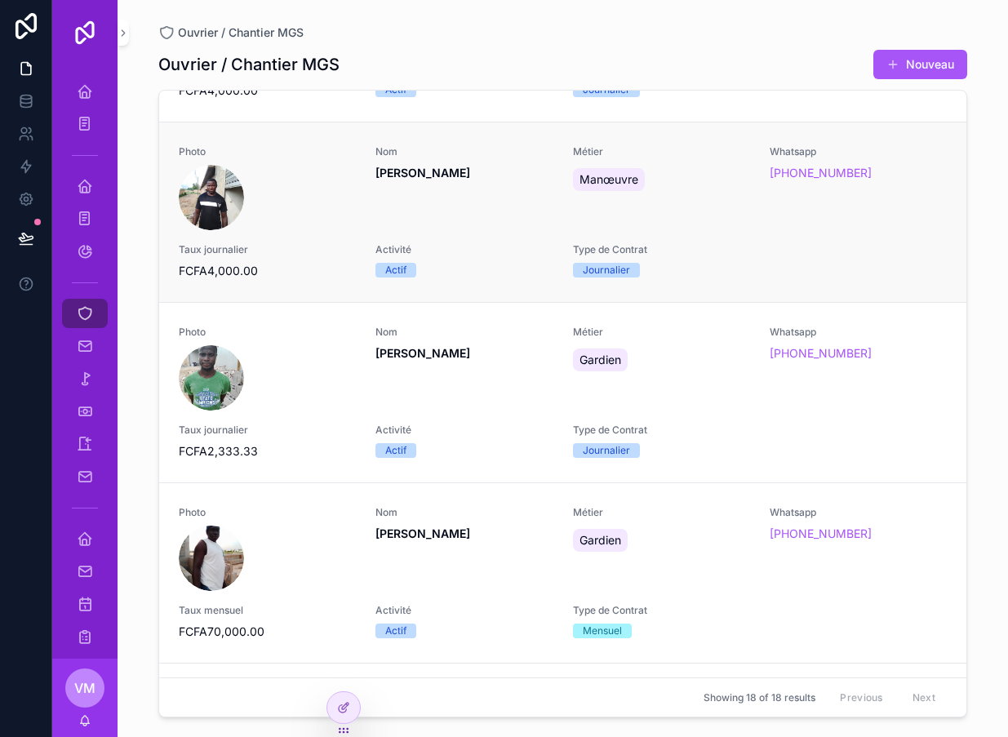
click at [322, 224] on div "scrollable content" at bounding box center [267, 197] width 177 height 65
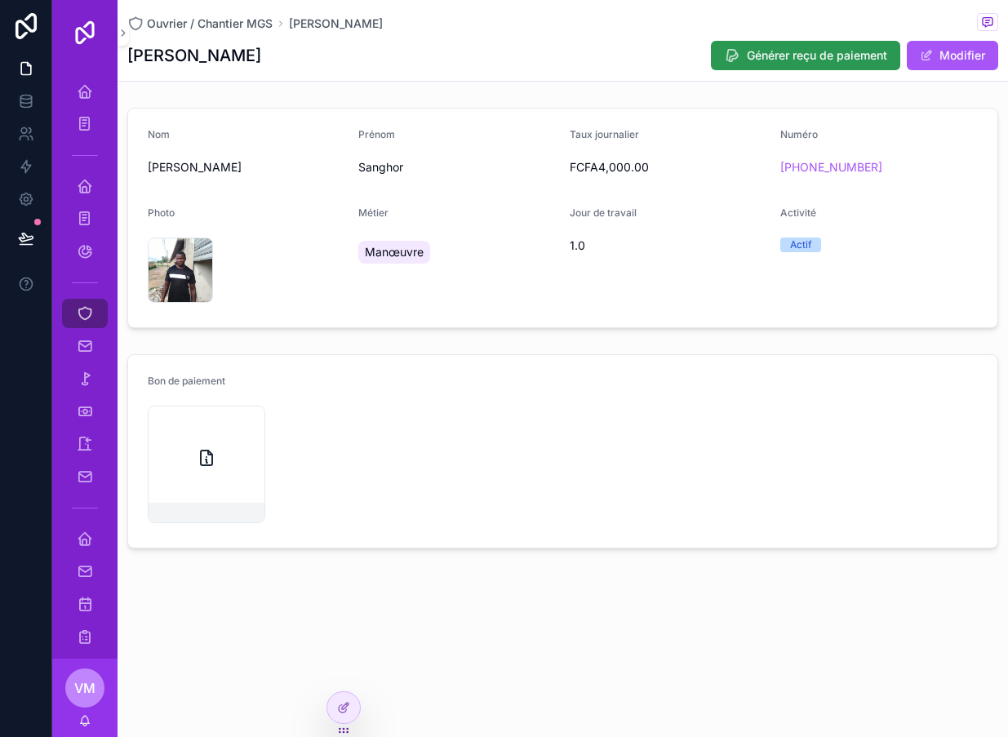
click at [792, 61] on span "Générer reçu de paiement" at bounding box center [817, 55] width 140 height 16
click at [217, 459] on div "scrollable content" at bounding box center [207, 465] width 118 height 118
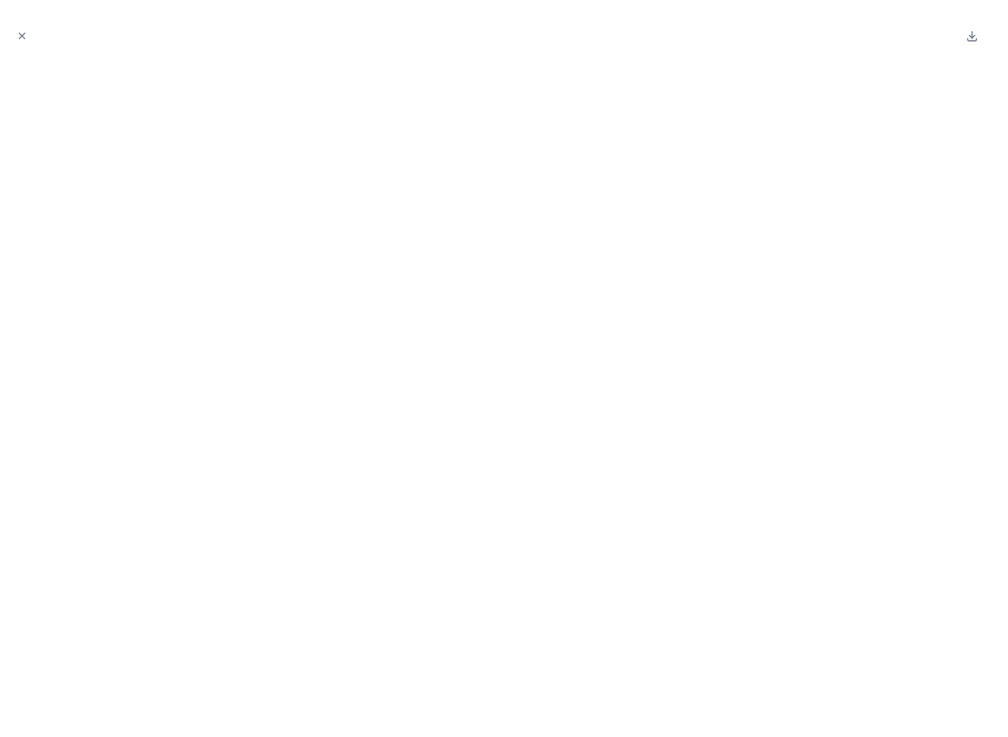
click at [17, 48] on div at bounding box center [504, 36] width 982 height 46
click at [24, 39] on icon "Close modal" at bounding box center [21, 35] width 11 height 11
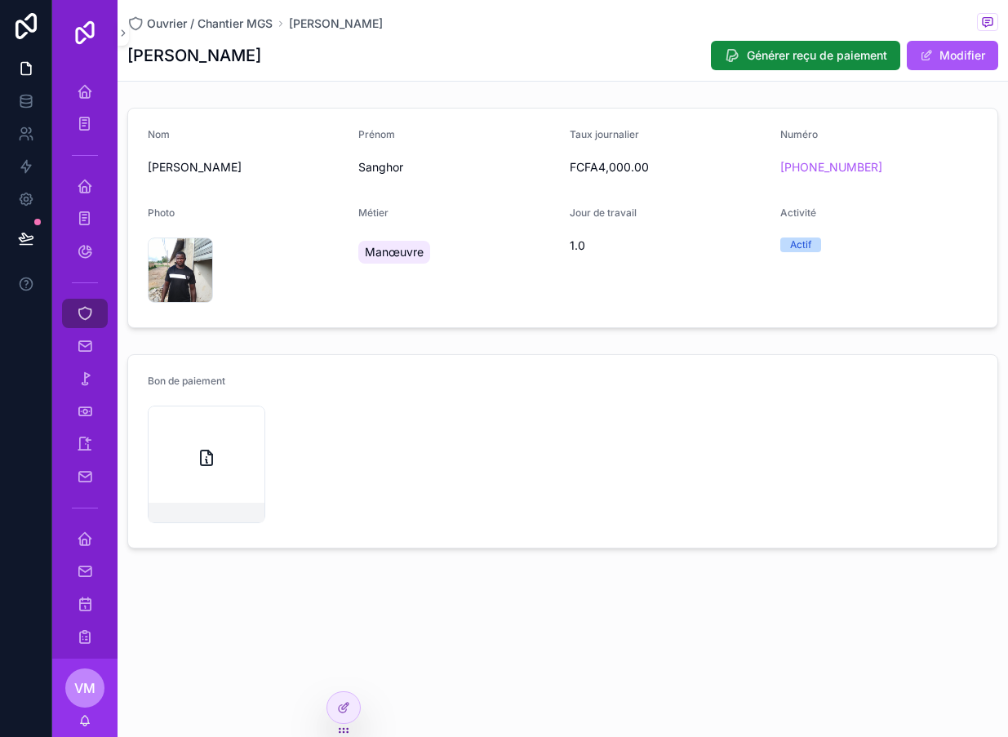
click at [624, 268] on div "Jour de travail 1.0" at bounding box center [668, 256] width 197 height 101
click at [345, 703] on icon at bounding box center [343, 707] width 13 height 13
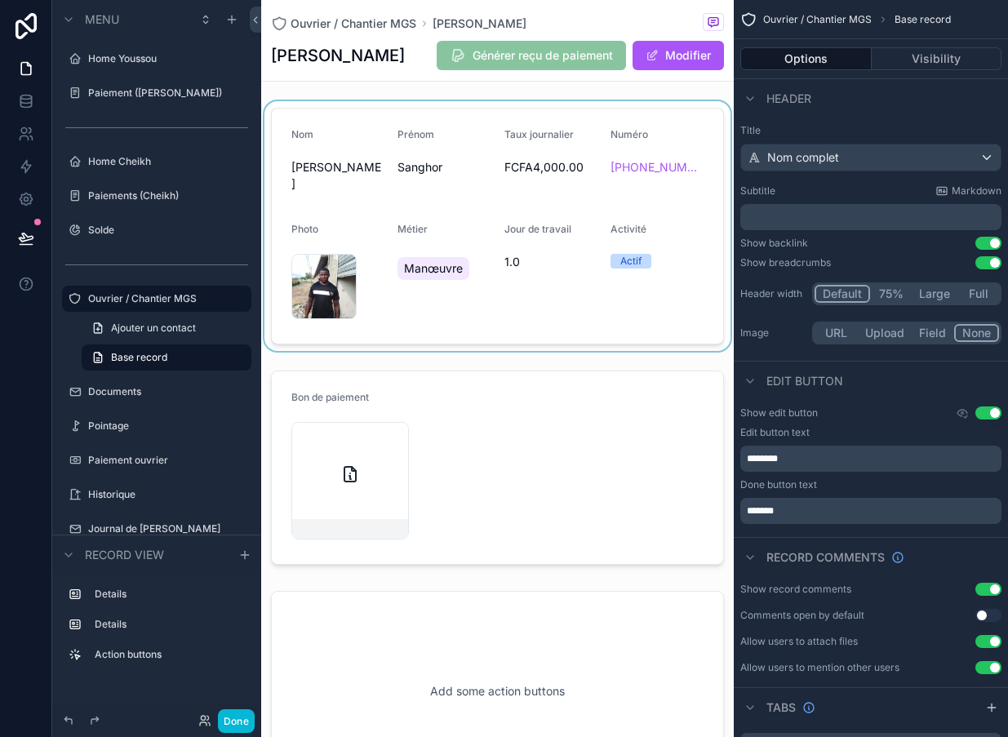
click at [579, 275] on div "scrollable content" at bounding box center [497, 226] width 473 height 250
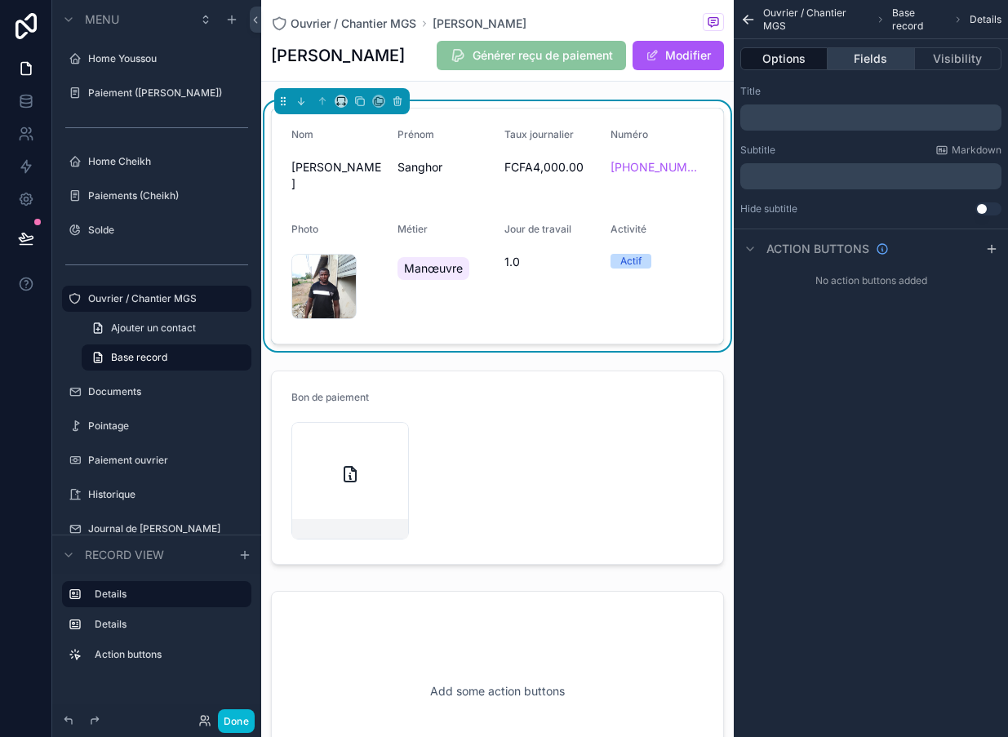
click at [880, 69] on button "Fields" at bounding box center [871, 58] width 87 height 23
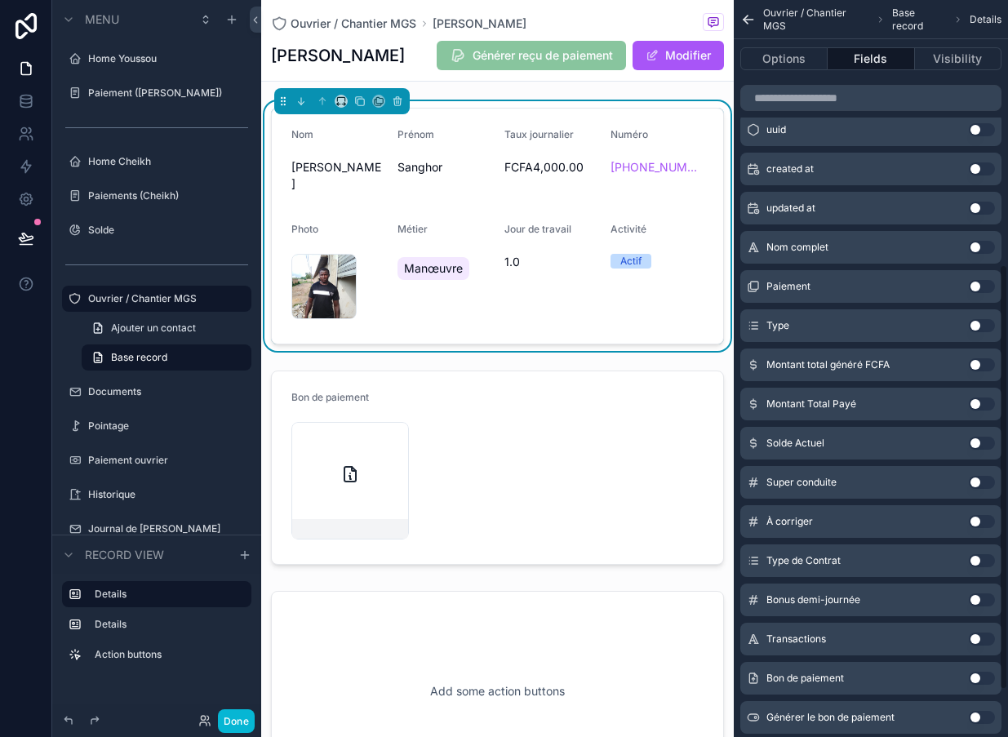
scroll to position [485, 0]
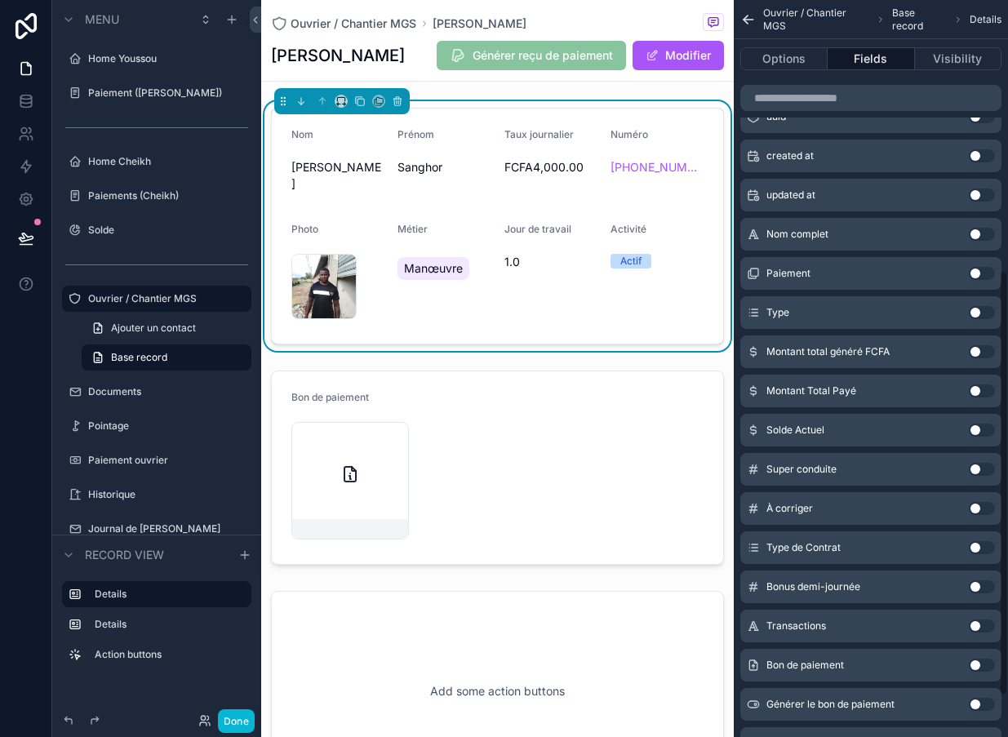
click at [985, 433] on button "Use setting" at bounding box center [982, 430] width 26 height 13
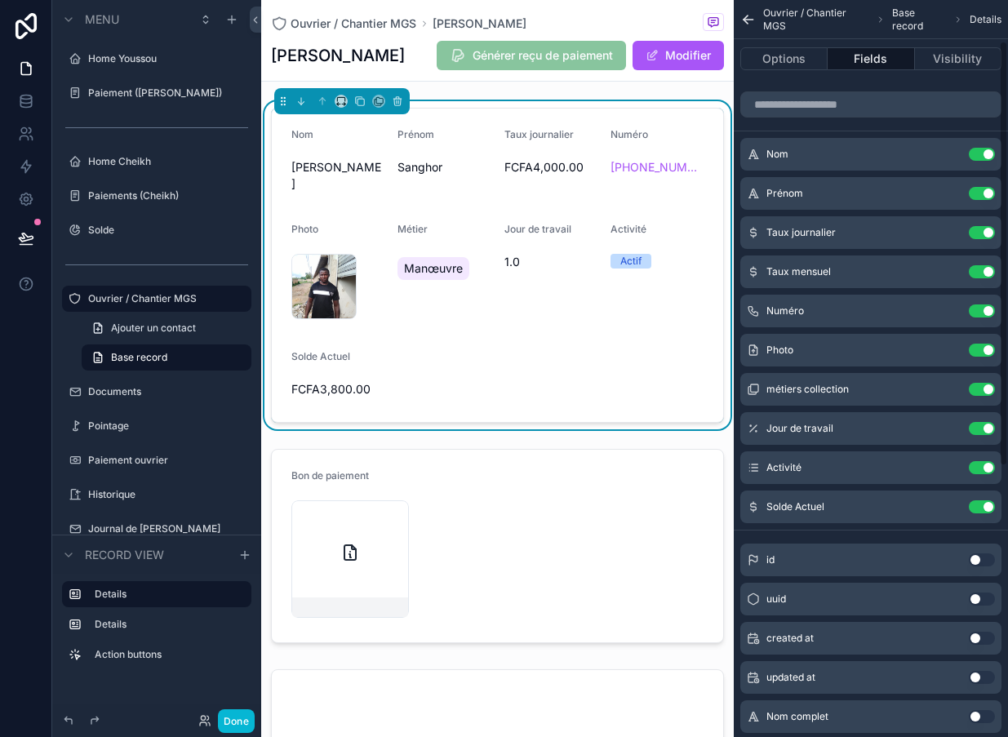
scroll to position [40, 0]
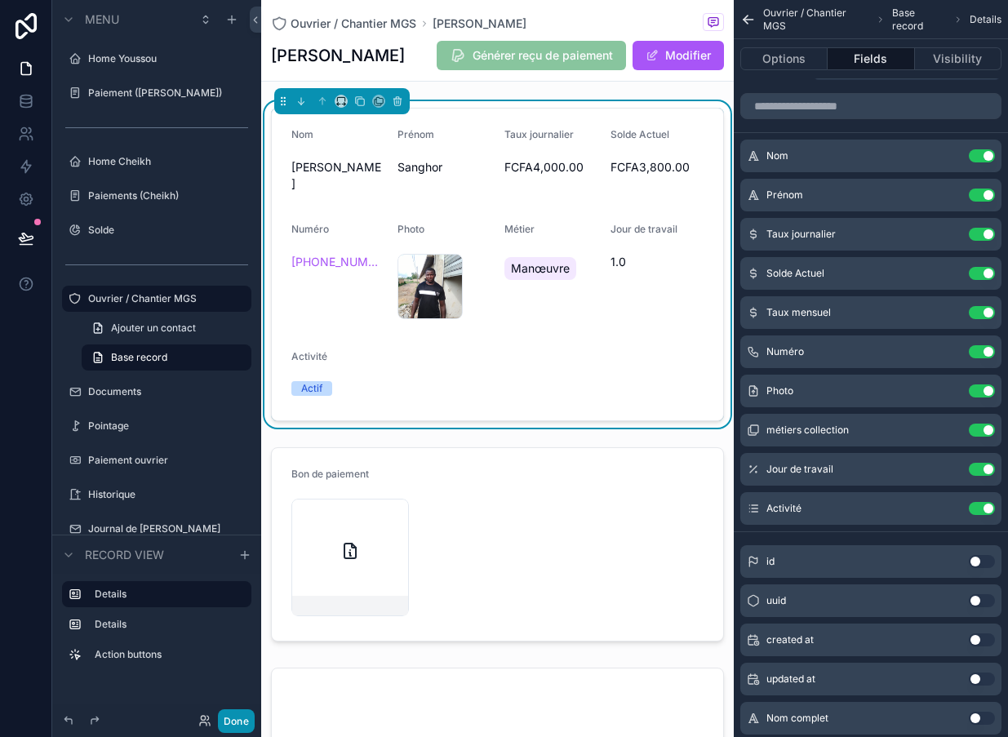
click at [241, 724] on button "Done" at bounding box center [236, 721] width 37 height 24
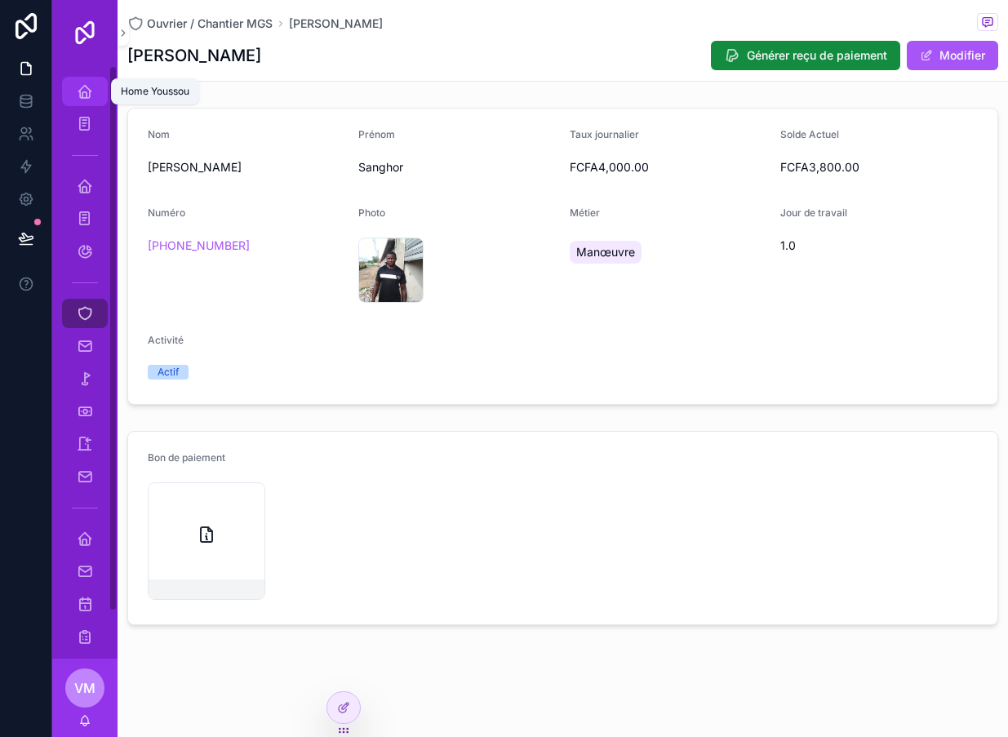
click at [83, 91] on icon "scrollable content" at bounding box center [85, 91] width 16 height 16
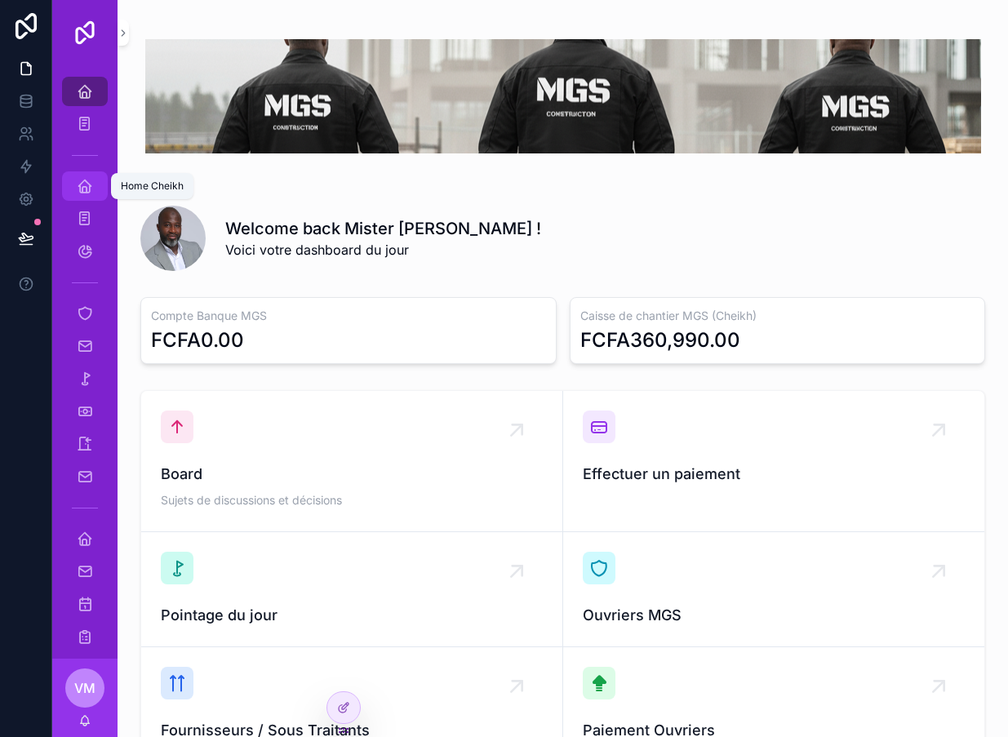
click at [91, 183] on icon "scrollable content" at bounding box center [85, 186] width 16 height 16
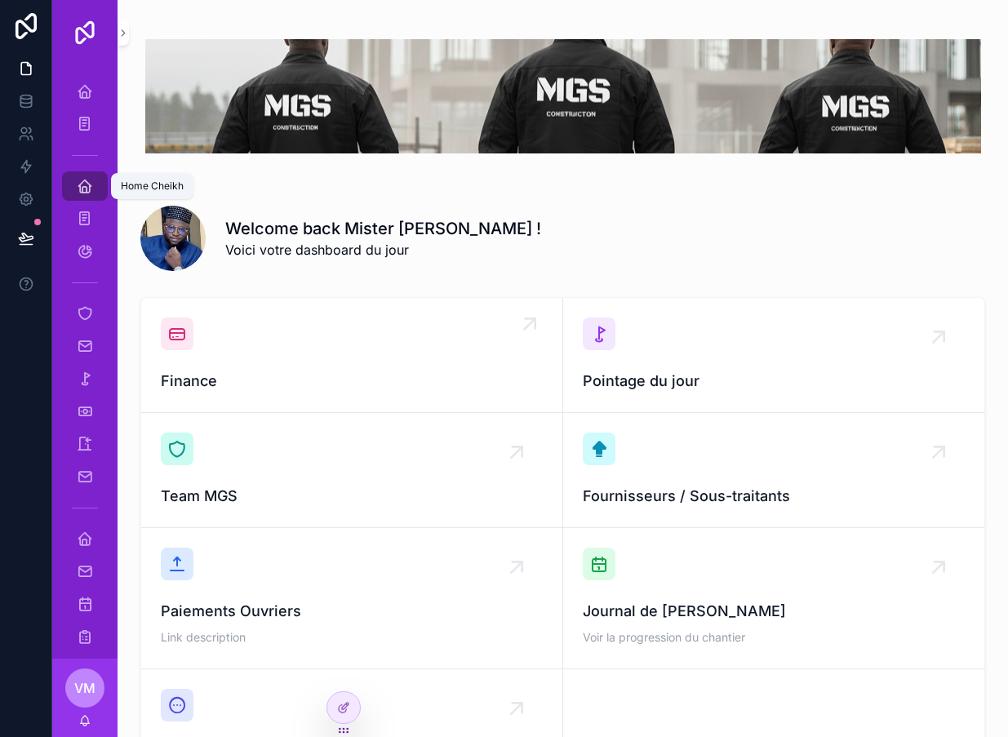
click at [230, 356] on div "Finance" at bounding box center [352, 354] width 382 height 75
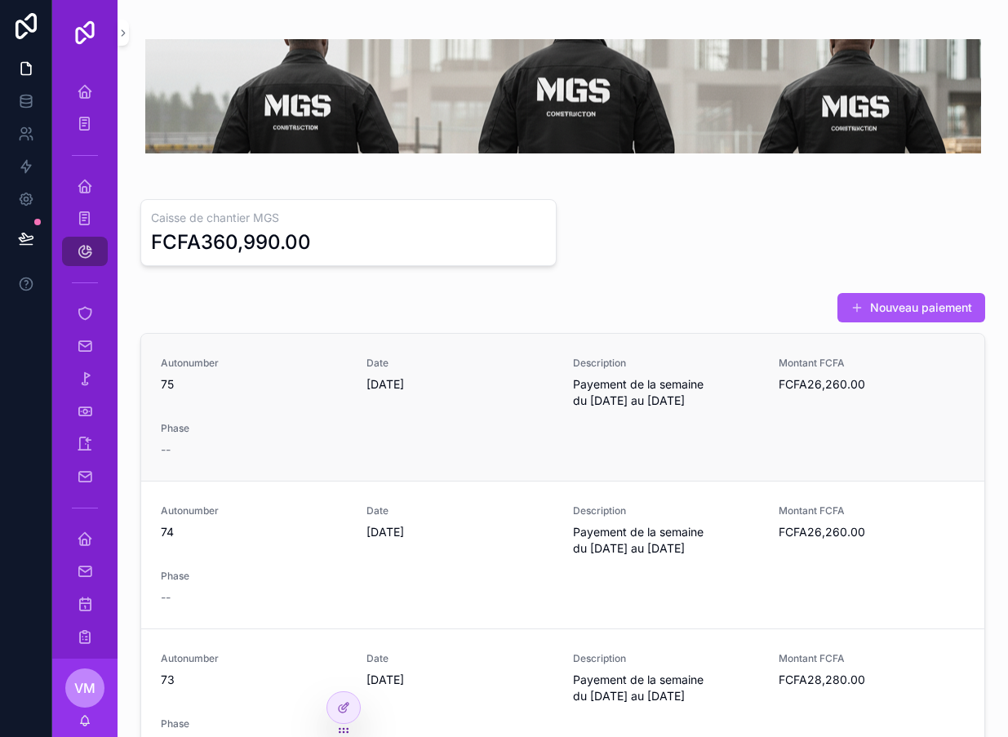
click at [236, 425] on span "Phase" at bounding box center [254, 428] width 186 height 13
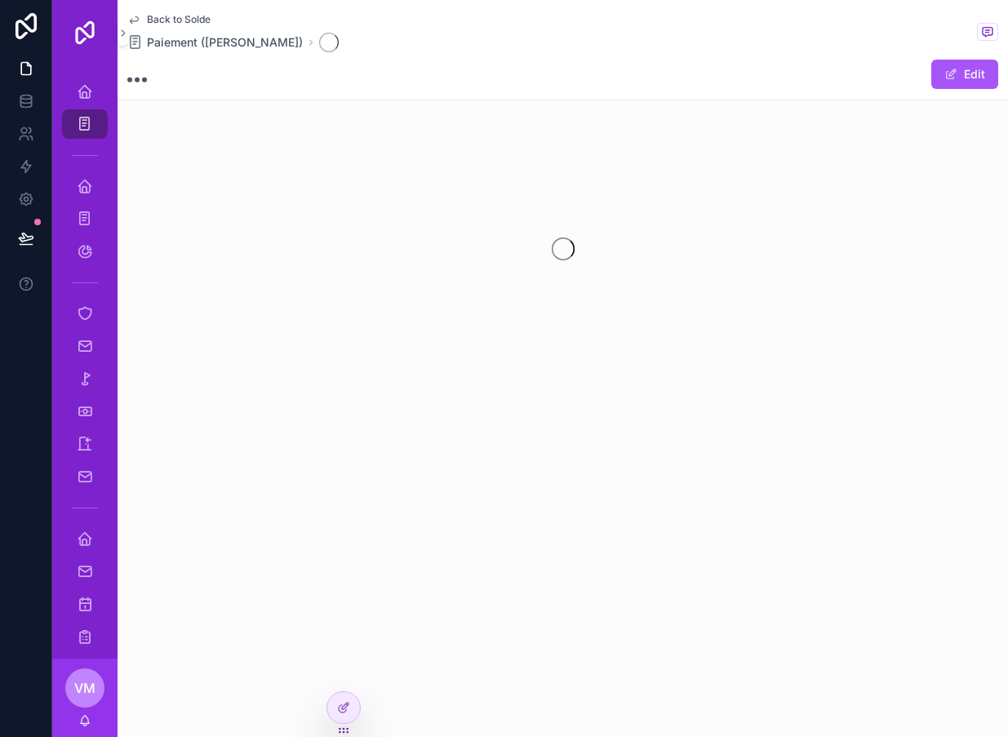
click at [235, 424] on div "Back to Solde Paiement (Youssou) Edit" at bounding box center [563, 241] width 890 height 482
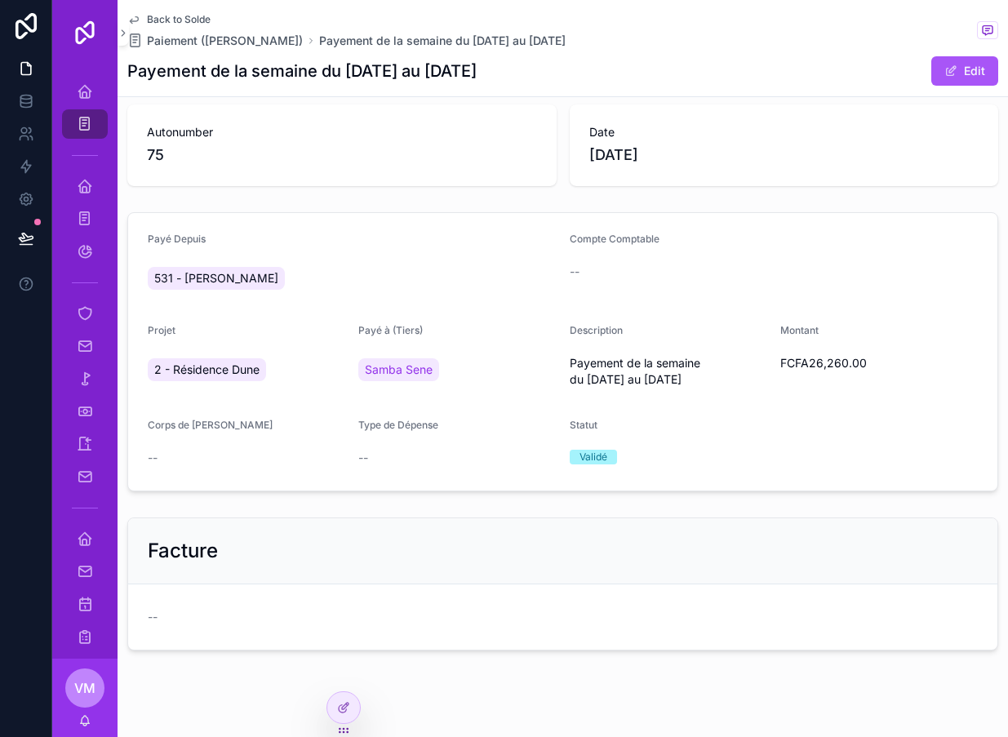
scroll to position [17, 0]
click at [131, 21] on icon "scrollable content" at bounding box center [134, 20] width 8 height 7
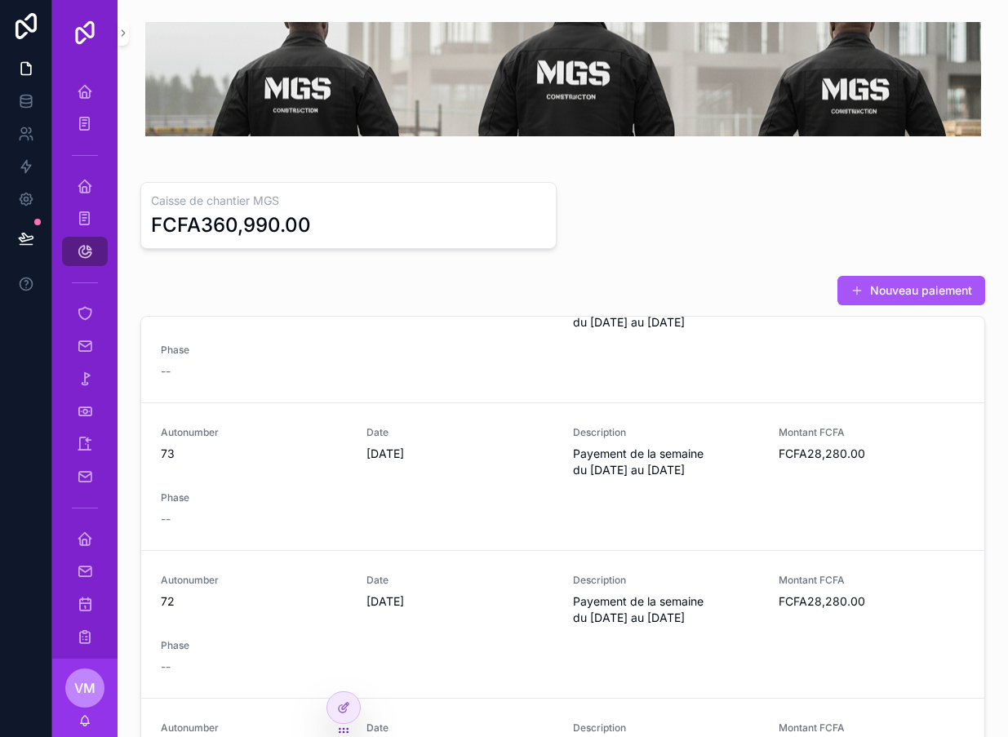
scroll to position [247, 0]
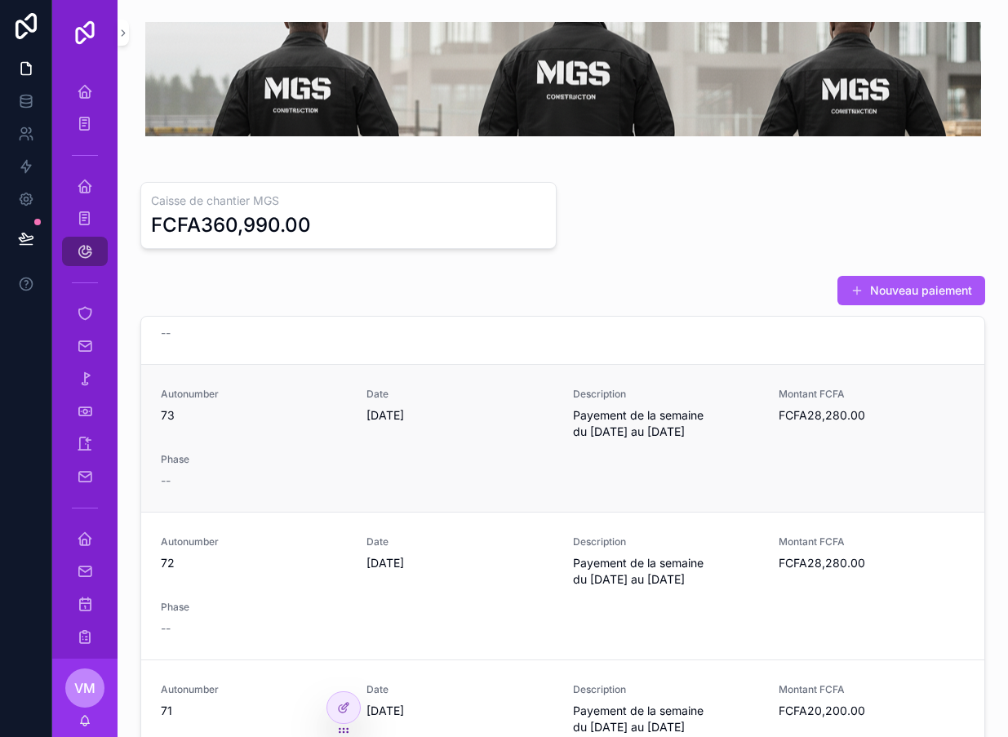
click at [233, 456] on span "Phase" at bounding box center [254, 459] width 186 height 13
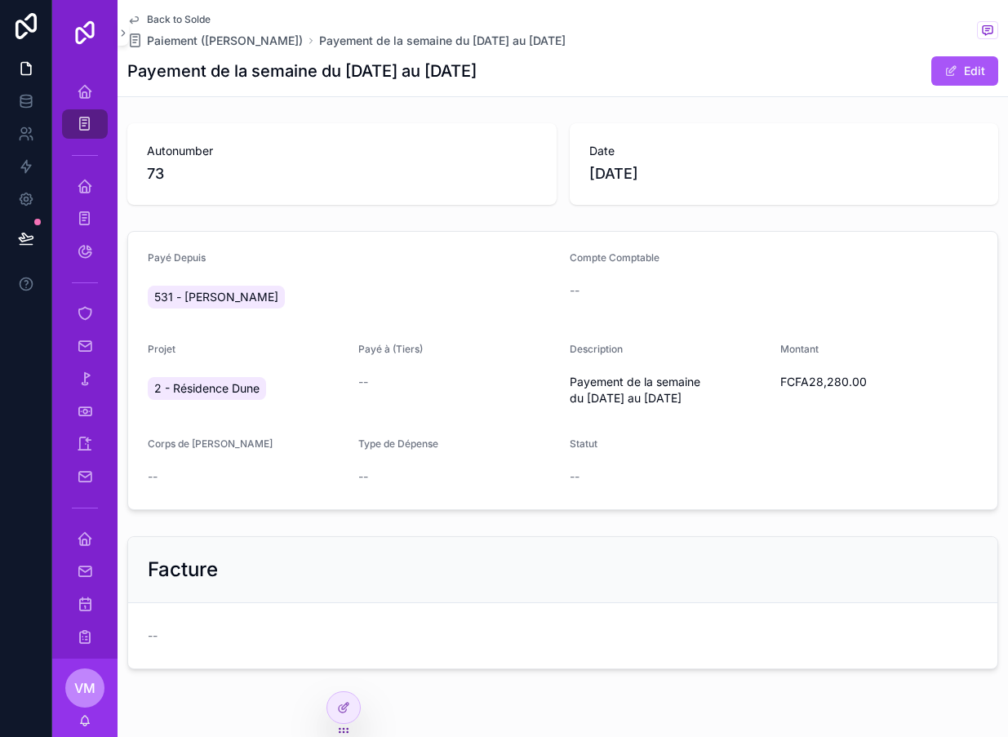
click at [128, 17] on icon "scrollable content" at bounding box center [133, 19] width 13 height 13
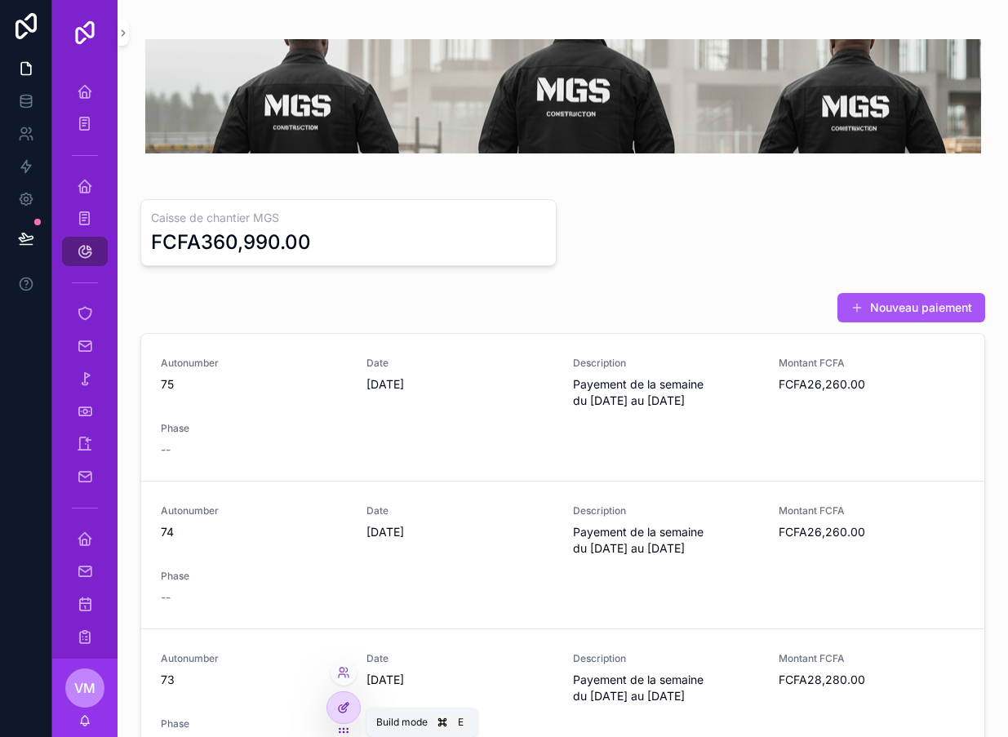
click at [345, 714] on div at bounding box center [343, 707] width 33 height 31
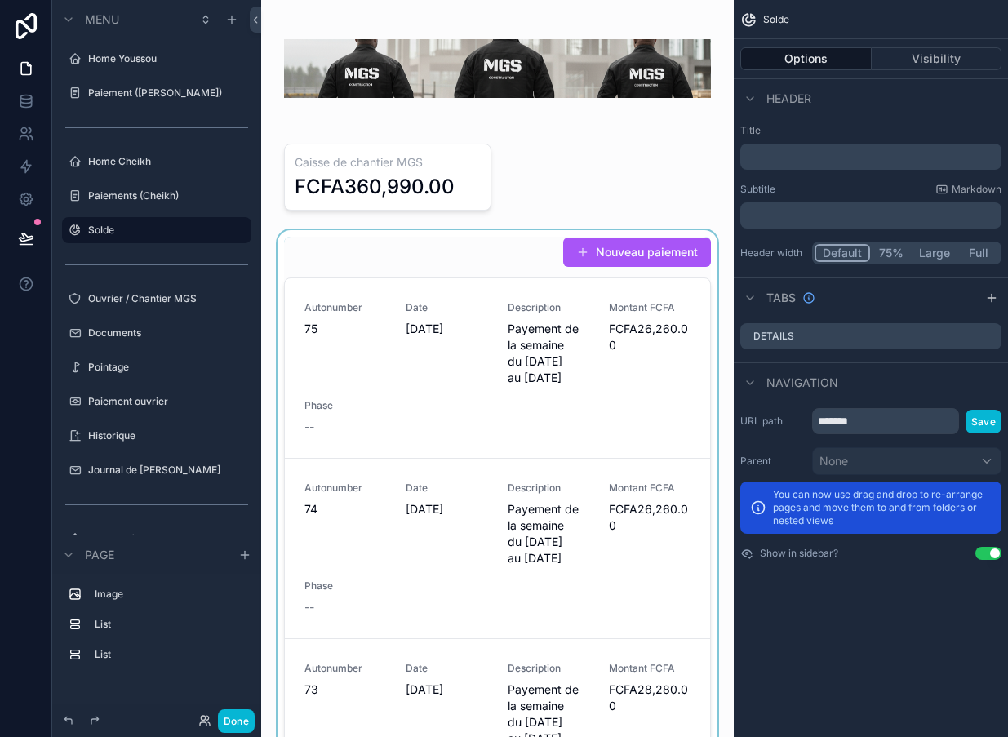
click at [494, 268] on div "scrollable content" at bounding box center [497, 533] width 446 height 606
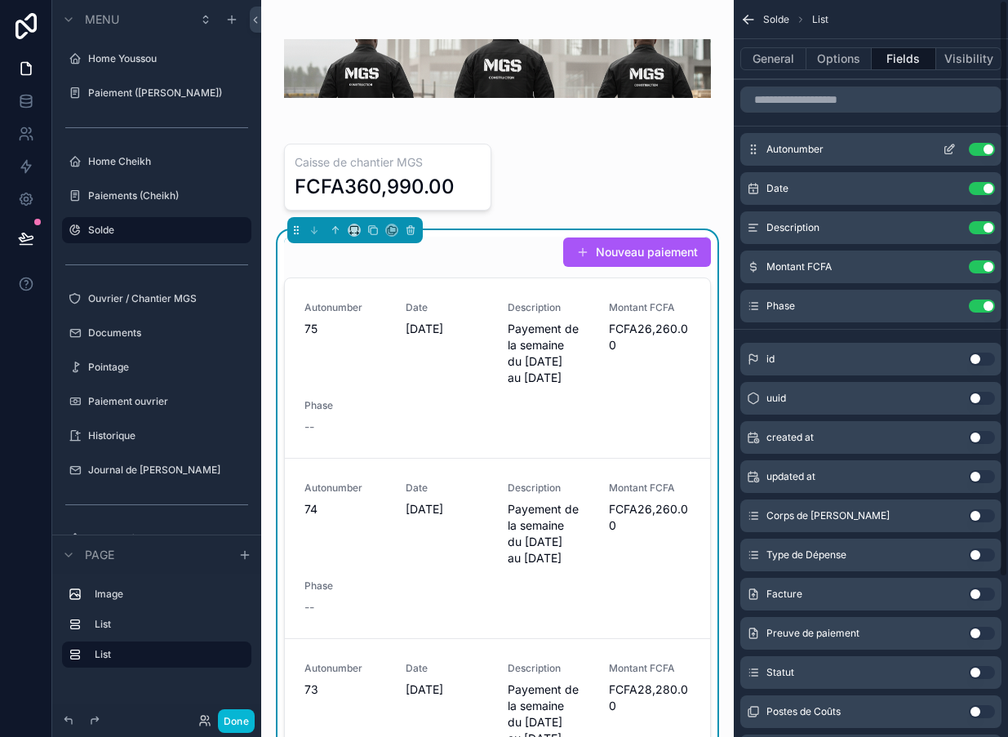
click at [981, 146] on button "Use setting" at bounding box center [982, 149] width 26 height 13
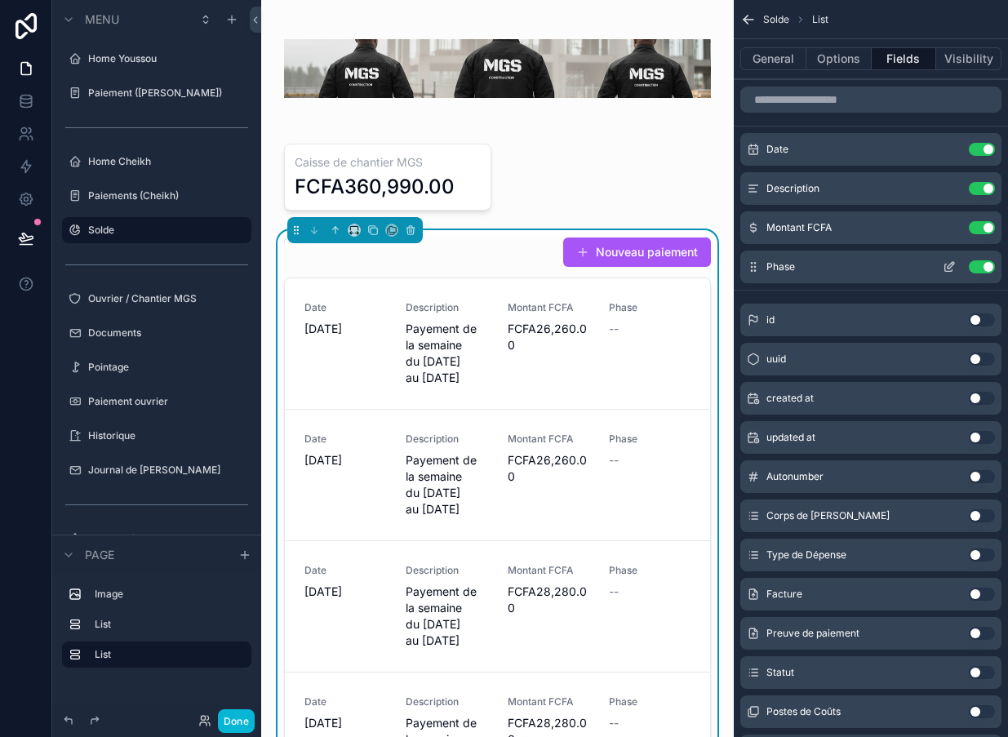
click at [979, 271] on button "Use setting" at bounding box center [982, 266] width 26 height 13
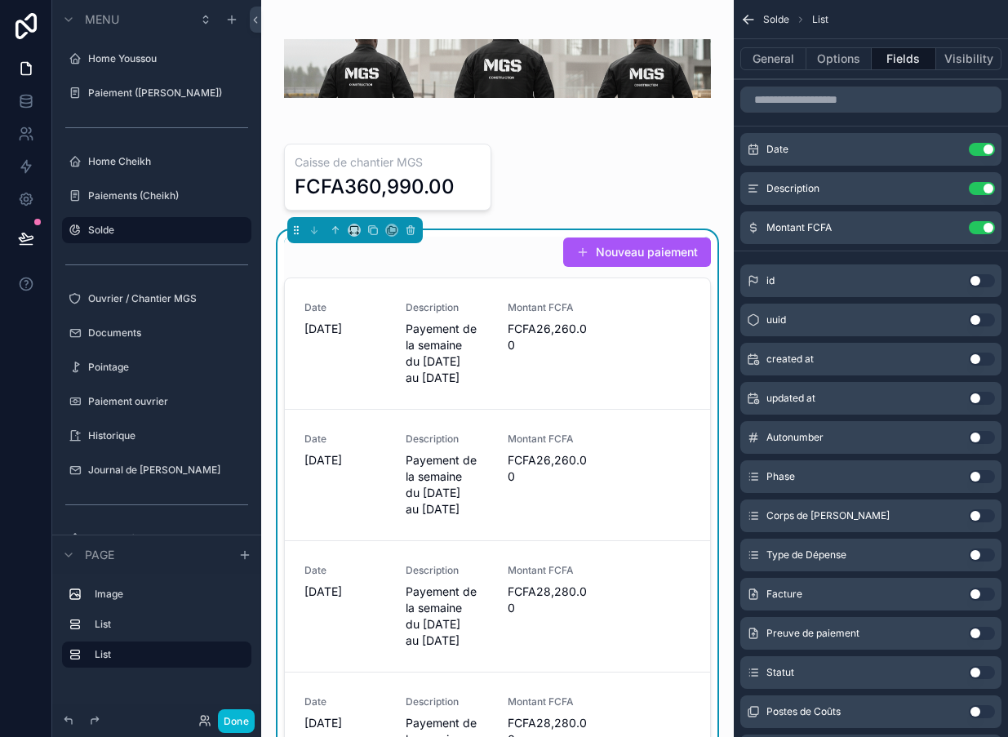
click at [978, 594] on button "Use setting" at bounding box center [982, 594] width 26 height 13
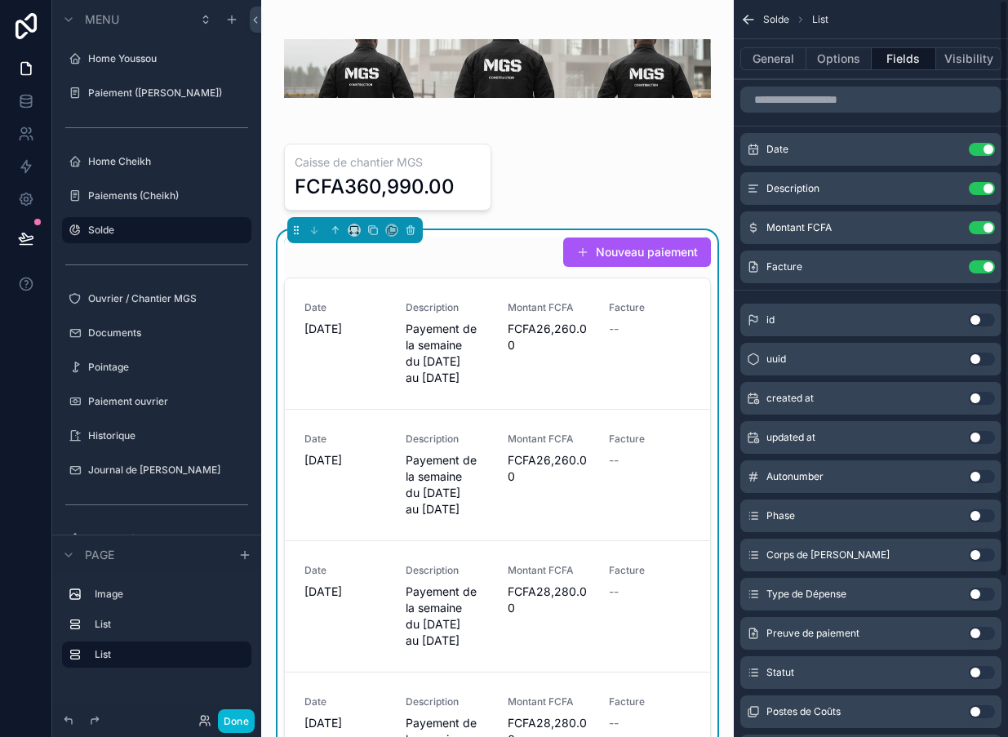
click at [977, 634] on button "Use setting" at bounding box center [982, 633] width 26 height 13
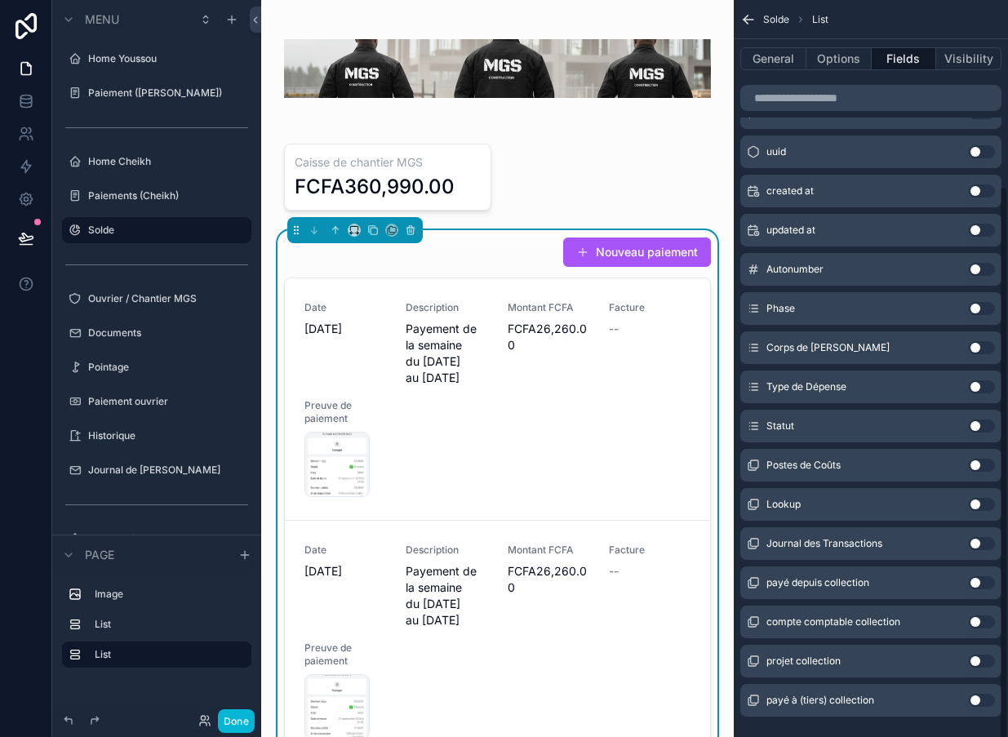
scroll to position [246, 0]
click at [981, 700] on button "Use setting" at bounding box center [982, 700] width 26 height 13
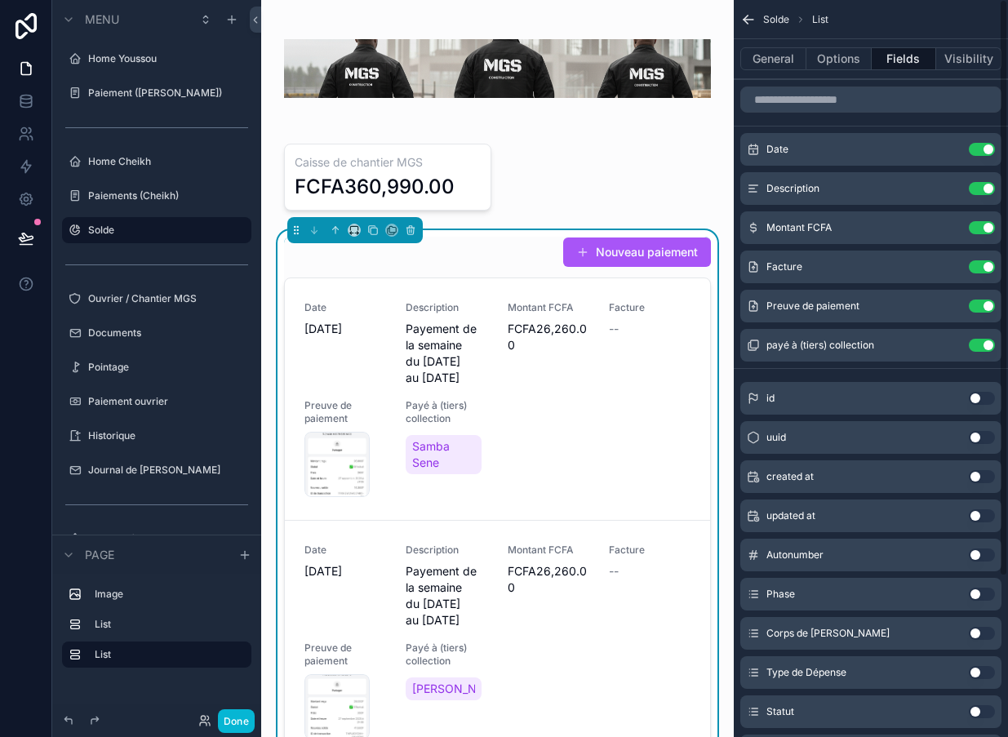
scroll to position [0, 0]
click at [241, 719] on button "Done" at bounding box center [236, 721] width 37 height 24
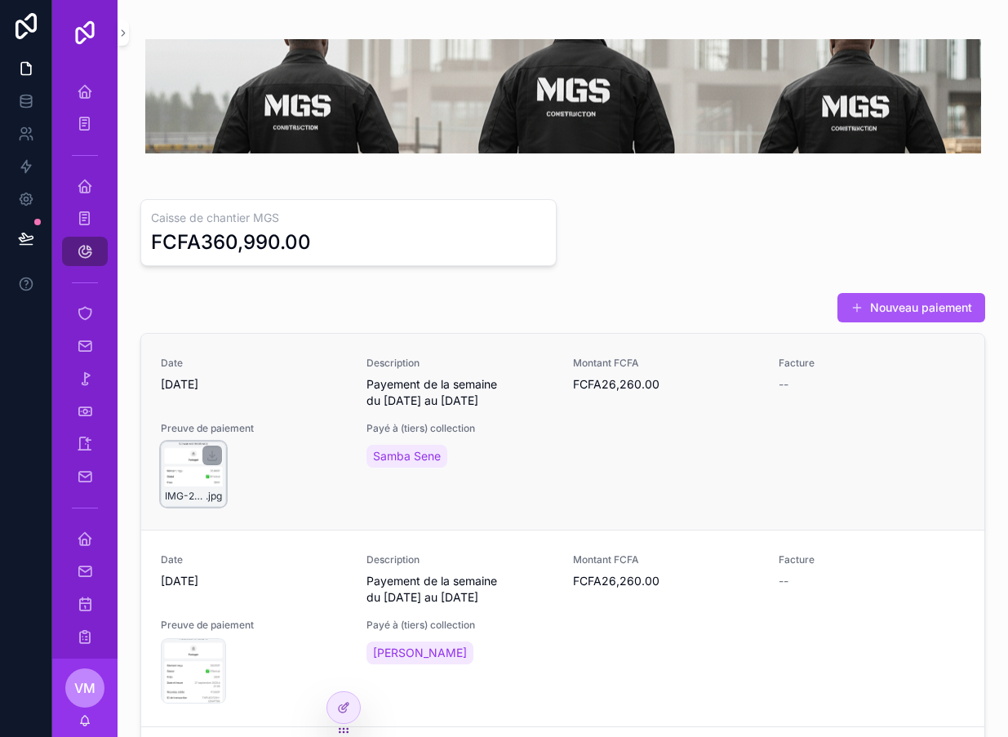
click at [194, 481] on div "IMG-20250929-WA0045 .jpg" at bounding box center [193, 474] width 65 height 65
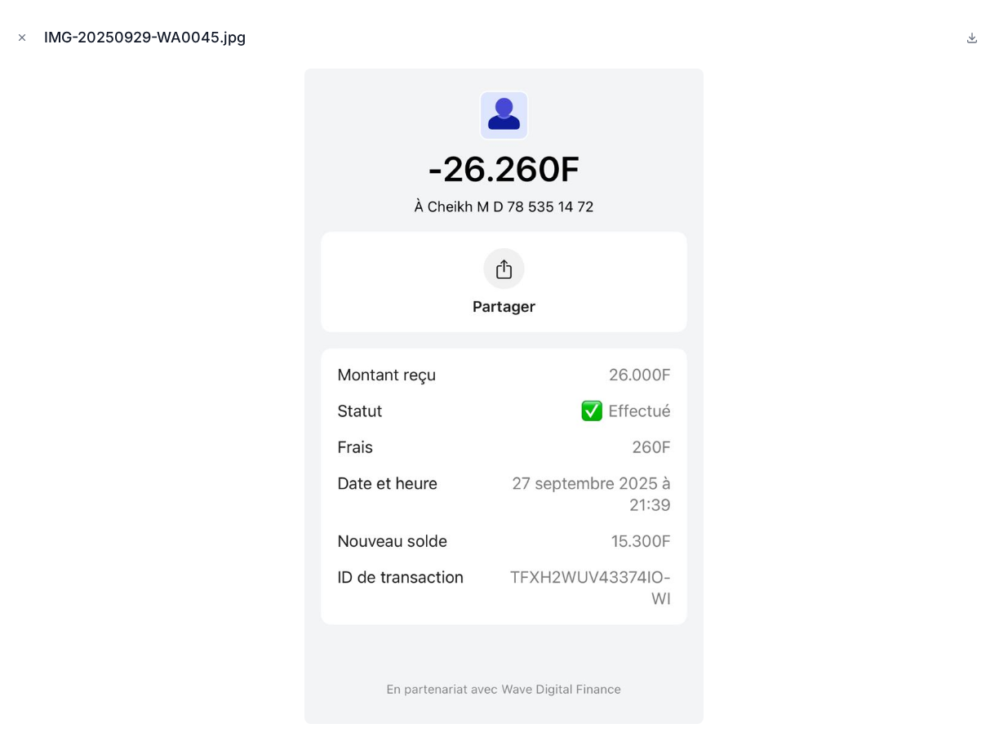
click at [195, 482] on div at bounding box center [504, 396] width 982 height 655
click at [180, 531] on div at bounding box center [504, 396] width 982 height 655
click at [178, 526] on div at bounding box center [504, 396] width 982 height 655
click at [177, 526] on div at bounding box center [504, 396] width 982 height 655
click at [180, 526] on div at bounding box center [504, 396] width 982 height 655
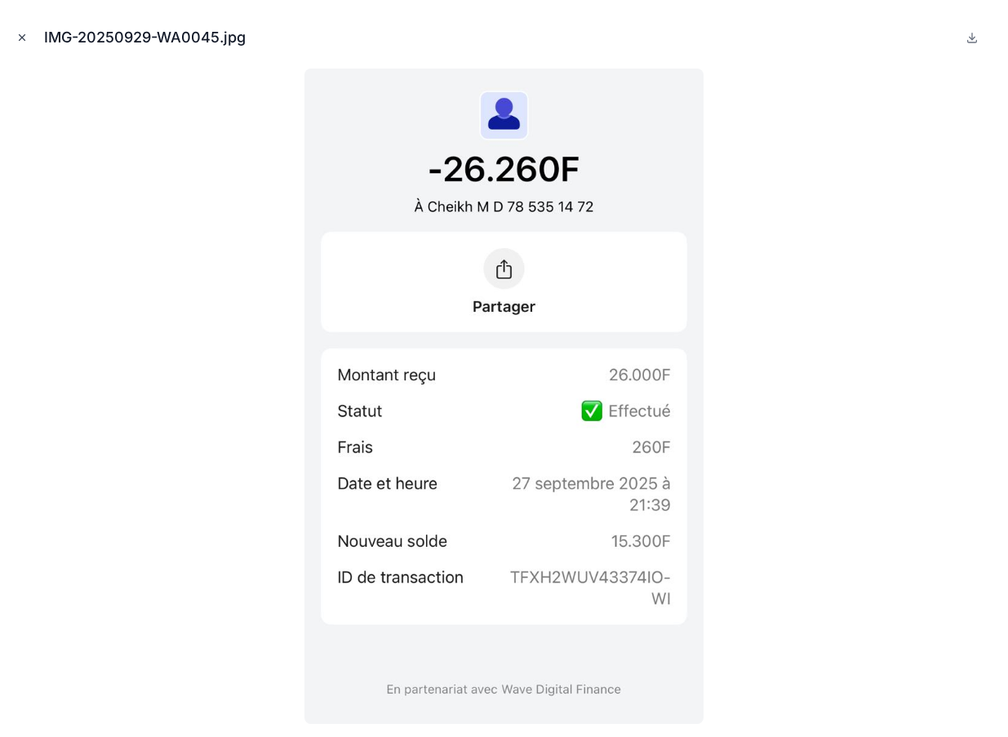
click at [18, 45] on button "Close modal" at bounding box center [22, 38] width 18 height 18
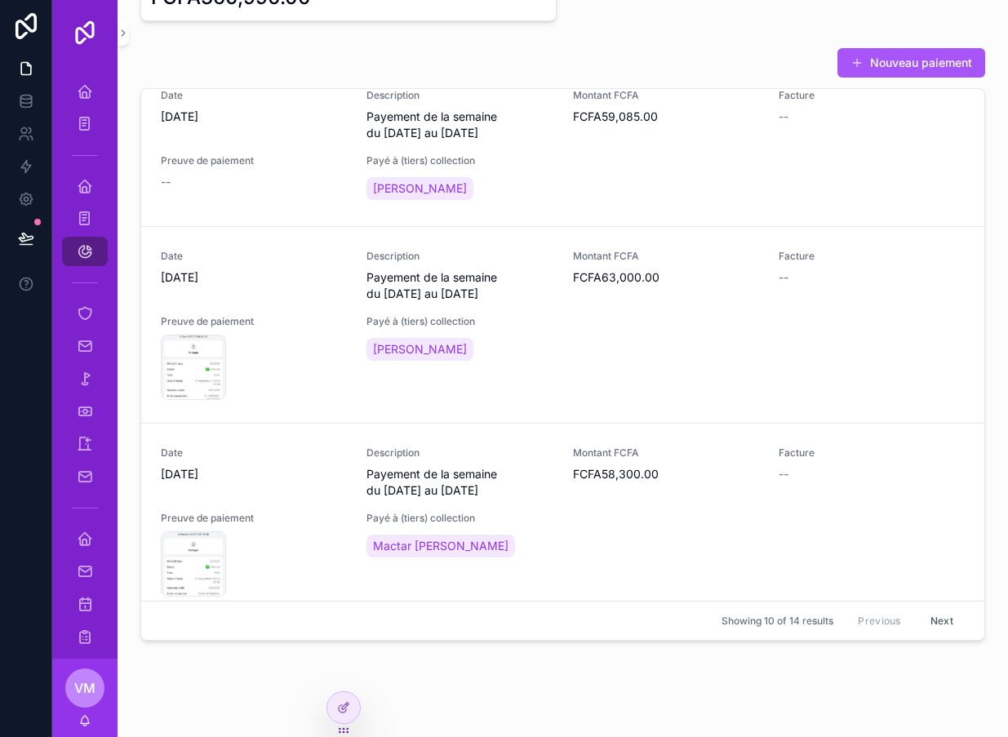
scroll to position [1399, 0]
click at [956, 633] on button "Next" at bounding box center [942, 620] width 46 height 25
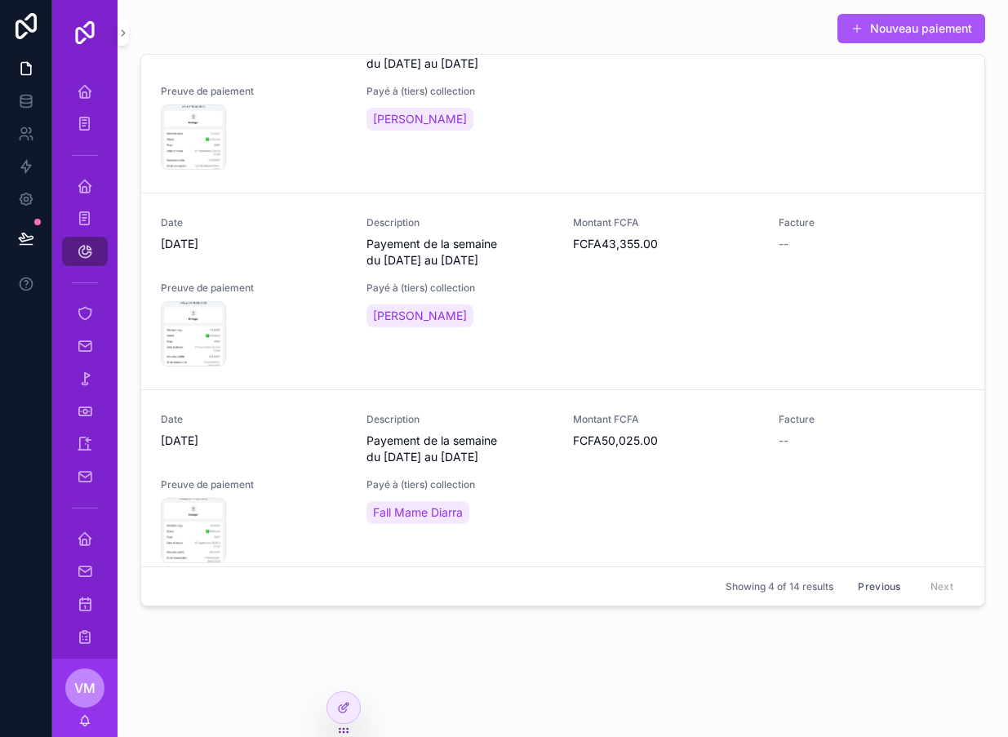
scroll to position [282, 0]
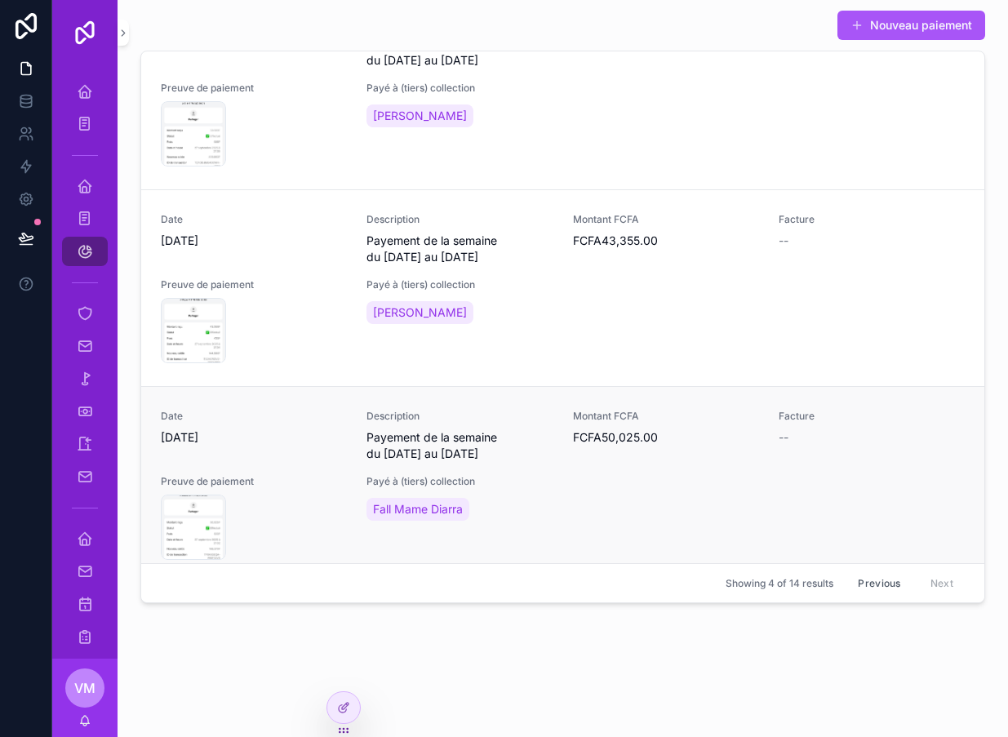
click at [230, 388] on link "Date 9/29/2025 Description Payement de la semaine du 22/09/2025 au 27/09/2025 M…" at bounding box center [562, 484] width 843 height 197
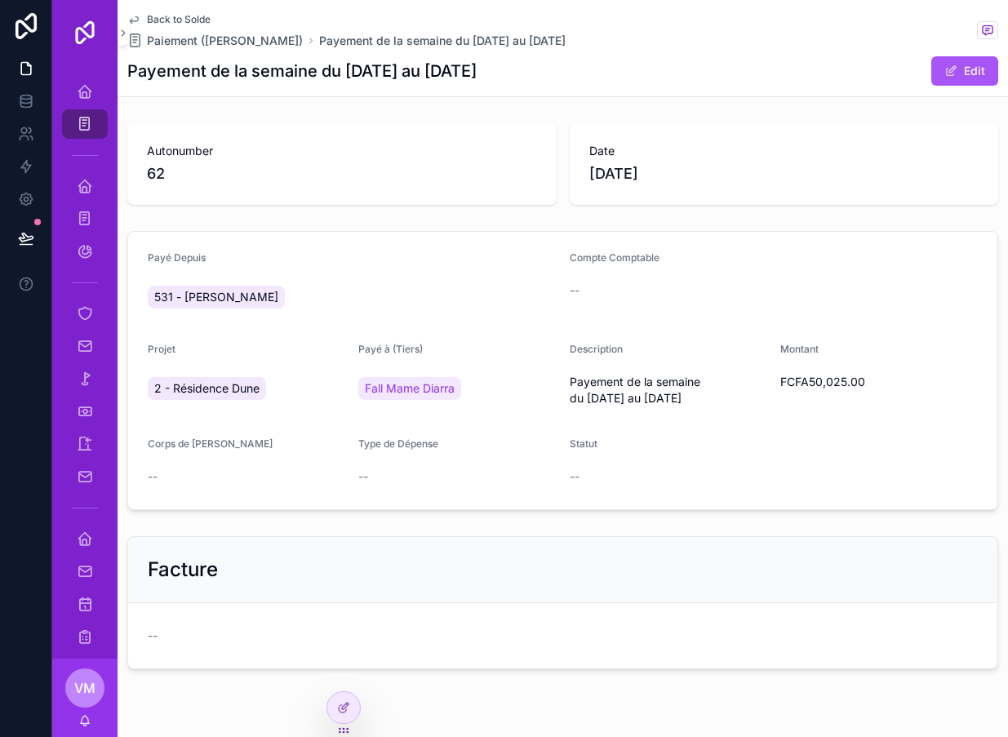
click at [156, 23] on span "Back to Solde" at bounding box center [179, 19] width 64 height 13
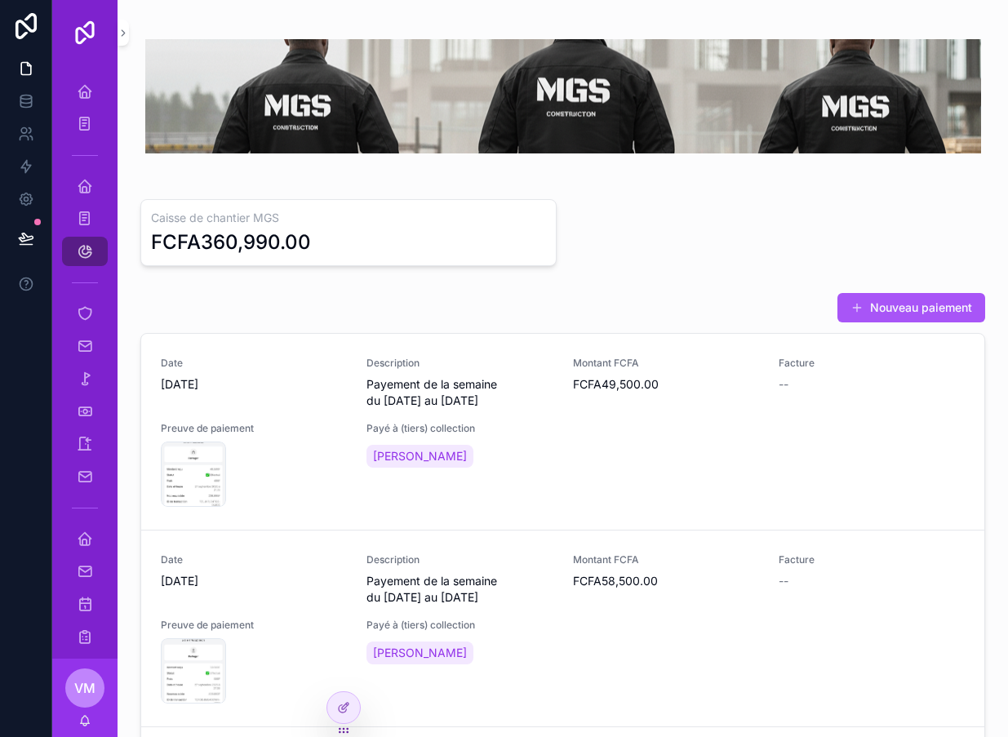
click at [144, 24] on div "scrollable content" at bounding box center [562, 96] width 845 height 153
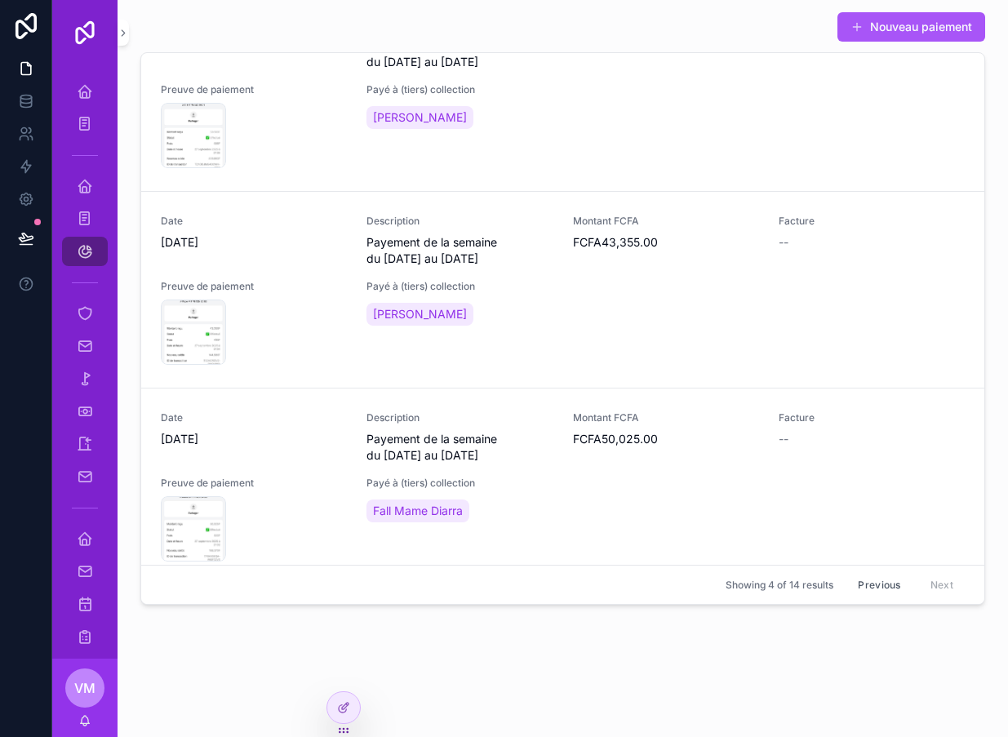
scroll to position [279, 0]
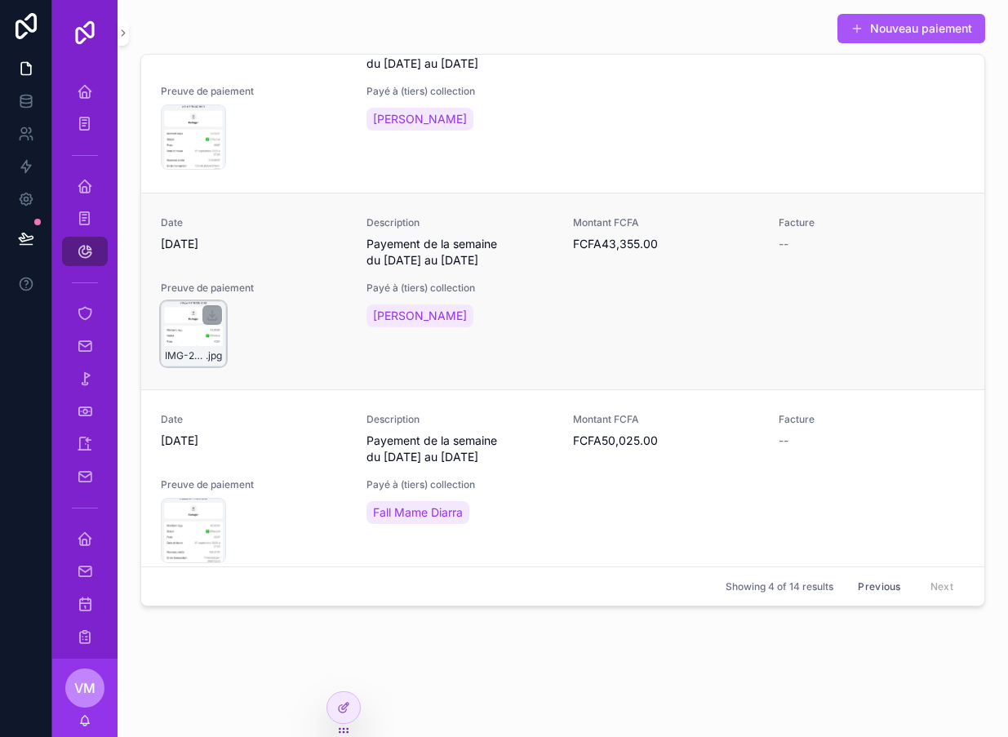
click at [189, 339] on div "IMG-20250929-WA0051 .jpg" at bounding box center [193, 333] width 65 height 65
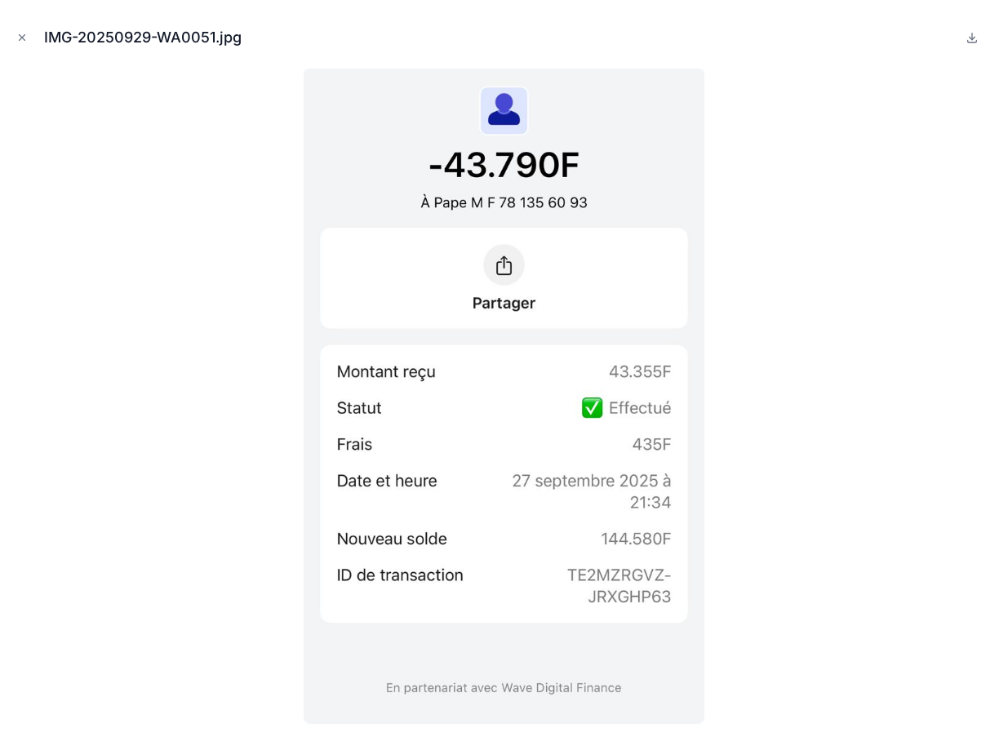
click at [70, 496] on div at bounding box center [504, 396] width 982 height 655
click at [26, 42] on icon "Close modal" at bounding box center [21, 37] width 11 height 11
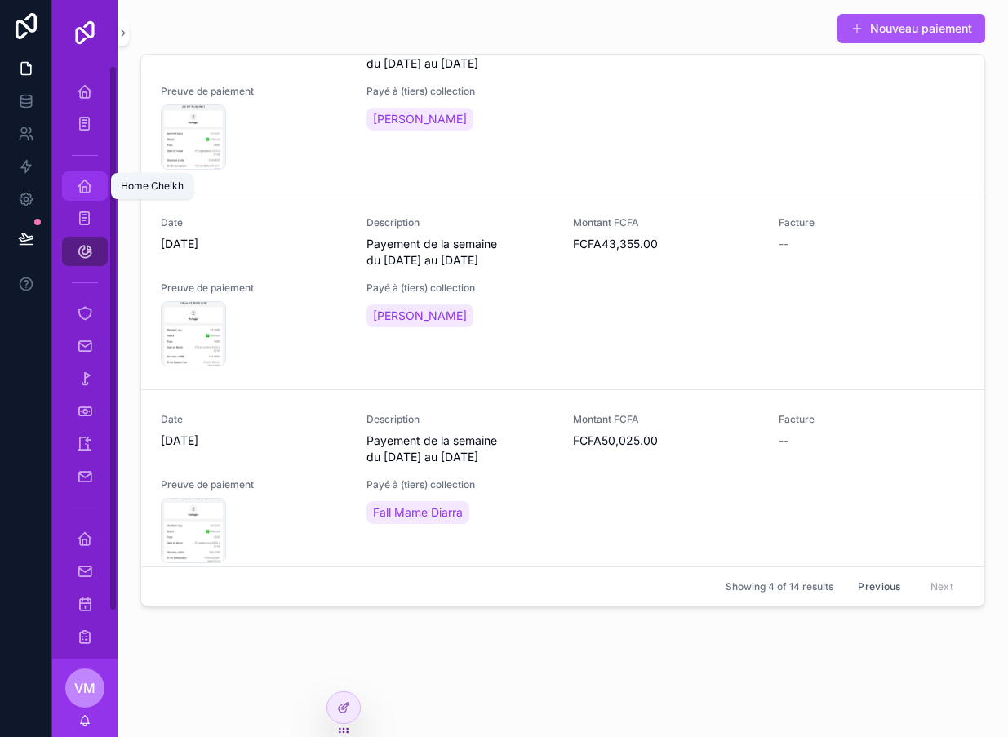
click at [97, 189] on div "Home Cheikh" at bounding box center [85, 186] width 26 height 26
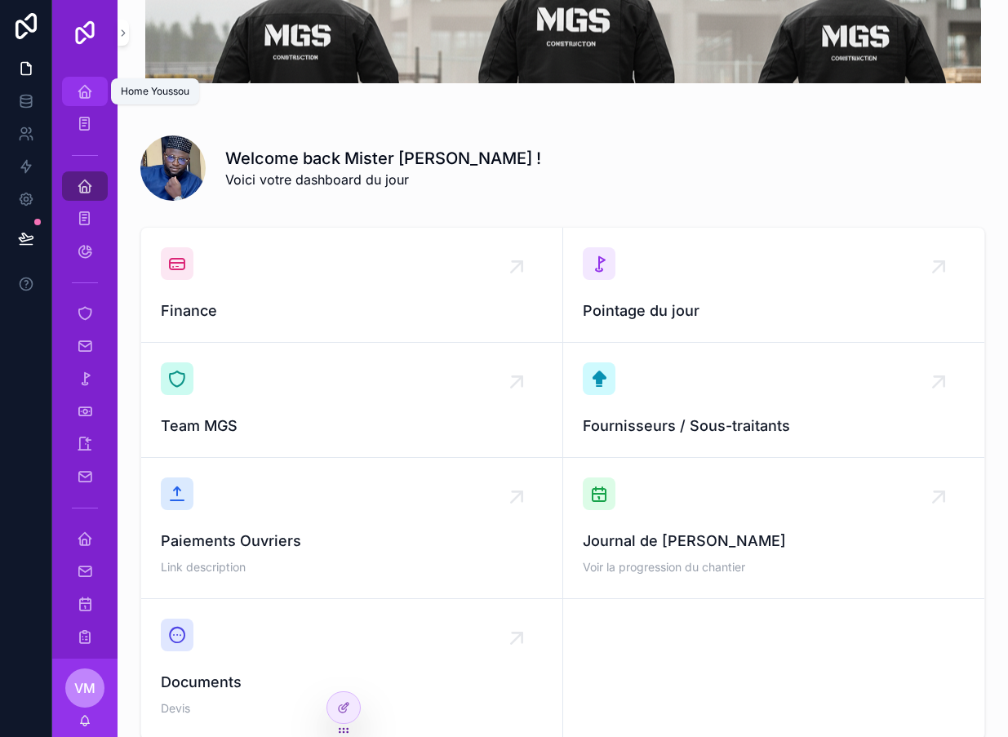
click at [86, 85] on icon "scrollable content" at bounding box center [85, 91] width 16 height 16
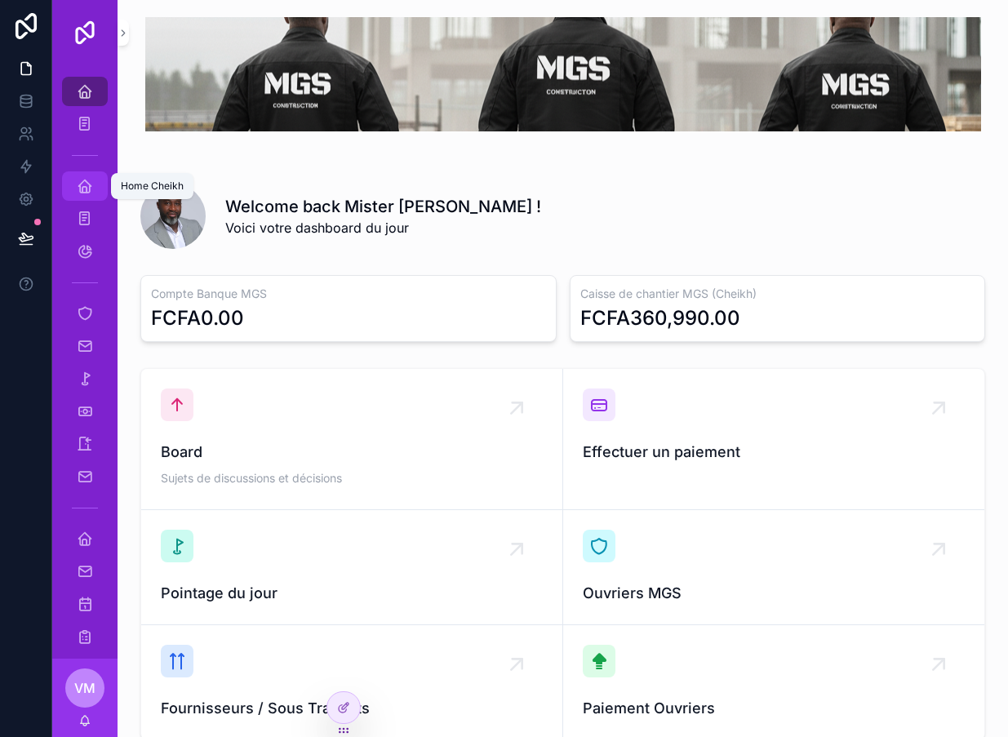
click at [84, 188] on icon "scrollable content" at bounding box center [85, 186] width 16 height 16
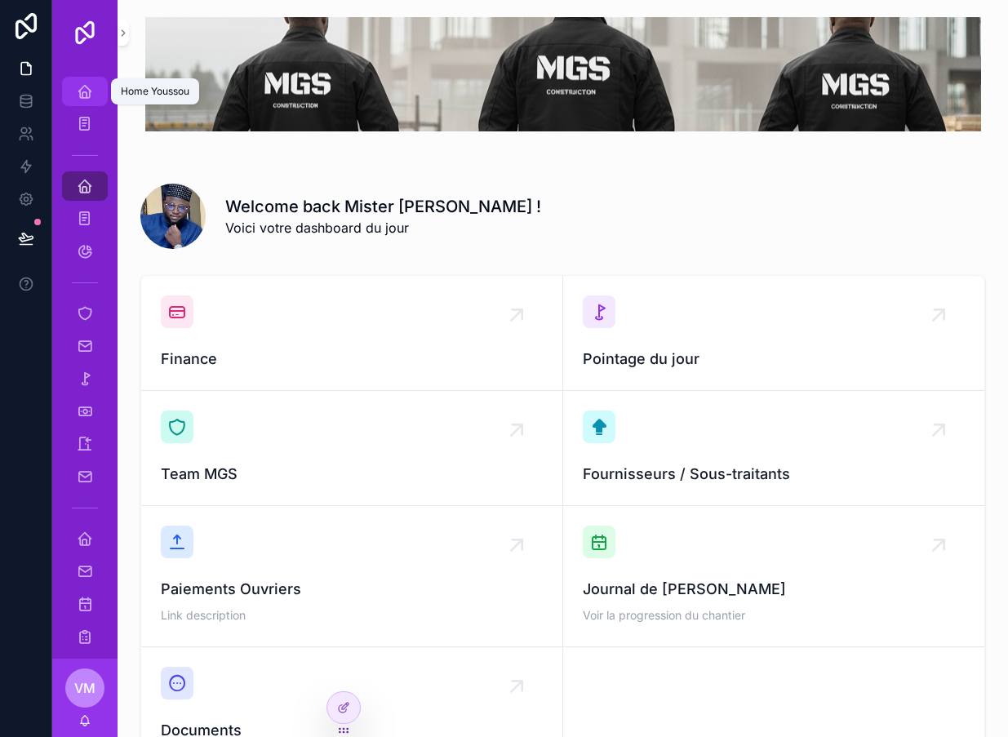
click at [79, 97] on icon "scrollable content" at bounding box center [85, 91] width 16 height 16
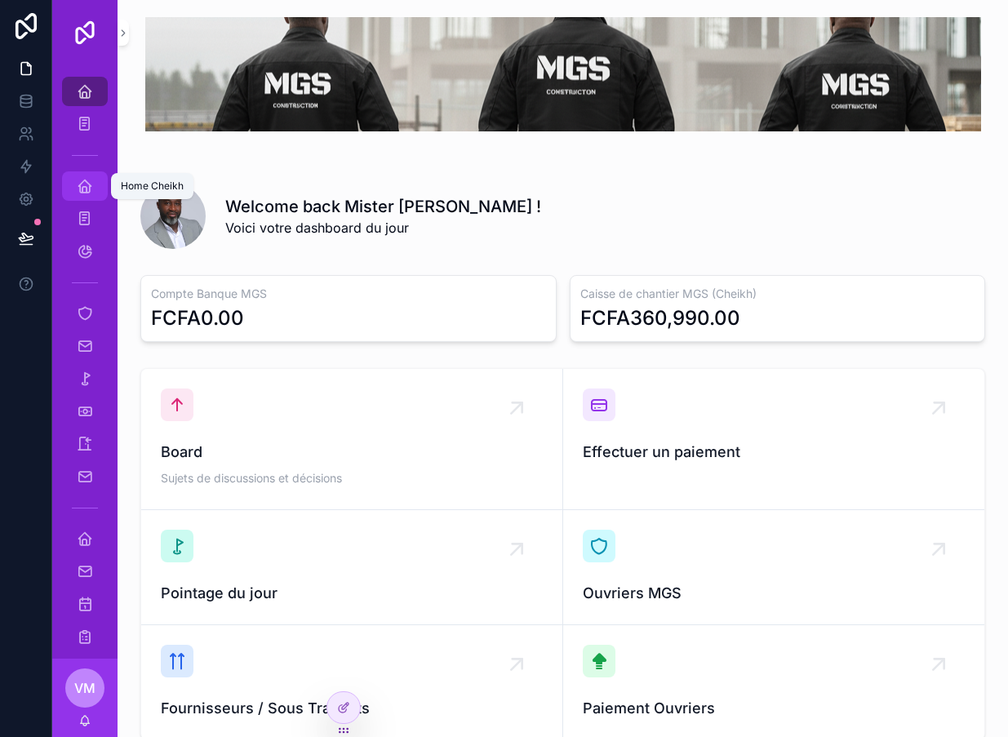
click at [83, 193] on icon "scrollable content" at bounding box center [85, 186] width 16 height 16
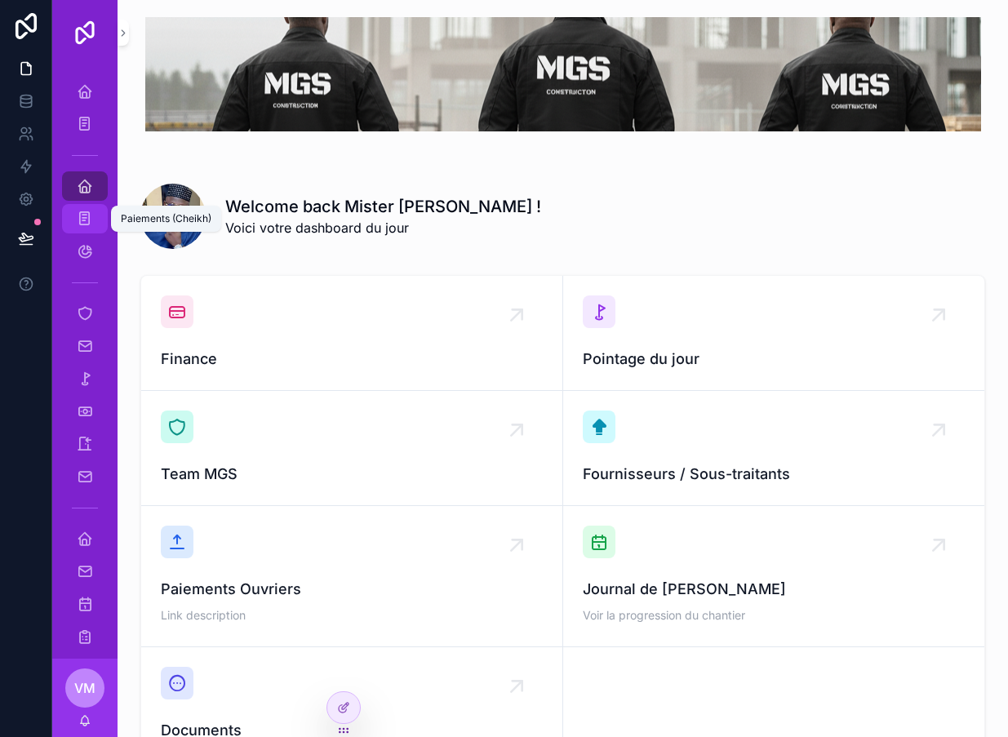
click at [76, 224] on div "Paiements (Cheikh)" at bounding box center [85, 219] width 26 height 26
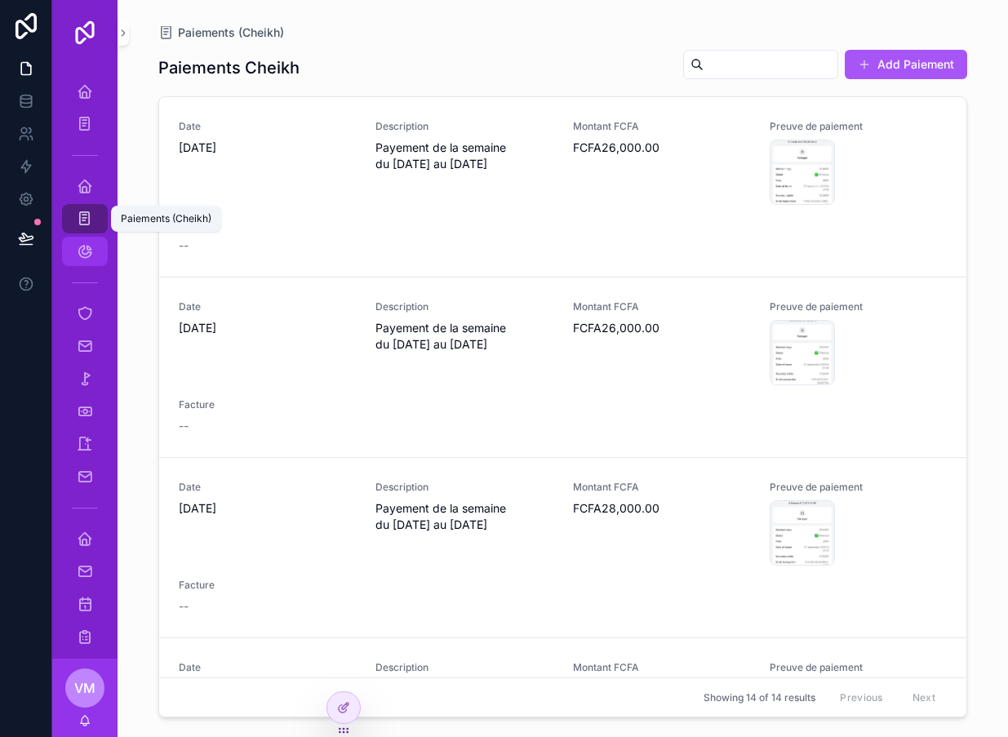
click at [85, 263] on div "Solde" at bounding box center [85, 251] width 26 height 26
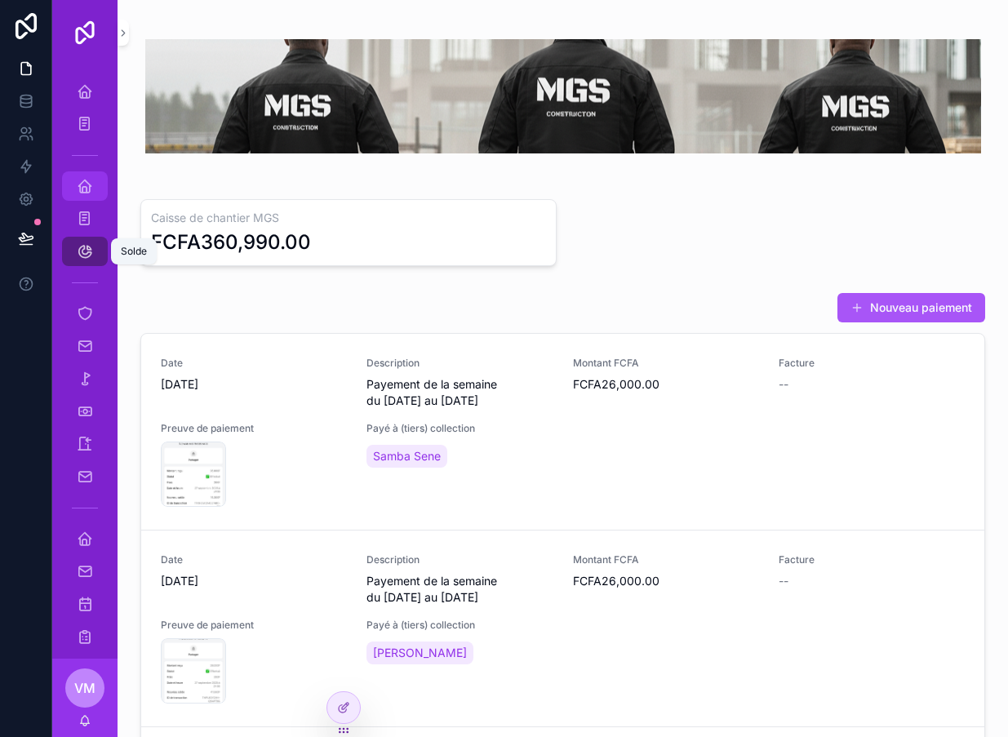
click at [87, 171] on div "Home Cheikh" at bounding box center [84, 186] width 65 height 33
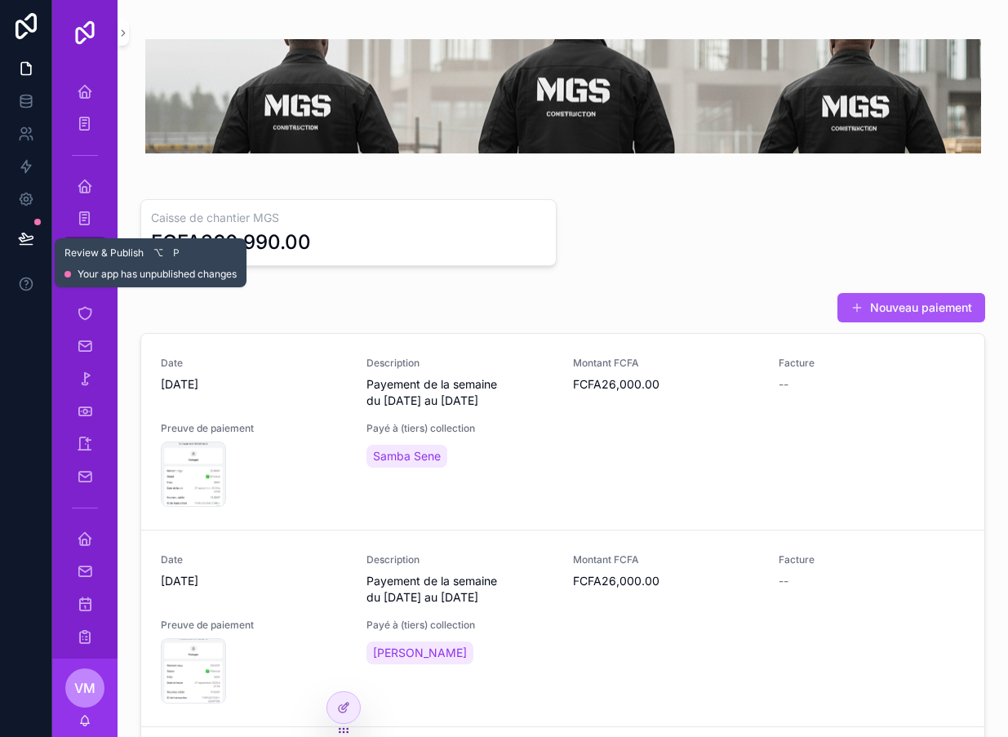
click at [38, 234] on button at bounding box center [26, 238] width 36 height 46
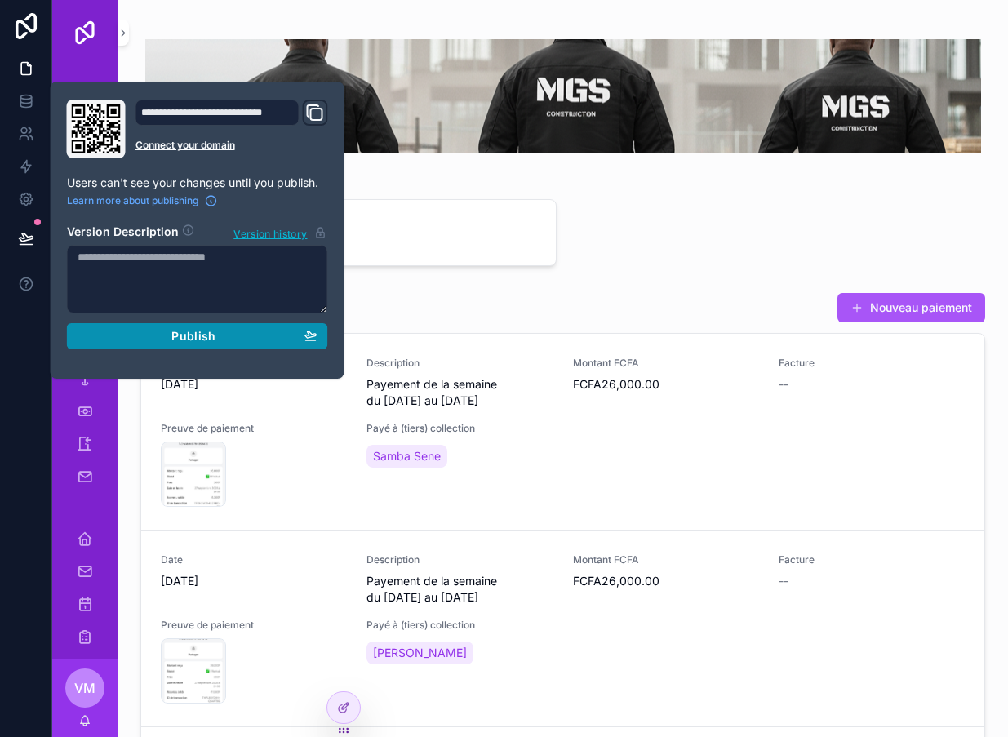
click at [109, 332] on div "Publish" at bounding box center [198, 336] width 240 height 15
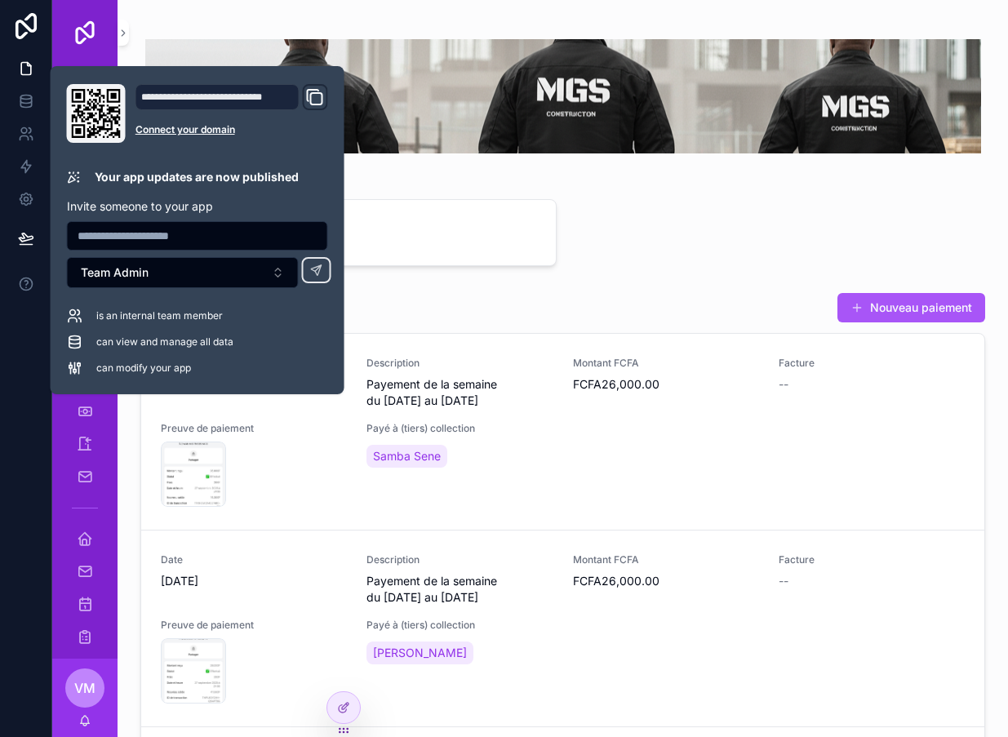
click at [478, 283] on div "Caisse de chantier MGS FCFA360,990.00 Nouveau paiement Date 9/29/2025 Descripti…" at bounding box center [563, 498] width 890 height 996
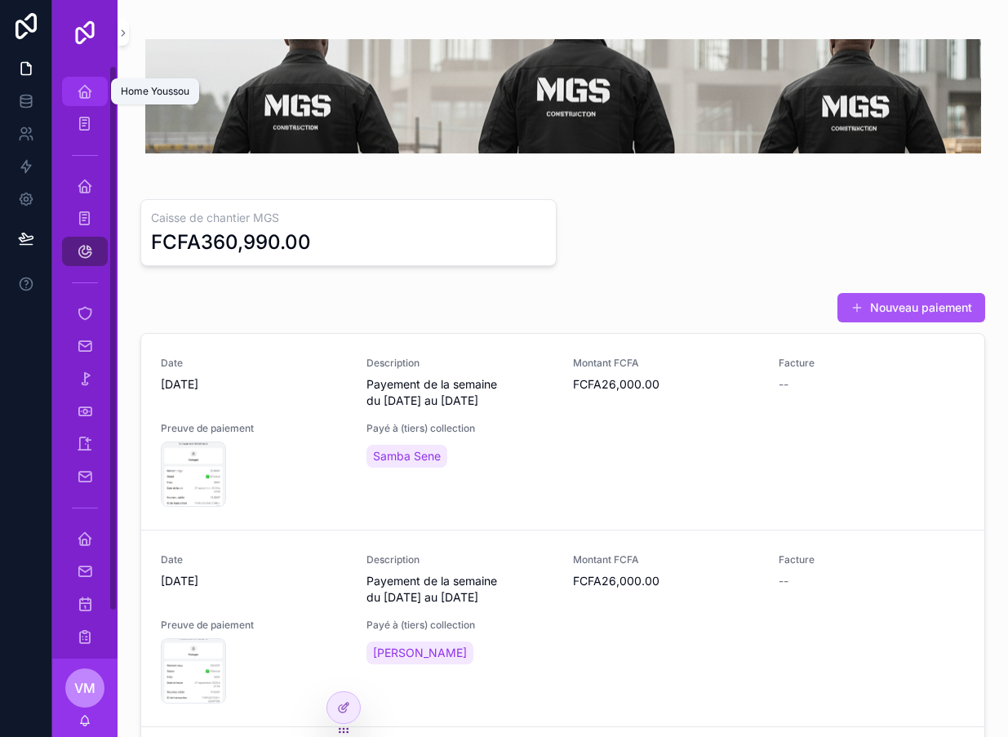
click at [76, 94] on div "Home Youssou" at bounding box center [85, 91] width 26 height 26
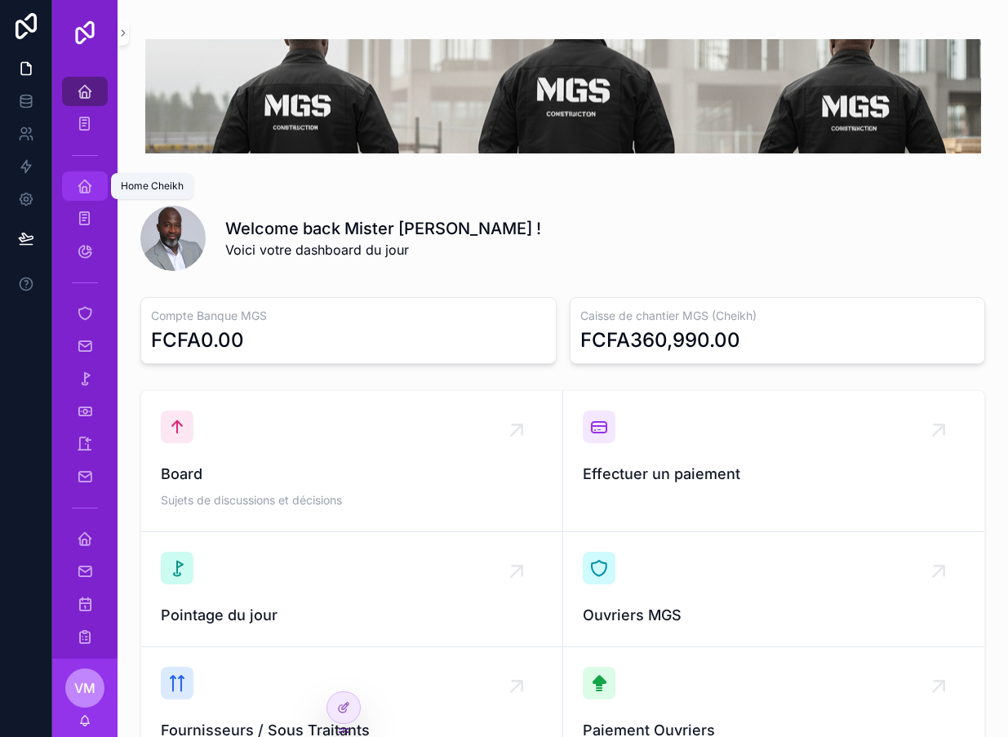
click at [78, 187] on icon "scrollable content" at bounding box center [85, 186] width 16 height 16
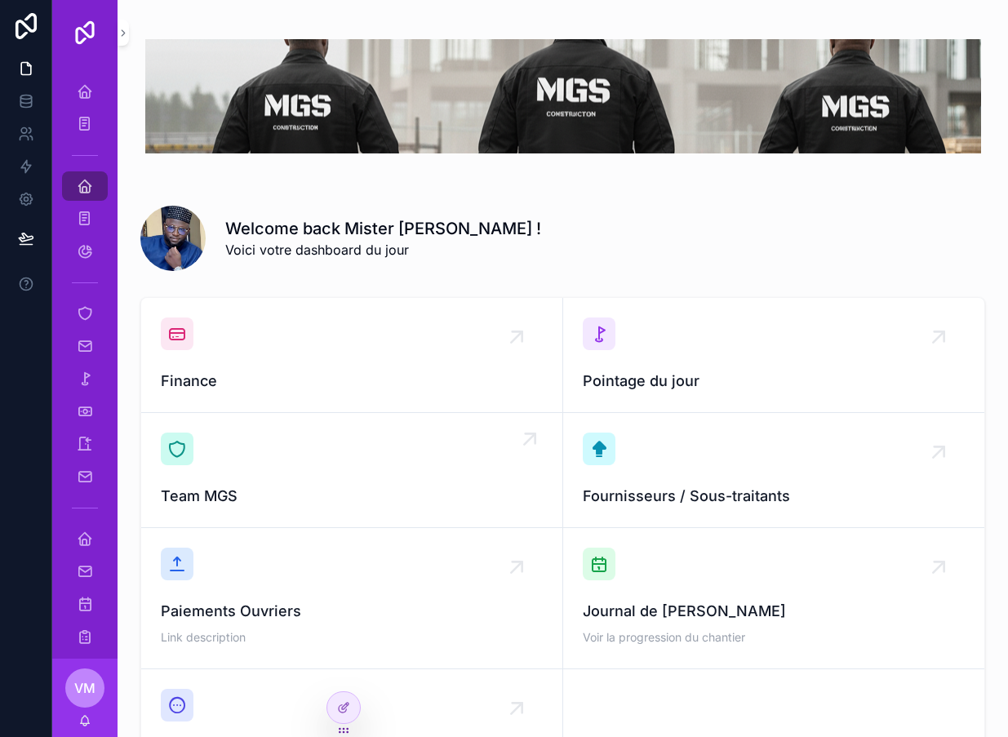
click at [323, 492] on span "Team MGS" at bounding box center [352, 496] width 382 height 23
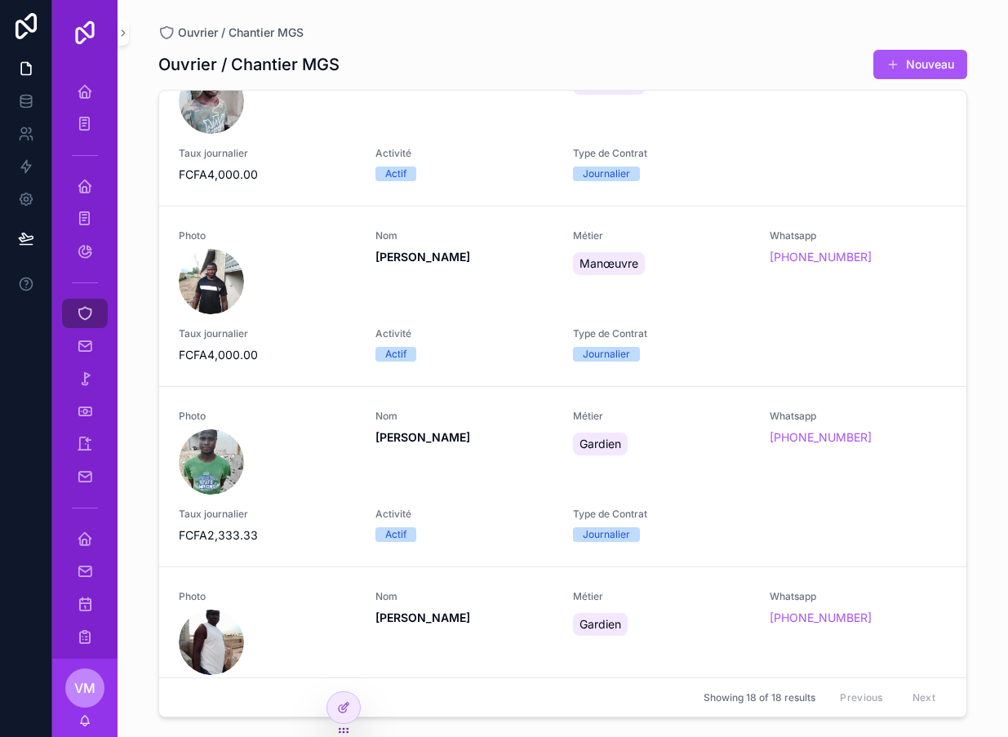
scroll to position [2230, 0]
click at [473, 300] on div "Nom Sanghor Sara" at bounding box center [463, 271] width 177 height 85
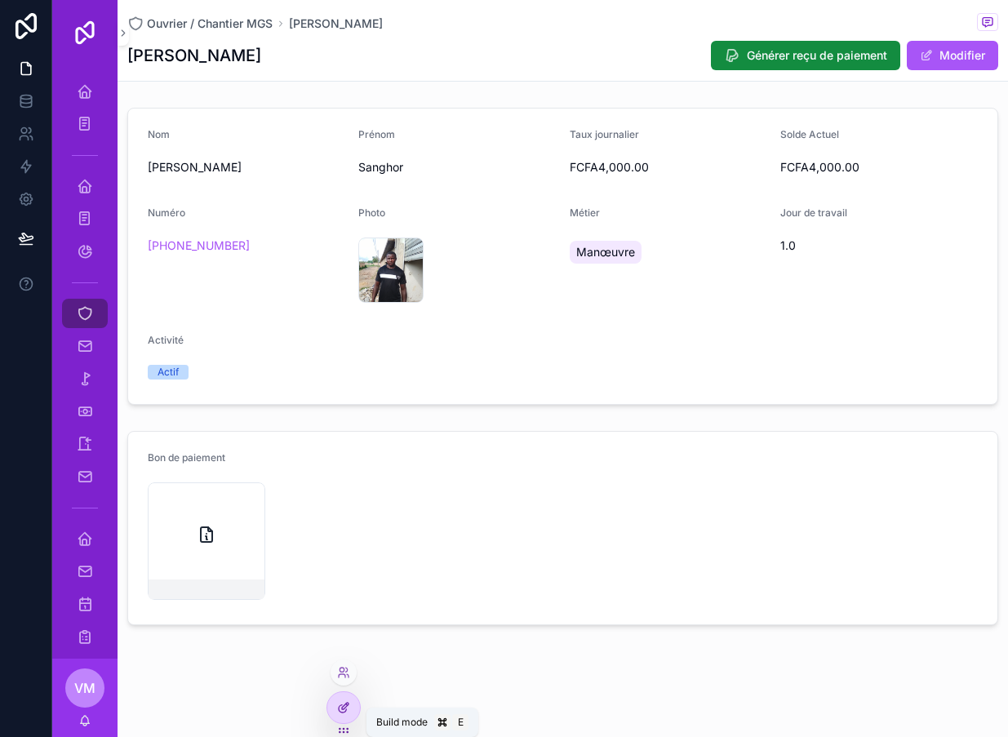
click at [347, 714] on div at bounding box center [343, 707] width 33 height 31
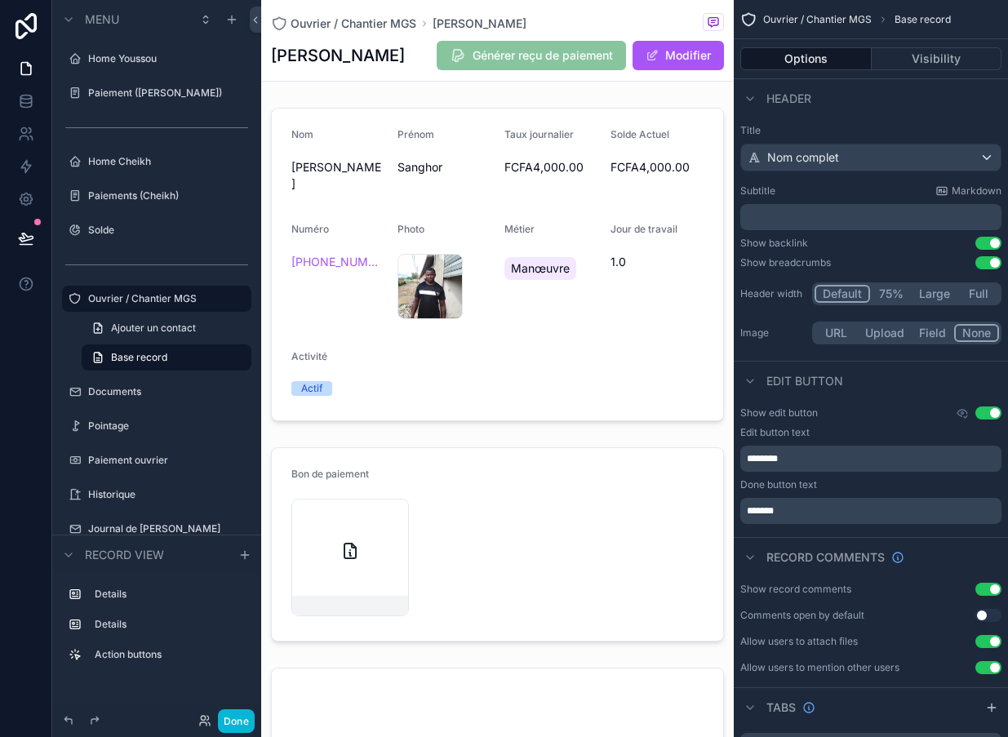
click at [552, 56] on span "Générer reçu de paiement" at bounding box center [531, 55] width 189 height 29
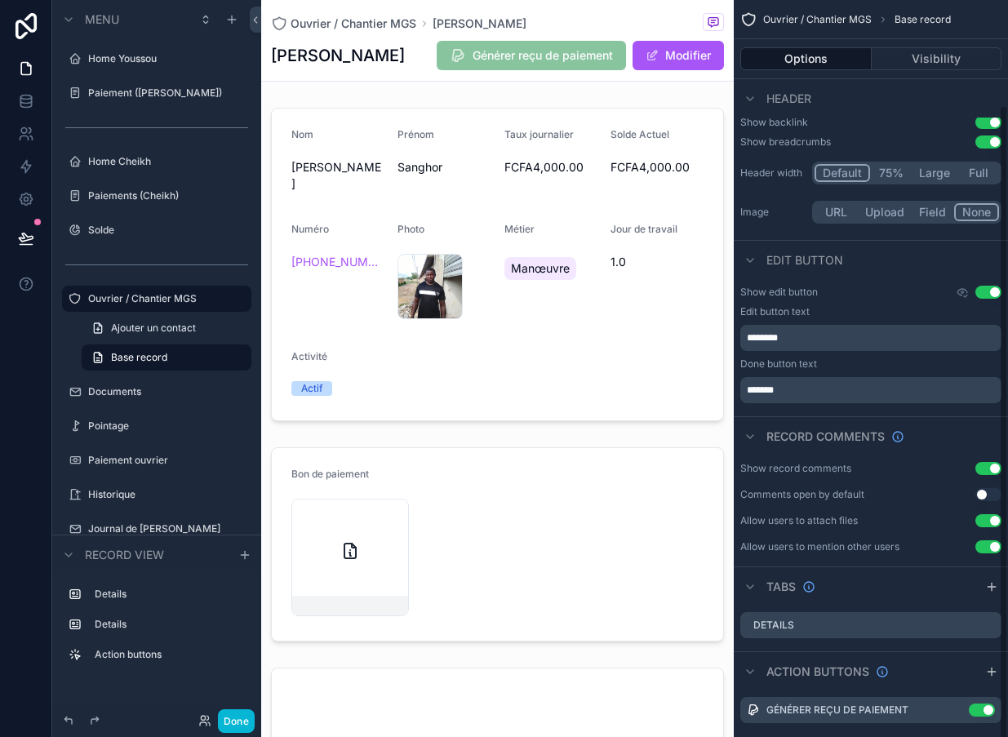
scroll to position [120, 0]
click at [955, 712] on icon "scrollable content" at bounding box center [957, 709] width 7 height 7
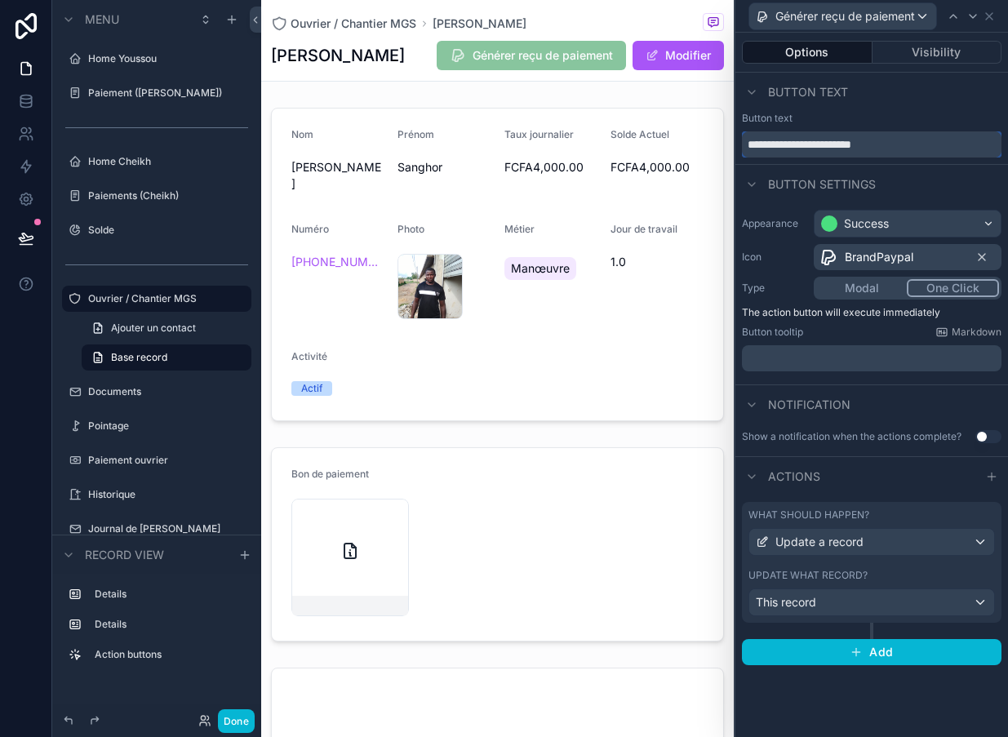
click at [814, 140] on input "**********" at bounding box center [872, 144] width 260 height 26
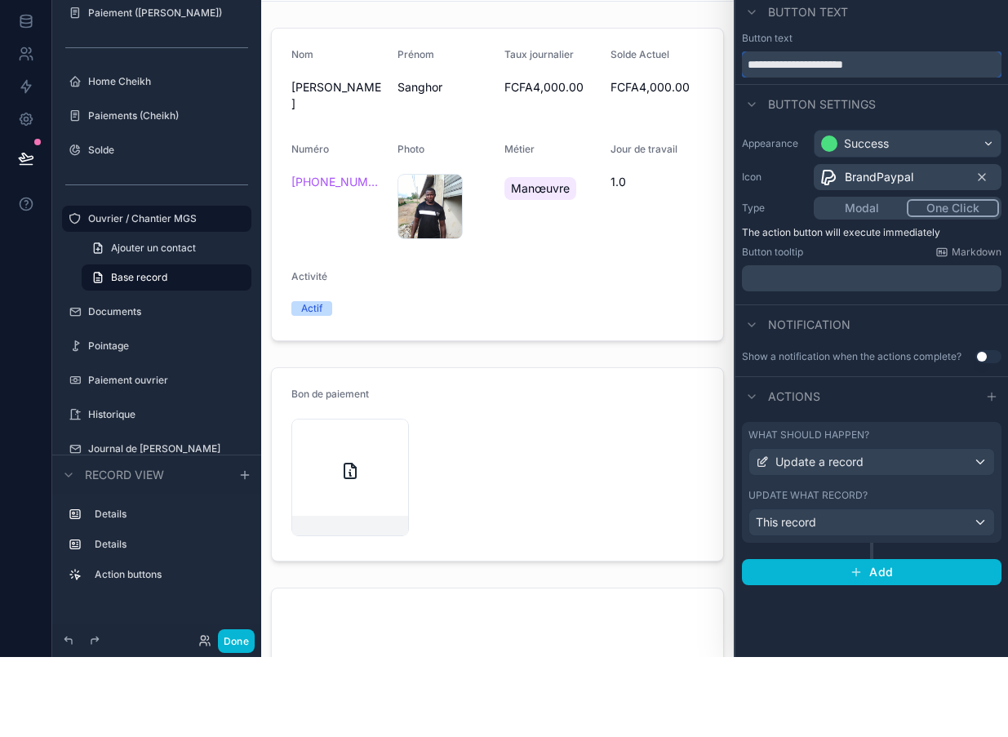
type input "**********"
click at [242, 709] on button "Done" at bounding box center [236, 721] width 37 height 24
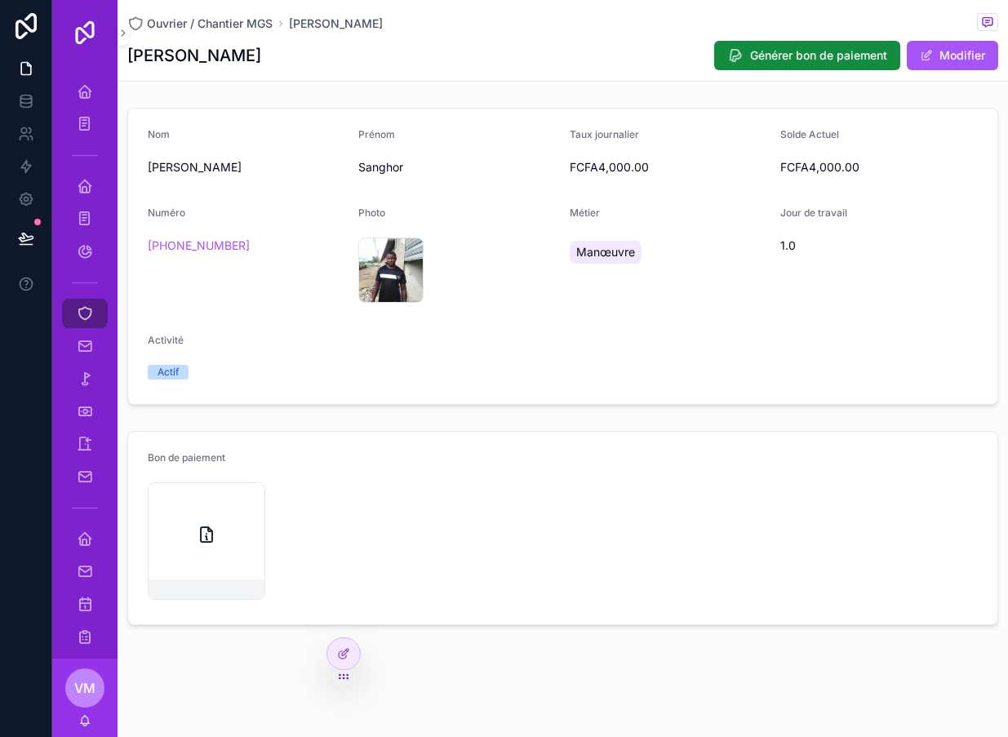
scroll to position [0, 0]
click at [97, 310] on div "Ouvrier / Chantier MGS" at bounding box center [85, 313] width 26 height 26
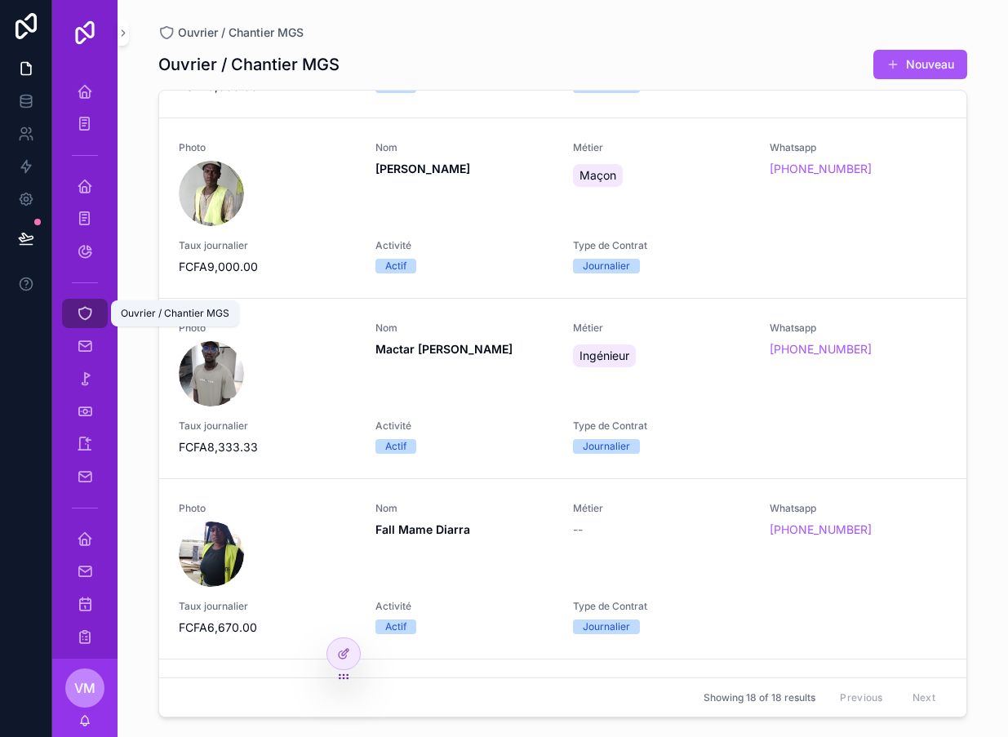
scroll to position [515, 0]
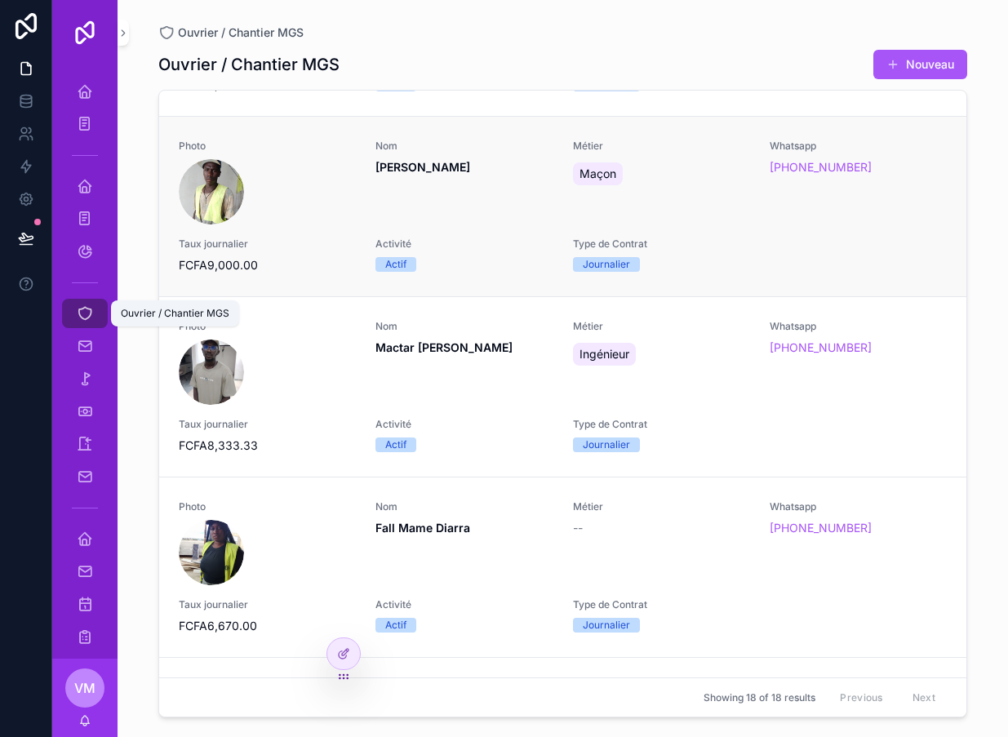
click at [324, 197] on div "scrollable content" at bounding box center [267, 191] width 177 height 65
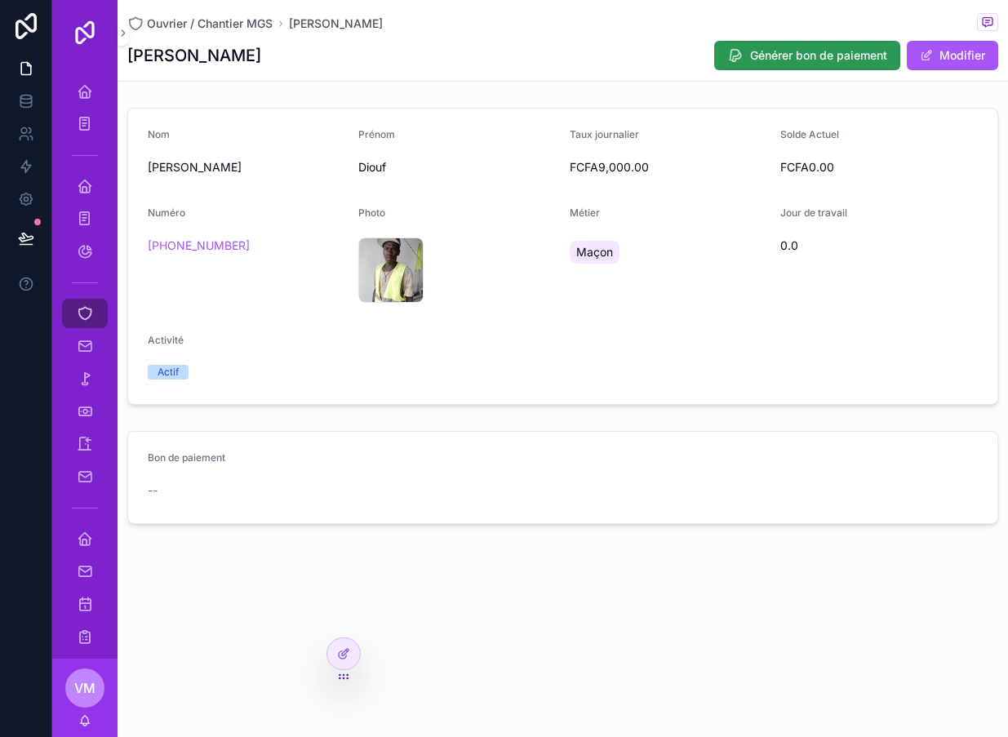
click at [800, 52] on span "Générer bon de paiement" at bounding box center [818, 55] width 137 height 16
click at [819, 54] on span "Générer bon de paiement" at bounding box center [818, 55] width 137 height 16
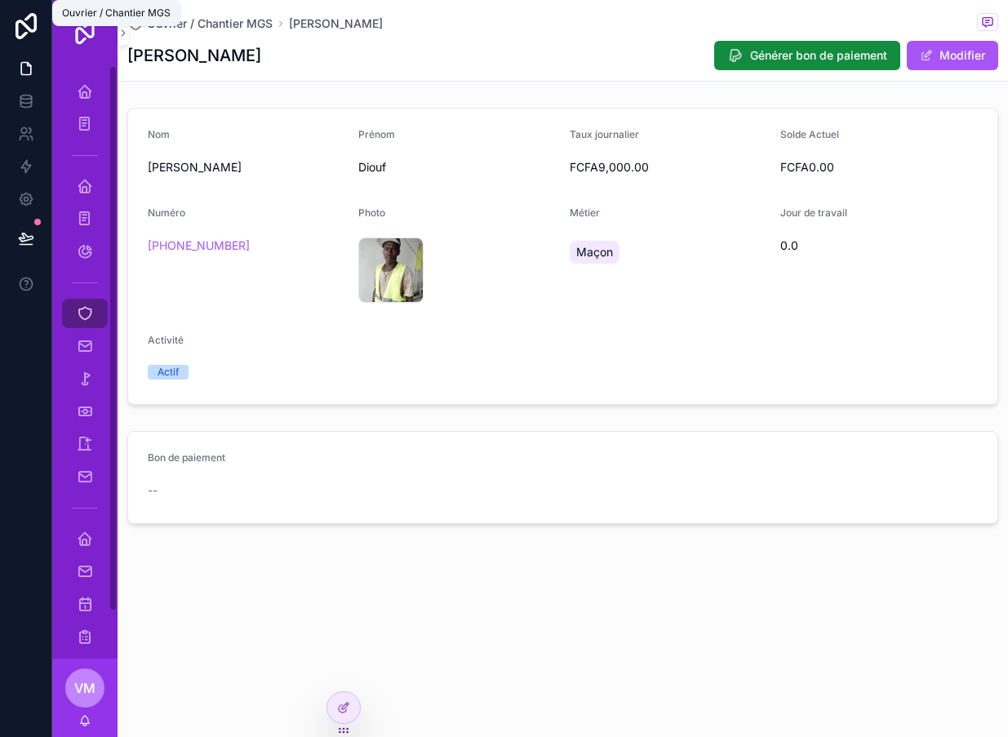
click at [92, 319] on icon "scrollable content" at bounding box center [85, 313] width 16 height 16
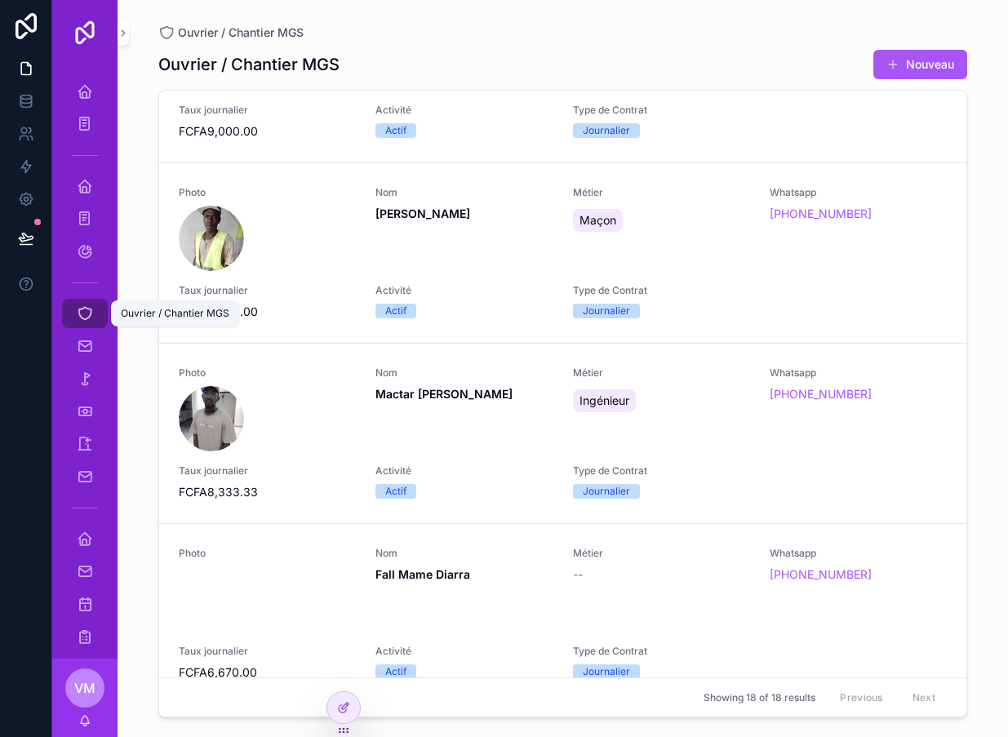
scroll to position [459, 0]
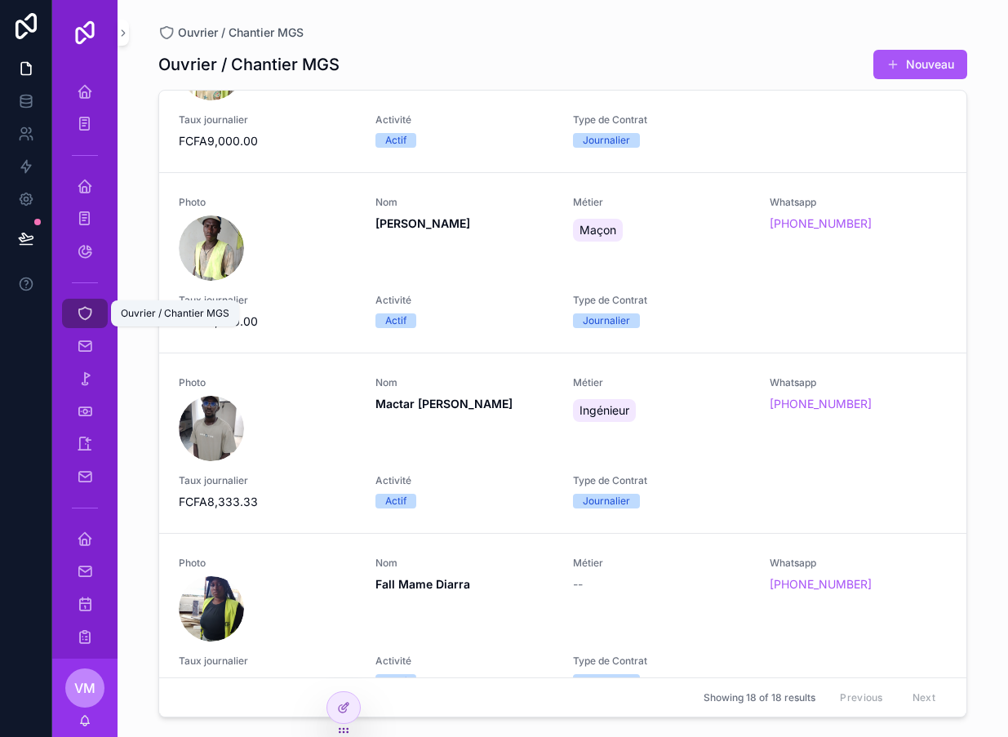
click at [143, 386] on div "Ouvrier / Chantier MGS Ouvrier / Chantier MGS Nouveau Photo Nom [PERSON_NAME] C…" at bounding box center [563, 368] width 890 height 737
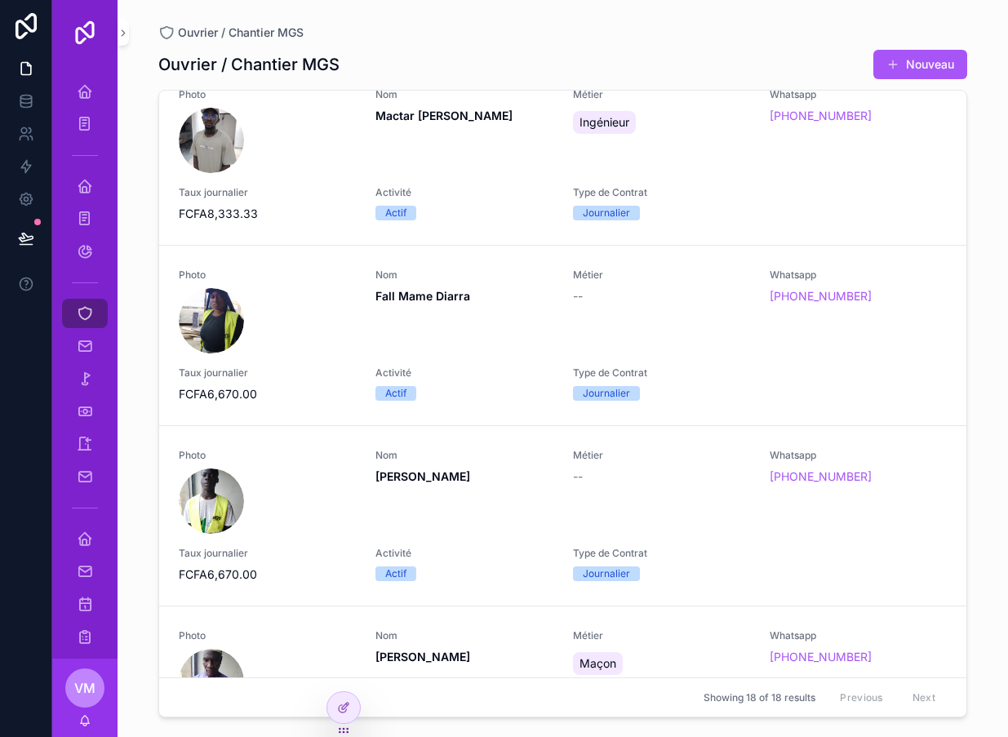
scroll to position [748, 0]
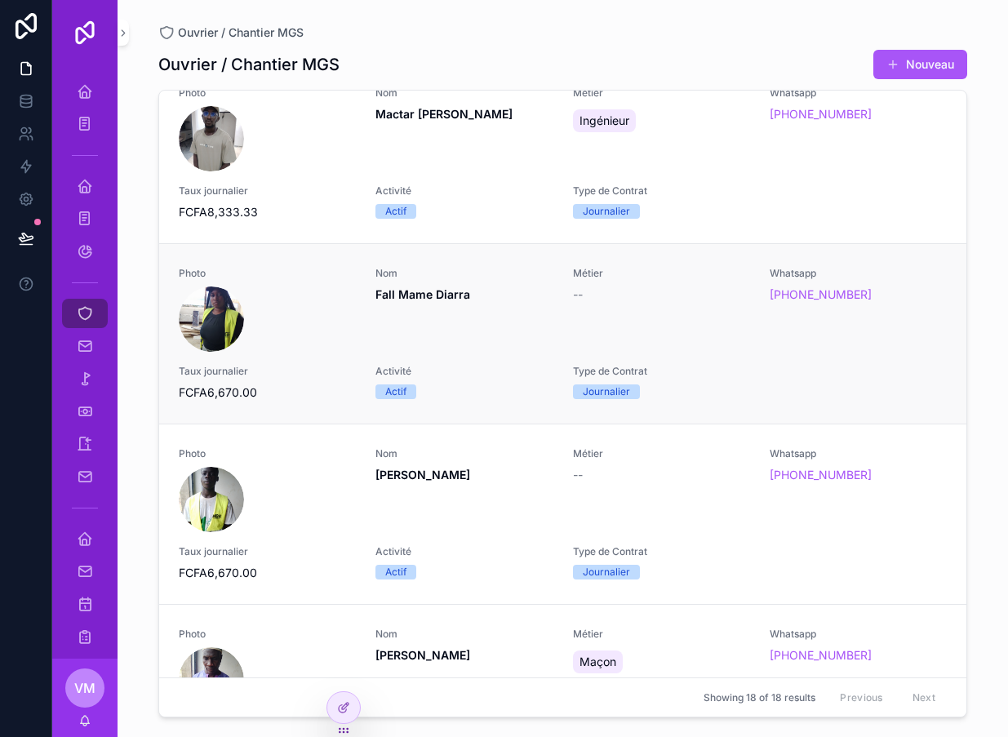
click at [329, 345] on div "scrollable content" at bounding box center [267, 318] width 177 height 65
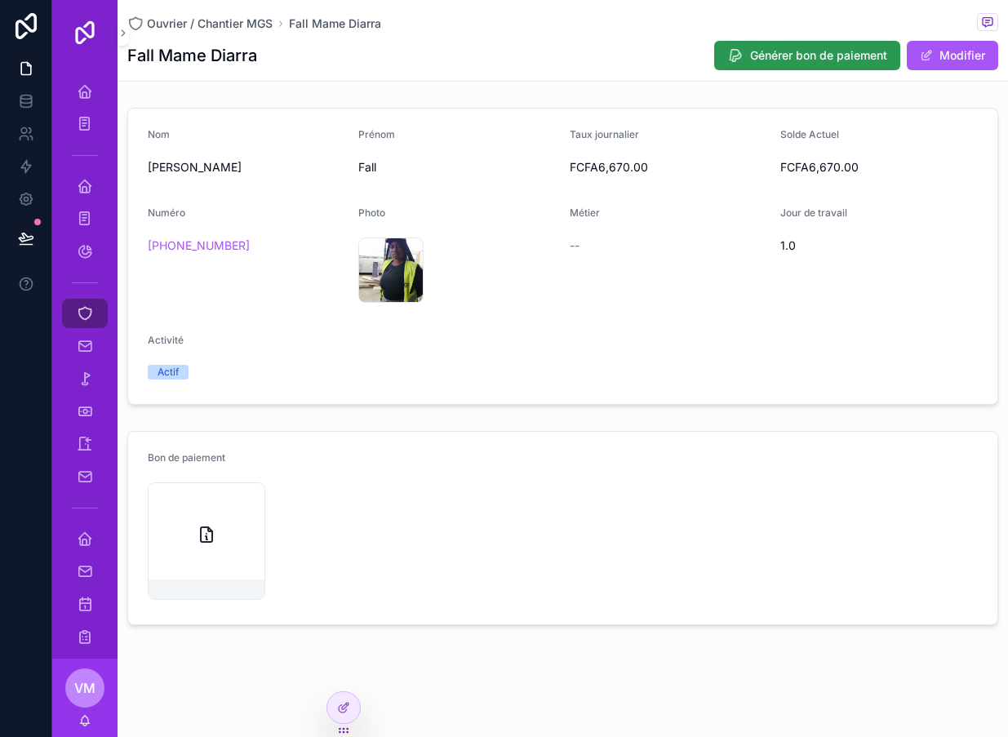
click at [773, 62] on span "Générer bon de paiement" at bounding box center [818, 55] width 137 height 16
click at [214, 534] on icon "scrollable content" at bounding box center [207, 535] width 20 height 20
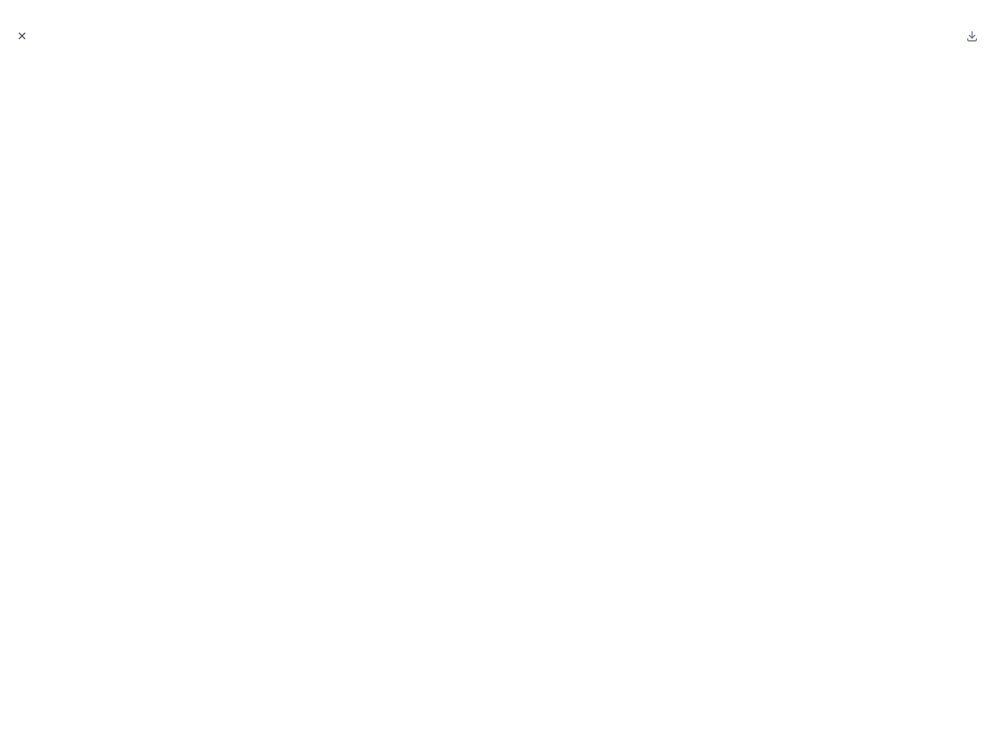
click at [21, 42] on button "Close modal" at bounding box center [22, 36] width 18 height 18
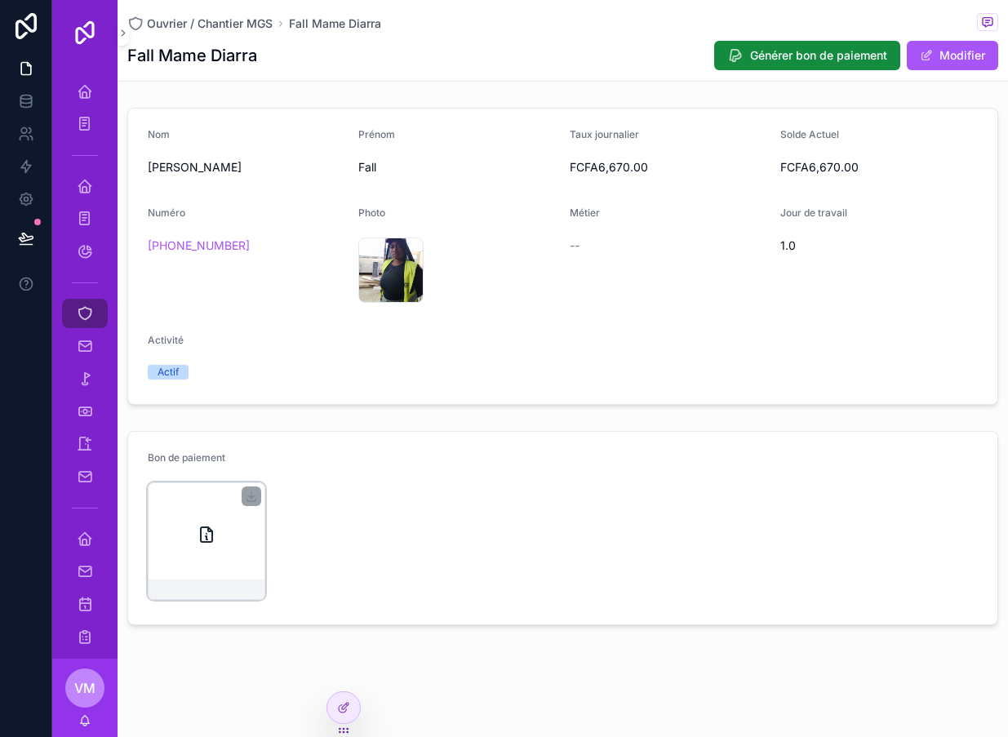
click at [241, 539] on div "scrollable content" at bounding box center [207, 541] width 118 height 118
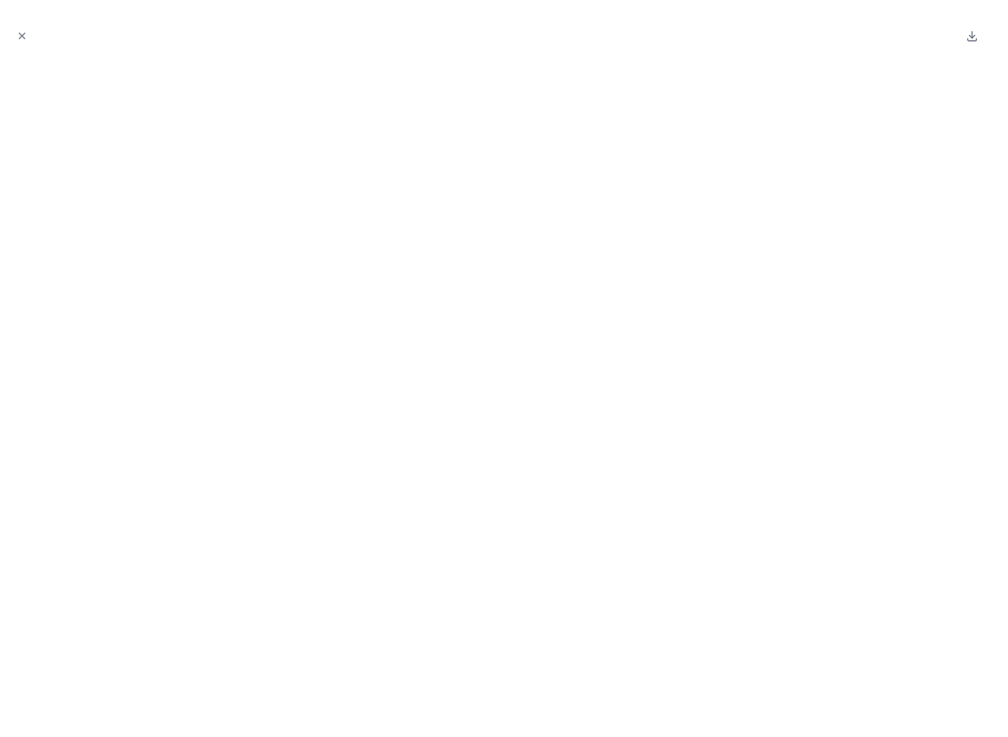
click at [20, 51] on div at bounding box center [504, 36] width 982 height 46
click at [21, 39] on icon "Close modal" at bounding box center [21, 35] width 11 height 11
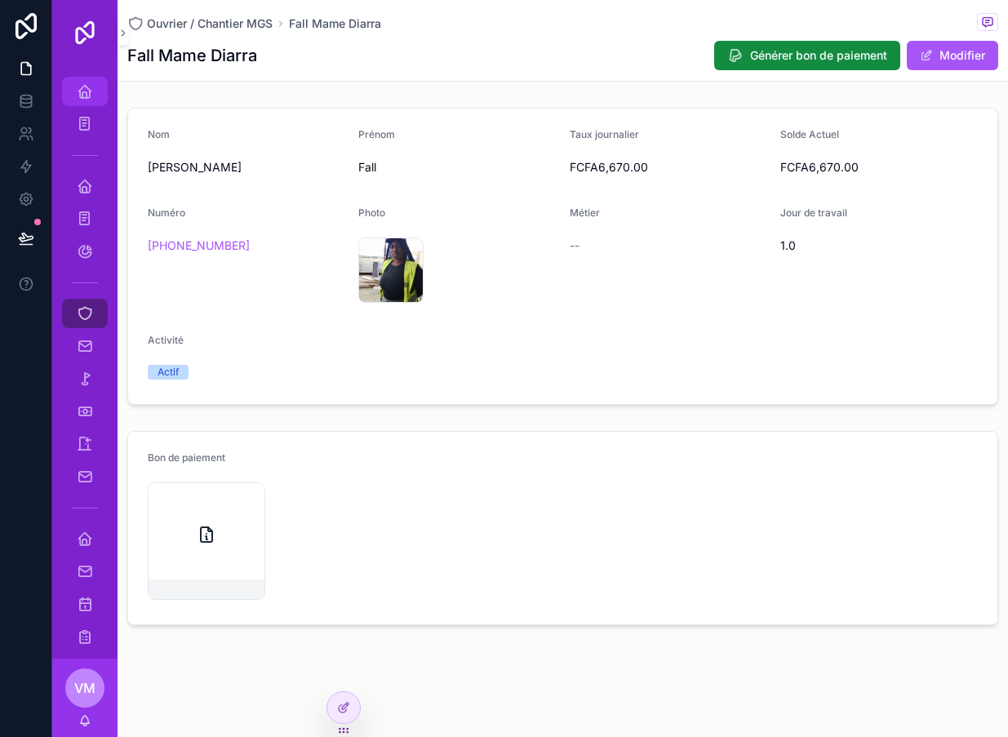
click at [83, 98] on icon "scrollable content" at bounding box center [85, 91] width 16 height 16
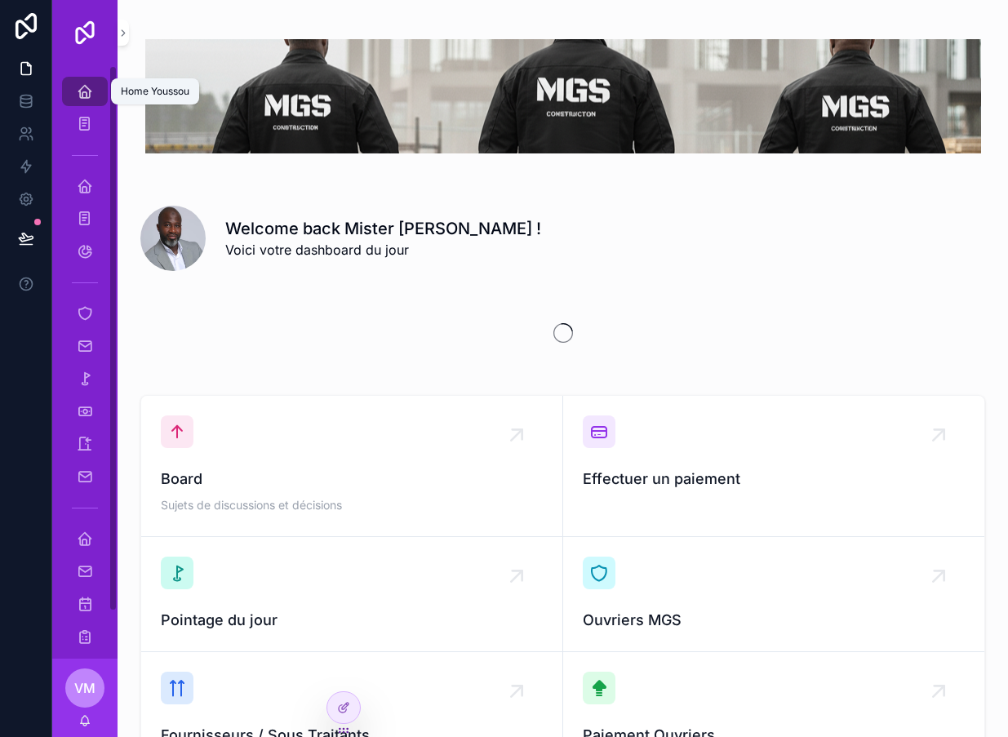
click at [77, 91] on icon "scrollable content" at bounding box center [85, 91] width 16 height 16
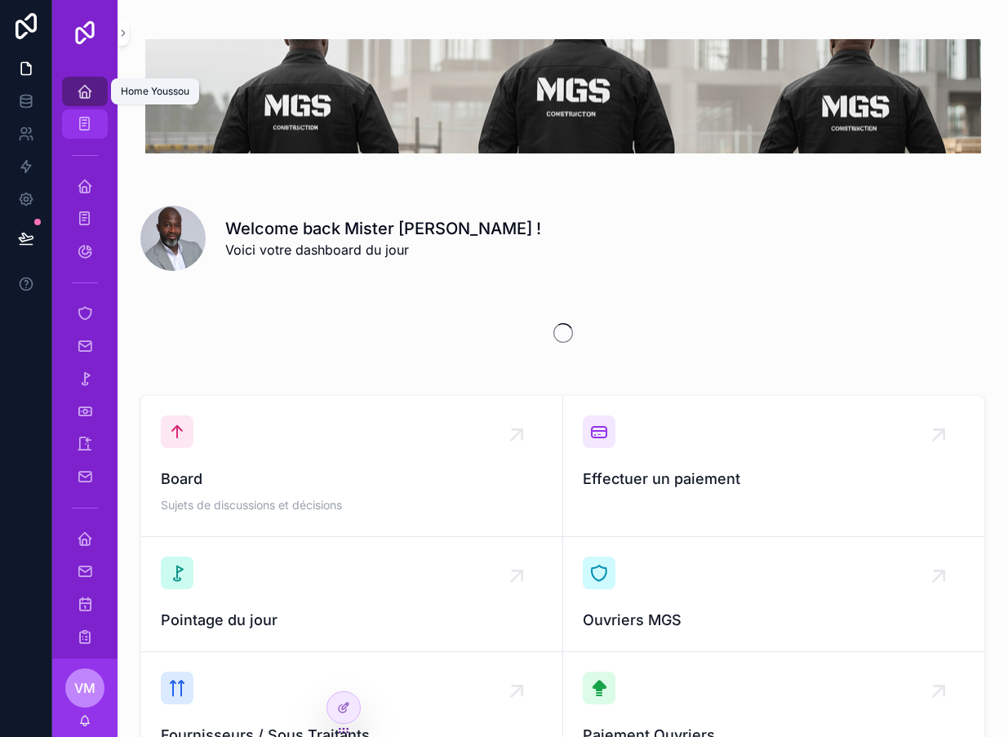
click at [75, 130] on div "Paiement ([PERSON_NAME])" at bounding box center [85, 124] width 26 height 26
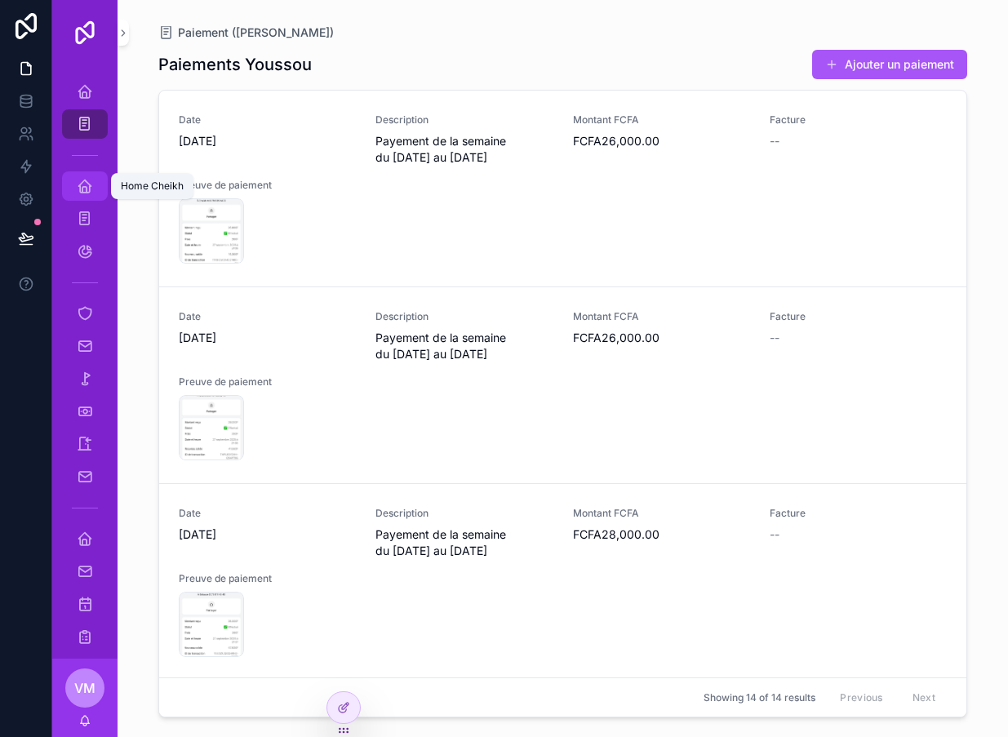
click at [83, 186] on icon "scrollable content" at bounding box center [85, 186] width 16 height 16
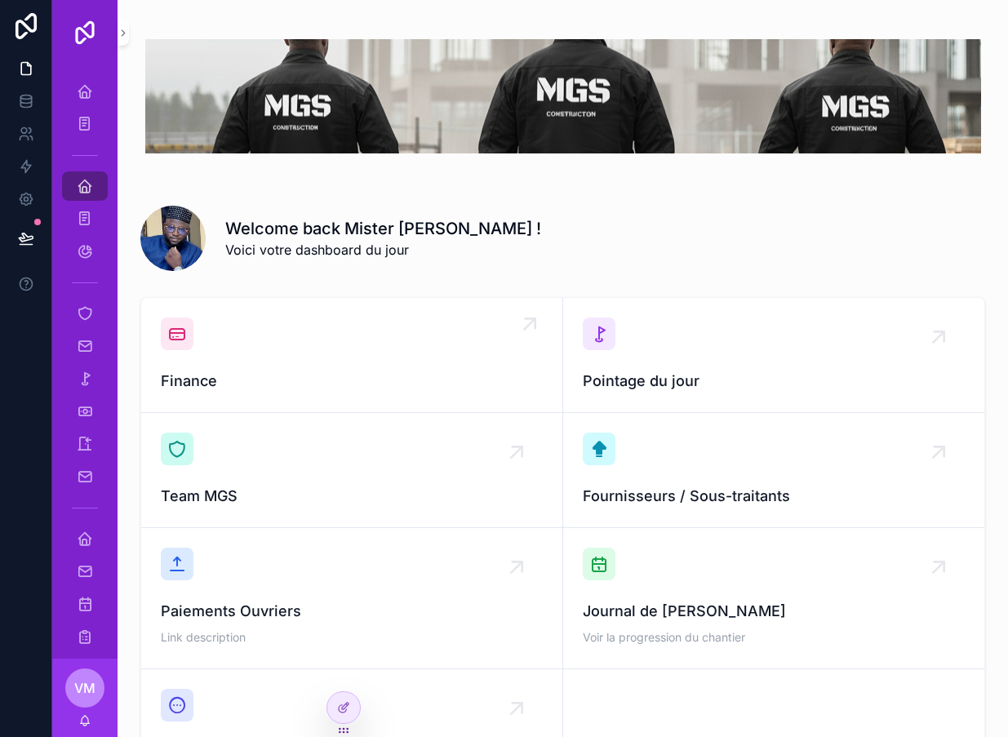
click at [233, 348] on div "Finance" at bounding box center [352, 354] width 382 height 75
